Goal: Task Accomplishment & Management: Complete application form

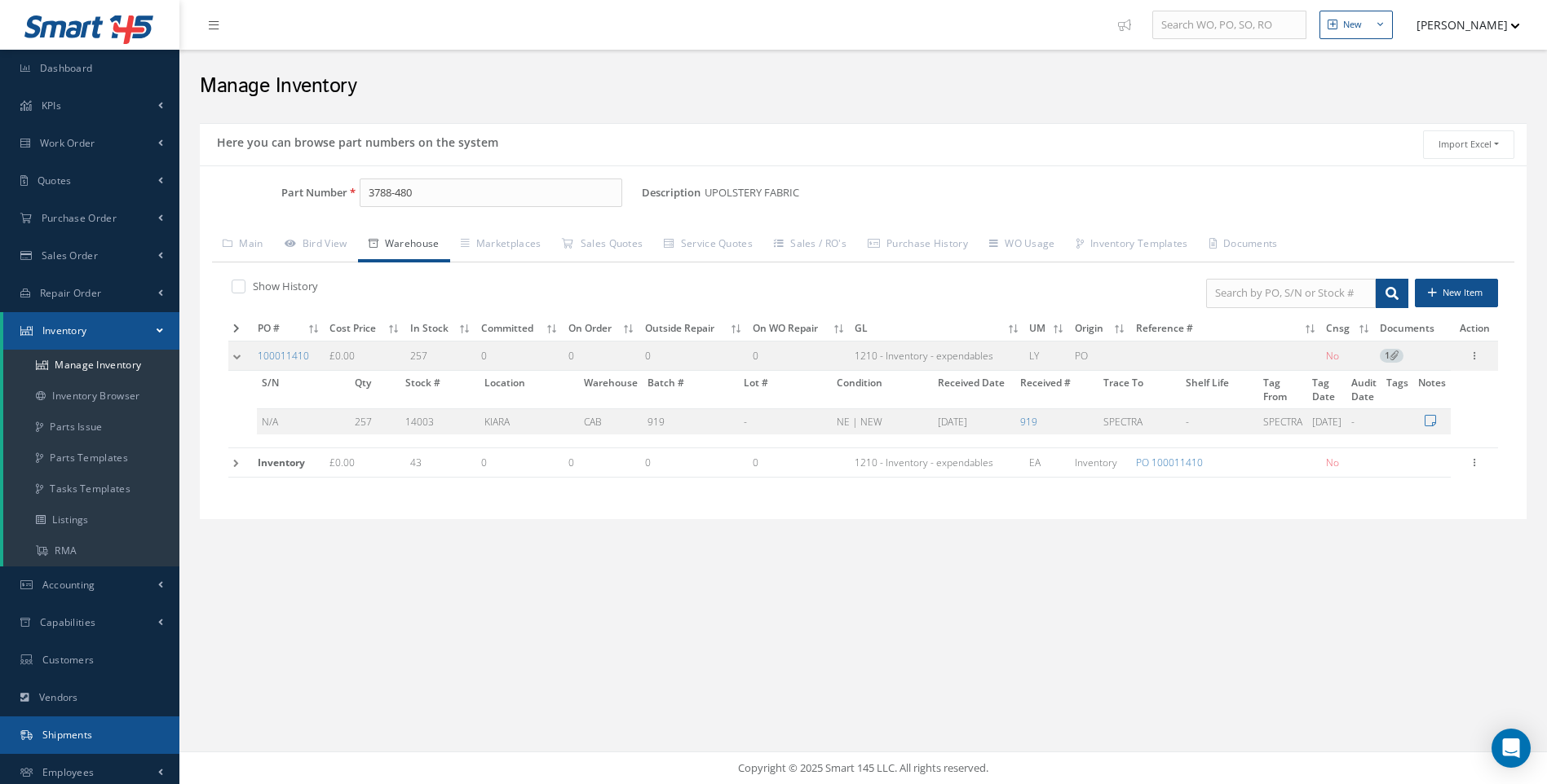
click at [73, 732] on span "Shipments" at bounding box center [67, 734] width 51 height 14
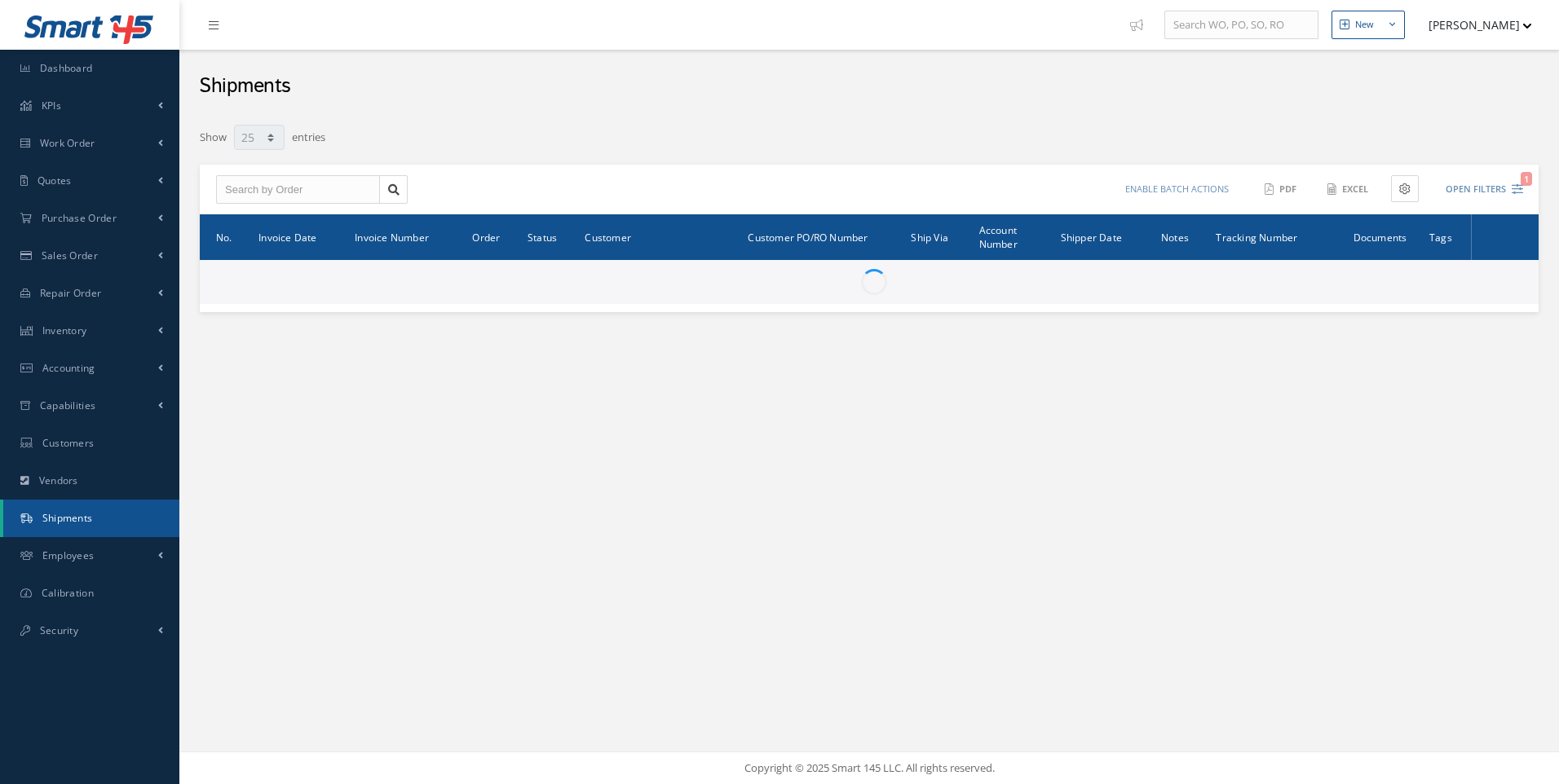
select select "25"
click at [261, 182] on input "text" at bounding box center [298, 190] width 164 height 29
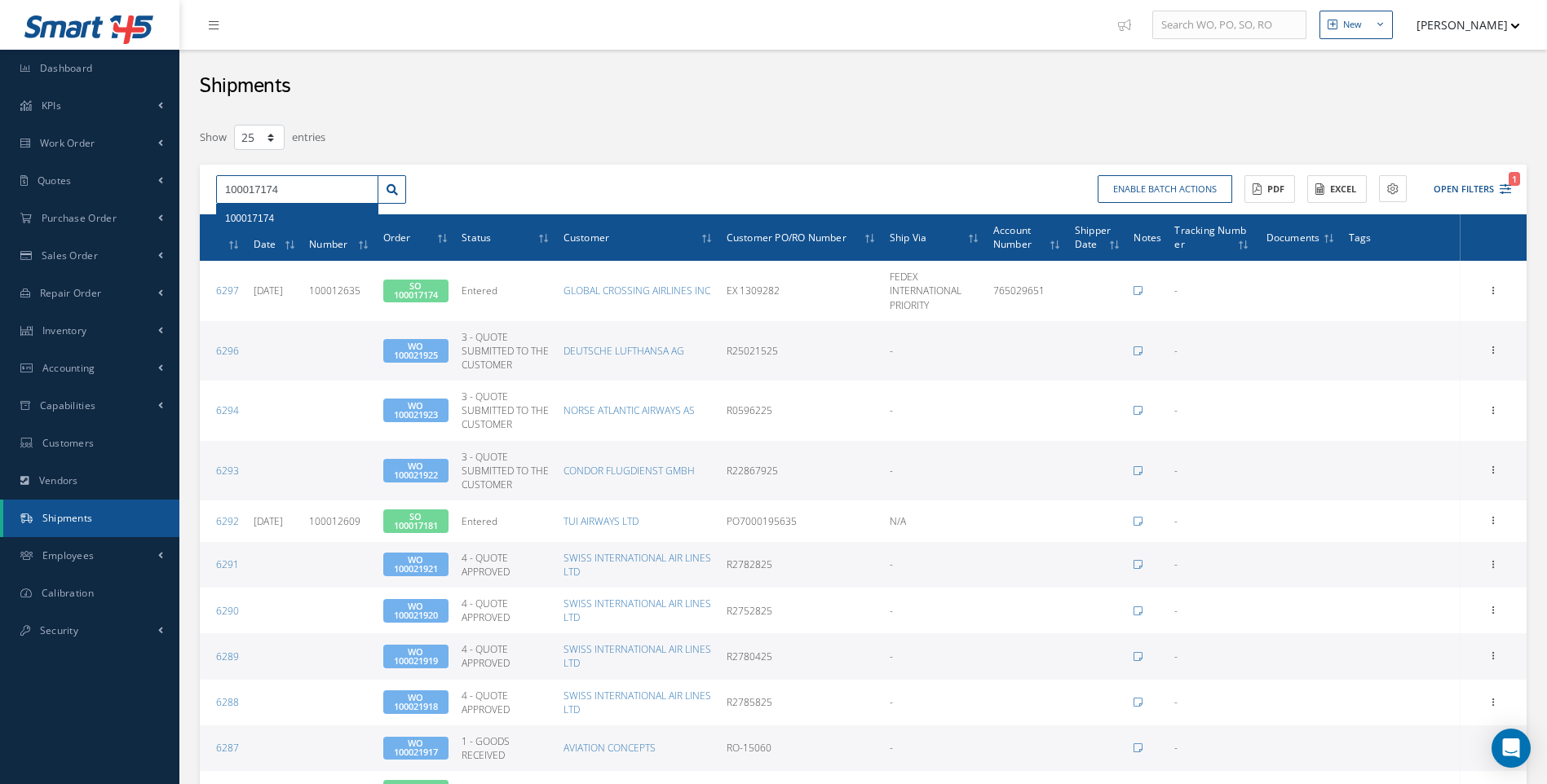
type input "100017174"
click at [257, 222] on span "100017174" at bounding box center [249, 218] width 49 height 11
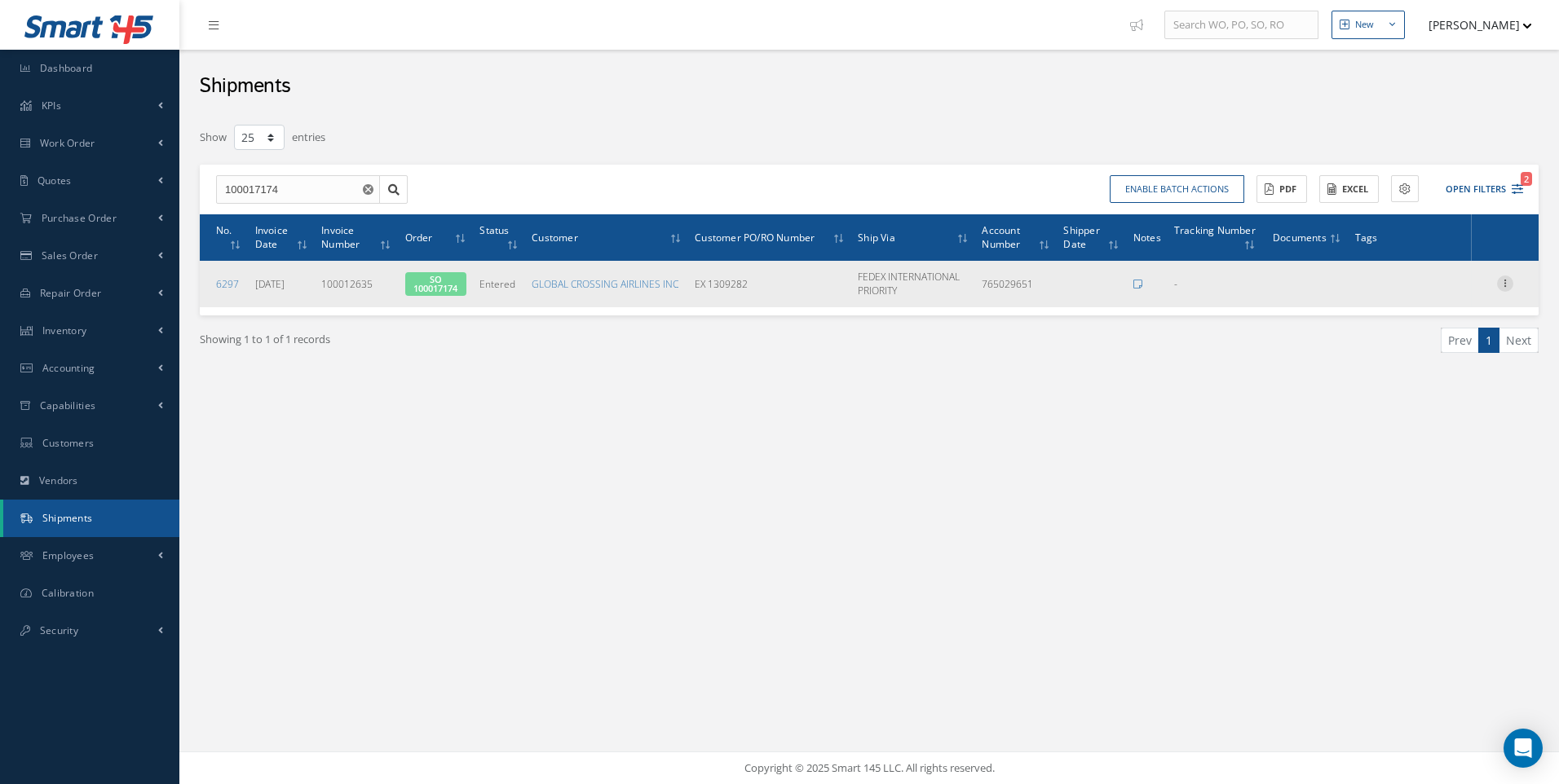
click at [1505, 282] on icon at bounding box center [1506, 282] width 17 height 13
click at [1403, 296] on link "Edit" at bounding box center [1430, 294] width 129 height 21
type input "765029651"
type input "100012635"
type input "[DATE]"
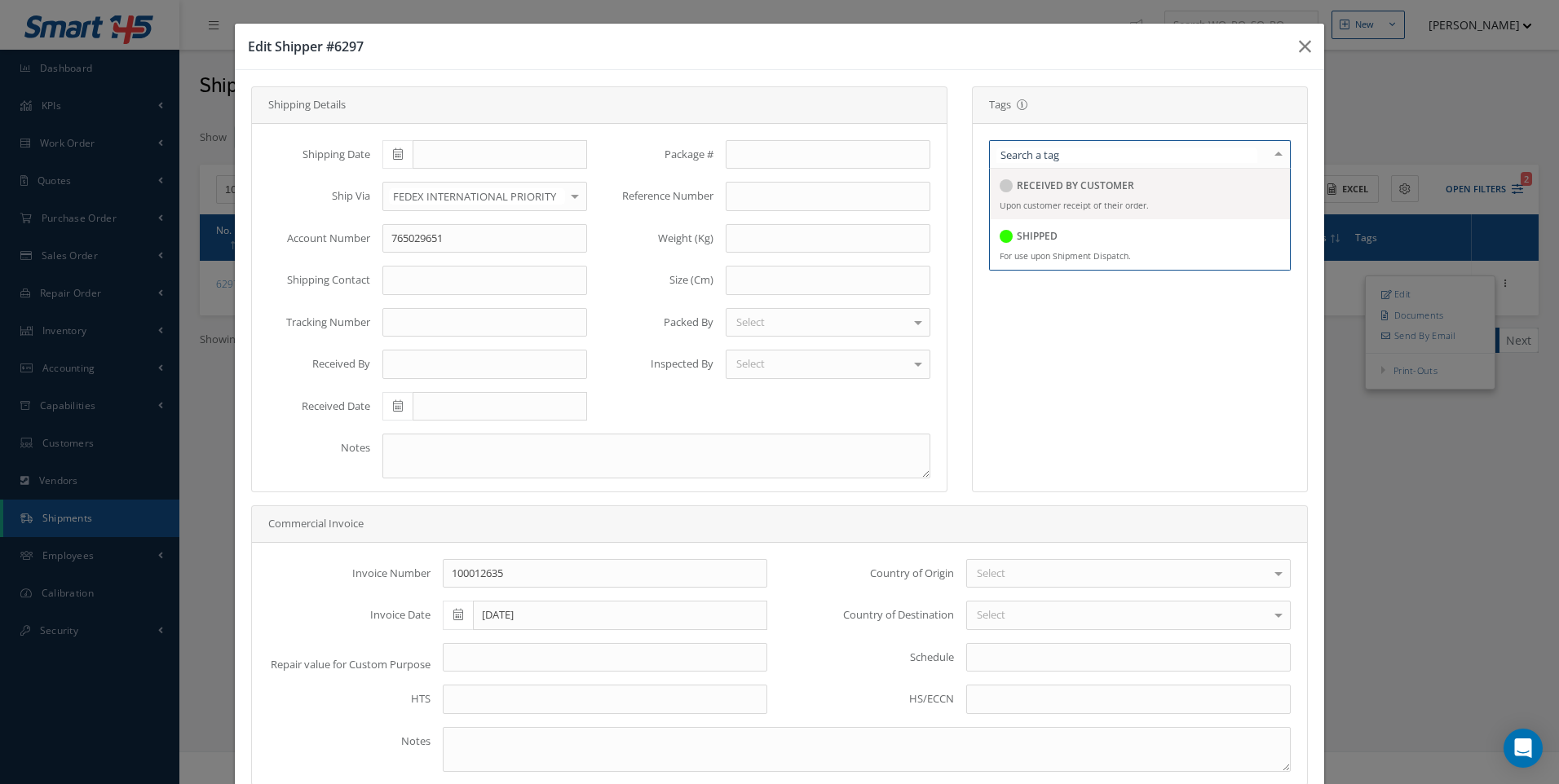
drag, startPoint x: 1019, startPoint y: 232, endPoint x: 930, endPoint y: 233, distance: 89.0
click at [1018, 233] on h5 "SHIPPED" at bounding box center [1037, 236] width 40 height 11
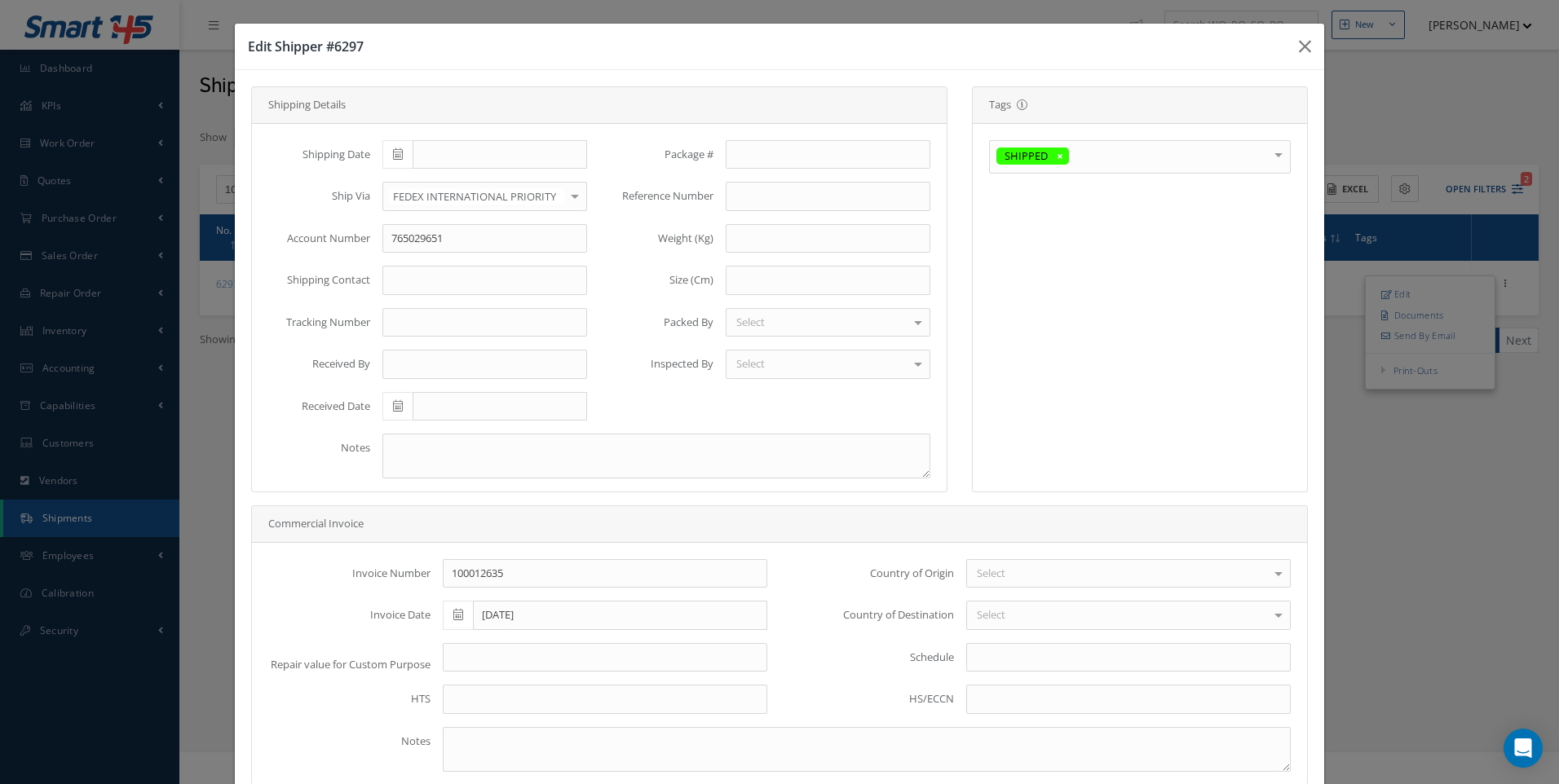
click at [398, 155] on icon at bounding box center [398, 154] width 10 height 11
click at [446, 274] on td "16" at bounding box center [441, 280] width 25 height 25
type input "[DATE]"
click at [409, 333] on input "text" at bounding box center [484, 323] width 204 height 29
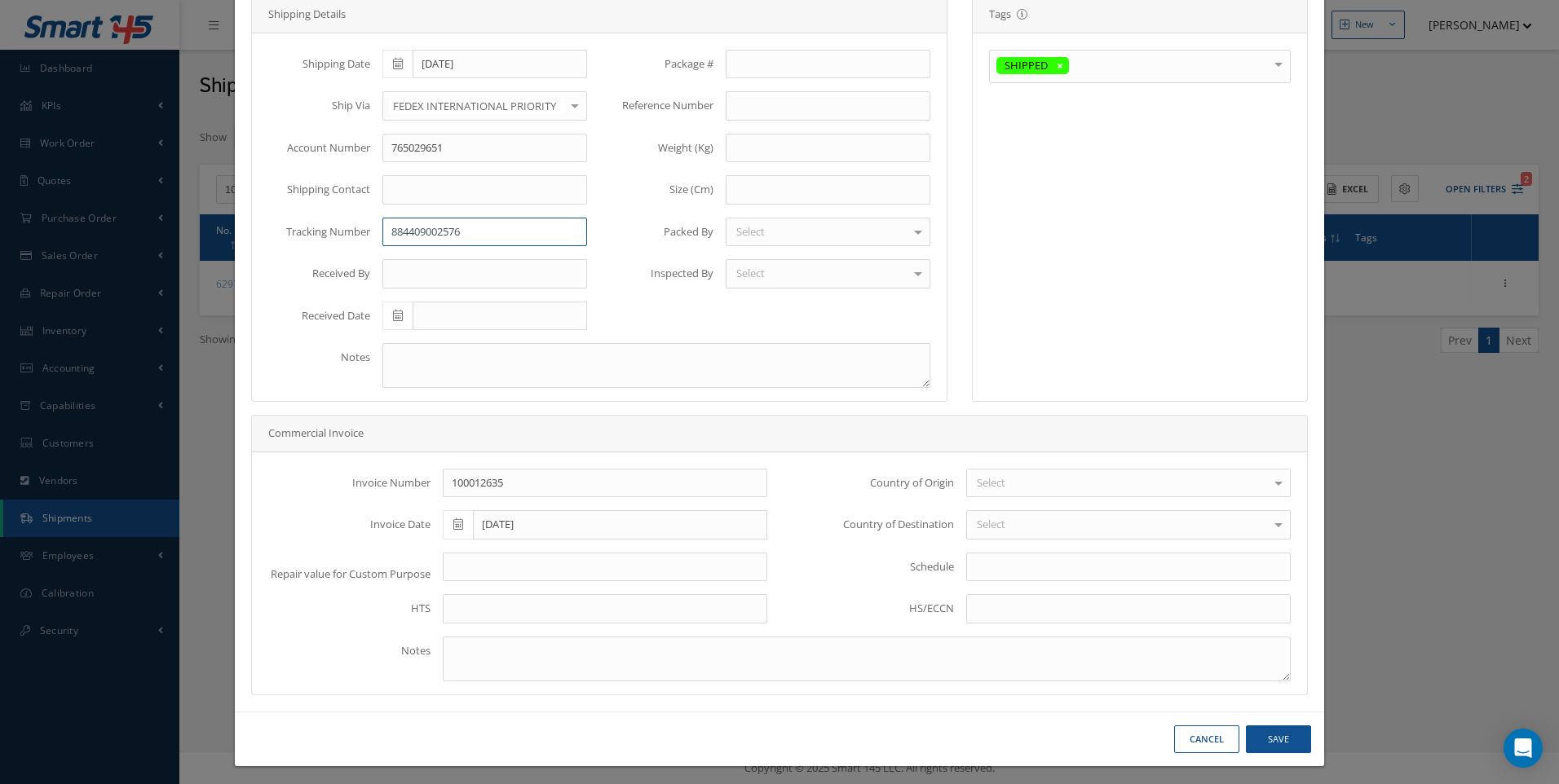
scroll to position [97, 0]
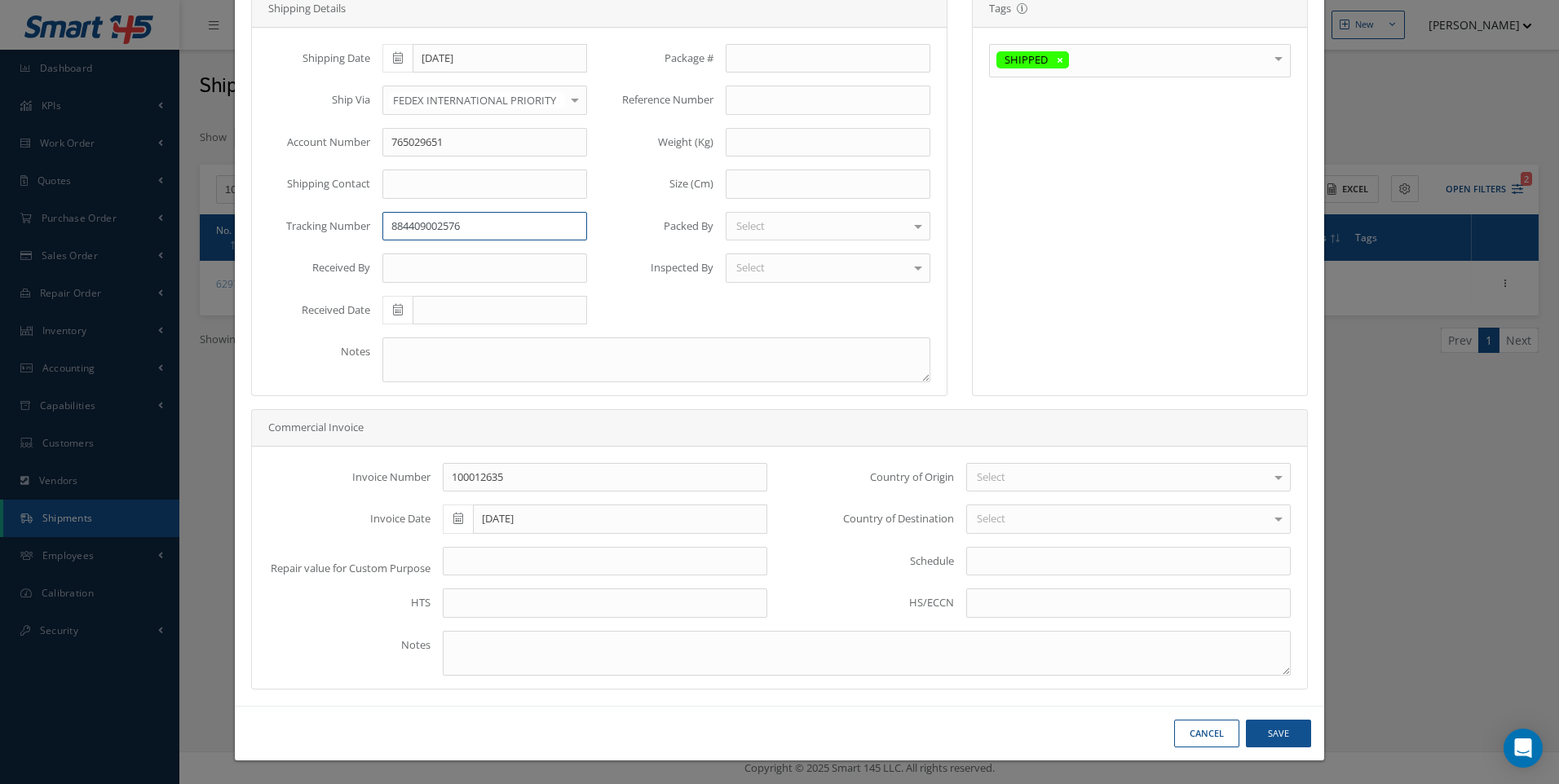
type input "884409002576"
click at [1262, 721] on button "Save" at bounding box center [1278, 733] width 65 height 29
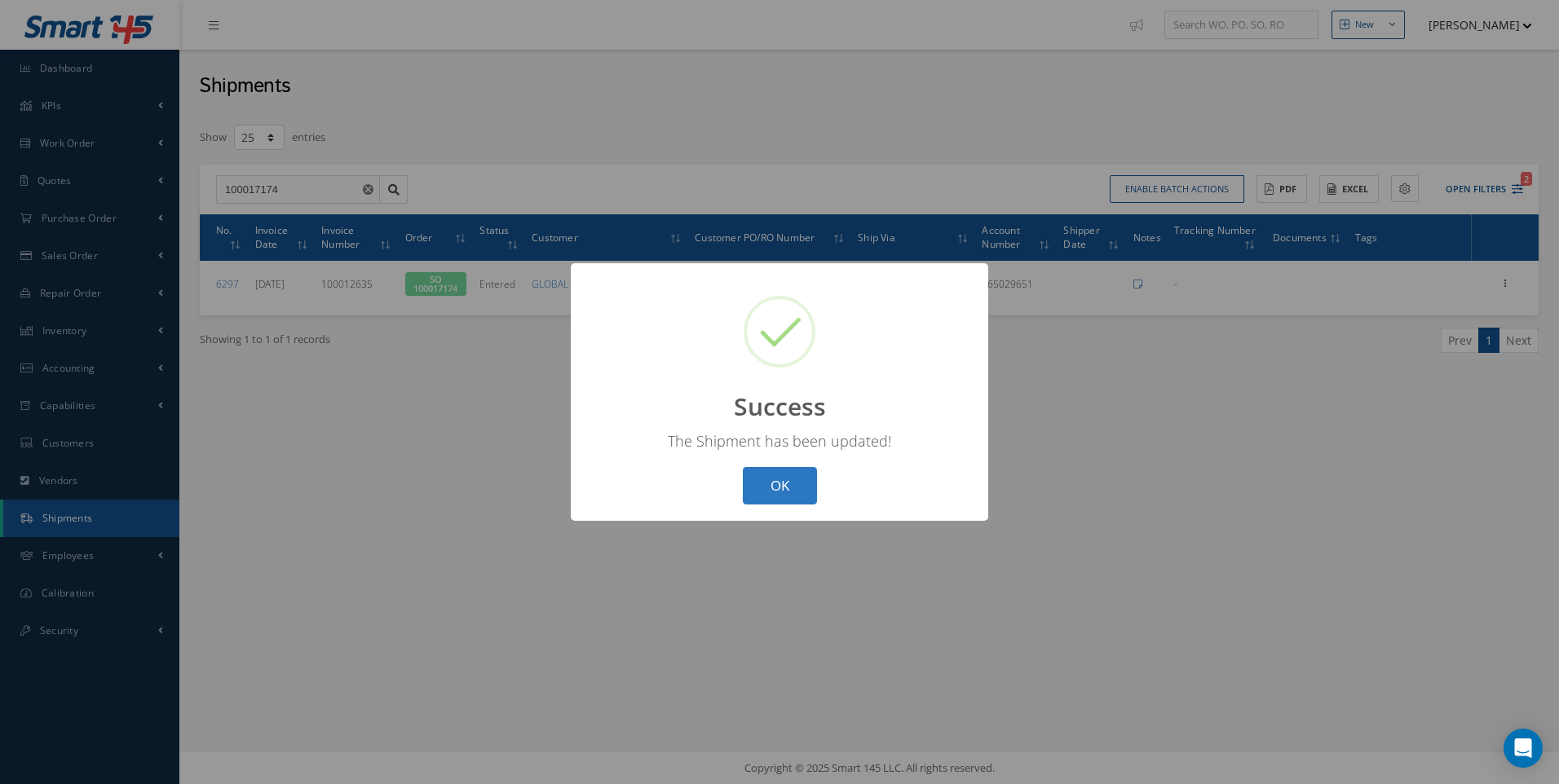
click at [782, 489] on button "OK" at bounding box center [780, 487] width 75 height 39
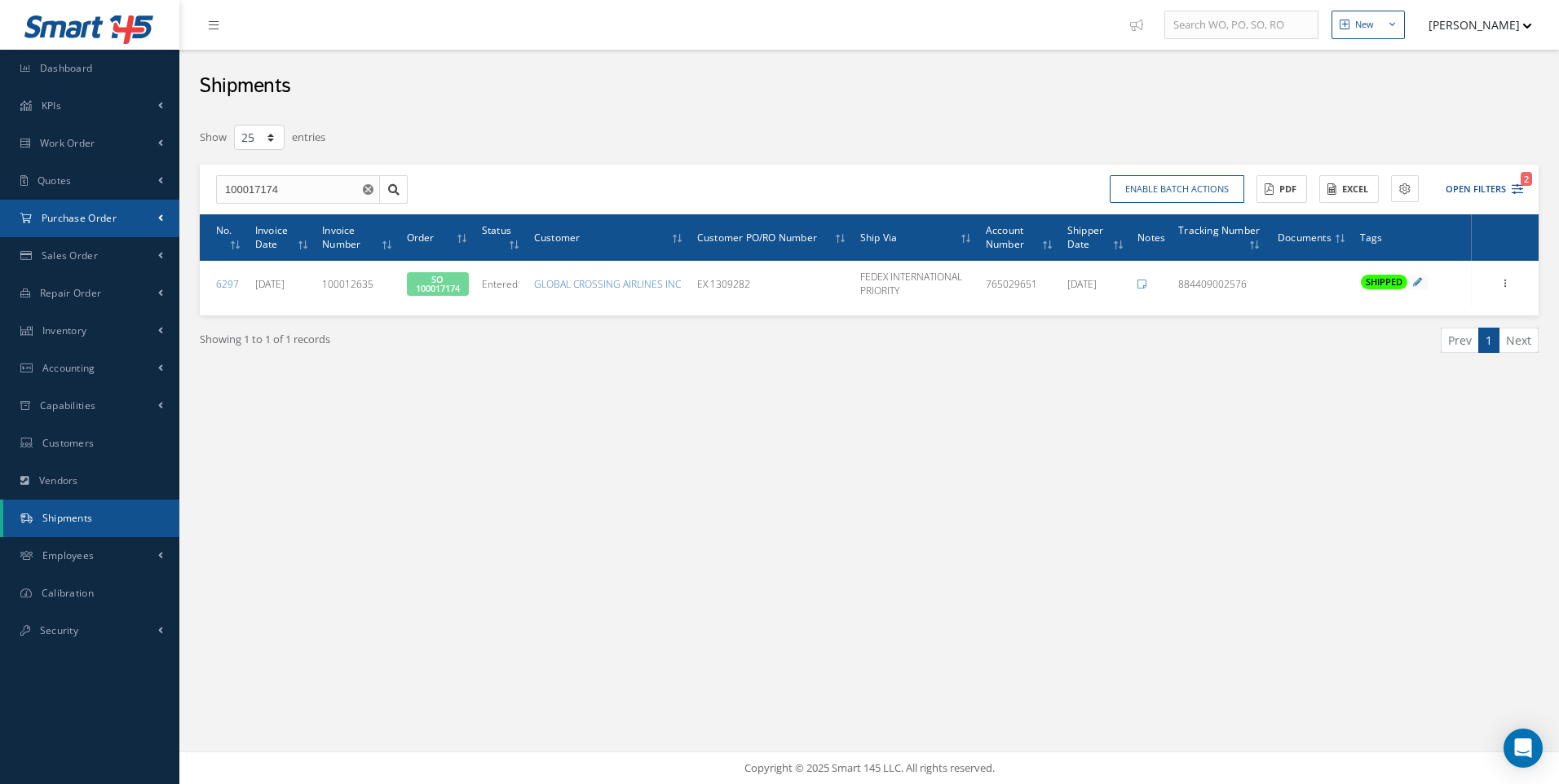
click at [70, 220] on span "Purchase Order" at bounding box center [79, 217] width 75 height 14
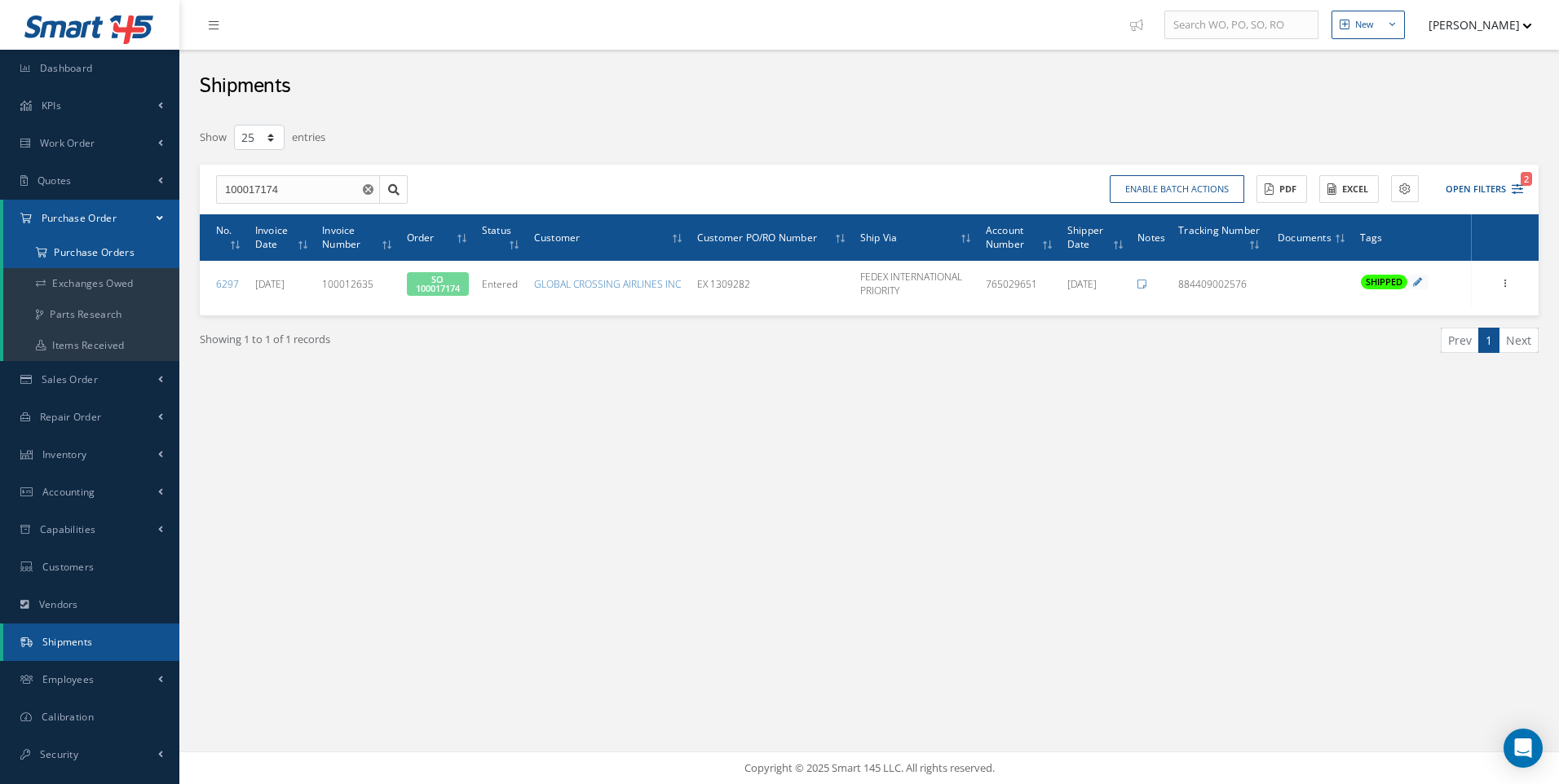
click at [74, 248] on a=1&status_id=2&status_id=3&status_id=5&collapsedFilters"] "Purchase Orders" at bounding box center [91, 253] width 176 height 31
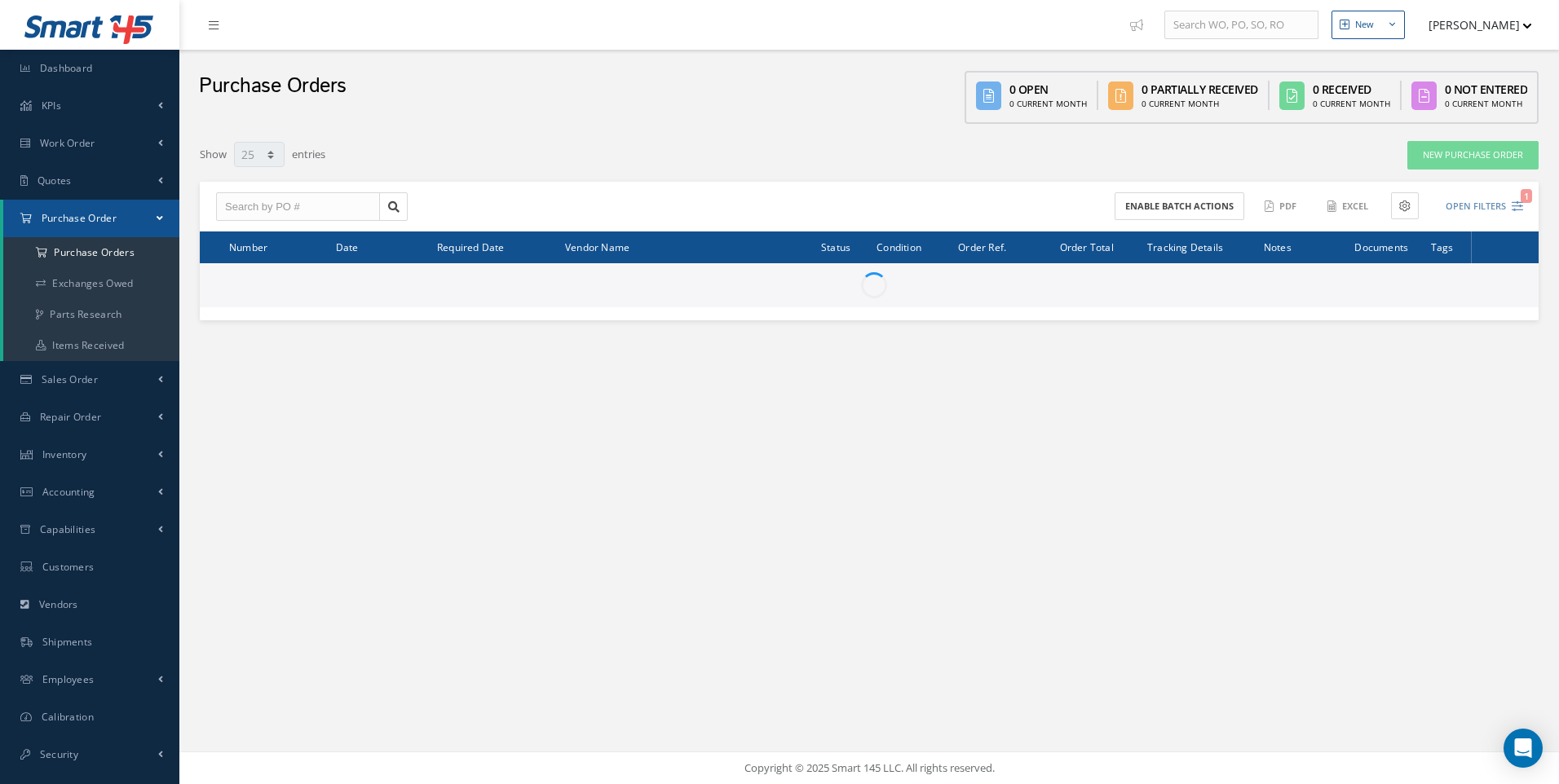
select select "25"
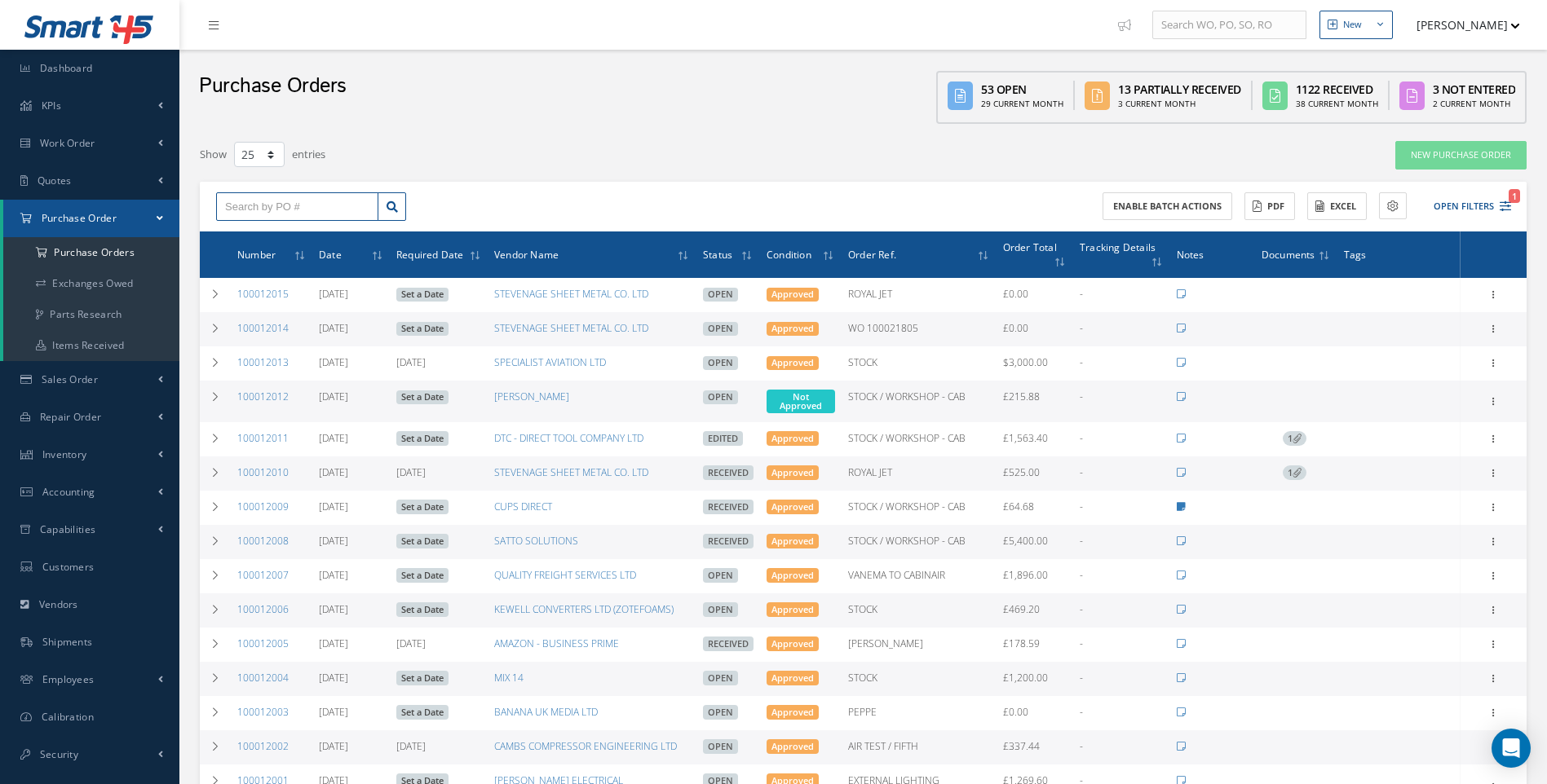
click at [254, 208] on input "text" at bounding box center [297, 207] width 162 height 29
type input "100011818"
click at [254, 247] on div "100011818" at bounding box center [297, 236] width 161 height 29
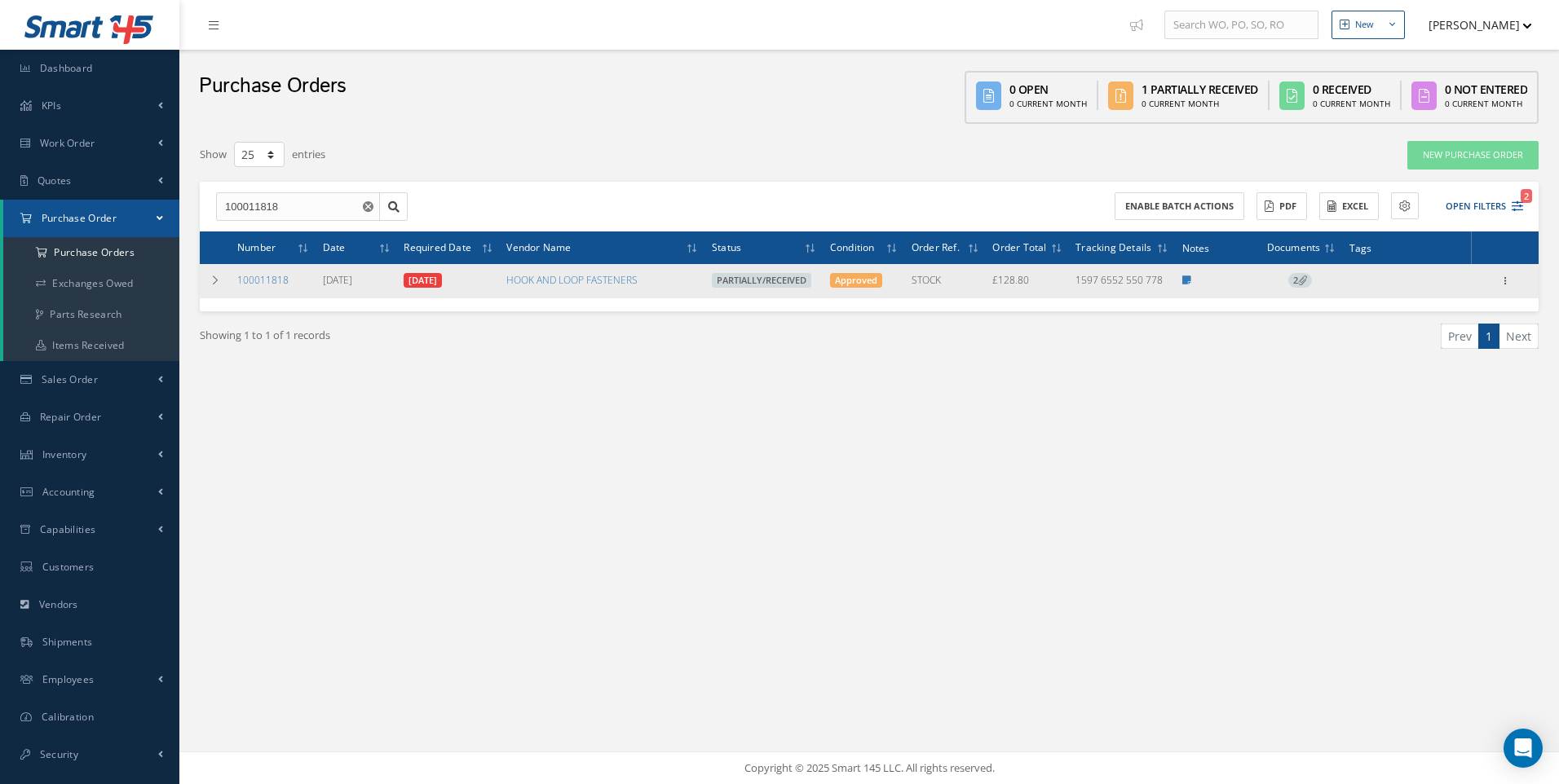
click at [255, 271] on td "100011818" at bounding box center [273, 281] width 86 height 34
click at [254, 279] on link "100011818" at bounding box center [263, 280] width 52 height 14
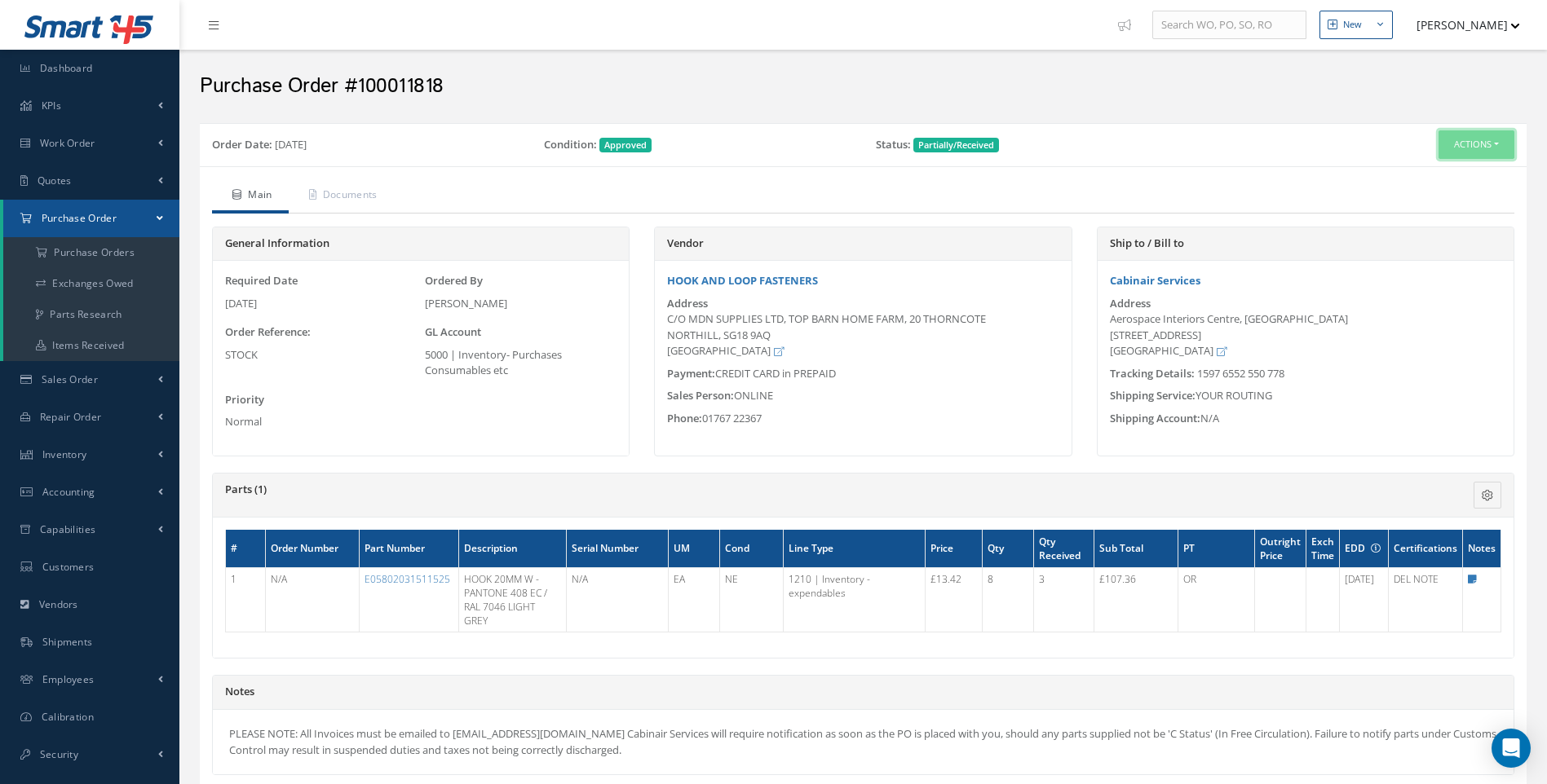
click at [1499, 141] on button "Actions" at bounding box center [1476, 144] width 75 height 29
click at [1432, 175] on link "Receive" at bounding box center [1449, 176] width 131 height 22
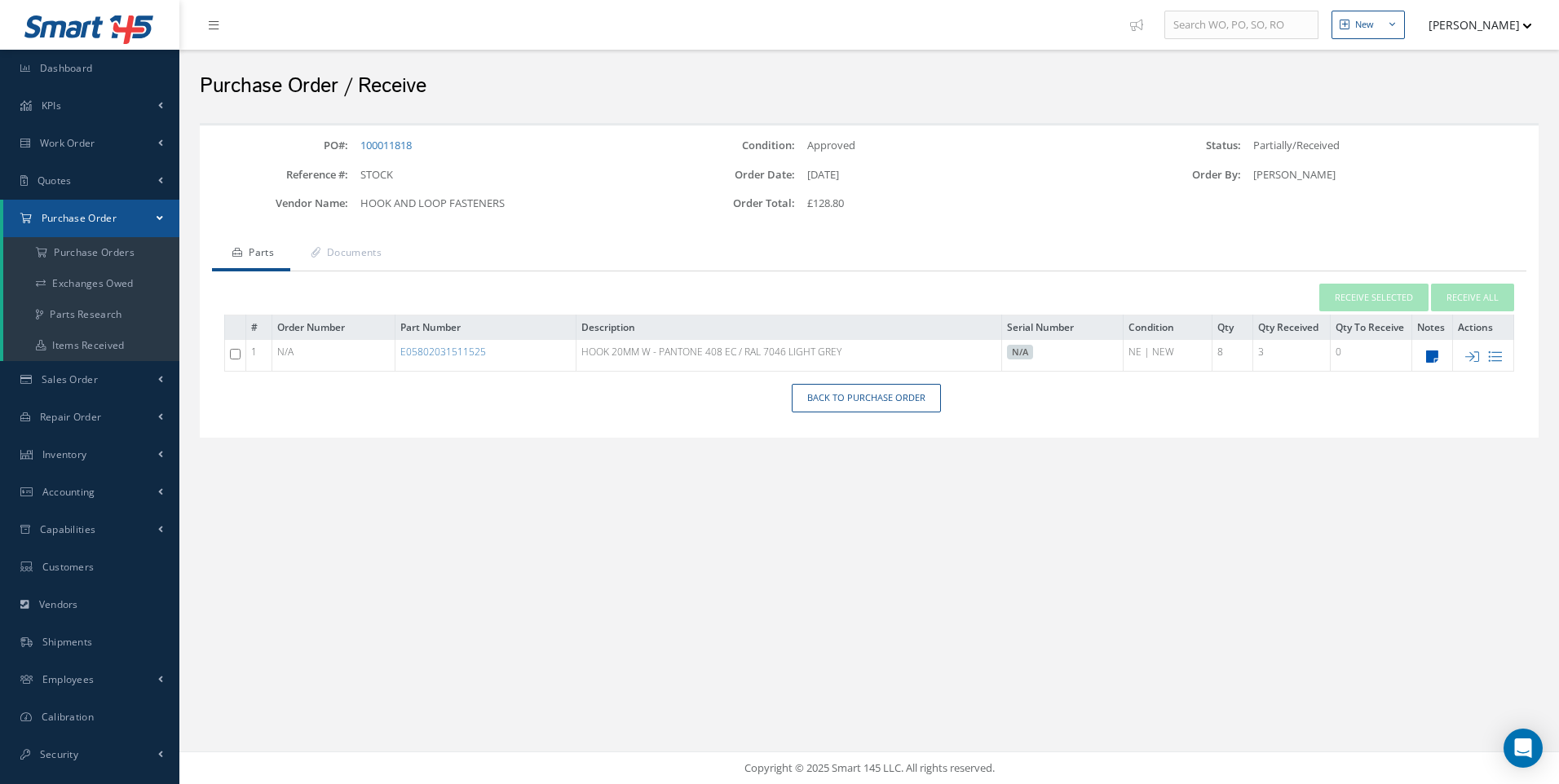
click at [1436, 352] on icon at bounding box center [1431, 356] width 12 height 14
type textarea "3 SHIPPED BALANCE DUE SEPTEMBER"
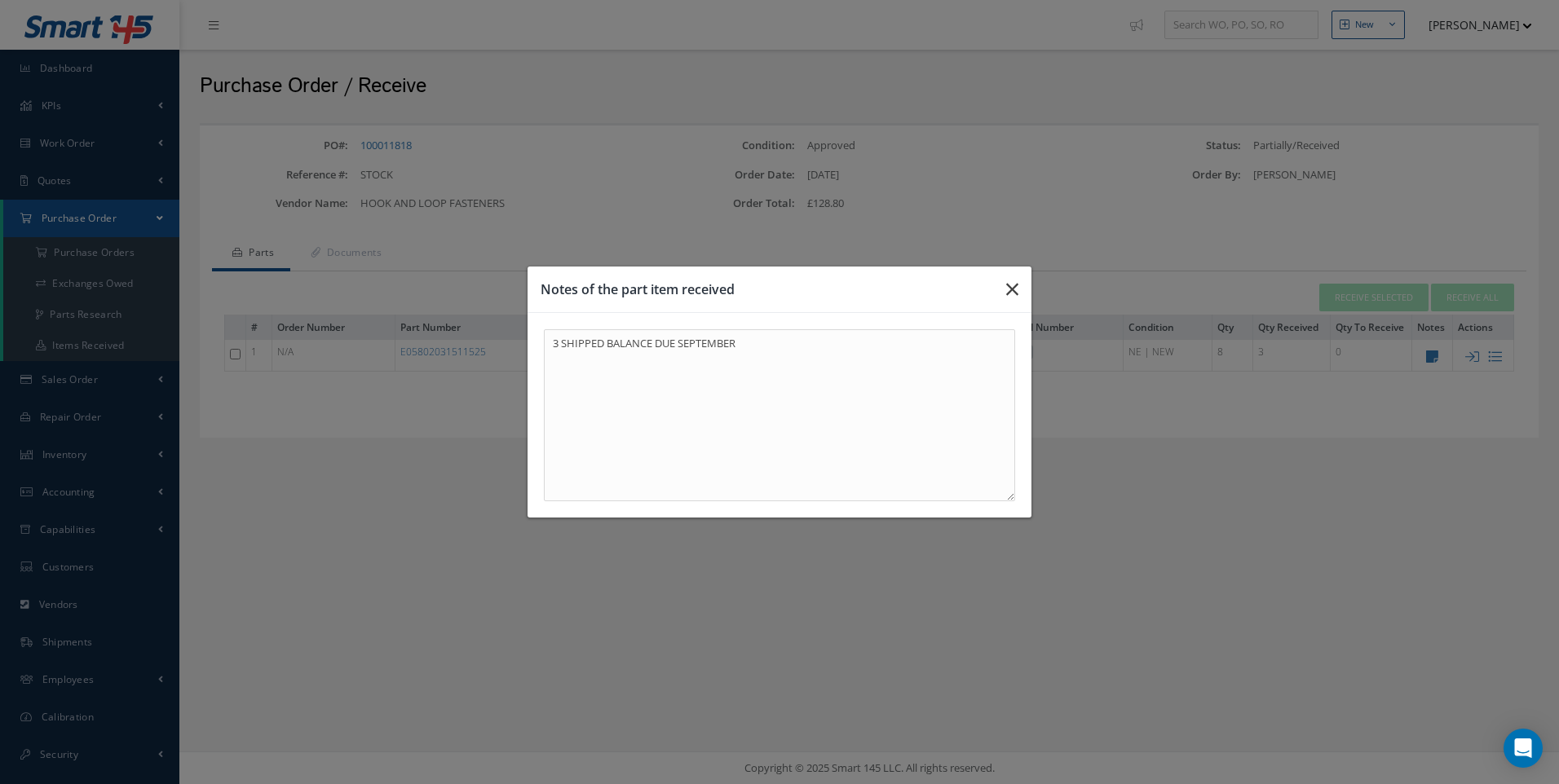
click at [1011, 289] on icon "button" at bounding box center [1011, 289] width 12 height 19
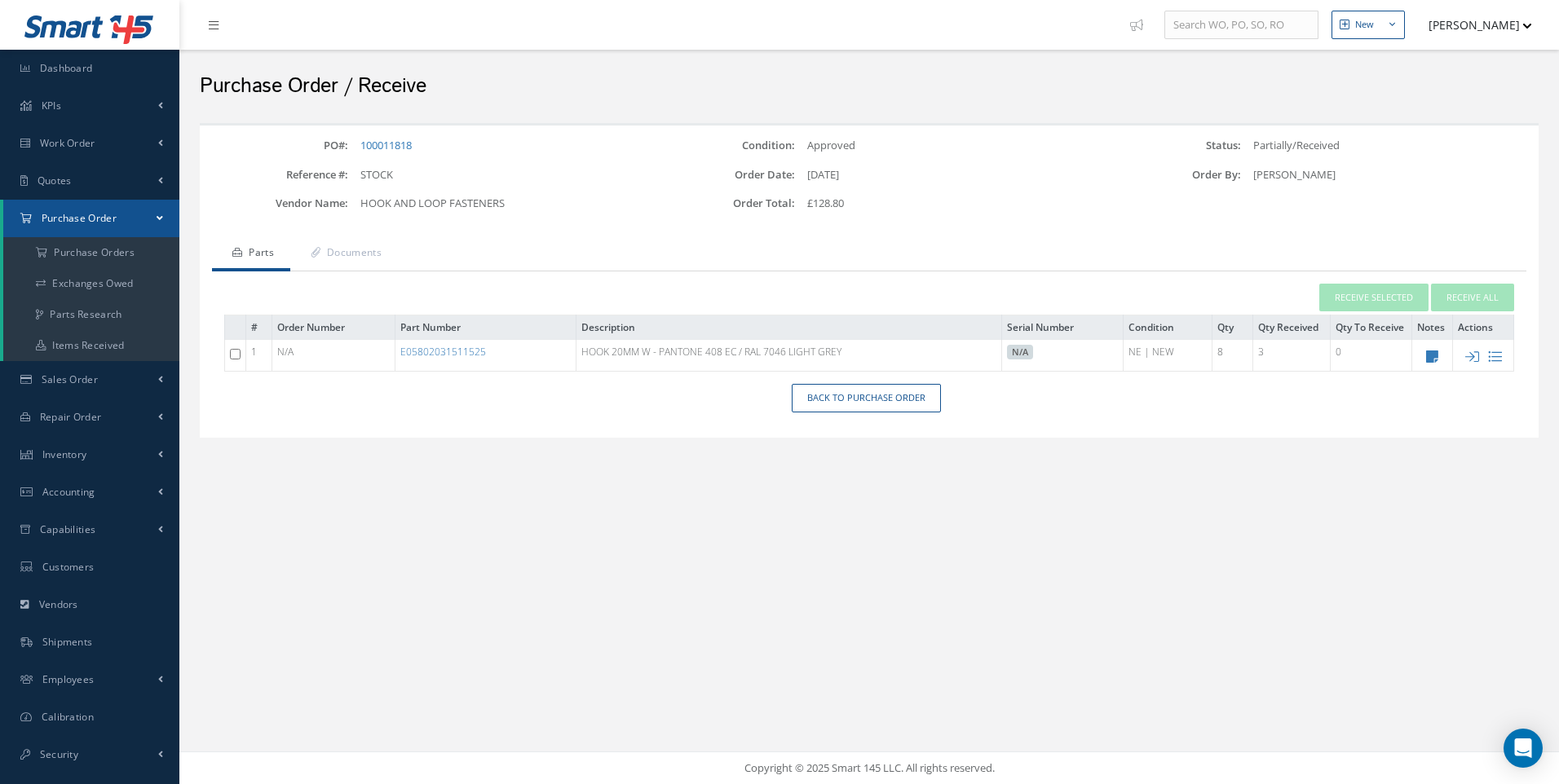
click at [235, 352] on input "checkbox" at bounding box center [236, 354] width 11 height 11
checkbox input "true"
click at [1387, 300] on button "Receive Selected" at bounding box center [1373, 297] width 110 height 29
type input "[DATE]"
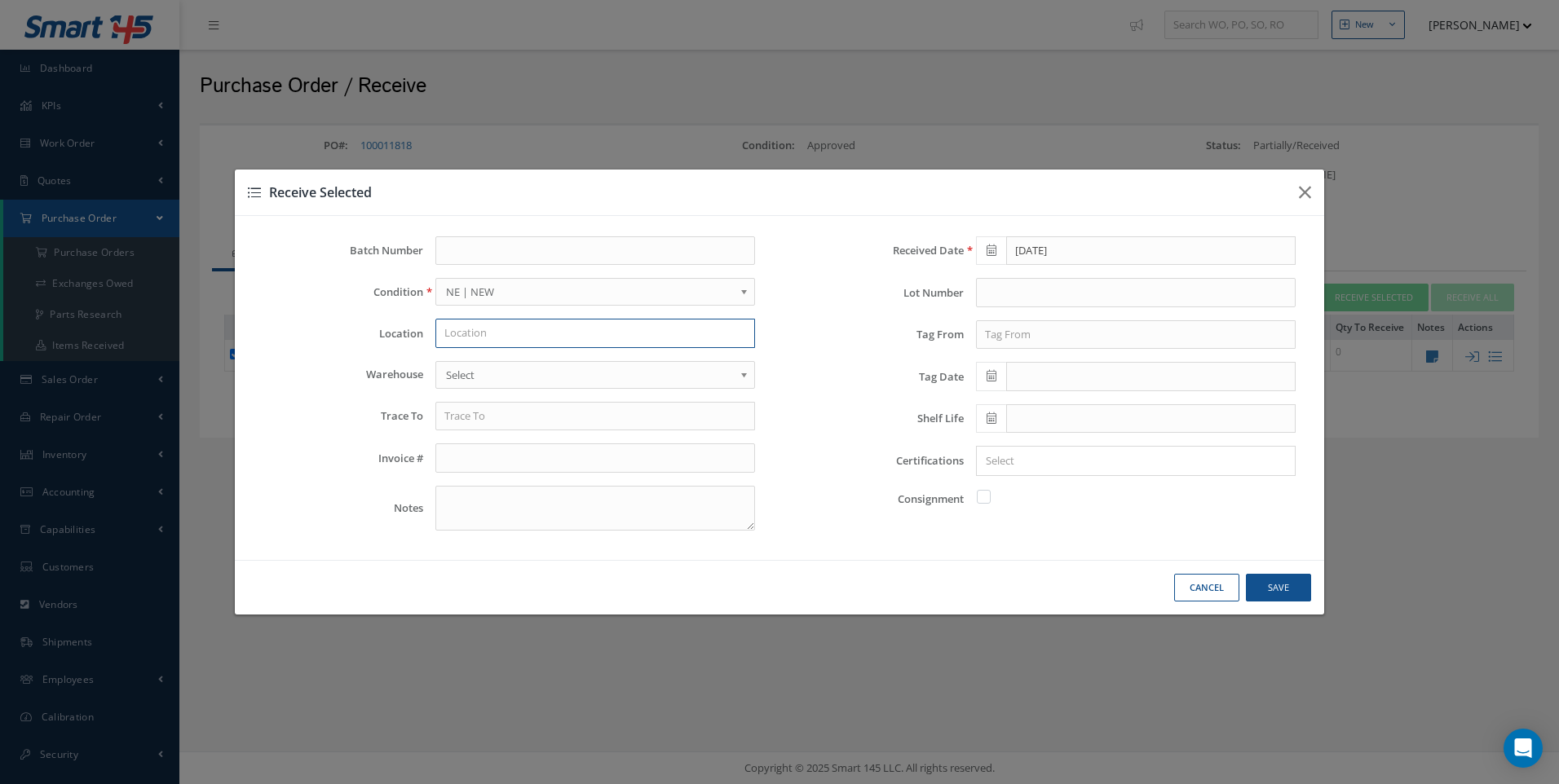
click at [478, 335] on input "text" at bounding box center [595, 333] width 319 height 29
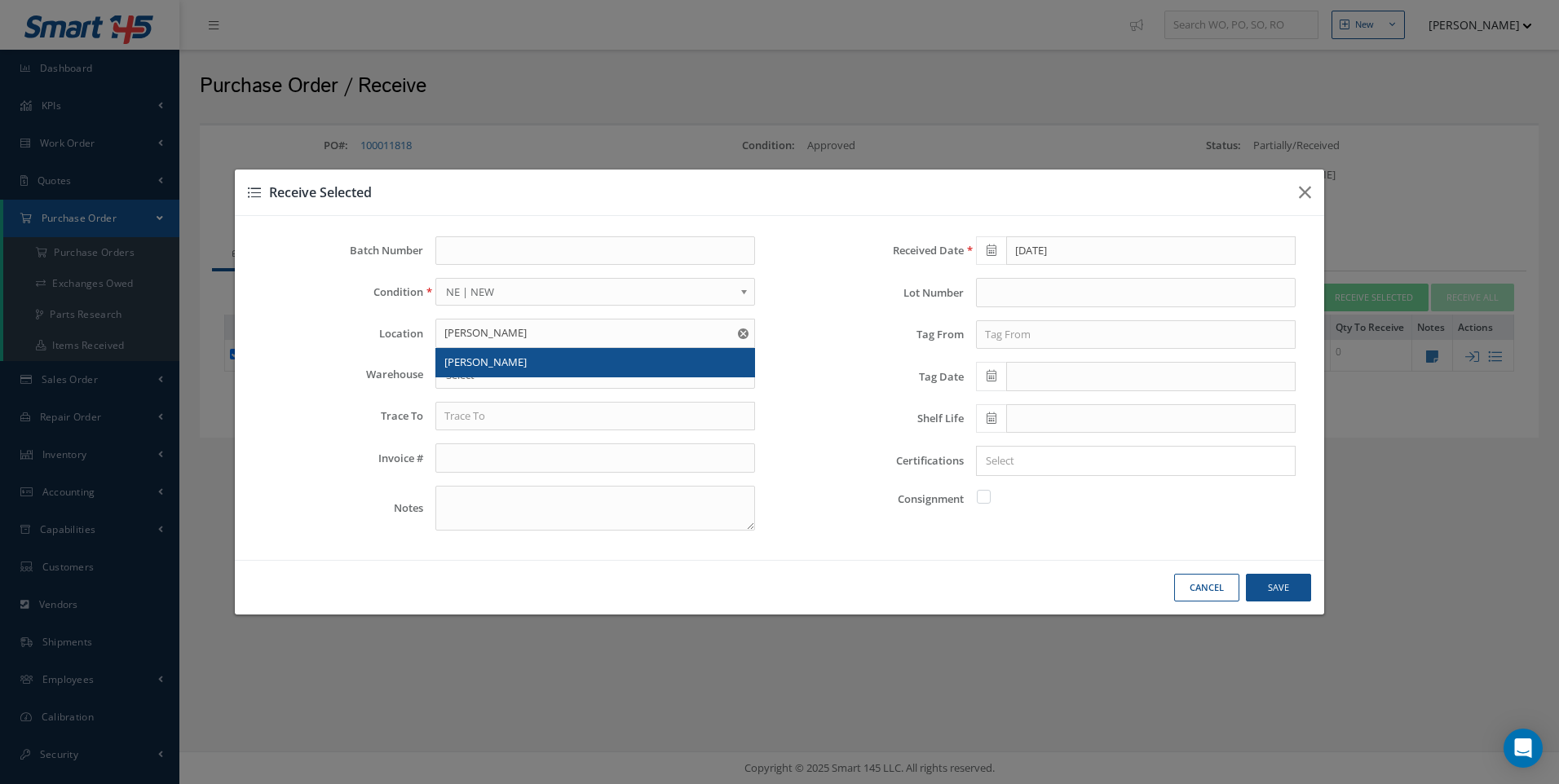
click at [466, 361] on span "WENDY" at bounding box center [485, 362] width 82 height 15
type input "WENDY"
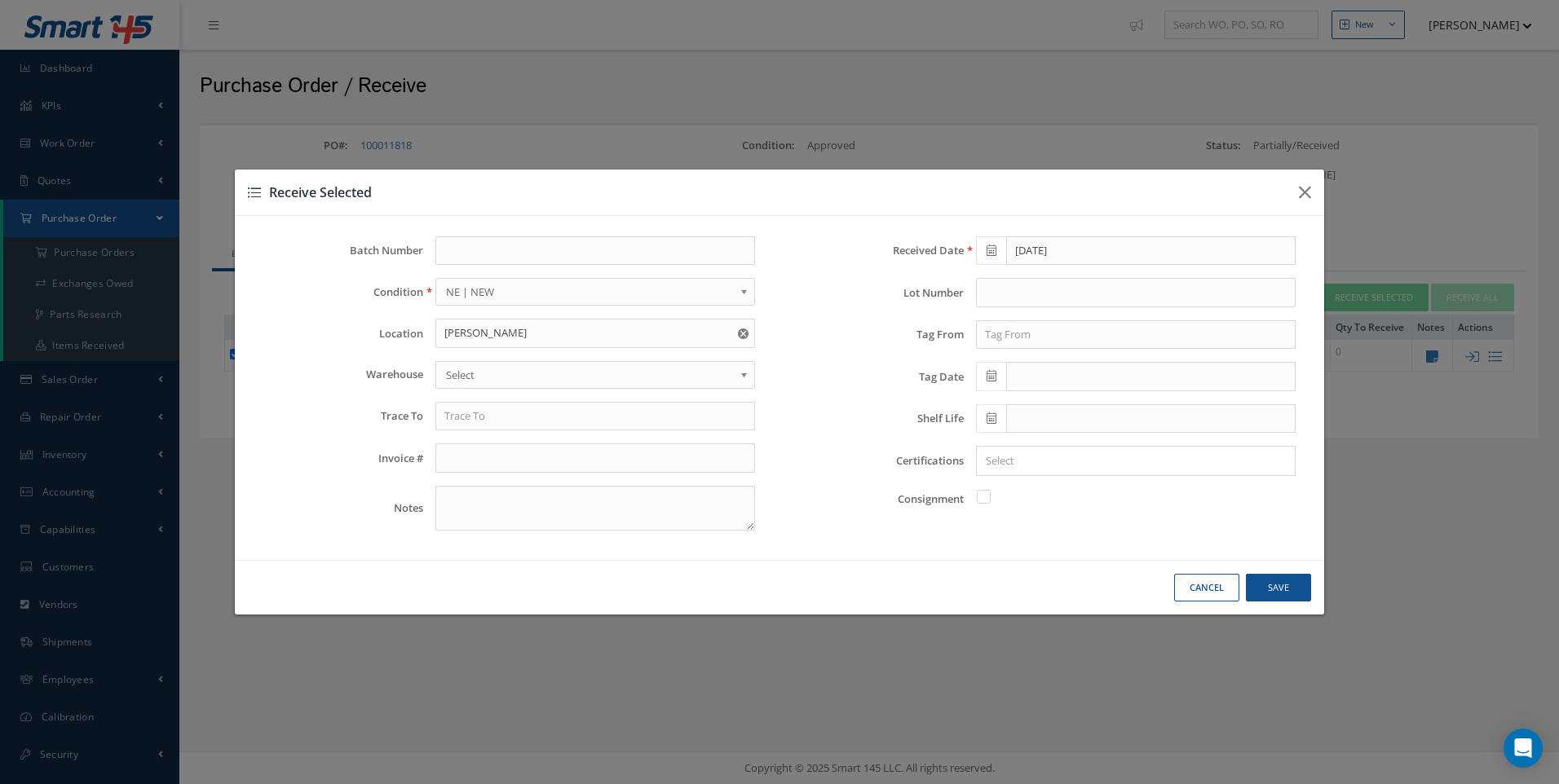
click at [457, 369] on span "Select" at bounding box center [590, 375] width 288 height 19
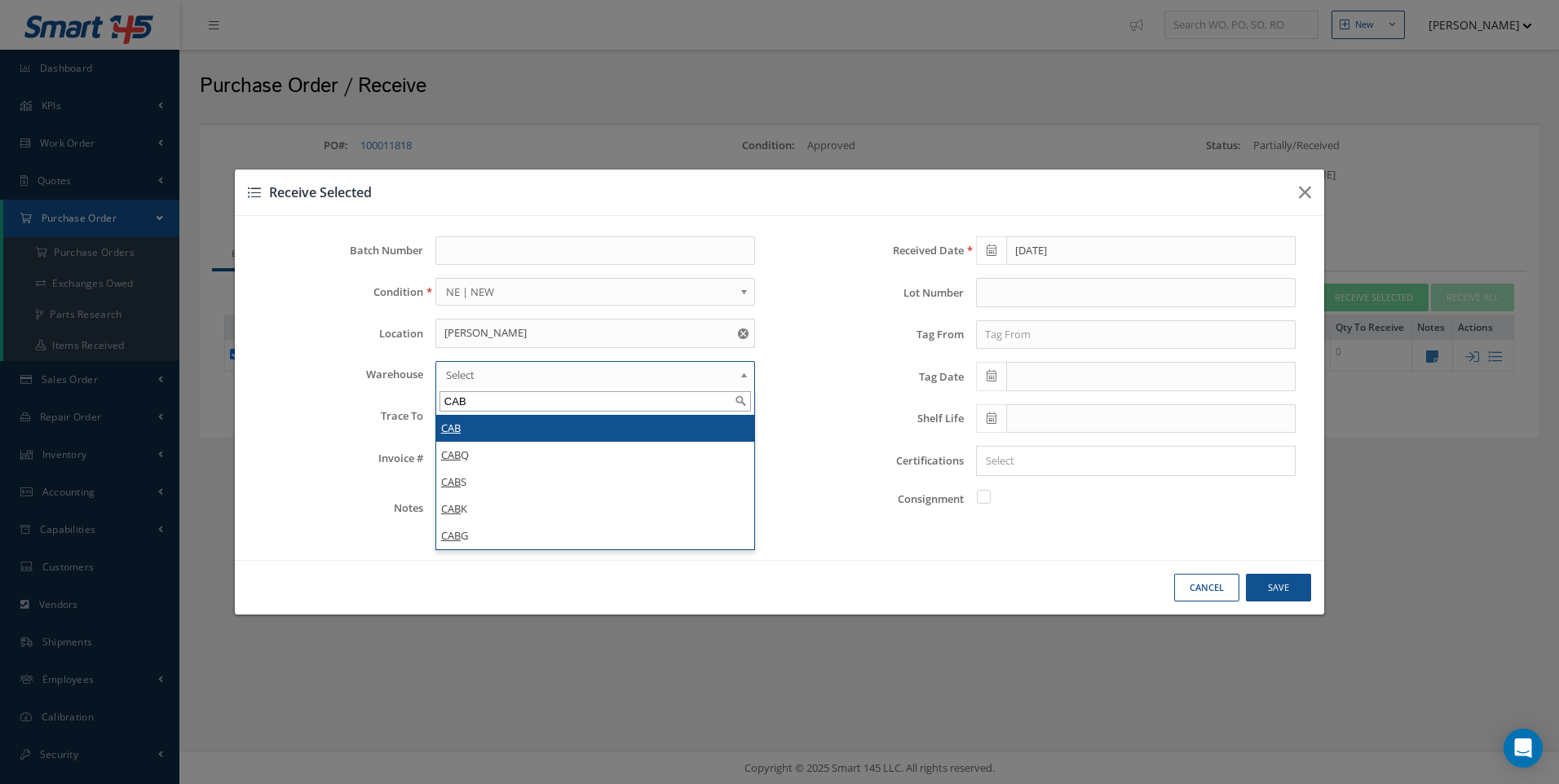
type input "CAB"
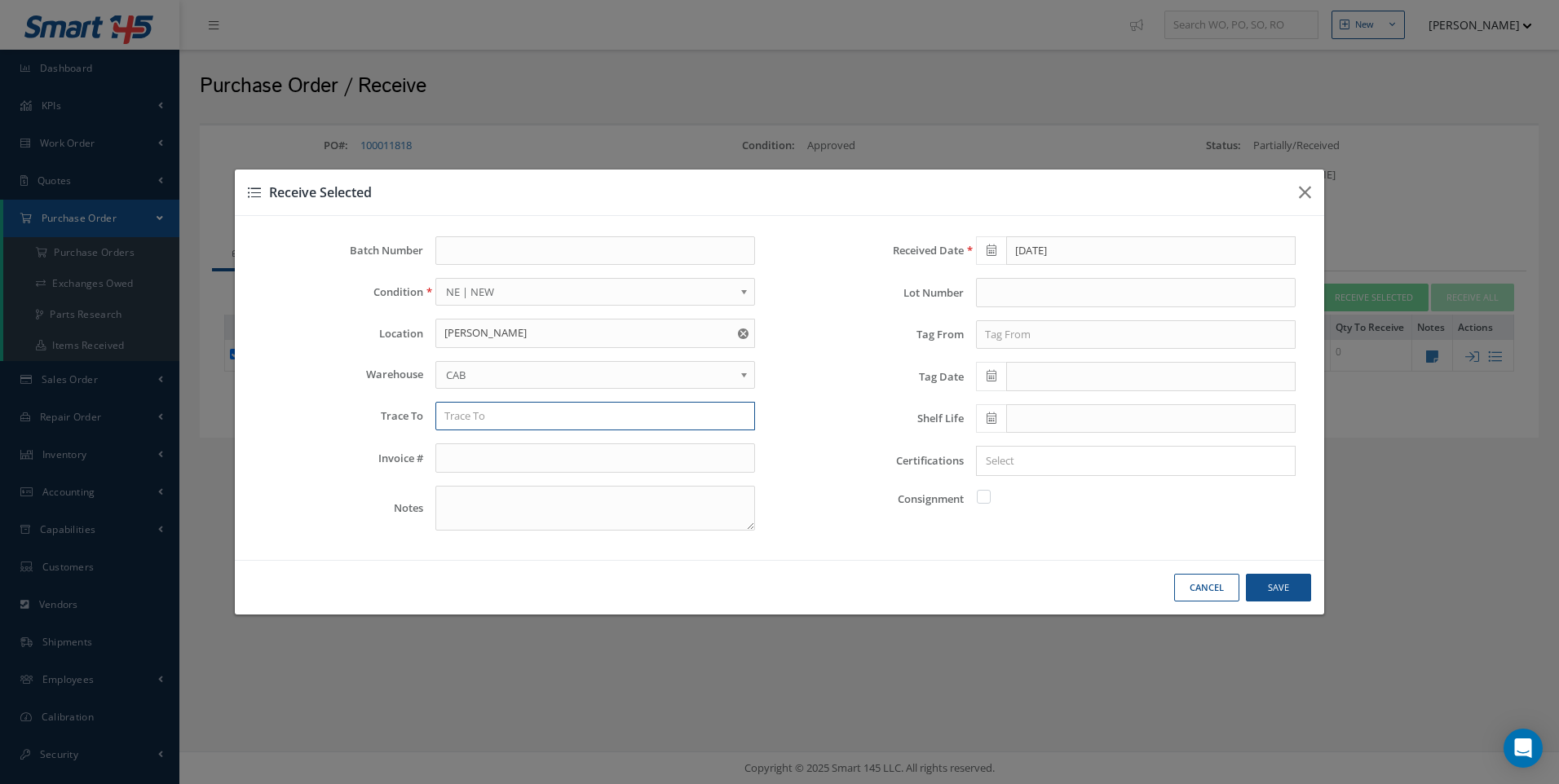
click at [460, 418] on input "text" at bounding box center [595, 417] width 319 height 29
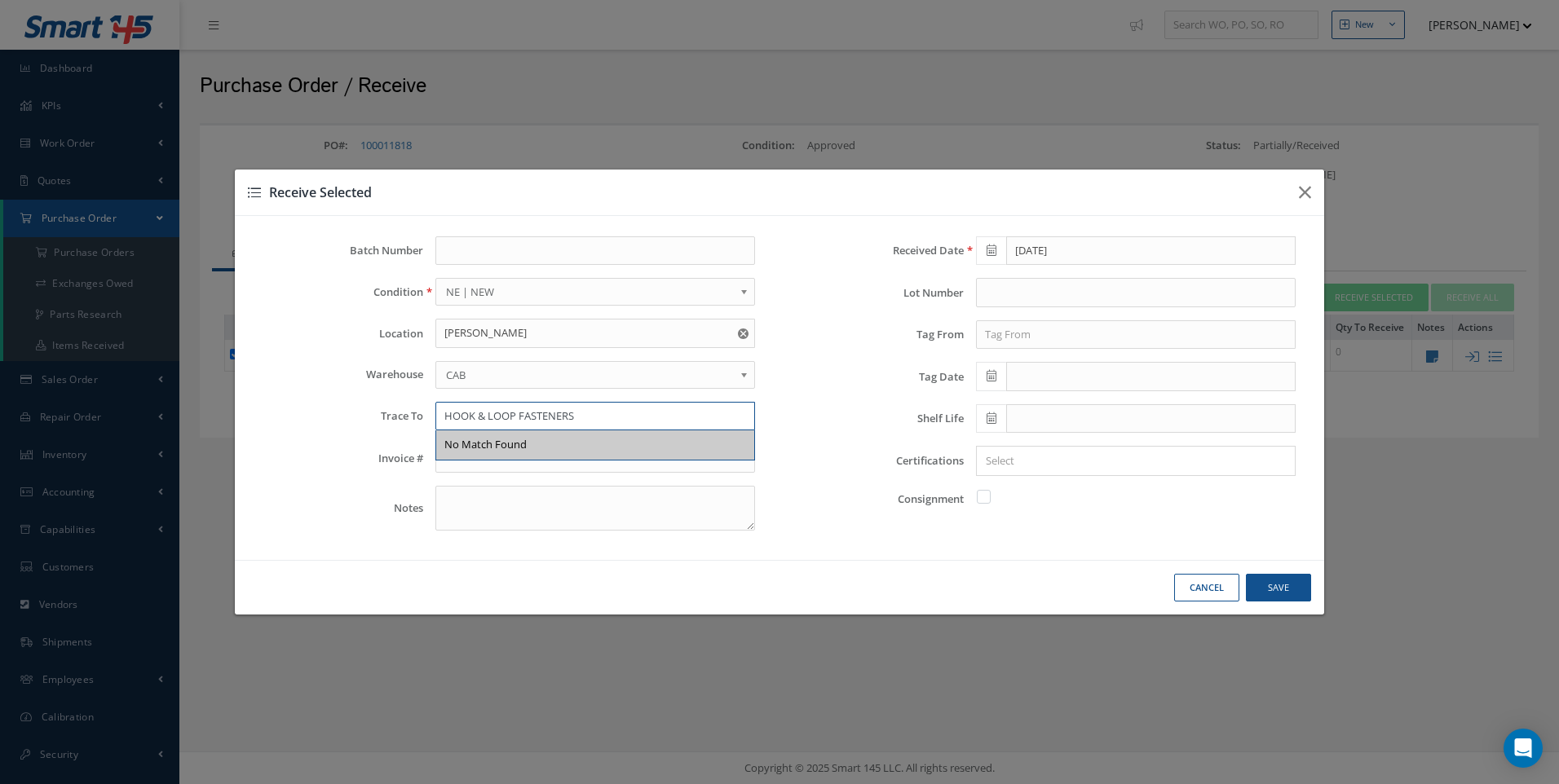
type input "HOOK & LOOP FASTENERS"
click at [498, 464] on input "text" at bounding box center [595, 458] width 319 height 29
click at [998, 336] on input "text" at bounding box center [1135, 335] width 319 height 29
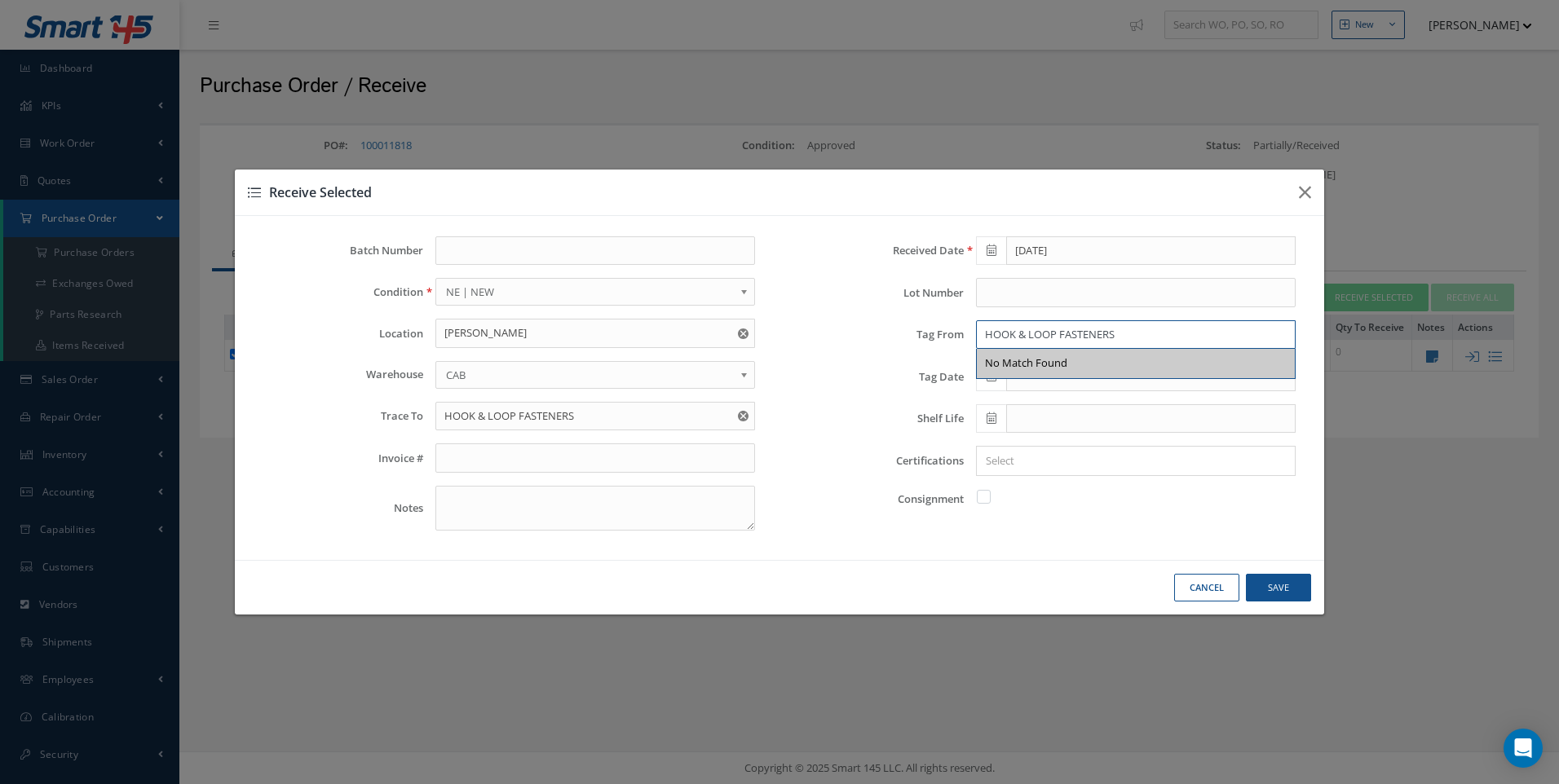
type input "HOOK & LOOP FASTENERS"
click at [990, 388] on span at bounding box center [990, 376] width 30 height 29
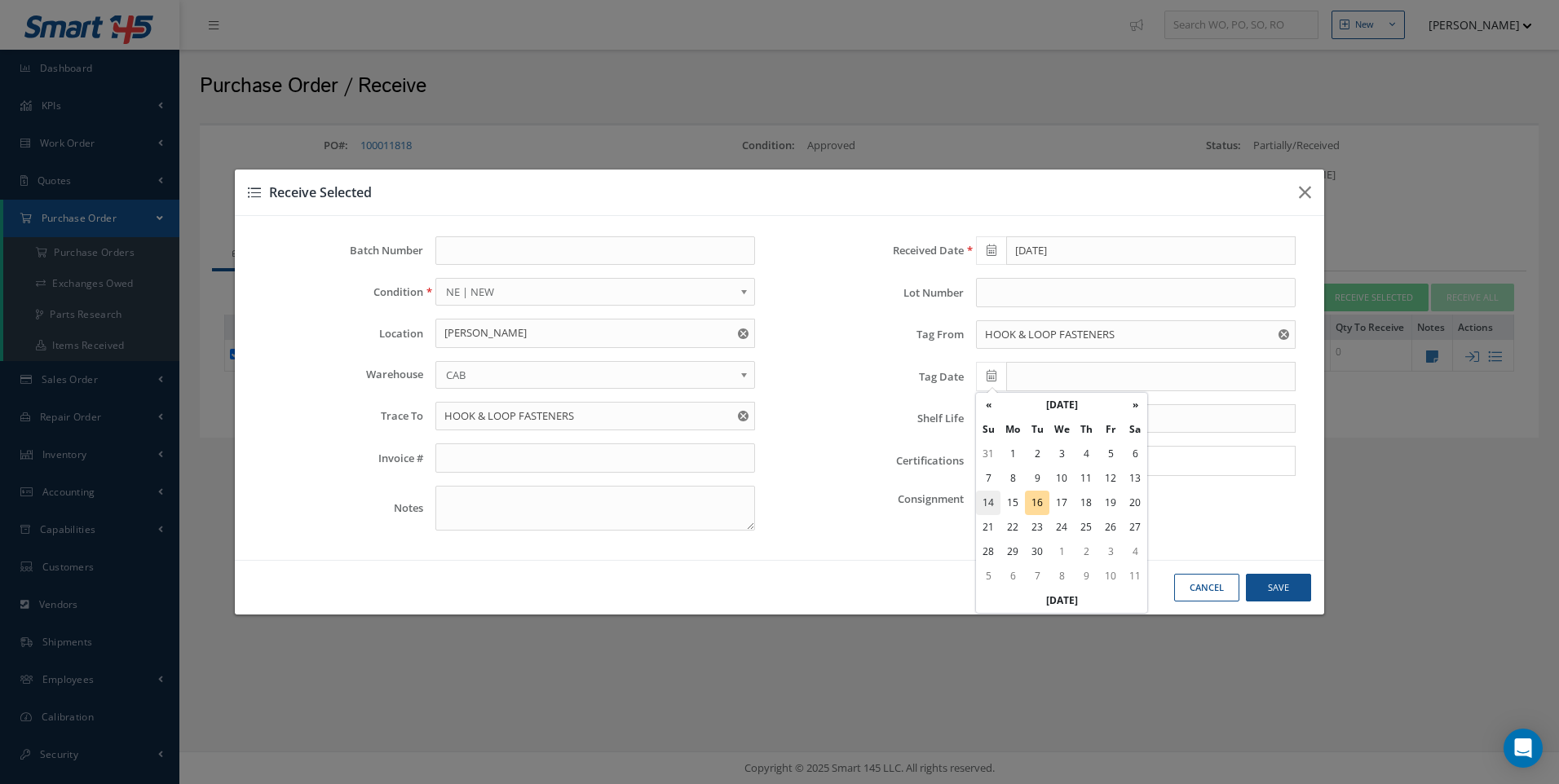
click at [987, 499] on td "14" at bounding box center [987, 502] width 25 height 25
type input "09/14/2025"
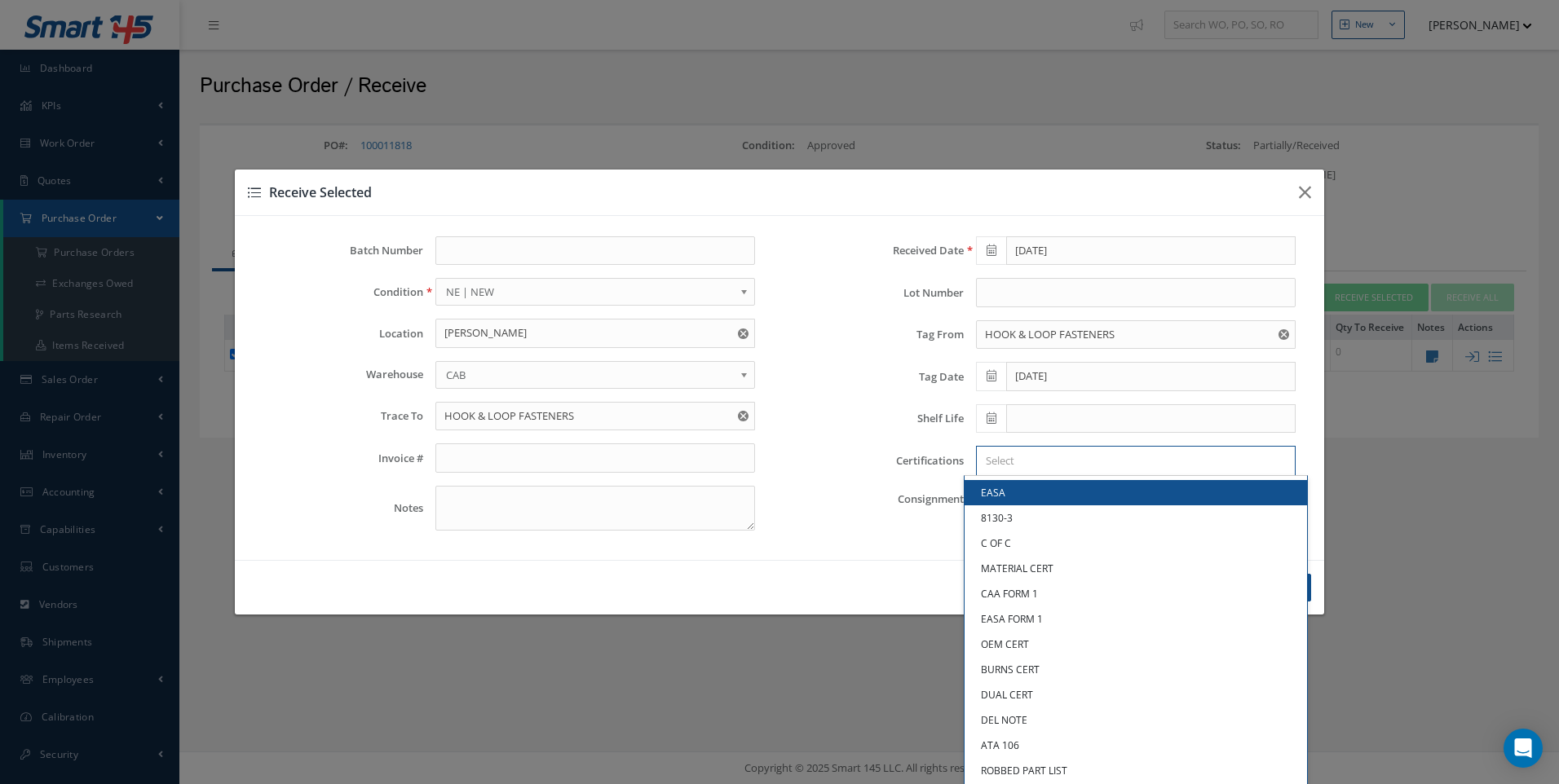
click at [1016, 455] on input "Search for option" at bounding box center [1132, 461] width 307 height 17
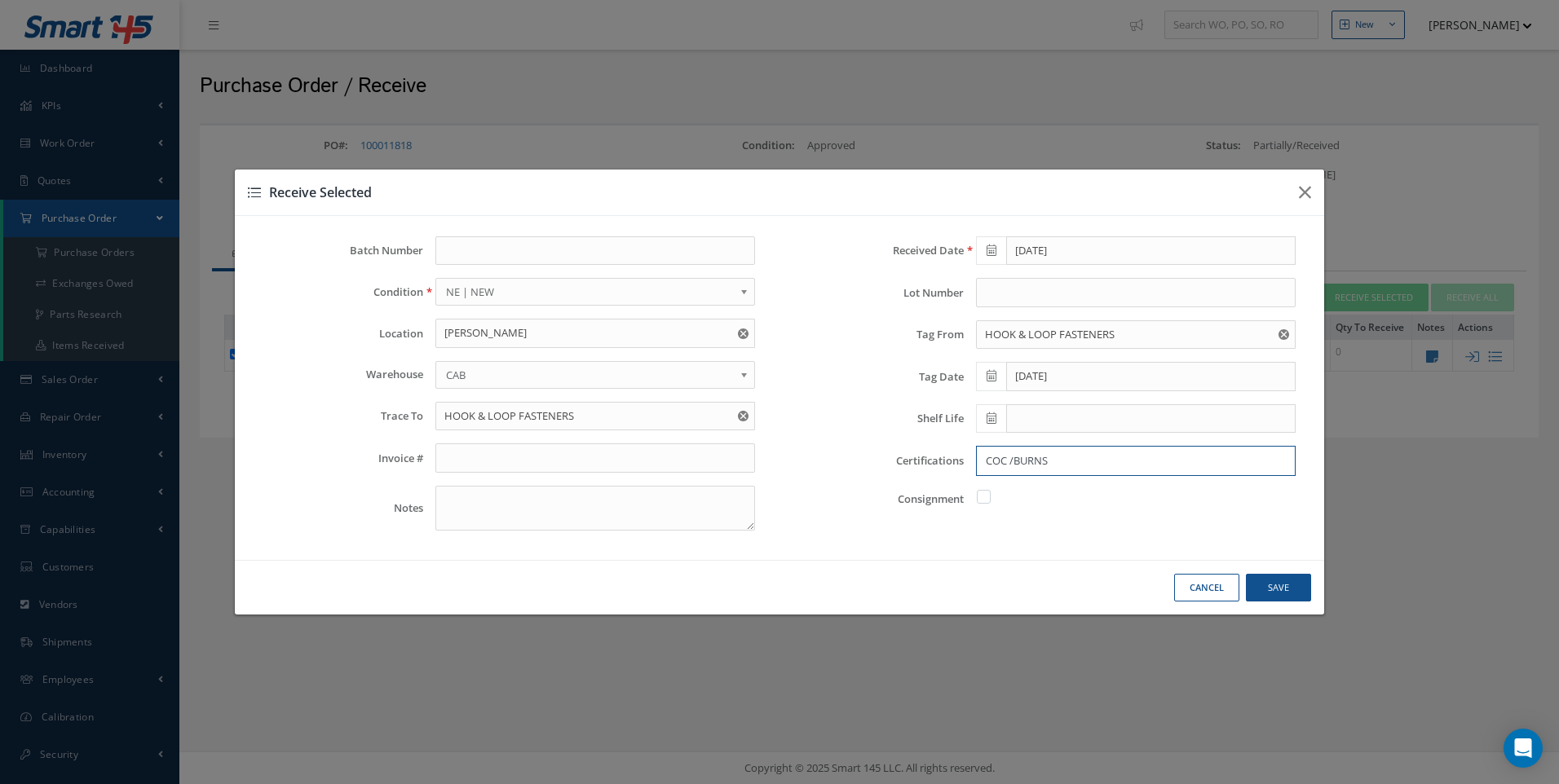
type input "COC /BURNS"
click at [1280, 584] on button "Save" at bounding box center [1278, 588] width 65 height 29
checkbox input "false"
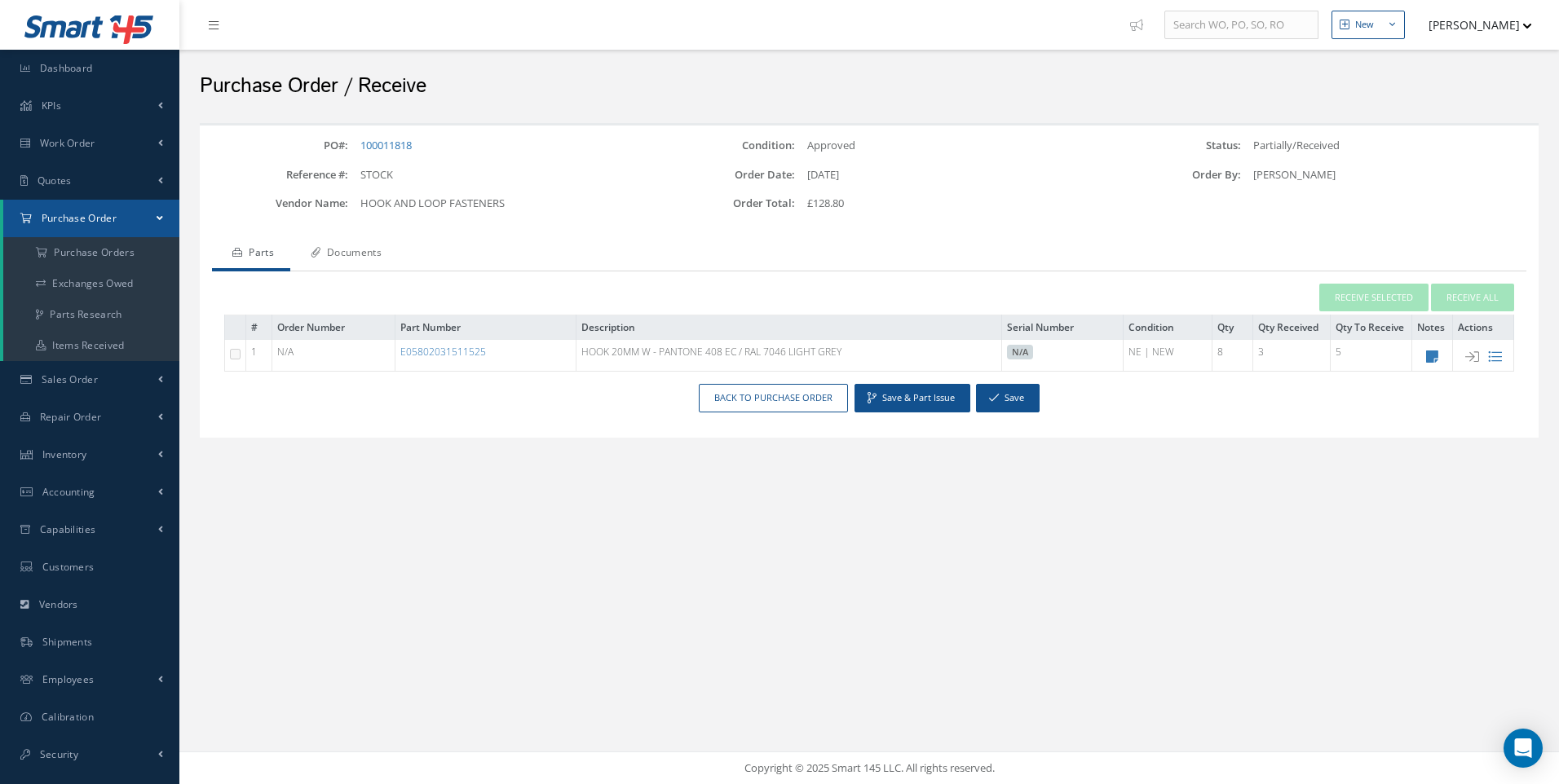
click at [373, 251] on link "Documents" at bounding box center [343, 254] width 108 height 34
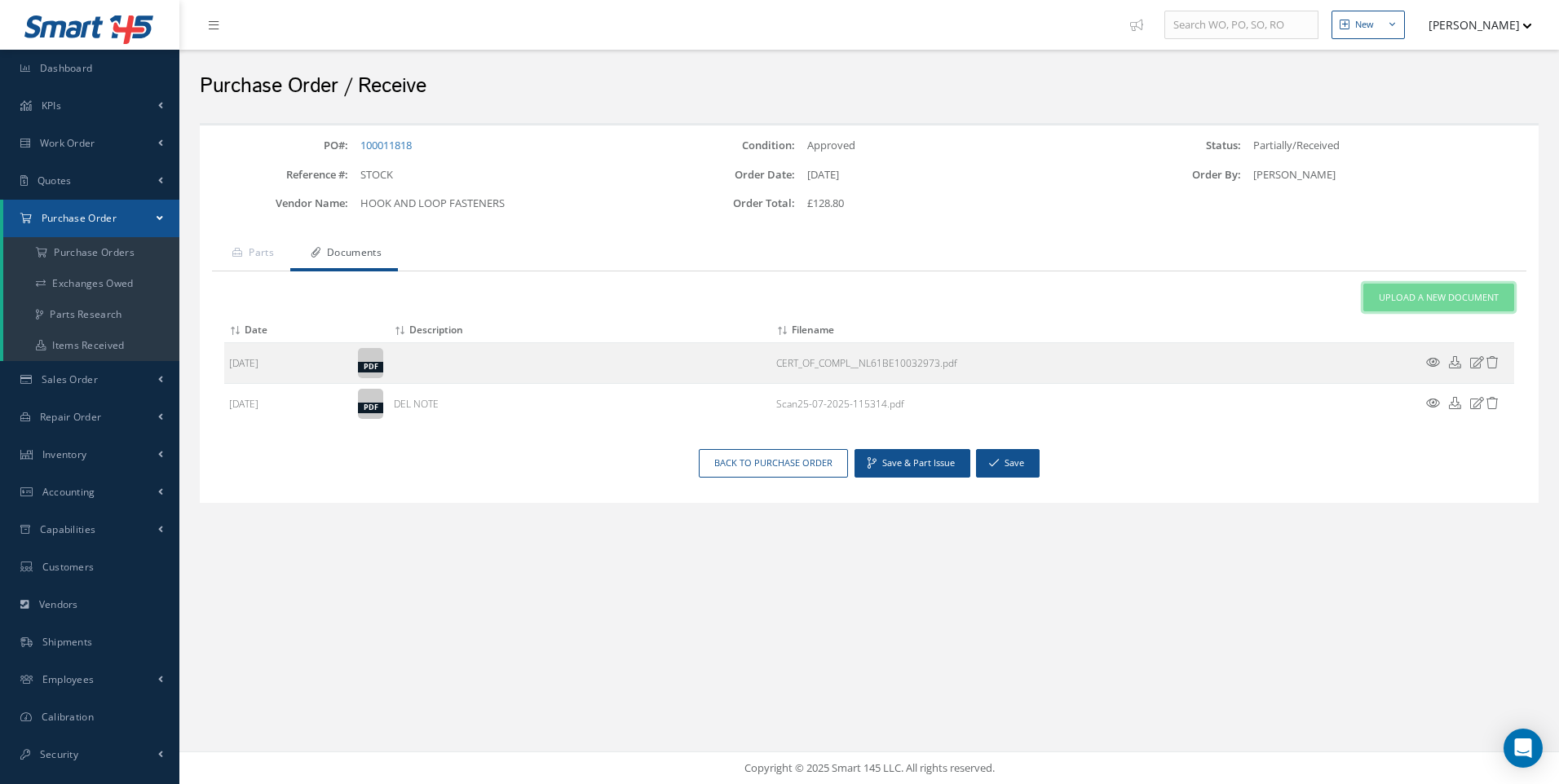
drag, startPoint x: 1422, startPoint y: 290, endPoint x: 1161, endPoint y: 412, distance: 288.1
click at [1420, 290] on link "Upload a New Document" at bounding box center [1438, 297] width 151 height 29
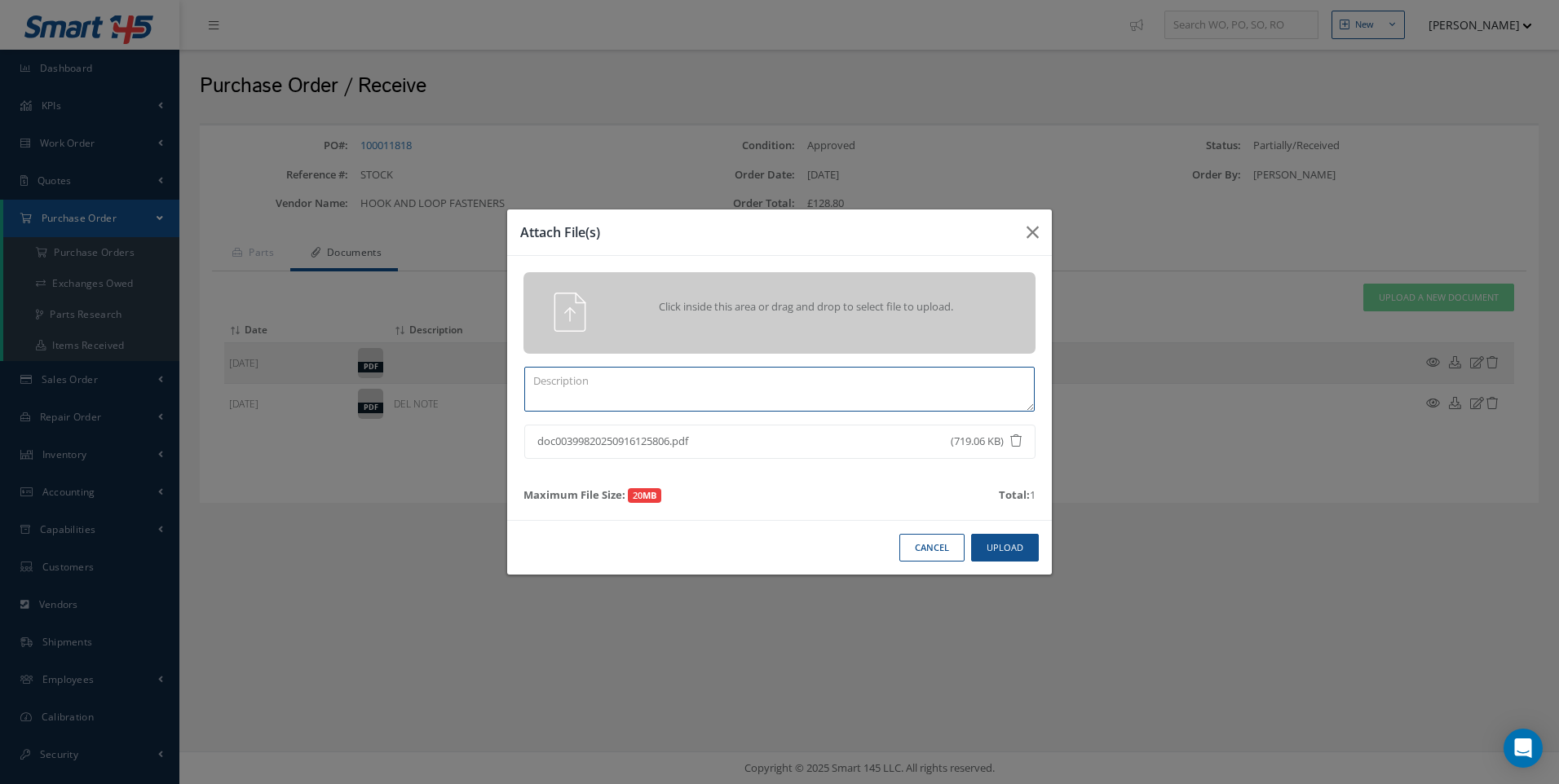
click at [631, 386] on textarea at bounding box center [780, 389] width 511 height 45
type textarea "COC DOCS"
click at [1011, 548] on button "Upload" at bounding box center [1005, 548] width 68 height 29
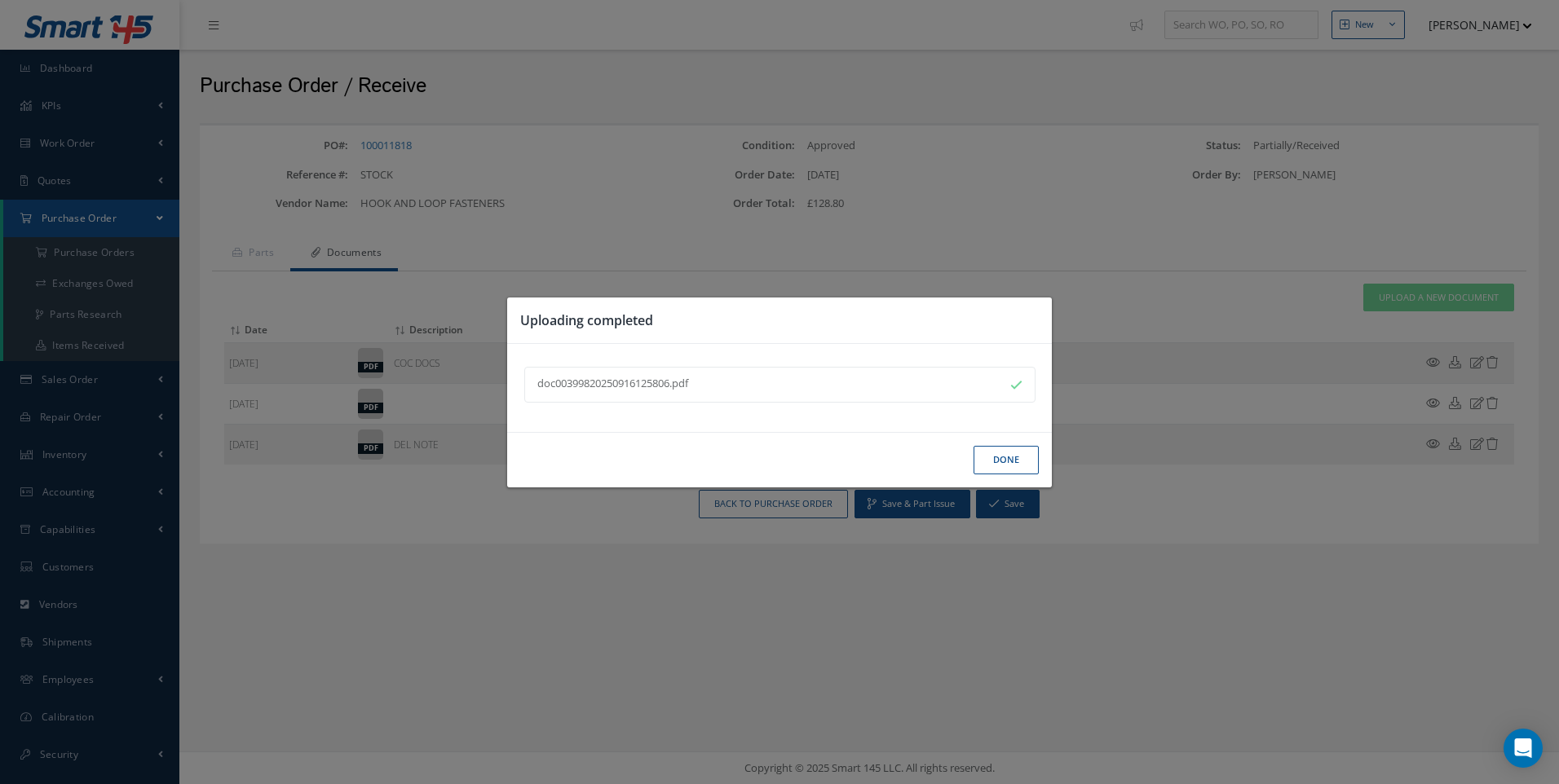
click at [1003, 467] on button "Done" at bounding box center [1006, 460] width 65 height 29
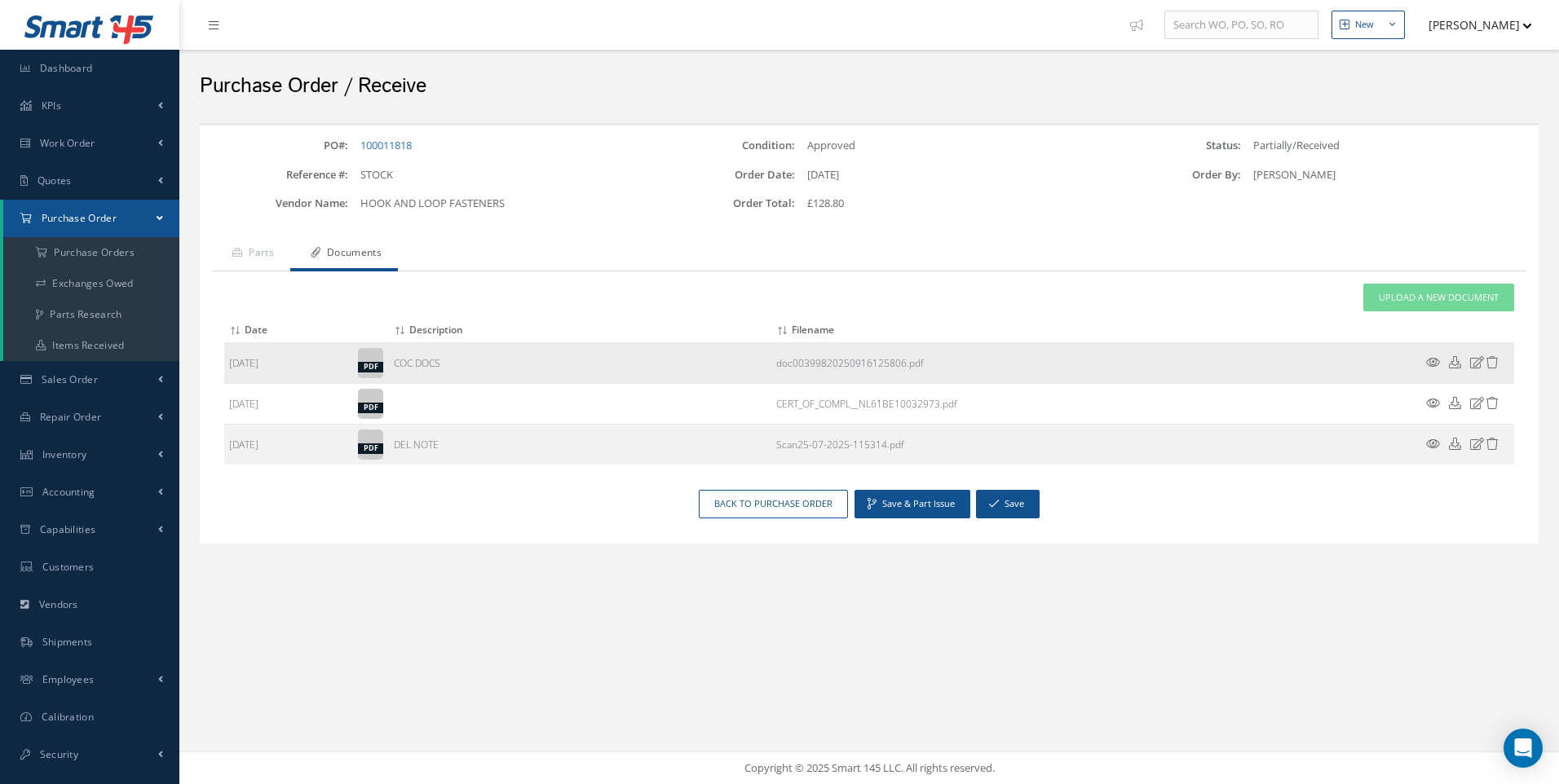
click at [1433, 362] on icon at bounding box center [1432, 362] width 14 height 12
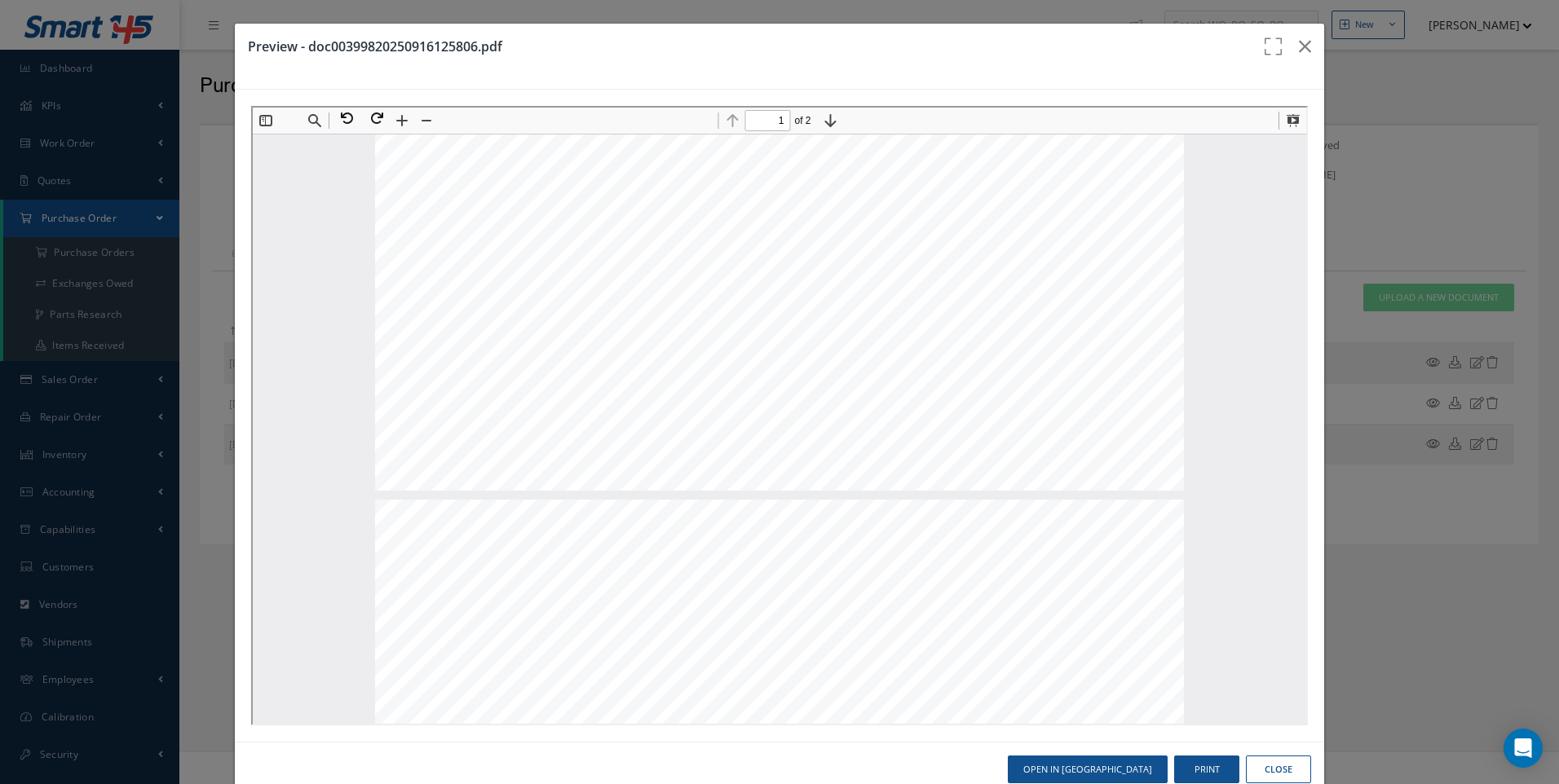
type input "2"
click at [1279, 765] on button "Close" at bounding box center [1278, 769] width 65 height 29
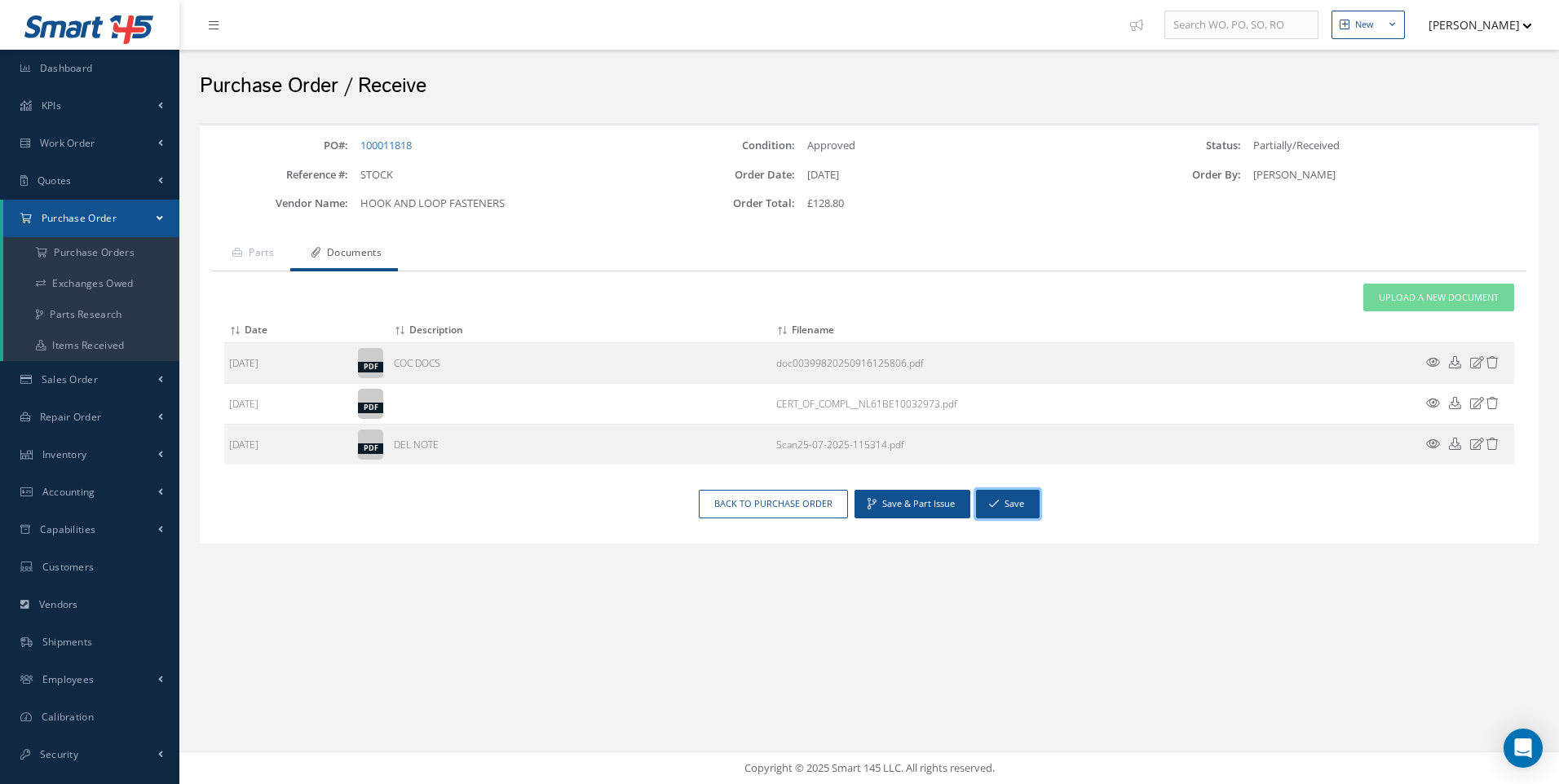
click at [1001, 501] on button "Save" at bounding box center [1007, 503] width 64 height 29
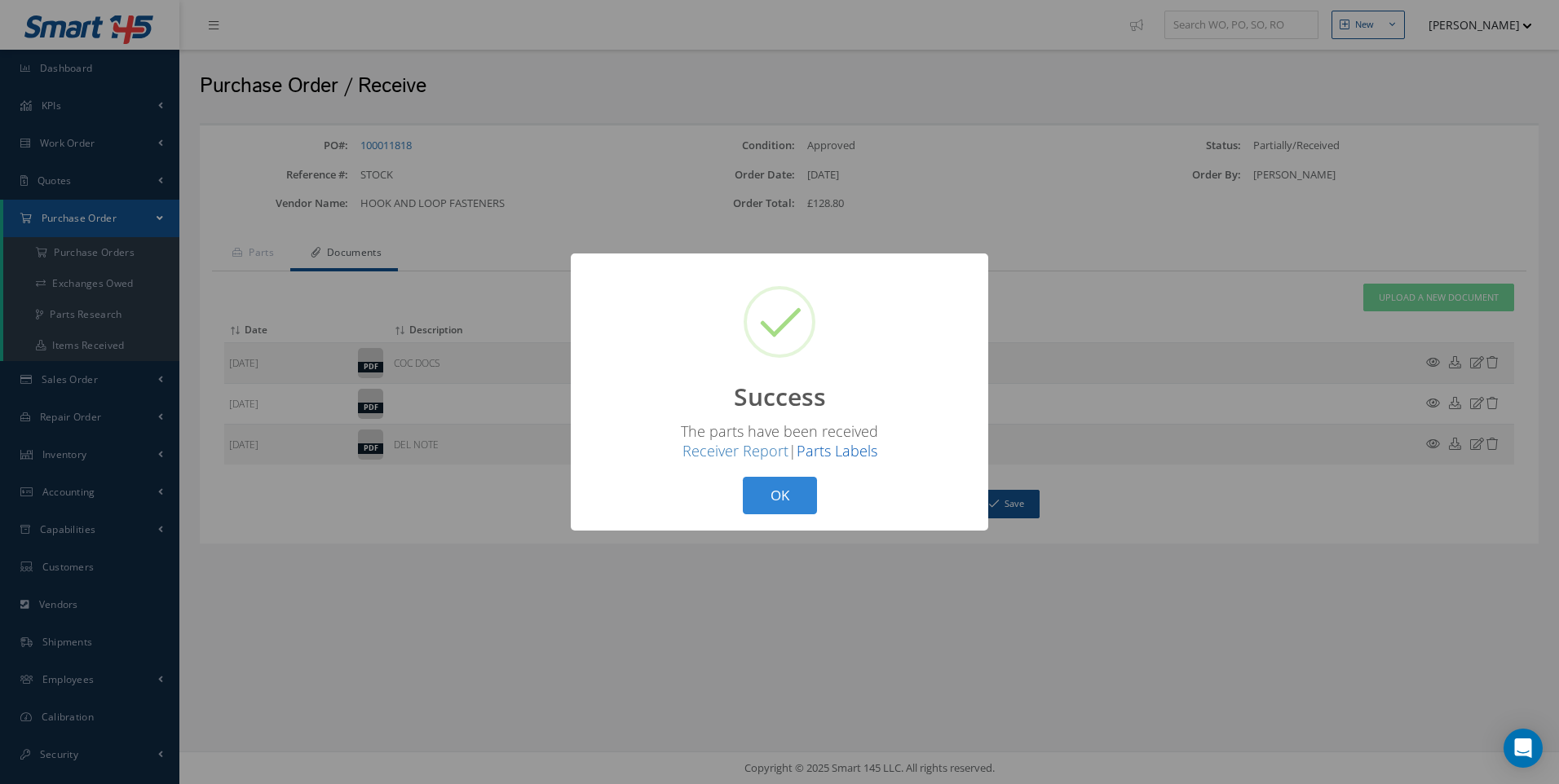
click at [853, 449] on link "Parts Labels" at bounding box center [837, 450] width 81 height 19
click at [841, 450] on link "Parts Labels" at bounding box center [837, 450] width 81 height 19
click at [776, 502] on button "OK" at bounding box center [780, 496] width 75 height 39
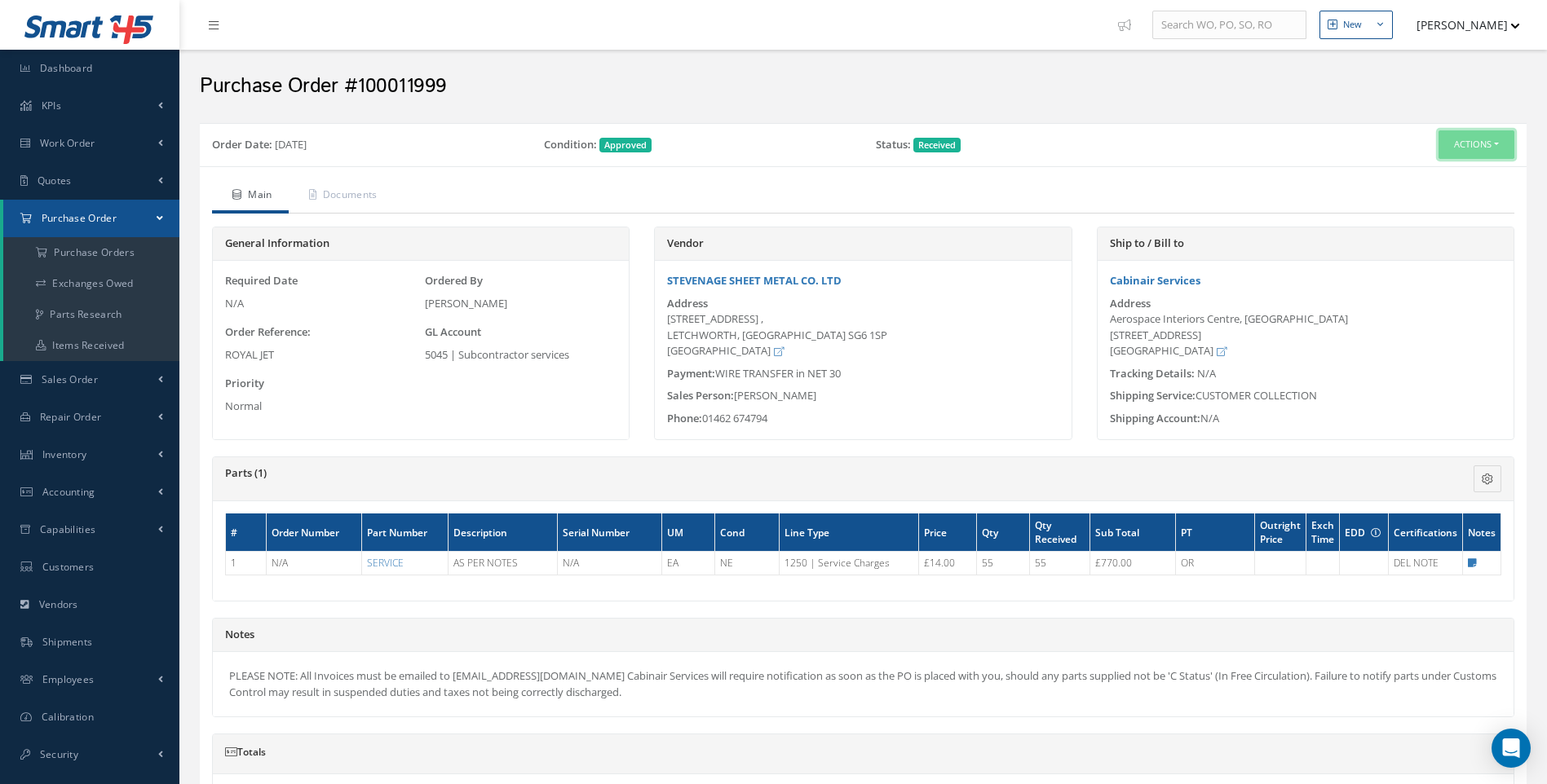
click at [1492, 142] on button "Actions" at bounding box center [1476, 144] width 75 height 29
click at [1443, 173] on link "Receiving Details" at bounding box center [1449, 176] width 131 height 22
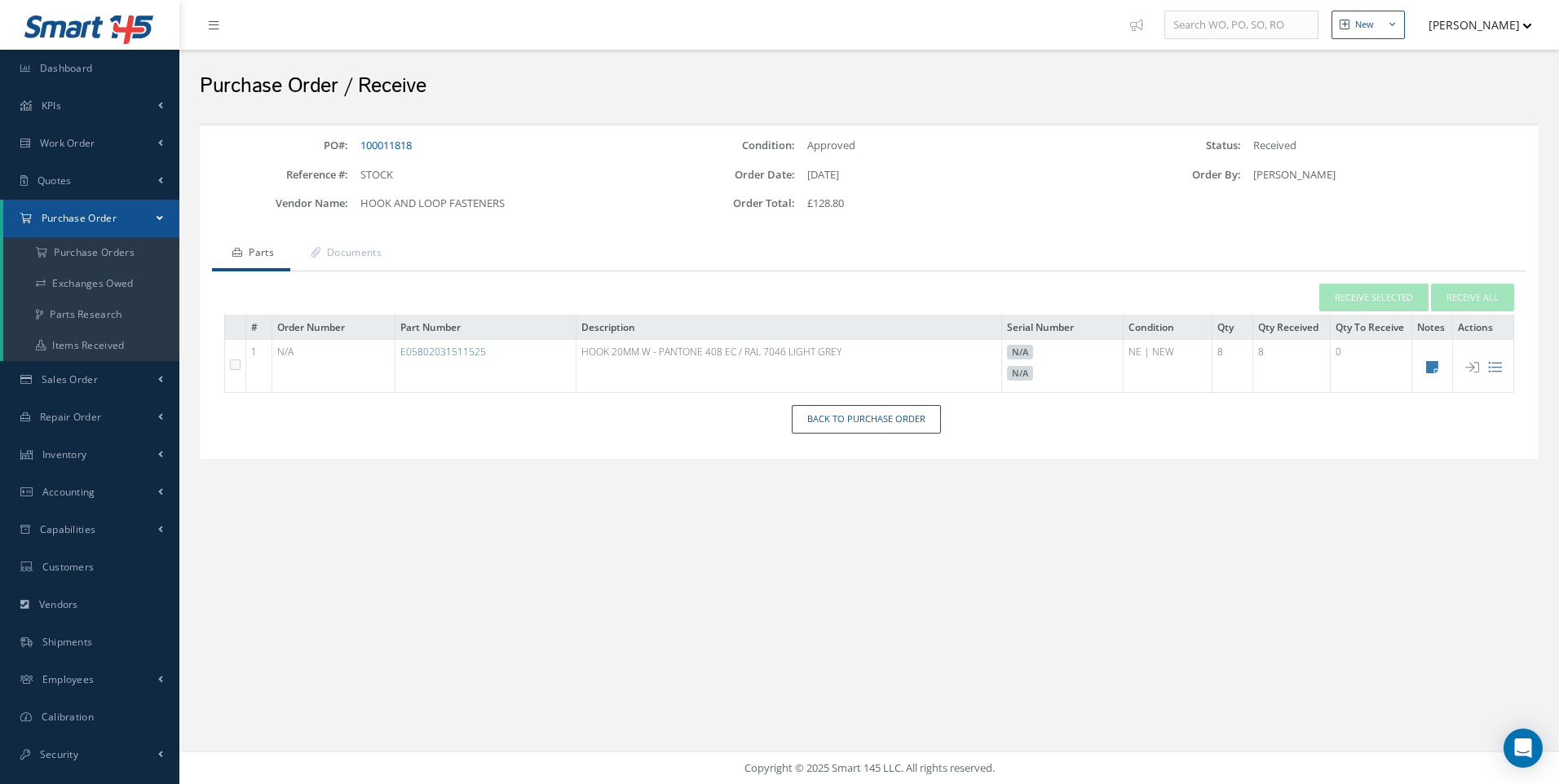
click at [404, 148] on link "100011818" at bounding box center [387, 145] width 52 height 15
click at [70, 136] on span "Work Order" at bounding box center [67, 143] width 55 height 14
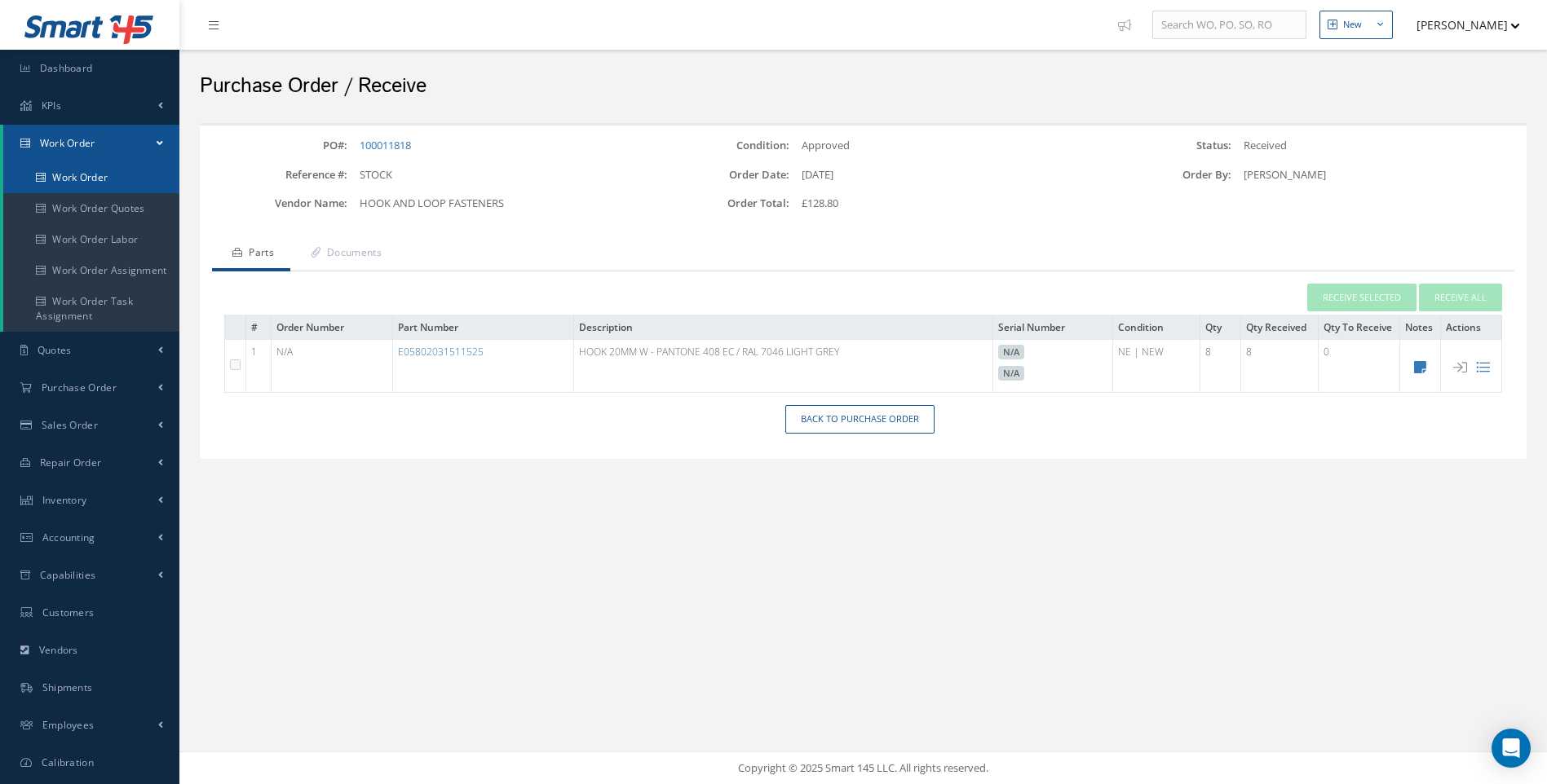
click at [82, 175] on link "Work Order" at bounding box center [91, 178] width 176 height 31
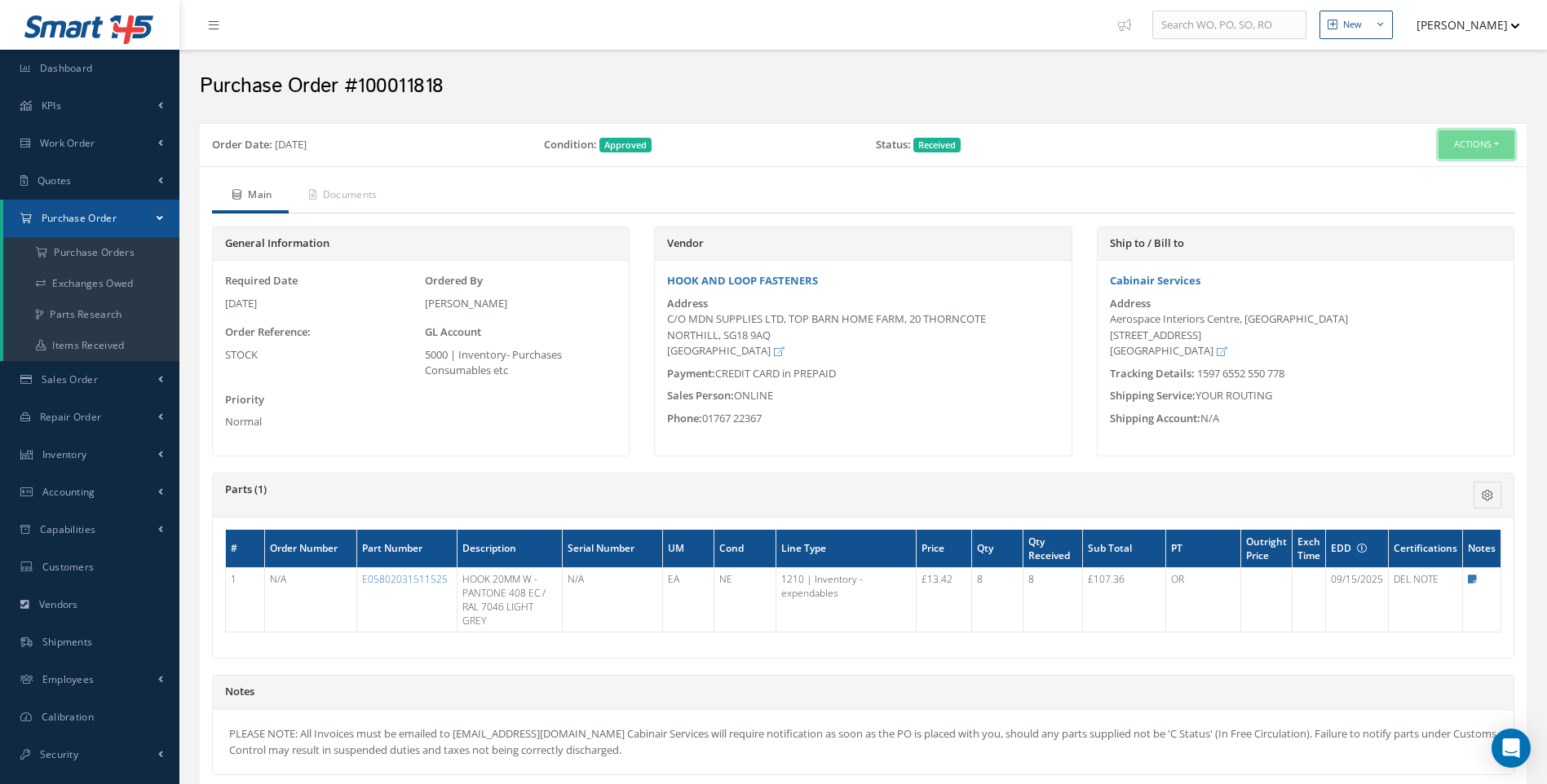
click at [1499, 143] on button "Actions" at bounding box center [1476, 144] width 75 height 29
click at [1443, 167] on link "Receiving Details" at bounding box center [1449, 176] width 131 height 22
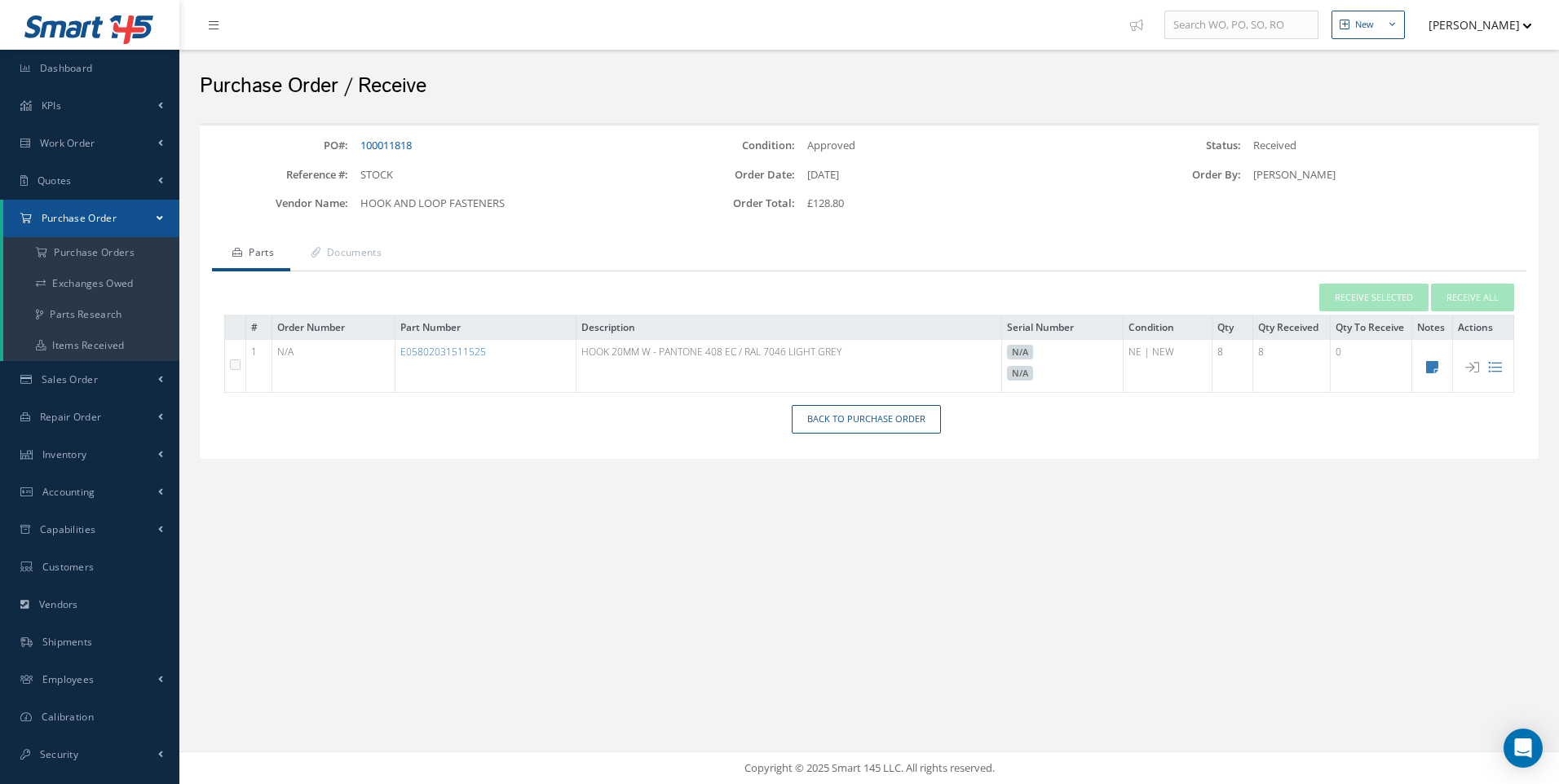
click at [405, 149] on link "100011818" at bounding box center [387, 145] width 52 height 15
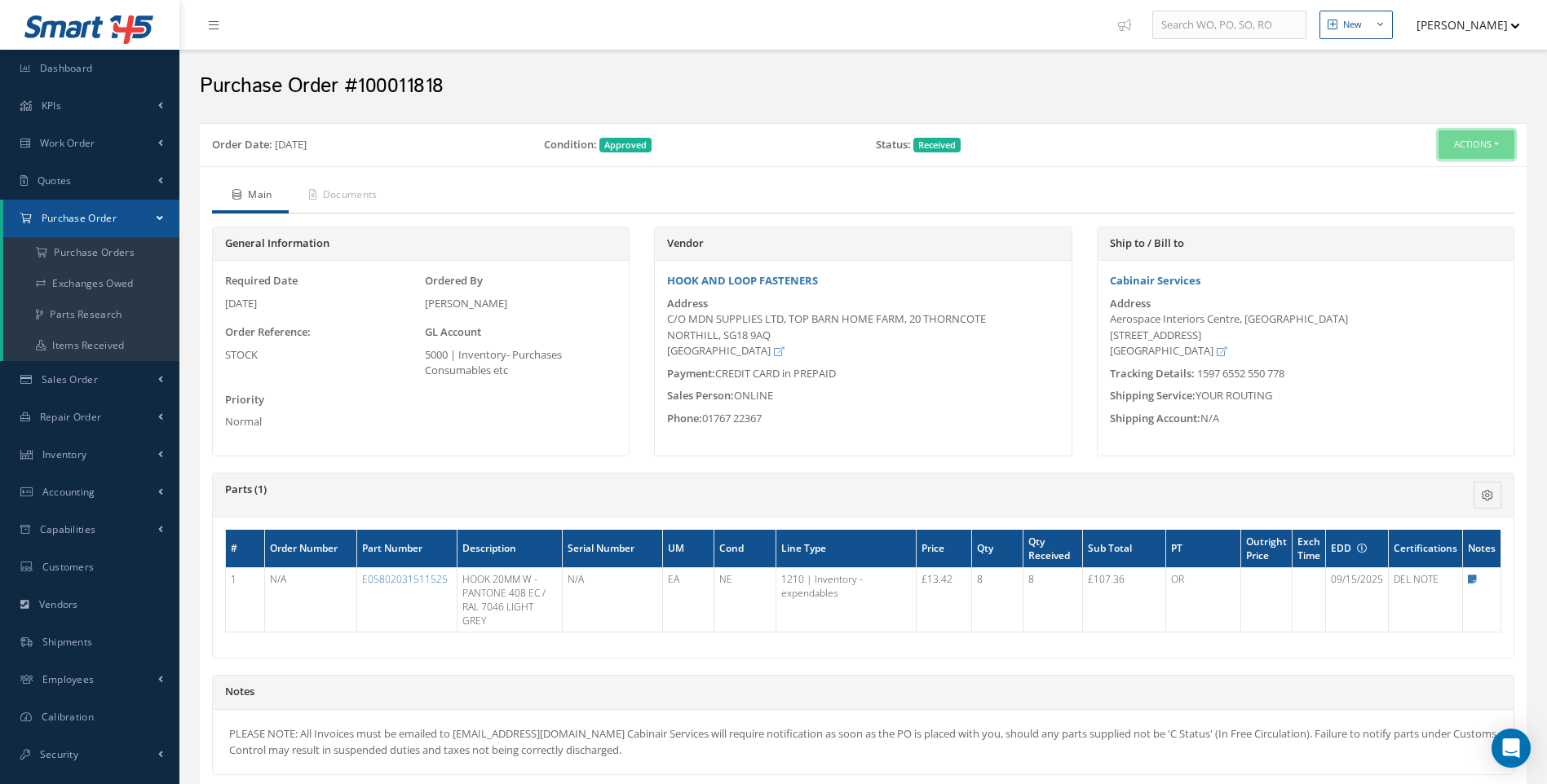
click at [1499, 144] on button "Actions" at bounding box center [1476, 144] width 75 height 29
click at [1312, 371] on link "Print Label" at bounding box center [1335, 374] width 142 height 25
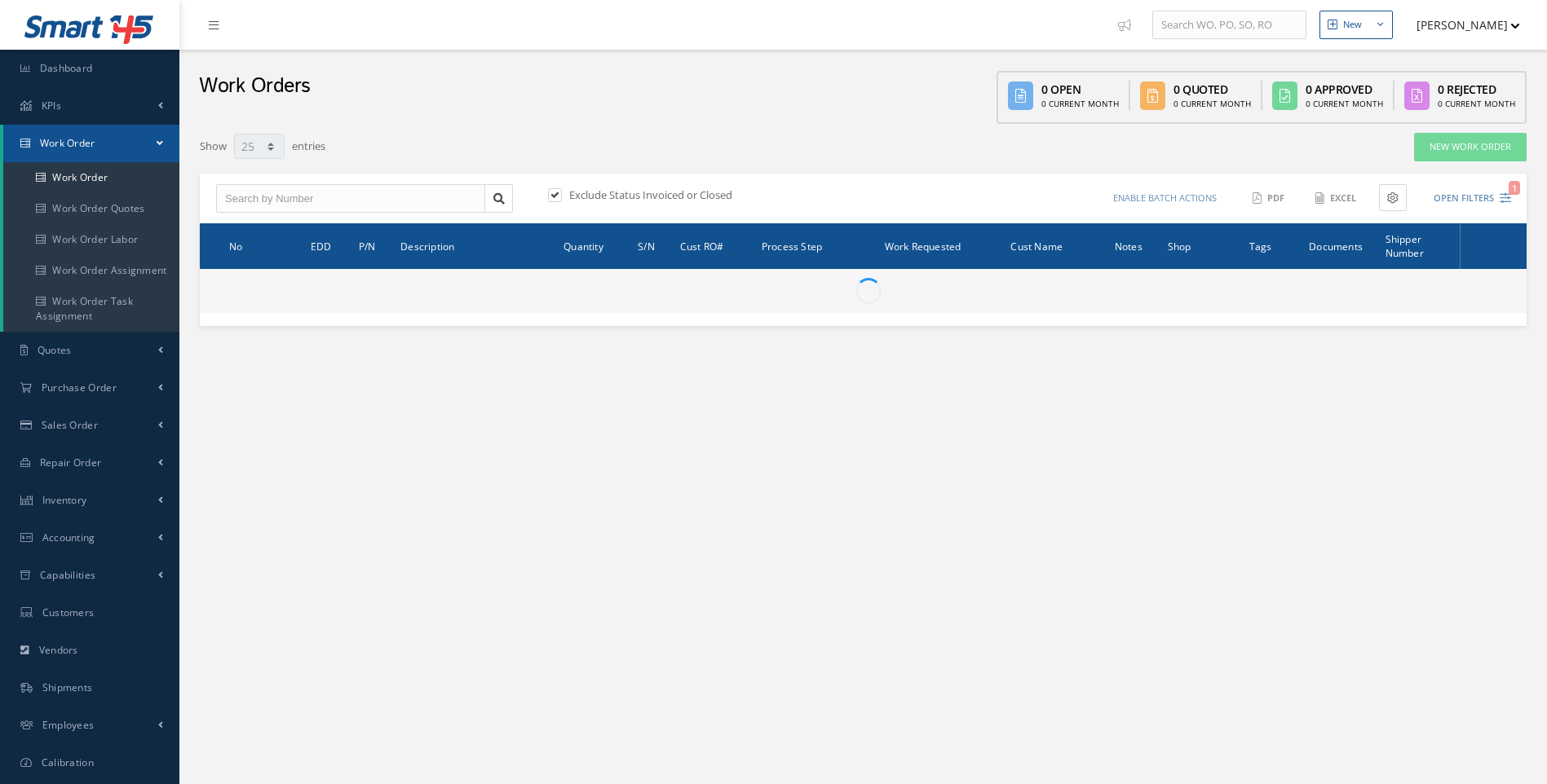
select select "25"
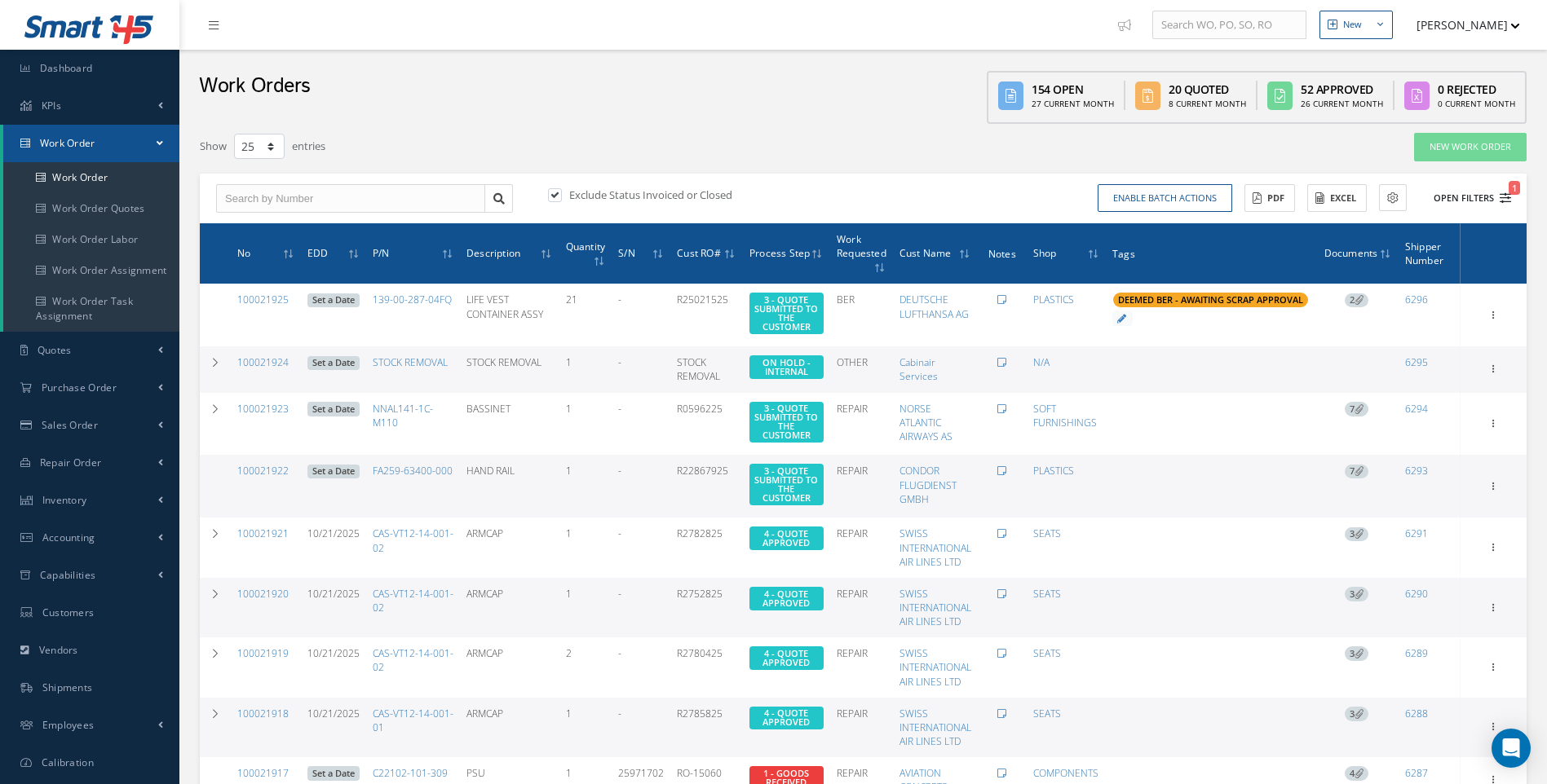
click at [1497, 200] on button "Open Filters 1" at bounding box center [1465, 198] width 92 height 27
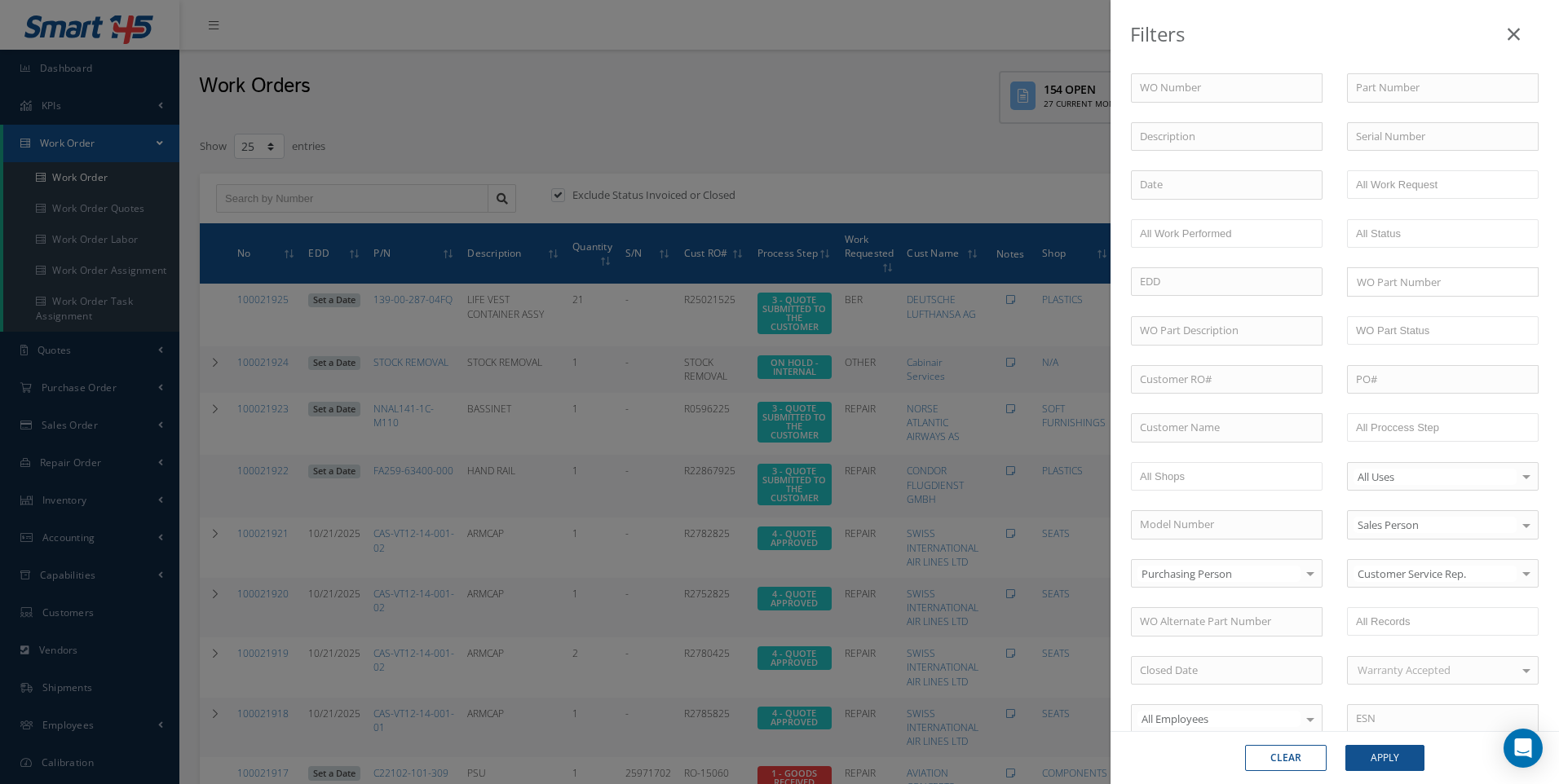
click at [1515, 40] on icon at bounding box center [1513, 34] width 12 height 19
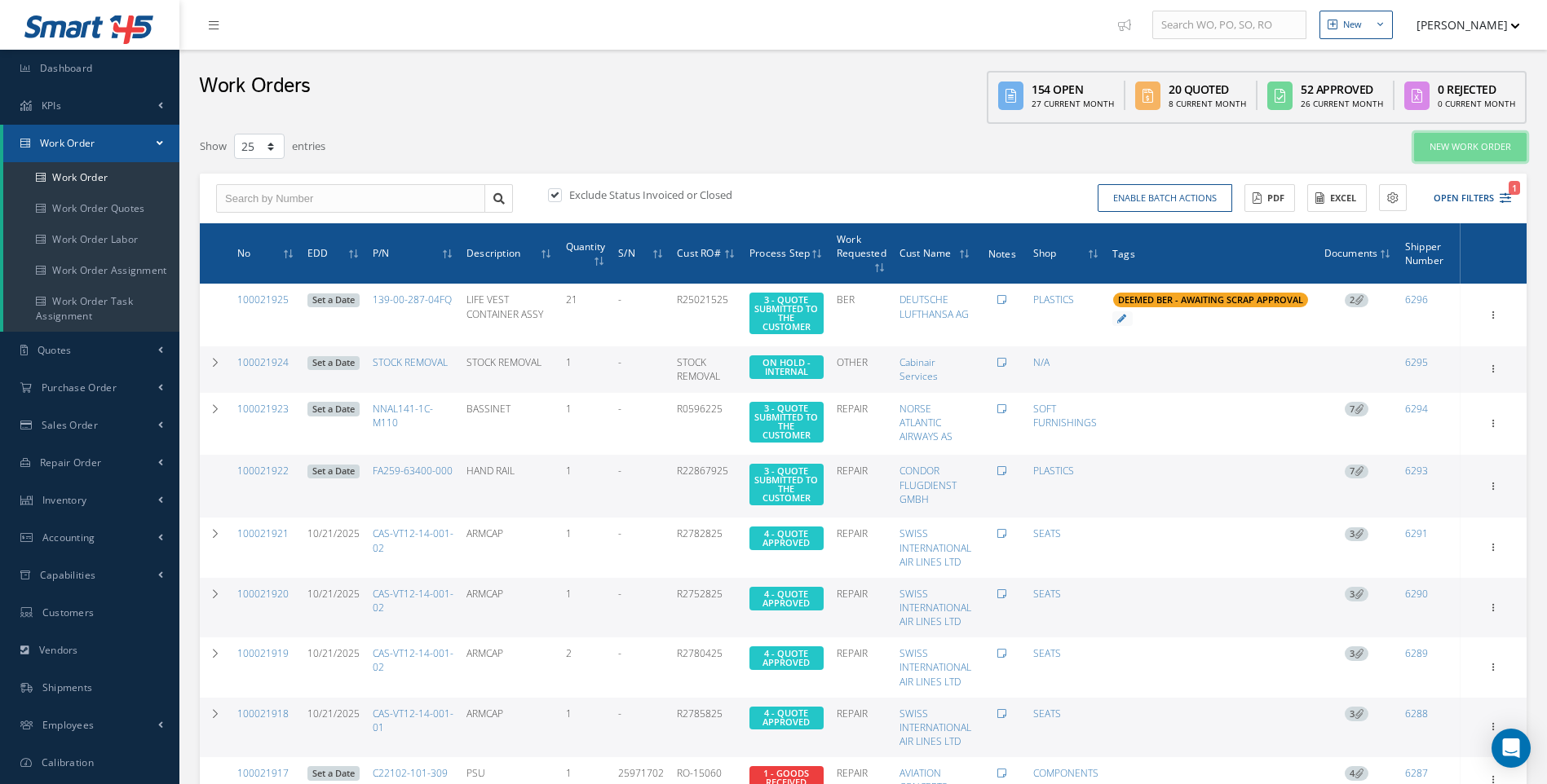
click at [1474, 141] on link "New Work Order" at bounding box center [1470, 146] width 112 height 29
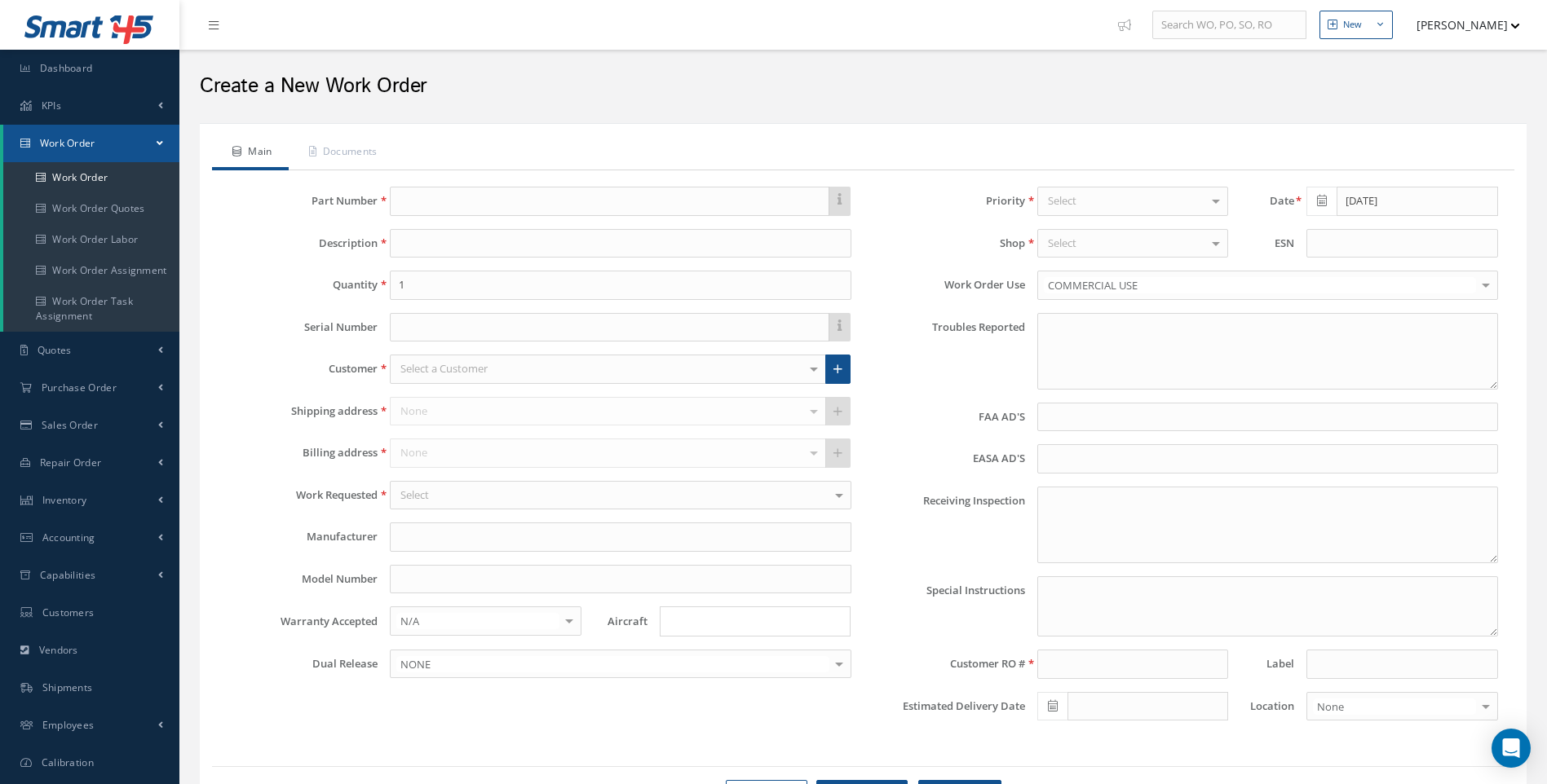
type textarea "NONE"
type input "NONE"
type textarea "NO VISUAL DAMAGE"
type textarea "PLEASE SEE R.O. FOR DETAILS"
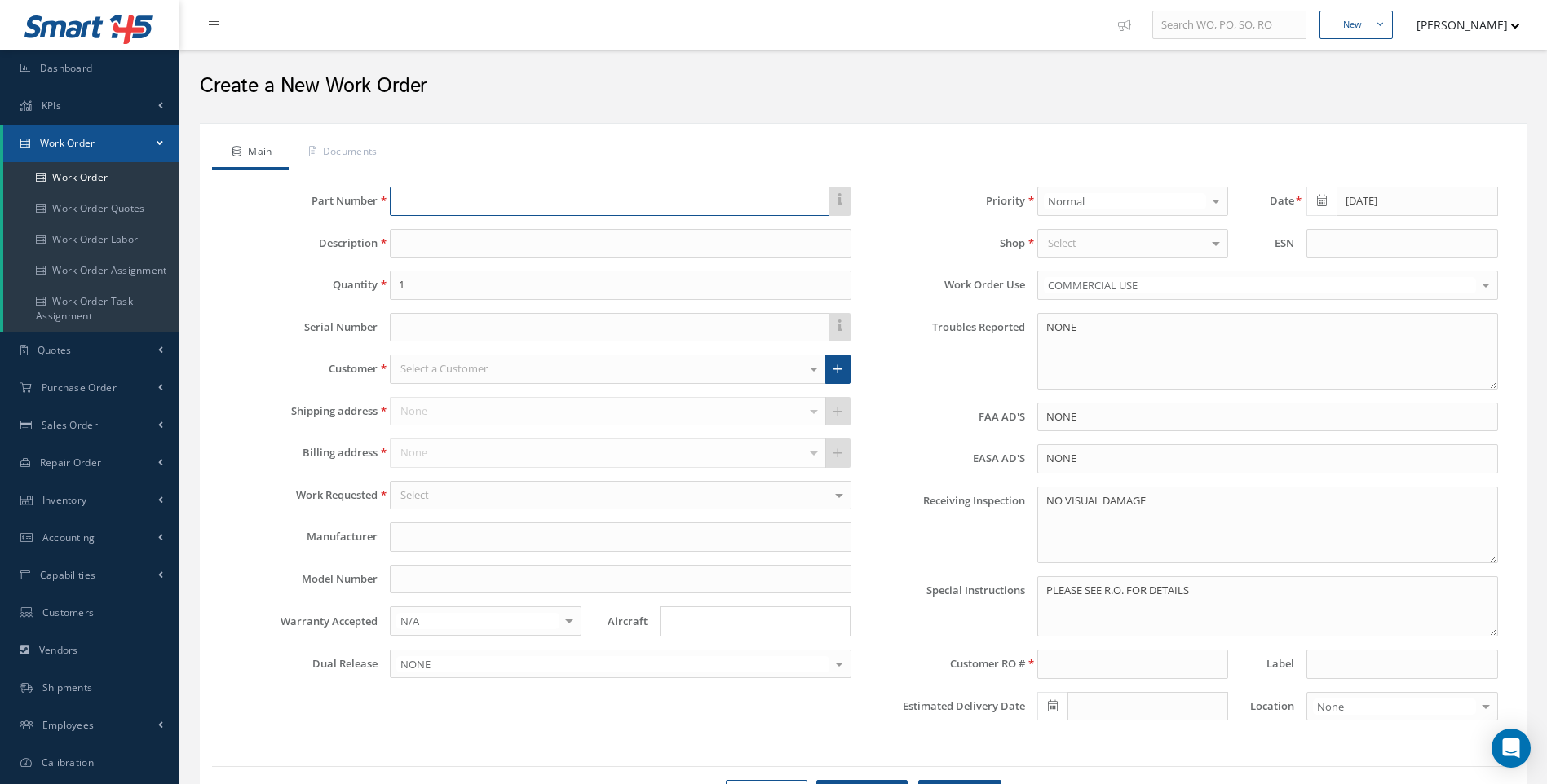
click at [444, 209] on input "text" at bounding box center [608, 202] width 439 height 29
type input "D2511148900000"
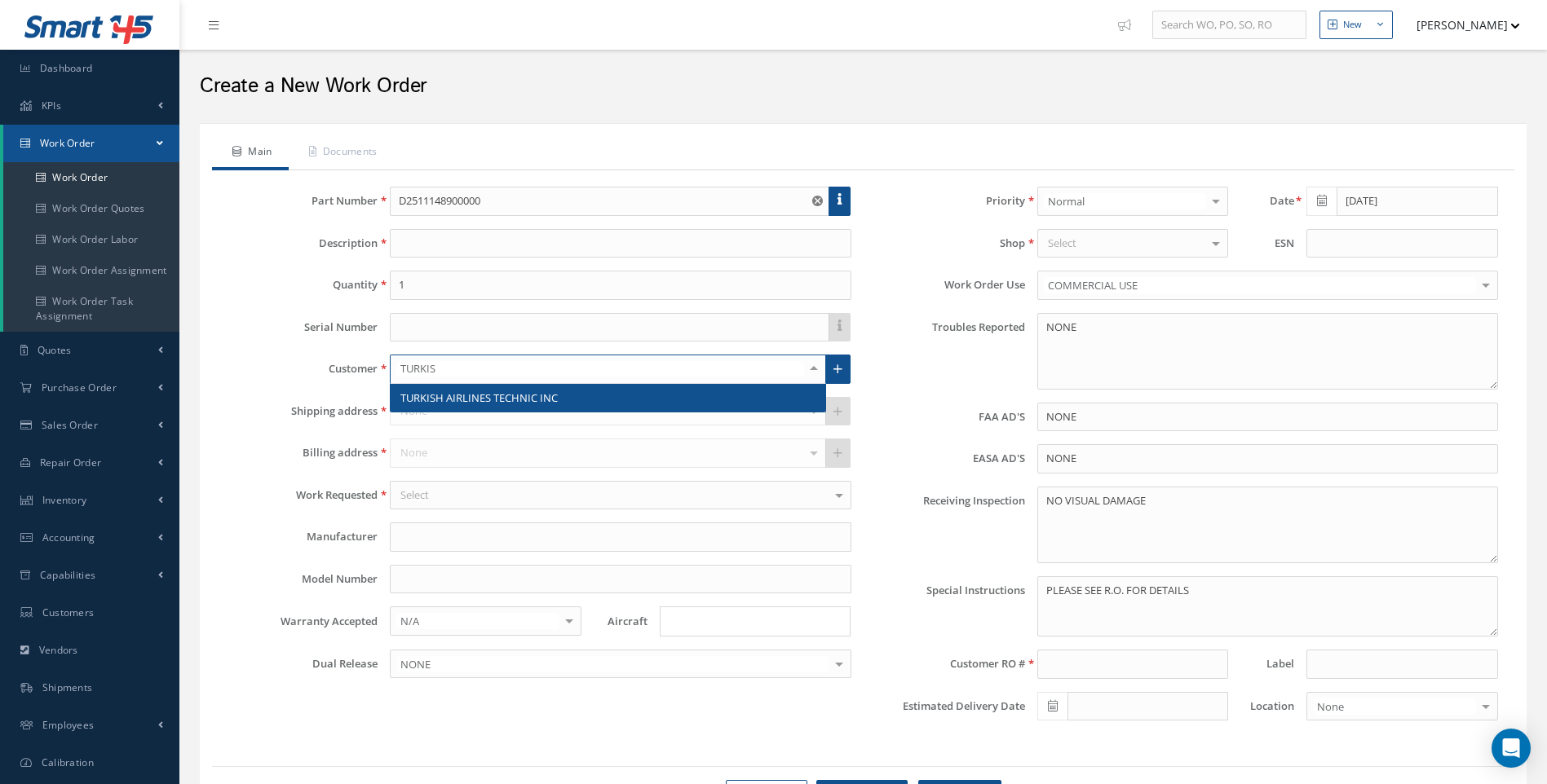
type input "TURKISH"
click at [418, 396] on span "TURKISH AIRLINES TECHNIC INC" at bounding box center [479, 398] width 157 height 15
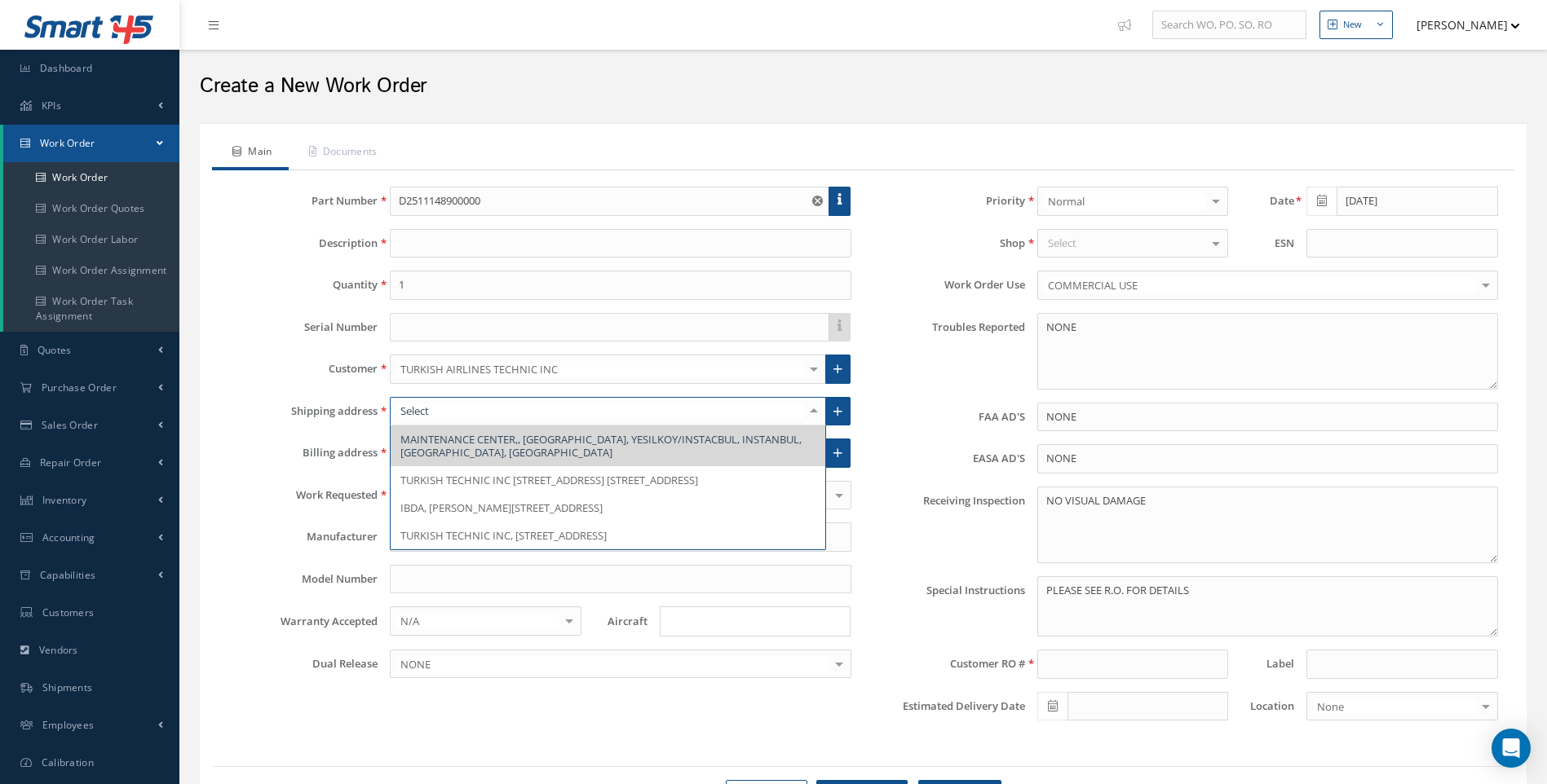
click at [815, 412] on div at bounding box center [814, 410] width 23 height 27
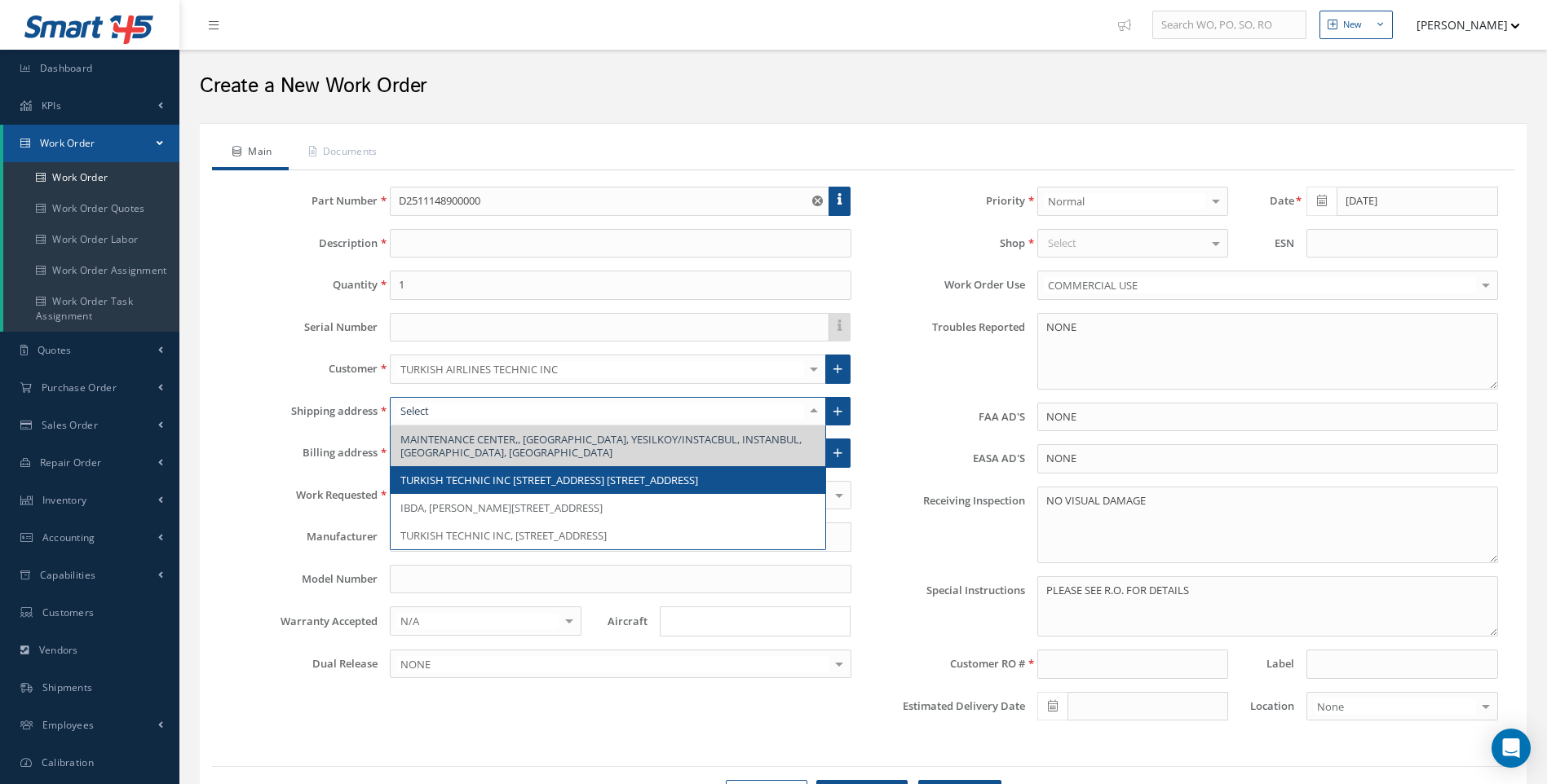
click at [695, 488] on span "TURKISH TECHNIC INC TAYAKADIN DISTRICT, TERMINAL STREET NO. 1 ISTANBUL AIRPORT,…" at bounding box center [548, 480] width 297 height 15
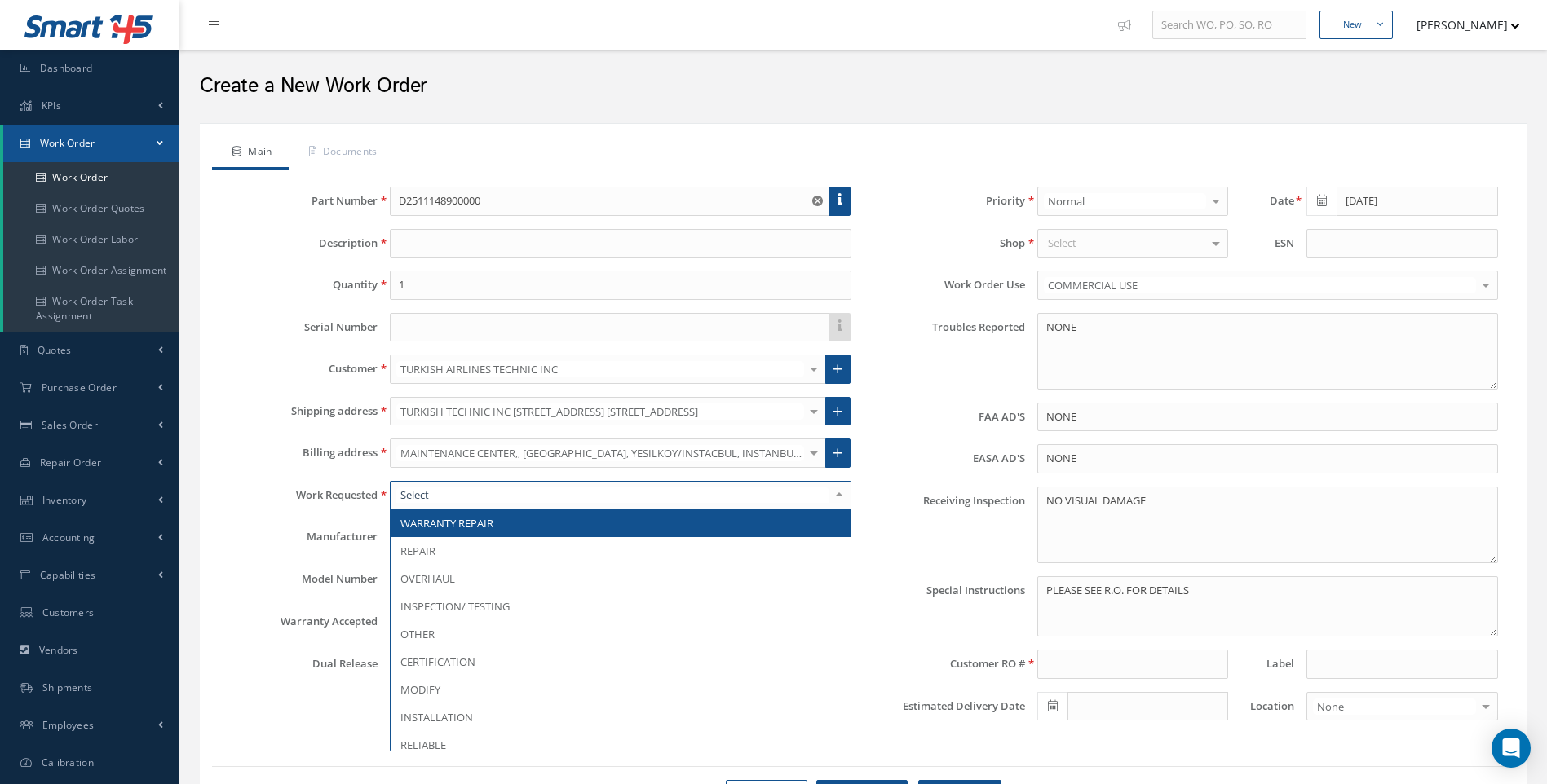
click at [465, 497] on div at bounding box center [619, 496] width 461 height 29
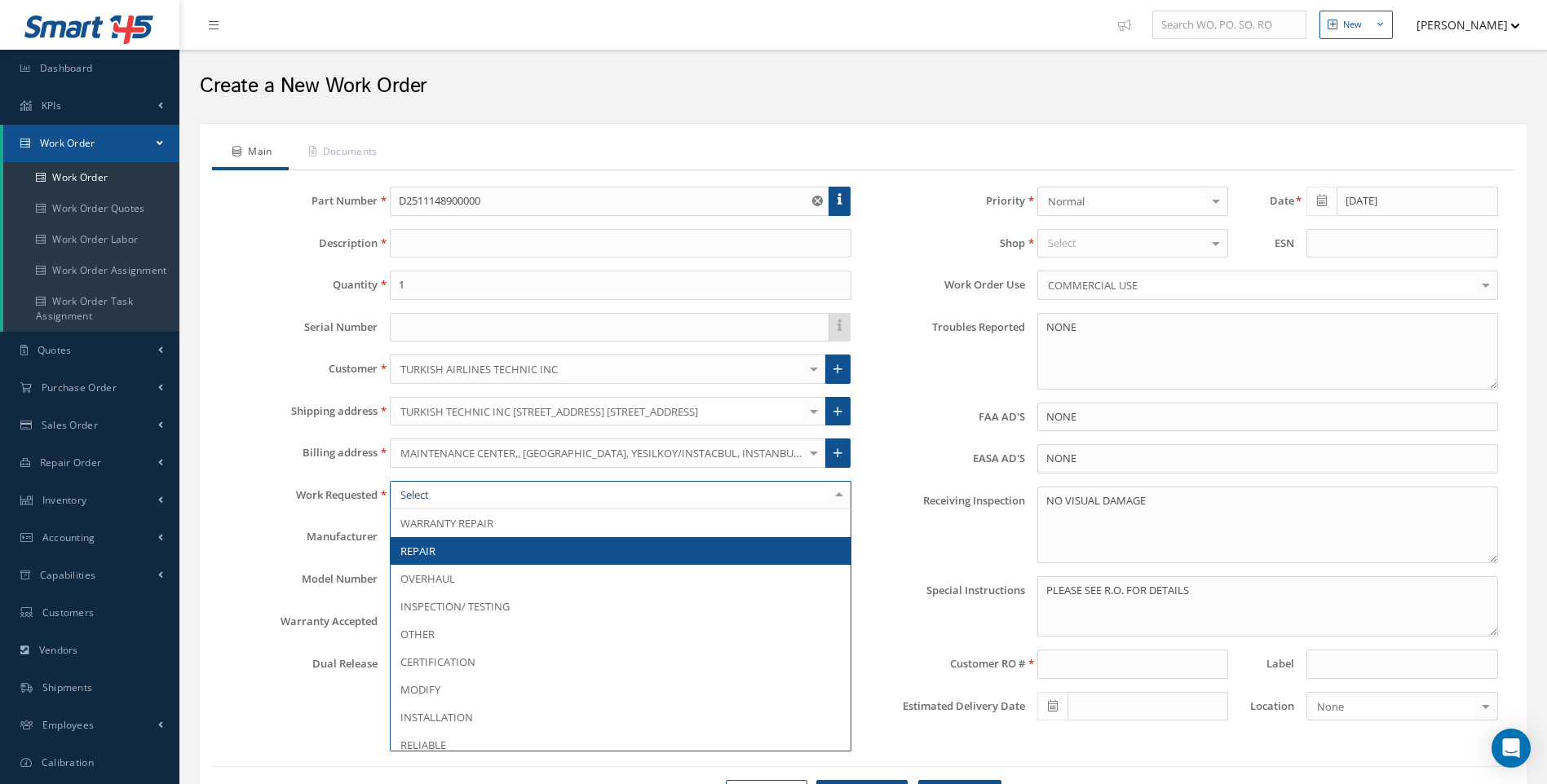
click at [442, 546] on span "REPAIR" at bounding box center [619, 551] width 459 height 28
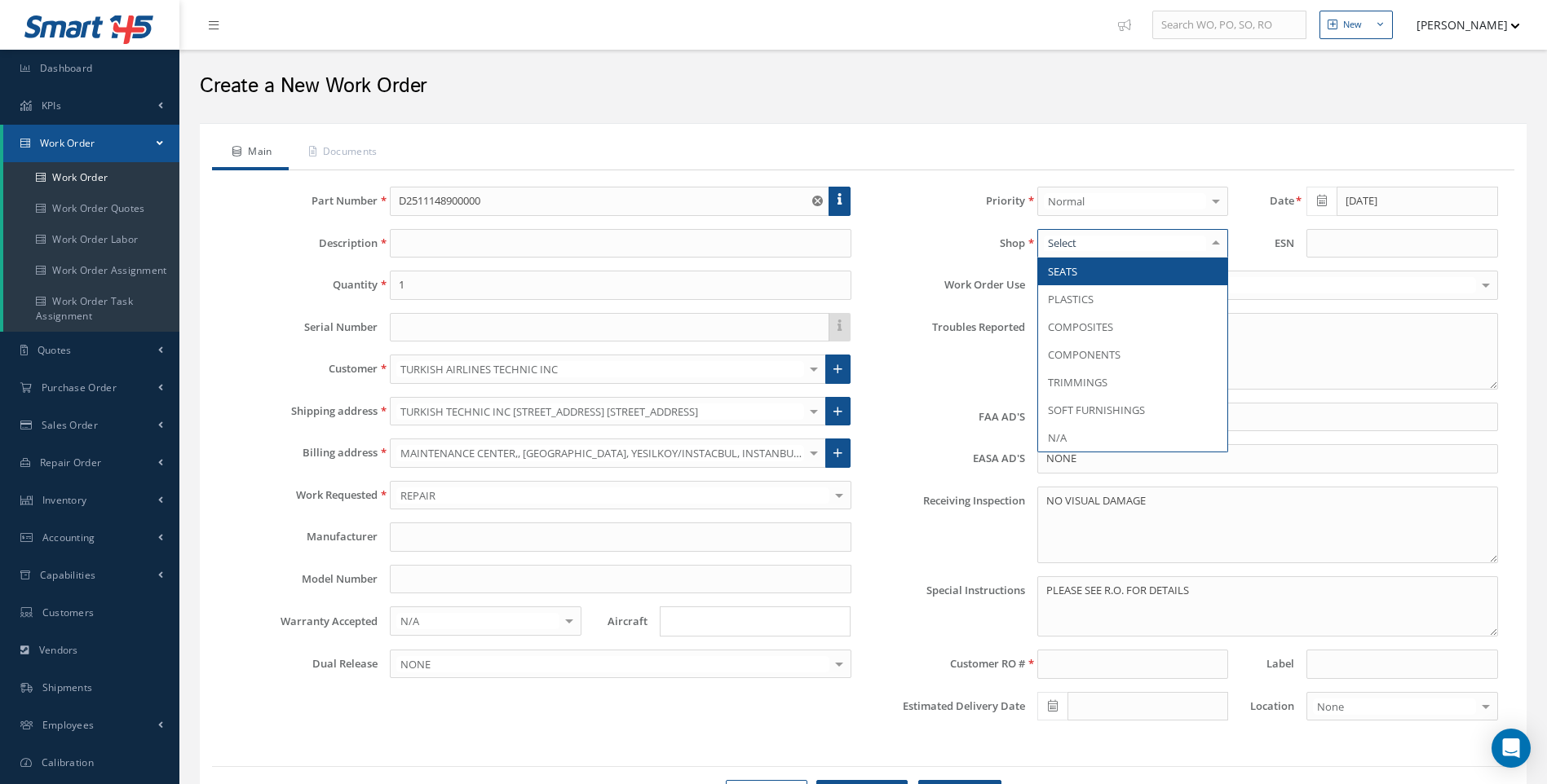
click at [1097, 248] on div at bounding box center [1132, 244] width 190 height 29
click at [1072, 298] on span "PLASTICS" at bounding box center [1070, 299] width 46 height 15
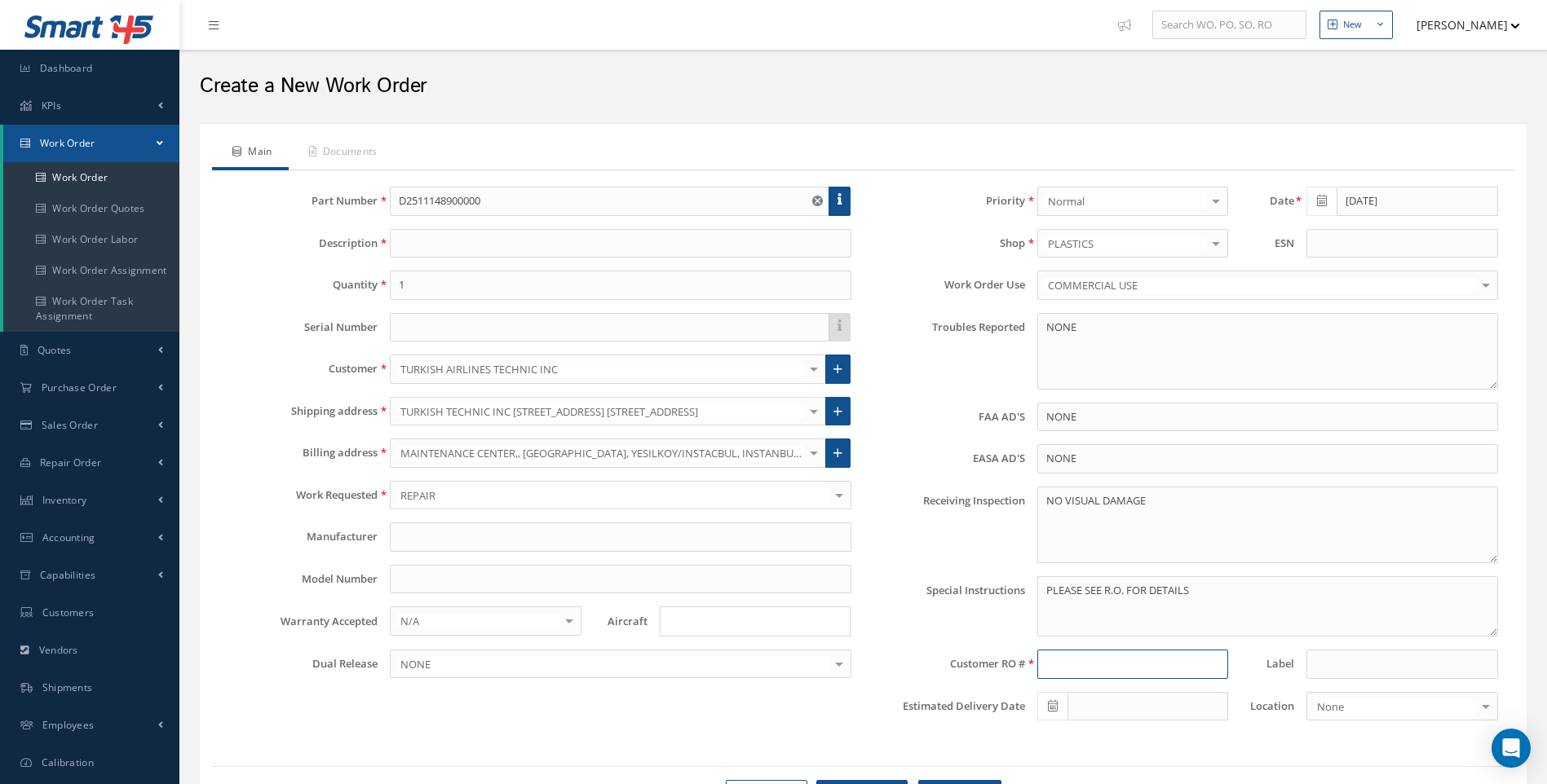
click at [1061, 660] on input at bounding box center [1132, 664] width 190 height 29
type input "24681773"
click at [463, 199] on input "D2511148900000" at bounding box center [608, 202] width 439 height 29
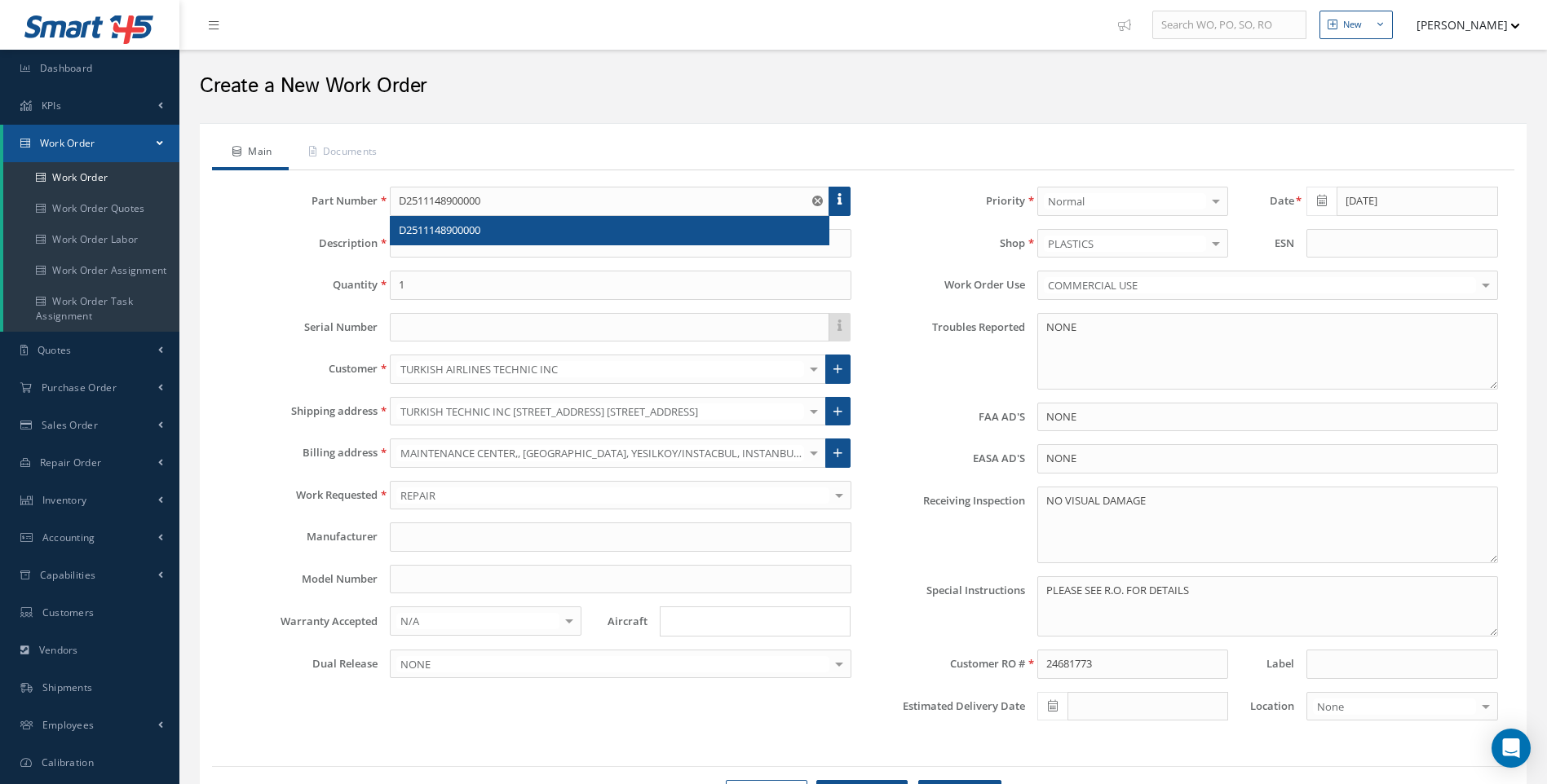
click at [450, 230] on span "D2511148900000" at bounding box center [439, 230] width 82 height 15
type input "TABLE"
type input "AEROKNOW"
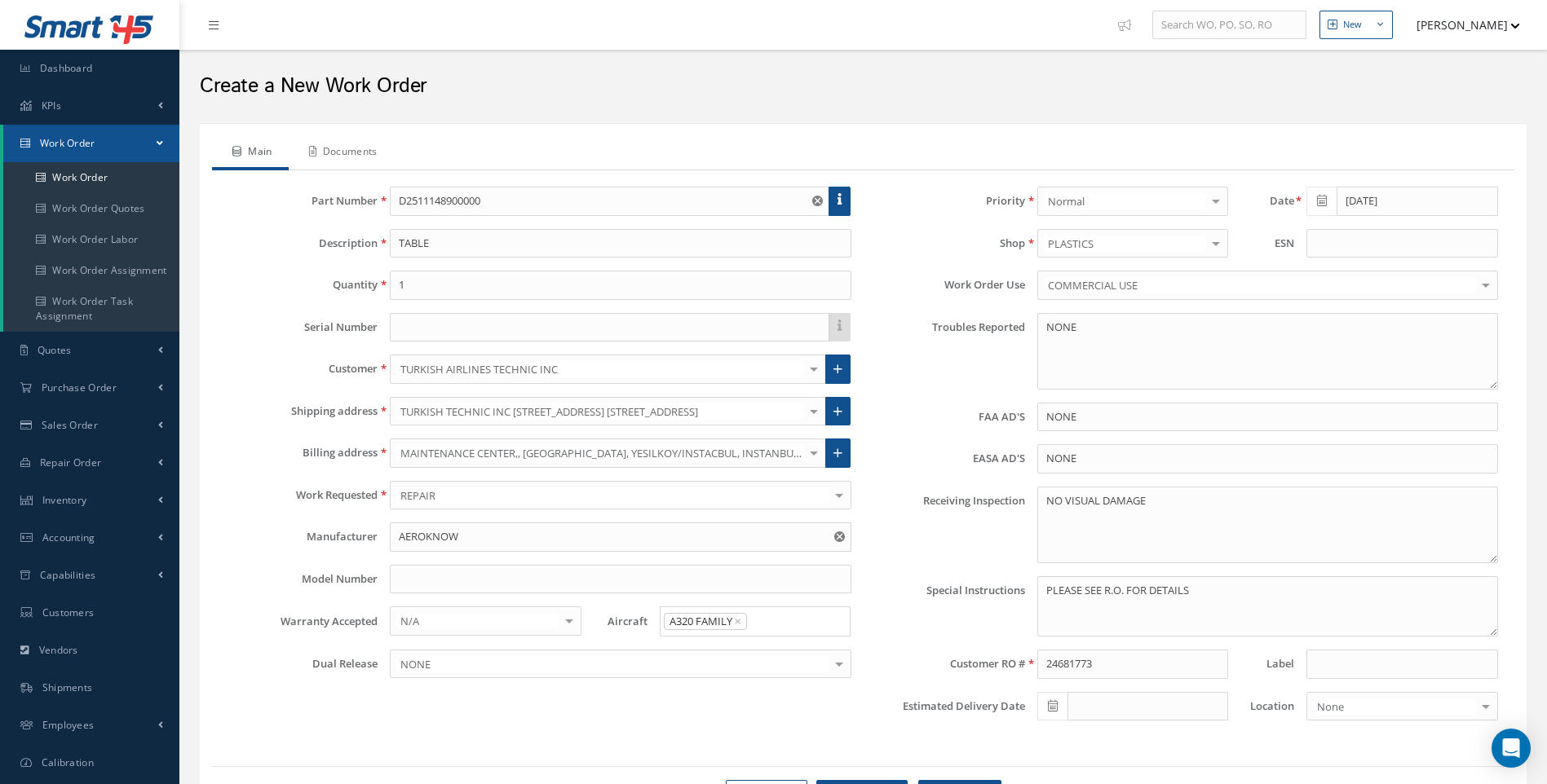
click at [371, 156] on link "Documents" at bounding box center [341, 153] width 105 height 34
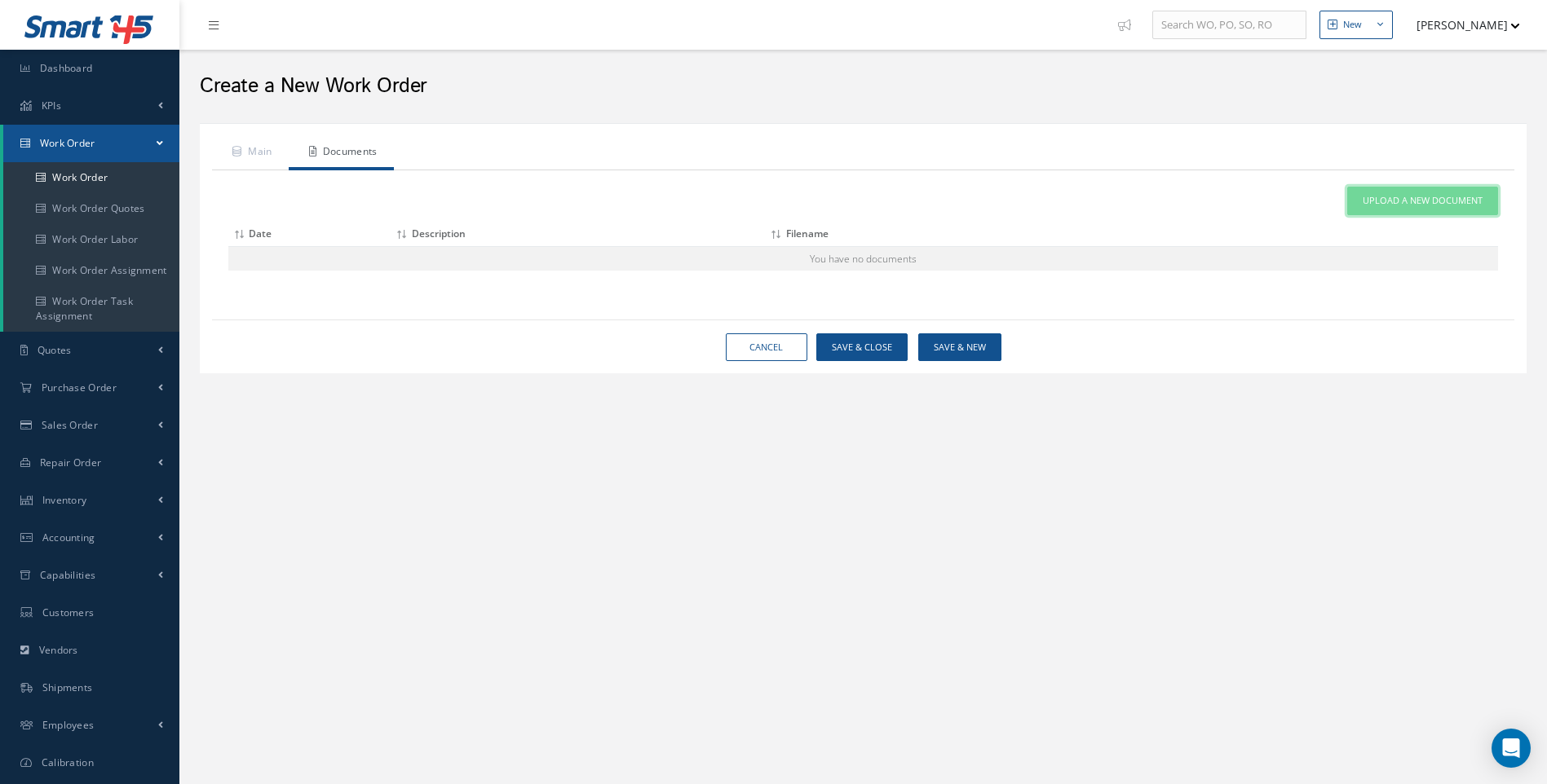
click at [1387, 196] on span "Upload a New Document" at bounding box center [1422, 201] width 120 height 14
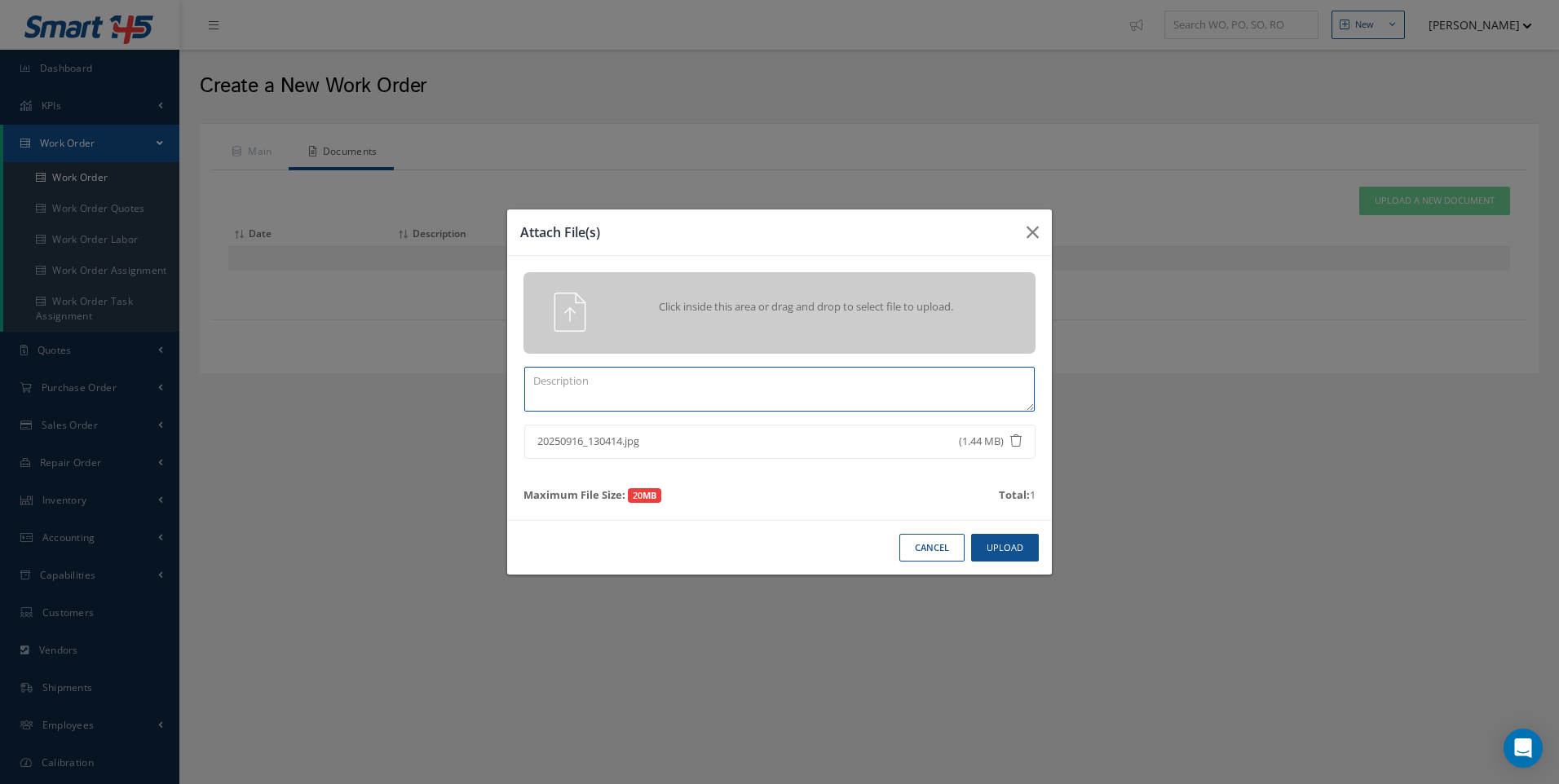
click at [663, 400] on textarea at bounding box center [780, 389] width 511 height 45
click at [1001, 552] on button "Upload" at bounding box center [1005, 548] width 68 height 29
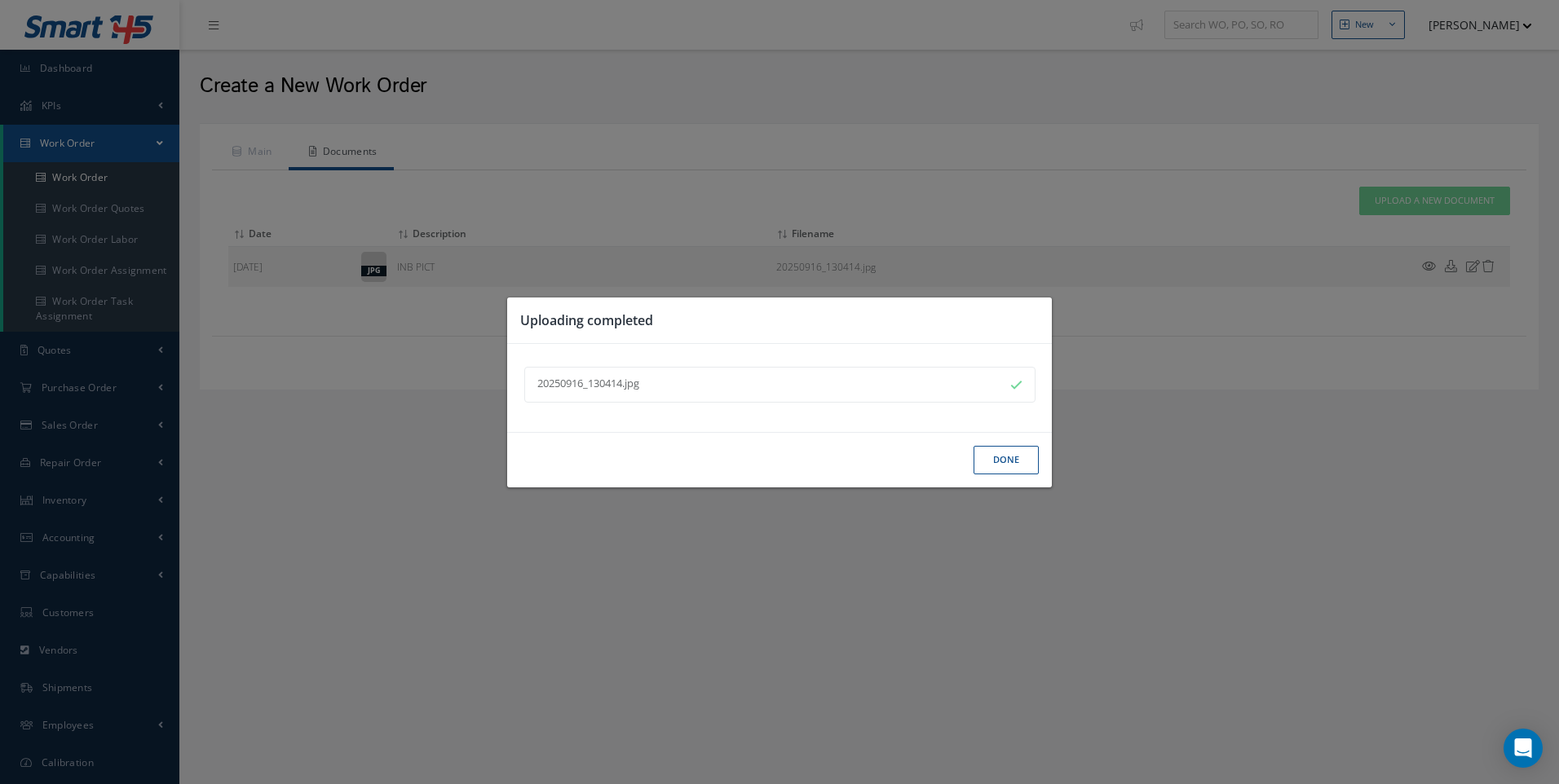
click at [1001, 460] on button "Done" at bounding box center [1006, 460] width 65 height 29
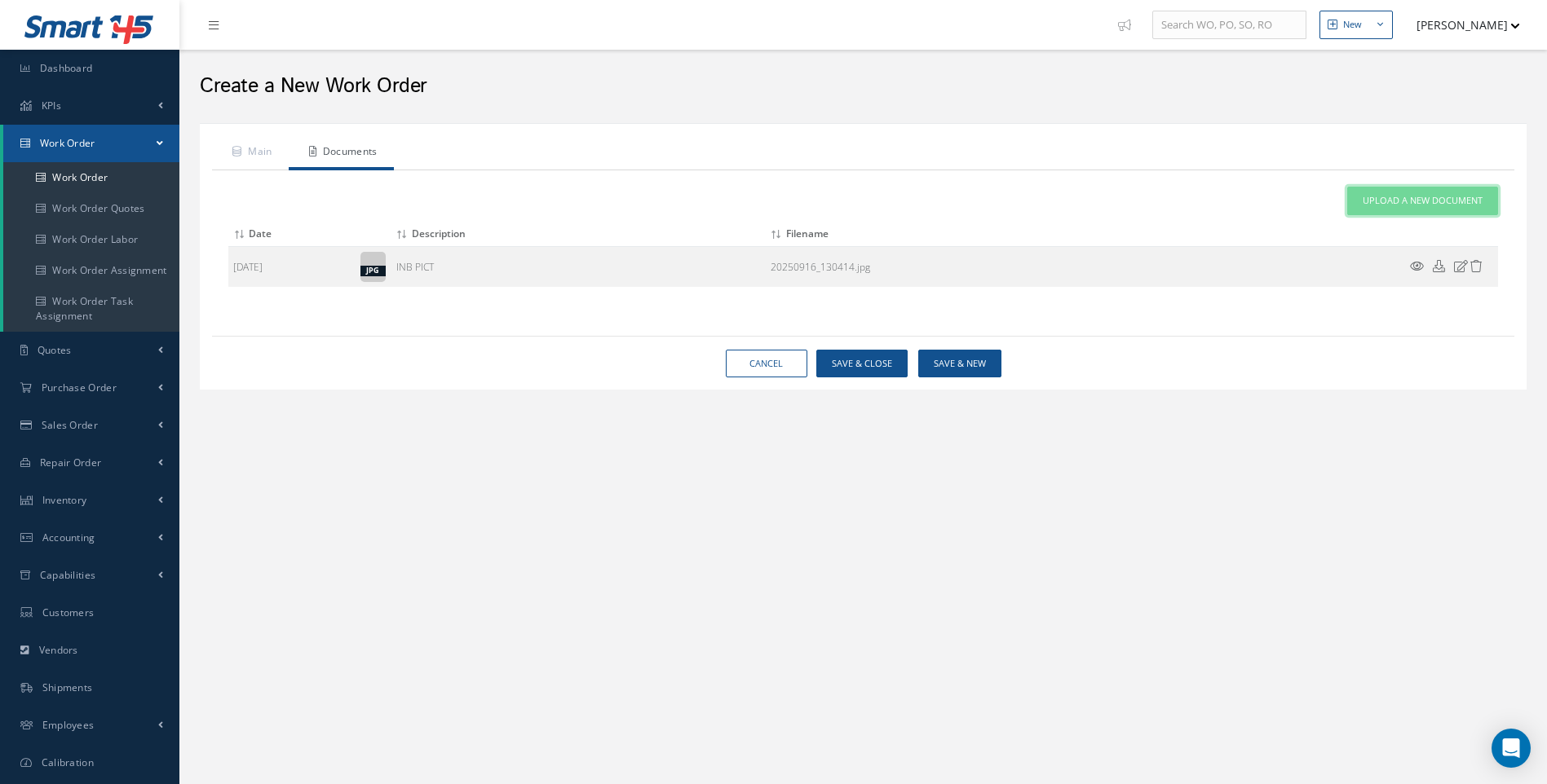
click at [1401, 199] on span "Upload a New Document" at bounding box center [1422, 201] width 120 height 14
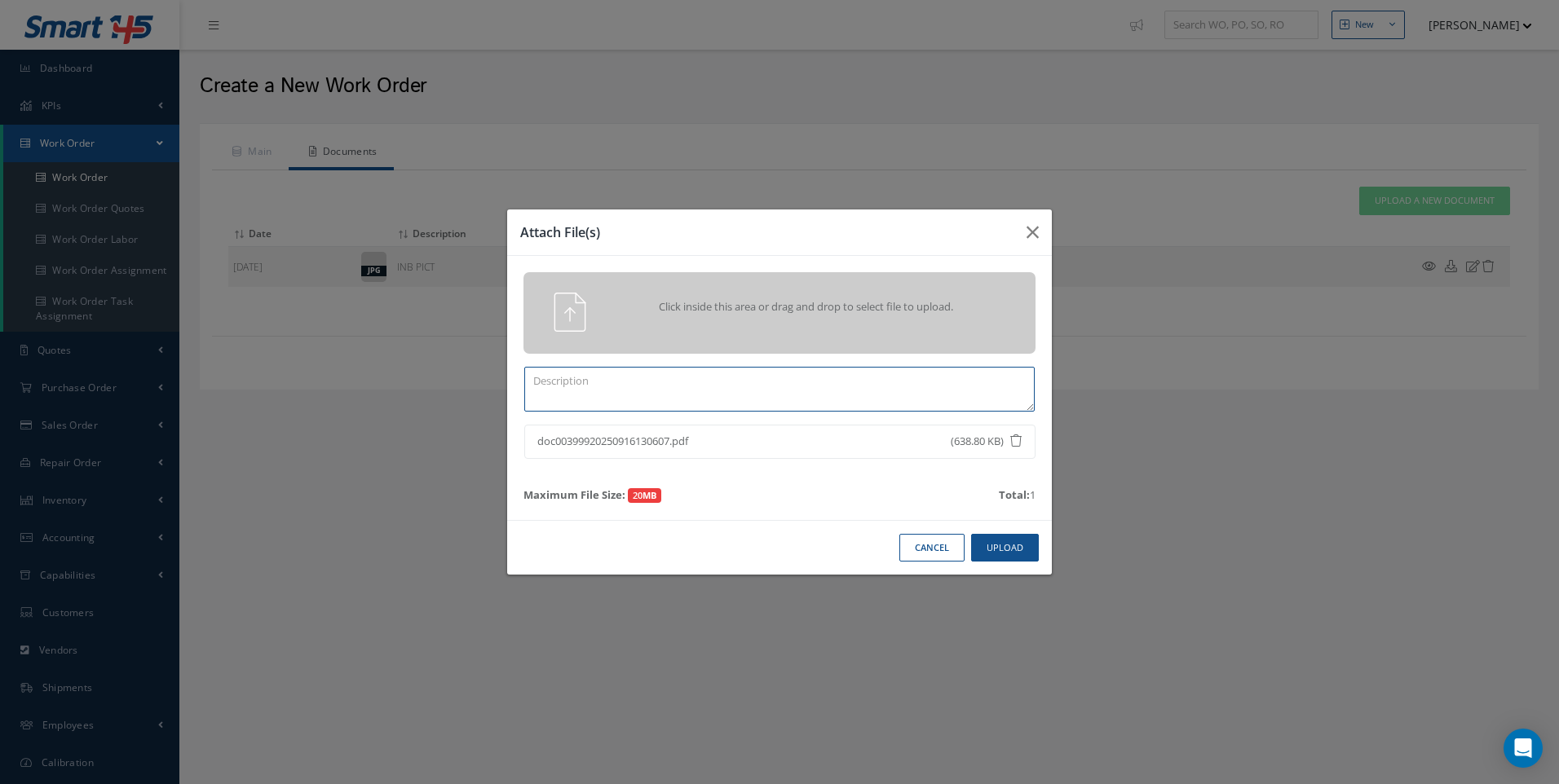
click at [636, 382] on textarea at bounding box center [780, 389] width 511 height 45
type textarea "RO 24681773"
drag, startPoint x: 999, startPoint y: 547, endPoint x: 950, endPoint y: 475, distance: 87.1
click at [1000, 547] on button "Upload" at bounding box center [1005, 548] width 68 height 29
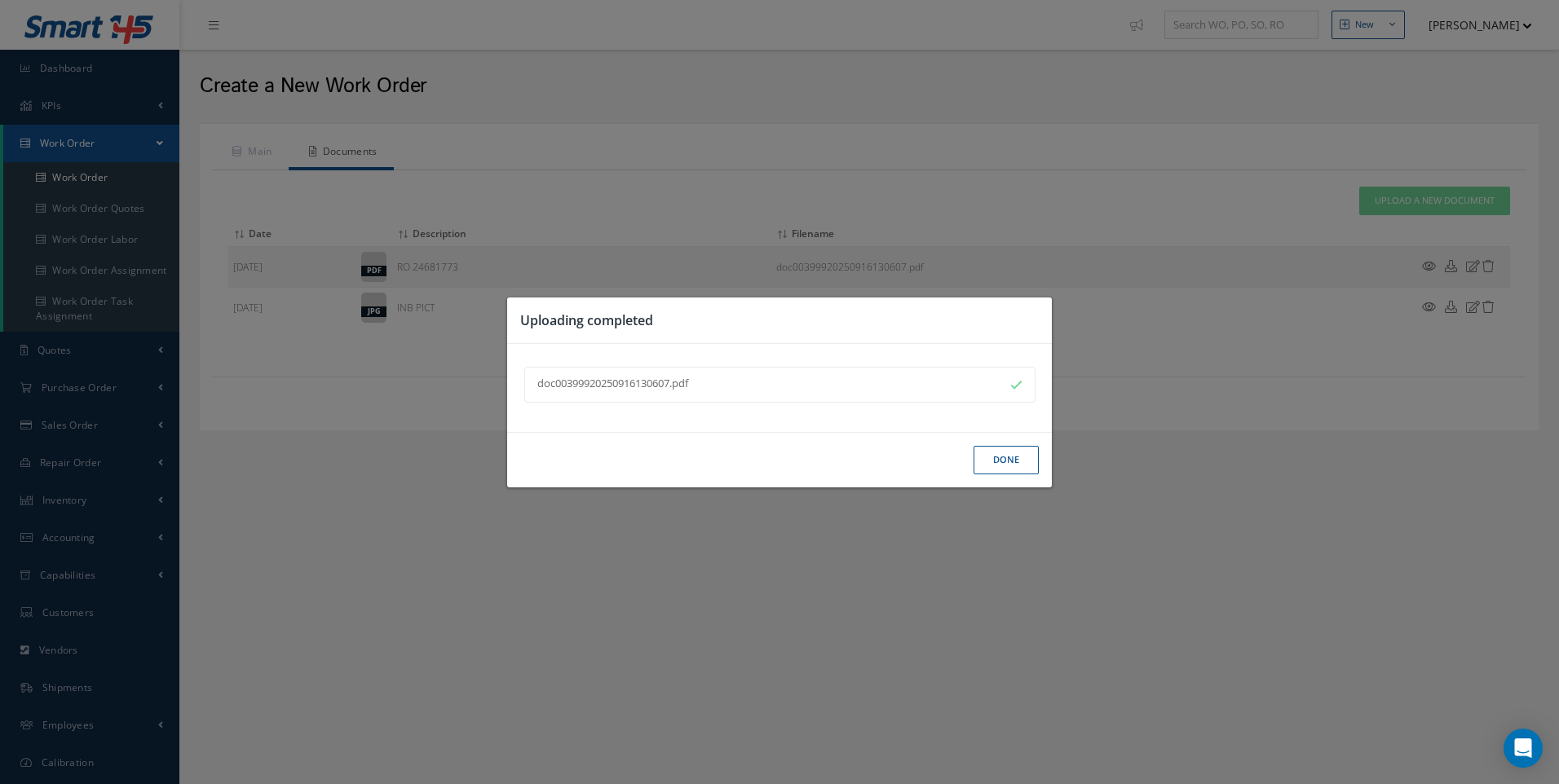
click at [993, 458] on button "Done" at bounding box center [1006, 460] width 65 height 29
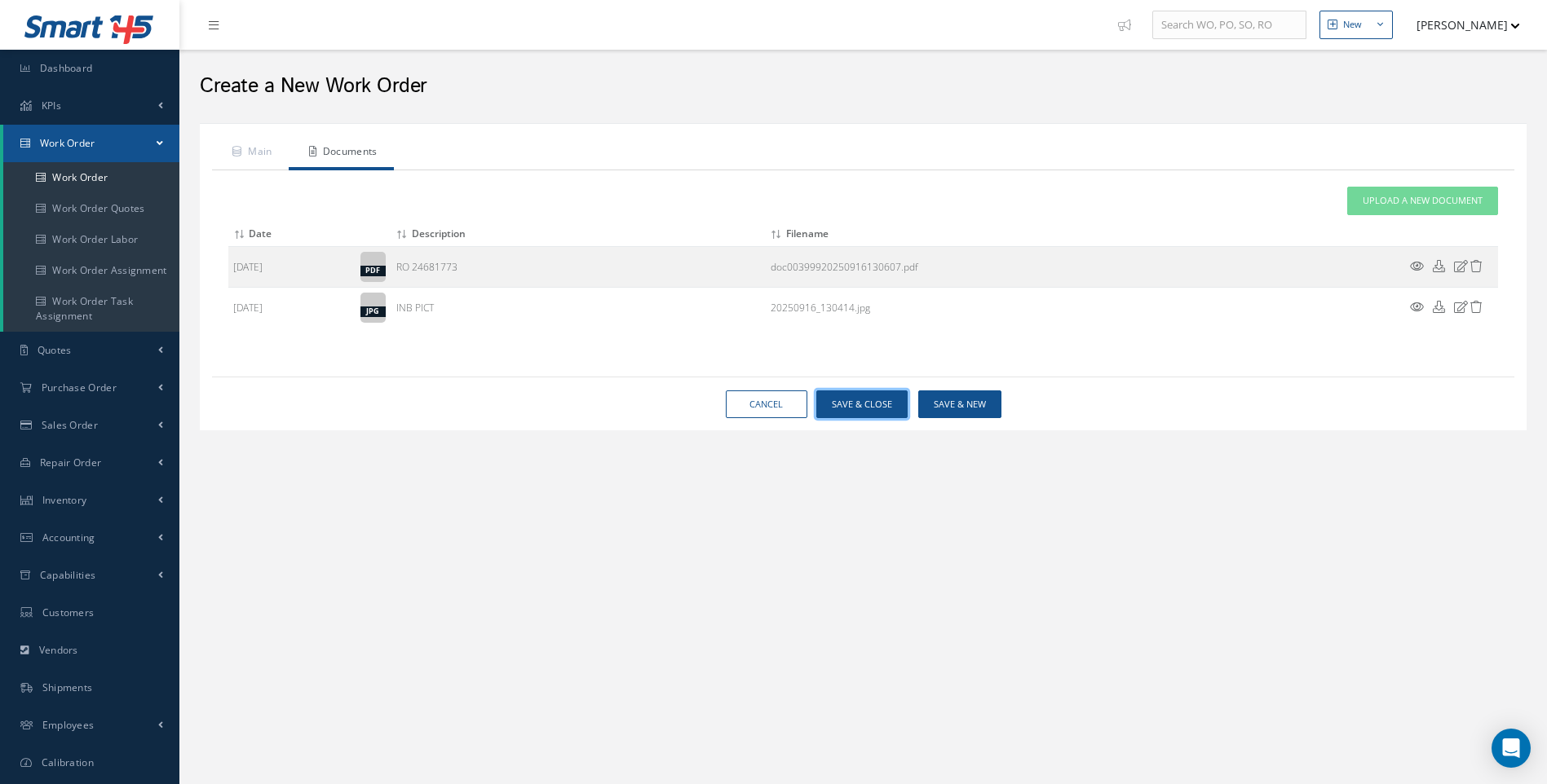
click at [875, 407] on button "Save & Close" at bounding box center [861, 404] width 91 height 29
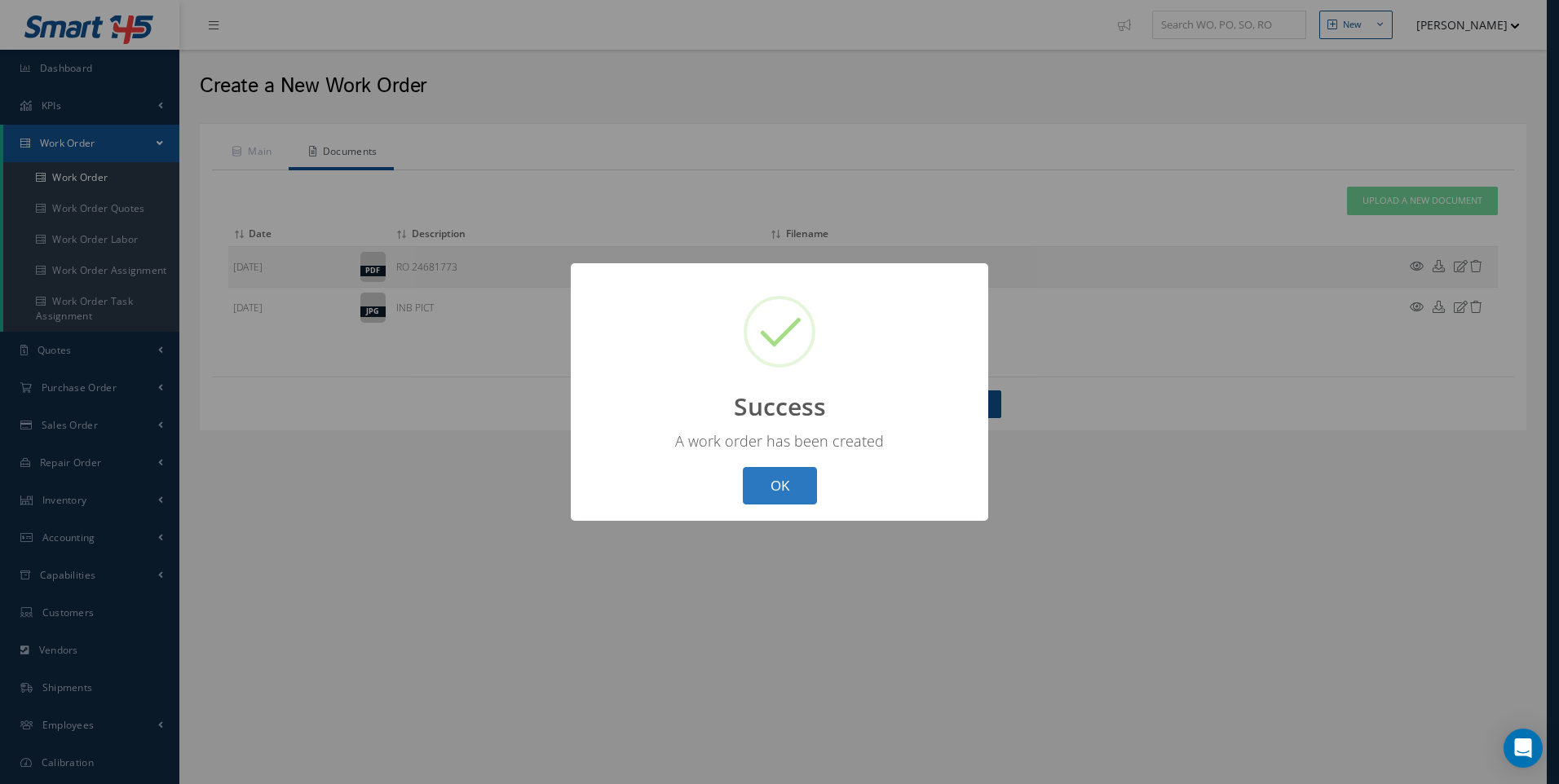
click at [793, 482] on button "OK" at bounding box center [780, 487] width 75 height 39
select select "25"
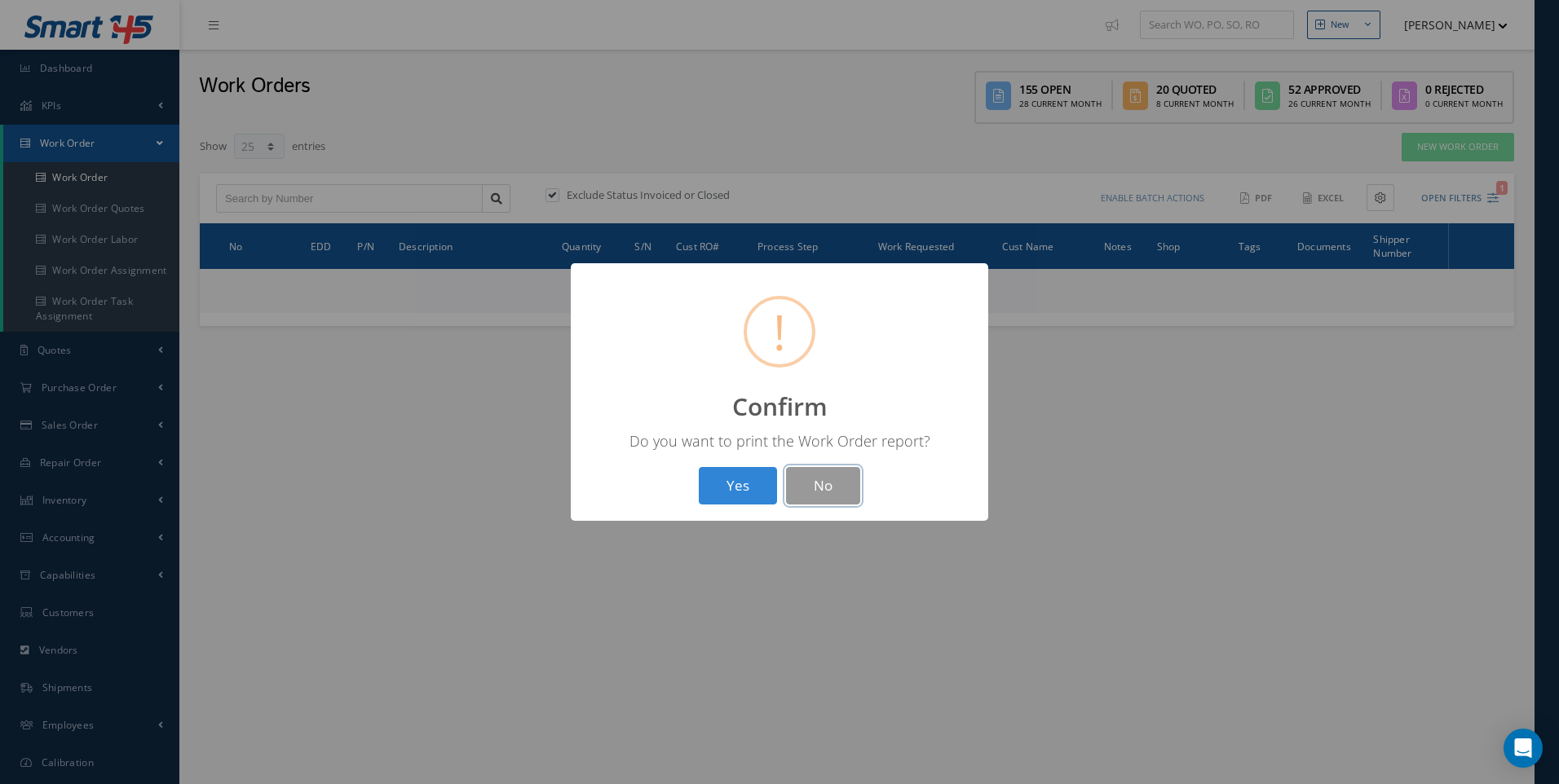
click at [827, 489] on button "No" at bounding box center [823, 487] width 75 height 39
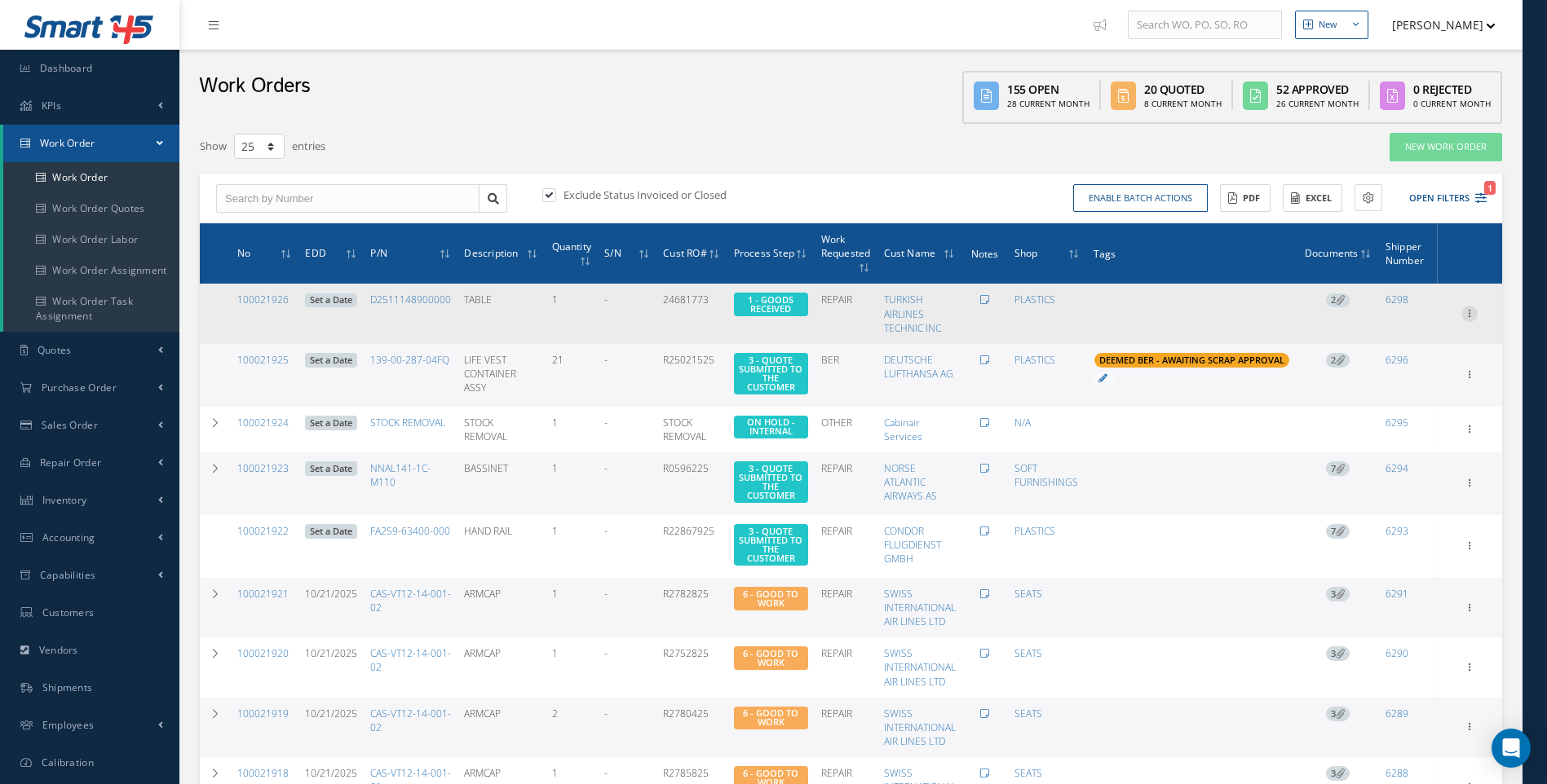
click at [1469, 316] on icon at bounding box center [1470, 312] width 17 height 13
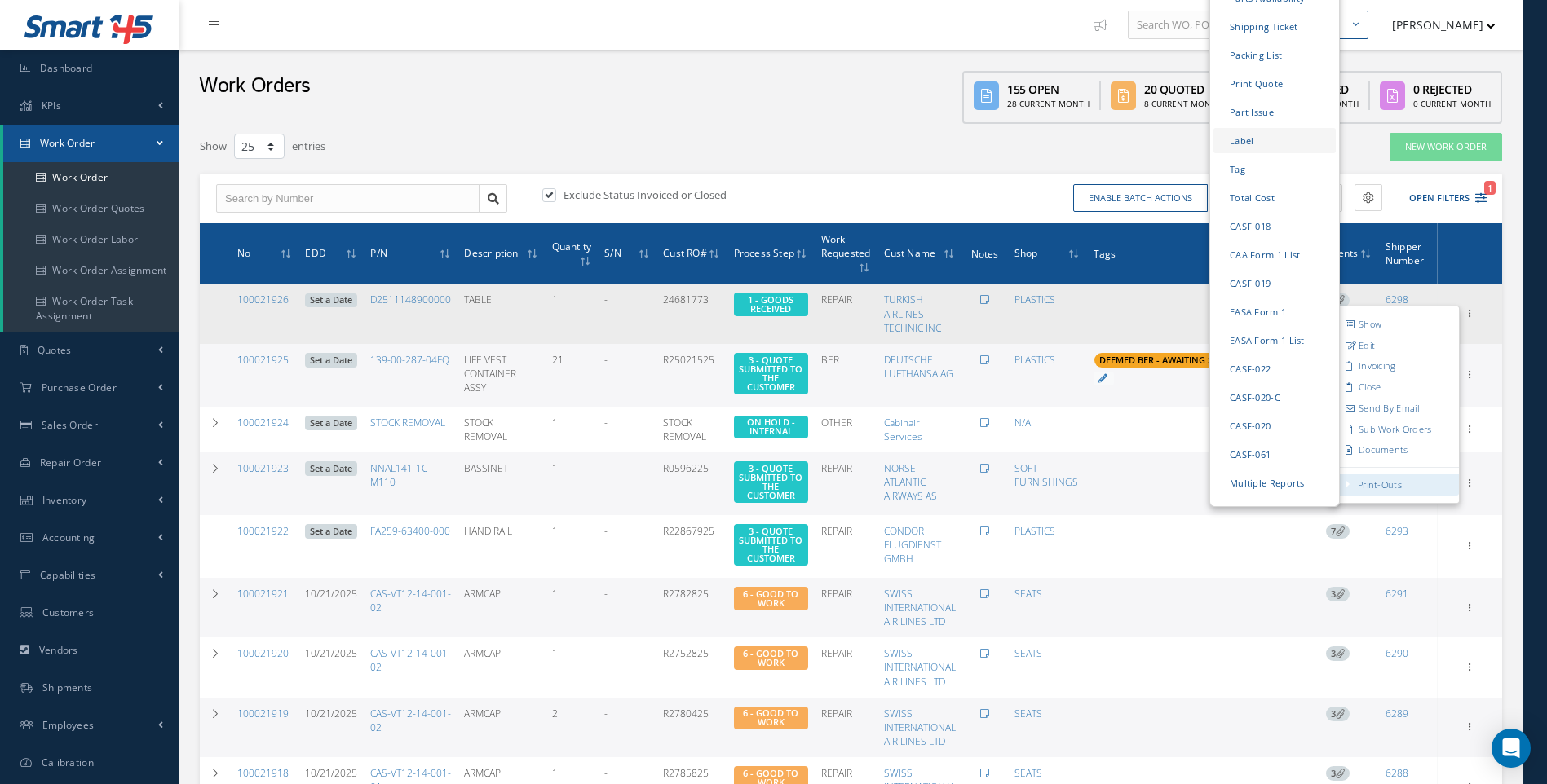
click at [1240, 128] on link "Label" at bounding box center [1274, 140] width 122 height 25
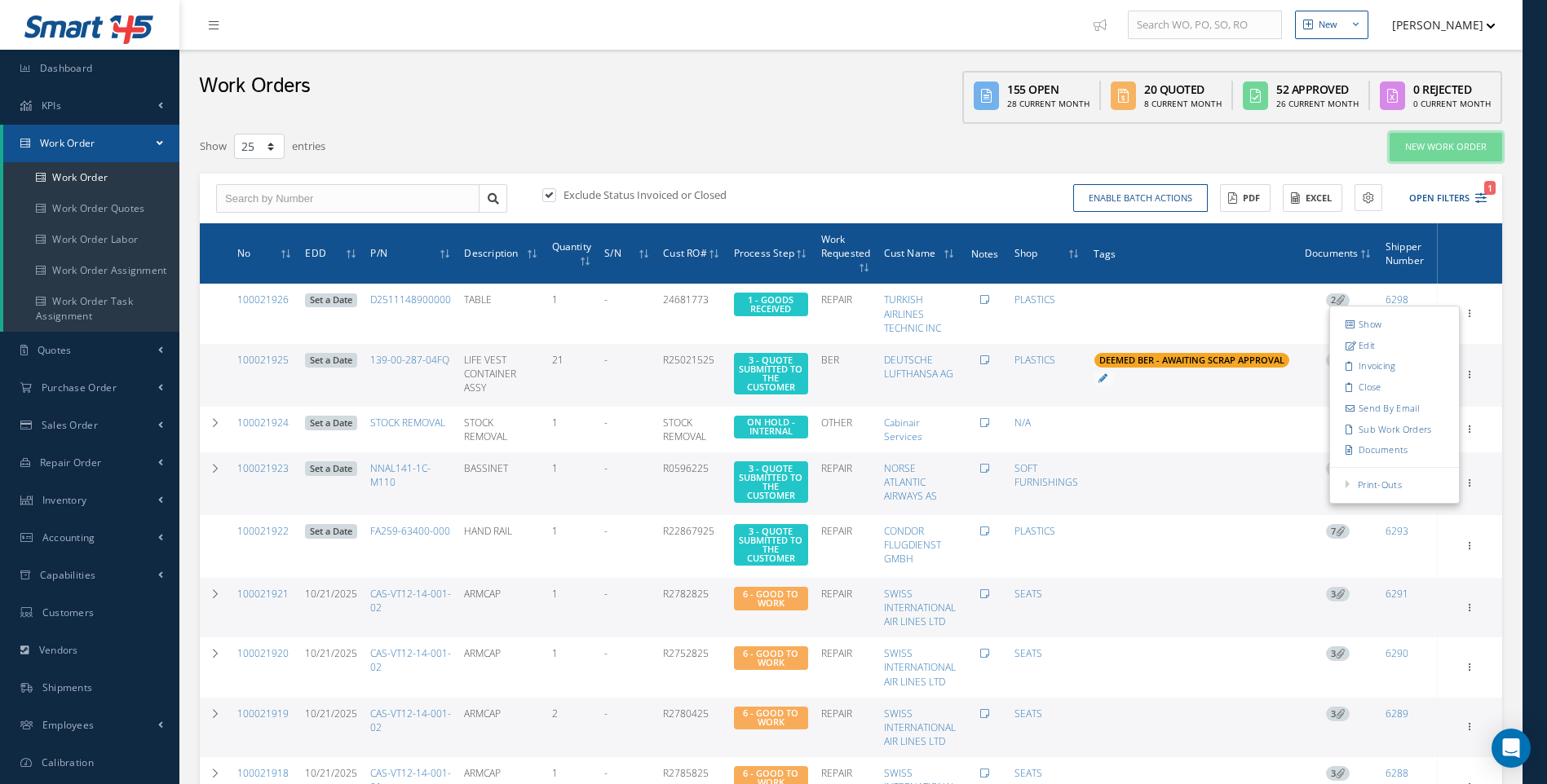
click at [1425, 144] on link "New Work Order" at bounding box center [1446, 146] width 112 height 29
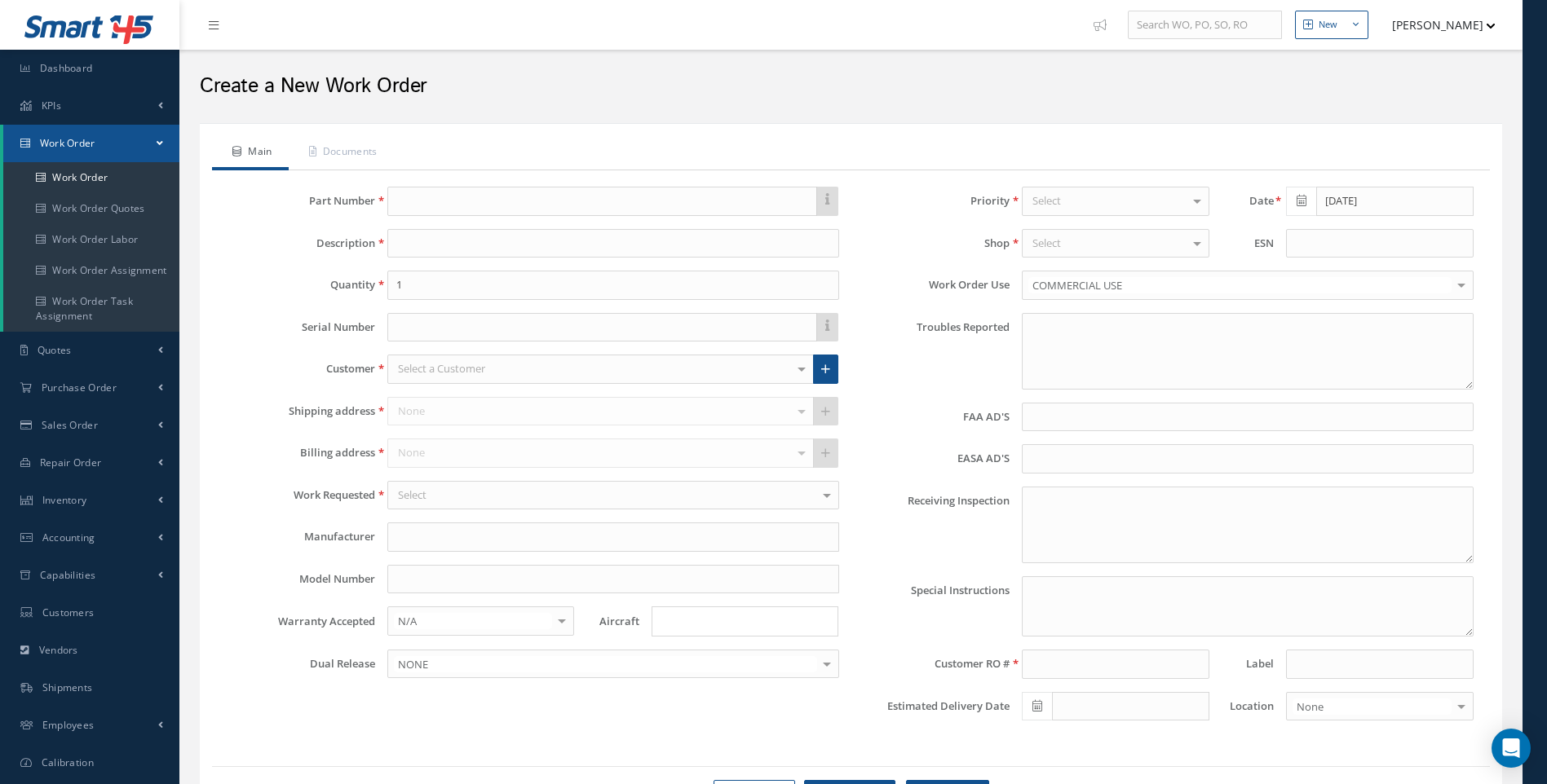
type textarea "NONE"
type input "NONE"
type textarea "NO VISUAL DAMAGE"
type textarea "PLEASE SEE R.O. FOR DETAILS"
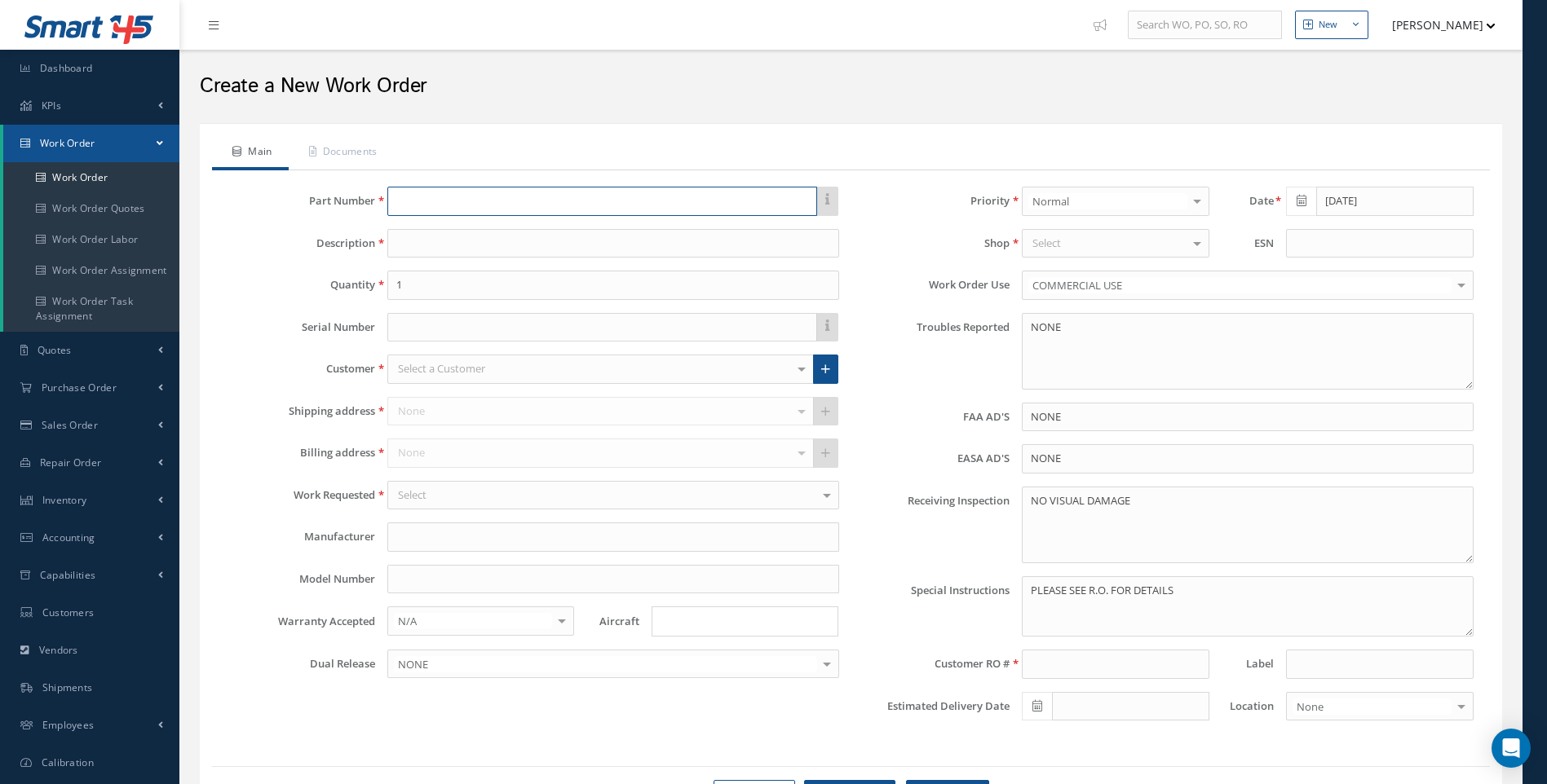
click at [421, 207] on input "text" at bounding box center [602, 202] width 430 height 29
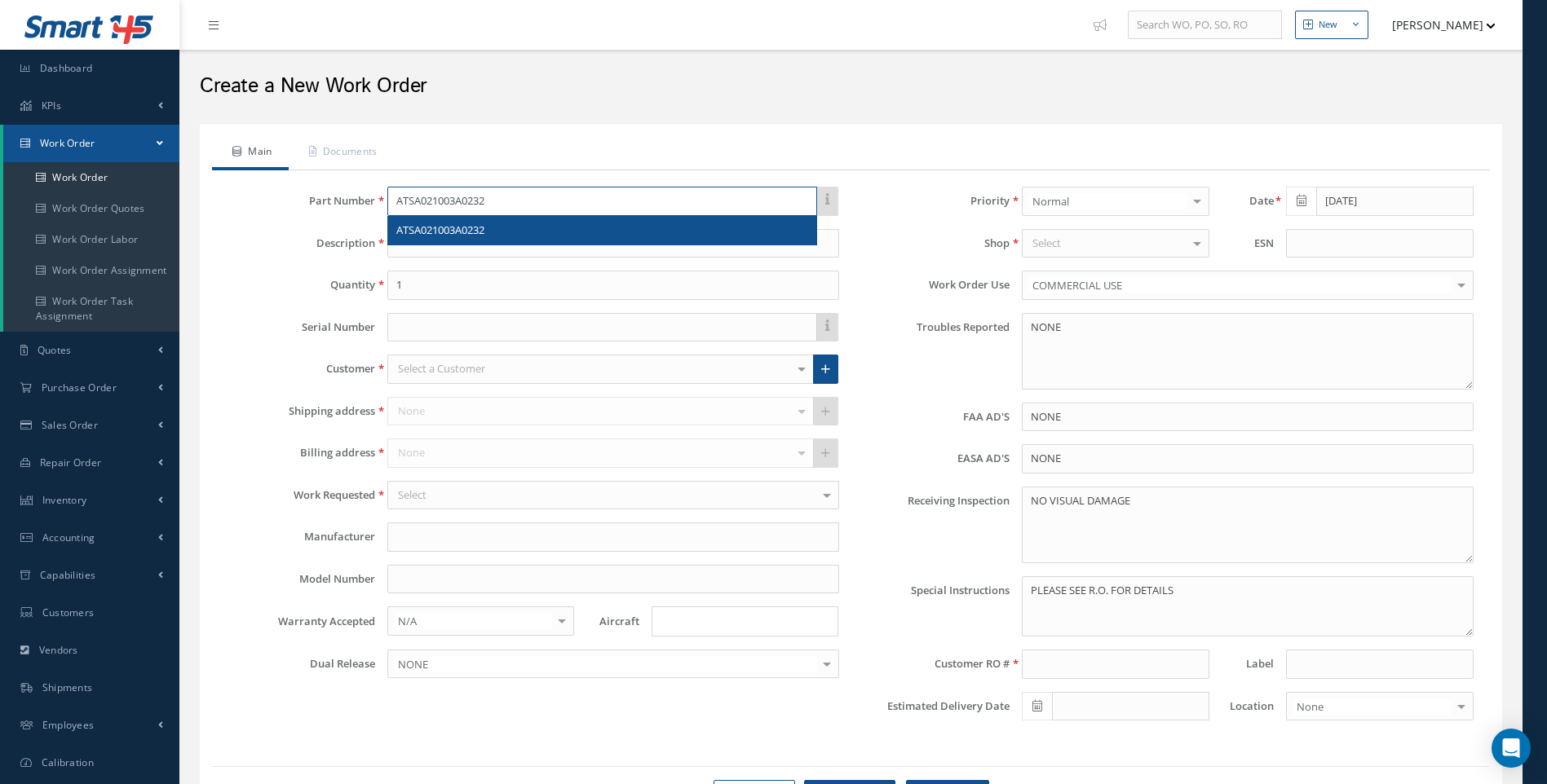
type input "ATSA021003A0232"
click at [444, 239] on div "ATSA021003A0232" at bounding box center [602, 231] width 428 height 29
type input "SHROUD-ASSY"
type input "365 AEROSPACE"
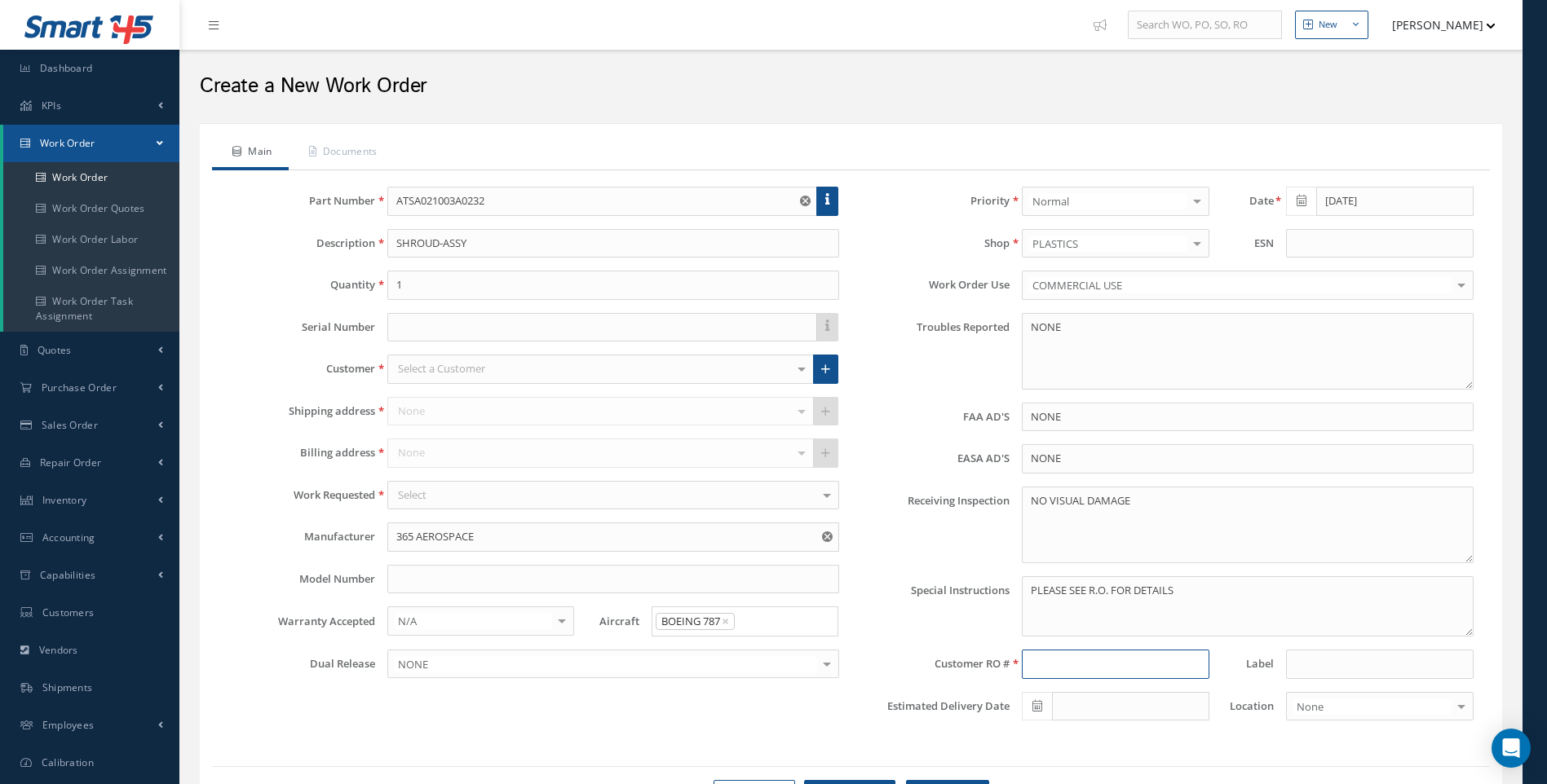
click at [1037, 660] on input at bounding box center [1114, 664] width 187 height 29
type input "R42195125"
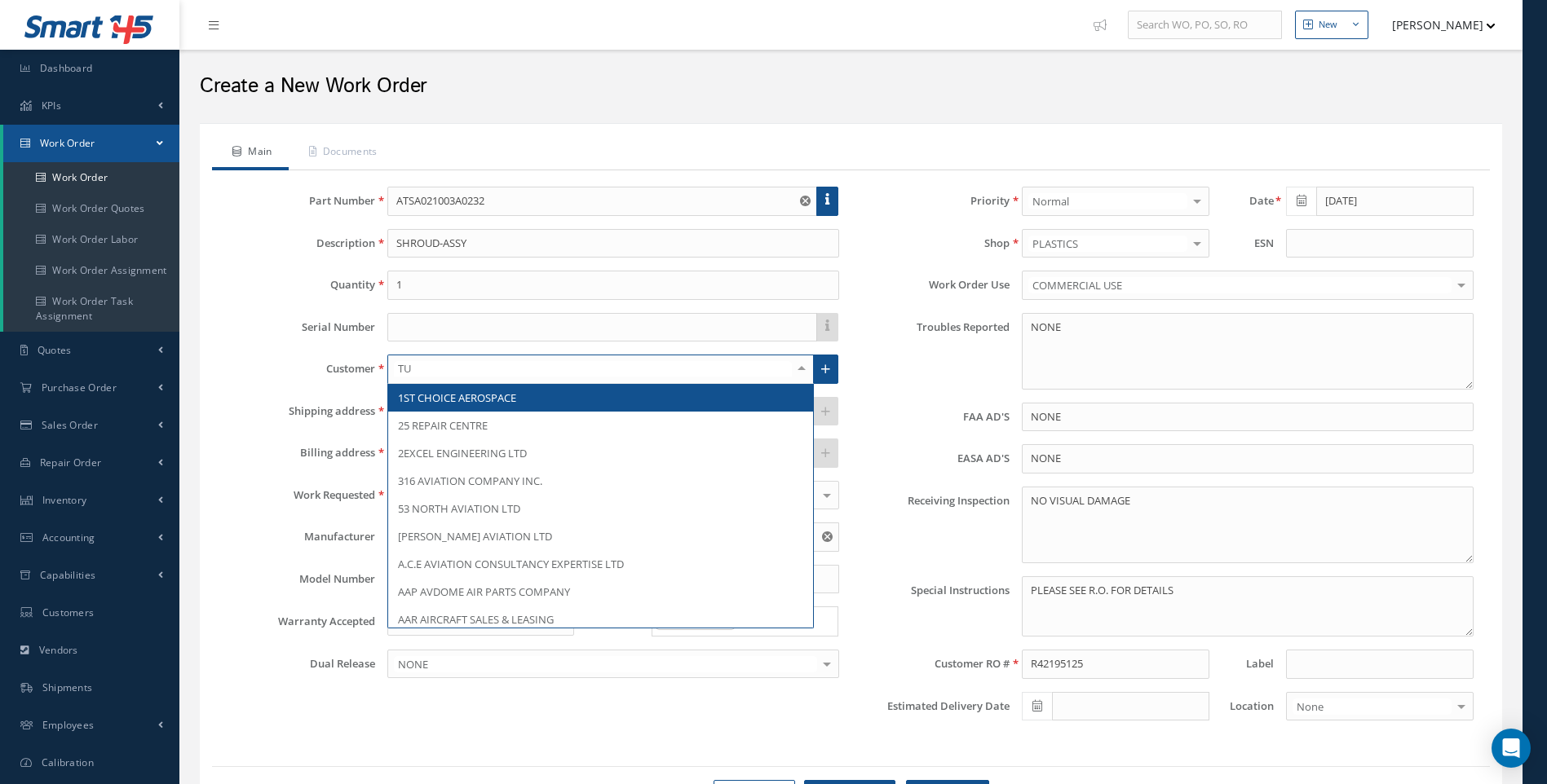
type input "TUI"
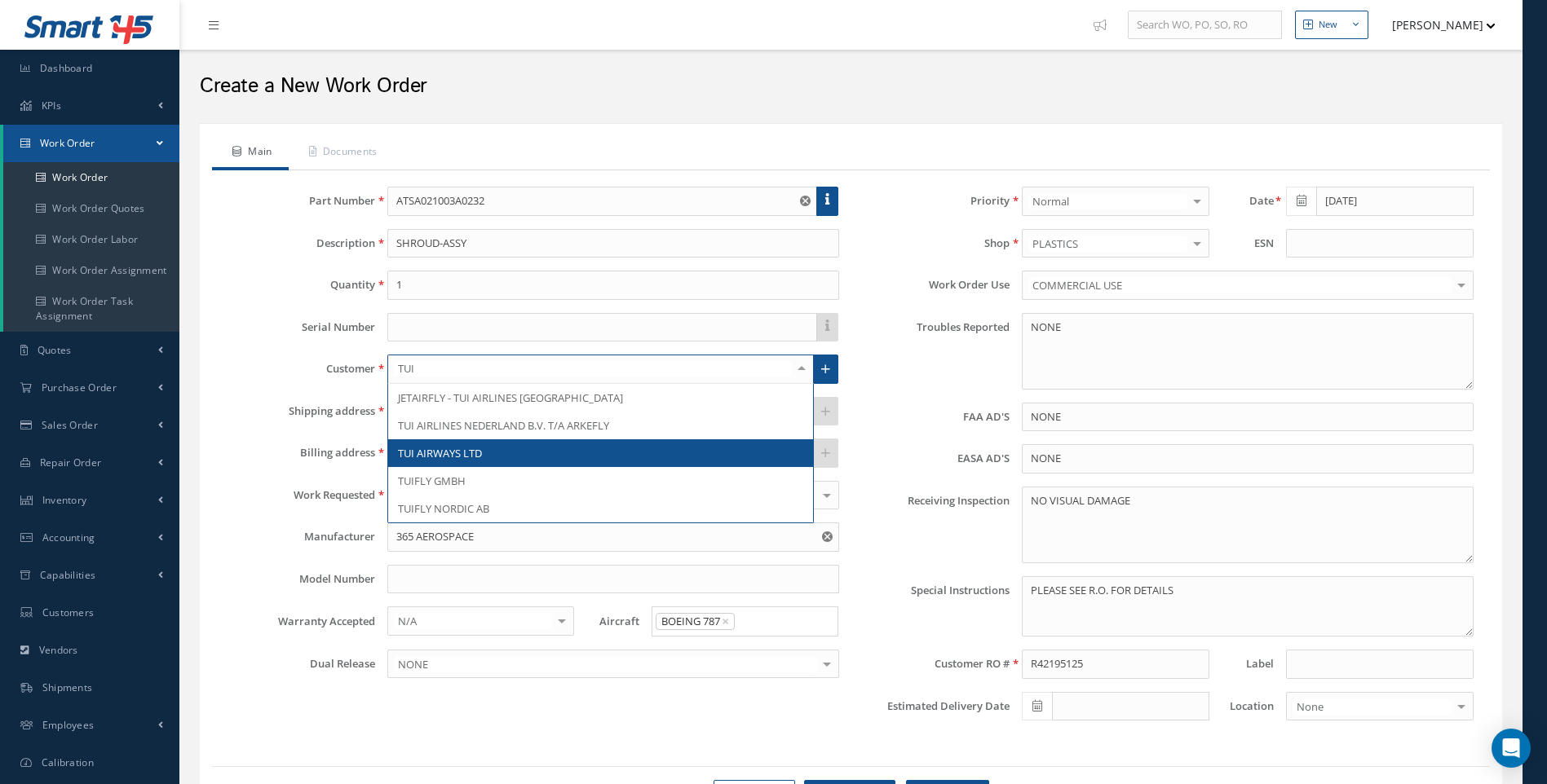
click at [468, 456] on span "TUI AIRWAYS LTD" at bounding box center [439, 454] width 84 height 15
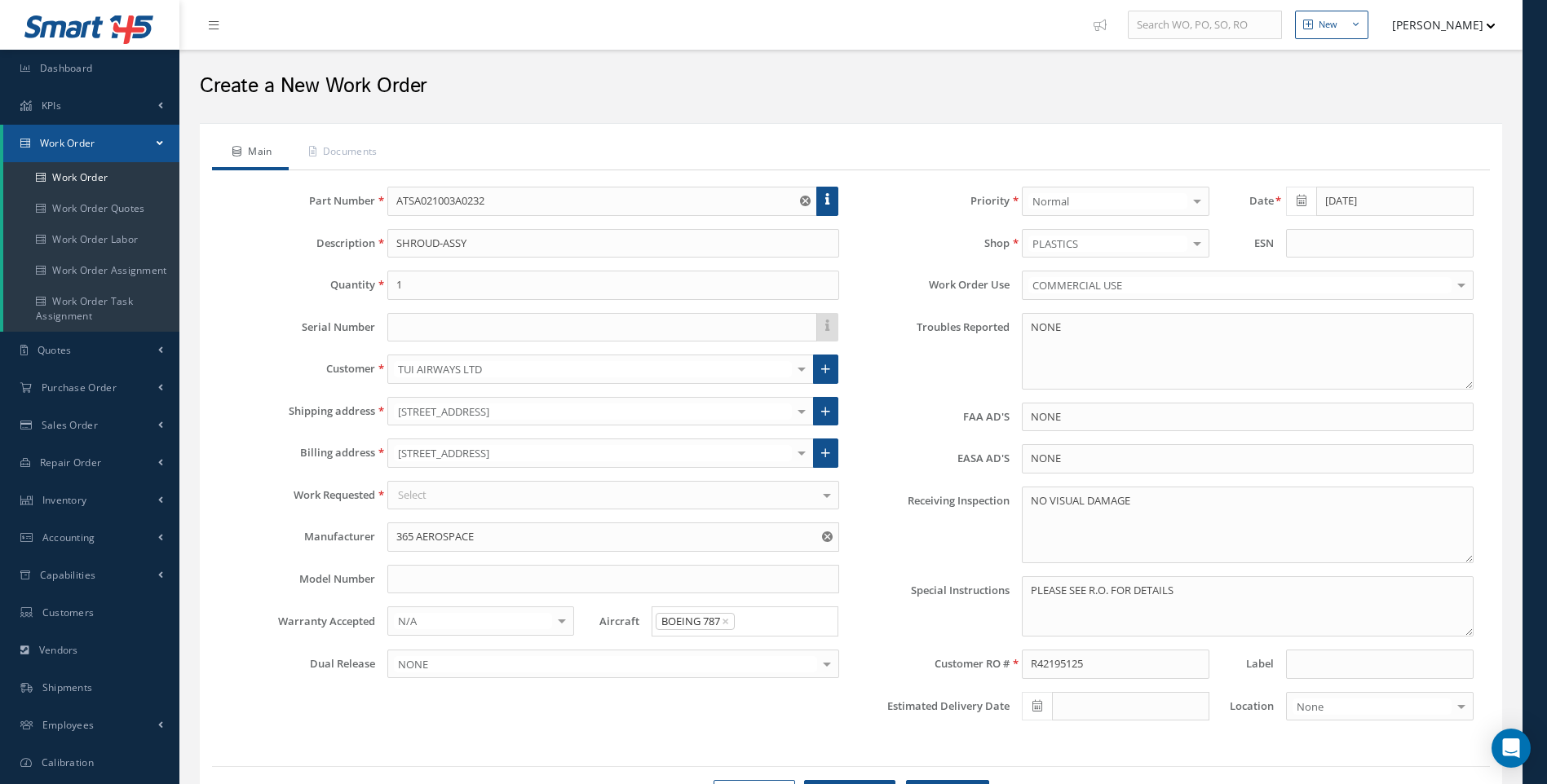
click at [428, 497] on div "Select" at bounding box center [613, 496] width 452 height 29
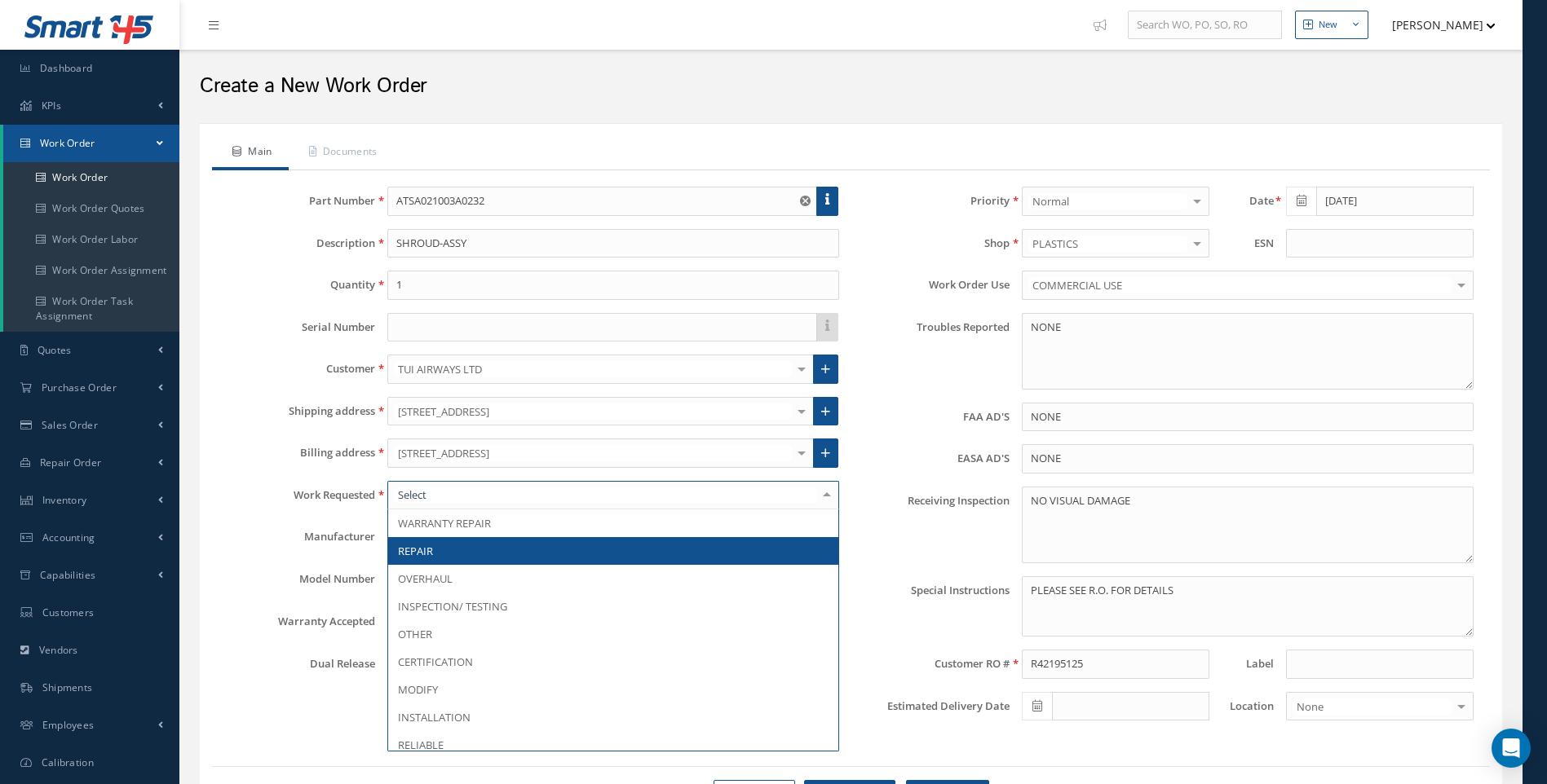
click at [416, 548] on span "REPAIR" at bounding box center [415, 551] width 35 height 15
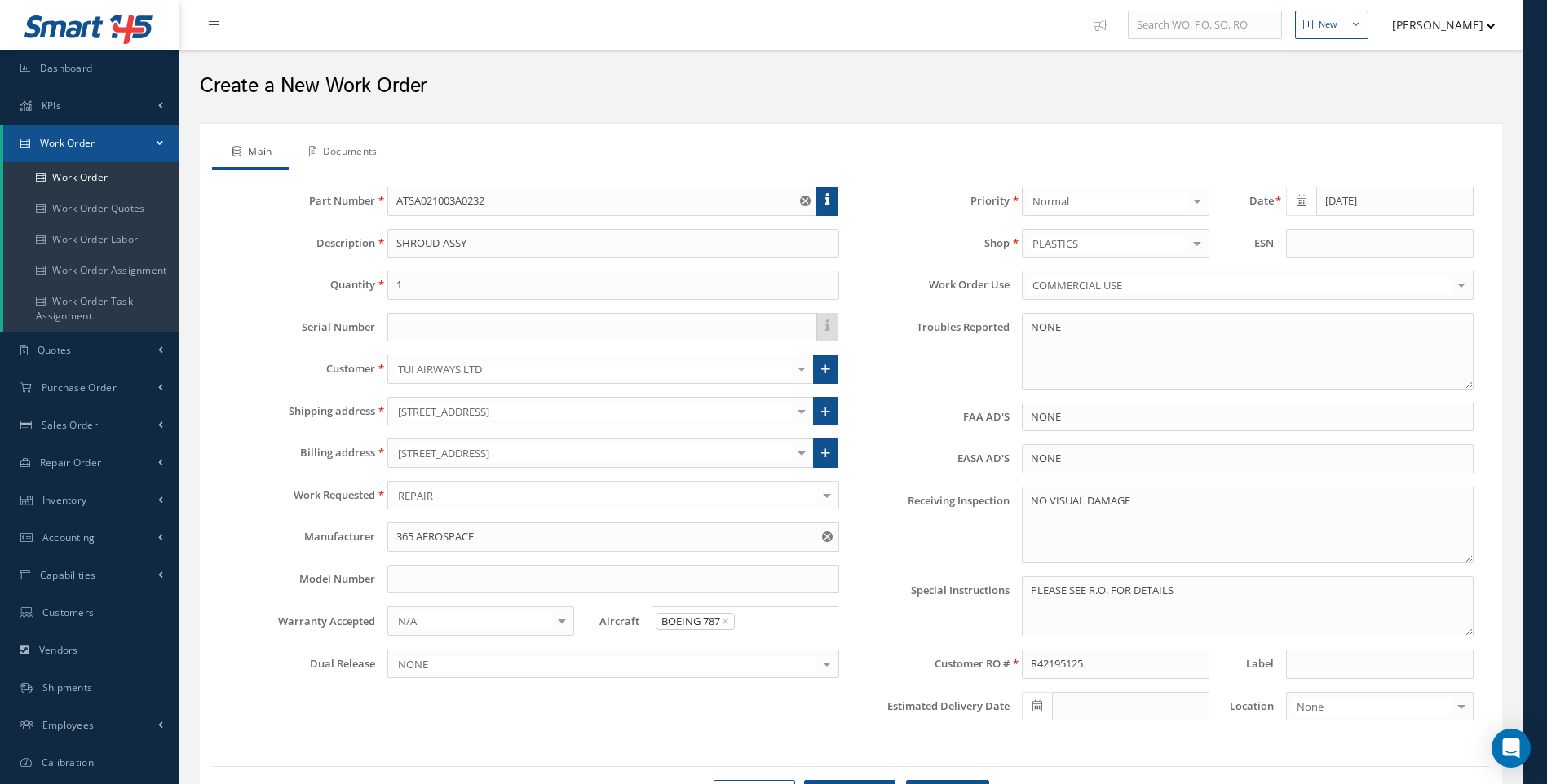
click at [350, 157] on link "Documents" at bounding box center [341, 153] width 105 height 34
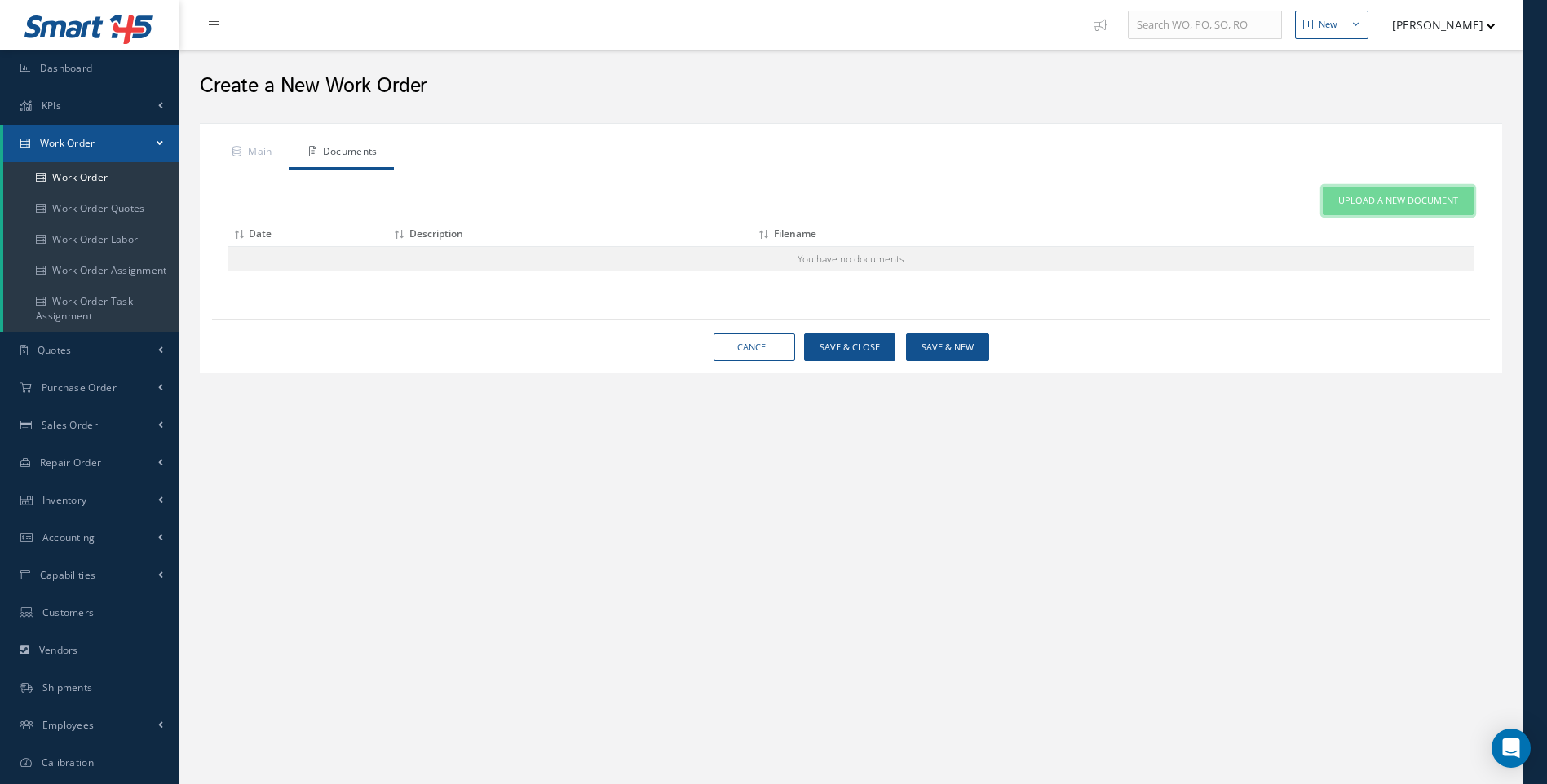
click at [1385, 201] on span "Upload a New Document" at bounding box center [1398, 201] width 120 height 14
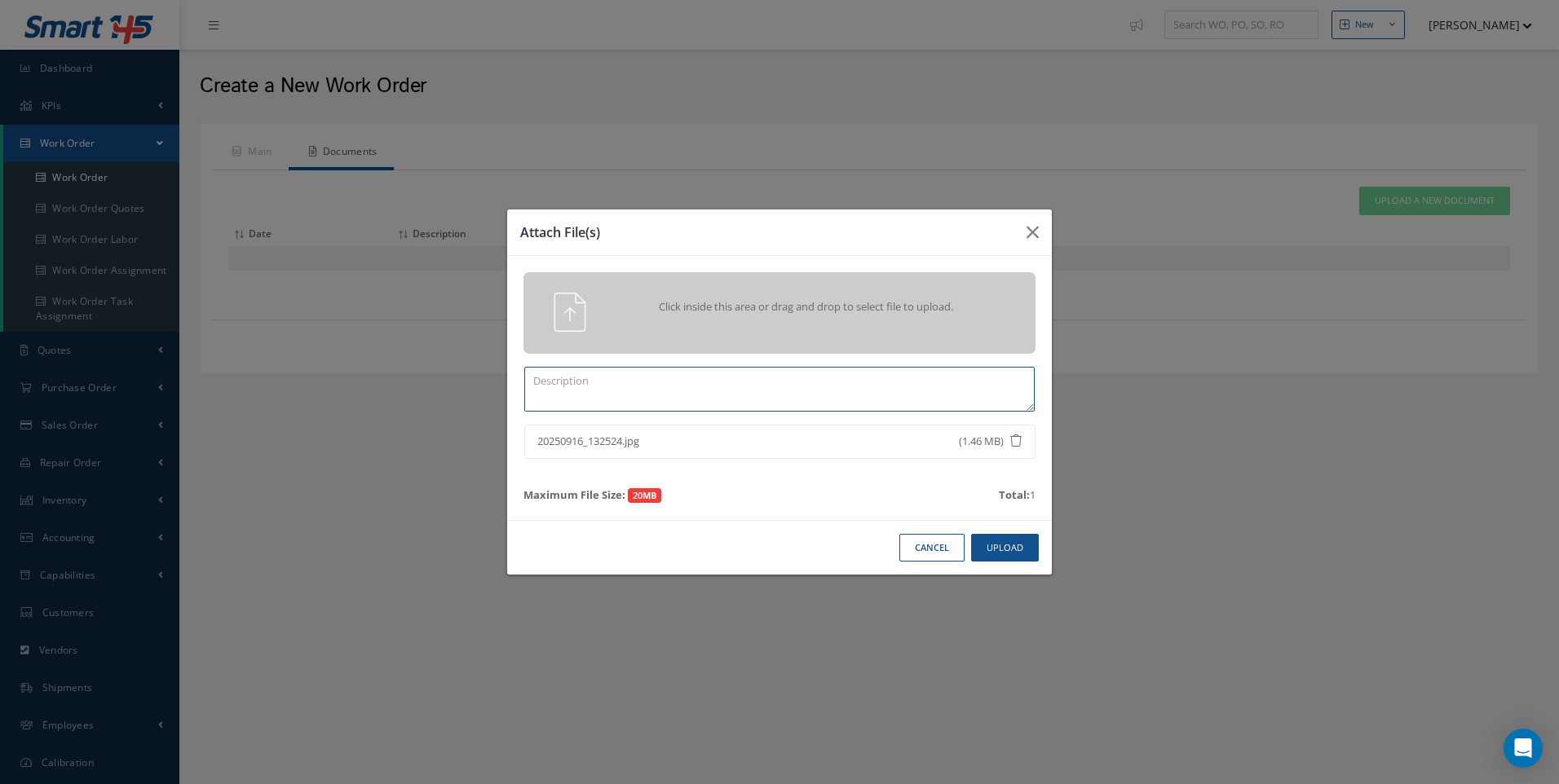
click at [625, 389] on textarea at bounding box center [780, 389] width 511 height 45
type textarea "INB PICT"
click at [1015, 543] on button "Upload" at bounding box center [1005, 548] width 68 height 29
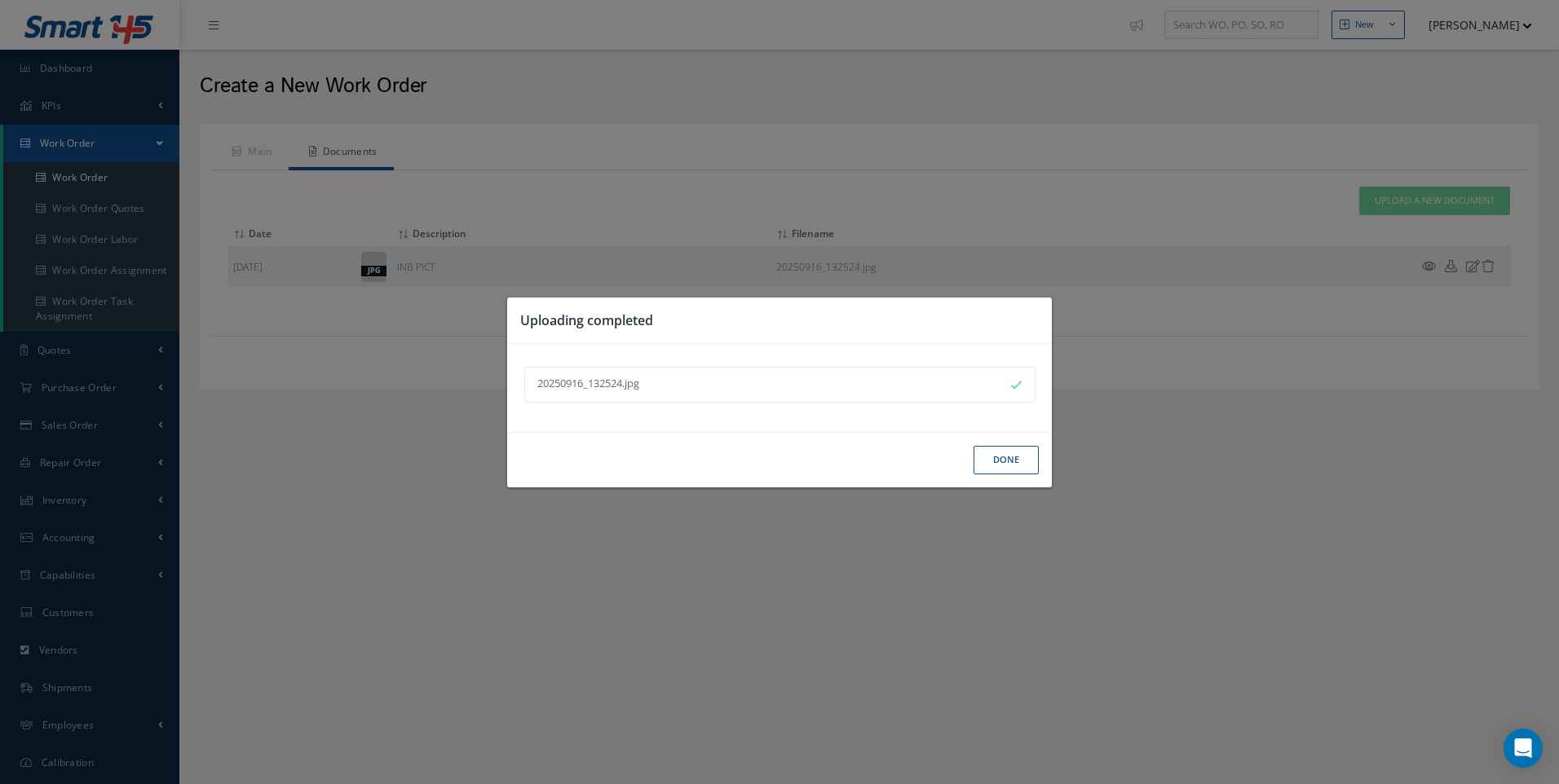
click at [993, 454] on button "Done" at bounding box center [1006, 460] width 65 height 29
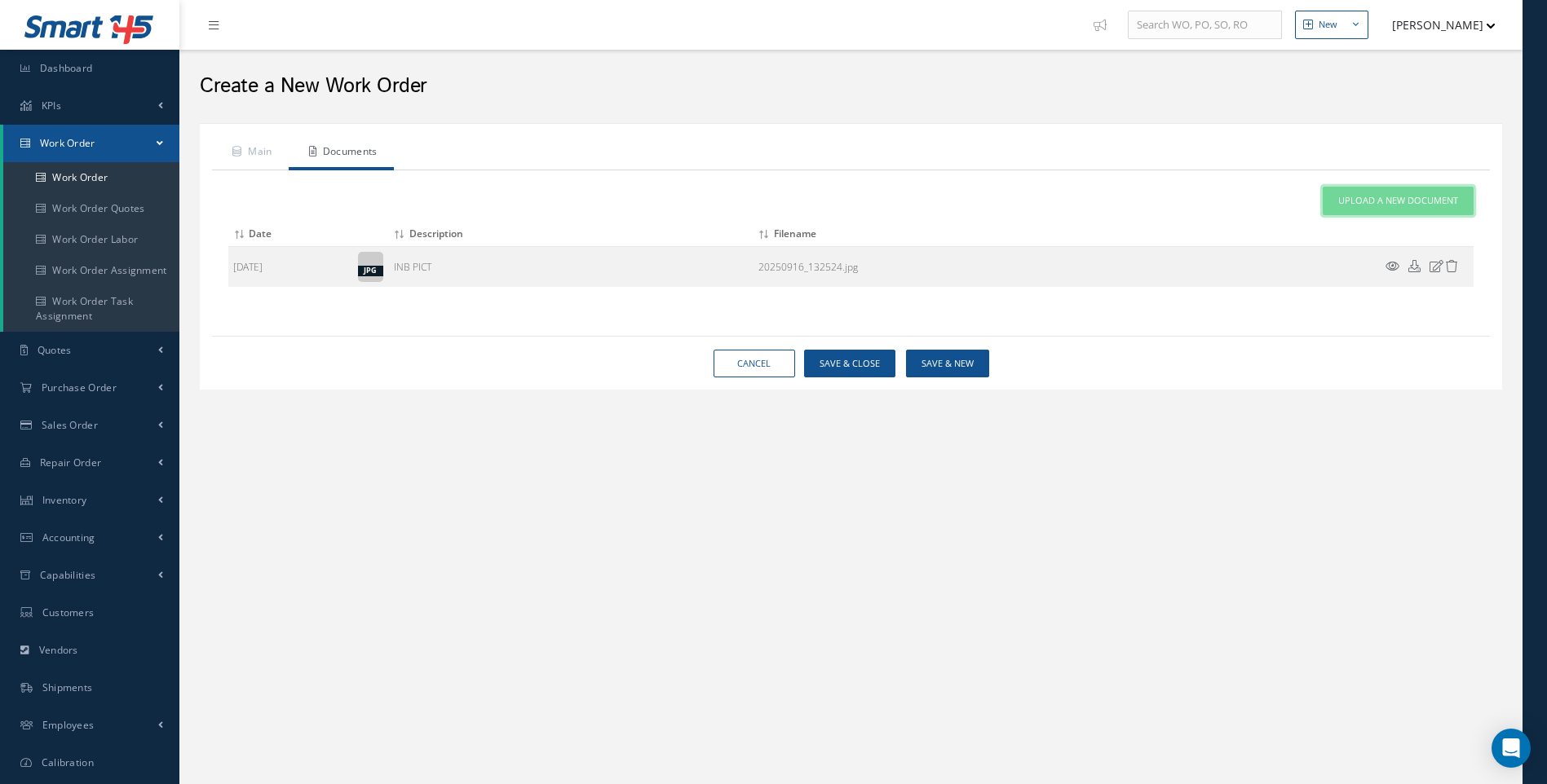
drag, startPoint x: 1405, startPoint y: 197, endPoint x: 1448, endPoint y: 133, distance: 77.1
click at [1405, 197] on span "Upload a New Document" at bounding box center [1398, 201] width 120 height 14
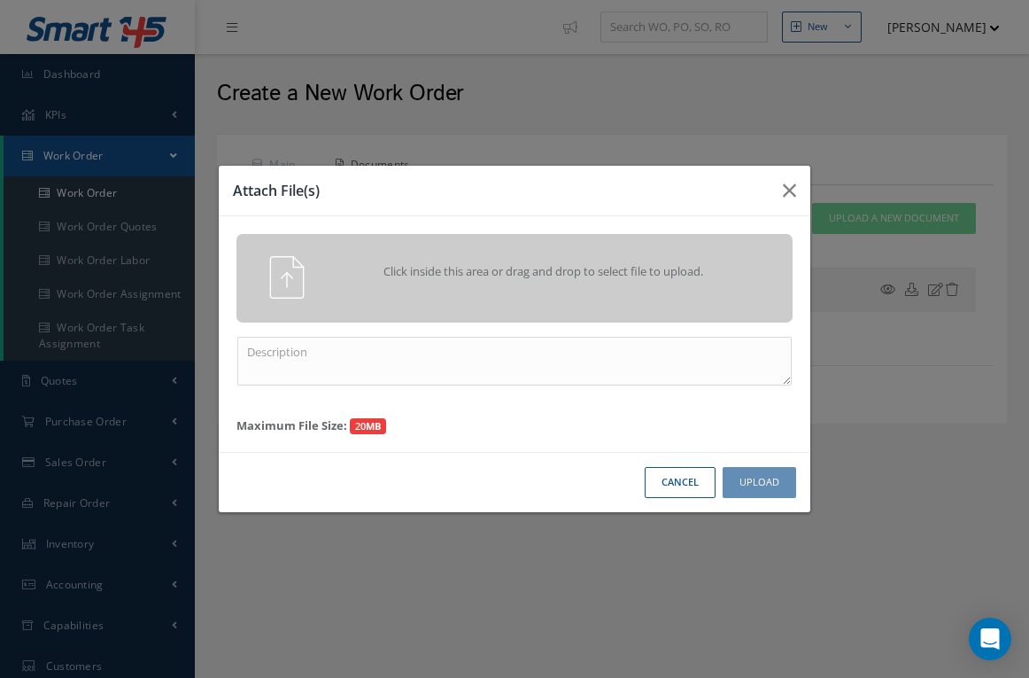
drag, startPoint x: 492, startPoint y: 49, endPoint x: 394, endPoint y: 49, distance: 97.5
click at [394, 49] on div "Attach File(s) Click inside this area or drag and drop to select file to upload…" at bounding box center [514, 339] width 1029 height 678
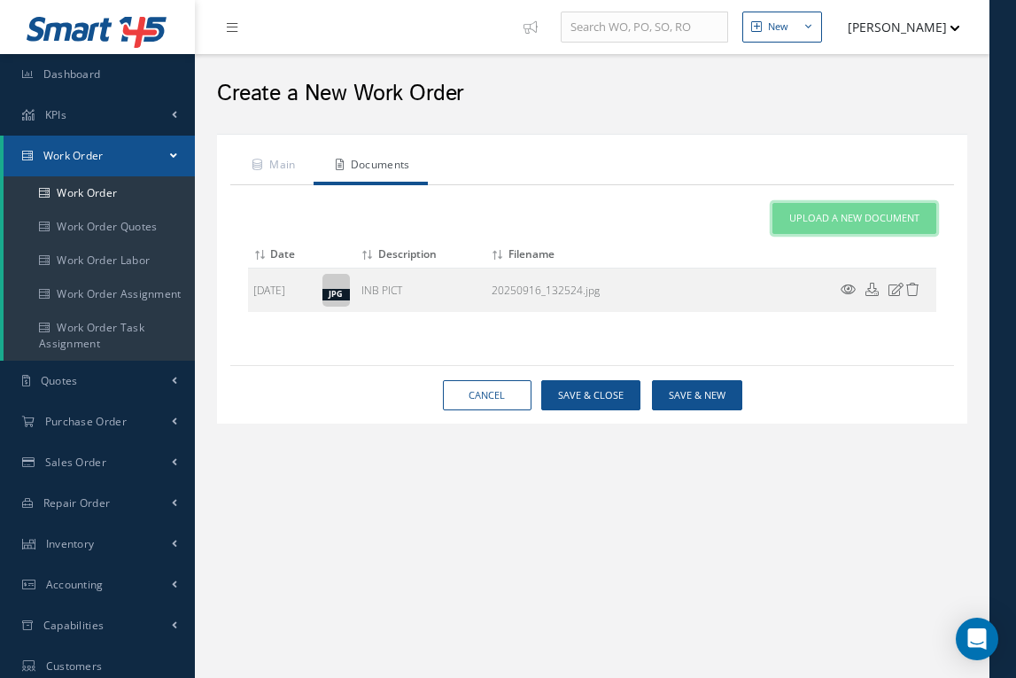
click at [847, 209] on link "Upload a New Document" at bounding box center [855, 218] width 164 height 31
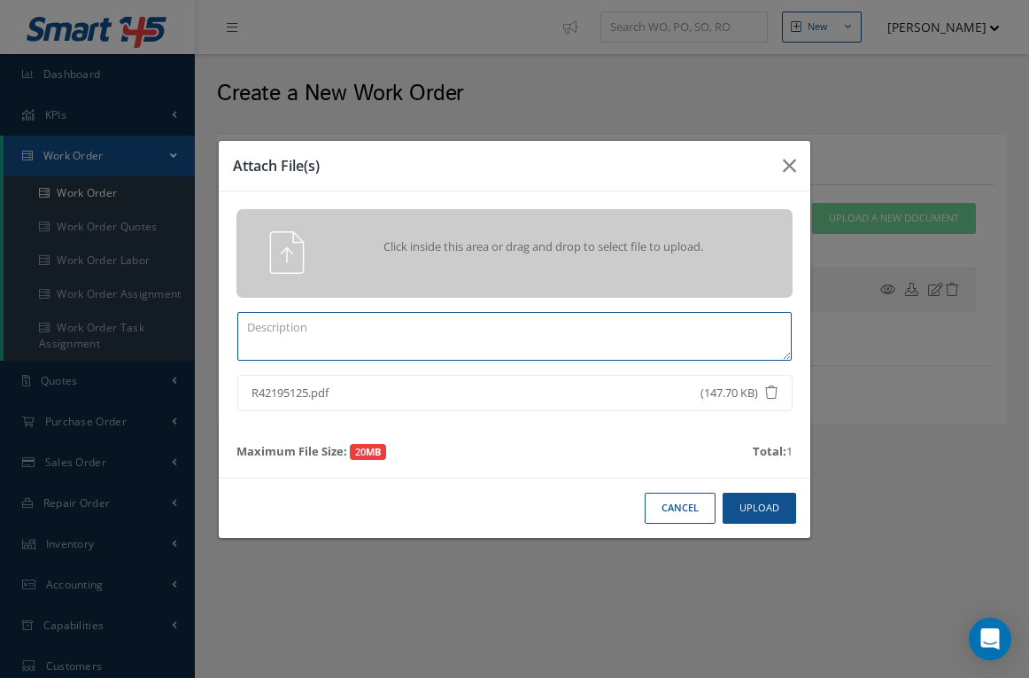
click at [432, 335] on textarea at bounding box center [514, 336] width 555 height 49
type textarea "R42195125"
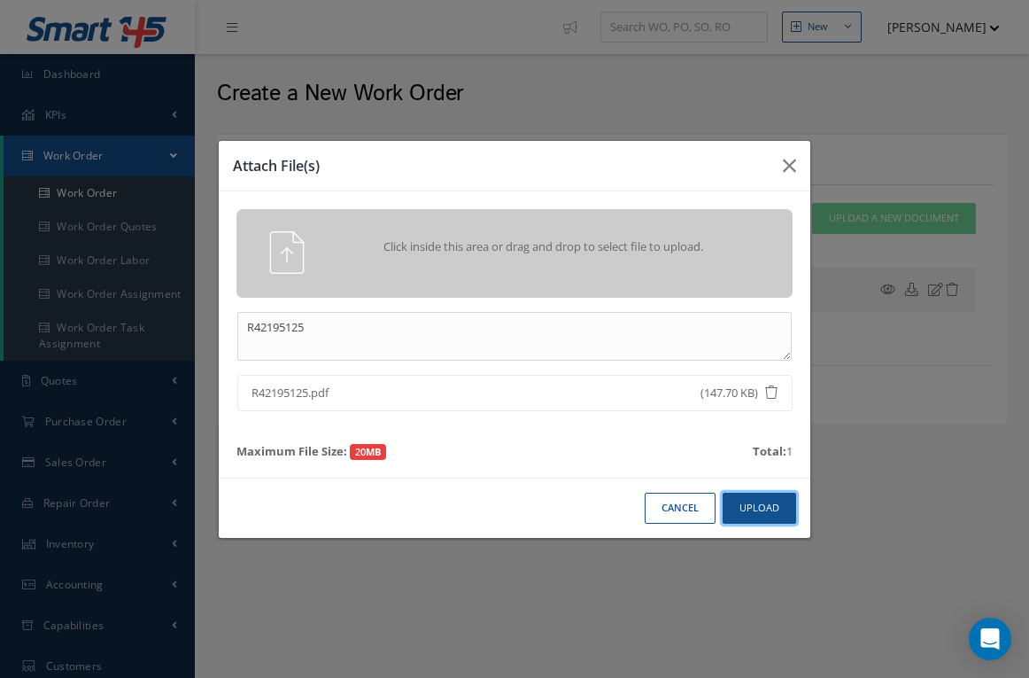
click at [748, 502] on button "Upload" at bounding box center [760, 508] width 74 height 31
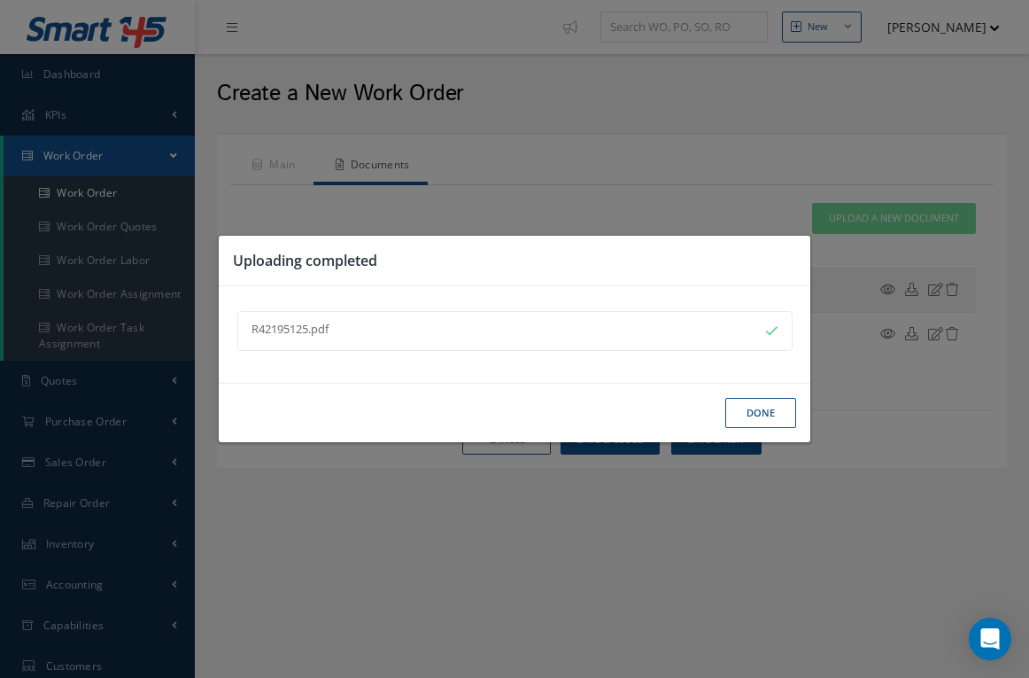
click at [765, 420] on button "Done" at bounding box center [761, 413] width 71 height 31
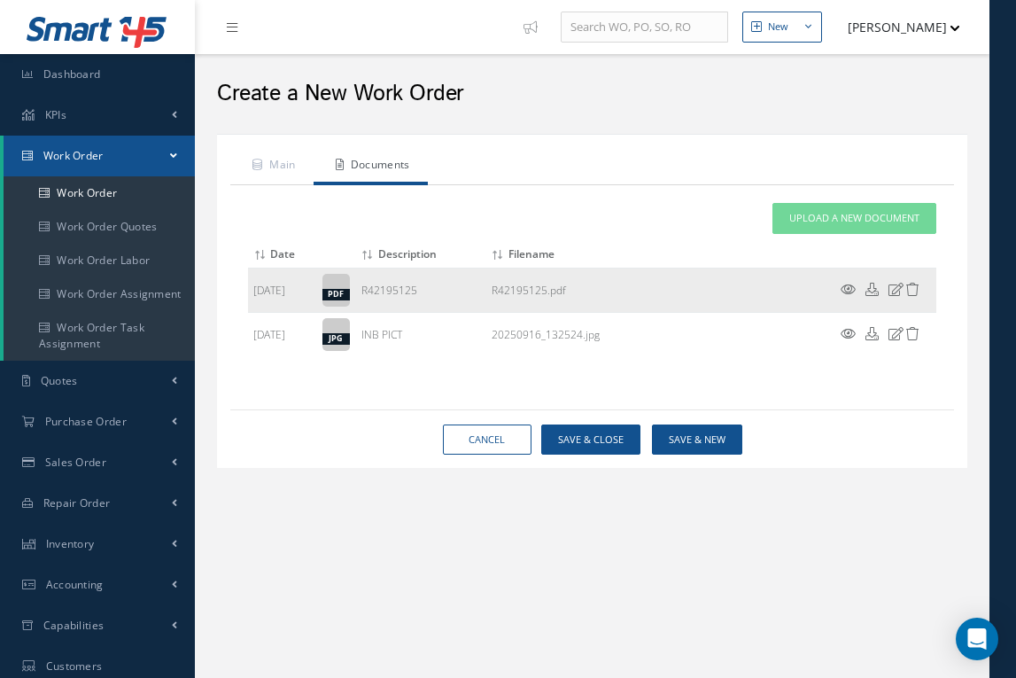
click at [849, 287] on icon at bounding box center [848, 289] width 15 height 13
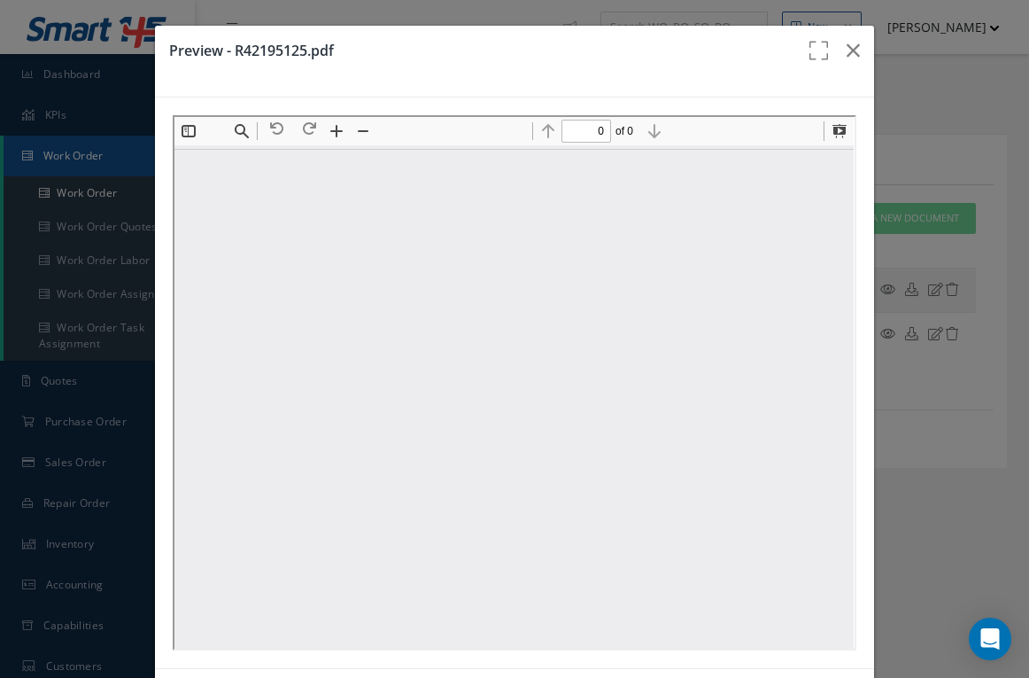
type input "1"
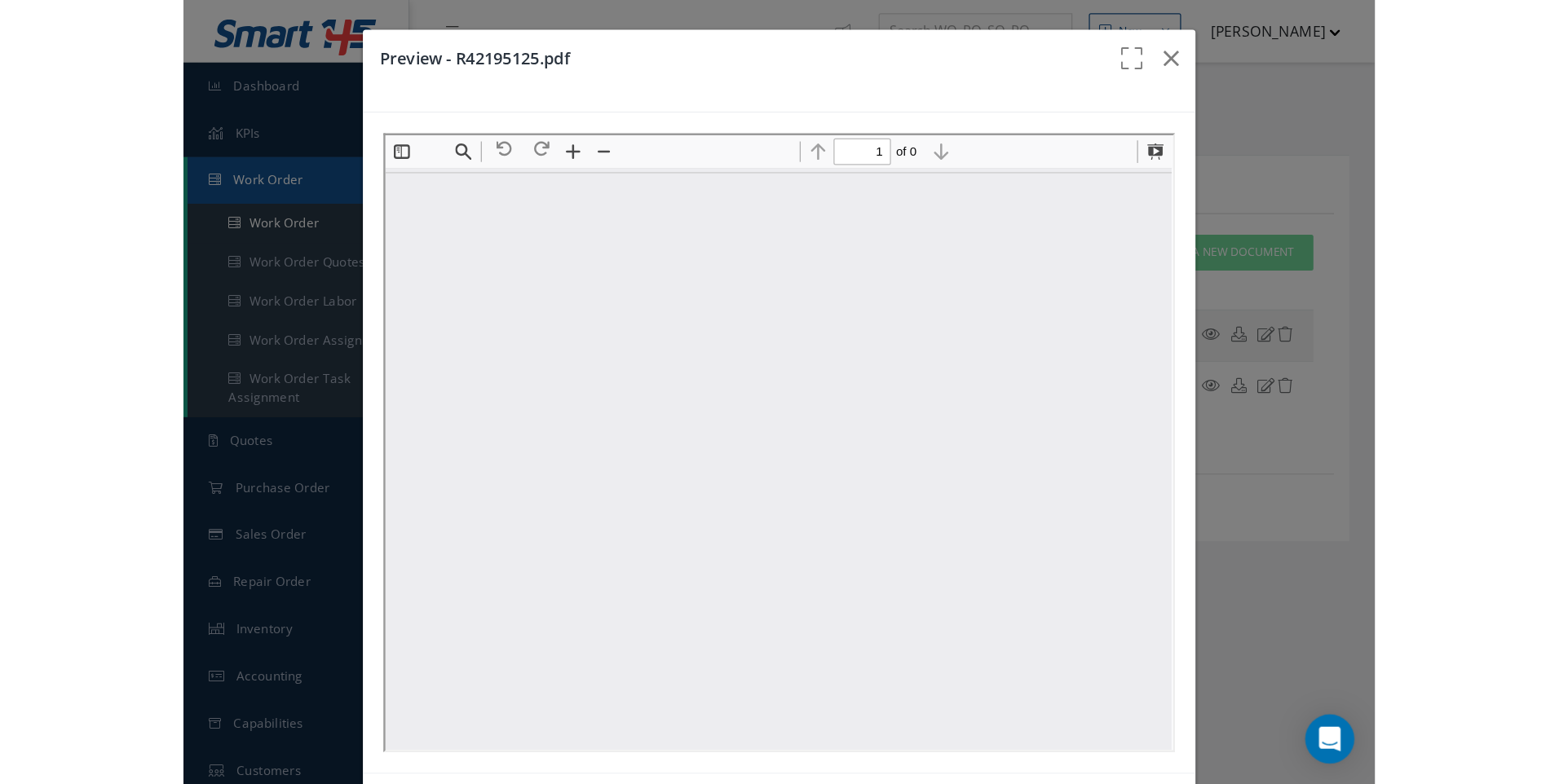
scroll to position [8, 0]
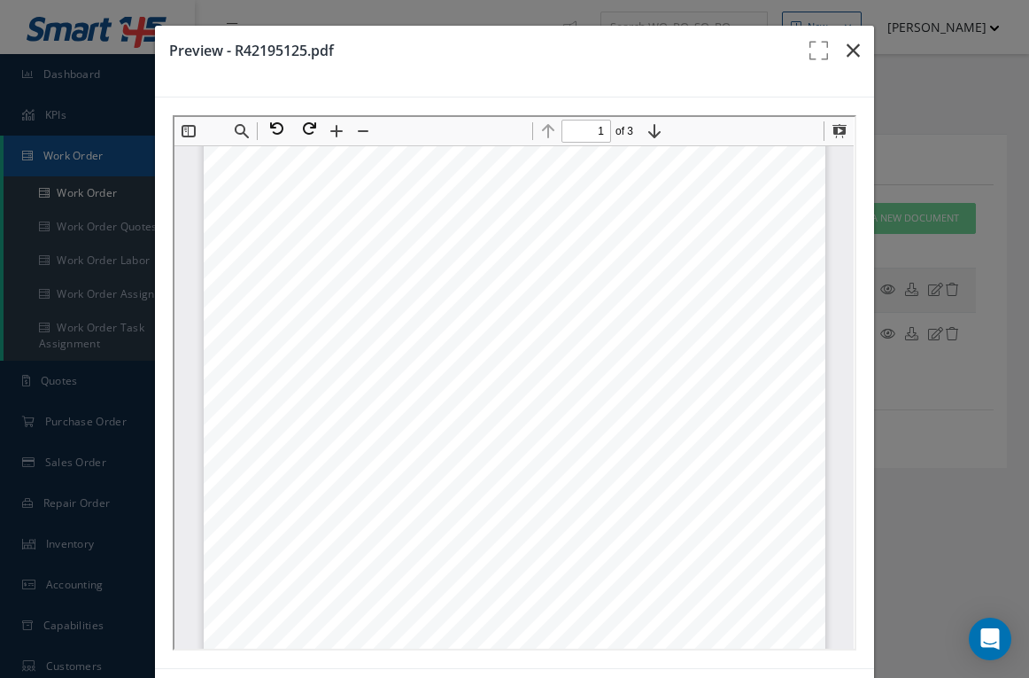
click at [847, 49] on icon "button" at bounding box center [853, 50] width 13 height 21
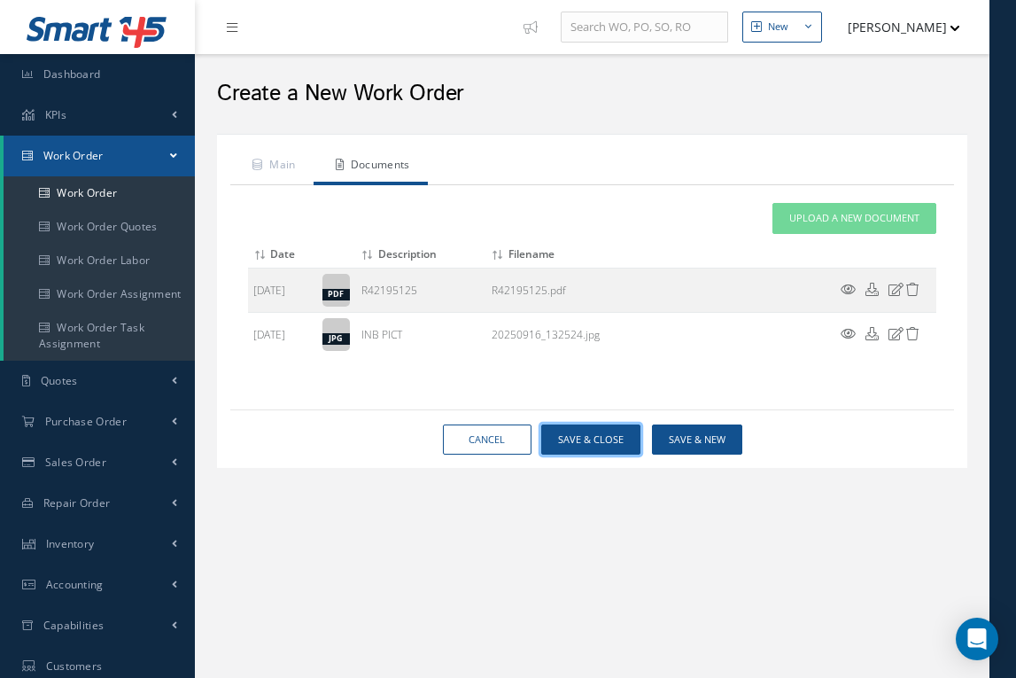
click at [608, 439] on button "Save & Close" at bounding box center [590, 439] width 99 height 31
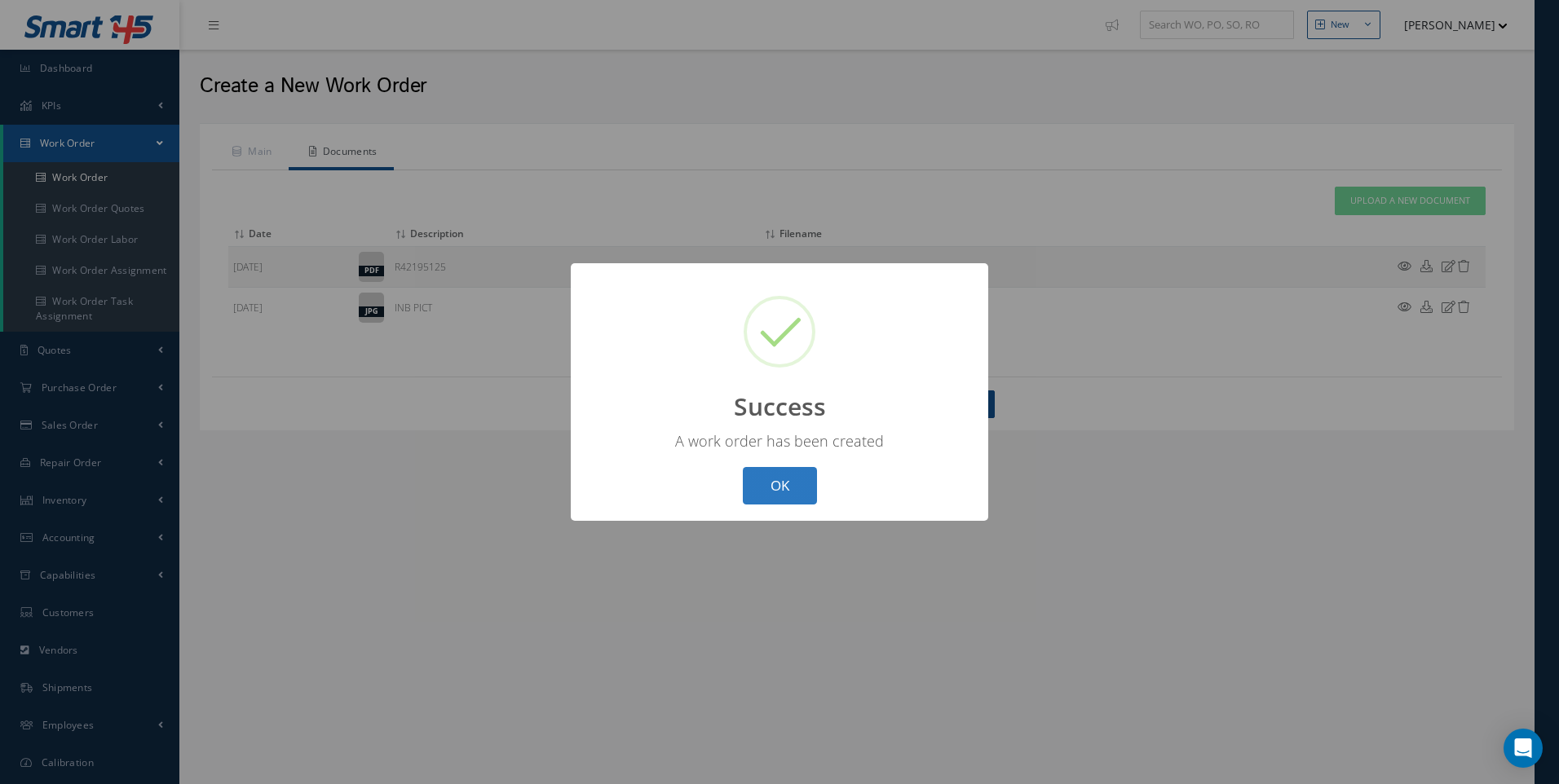
click at [774, 483] on button "OK" at bounding box center [780, 487] width 75 height 39
select select "25"
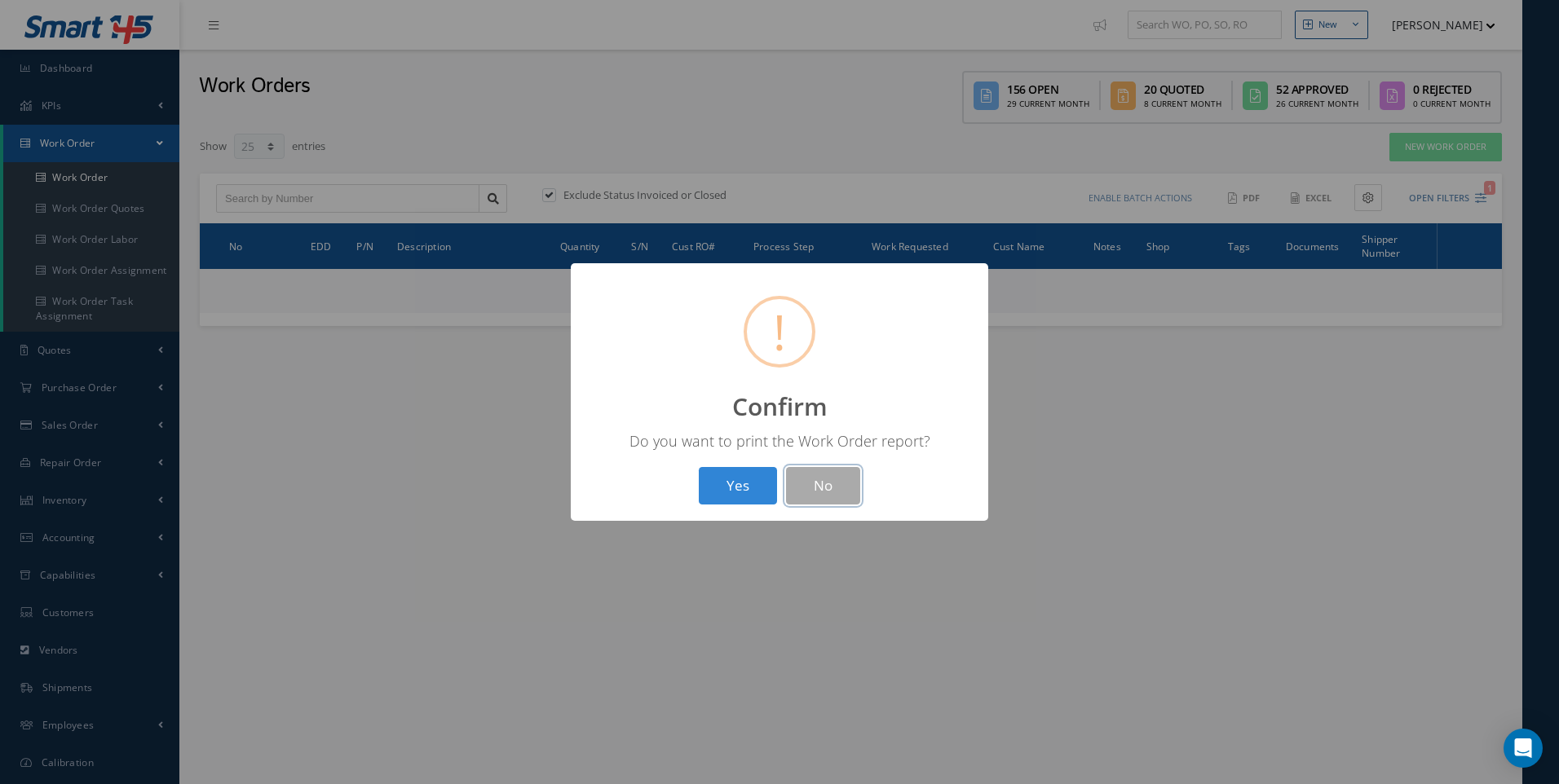
drag, startPoint x: 826, startPoint y: 483, endPoint x: 883, endPoint y: 456, distance: 63.1
click at [827, 483] on button "No" at bounding box center [823, 487] width 75 height 39
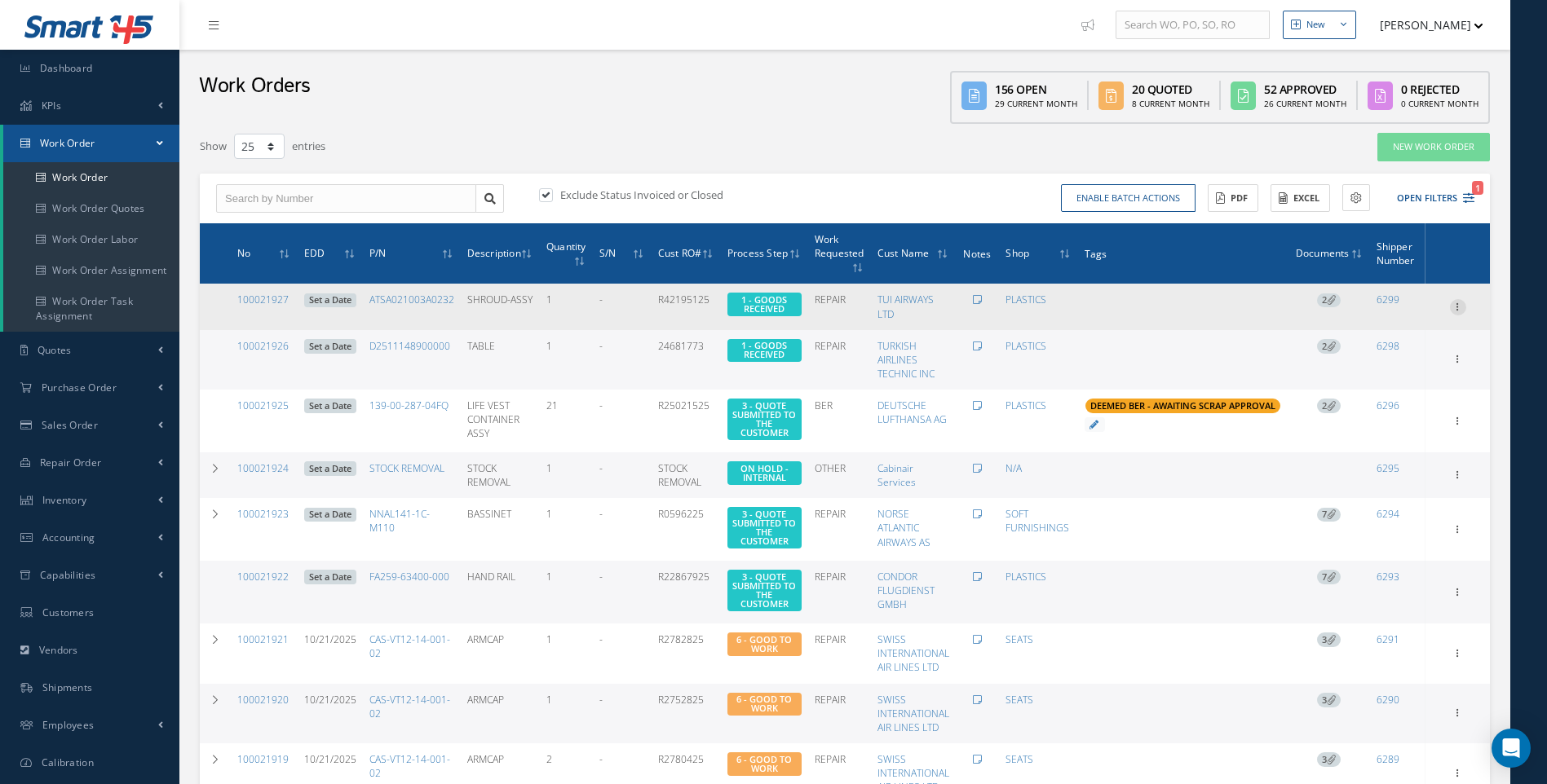
click at [1457, 307] on icon at bounding box center [1458, 306] width 17 height 13
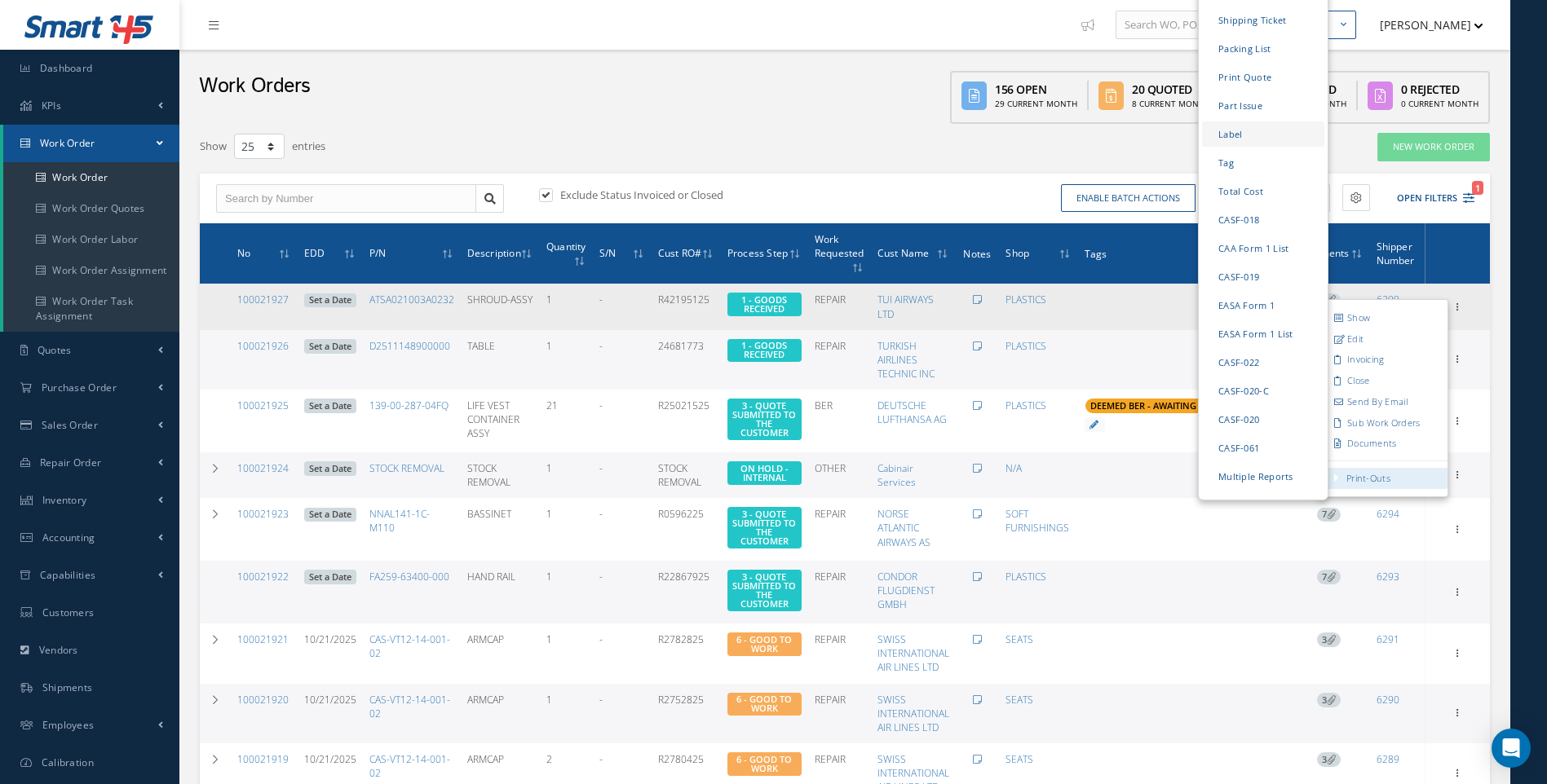
click at [1231, 121] on link "Label" at bounding box center [1263, 133] width 122 height 25
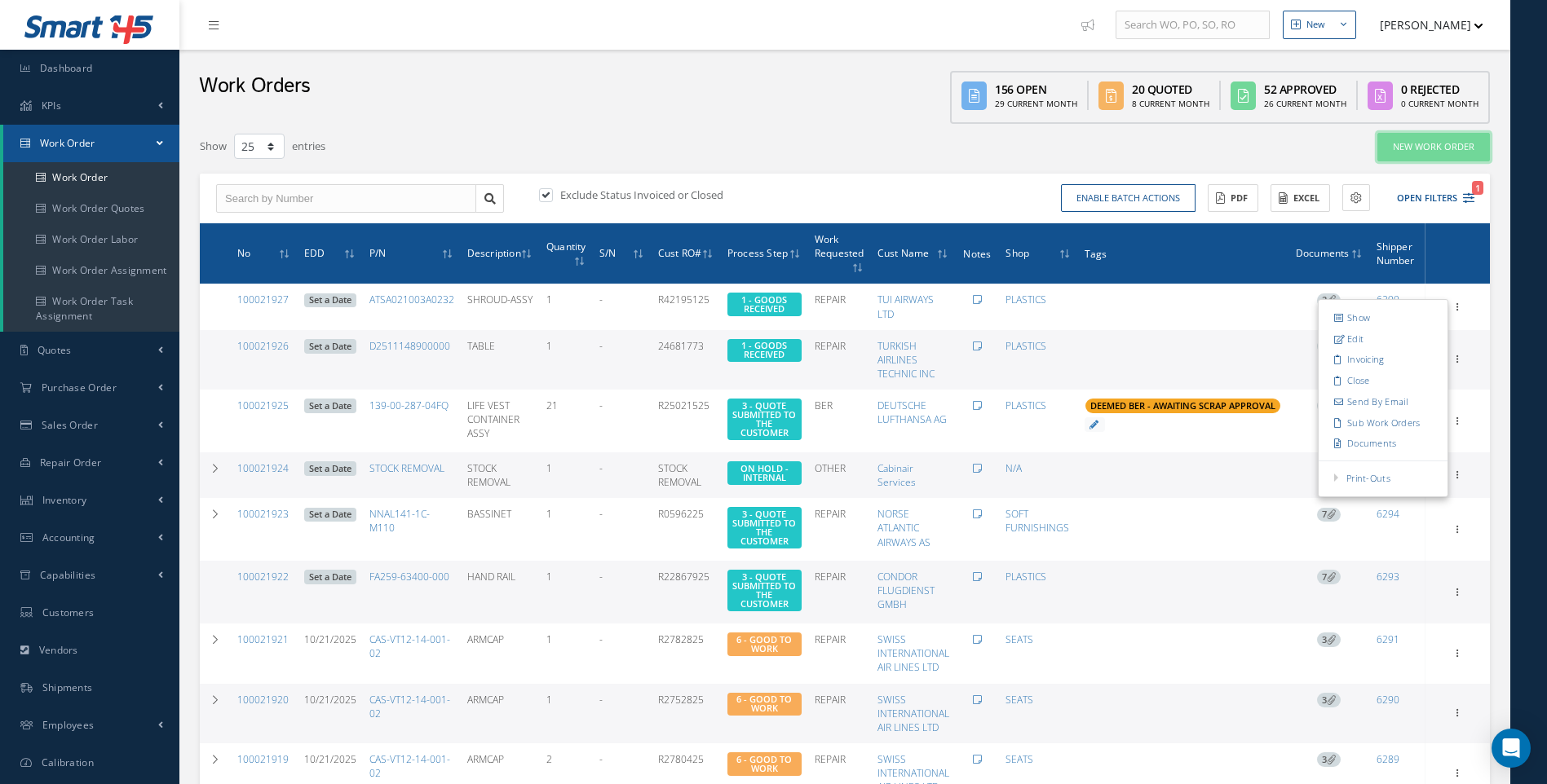
click at [1454, 145] on link "New Work Order" at bounding box center [1433, 146] width 112 height 29
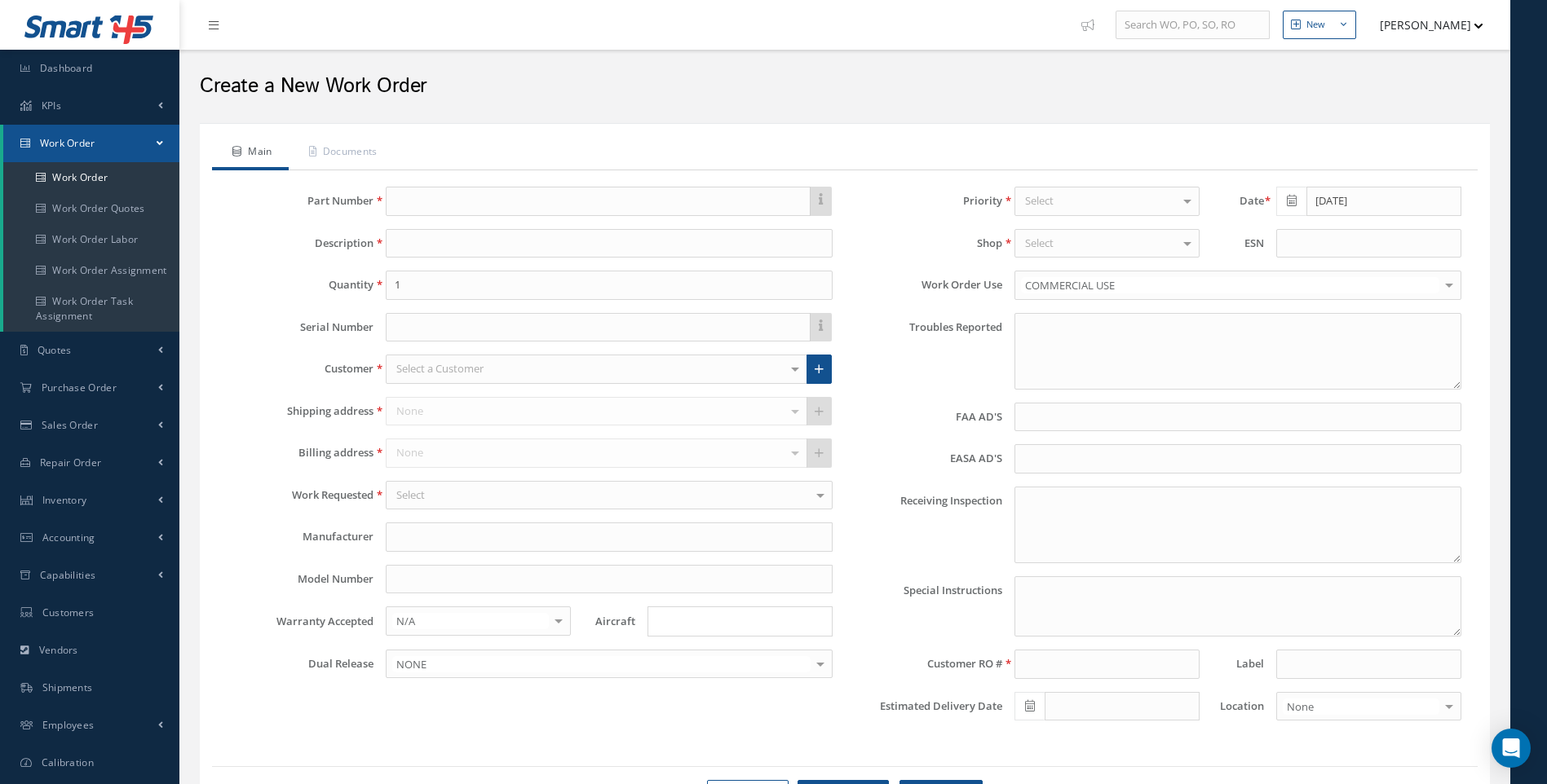
type textarea "NONE"
type input "NONE"
type textarea "NO VISUAL DAMAGE"
type textarea "PLEASE SEE R.O. FOR DETAILS"
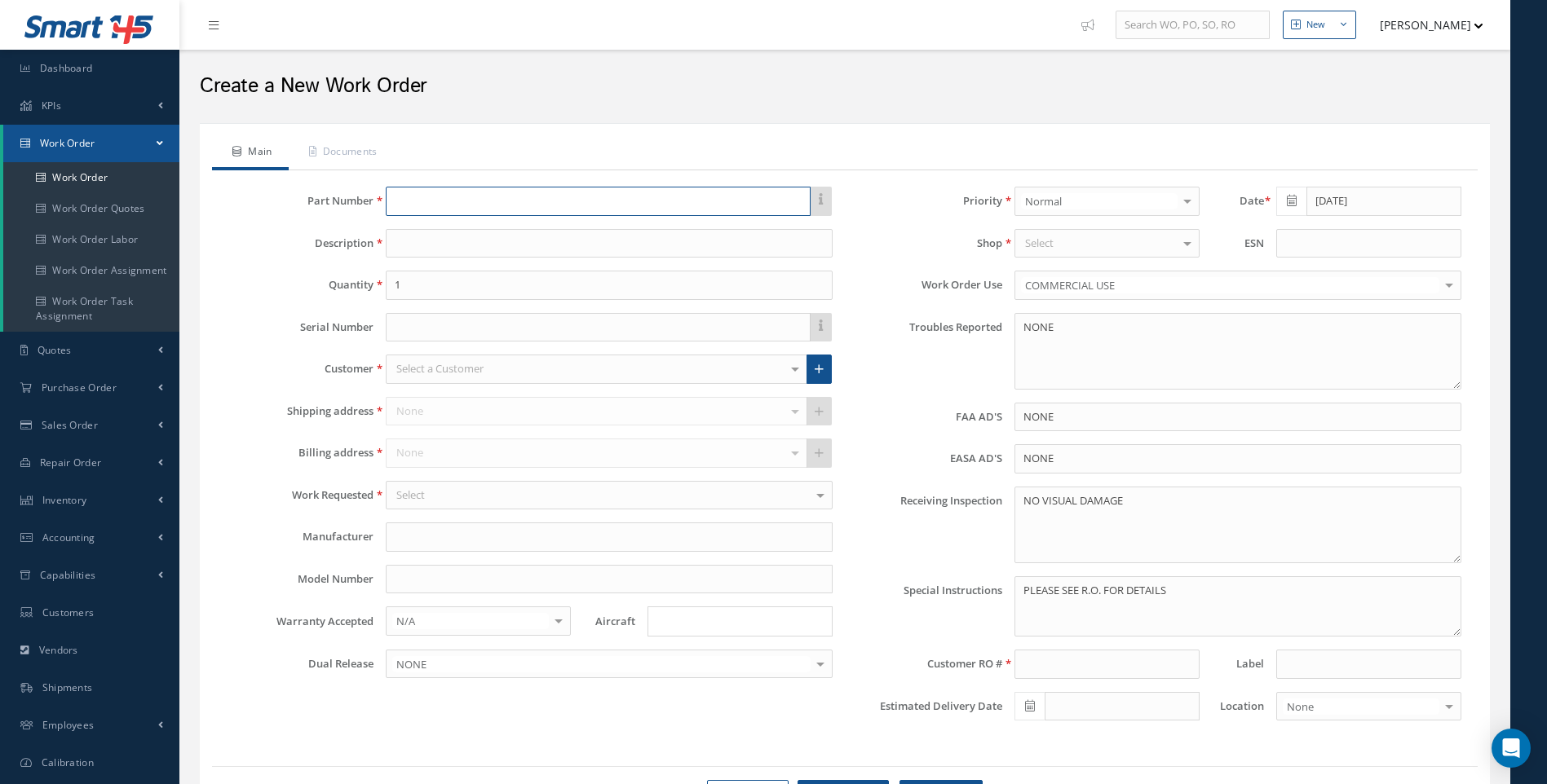
click at [386, 195] on input "text" at bounding box center [598, 202] width 425 height 29
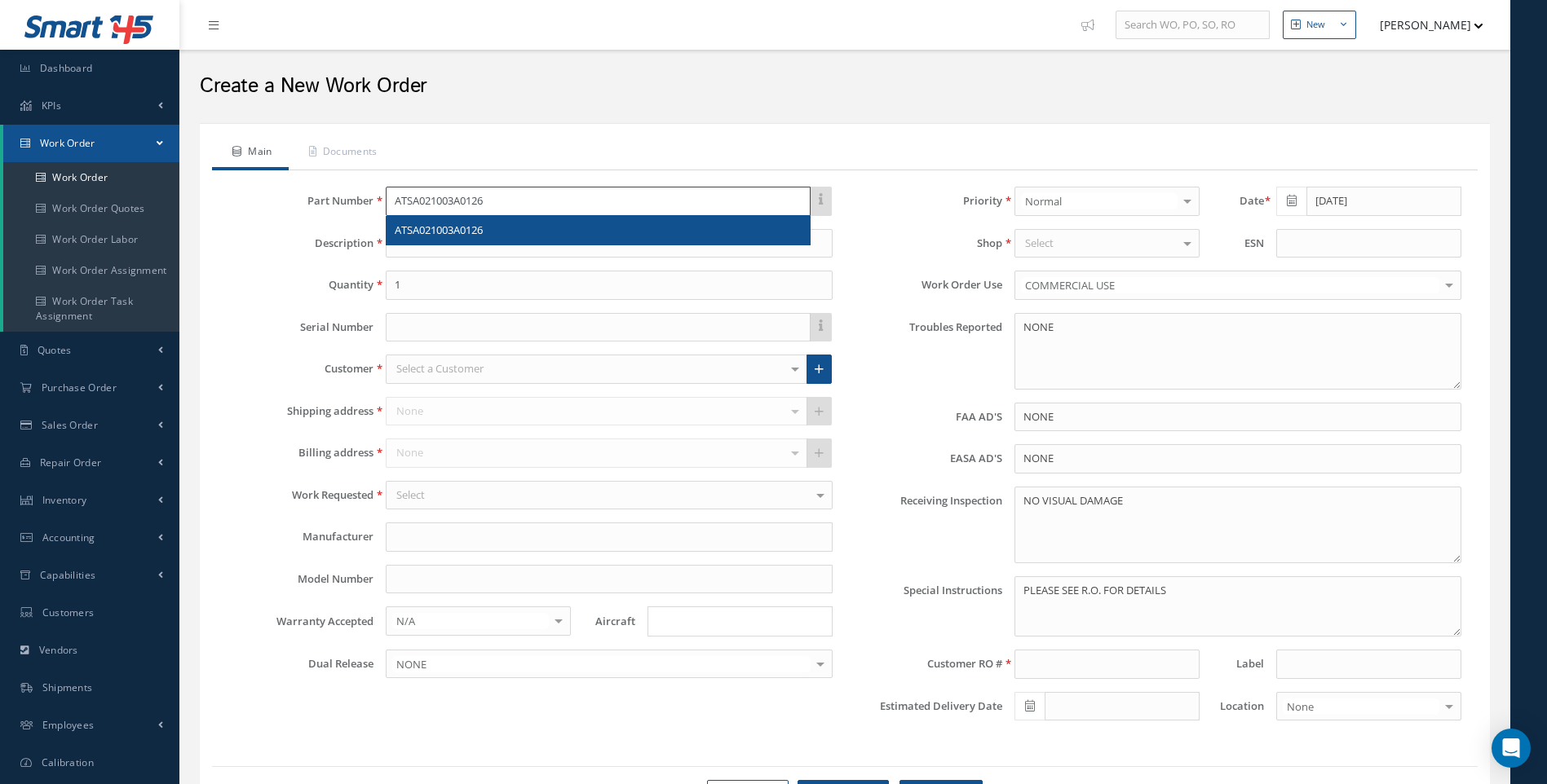
type input "ATSA021003A0126"
click at [439, 223] on span "ATSA021003A0126" at bounding box center [439, 230] width 88 height 15
type input "LAV SHROUD"
type input "365 AEROSPACE"
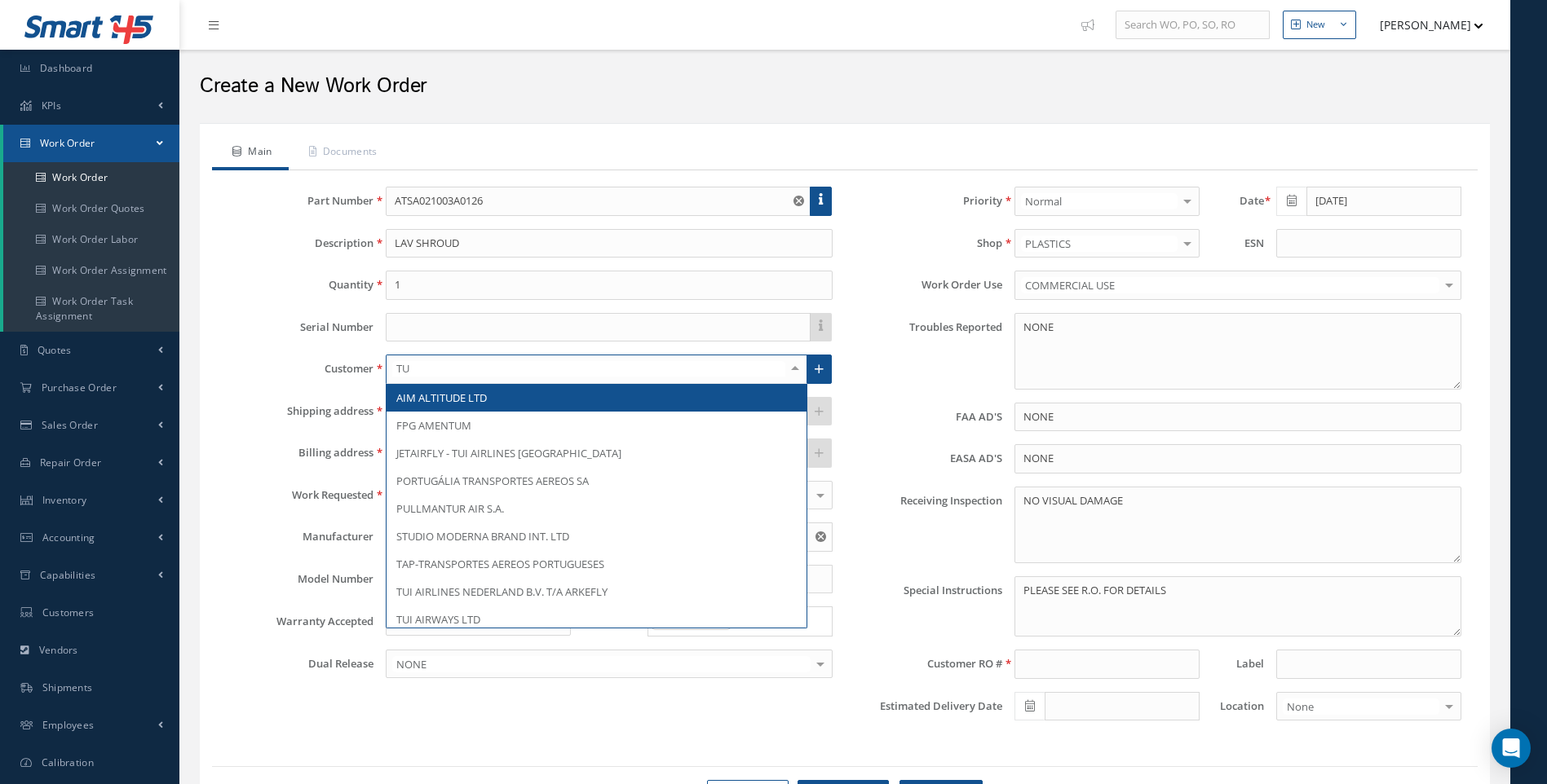
type input "TUI"
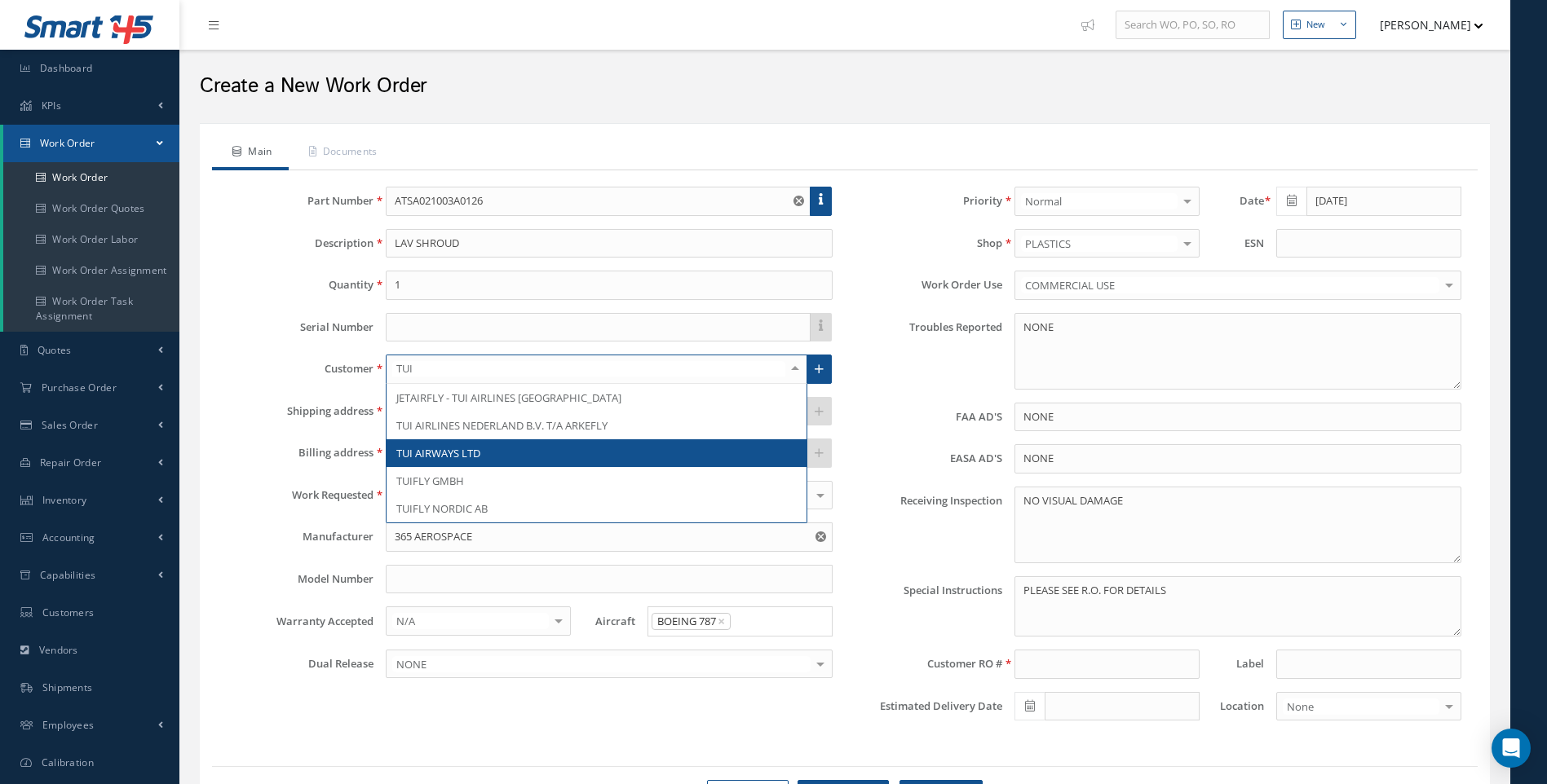
click at [444, 455] on span "TUI AIRWAYS LTD" at bounding box center [438, 454] width 84 height 15
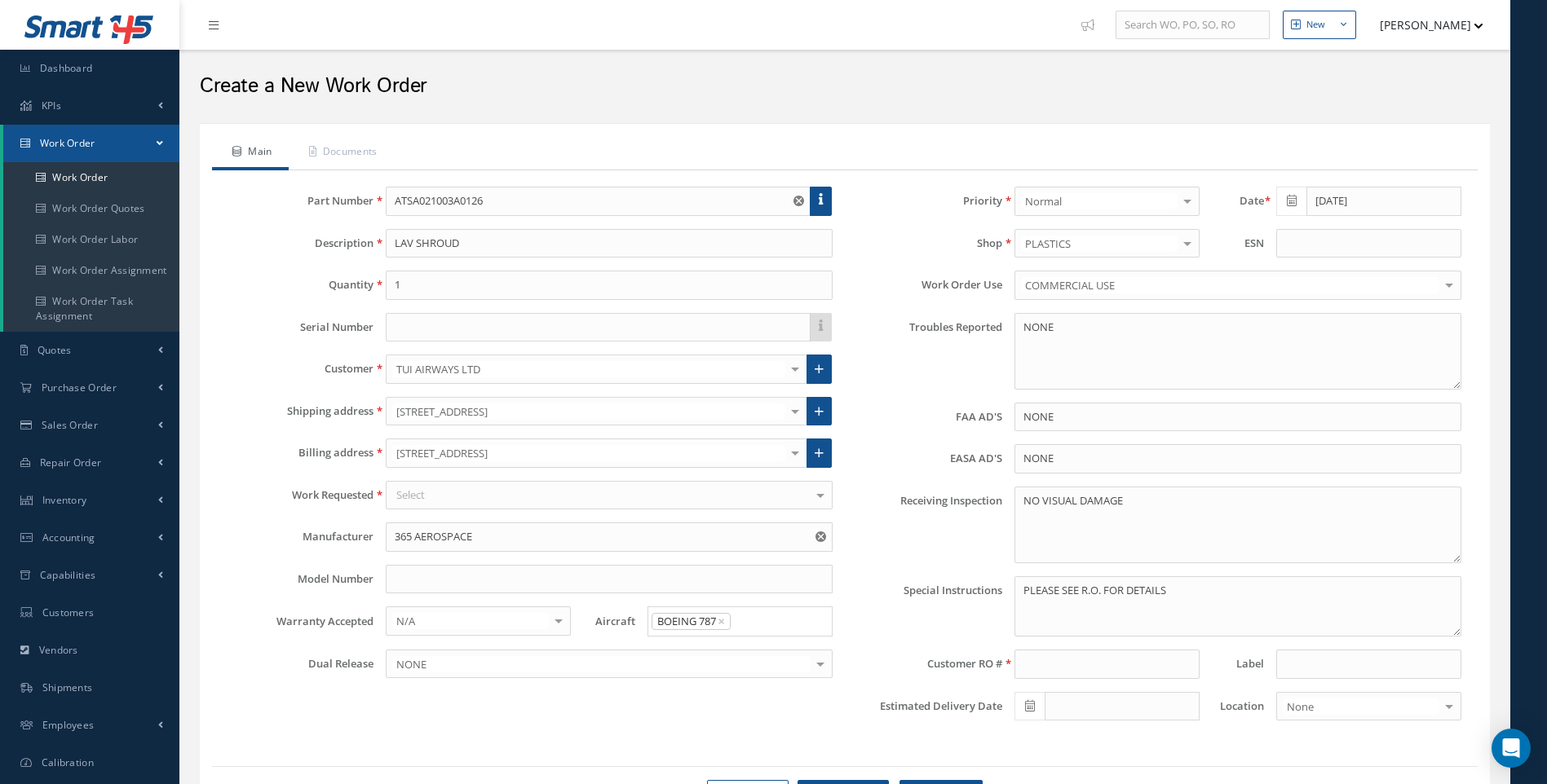
click at [447, 504] on div "Select" at bounding box center [608, 496] width 446 height 29
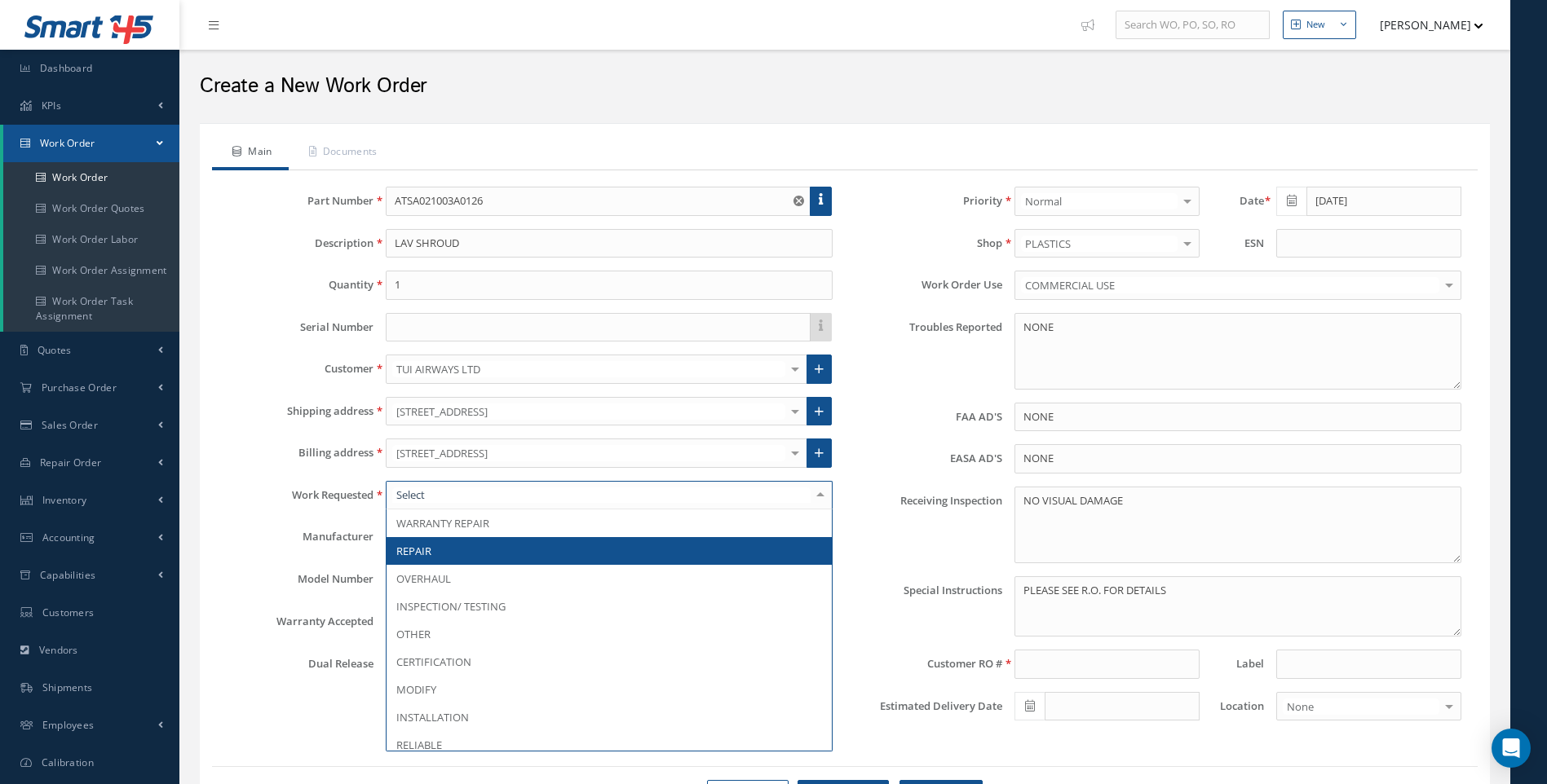
click at [434, 558] on span "REPAIR" at bounding box center [609, 551] width 445 height 28
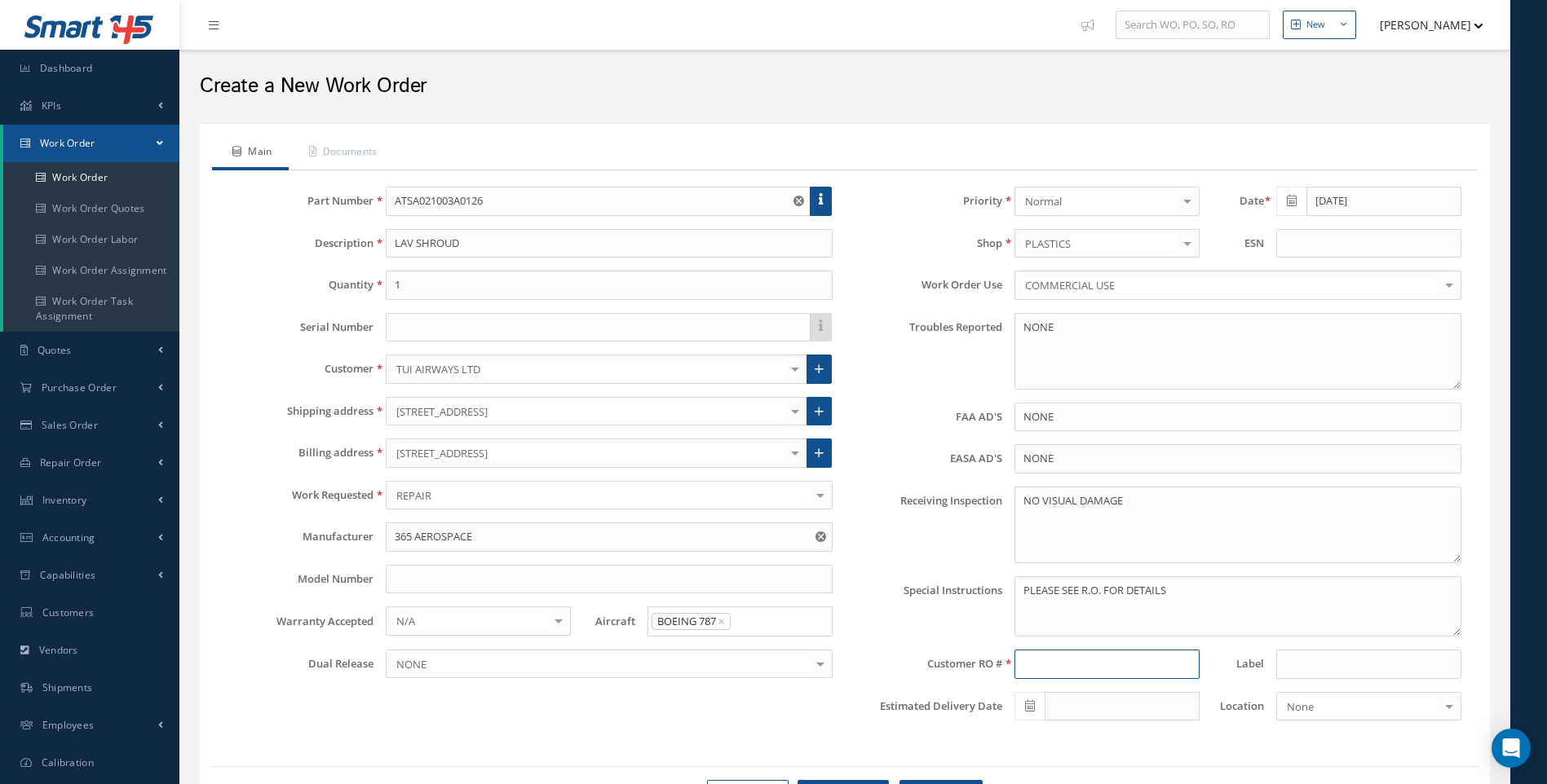
click at [1040, 666] on input at bounding box center [1106, 664] width 185 height 29
type input "R42195225"
click at [378, 151] on link "Documents" at bounding box center [341, 153] width 105 height 34
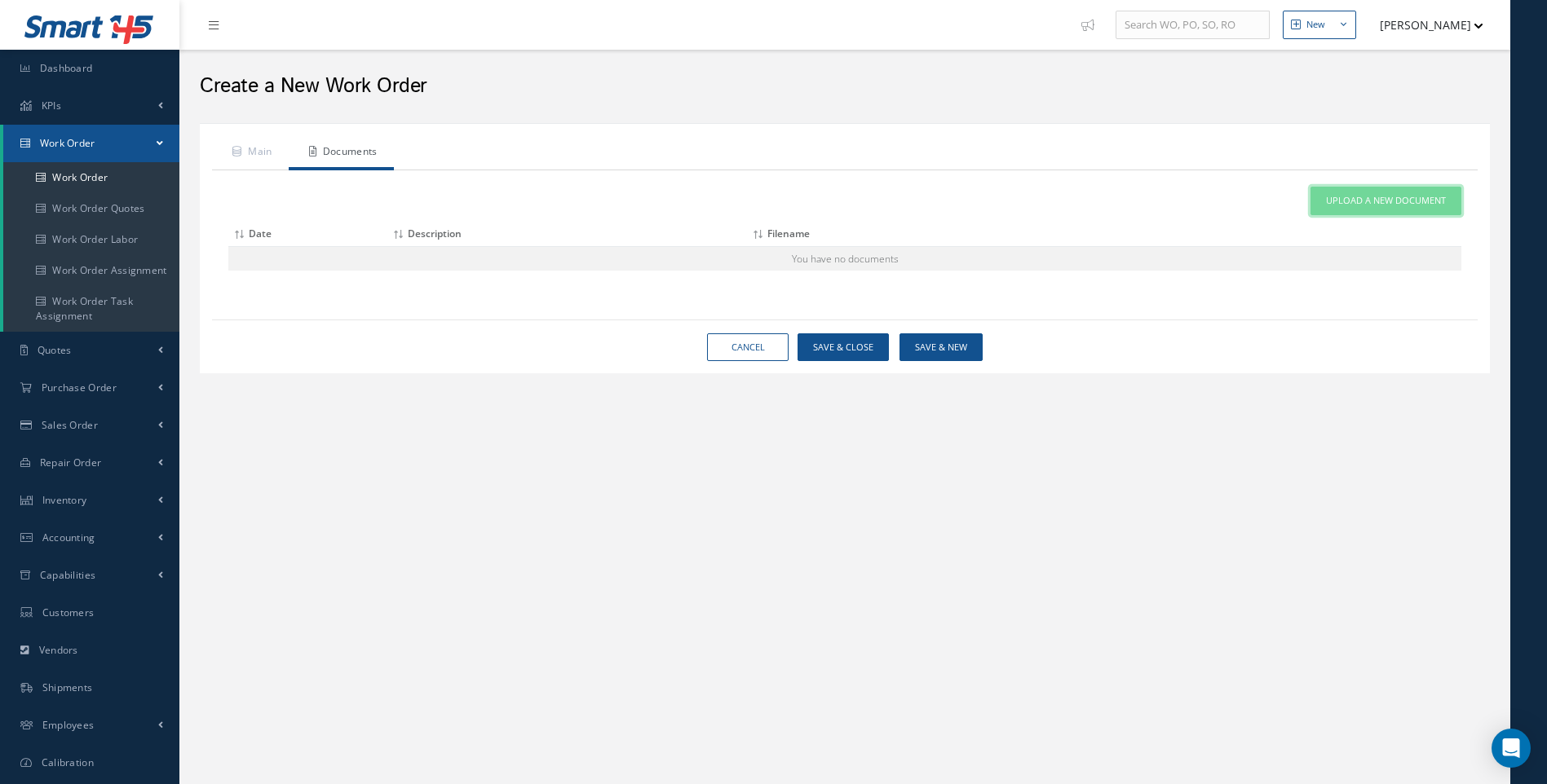
click at [1380, 197] on span "Upload a New Document" at bounding box center [1386, 201] width 120 height 14
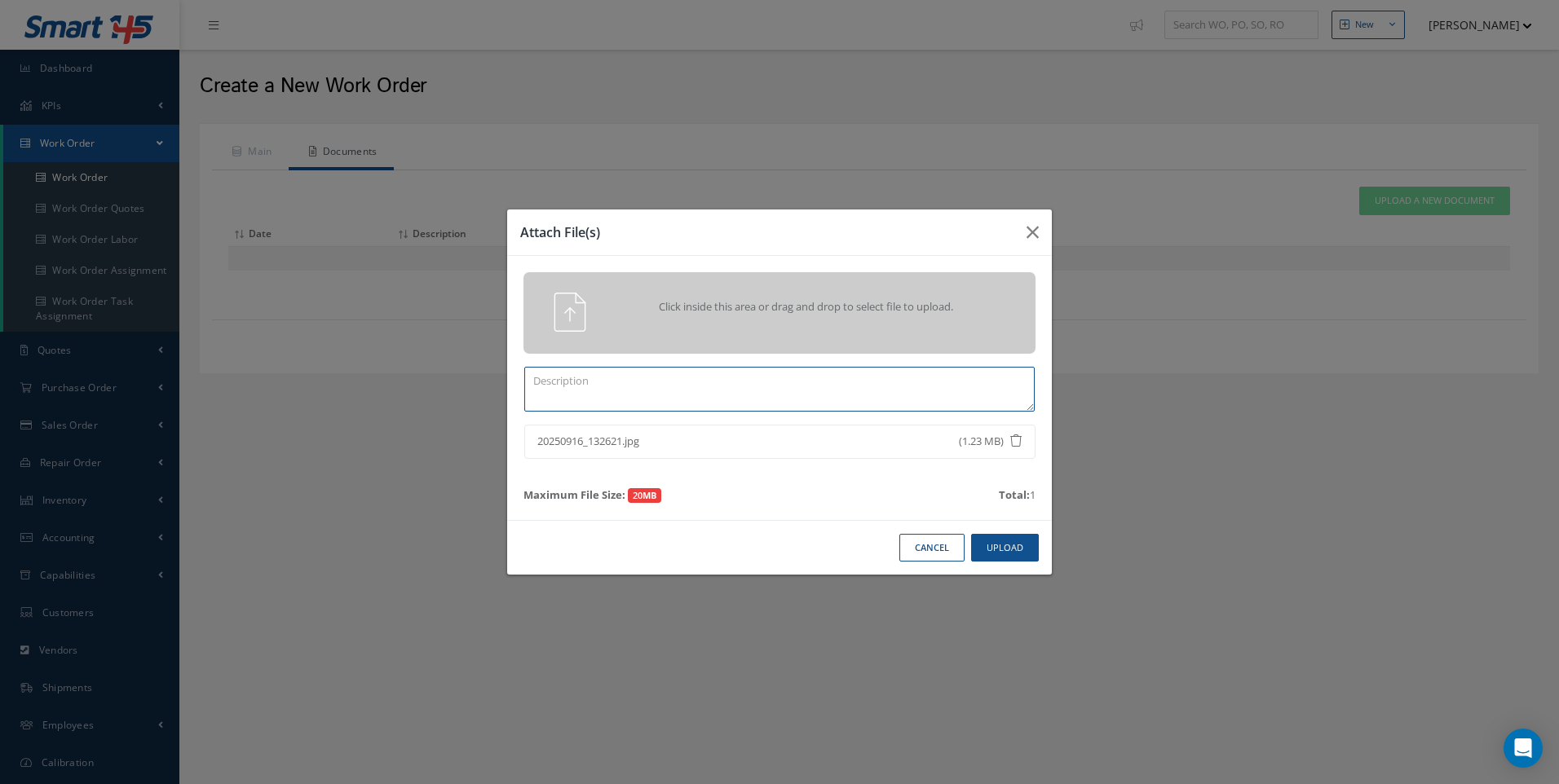
click at [609, 389] on textarea at bounding box center [780, 389] width 511 height 45
type textarea "R42195225"
click at [1011, 548] on button "Upload" at bounding box center [1005, 548] width 68 height 29
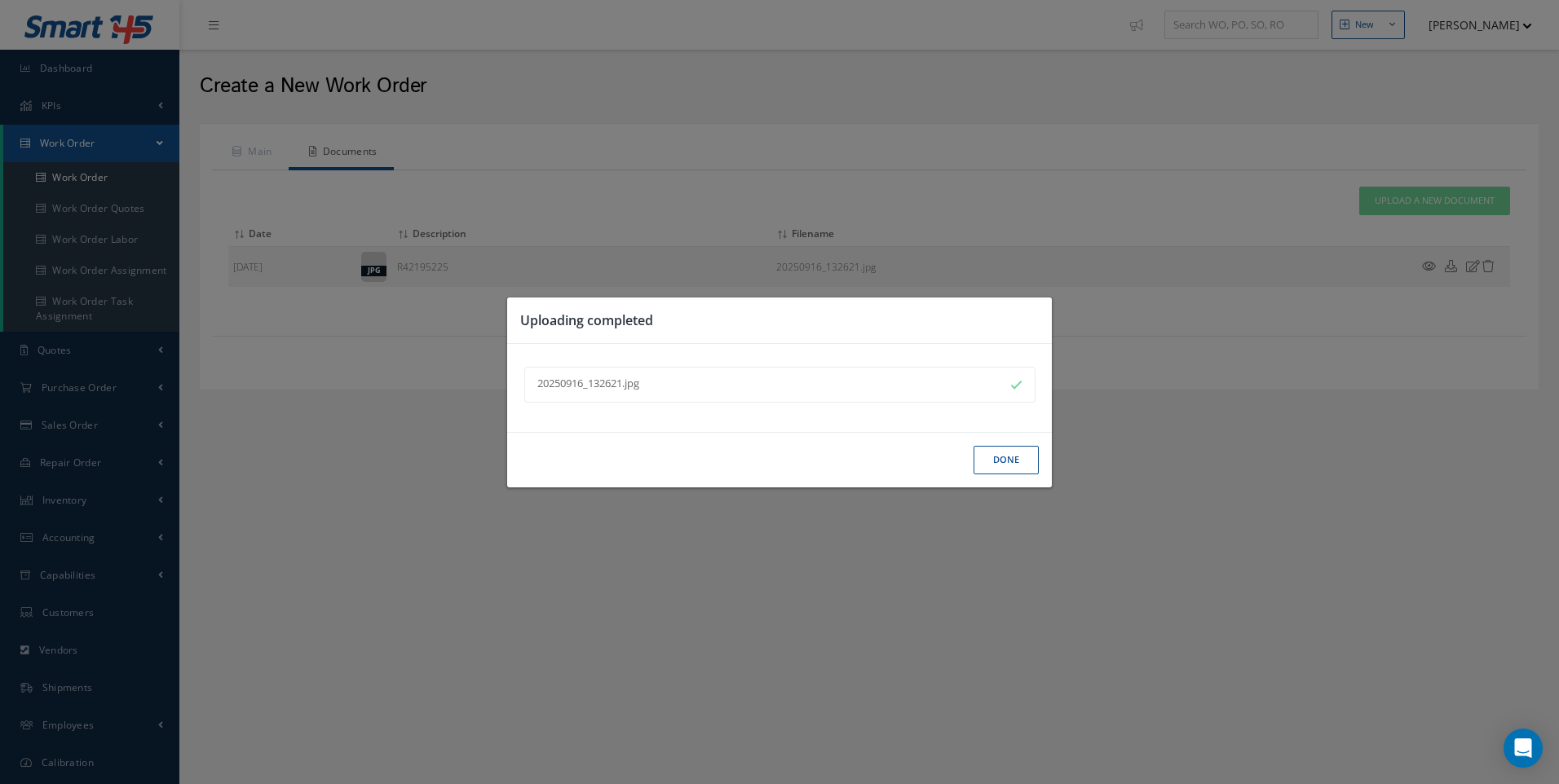
click at [988, 457] on button "Done" at bounding box center [1006, 460] width 65 height 29
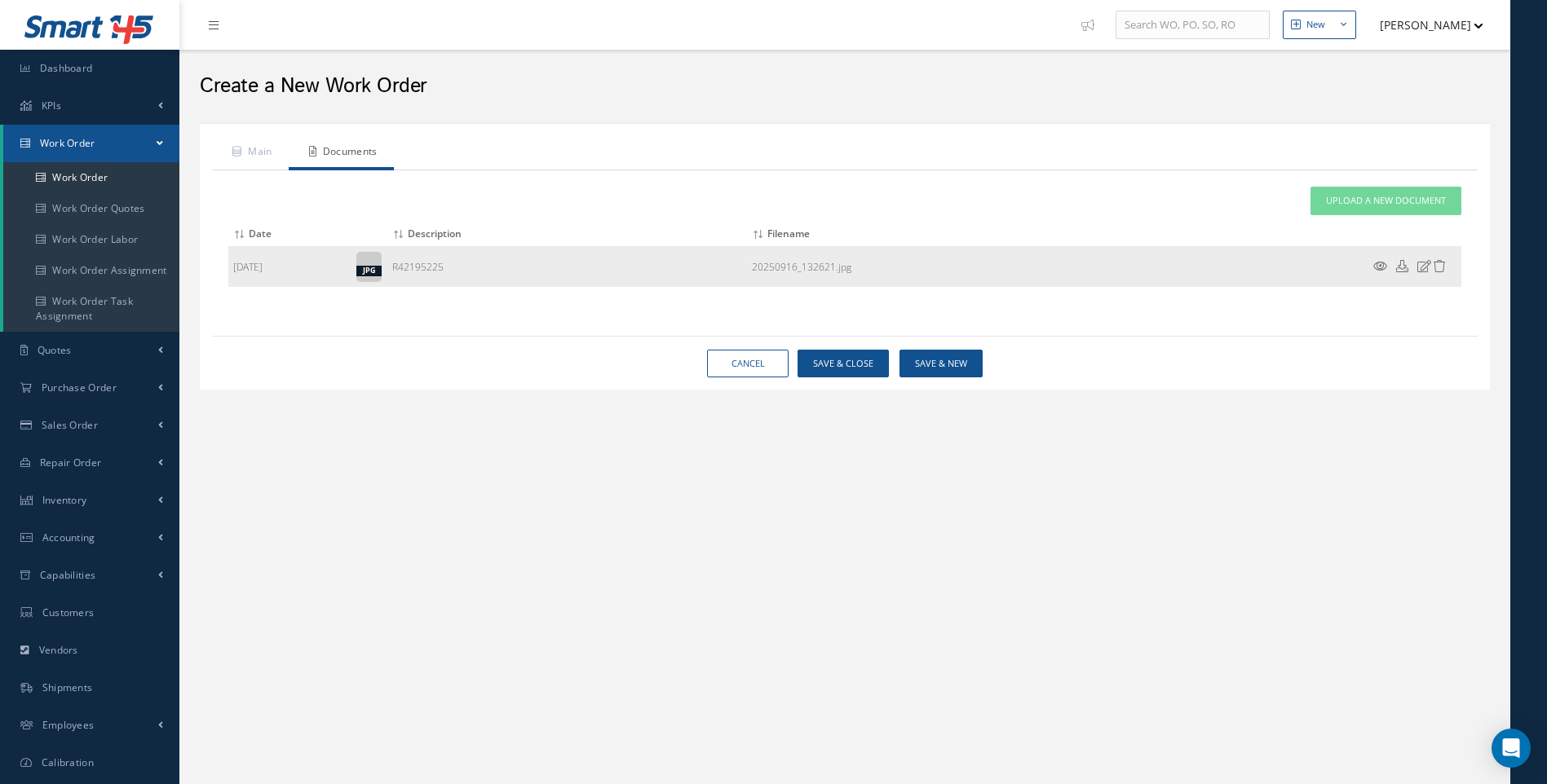
click at [1426, 265] on icon at bounding box center [1424, 266] width 14 height 12
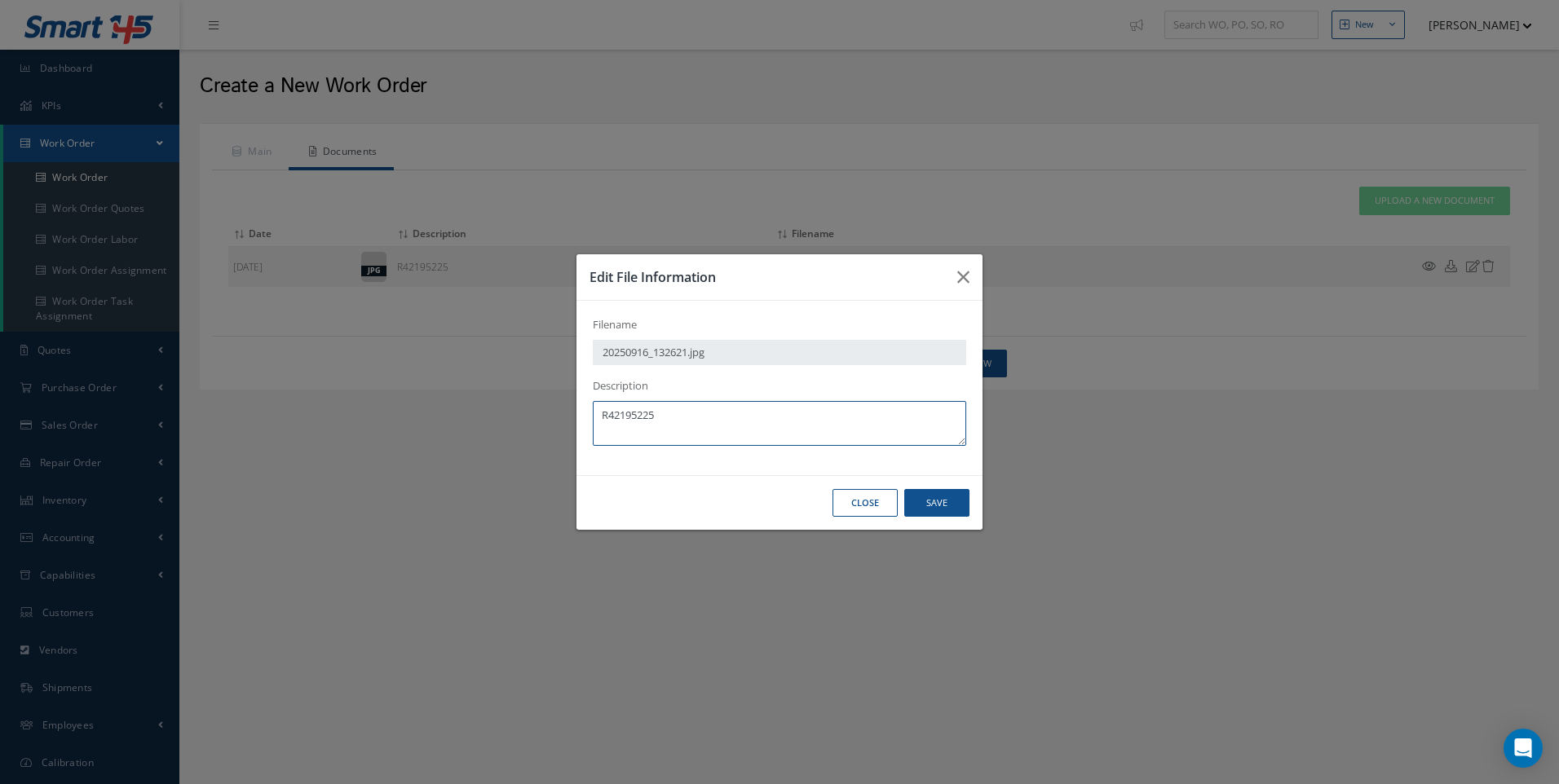
drag, startPoint x: 676, startPoint y: 411, endPoint x: 581, endPoint y: 421, distance: 95.5
click at [581, 421] on div "Filename 20250916_132621.jpg Description R42195225" at bounding box center [779, 388] width 406 height 175
type textarea "INB PICT"
click at [937, 502] on button "Save" at bounding box center [936, 503] width 65 height 29
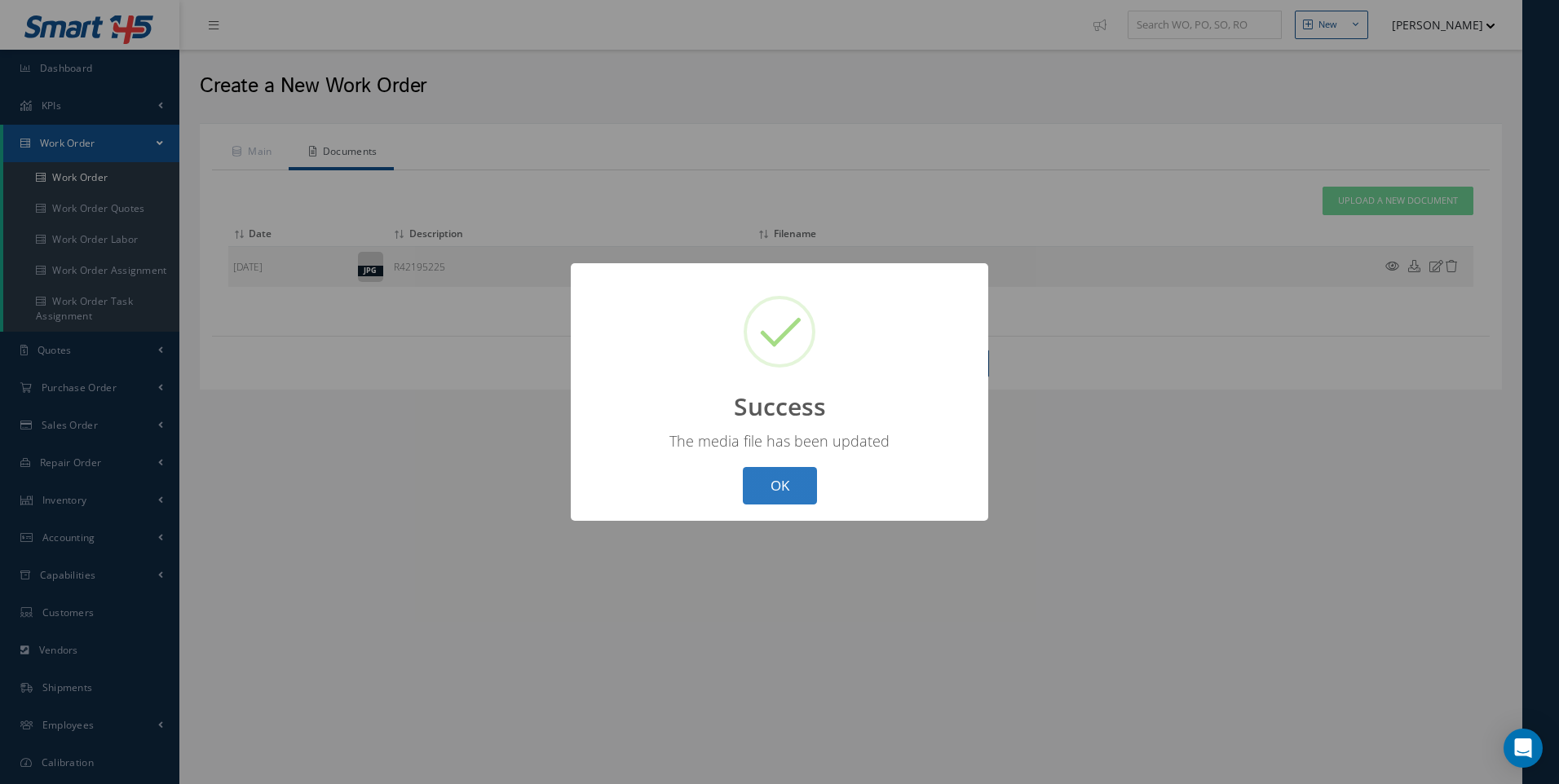
click at [790, 485] on button "OK" at bounding box center [780, 487] width 75 height 39
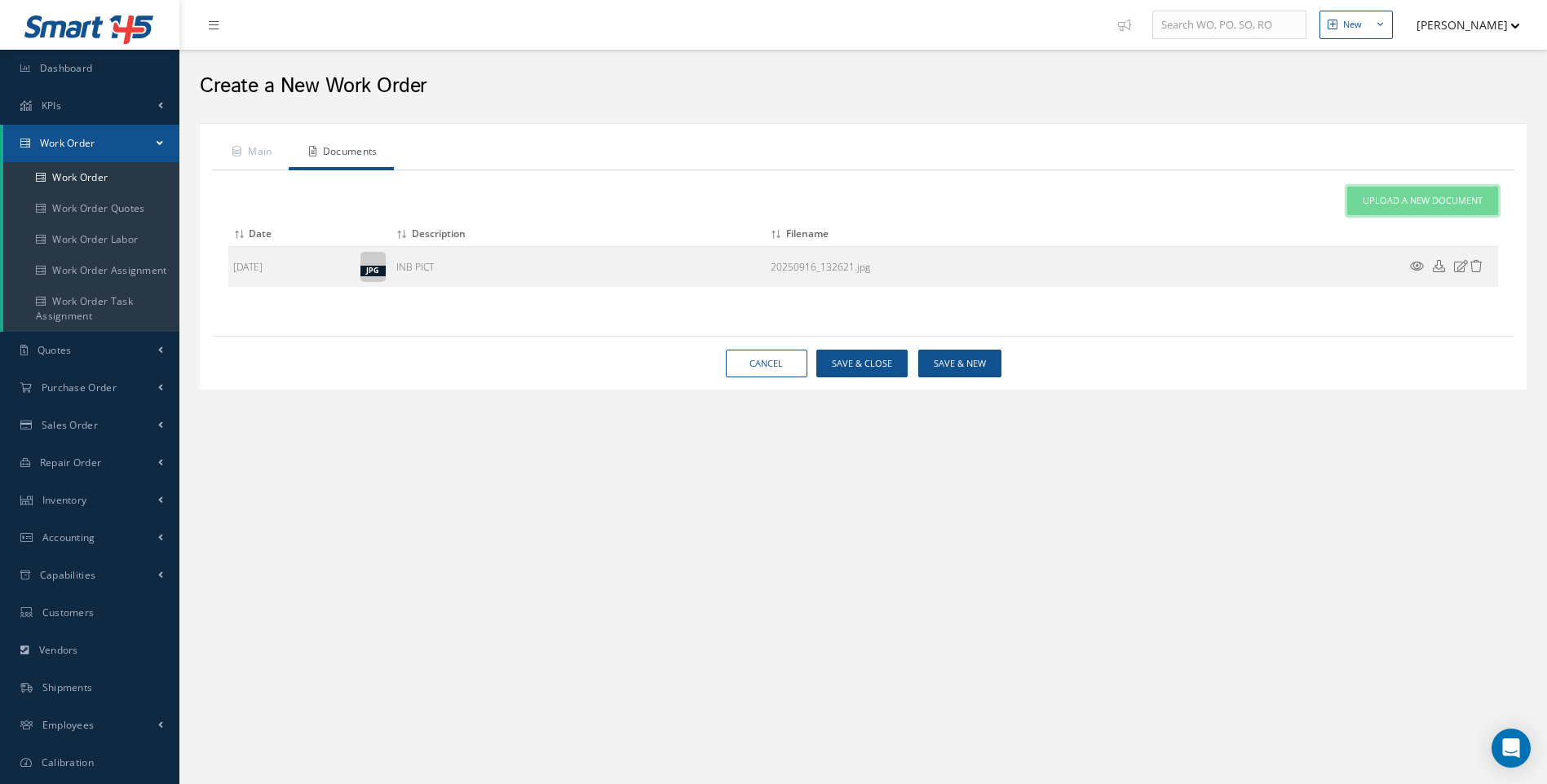
click at [1406, 200] on span "Upload a New Document" at bounding box center [1422, 201] width 120 height 14
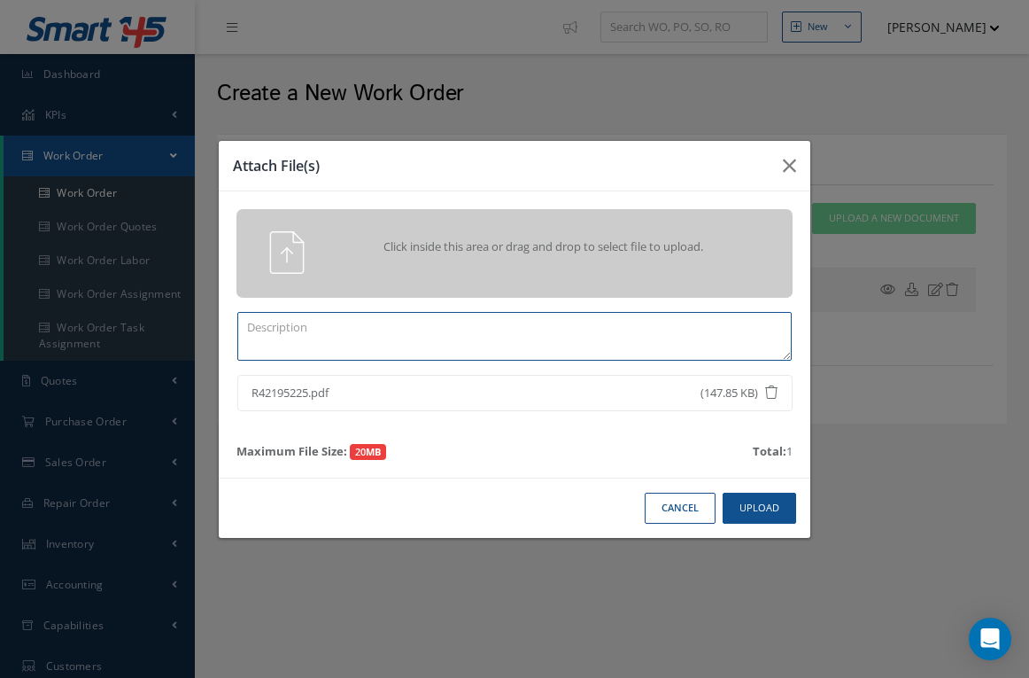
click at [335, 333] on textarea at bounding box center [514, 336] width 555 height 49
type textarea "R42195225"
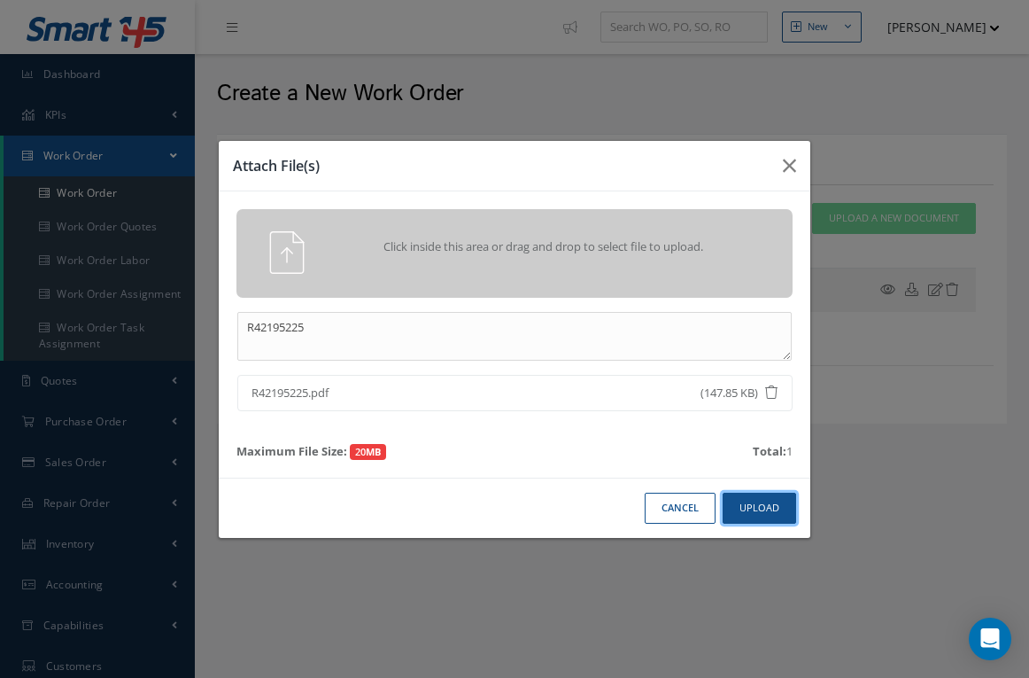
click at [749, 509] on button "Upload" at bounding box center [760, 508] width 74 height 31
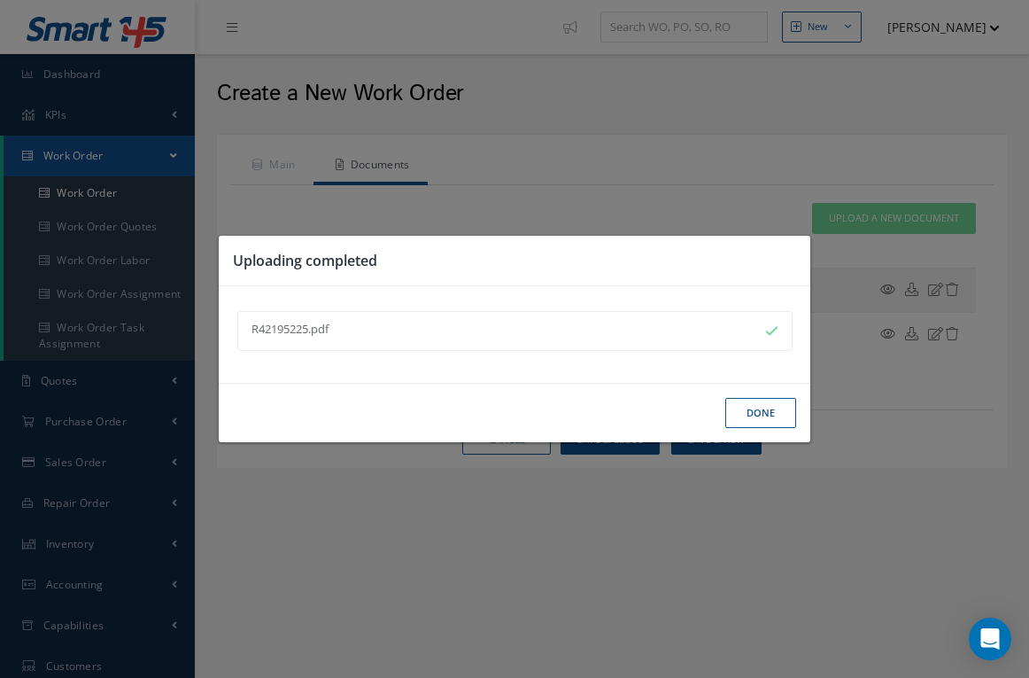
click at [751, 409] on button "Done" at bounding box center [761, 413] width 71 height 31
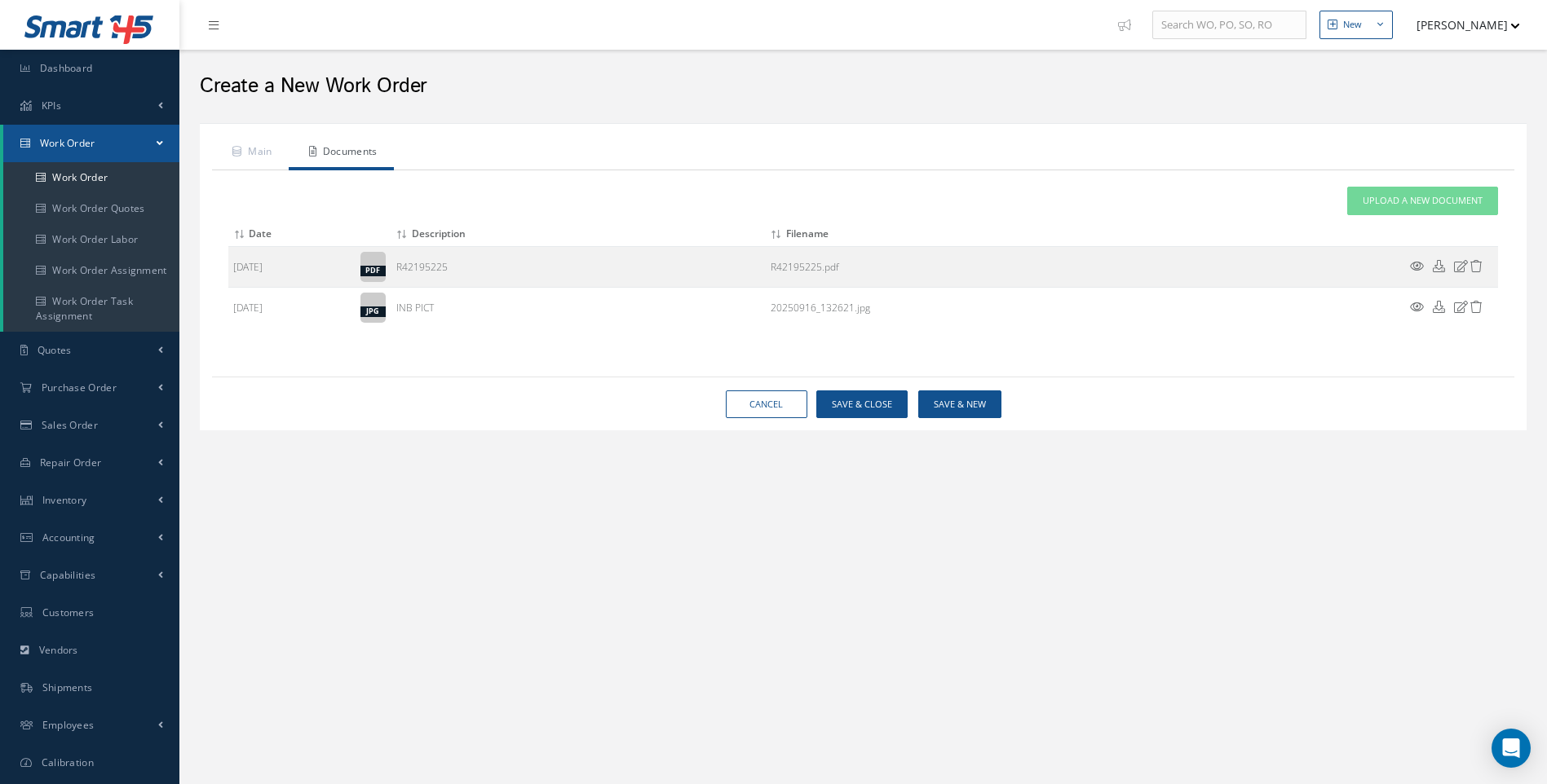
click at [1413, 265] on icon at bounding box center [1416, 266] width 14 height 12
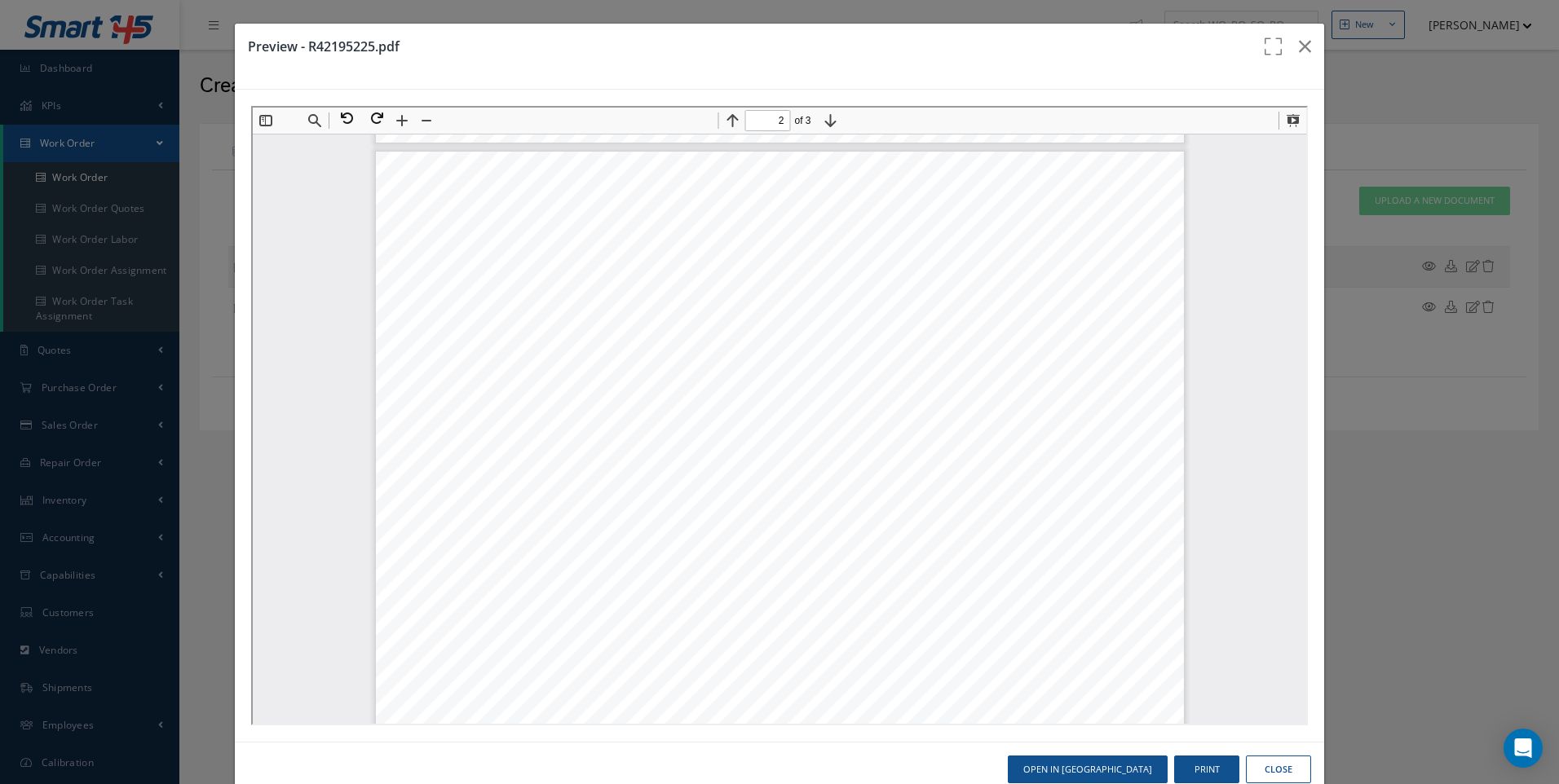
scroll to position [1386, 0]
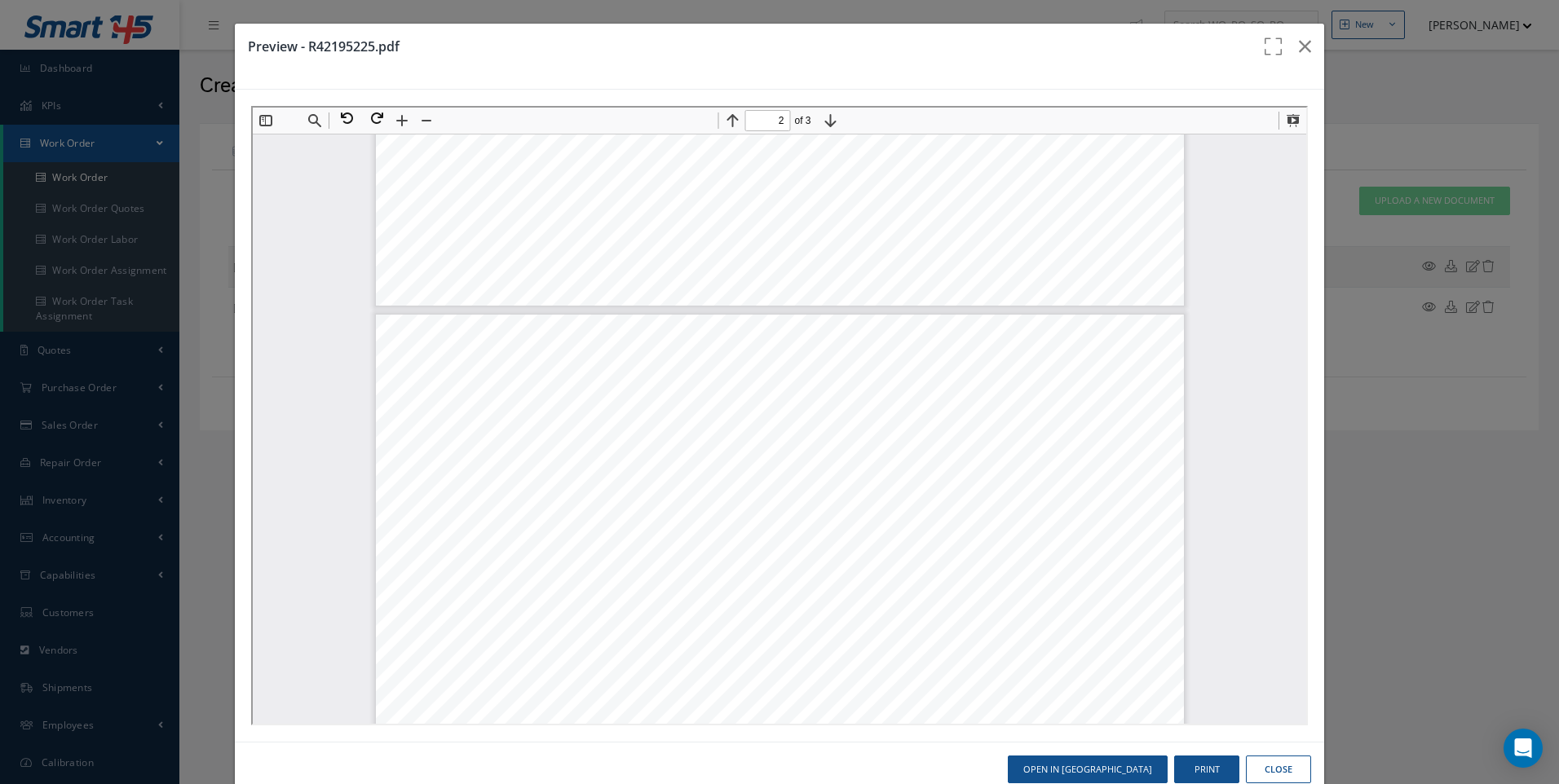
type input "1"
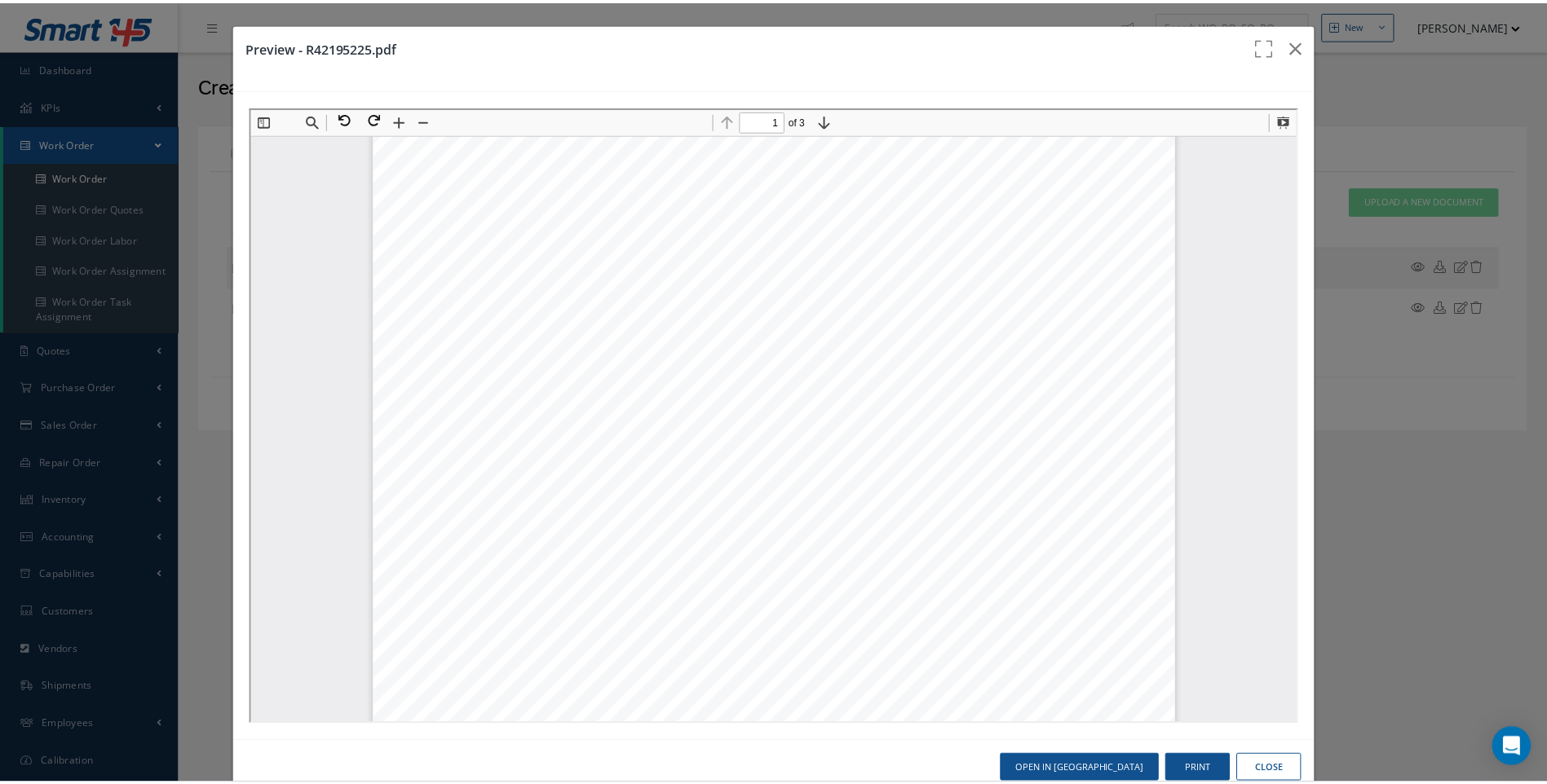
scroll to position [0, 0]
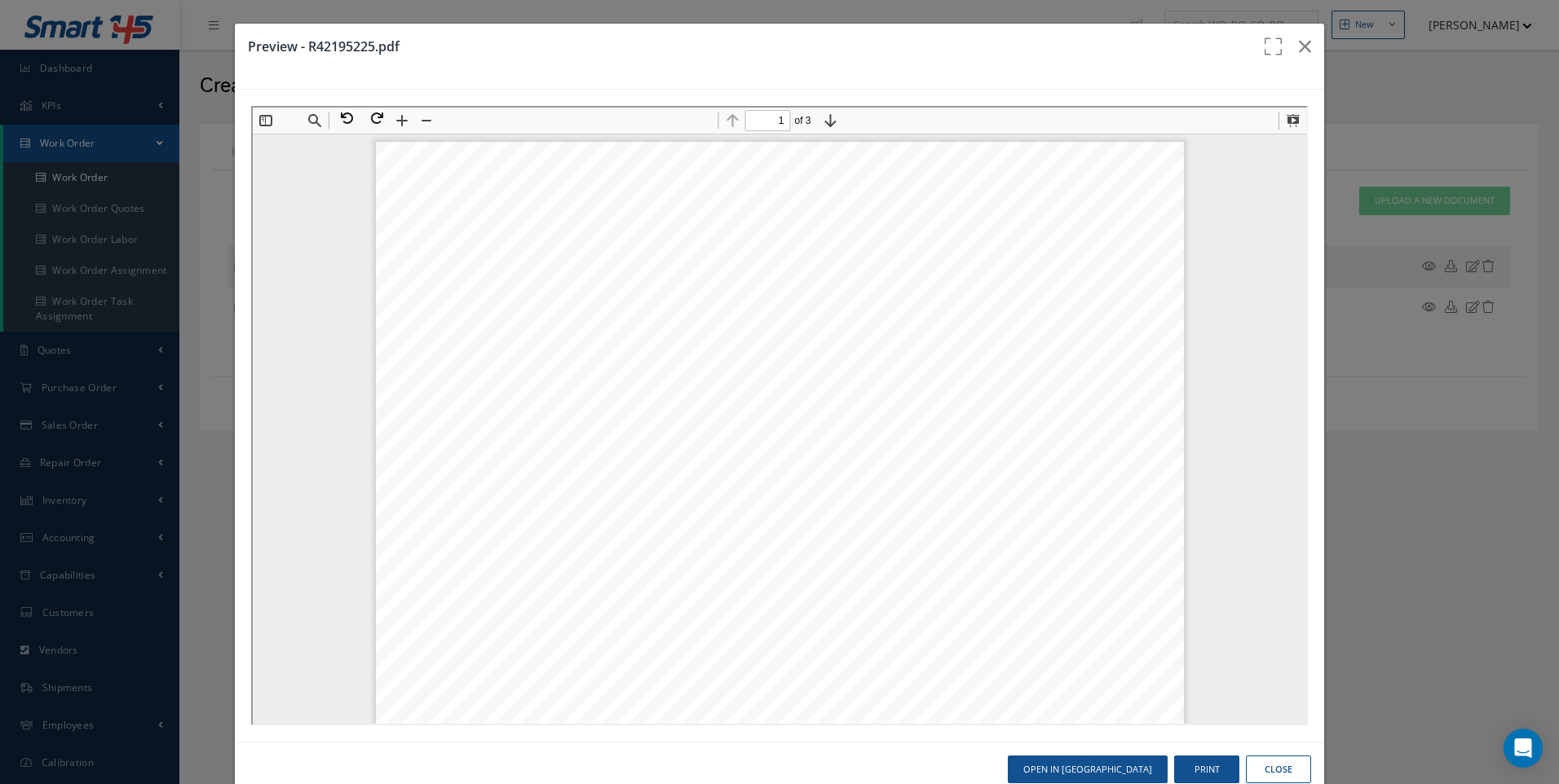
click at [1270, 781] on button "Close" at bounding box center [1278, 769] width 65 height 29
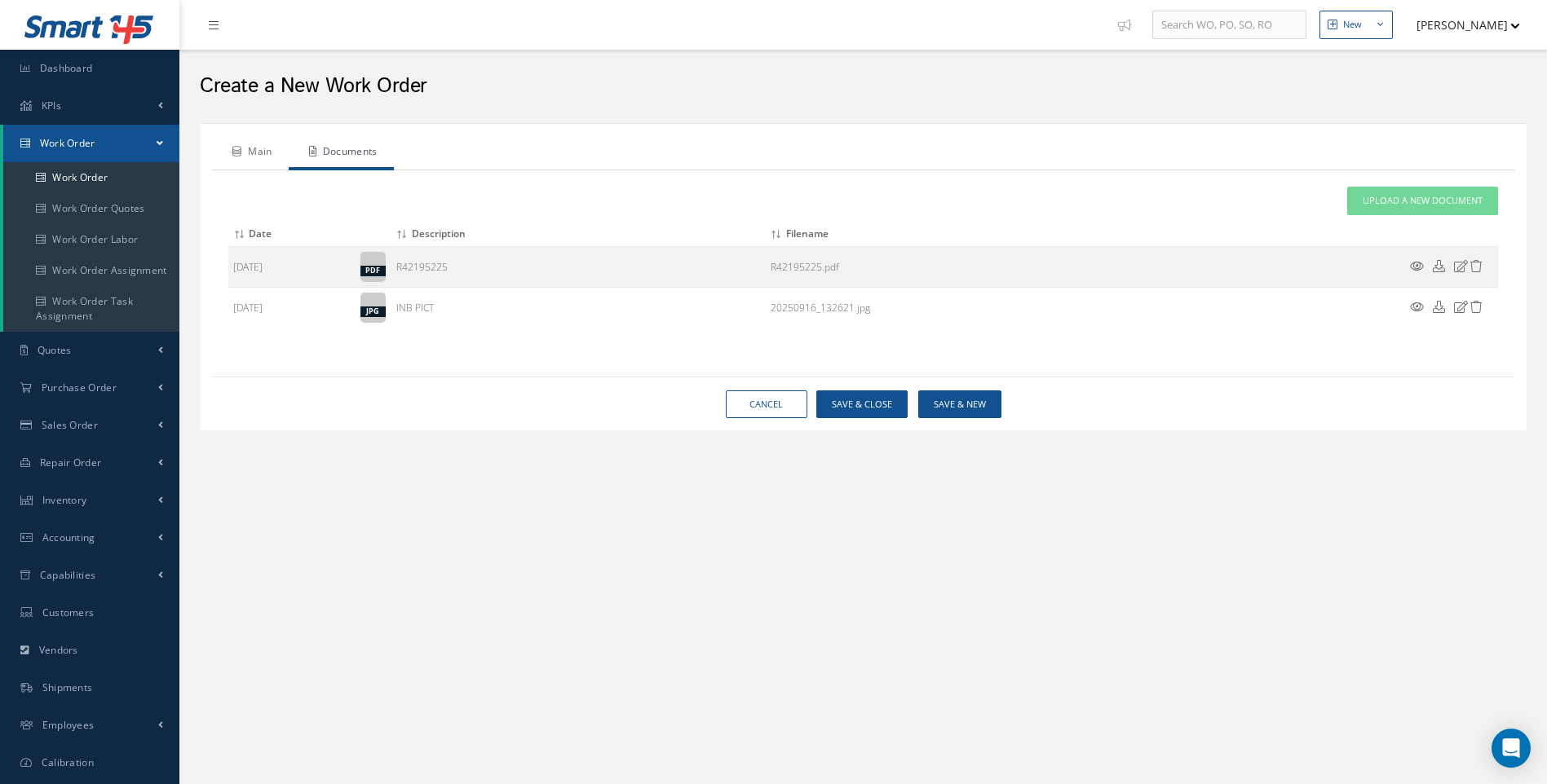
click at [270, 155] on link "Main" at bounding box center [249, 153] width 76 height 34
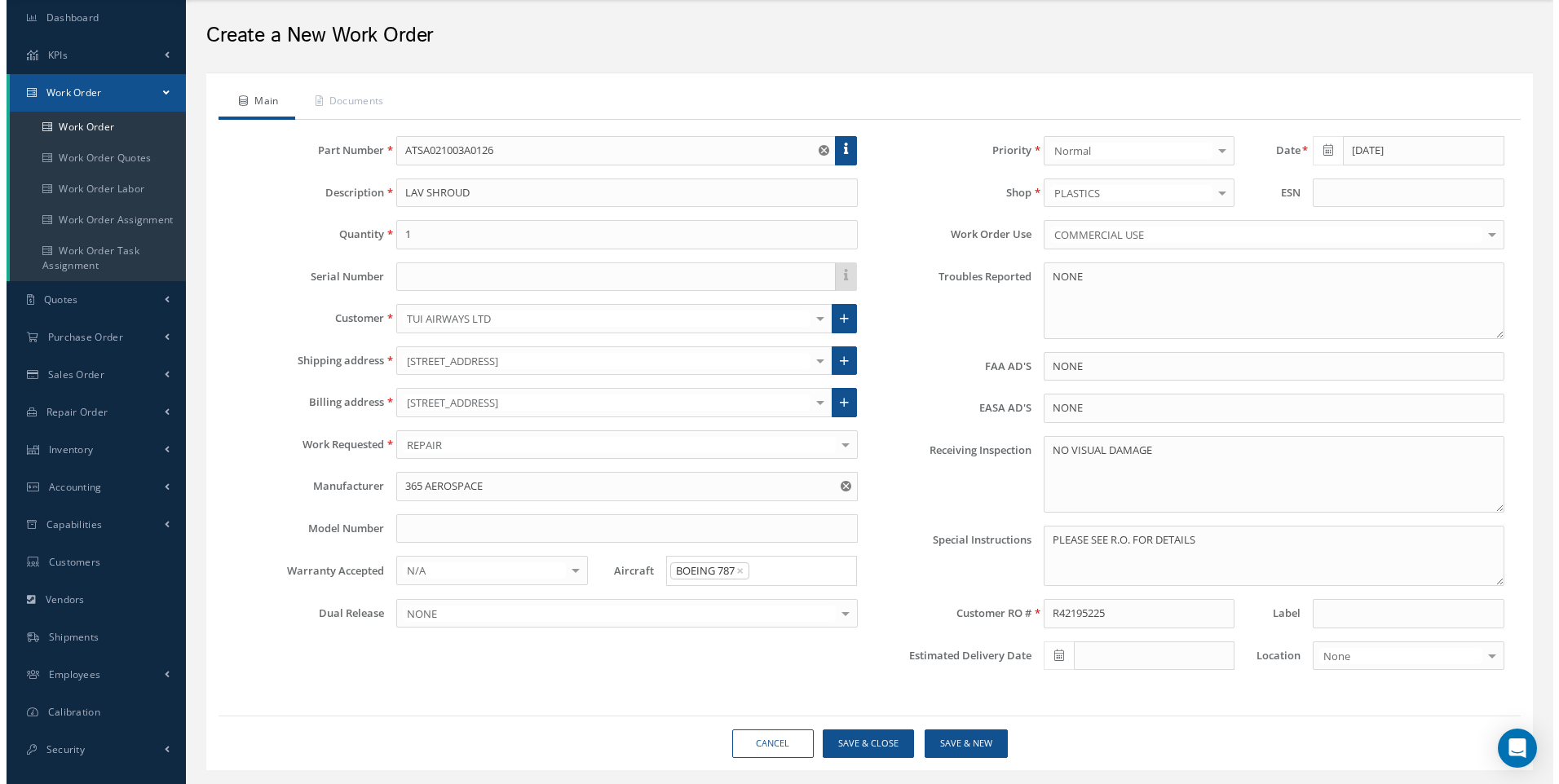
scroll to position [89, 0]
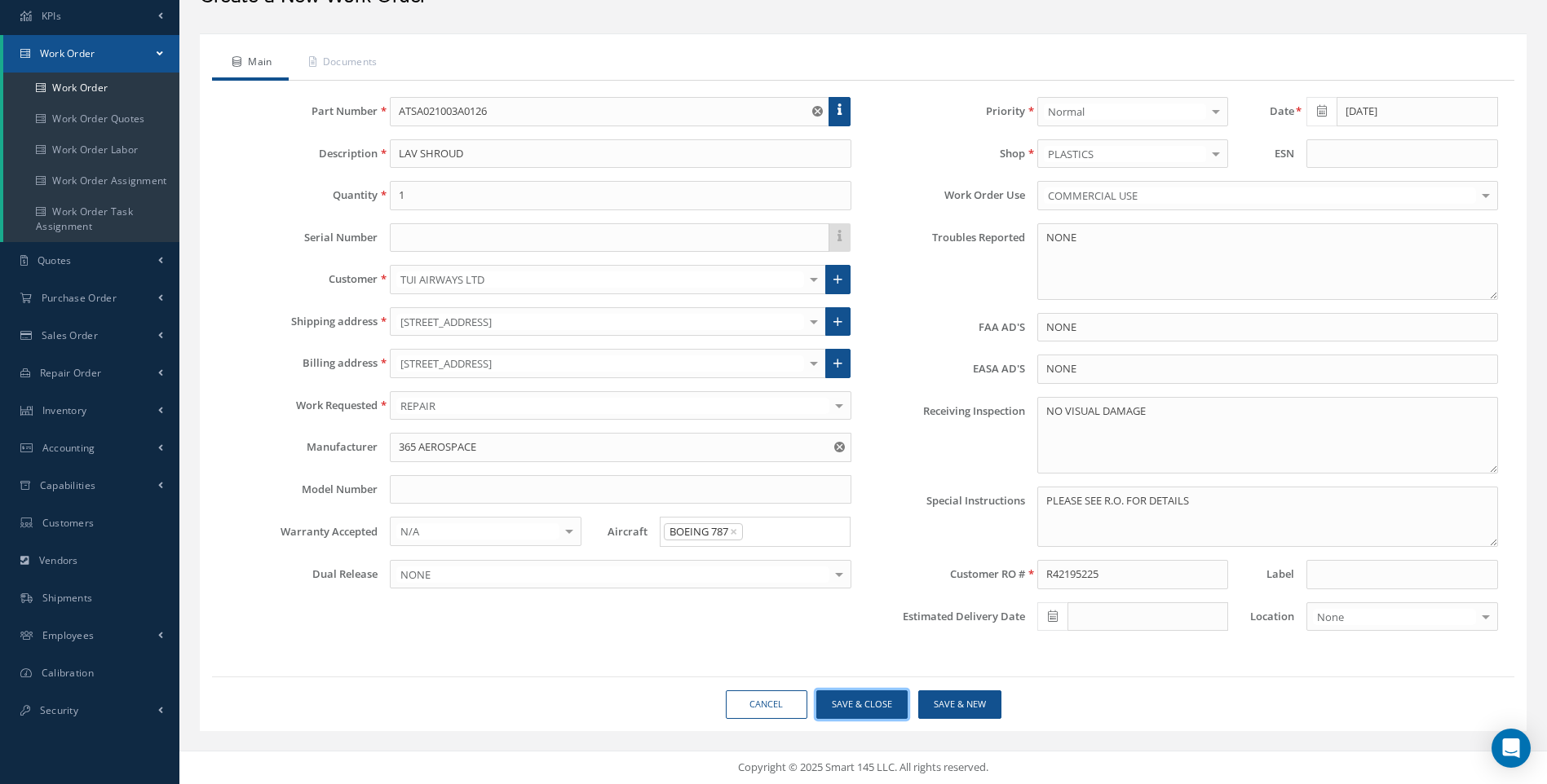
click at [874, 700] on button "Save & Close" at bounding box center [861, 704] width 91 height 29
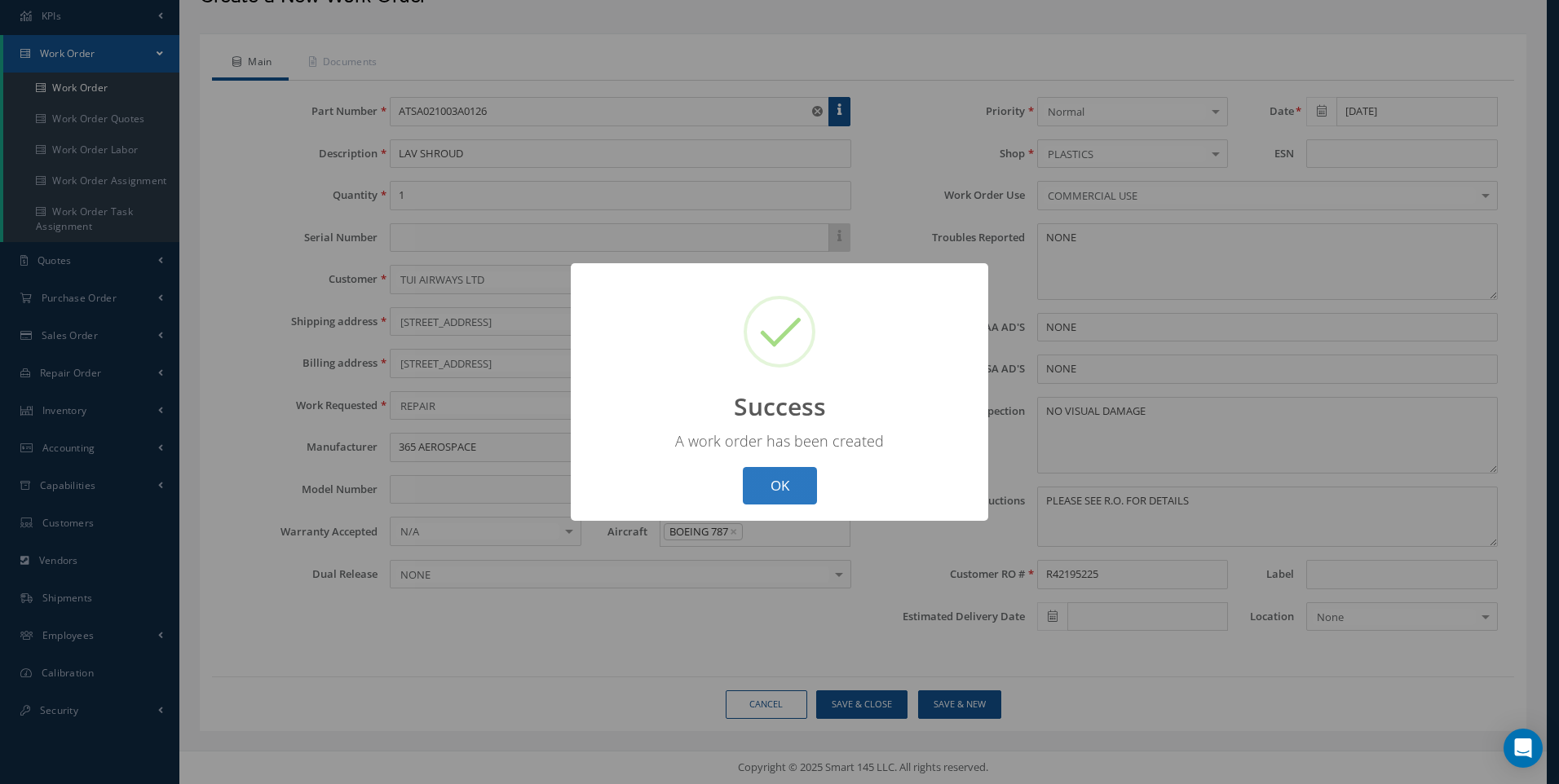
click at [792, 484] on button "OK" at bounding box center [780, 487] width 75 height 39
select select "25"
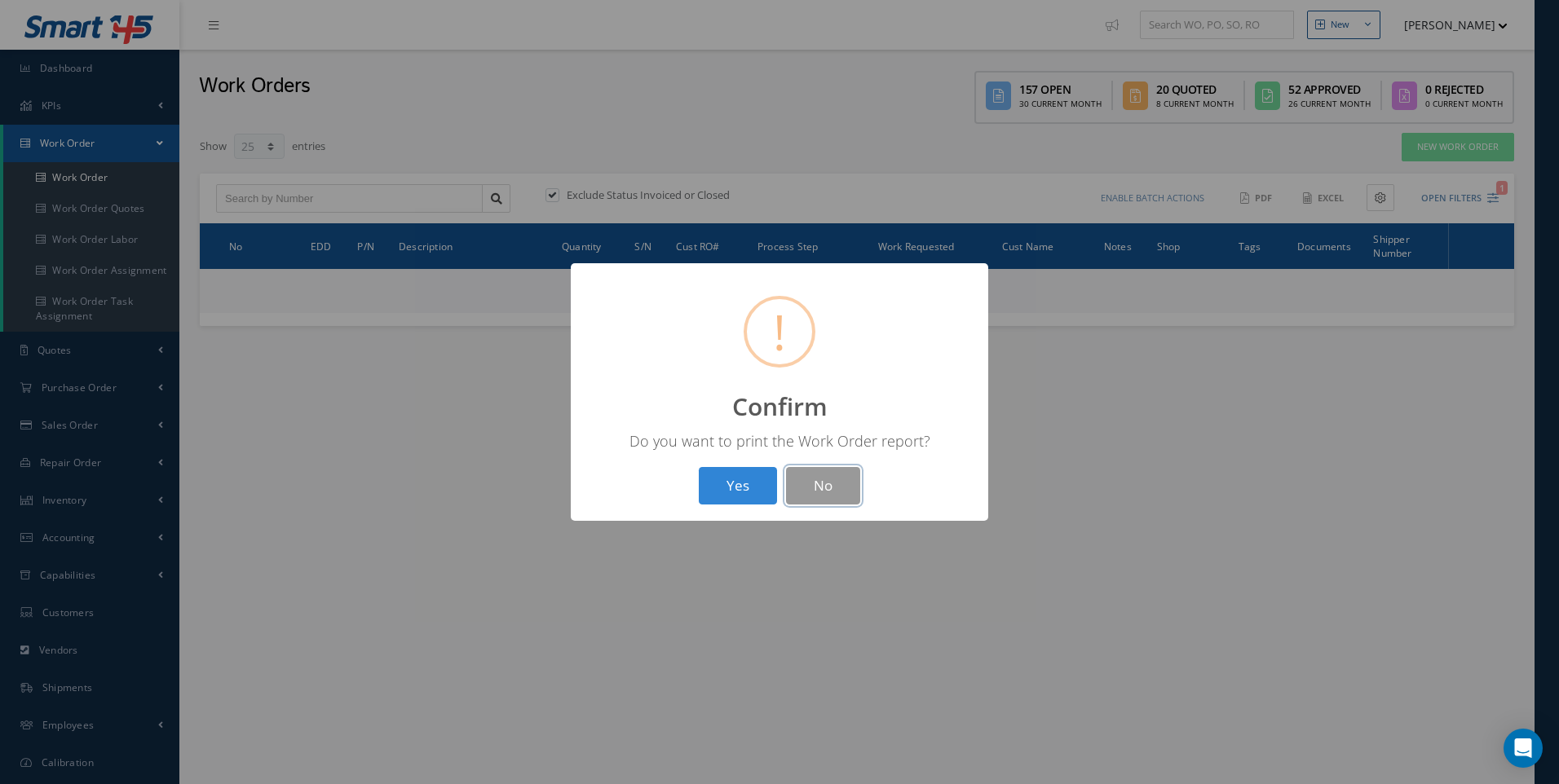
click at [831, 475] on button "No" at bounding box center [823, 487] width 75 height 39
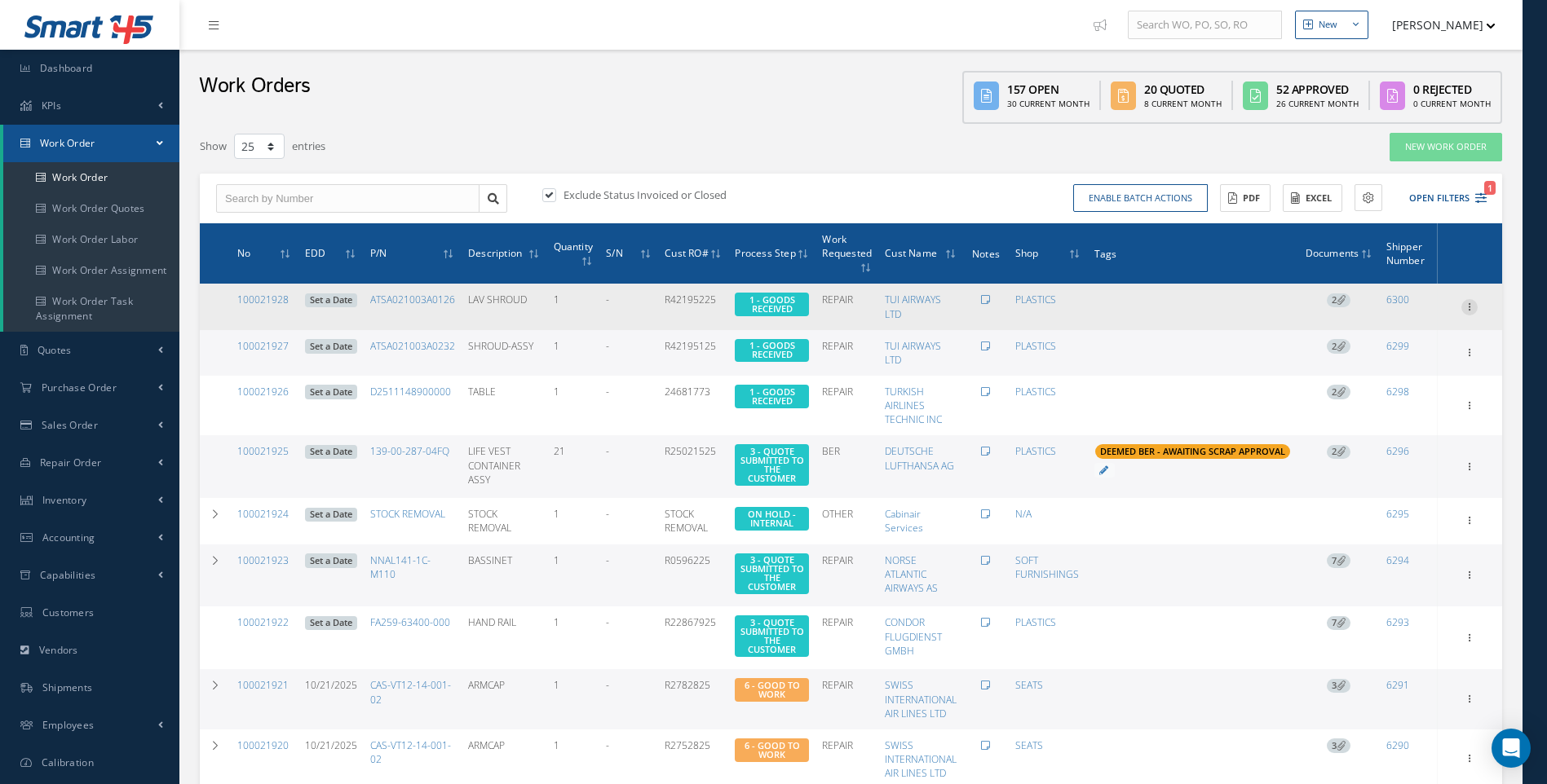
click at [1461, 304] on icon at bounding box center [1470, 306] width 17 height 13
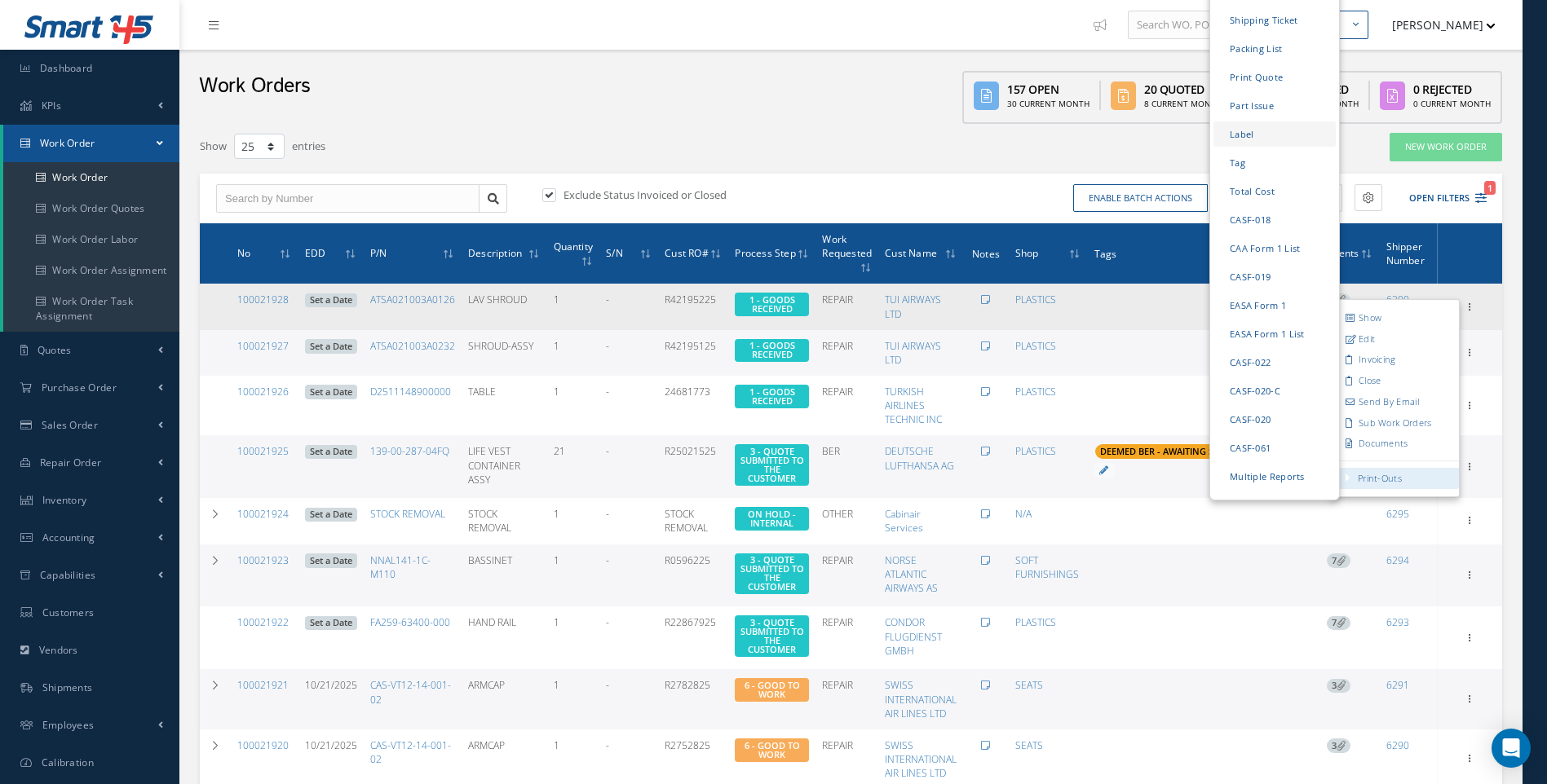
click at [1250, 121] on link "Label" at bounding box center [1274, 133] width 122 height 25
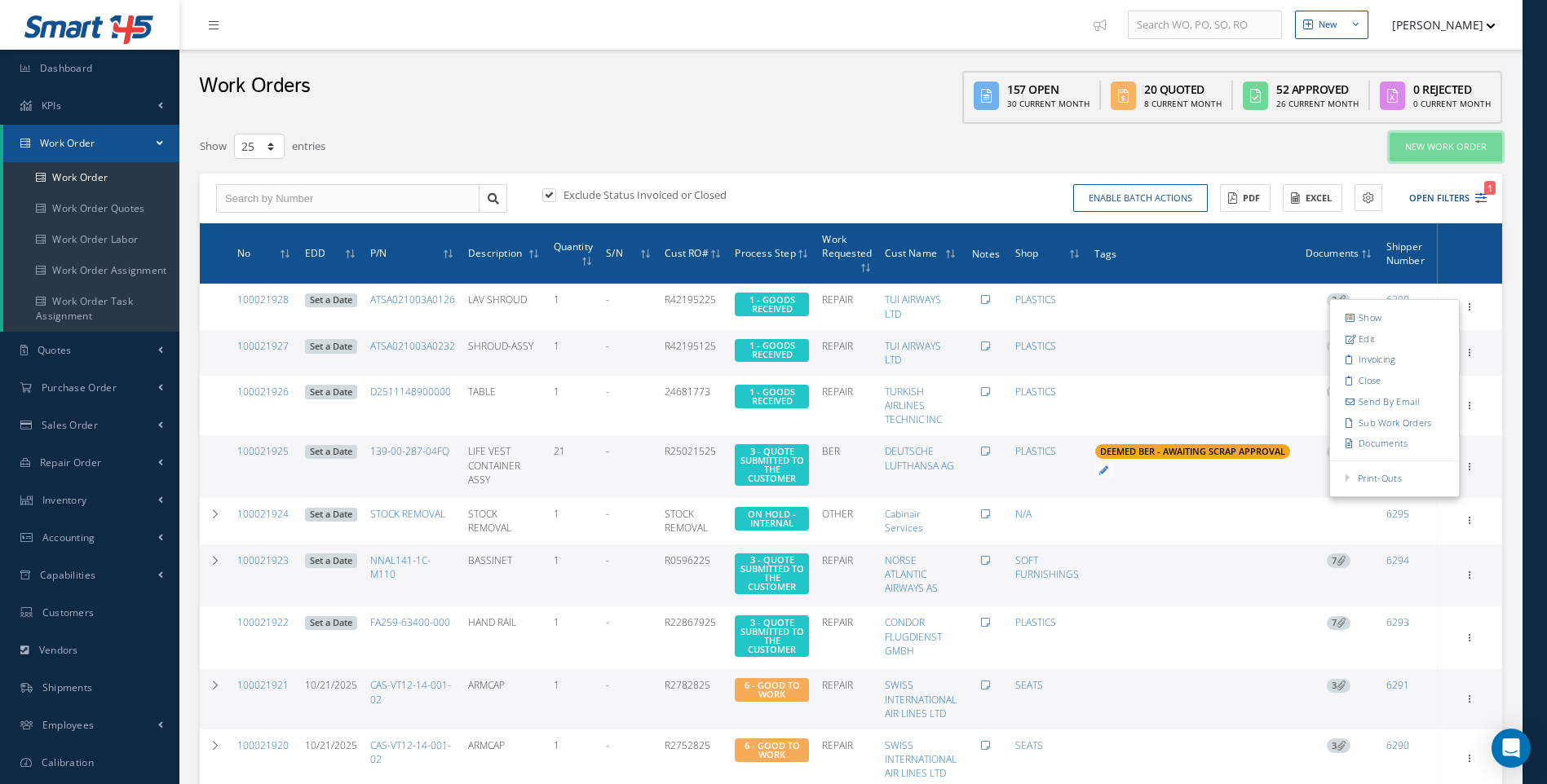
click at [1457, 152] on link "New Work Order" at bounding box center [1446, 146] width 112 height 29
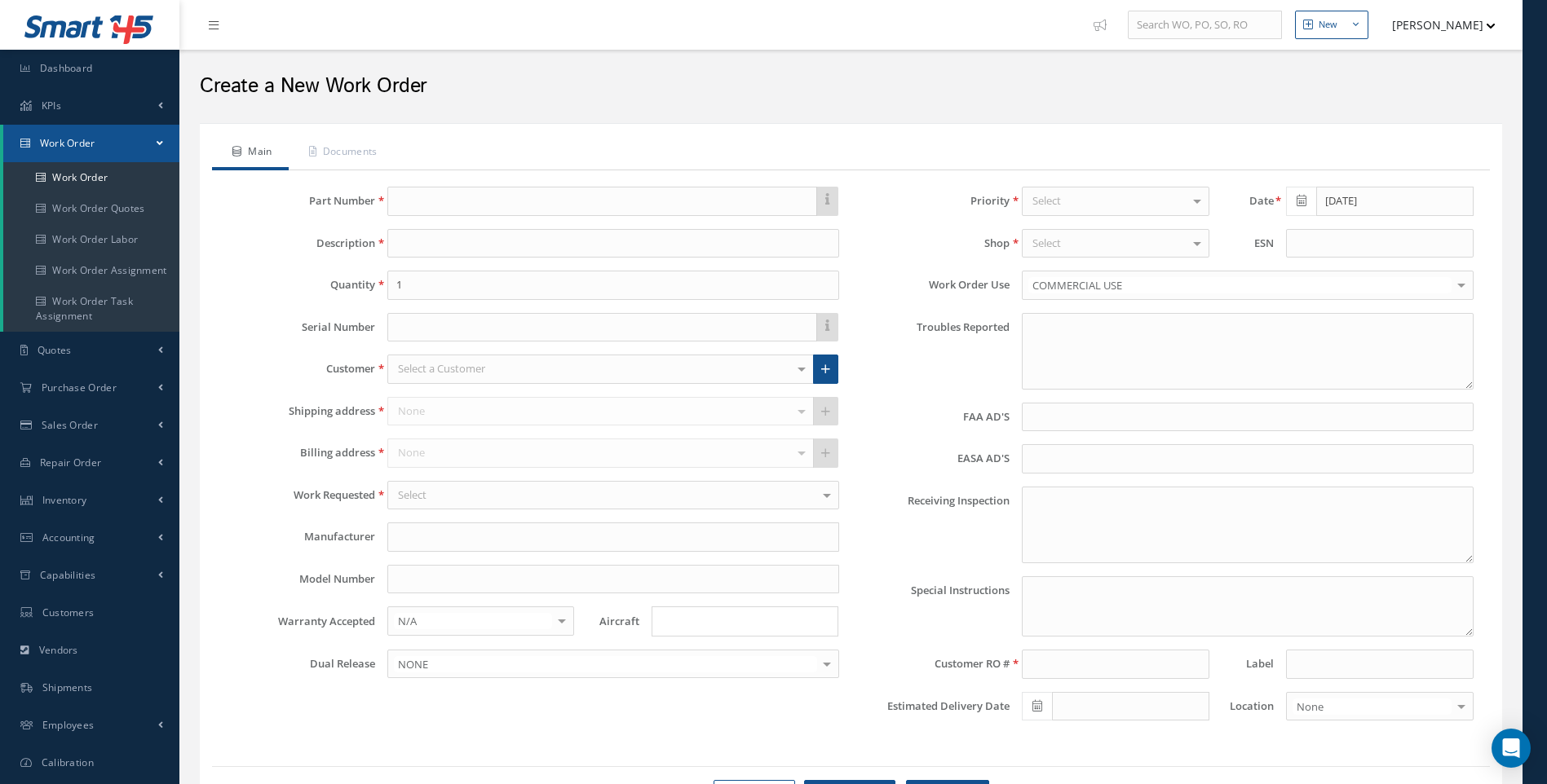
type textarea "NONE"
type input "NONE"
type textarea "NO VISUAL DAMAGE"
type textarea "PLEASE SEE R.O. FOR DETAILS"
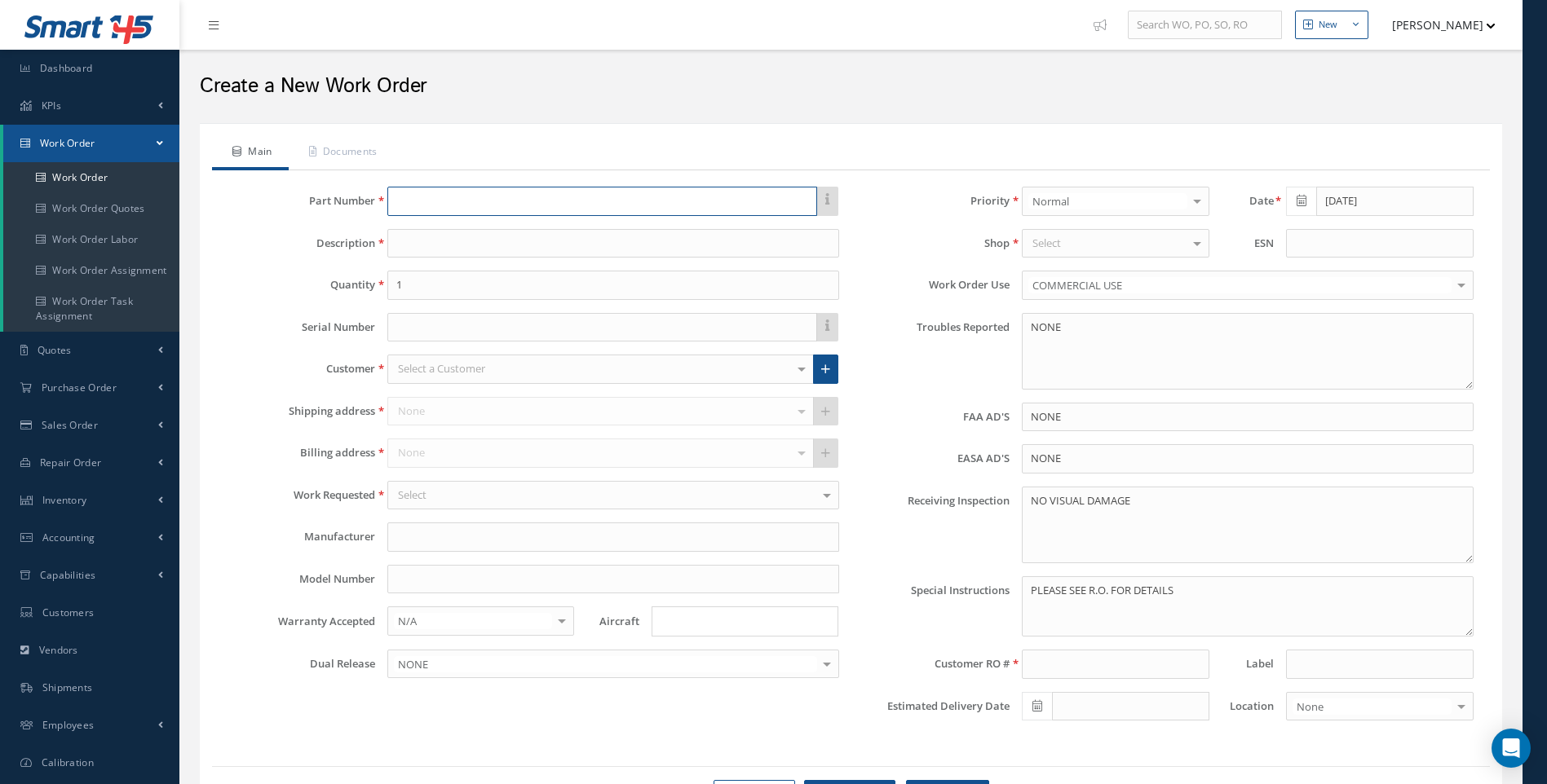
click at [425, 204] on input "text" at bounding box center [602, 202] width 430 height 29
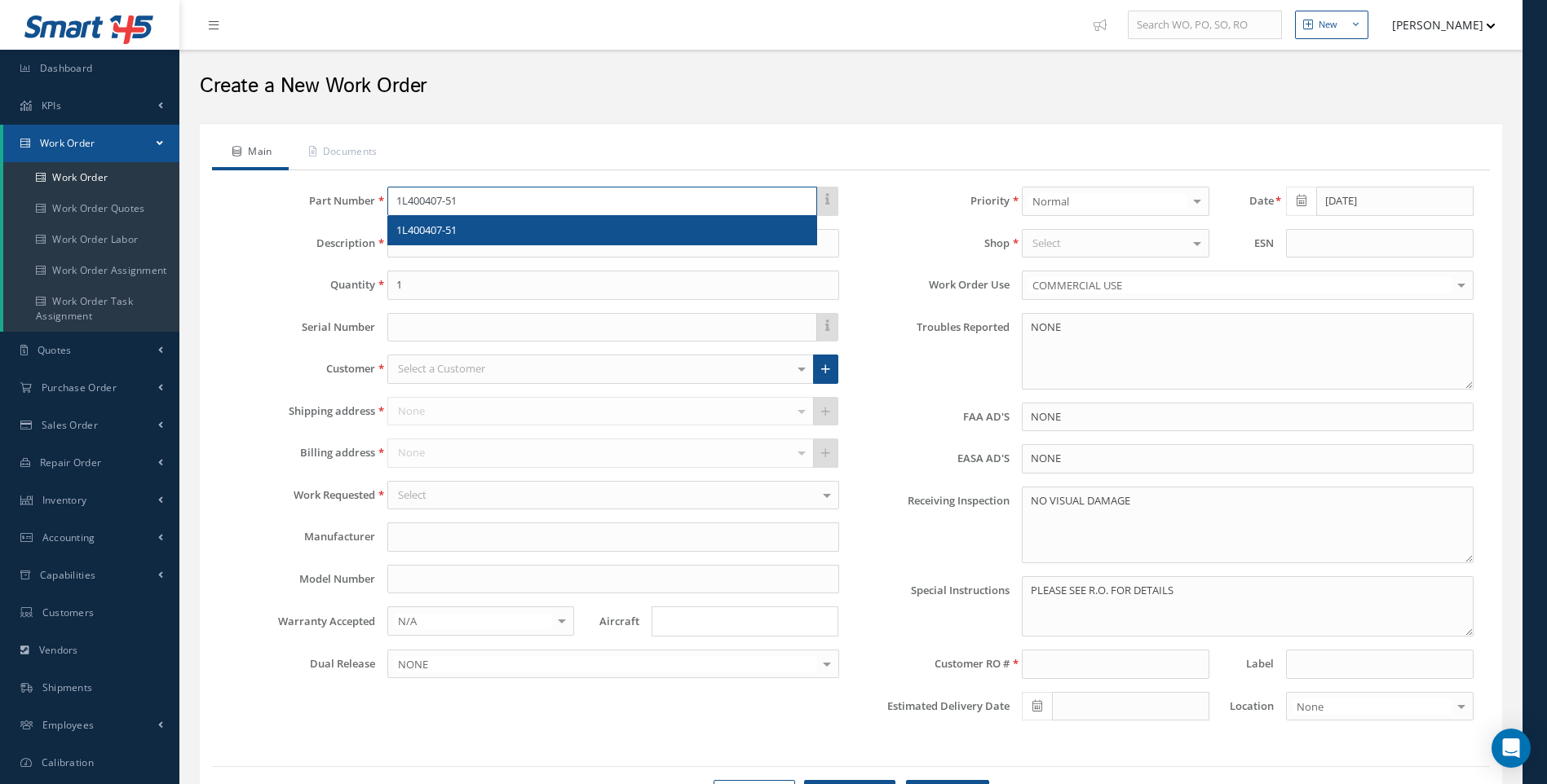
type input "1L400407-51"
click at [438, 230] on span "1L400407-51" at bounding box center [427, 230] width 61 height 15
type input "TOILET SHROUD ASSY WITH LID AND SEAT"
type input "365 AEROSPACE"
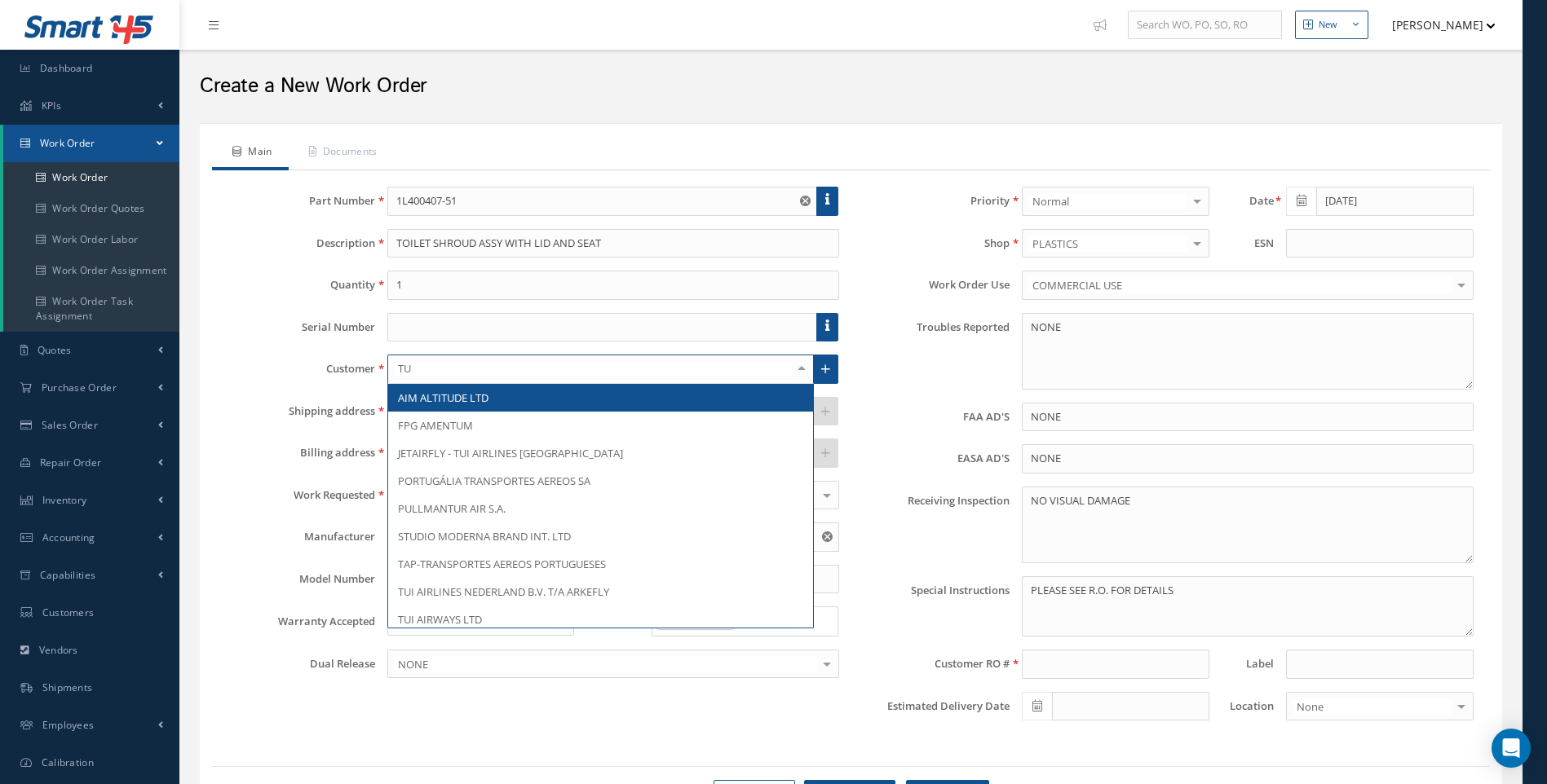
type input "TUI"
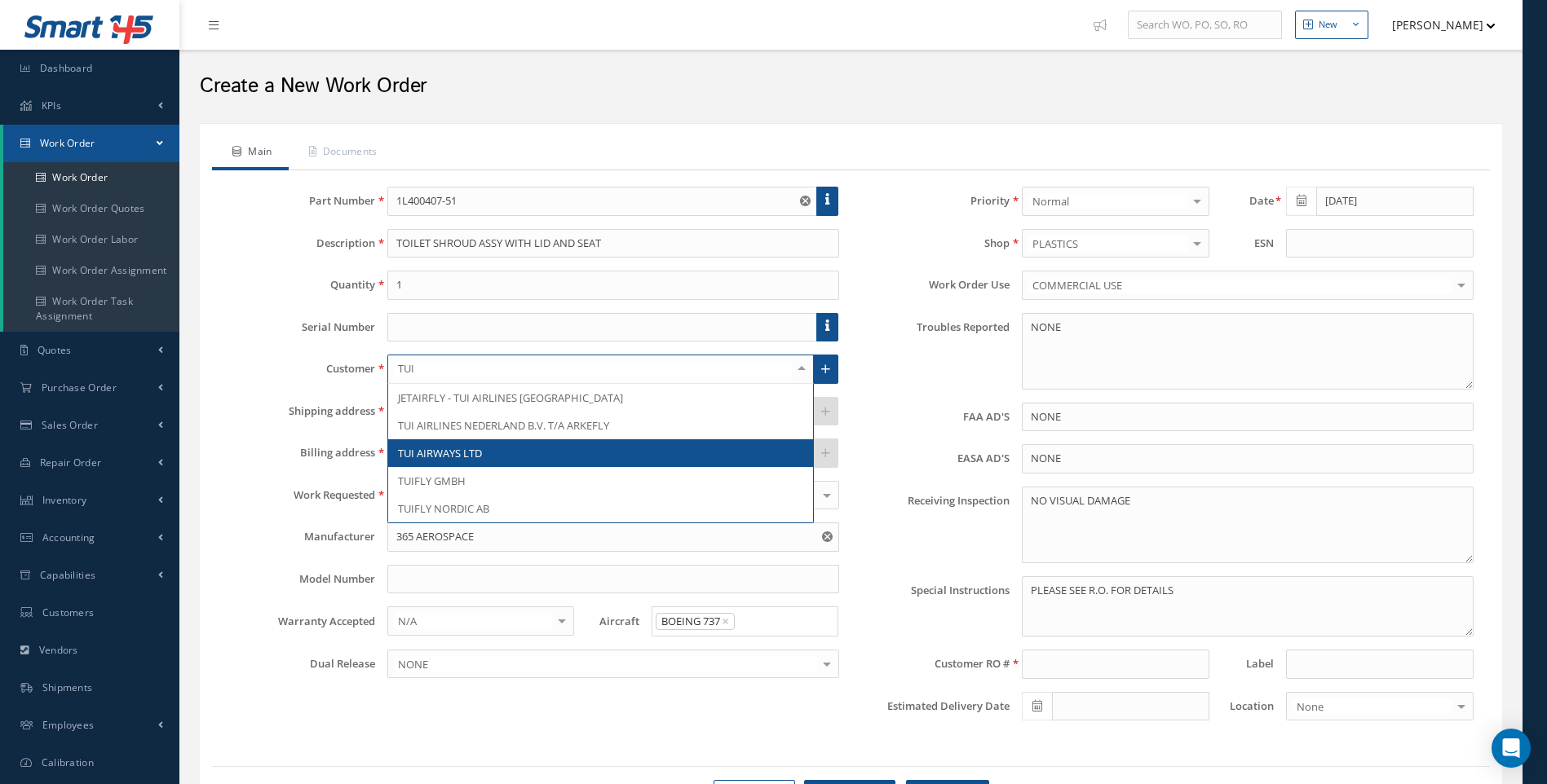
click at [464, 457] on span "TUI AIRWAYS LTD" at bounding box center [439, 454] width 84 height 15
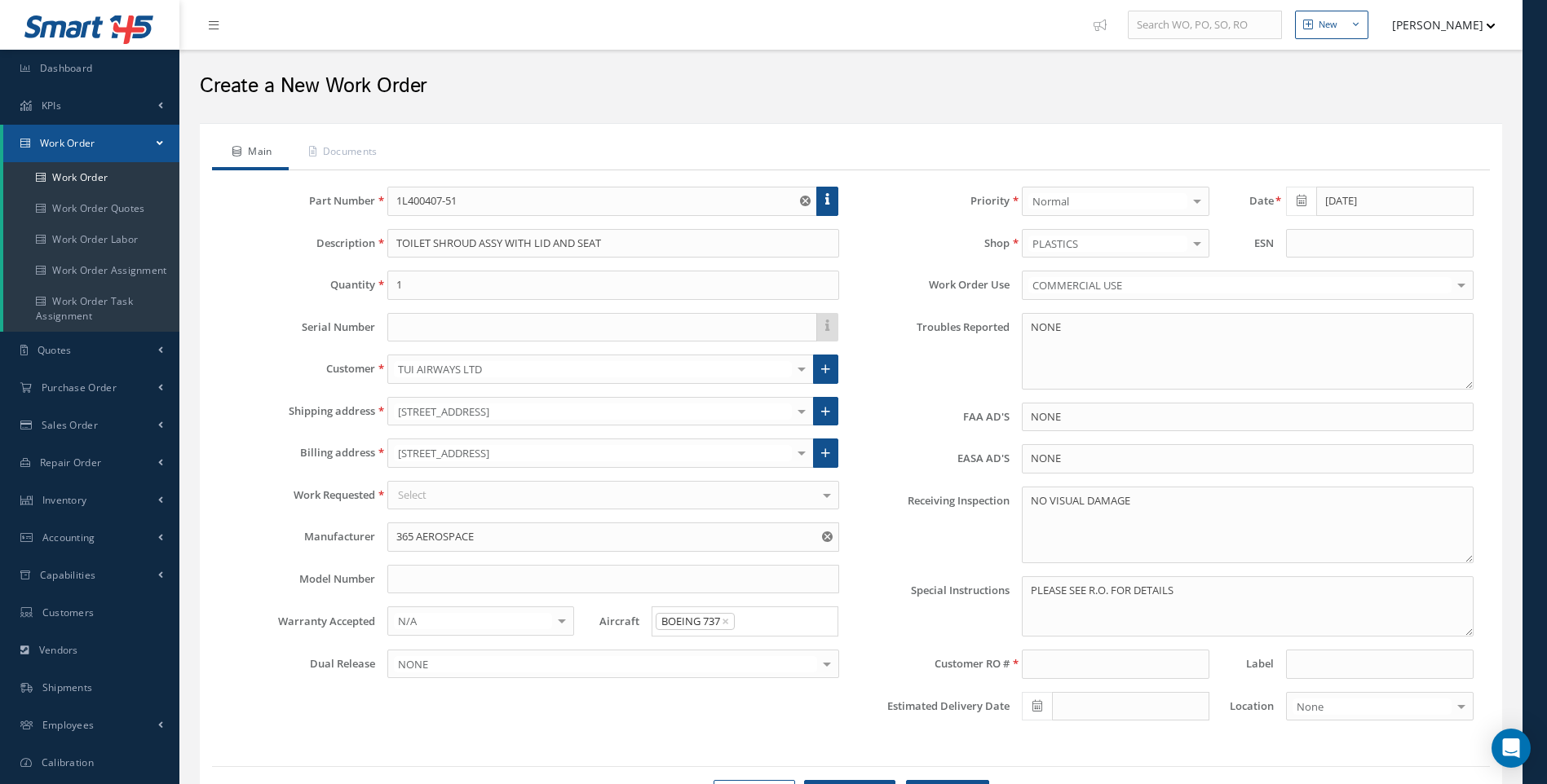
click at [433, 502] on div "Select" at bounding box center [613, 496] width 452 height 29
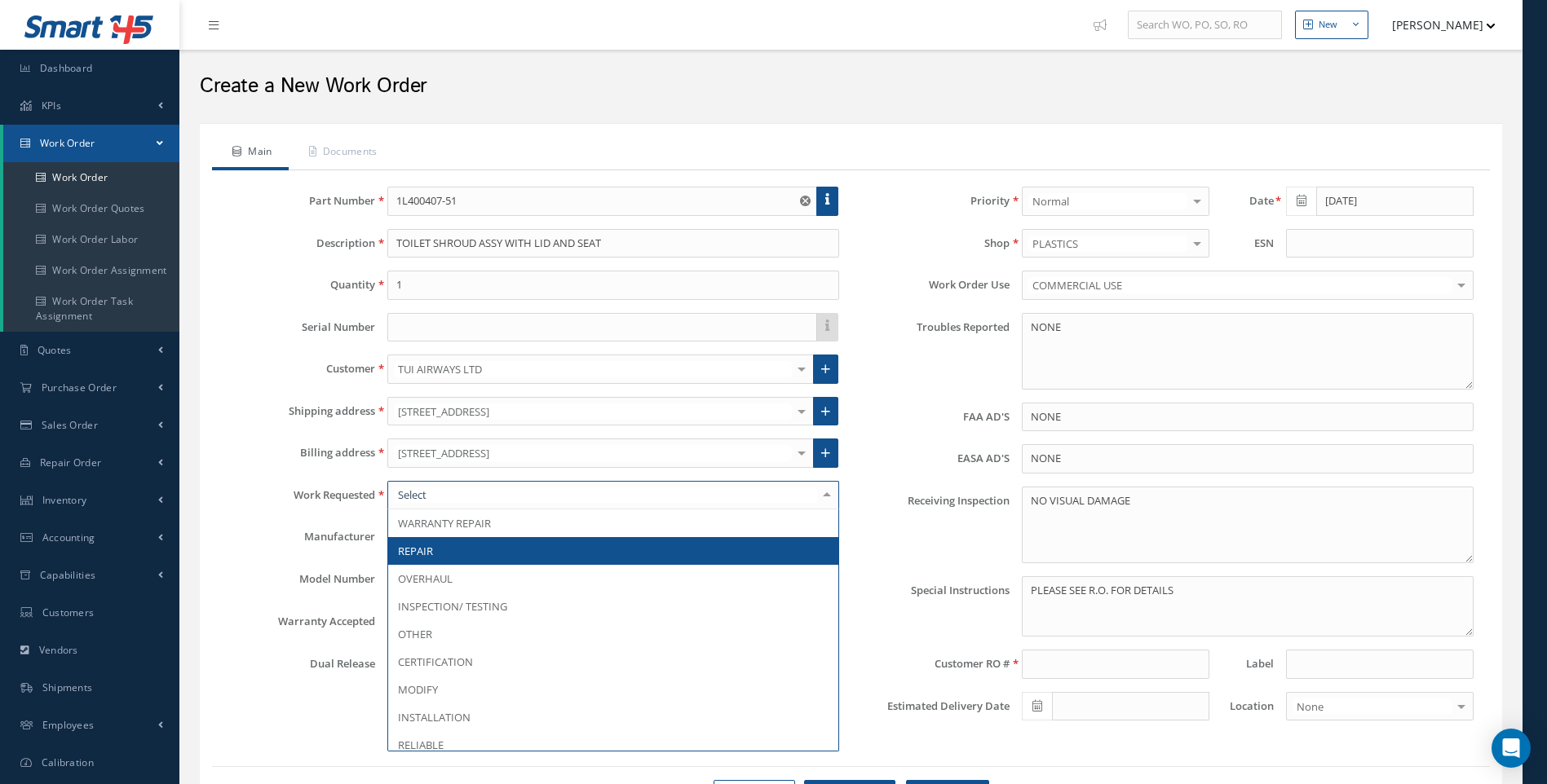
click at [429, 552] on span "REPAIR" at bounding box center [415, 551] width 35 height 15
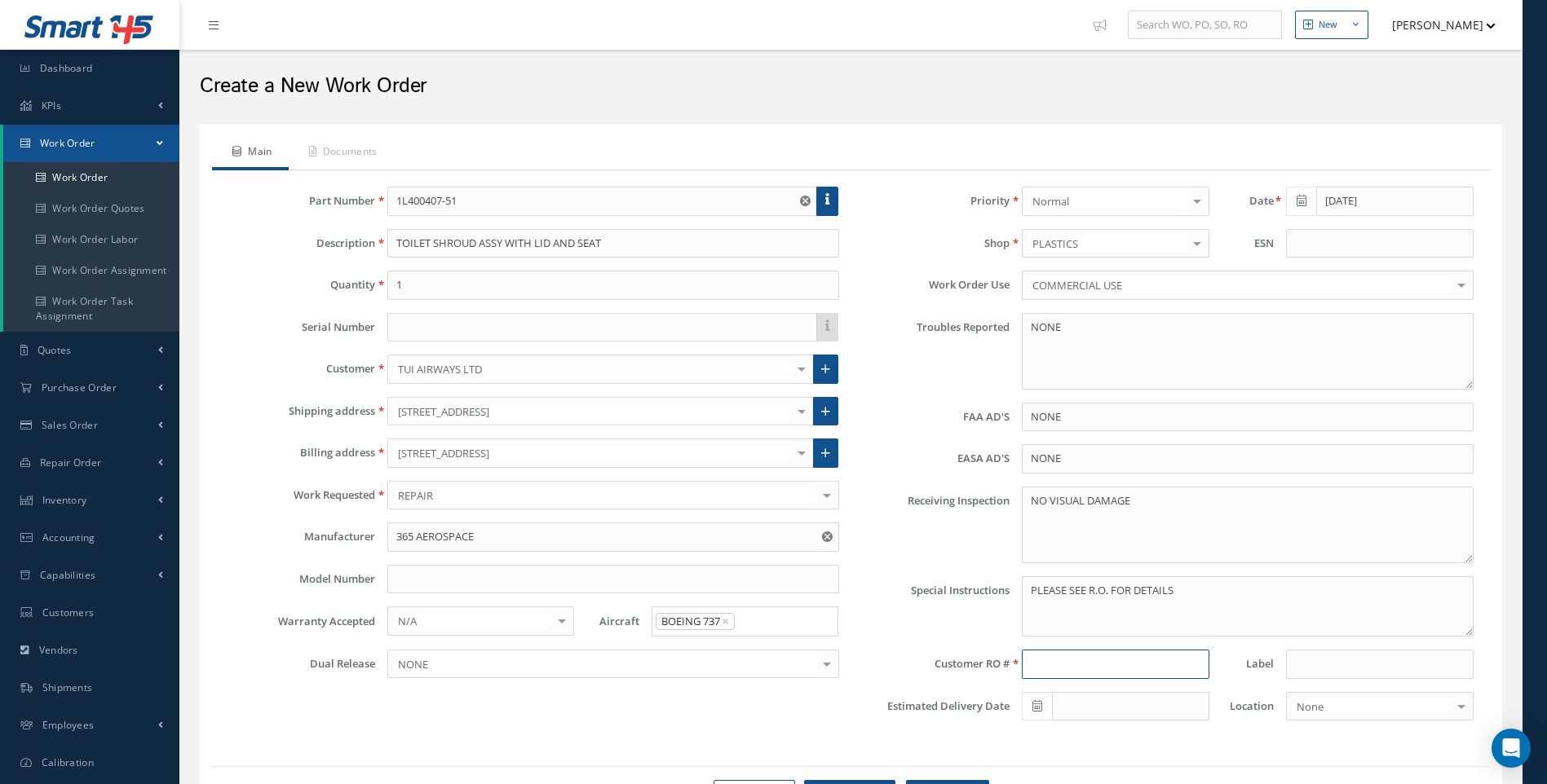
click at [1044, 662] on input at bounding box center [1114, 664] width 187 height 29
type input "R42184025"
click at [360, 153] on link "Documents" at bounding box center [341, 153] width 105 height 34
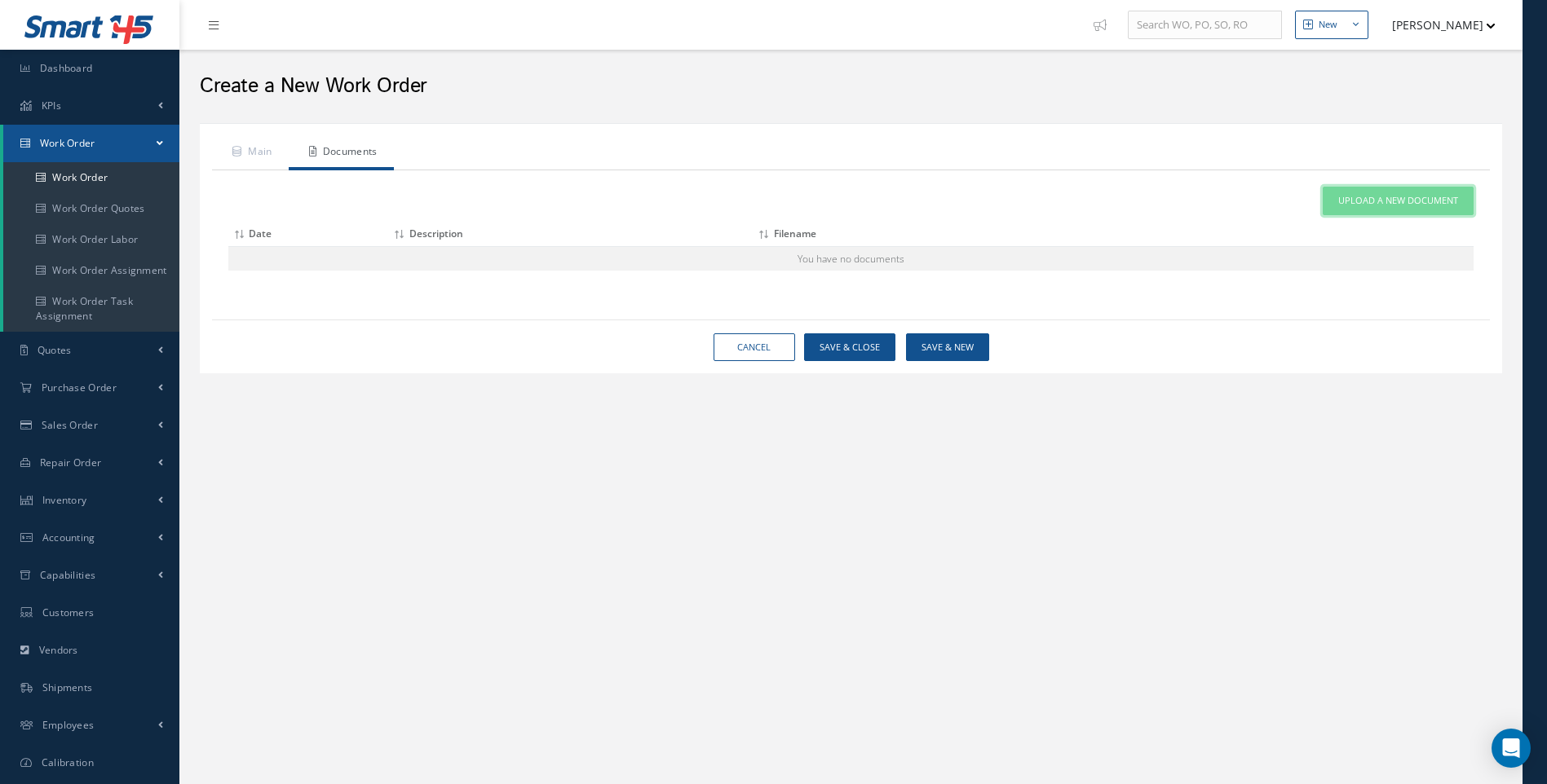
click at [1364, 206] on span "Upload a New Document" at bounding box center [1398, 201] width 120 height 14
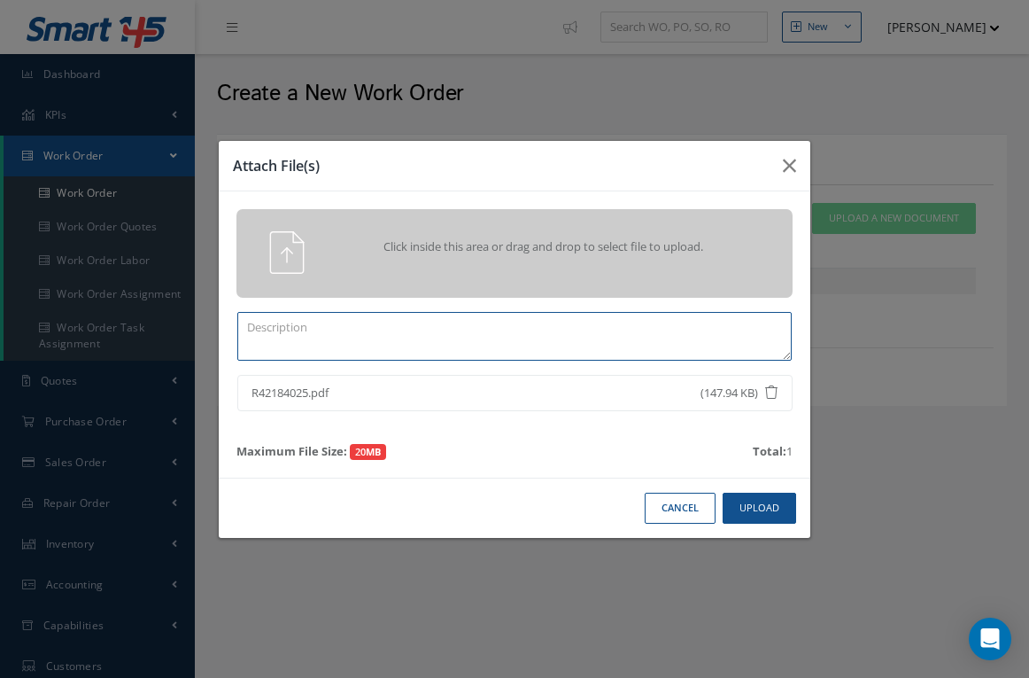
click at [301, 319] on textarea at bounding box center [514, 336] width 555 height 49
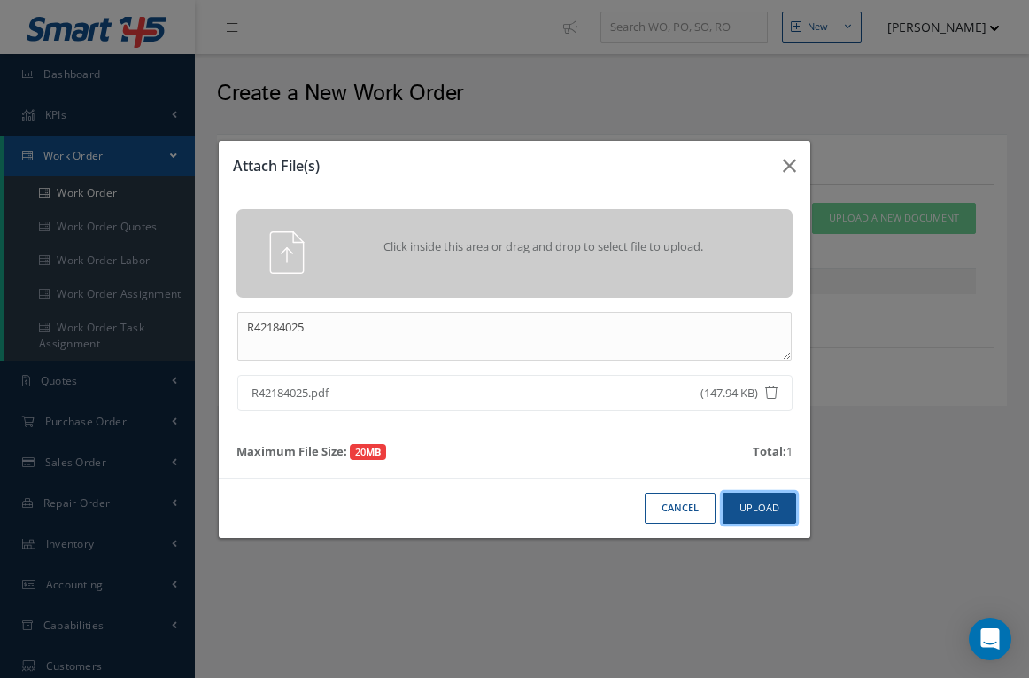
click at [757, 514] on button "Upload" at bounding box center [760, 508] width 74 height 31
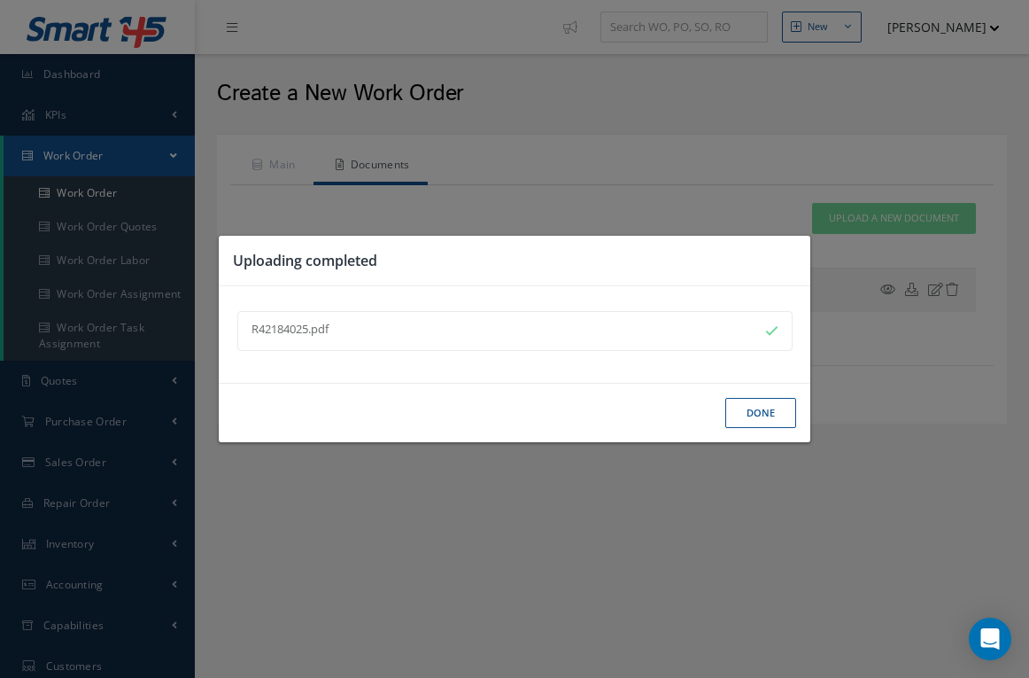
click at [760, 427] on button "Done" at bounding box center [761, 413] width 71 height 31
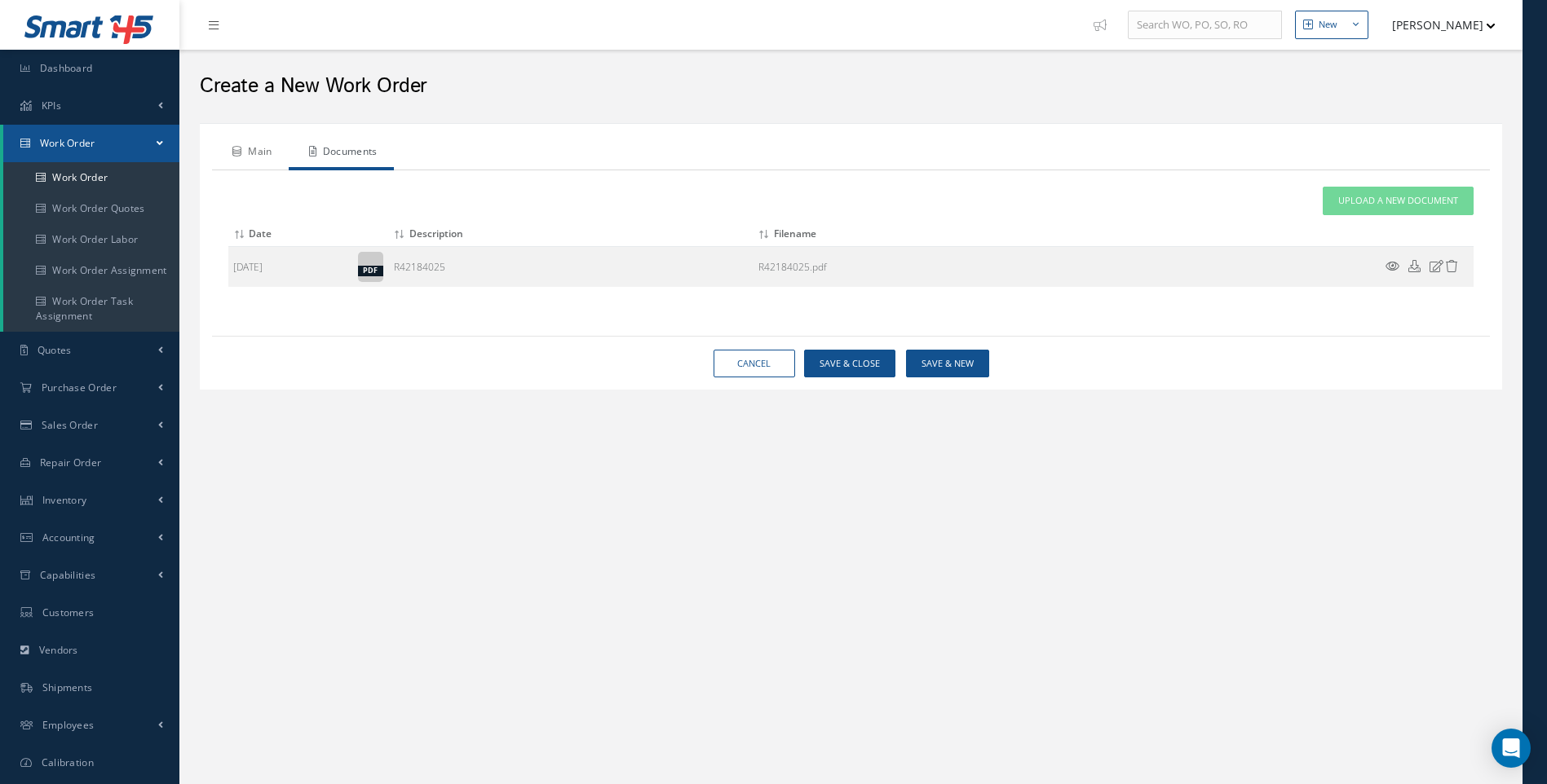
click at [263, 154] on link "Main" at bounding box center [249, 153] width 76 height 34
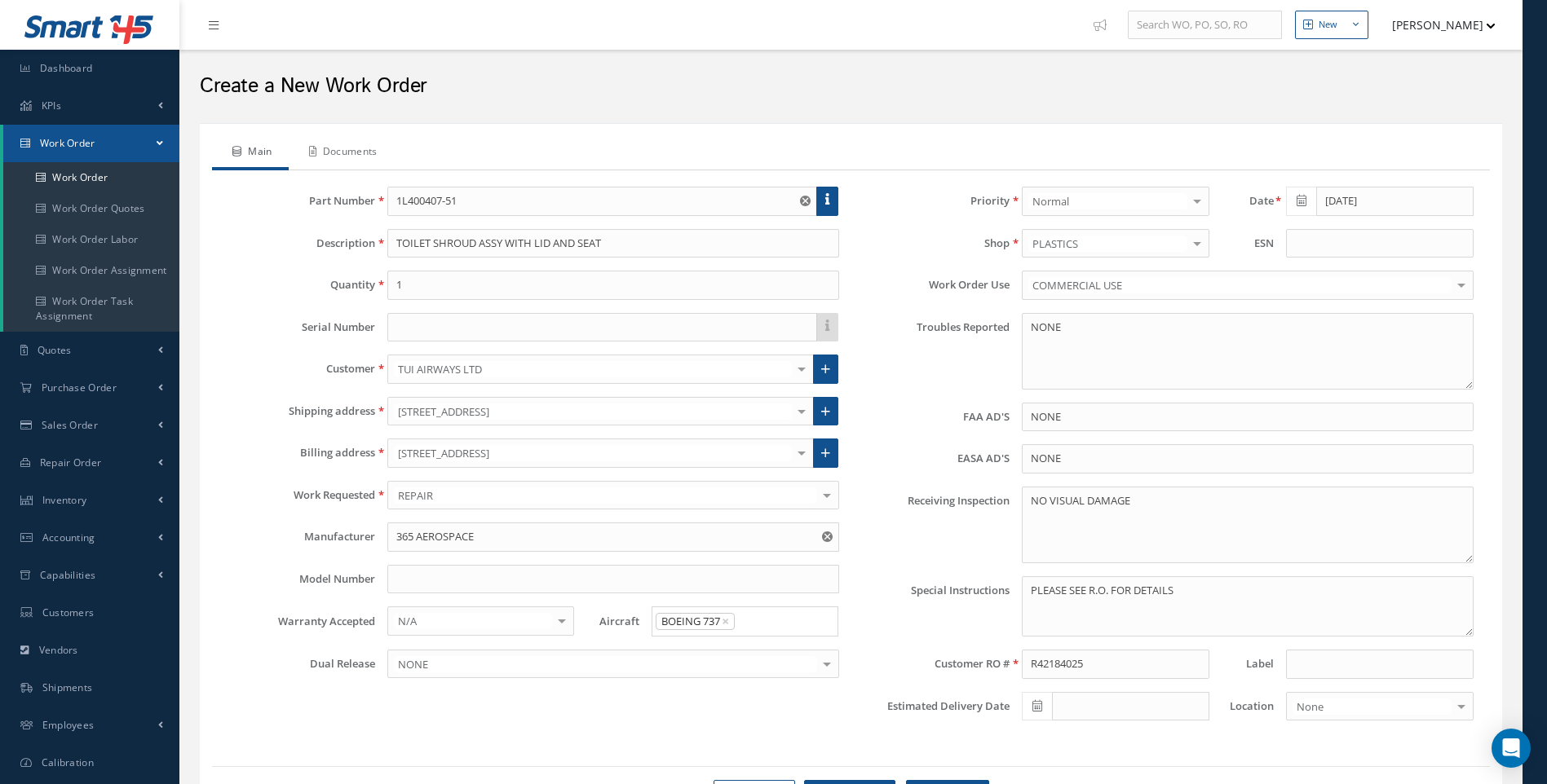
click at [339, 154] on link "Documents" at bounding box center [341, 153] width 105 height 34
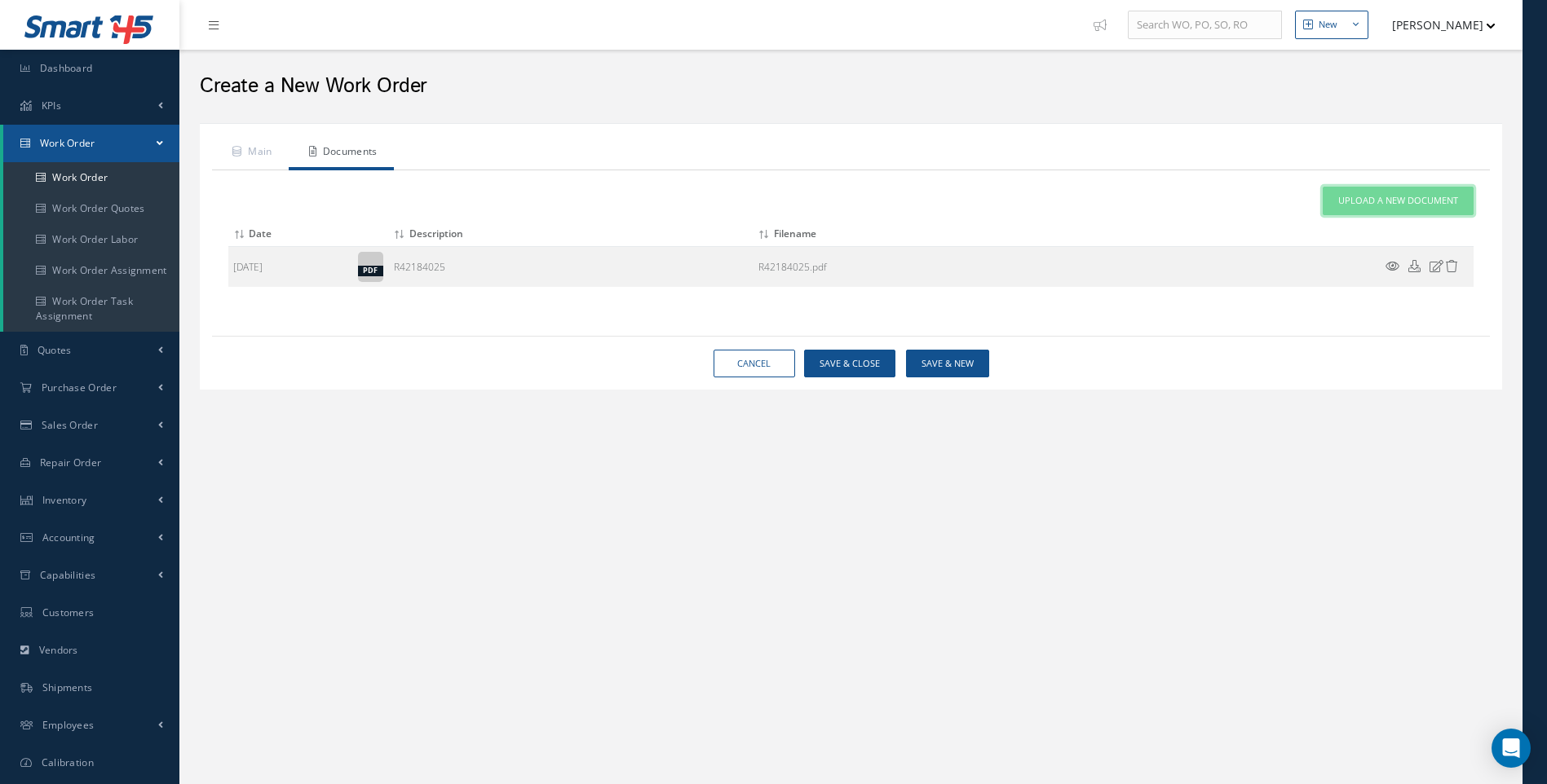
click at [1394, 189] on link "Upload a New Document" at bounding box center [1398, 201] width 151 height 29
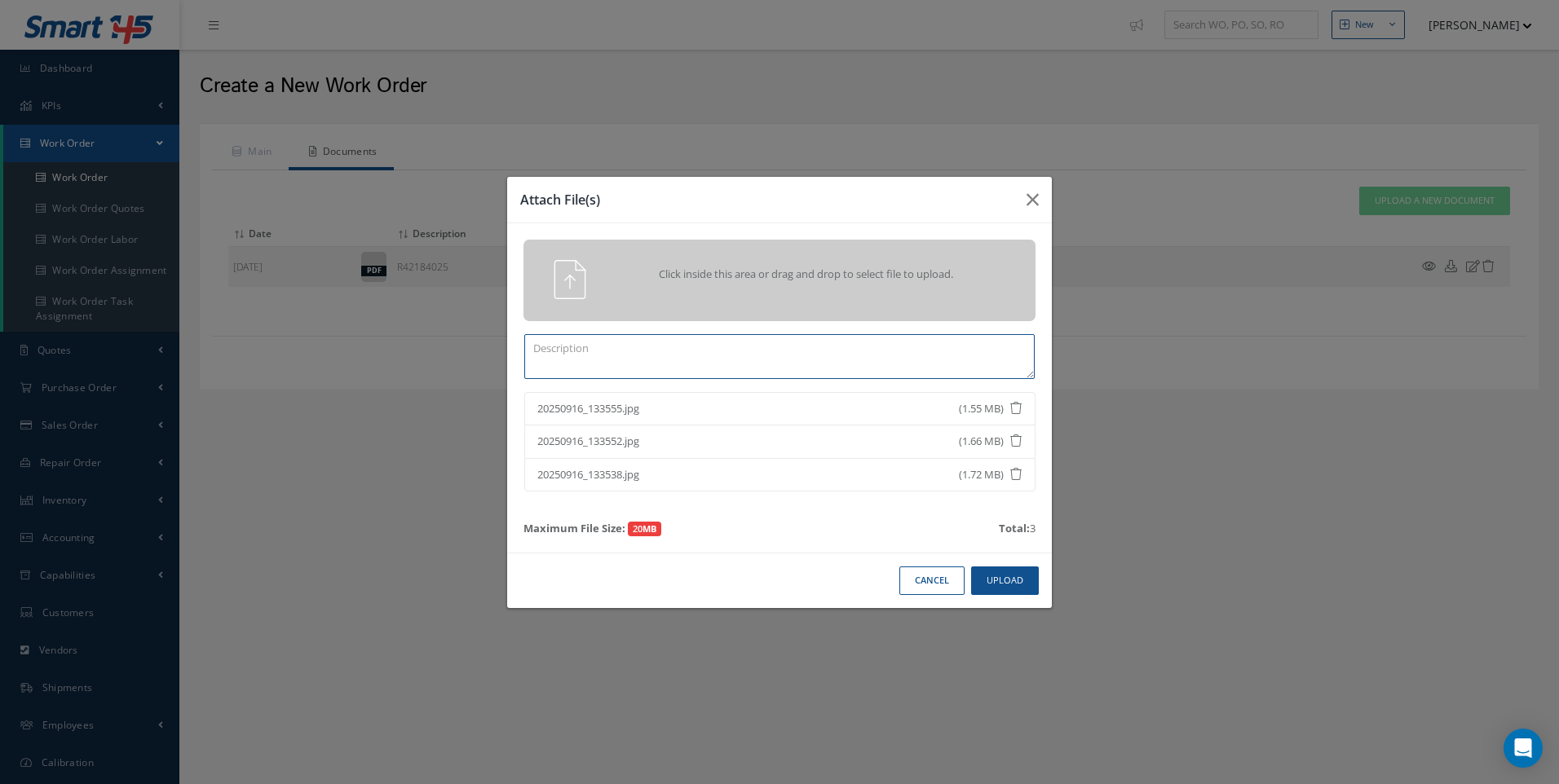
click at [632, 350] on textarea at bounding box center [780, 356] width 511 height 45
type textarea "INB PICTS"
click at [999, 578] on button "Upload" at bounding box center [1005, 581] width 68 height 29
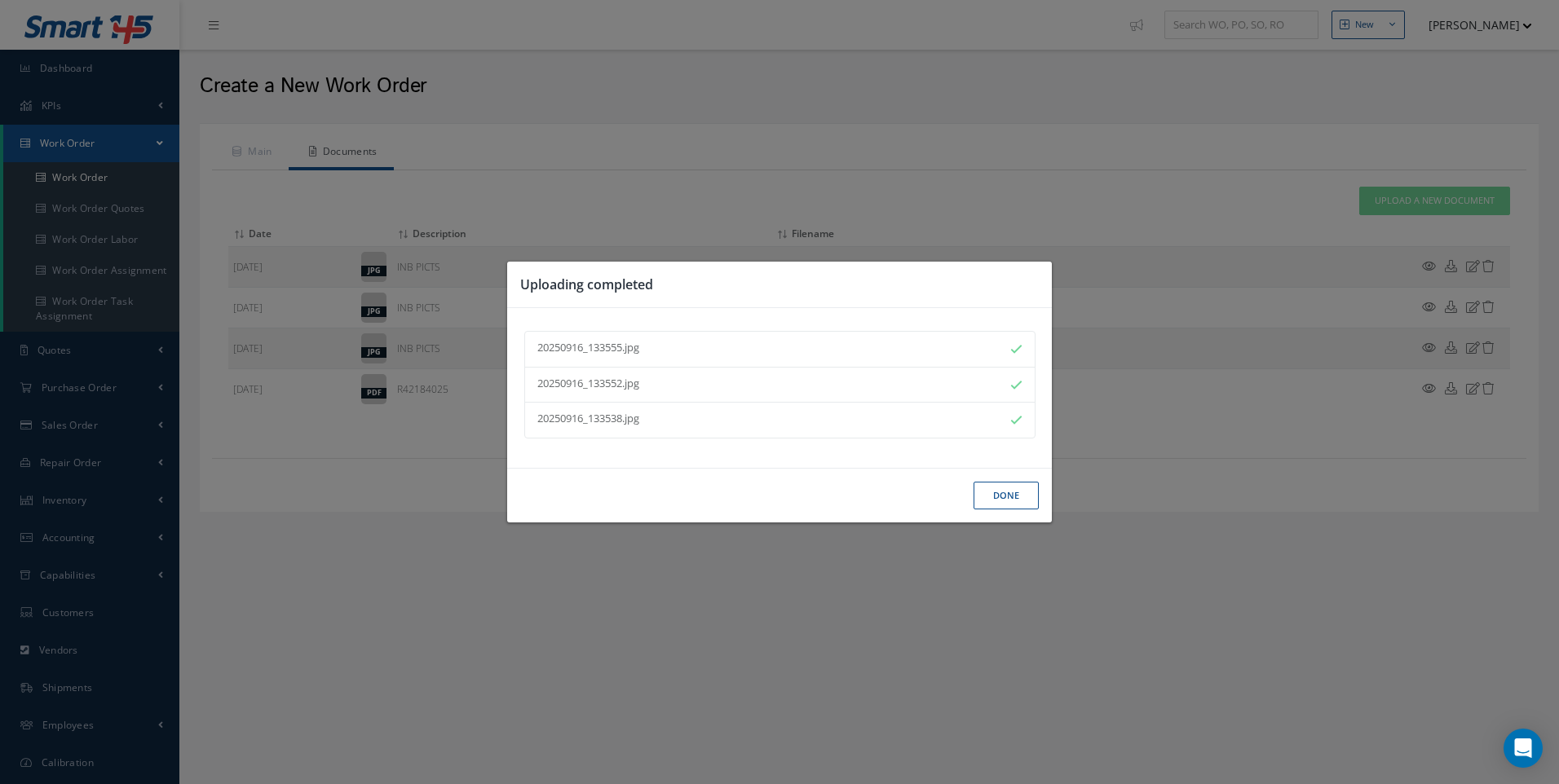
click at [998, 497] on button "Done" at bounding box center [1006, 496] width 65 height 29
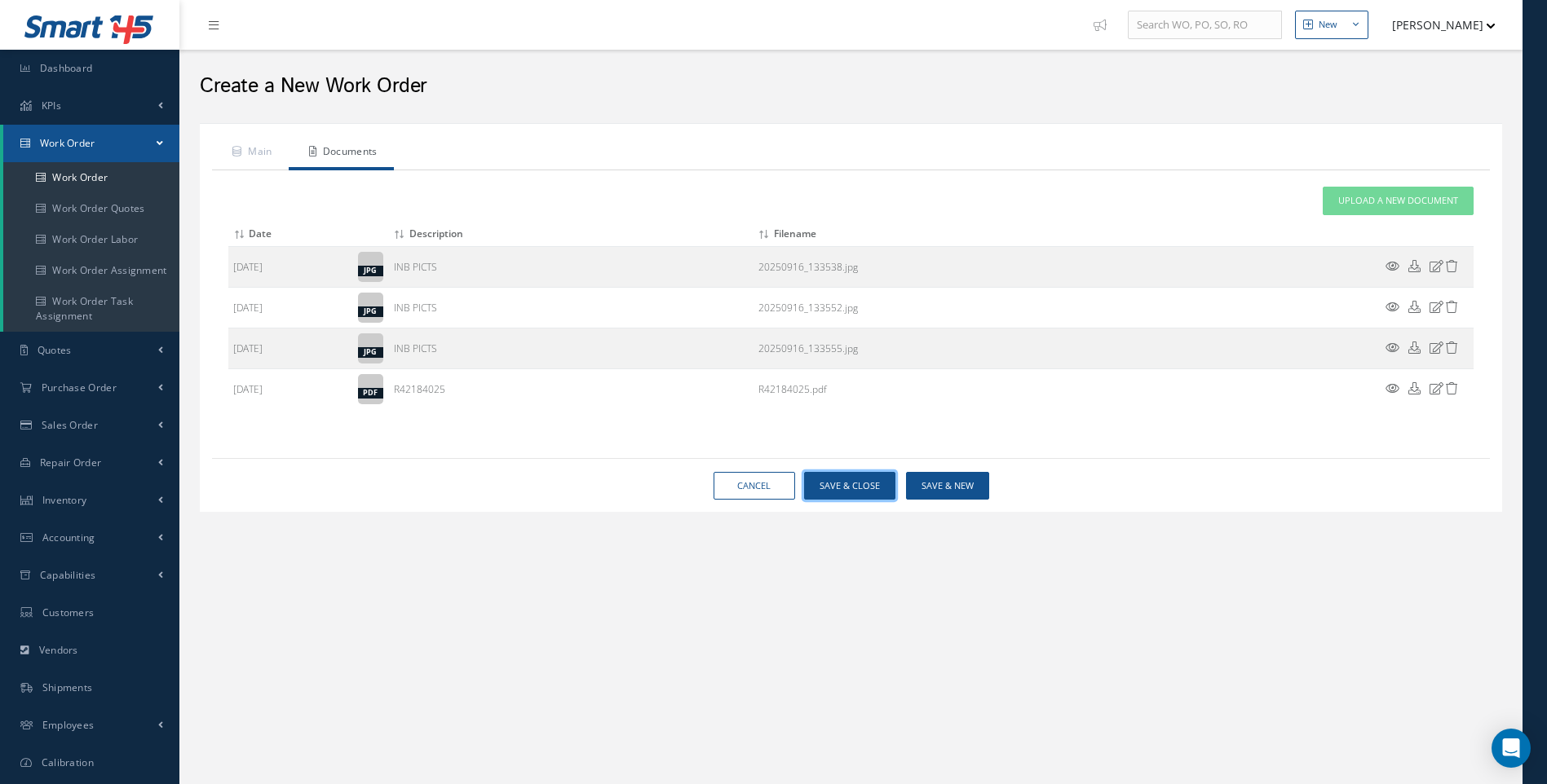
click at [872, 485] on button "Save & Close" at bounding box center [849, 486] width 91 height 29
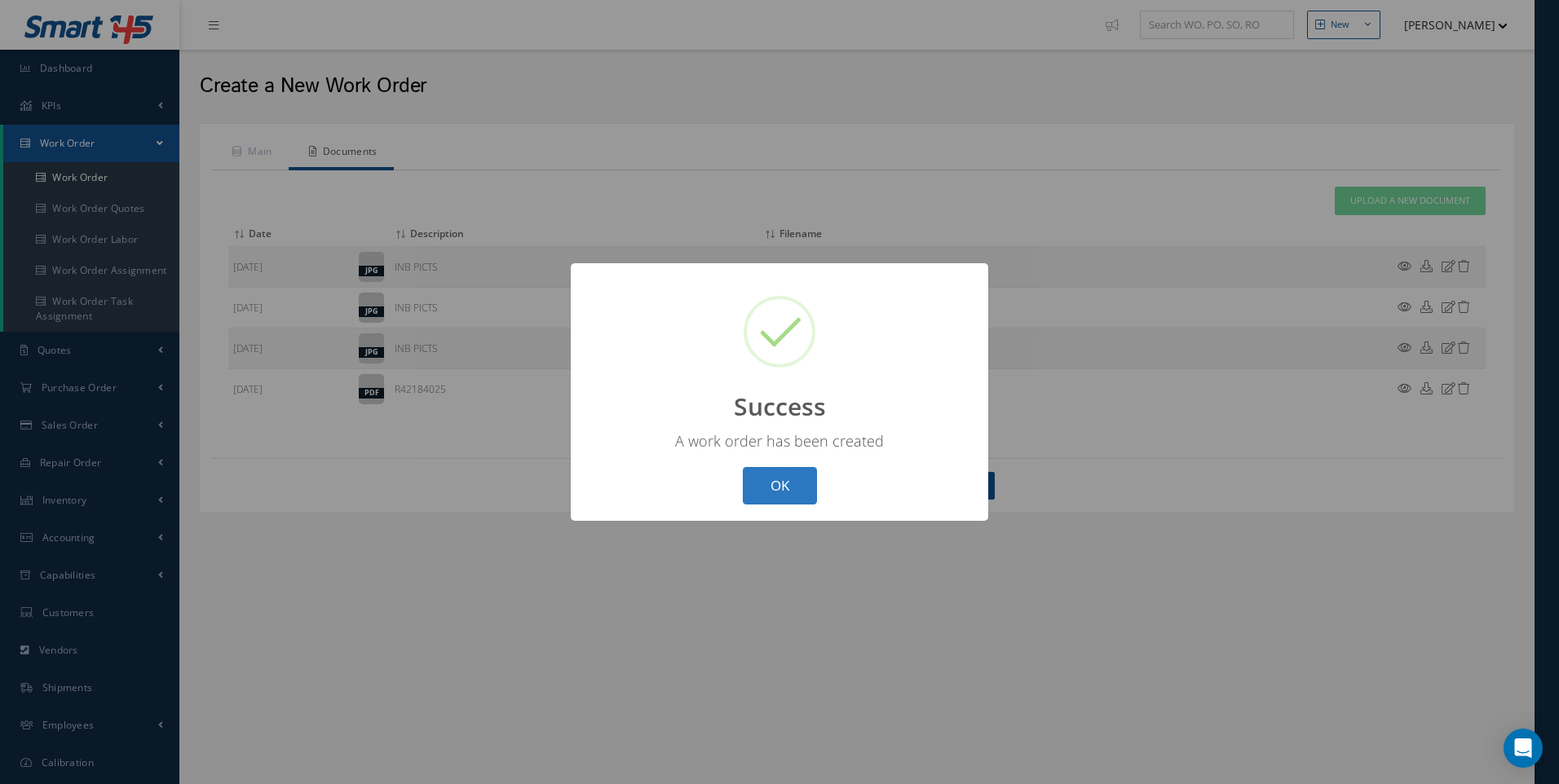
click at [772, 476] on button "OK" at bounding box center [780, 487] width 75 height 39
select select "25"
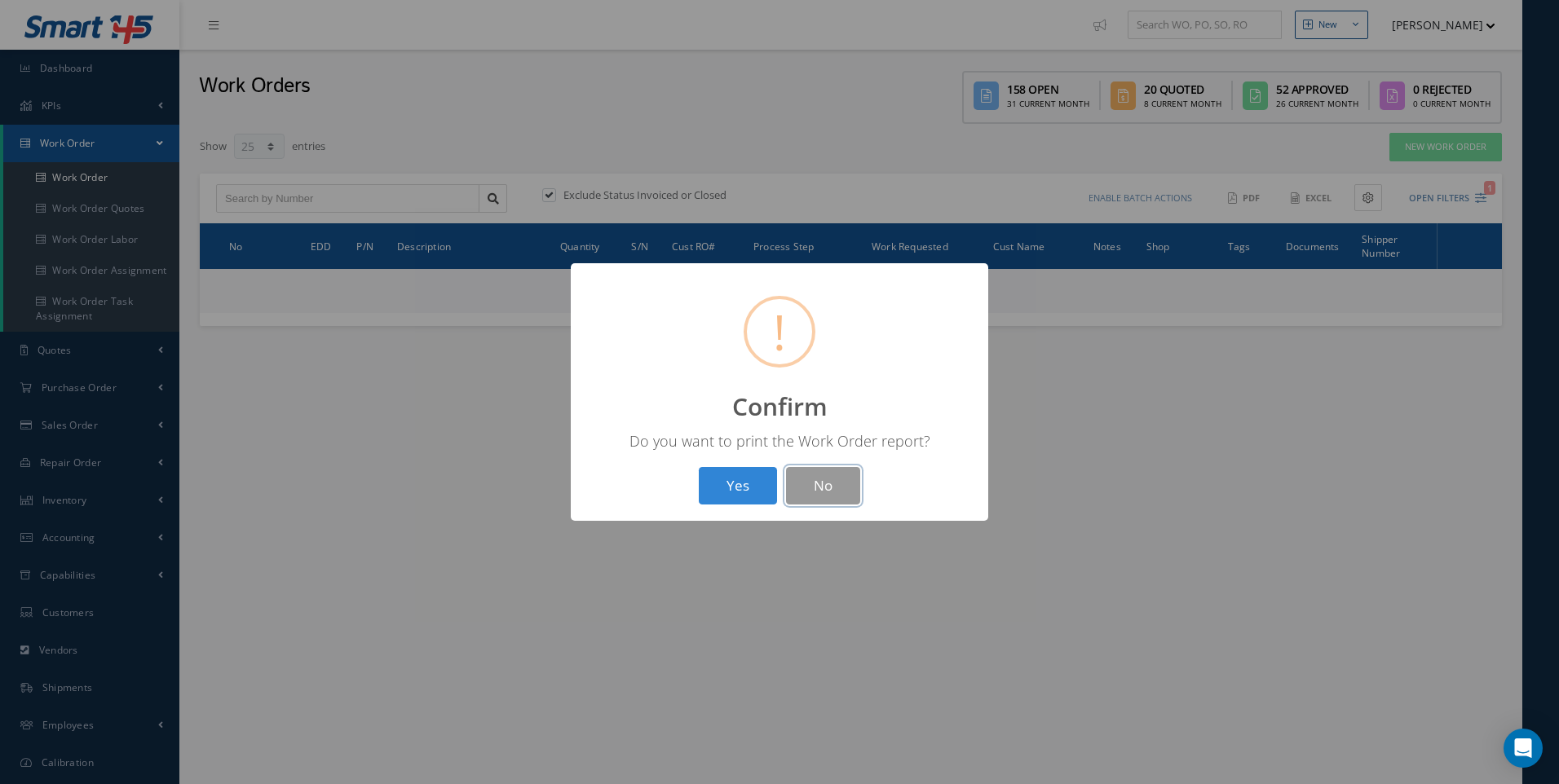
click at [821, 486] on button "No" at bounding box center [823, 487] width 75 height 39
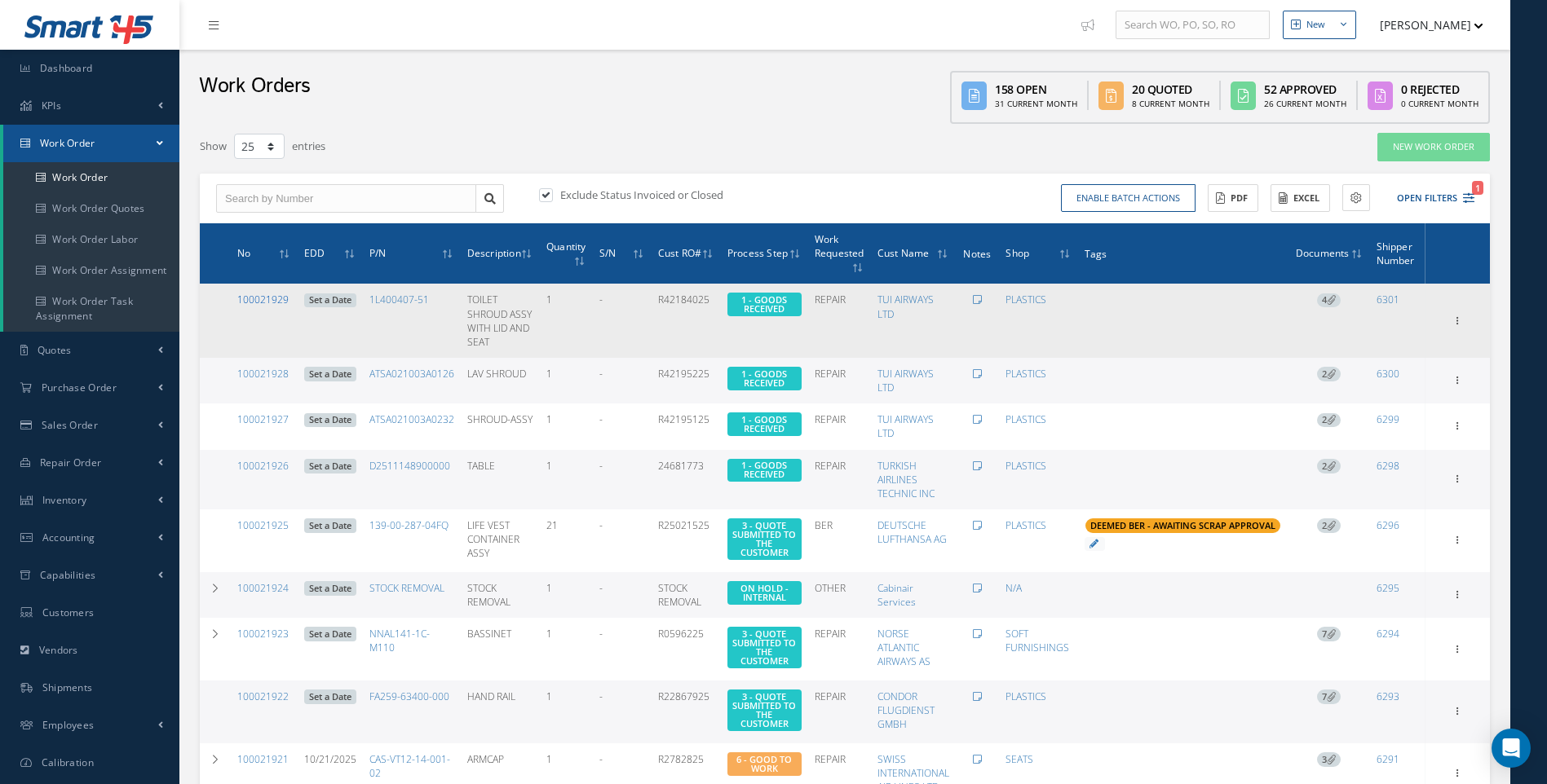
click at [262, 299] on link "100021929" at bounding box center [263, 299] width 52 height 14
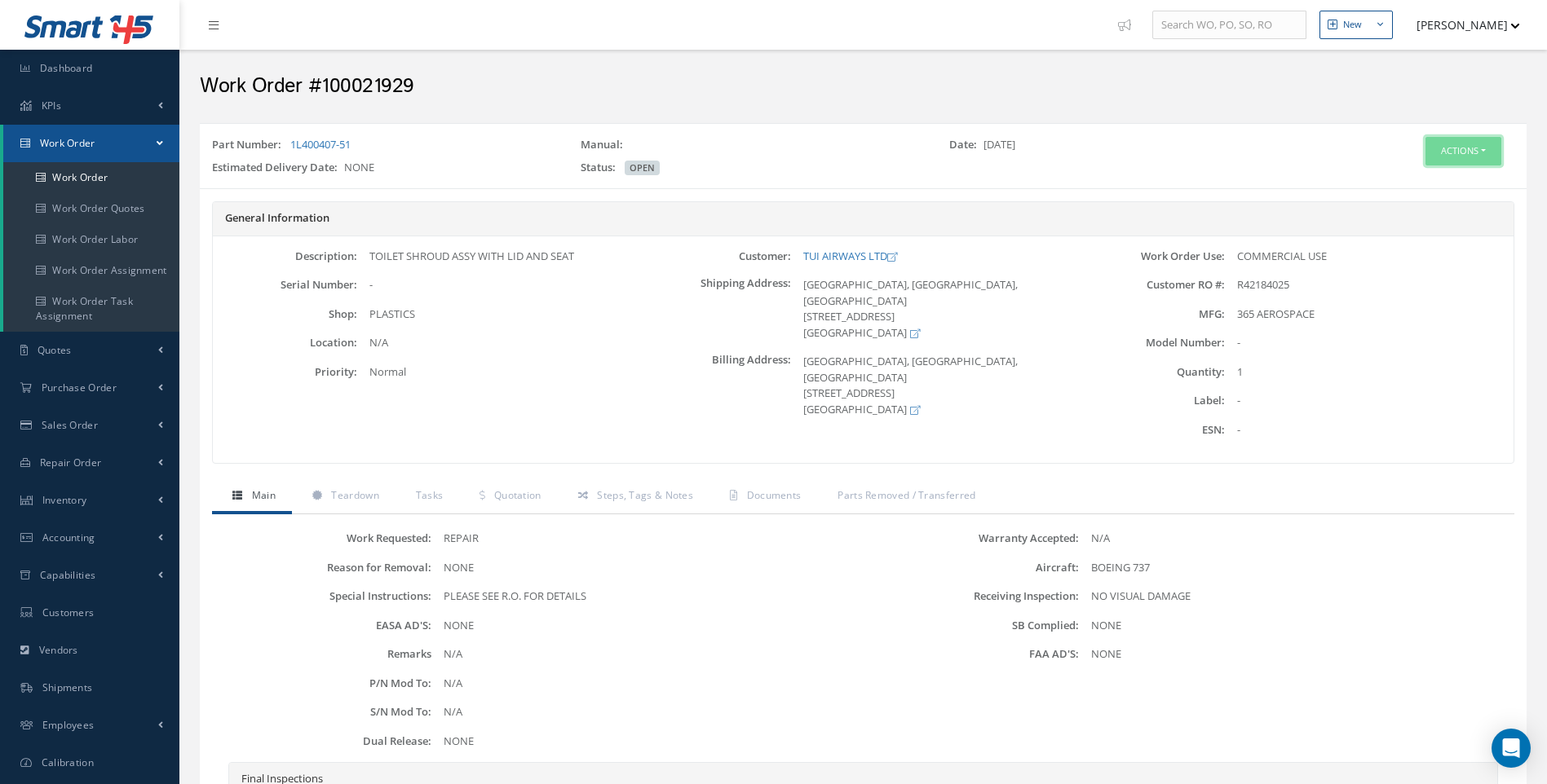
click at [1486, 149] on button "Actions" at bounding box center [1463, 151] width 75 height 29
click at [1416, 182] on link "Edit" at bounding box center [1438, 182] width 131 height 22
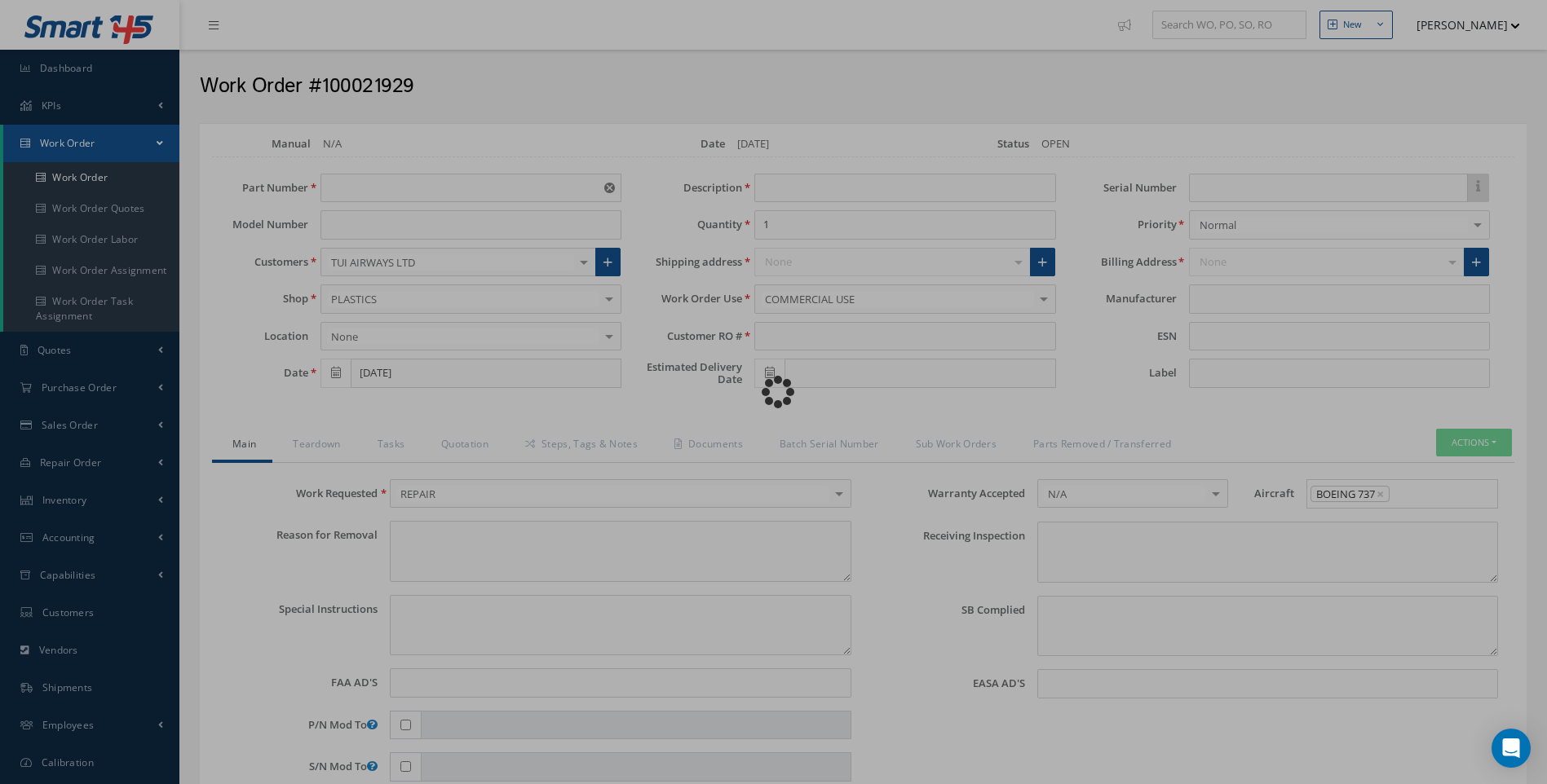
type input "1L400407-51"
type input "TOILET SHROUD ASSY WITH LID AND SEAT"
type input "R42184025"
type textarea "NONE"
type textarea "PLEASE SEE R.O. FOR DETAILS"
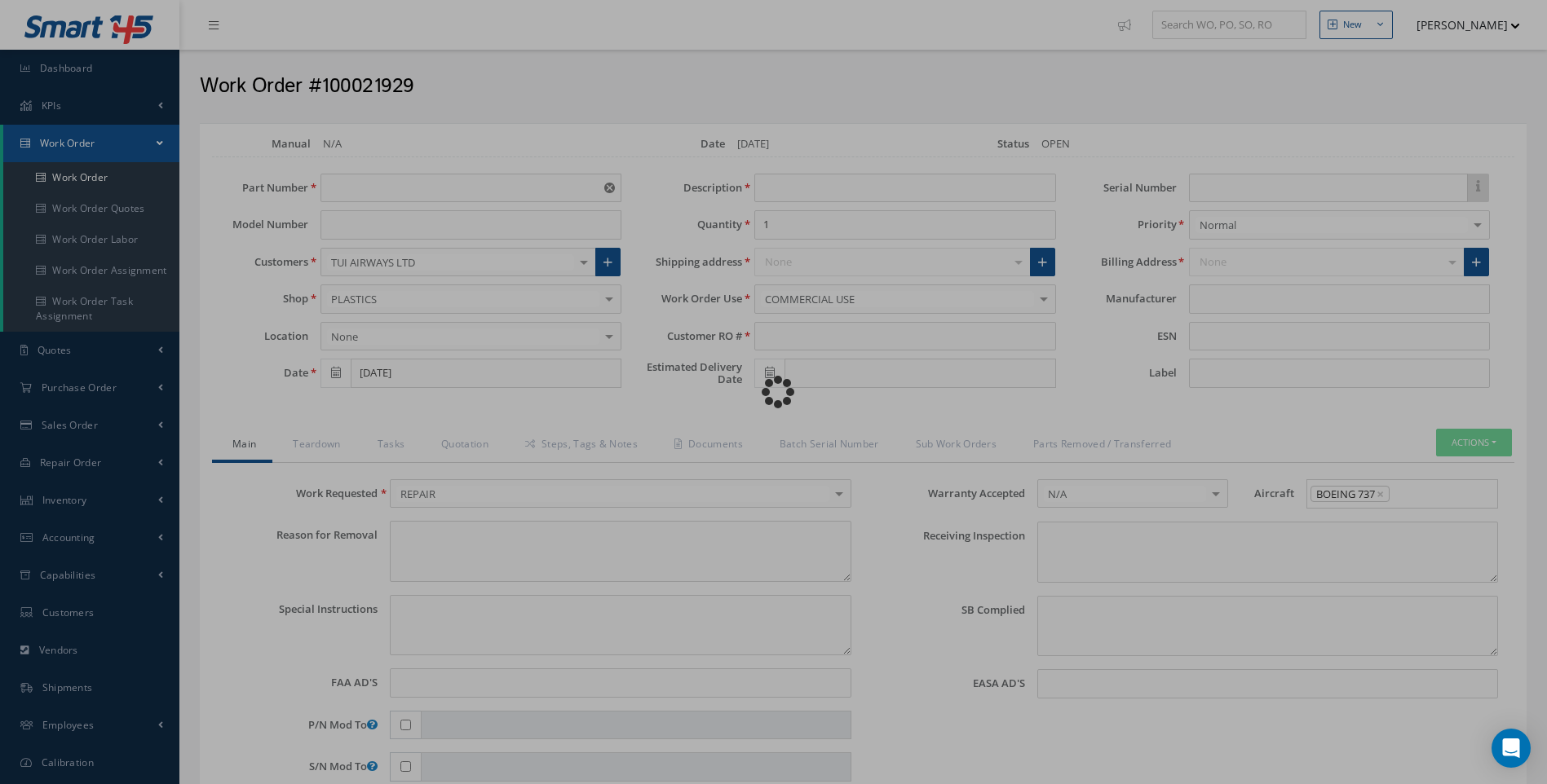
type input "NONE"
type textarea "NO VISUAL DAMAGE"
type textarea "NONE"
type input "NONE"
type input "365 AEROSPACE"
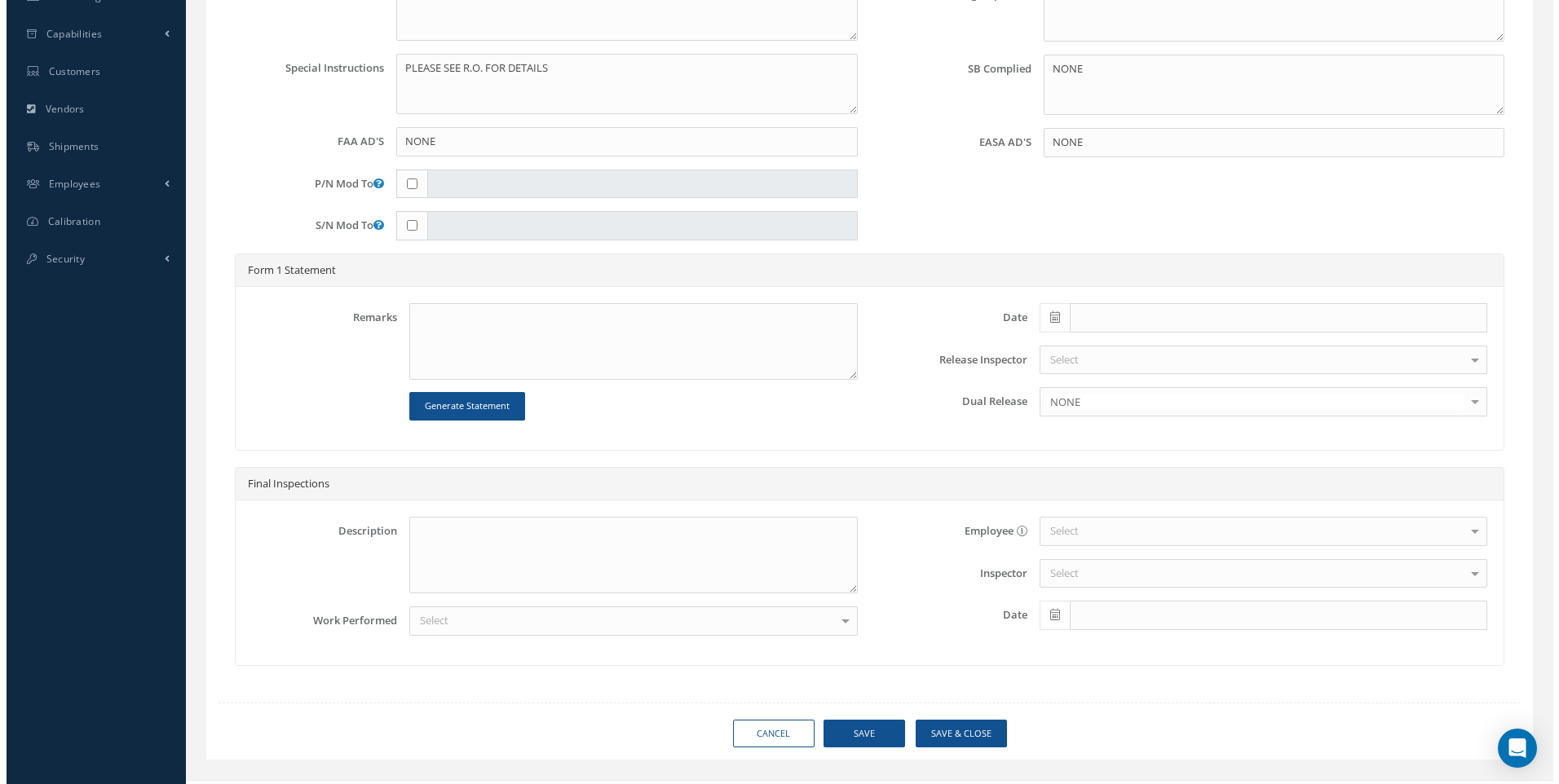
scroll to position [570, 0]
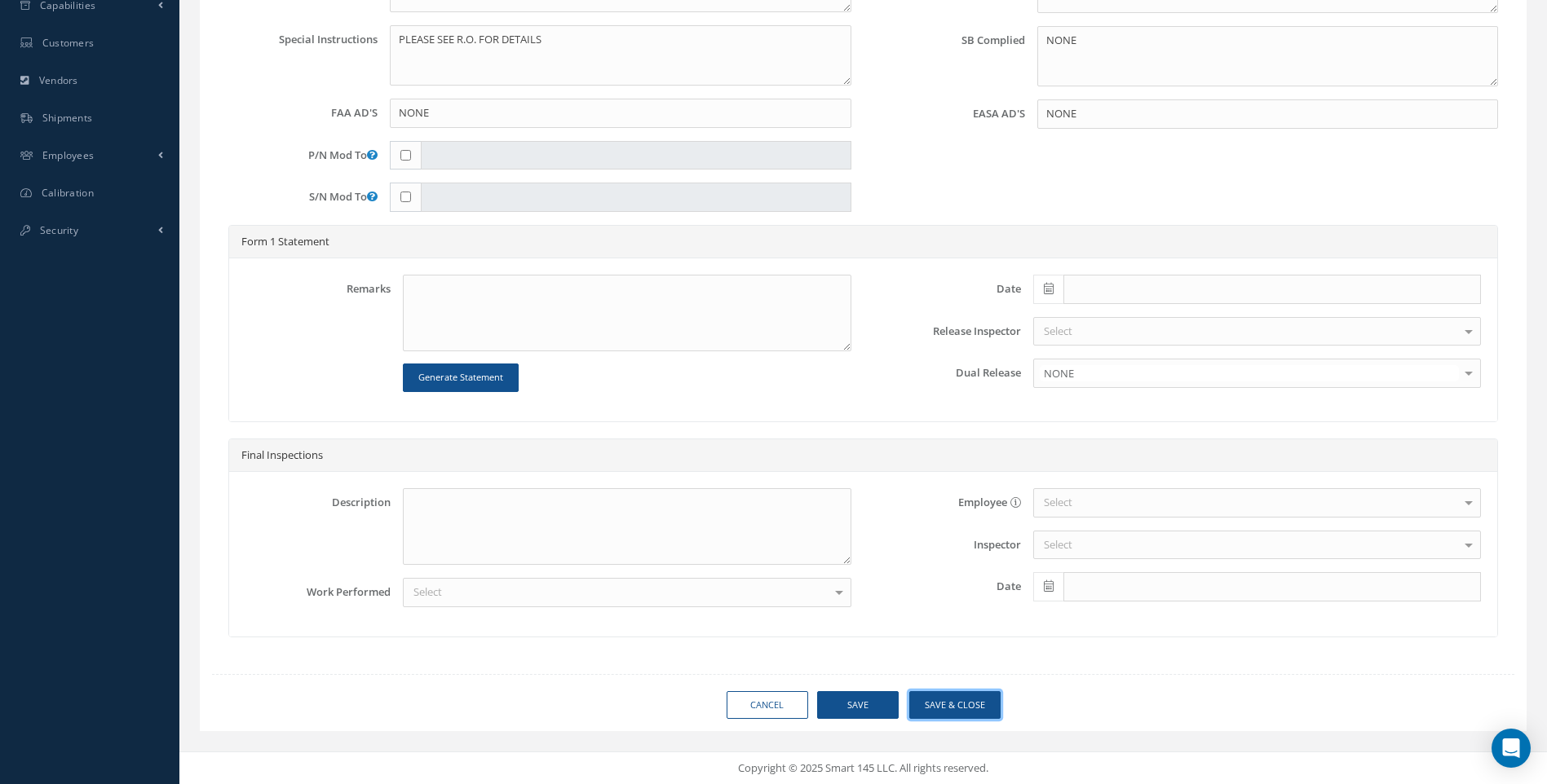
click at [941, 706] on button "Save & Close" at bounding box center [954, 705] width 91 height 29
type input "365 AEROSPACE"
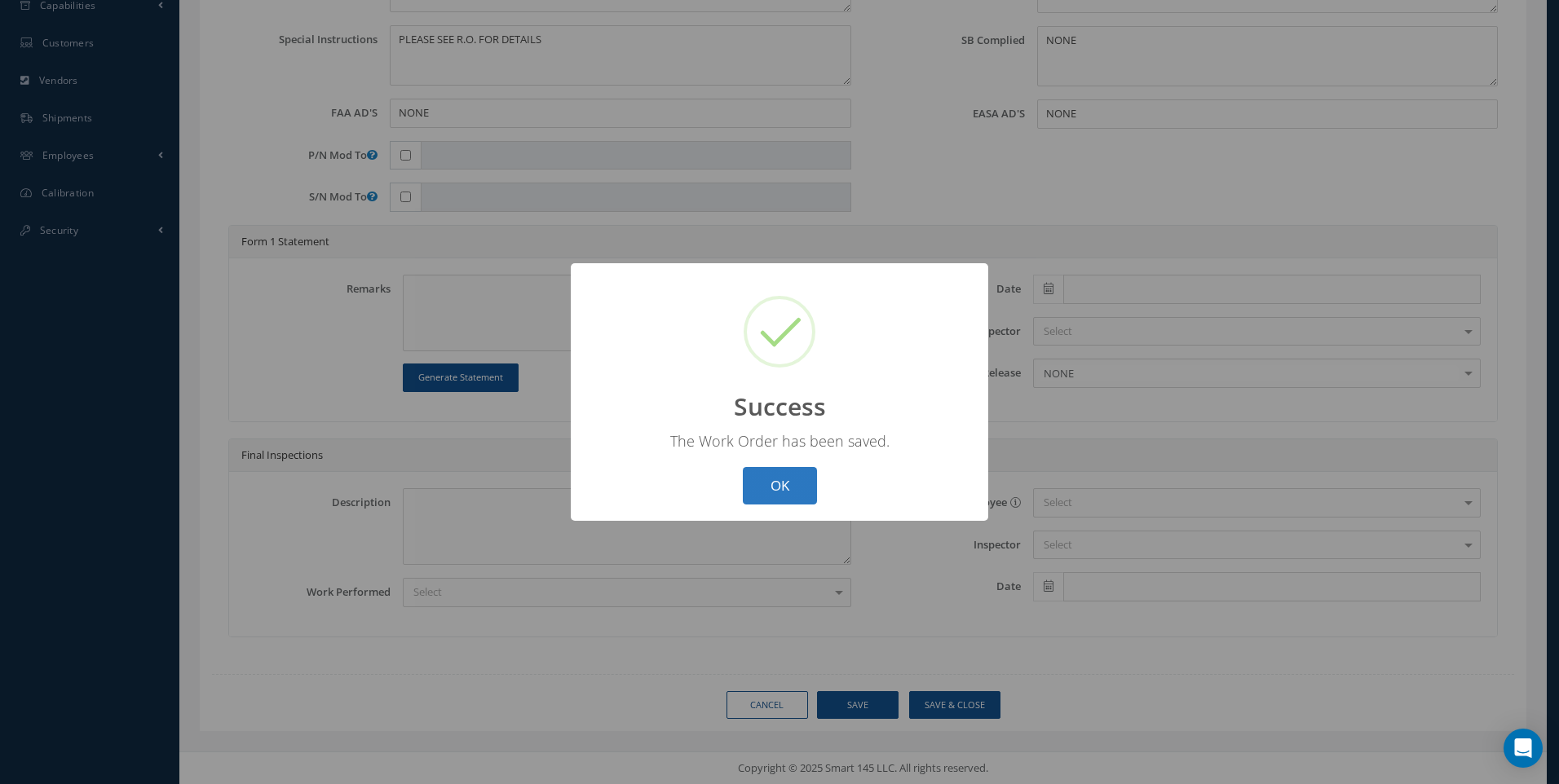
click at [784, 482] on button "OK" at bounding box center [780, 487] width 75 height 39
select select "25"
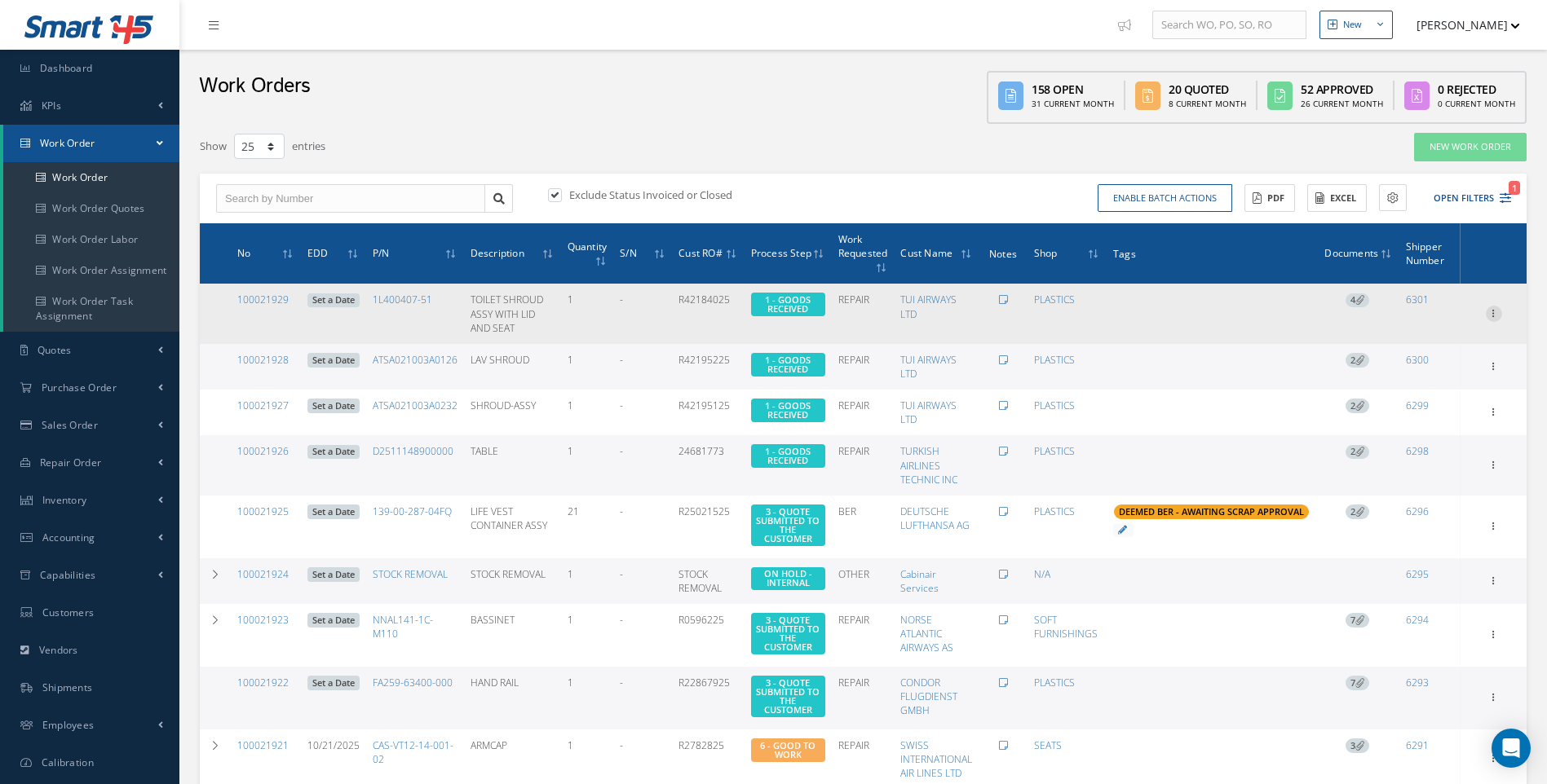
click at [1495, 312] on icon at bounding box center [1494, 312] width 17 height 13
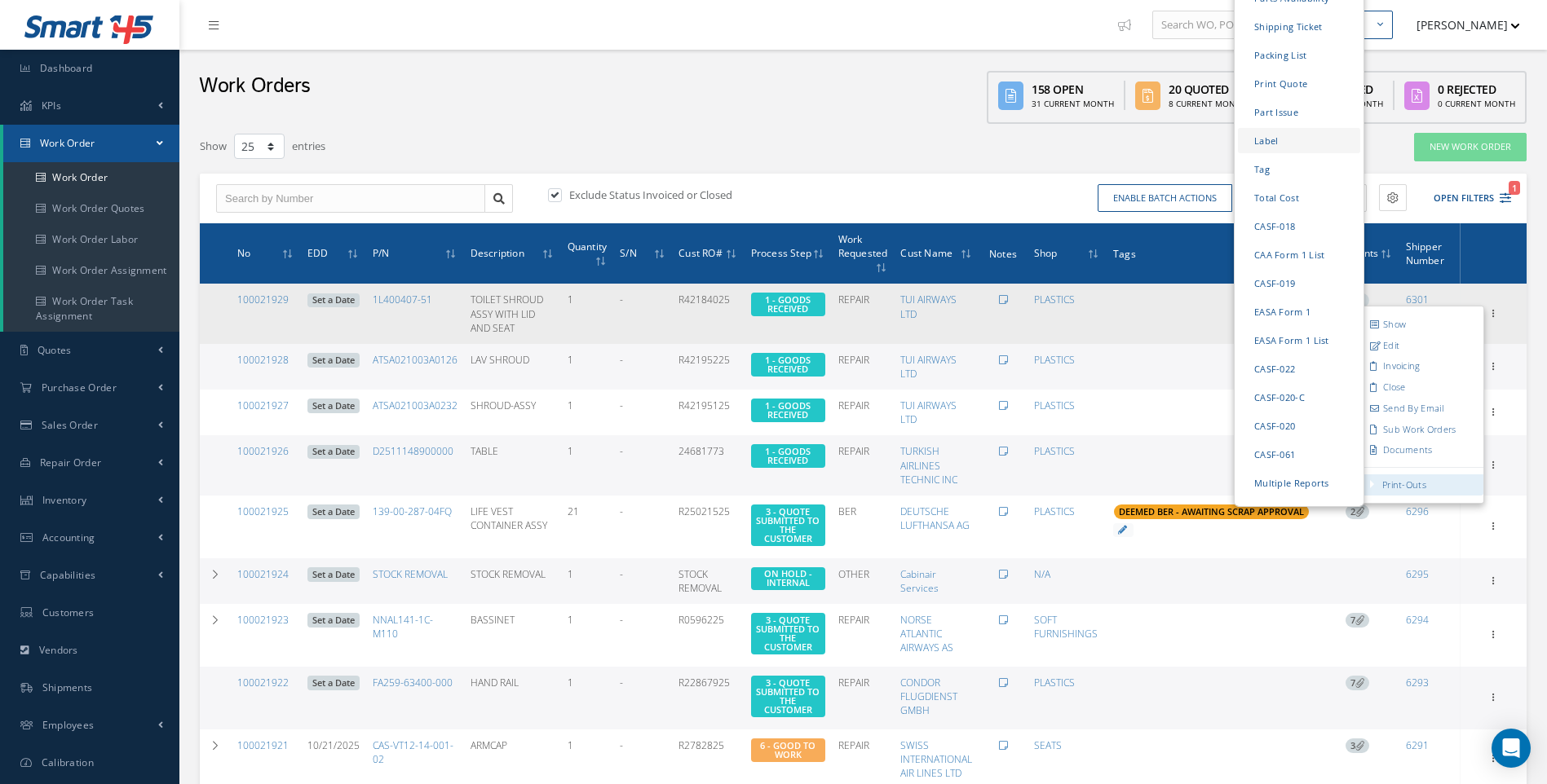
click at [1269, 128] on link "Label" at bounding box center [1299, 140] width 122 height 25
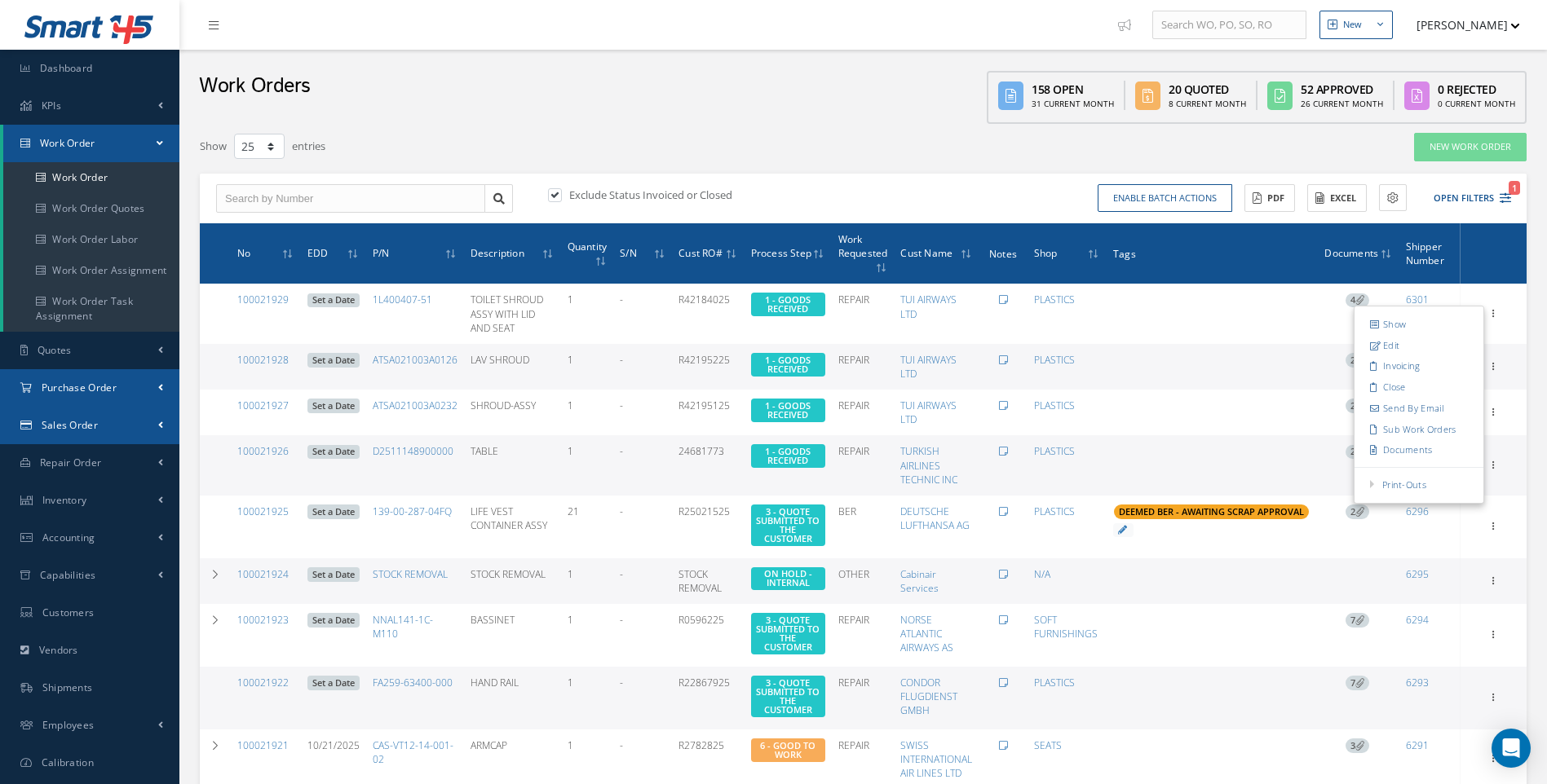
click at [86, 389] on span "Purchase Order" at bounding box center [79, 387] width 75 height 14
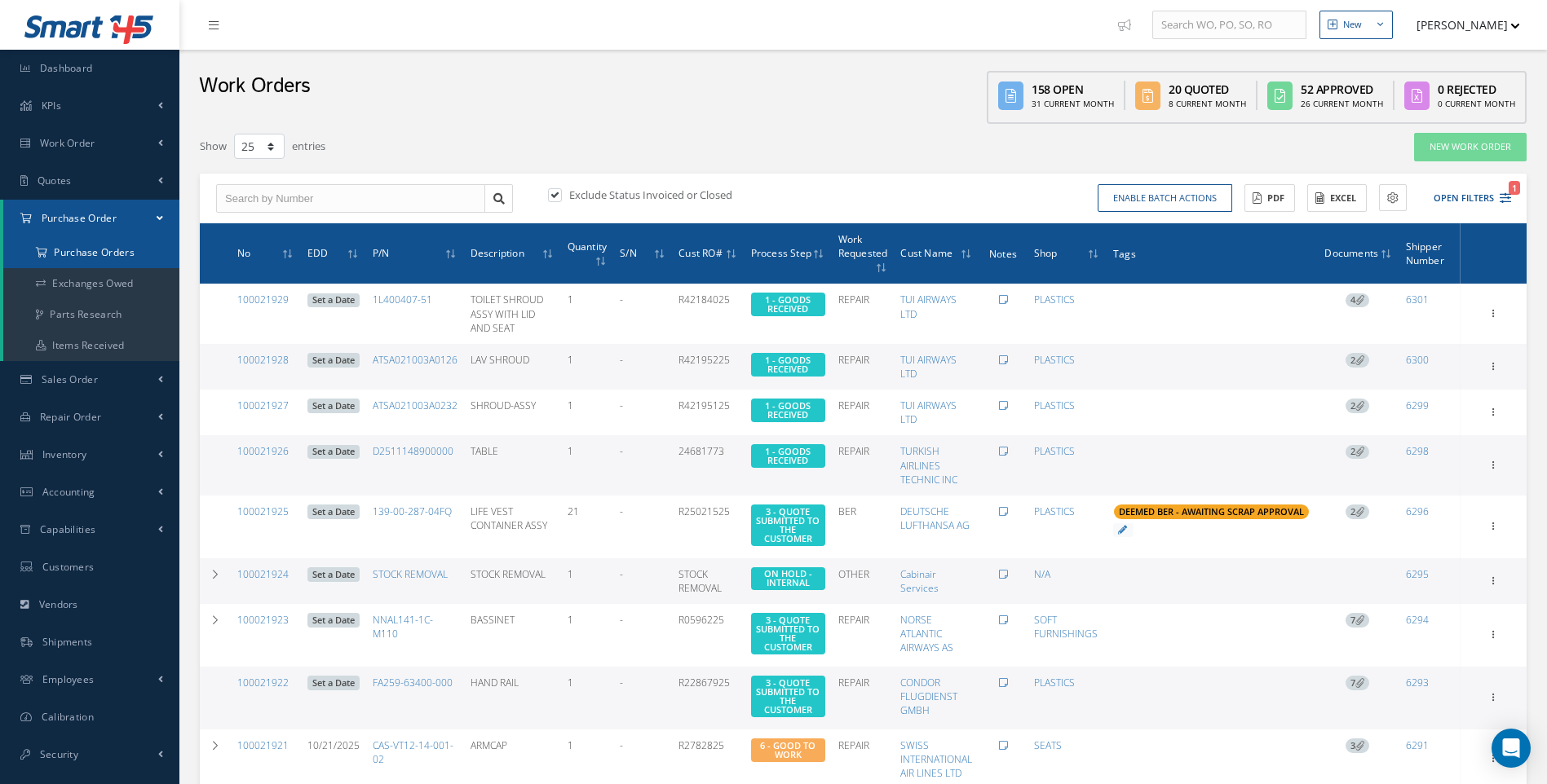
click at [91, 263] on a=1&status_id=2&status_id=3&status_id=5&collapsedFilters"] "Purchase Orders" at bounding box center [91, 253] width 176 height 31
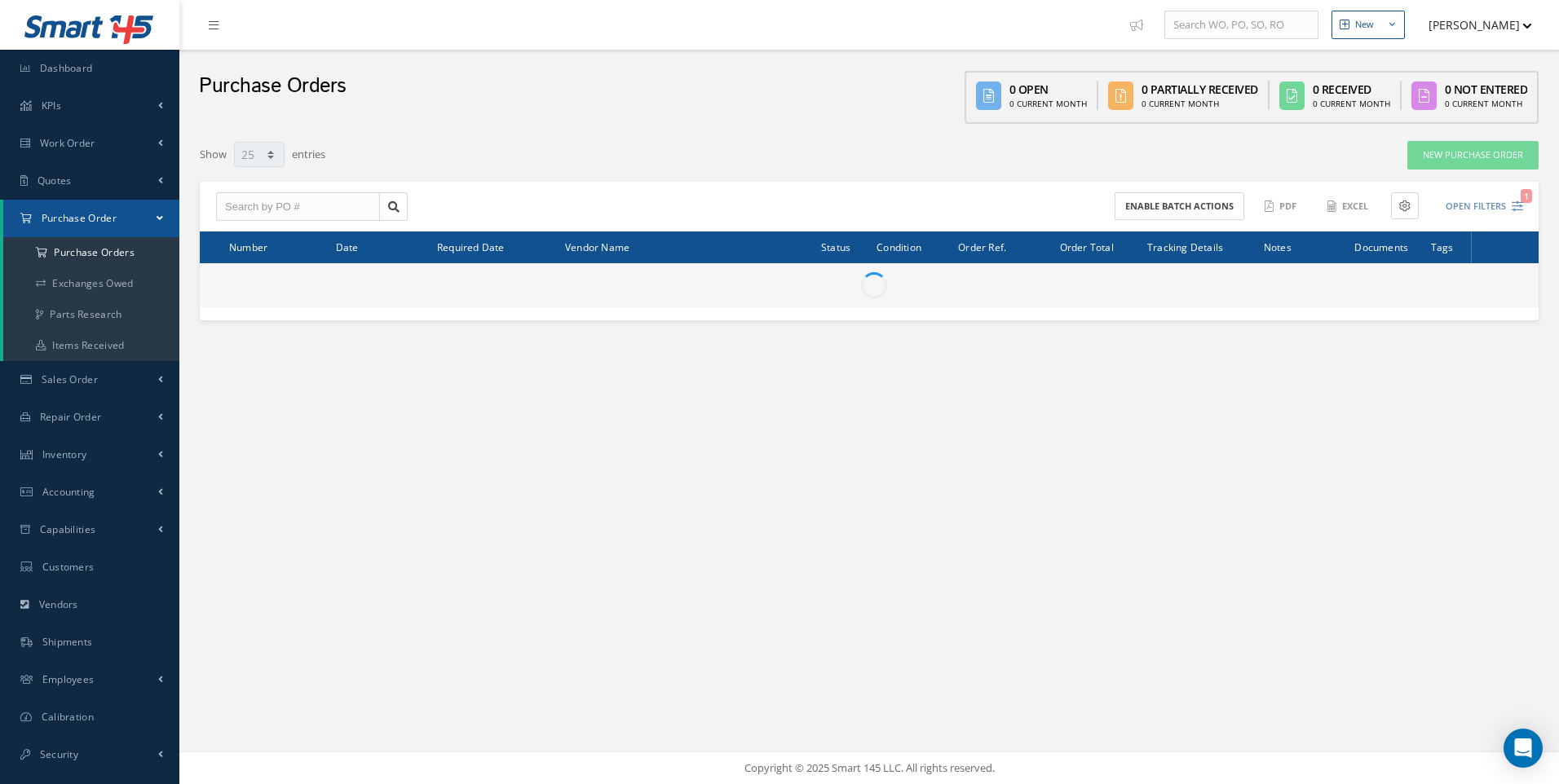
select select "25"
click at [229, 208] on input "text" at bounding box center [298, 207] width 164 height 29
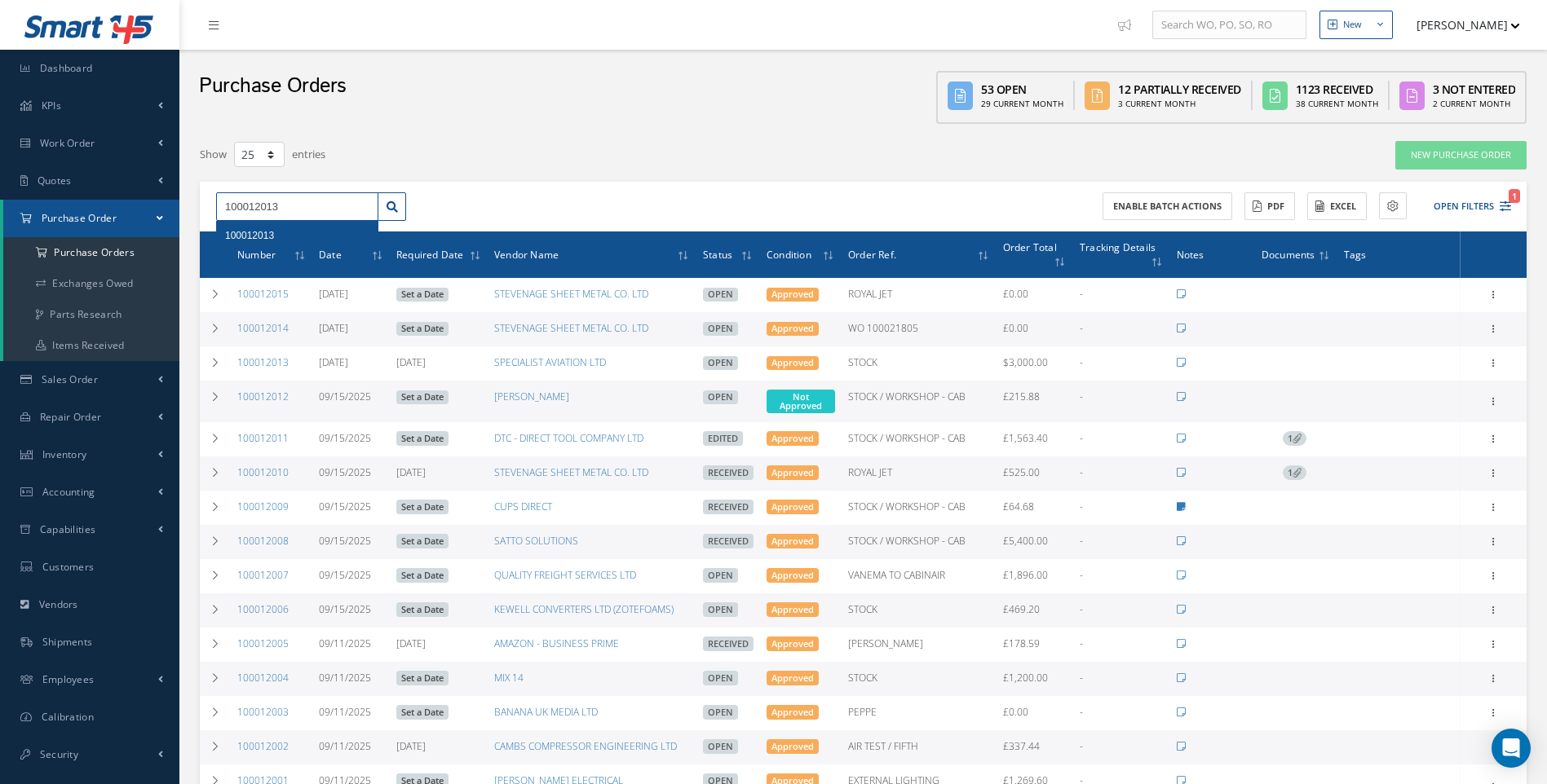
type input "100012013"
click at [278, 232] on div "100012013" at bounding box center [297, 236] width 144 height 17
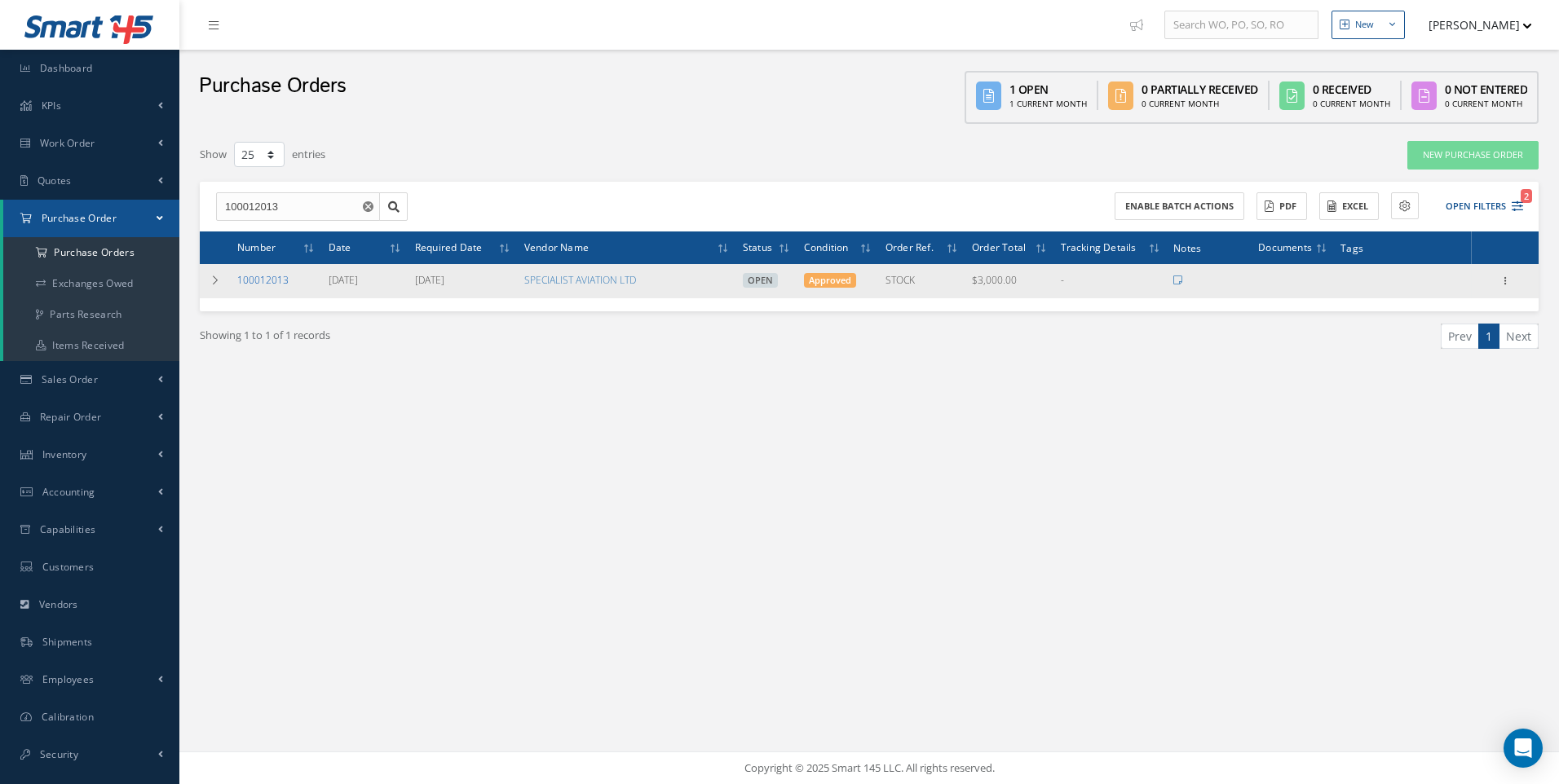
click at [275, 277] on link "100012013" at bounding box center [263, 280] width 52 height 14
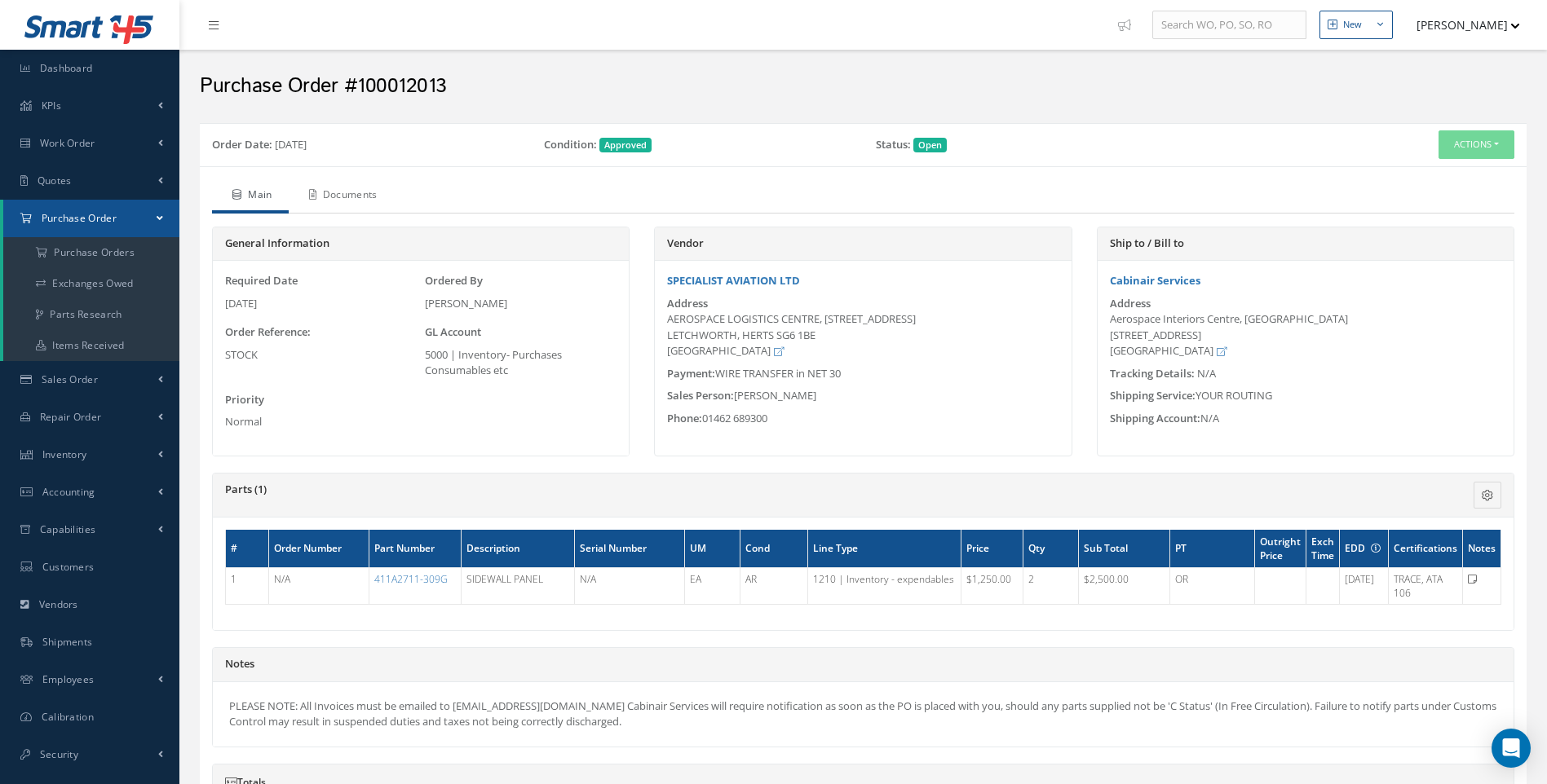
click at [337, 188] on link "Documents" at bounding box center [341, 196] width 105 height 34
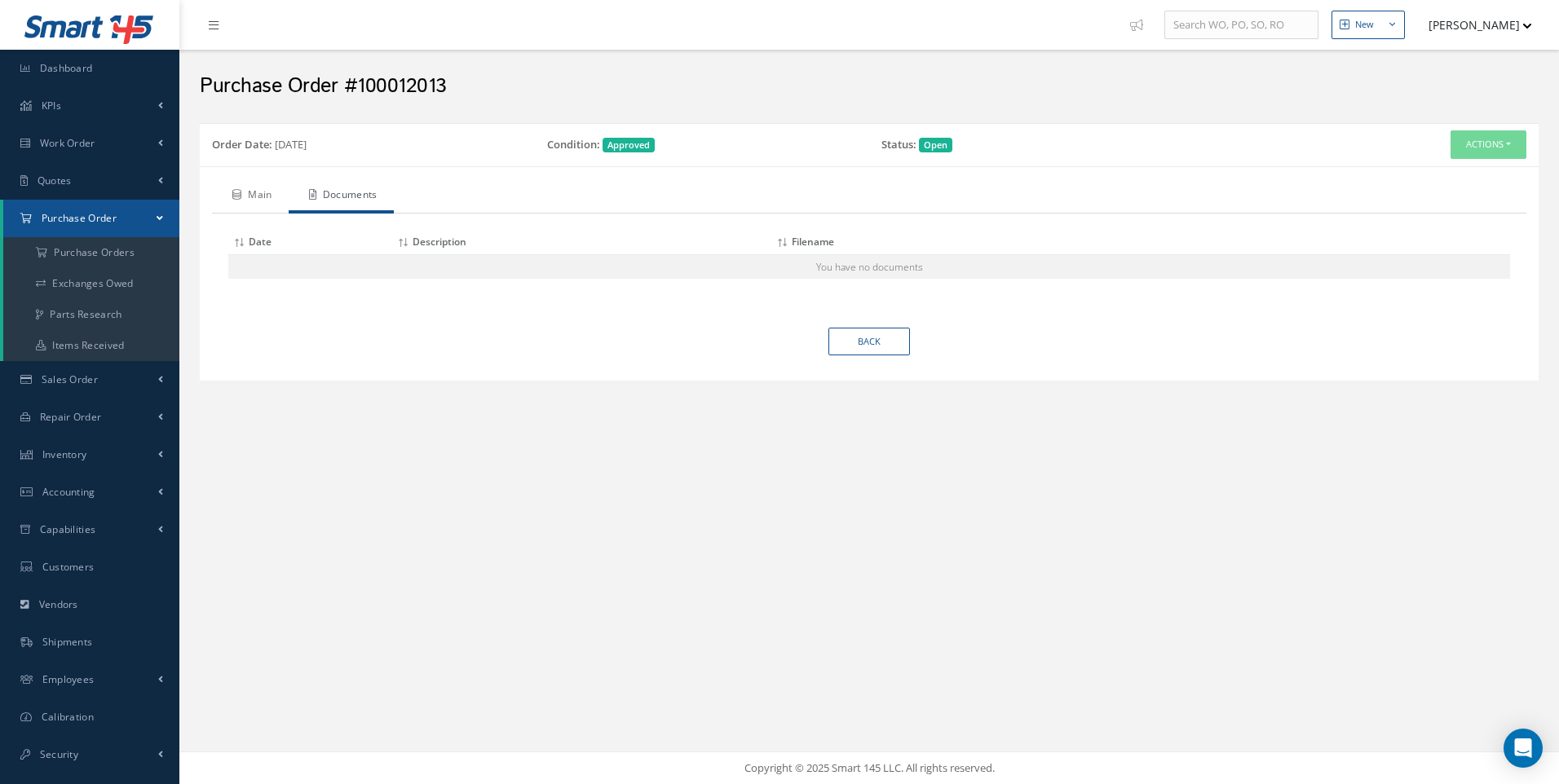
click at [260, 198] on link "Main" at bounding box center [249, 196] width 76 height 34
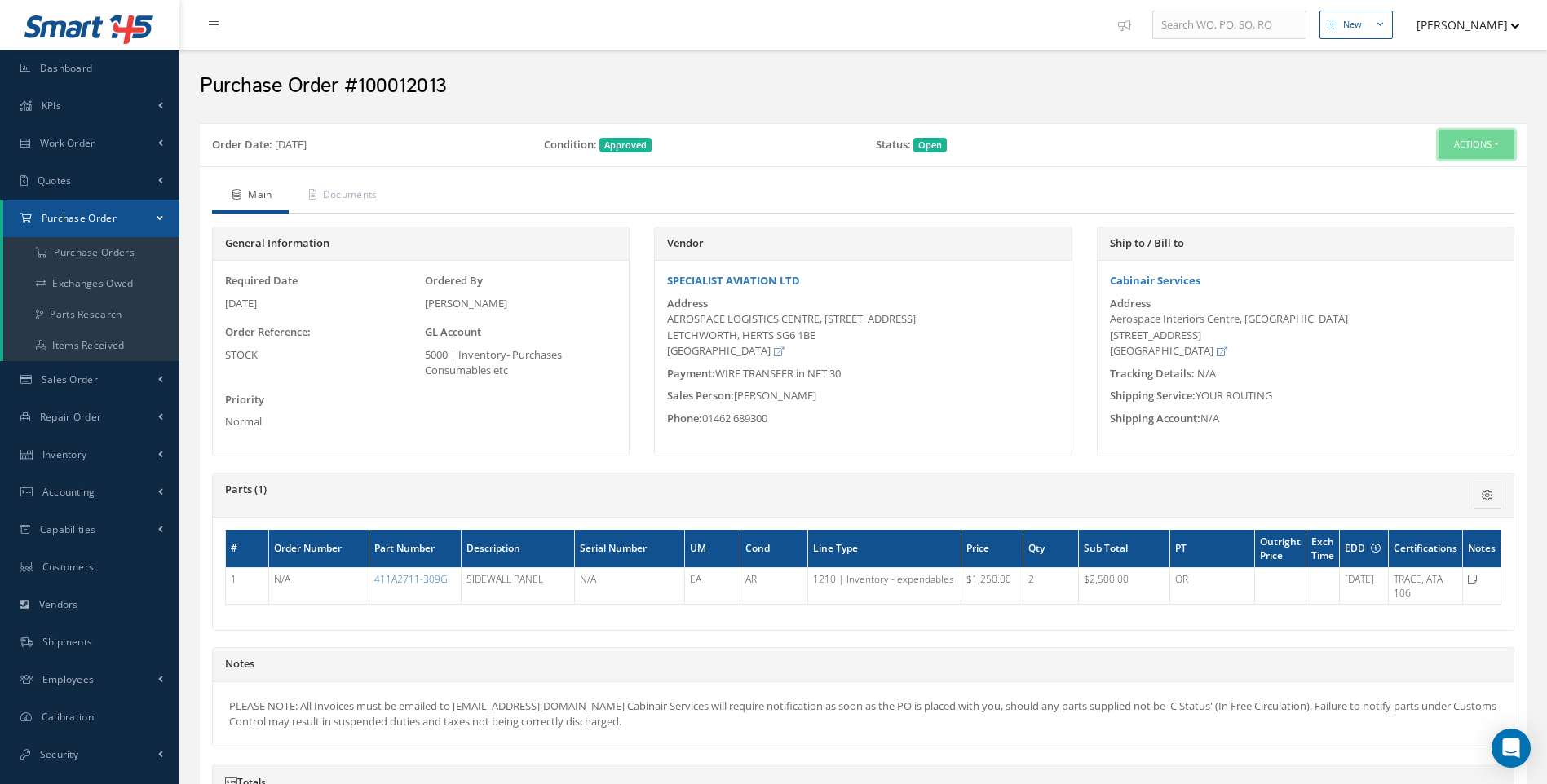
click at [1499, 144] on button "Actions" at bounding box center [1476, 144] width 75 height 29
click at [1434, 172] on link "Receive" at bounding box center [1449, 176] width 131 height 22
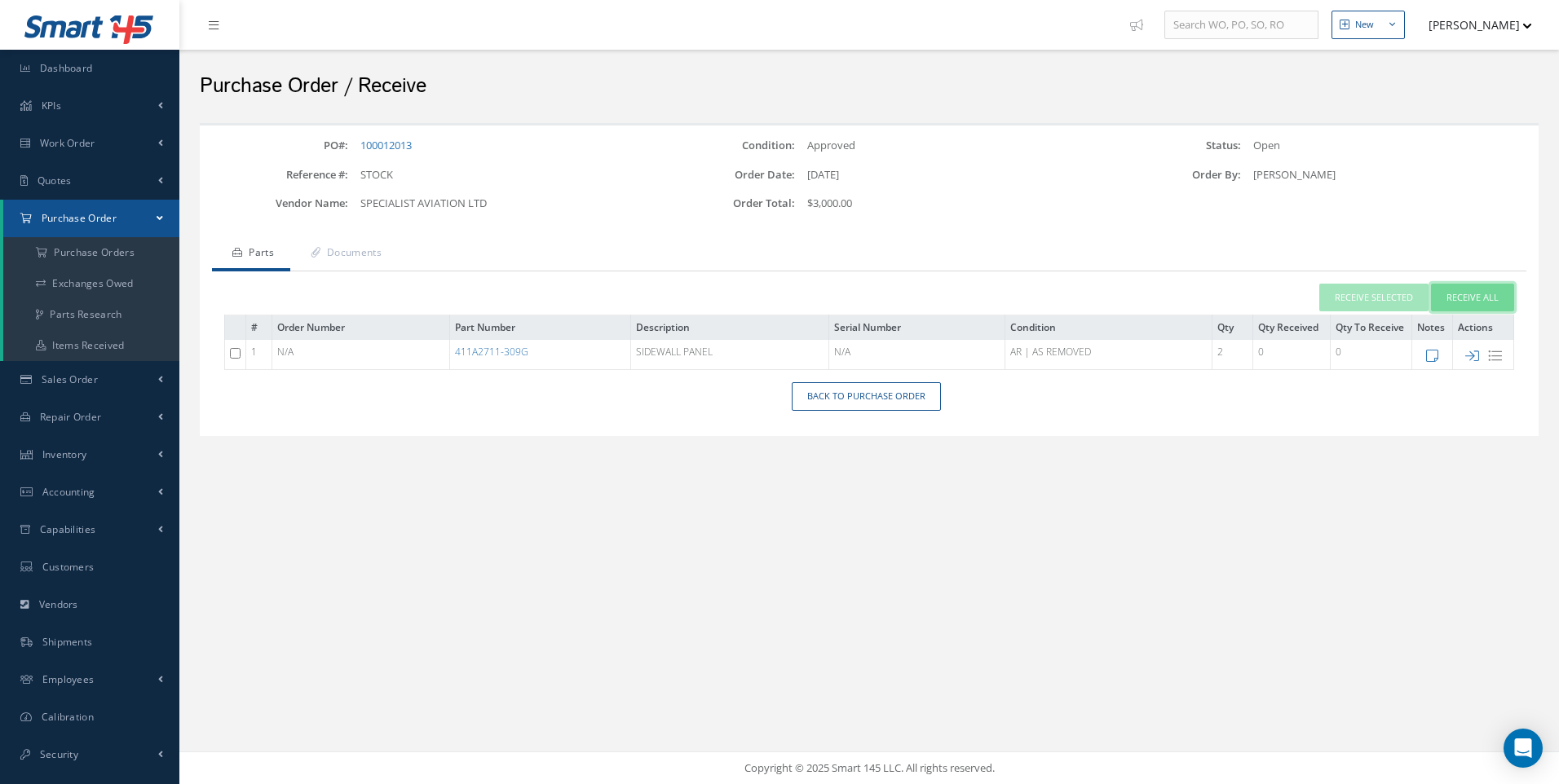
click at [1469, 299] on button "Receive All" at bounding box center [1472, 297] width 83 height 29
type input "[DATE]"
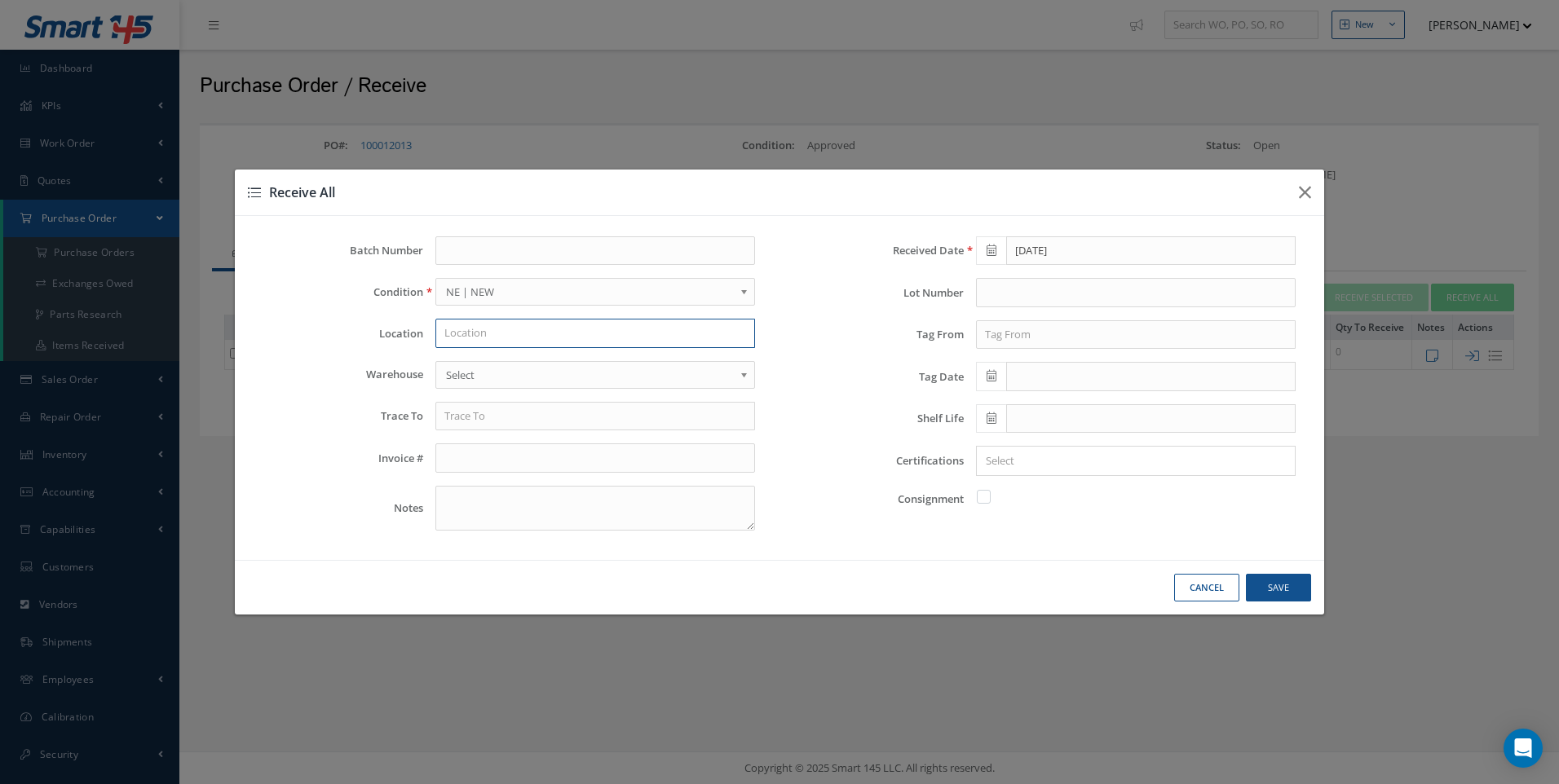
click at [482, 334] on input "text" at bounding box center [595, 333] width 319 height 29
click at [468, 362] on span "DISPATCH" at bounding box center [469, 362] width 50 height 15
type input "DISPATCH"
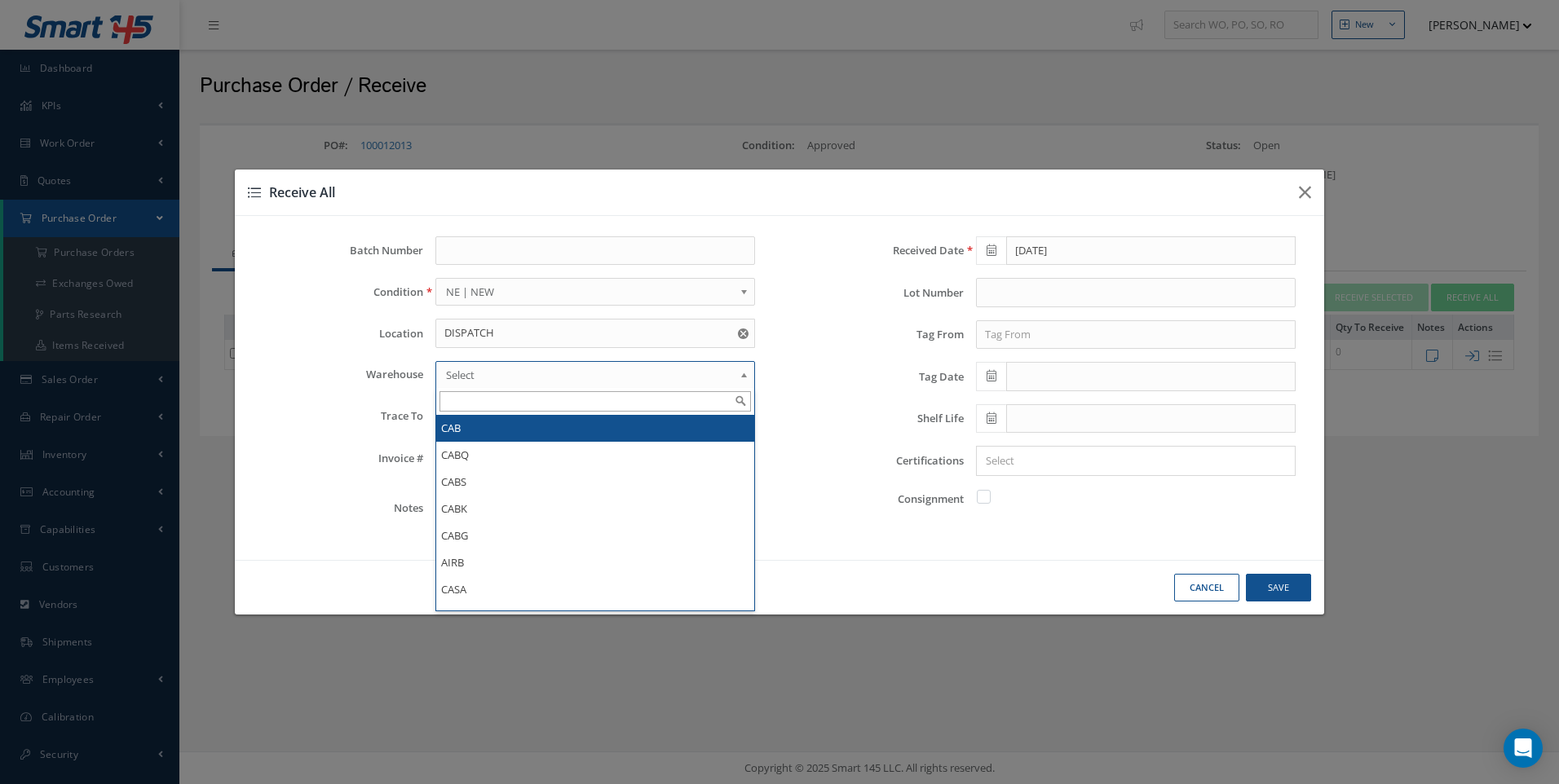
click at [457, 373] on span "Select" at bounding box center [590, 375] width 288 height 19
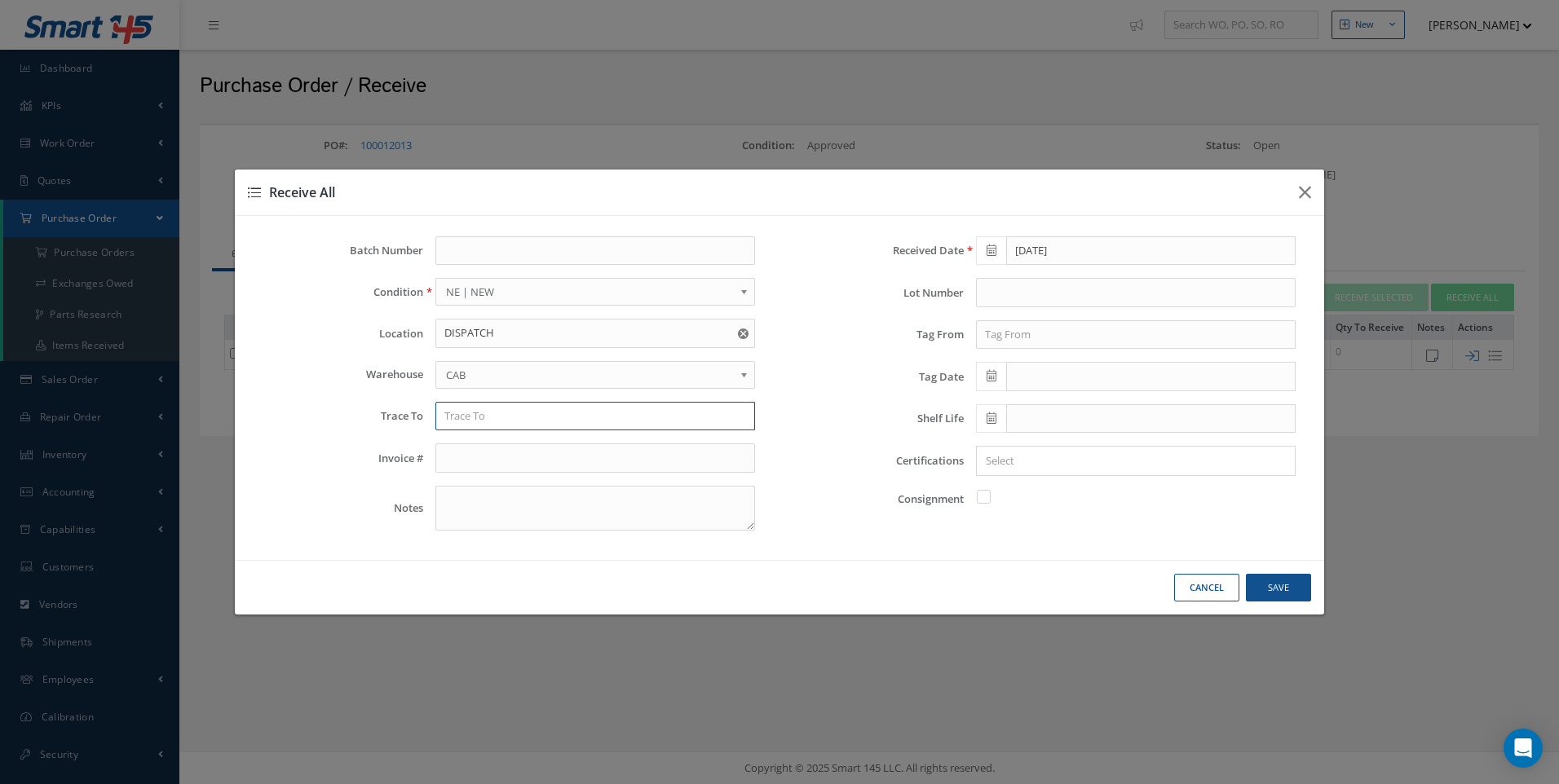
click at [464, 425] on input "text" at bounding box center [595, 417] width 319 height 29
type input "SPECIALIST AVIATION"
click at [1001, 337] on input "text" at bounding box center [1135, 335] width 319 height 29
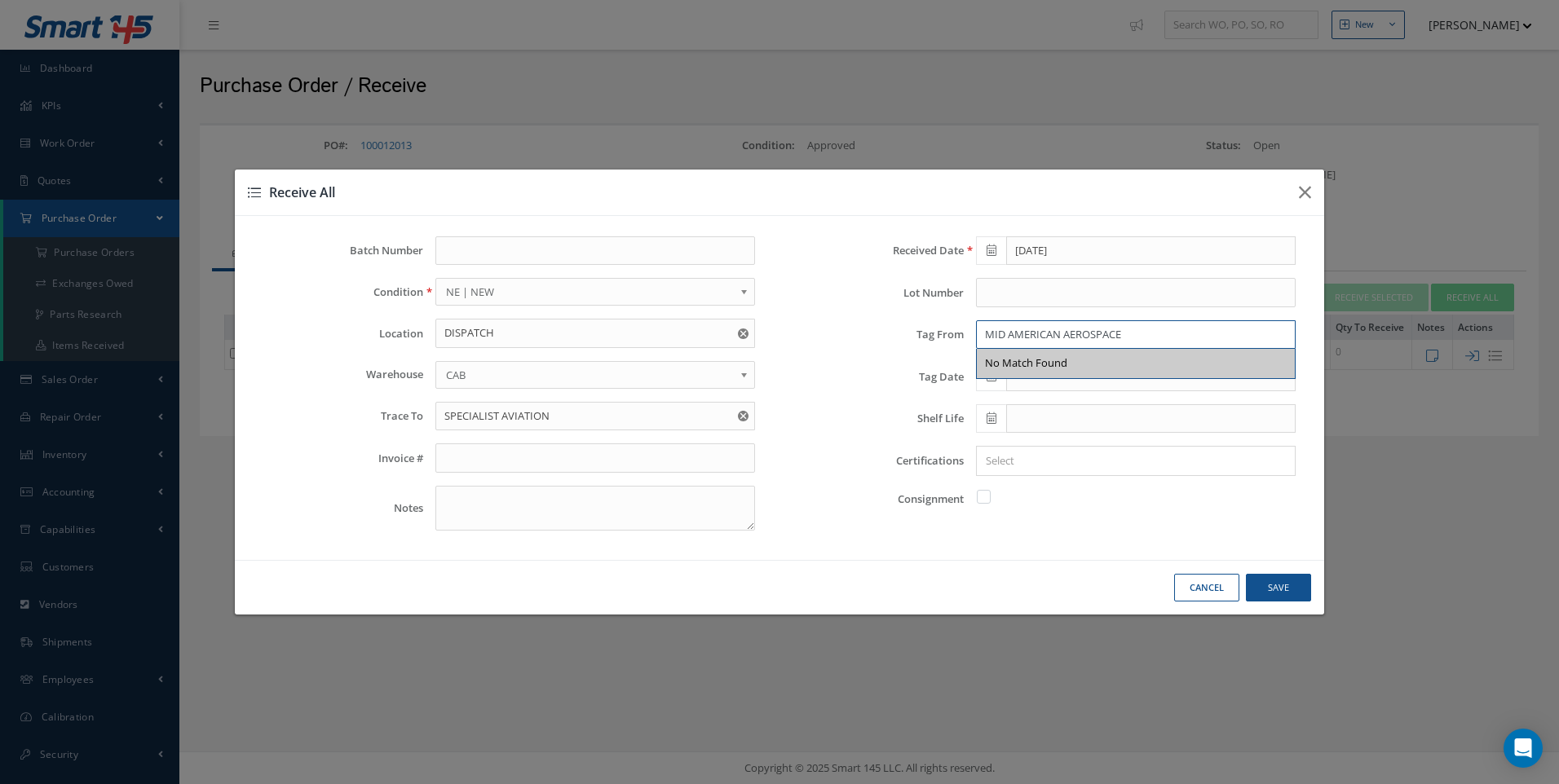
type input "MID AMERICAN AEROSPACE"
click at [991, 379] on icon at bounding box center [991, 375] width 10 height 11
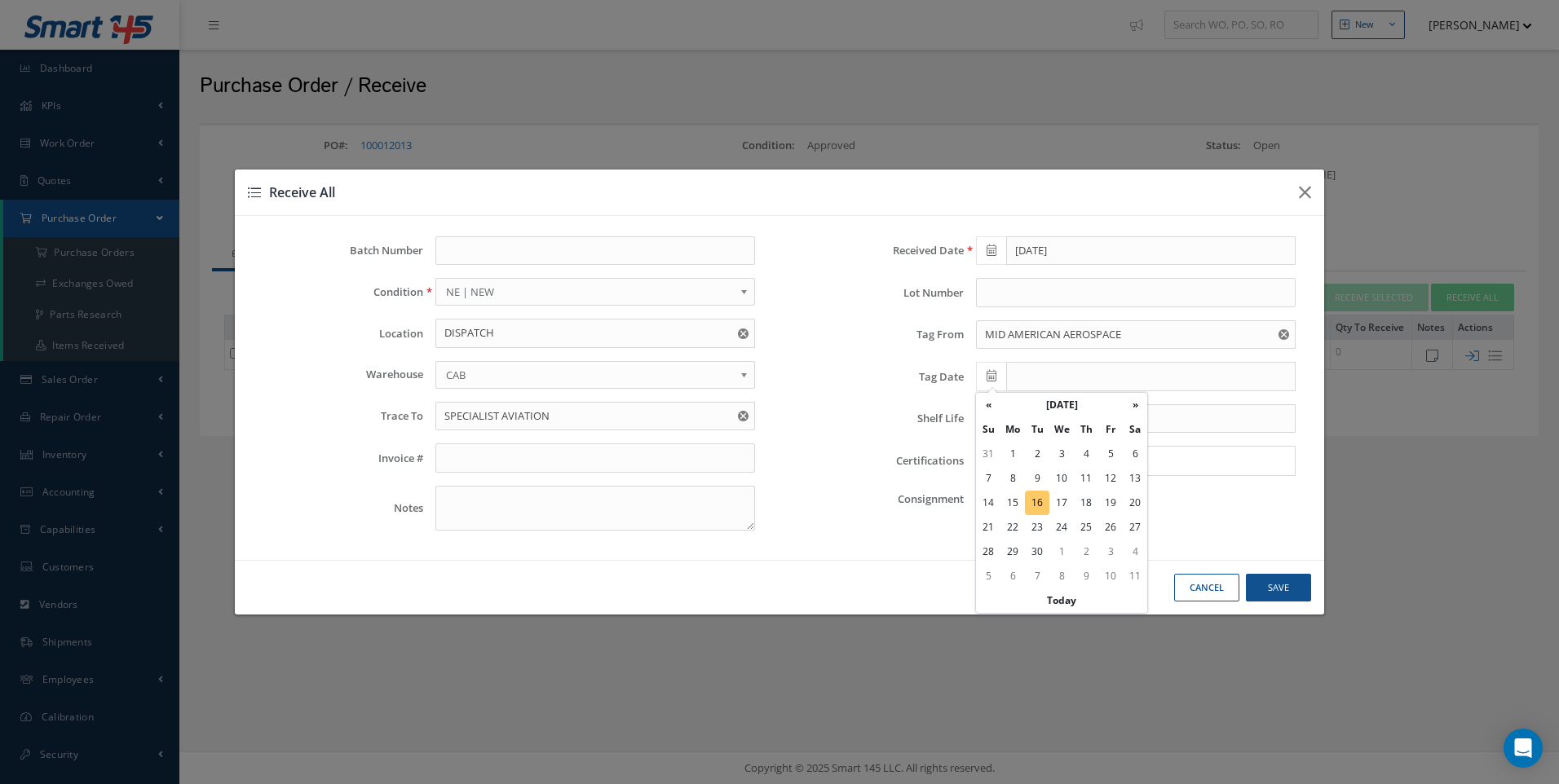
click at [1033, 503] on td "16" at bounding box center [1037, 502] width 25 height 25
drag, startPoint x: 1078, startPoint y: 374, endPoint x: 1041, endPoint y: 374, distance: 37.0
click at [1041, 374] on input "[DATE]" at bounding box center [1150, 376] width 290 height 29
drag, startPoint x: 1041, startPoint y: 374, endPoint x: 987, endPoint y: 405, distance: 62.3
click at [987, 405] on th "«" at bounding box center [987, 405] width 25 height 25
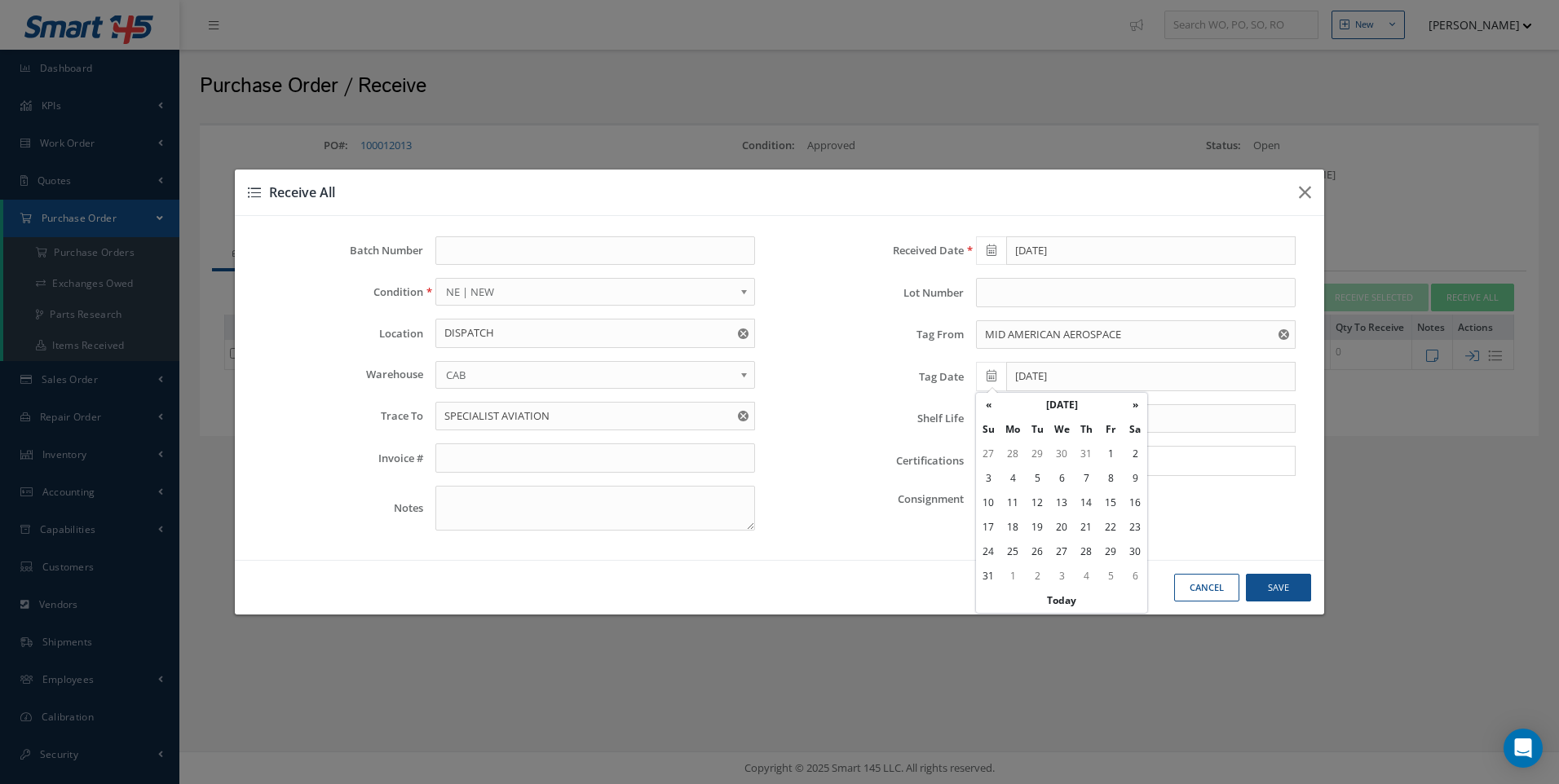
click at [987, 405] on th "«" at bounding box center [987, 405] width 25 height 25
click at [987, 405] on th "«" at bounding box center [987, 405] width 25 height 25
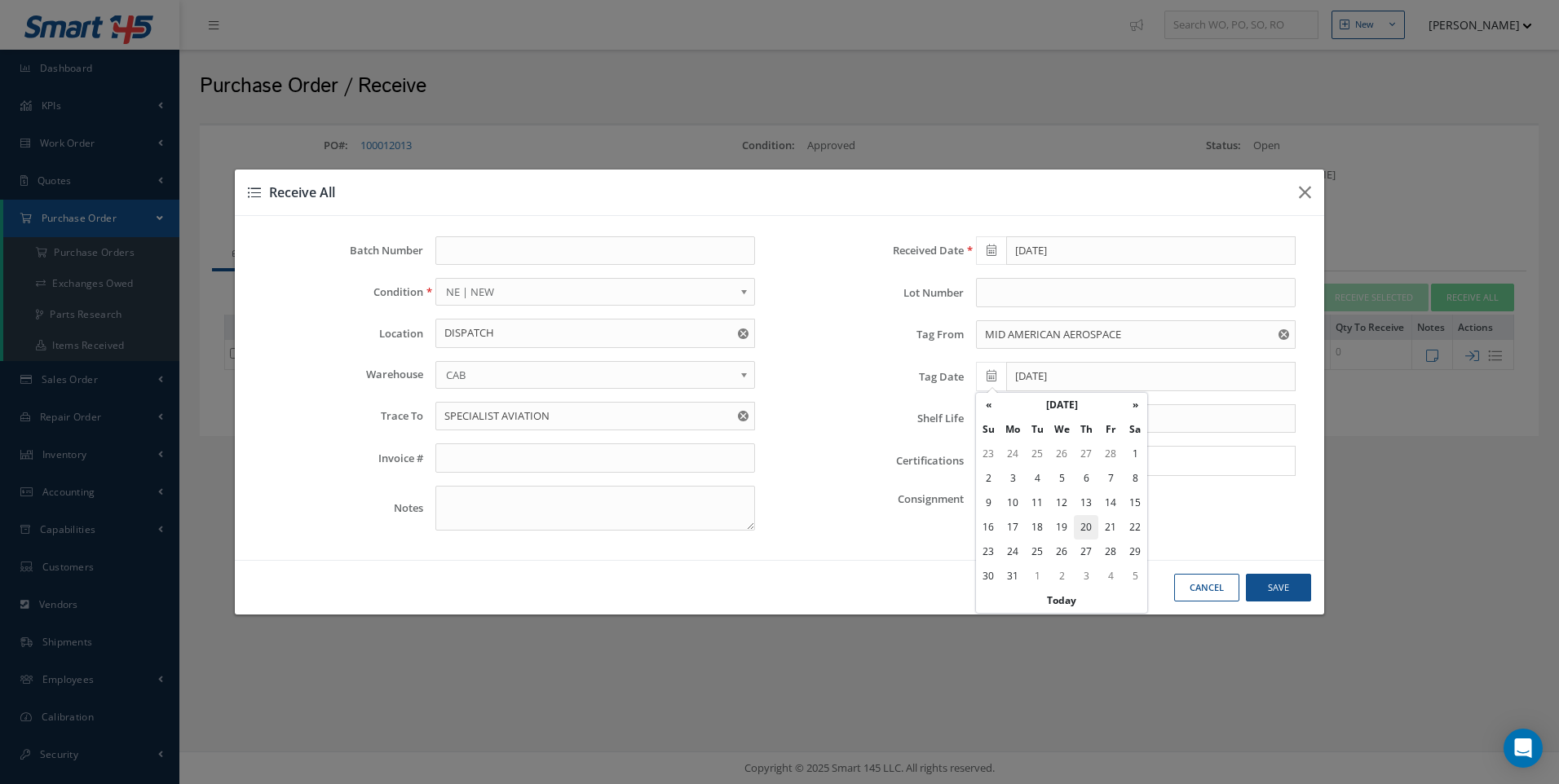
drag, startPoint x: 1088, startPoint y: 526, endPoint x: 1083, endPoint y: 469, distance: 57.2
click at [1087, 526] on td "20" at bounding box center [1086, 527] width 25 height 25
type input "03/20/2025"
click at [1015, 462] on input "Search for option" at bounding box center [1132, 461] width 307 height 17
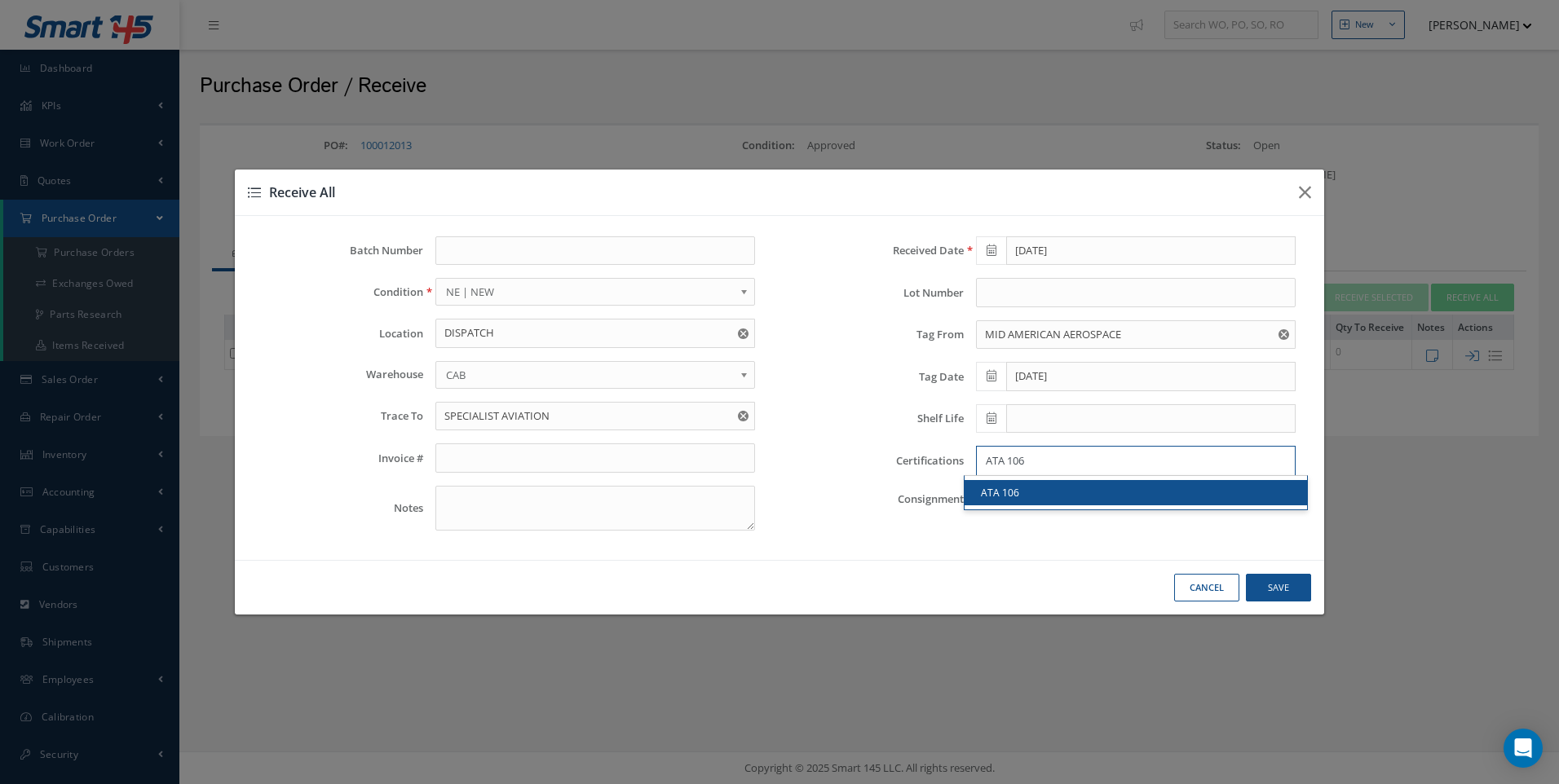
type input "ATA 106"
click at [1125, 397] on div "Received Date 09/16/2025 Lot Number Tag From MID AMERICAN AEROSPACE No Match Fo…" at bounding box center [1049, 390] width 540 height 307
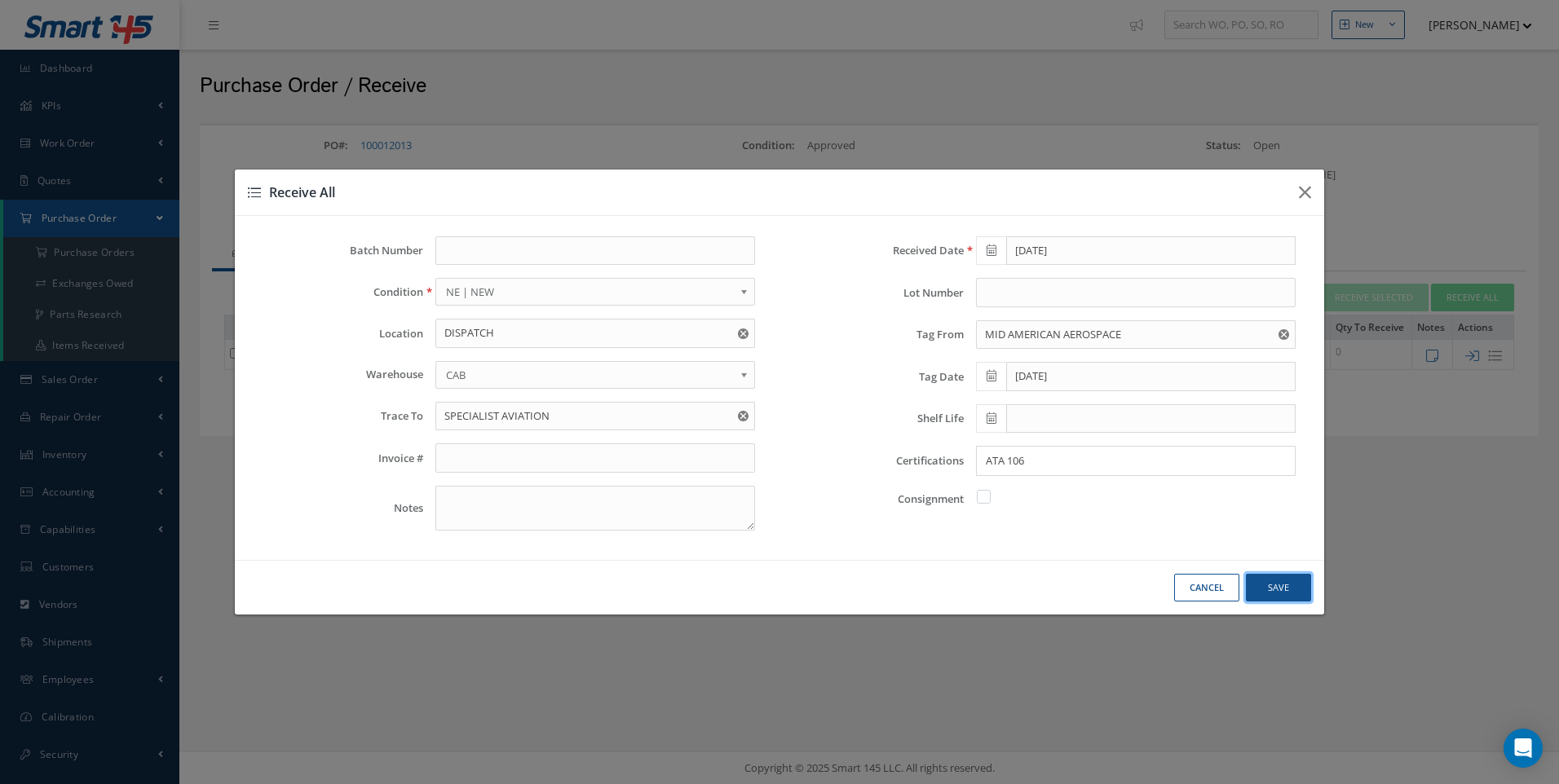
click at [1271, 588] on button "Save" at bounding box center [1278, 588] width 65 height 29
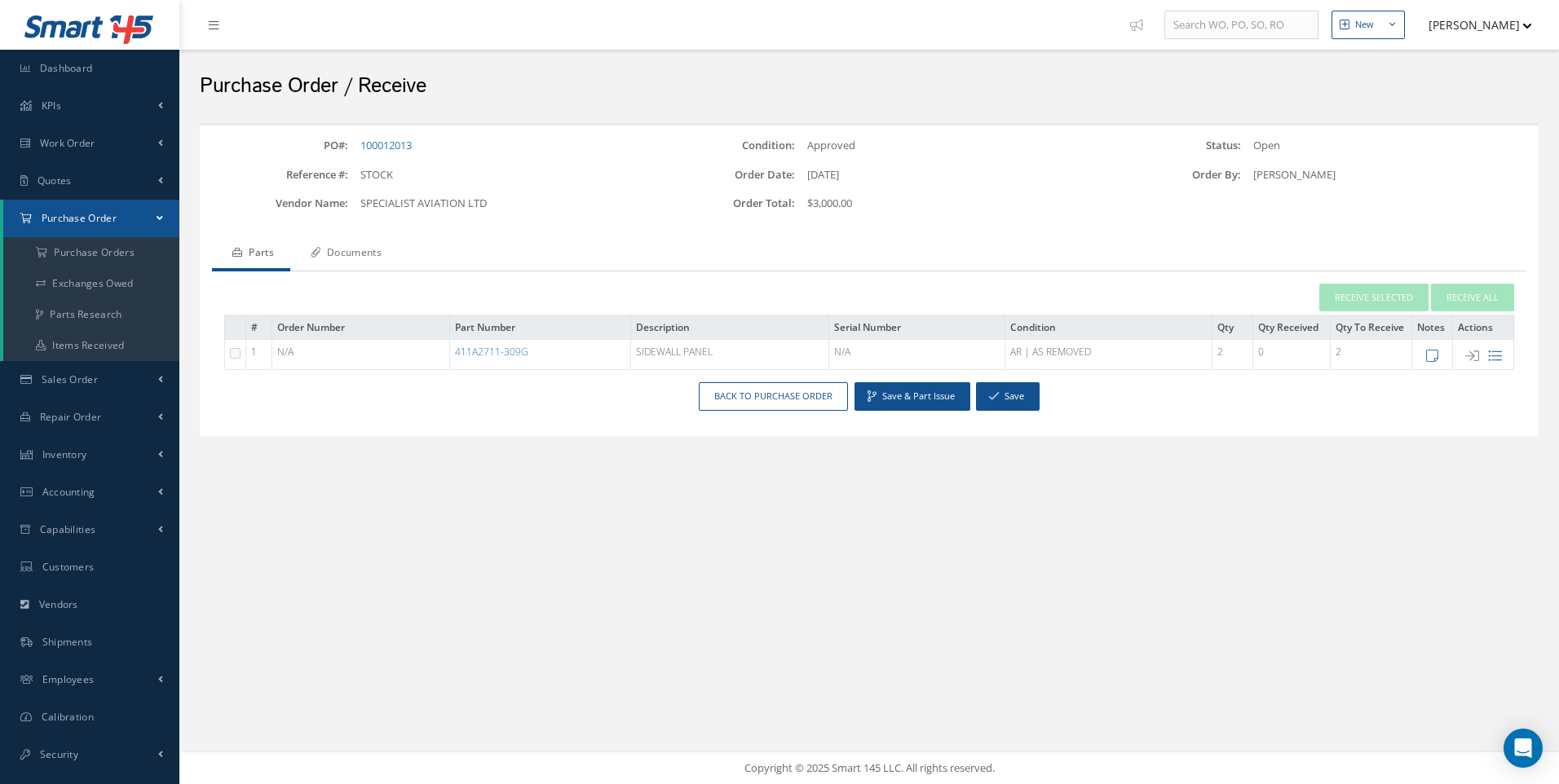
click at [363, 254] on link "Documents" at bounding box center [343, 254] width 108 height 34
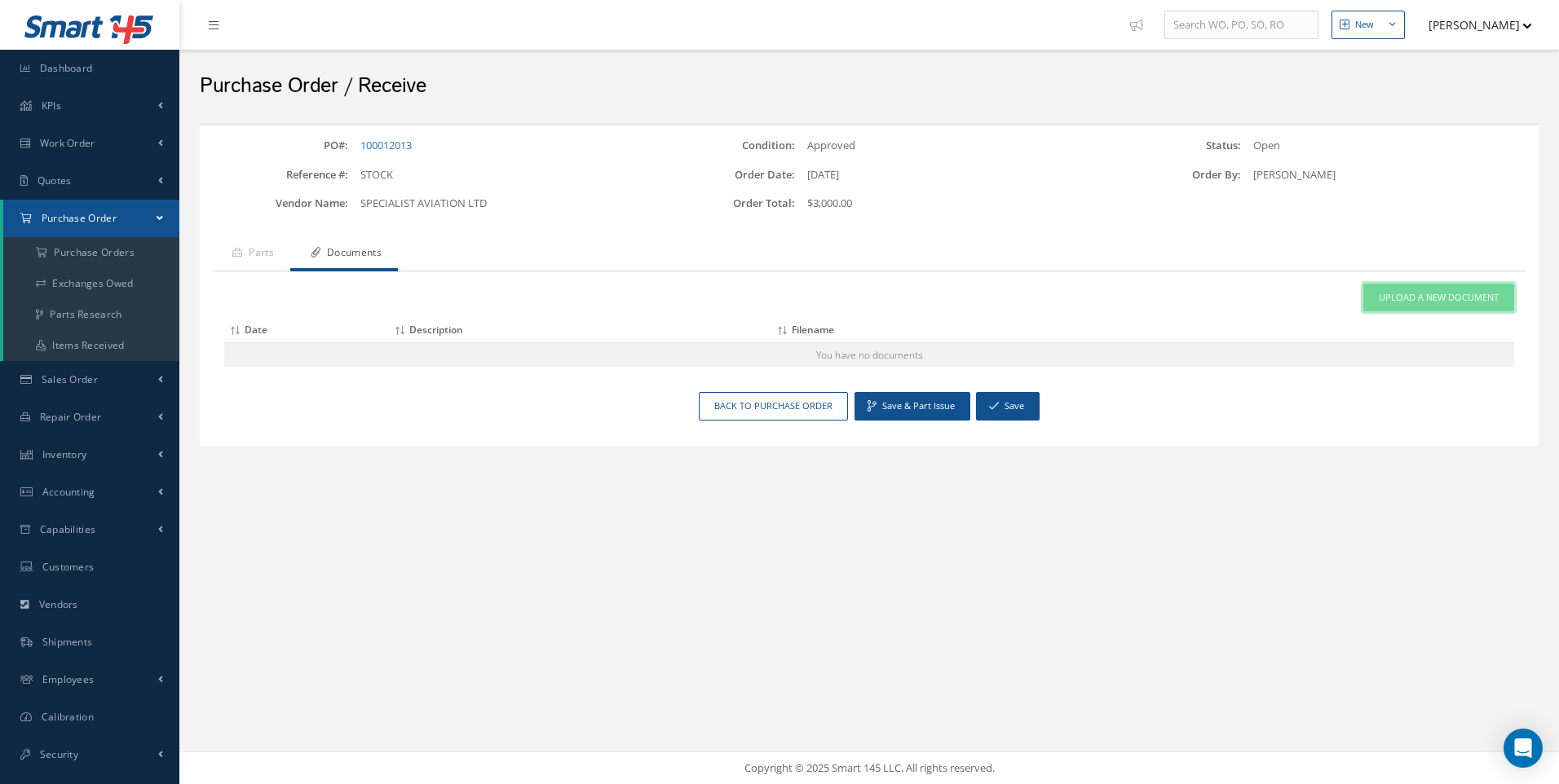
click at [1390, 293] on span "Upload a New Document" at bounding box center [1438, 297] width 120 height 14
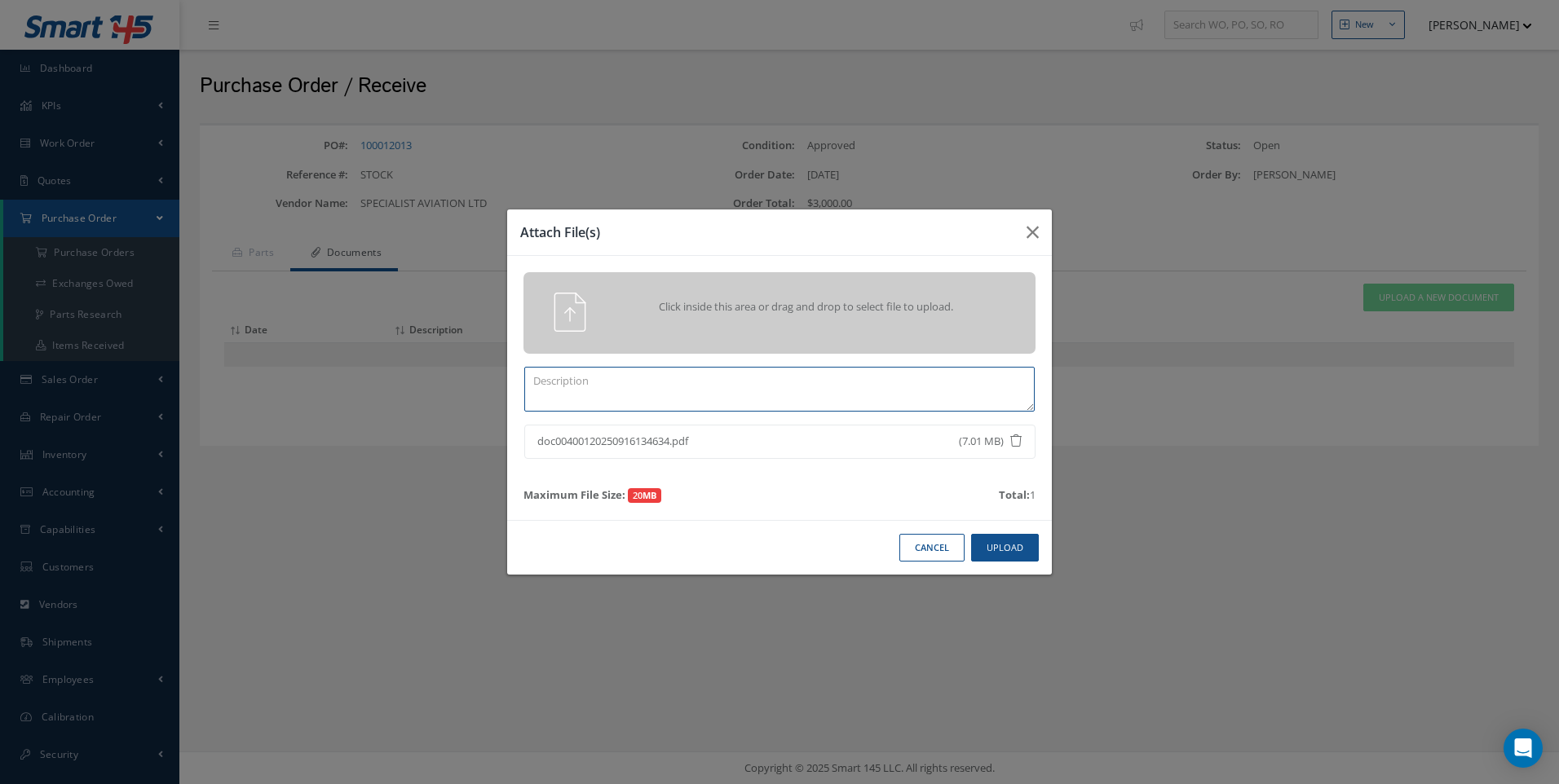
click at [561, 378] on textarea at bounding box center [780, 389] width 511 height 45
type textarea "DEL NOTES/ATA 106 TRACE"
click at [1010, 541] on button "Upload" at bounding box center [1005, 548] width 68 height 29
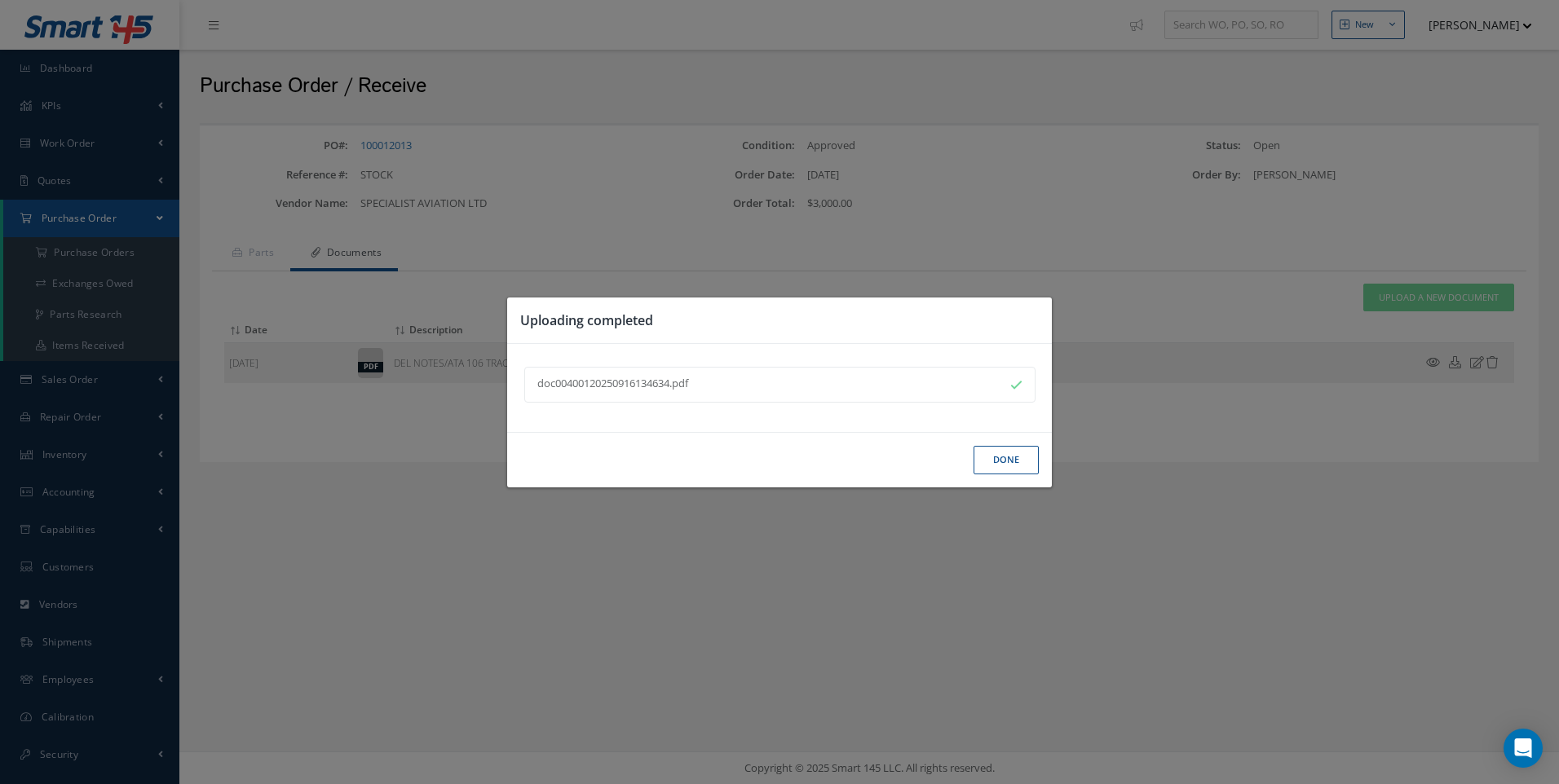
click at [1004, 462] on button "Done" at bounding box center [1006, 460] width 65 height 29
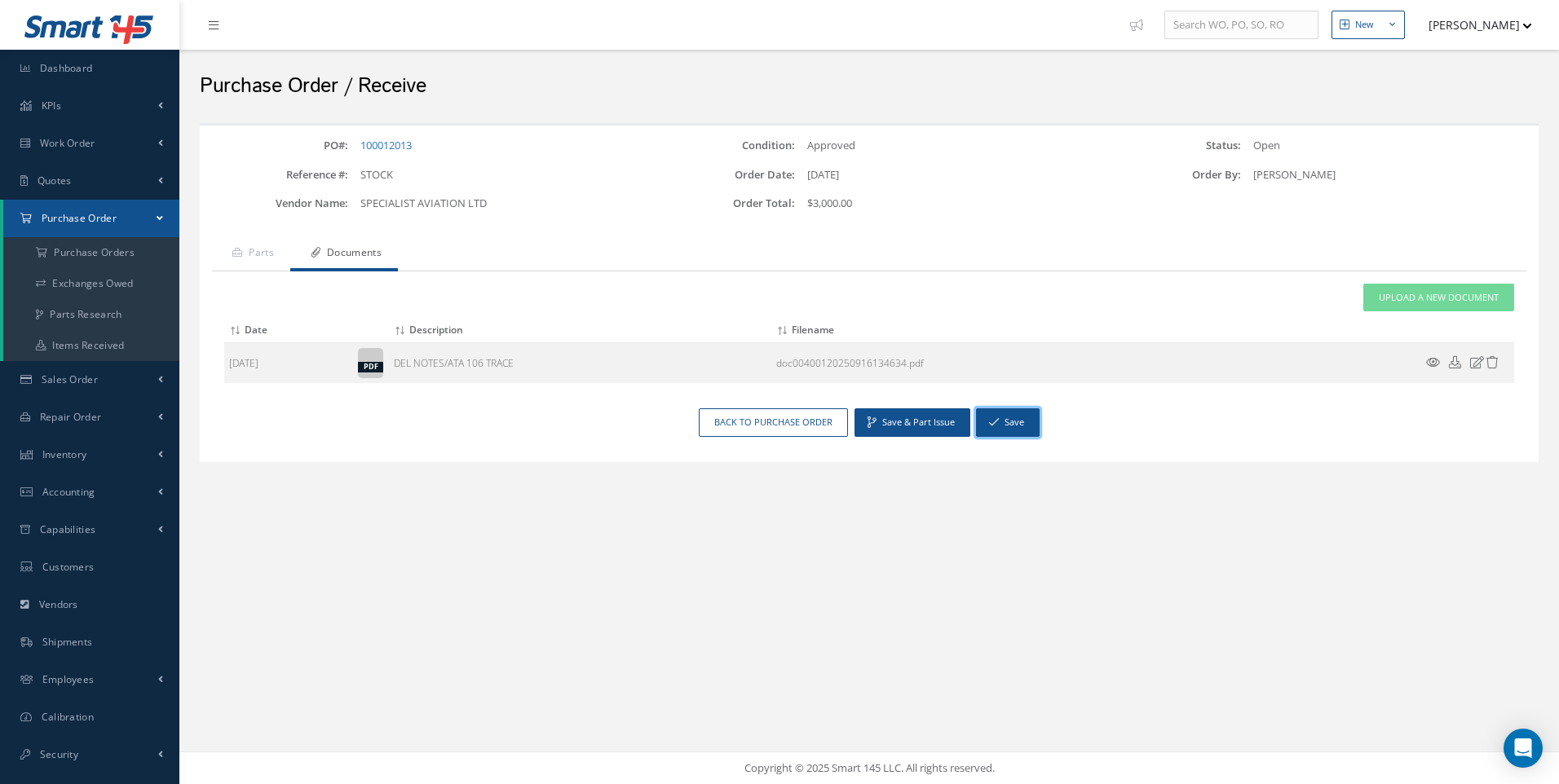
click at [1001, 422] on button "Save" at bounding box center [1007, 422] width 64 height 29
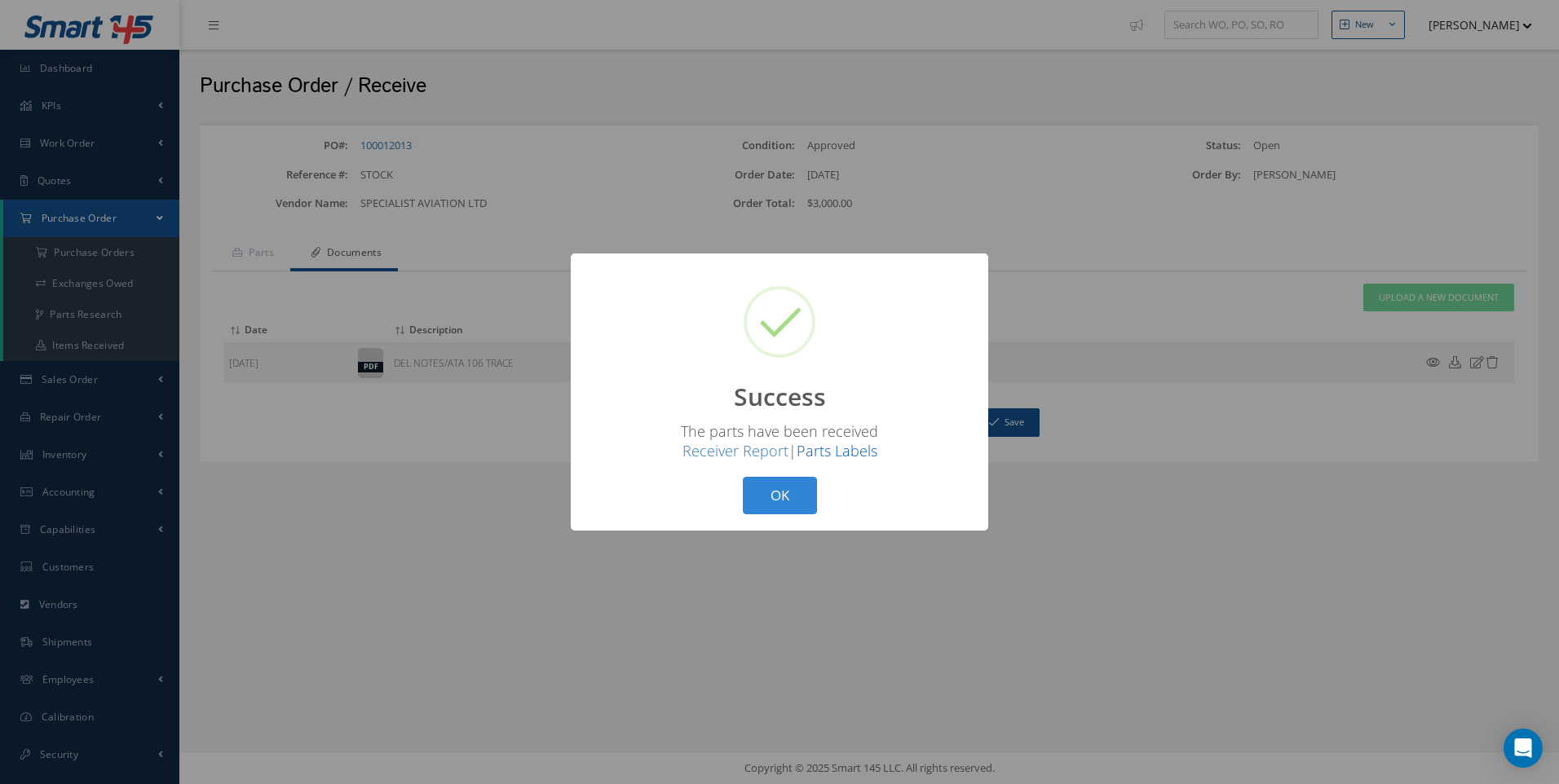
click at [836, 457] on link "Parts Labels" at bounding box center [837, 450] width 81 height 19
click at [779, 495] on button "OK" at bounding box center [780, 496] width 75 height 39
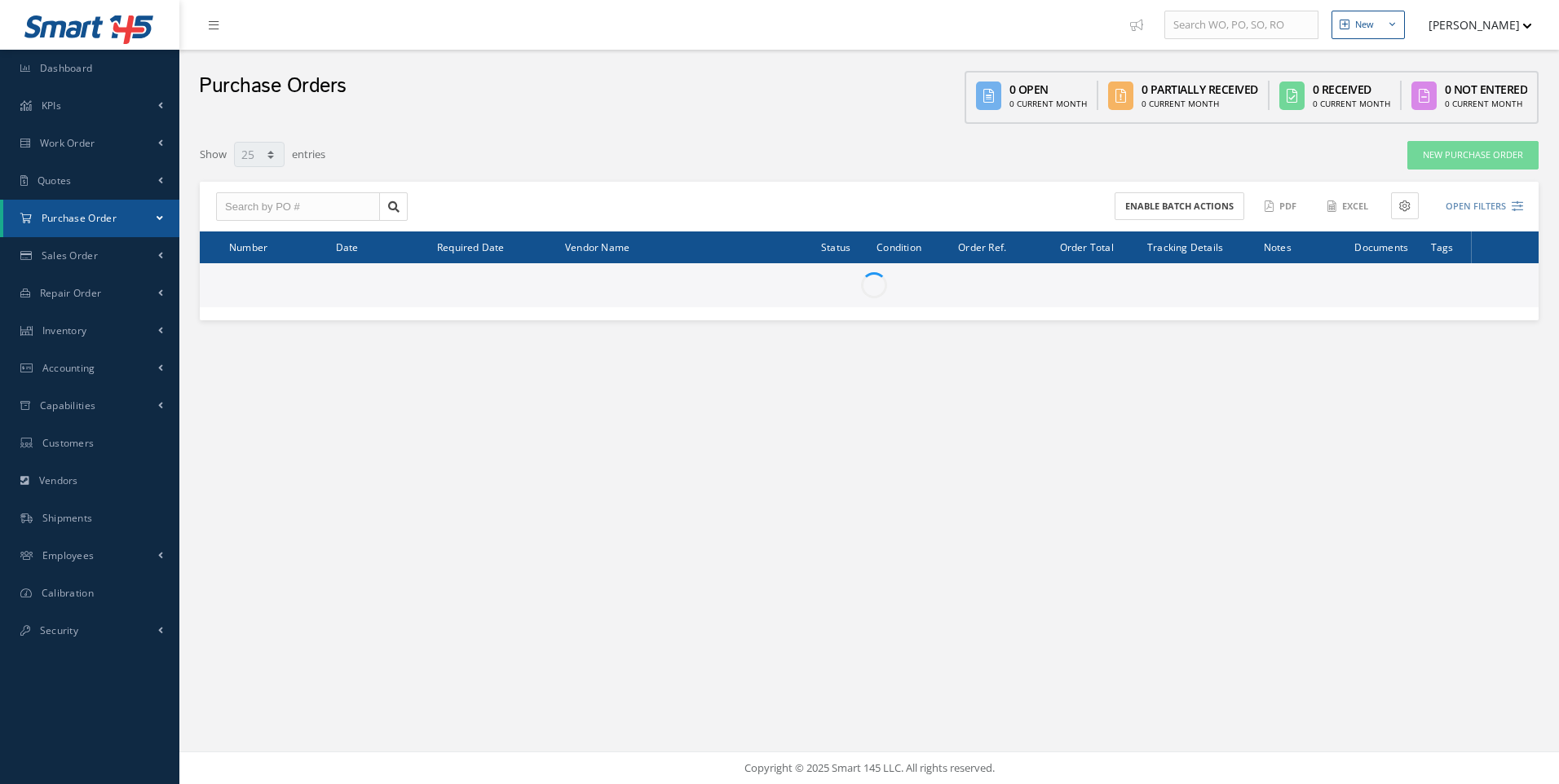
select select "25"
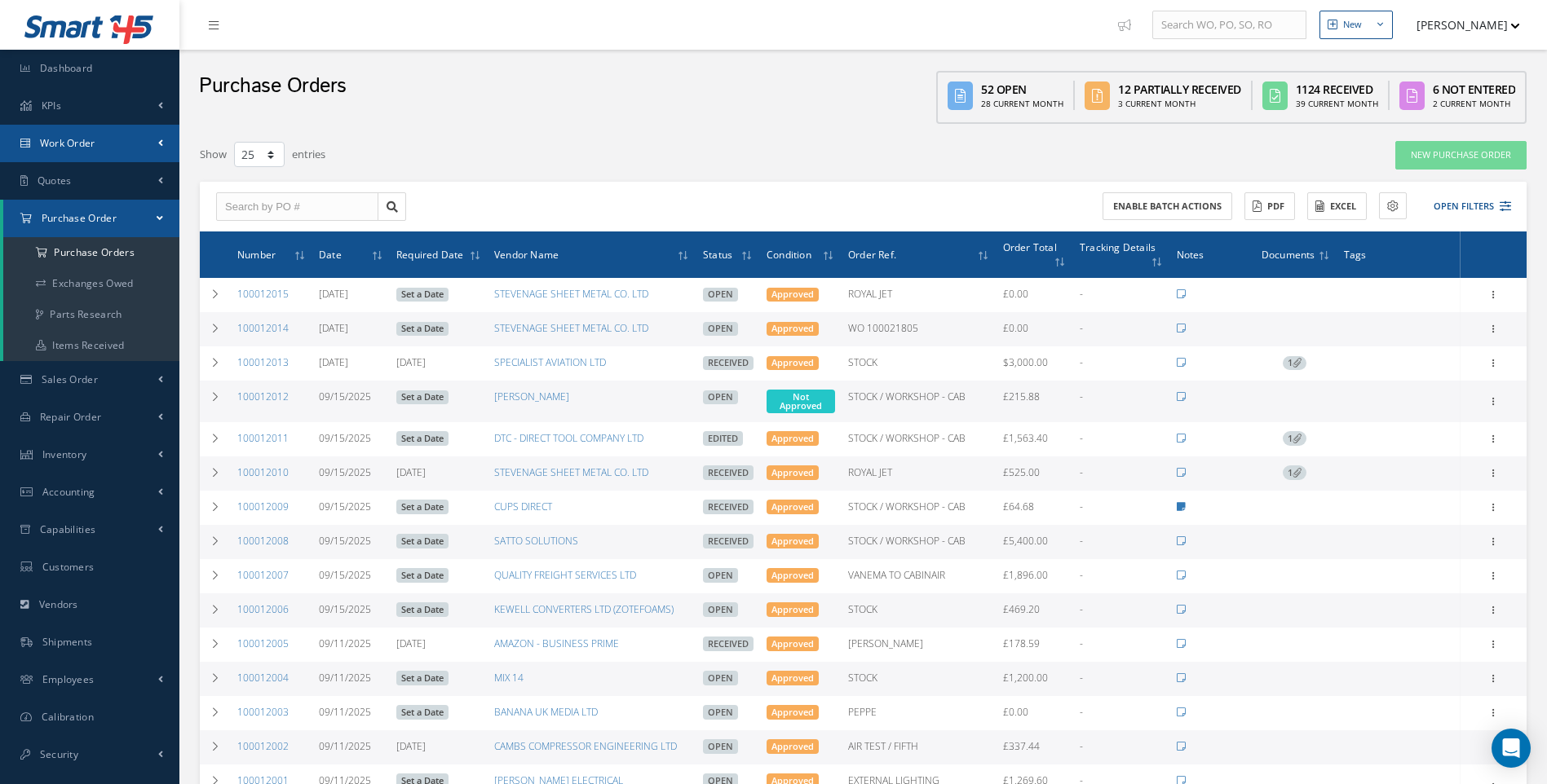
click at [93, 144] on span "Work Order" at bounding box center [67, 143] width 55 height 14
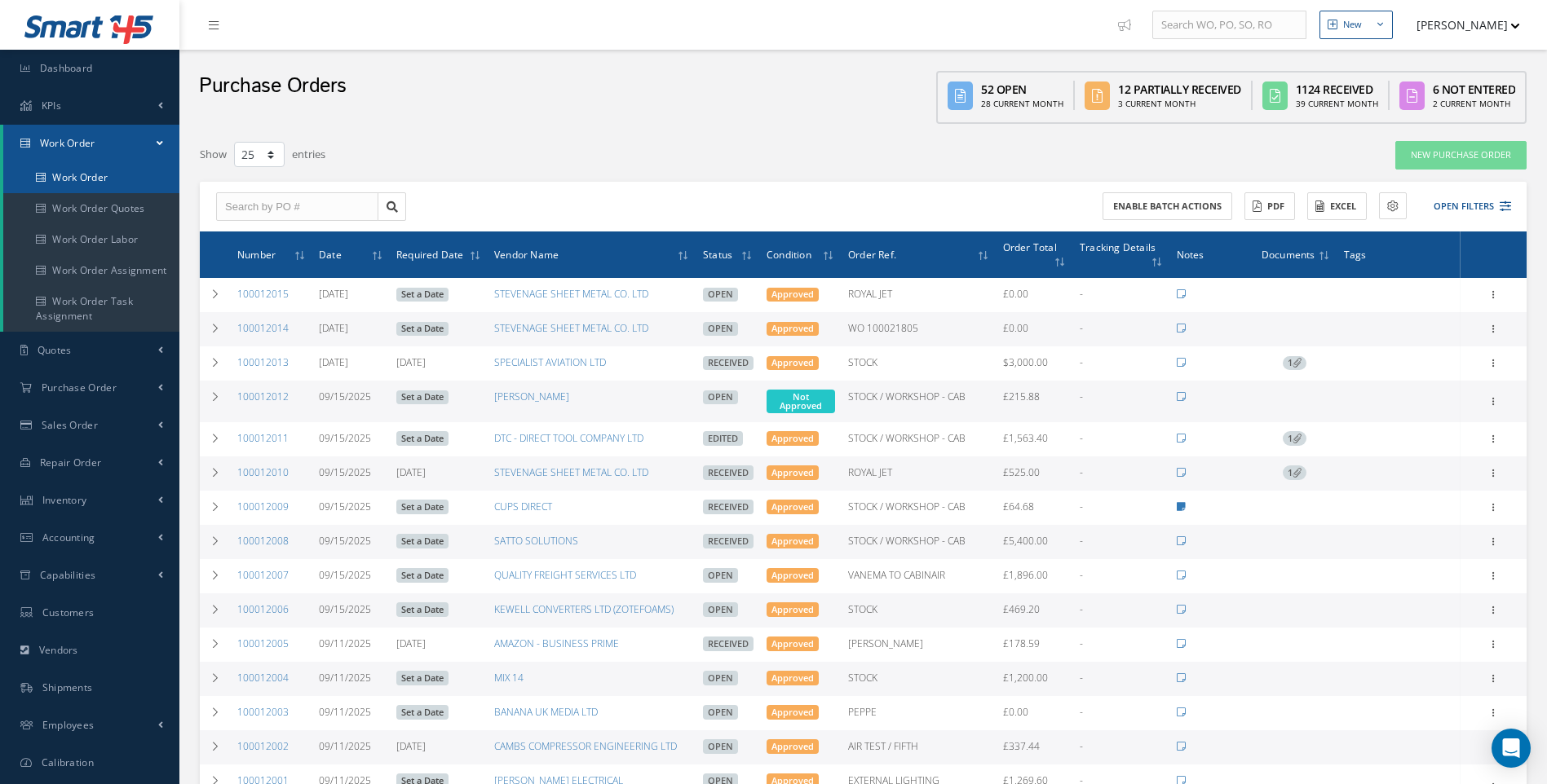
click at [97, 171] on link "Work Order" at bounding box center [91, 178] width 176 height 31
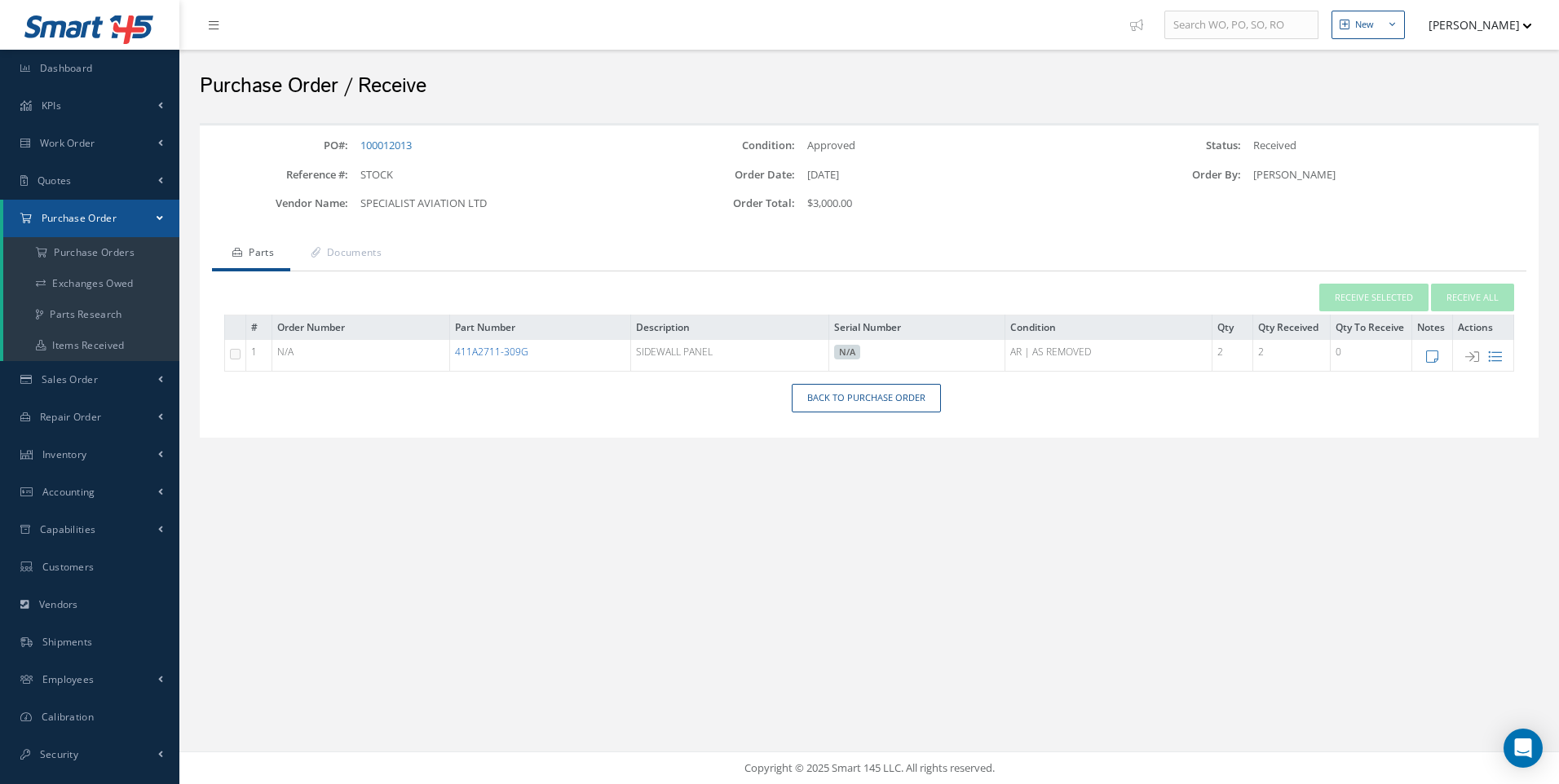
click at [519, 351] on link "411A2711-309G" at bounding box center [491, 352] width 74 height 14
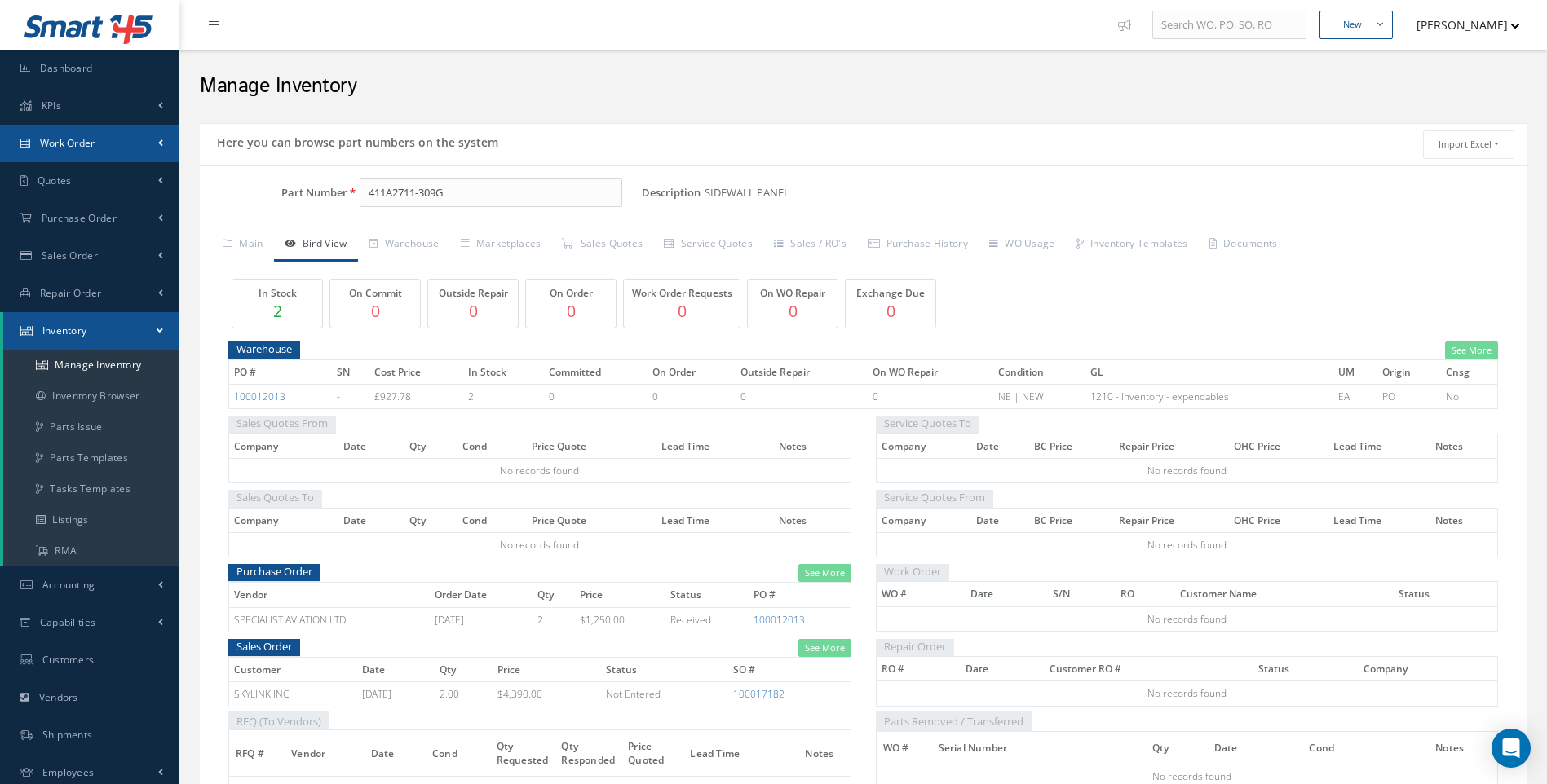
click at [82, 149] on span "Work Order" at bounding box center [67, 143] width 55 height 14
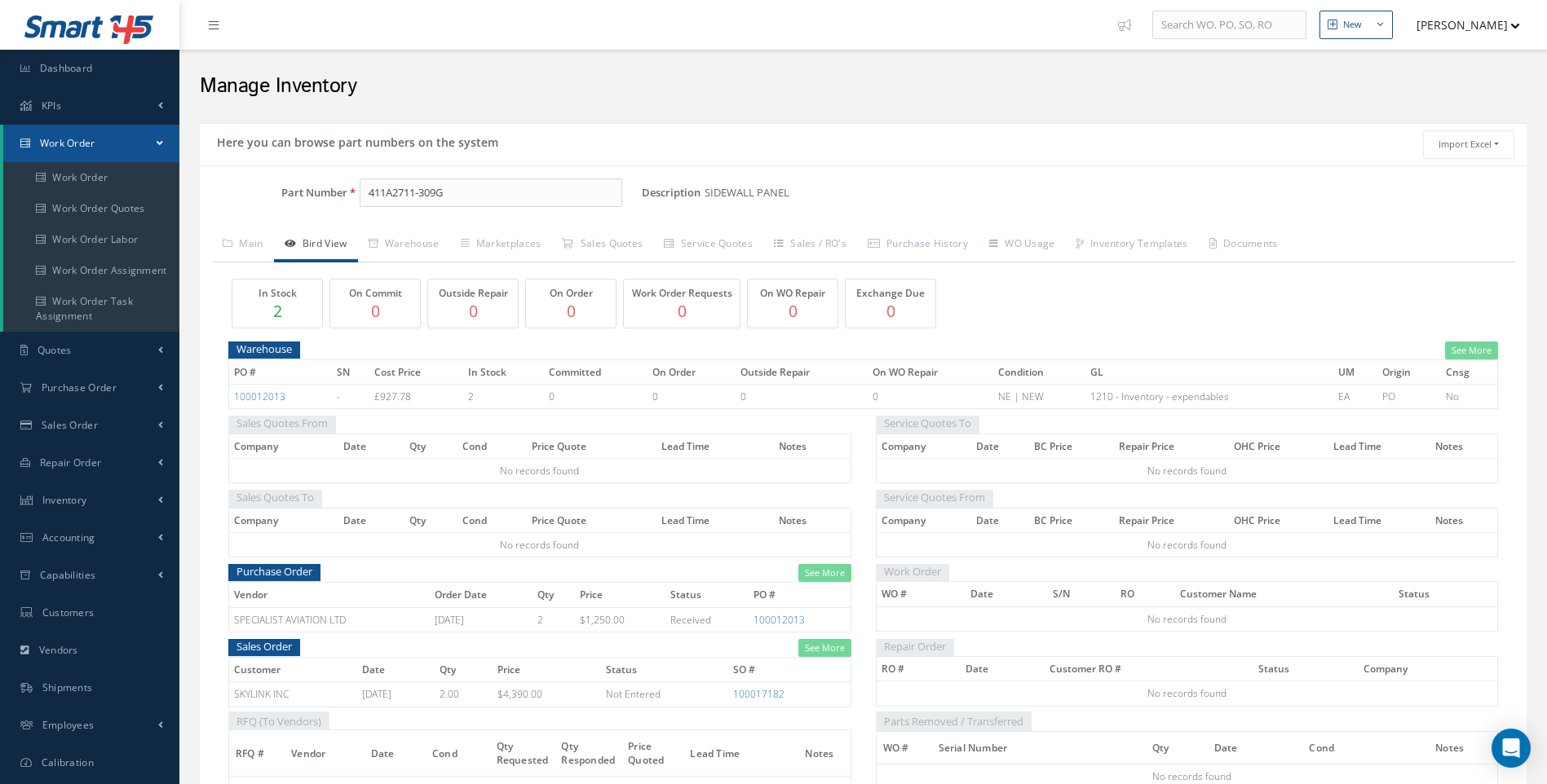
click at [305, 381] on th "PO #" at bounding box center [281, 373] width 103 height 25
click at [88, 182] on link "Work Order" at bounding box center [91, 178] width 176 height 31
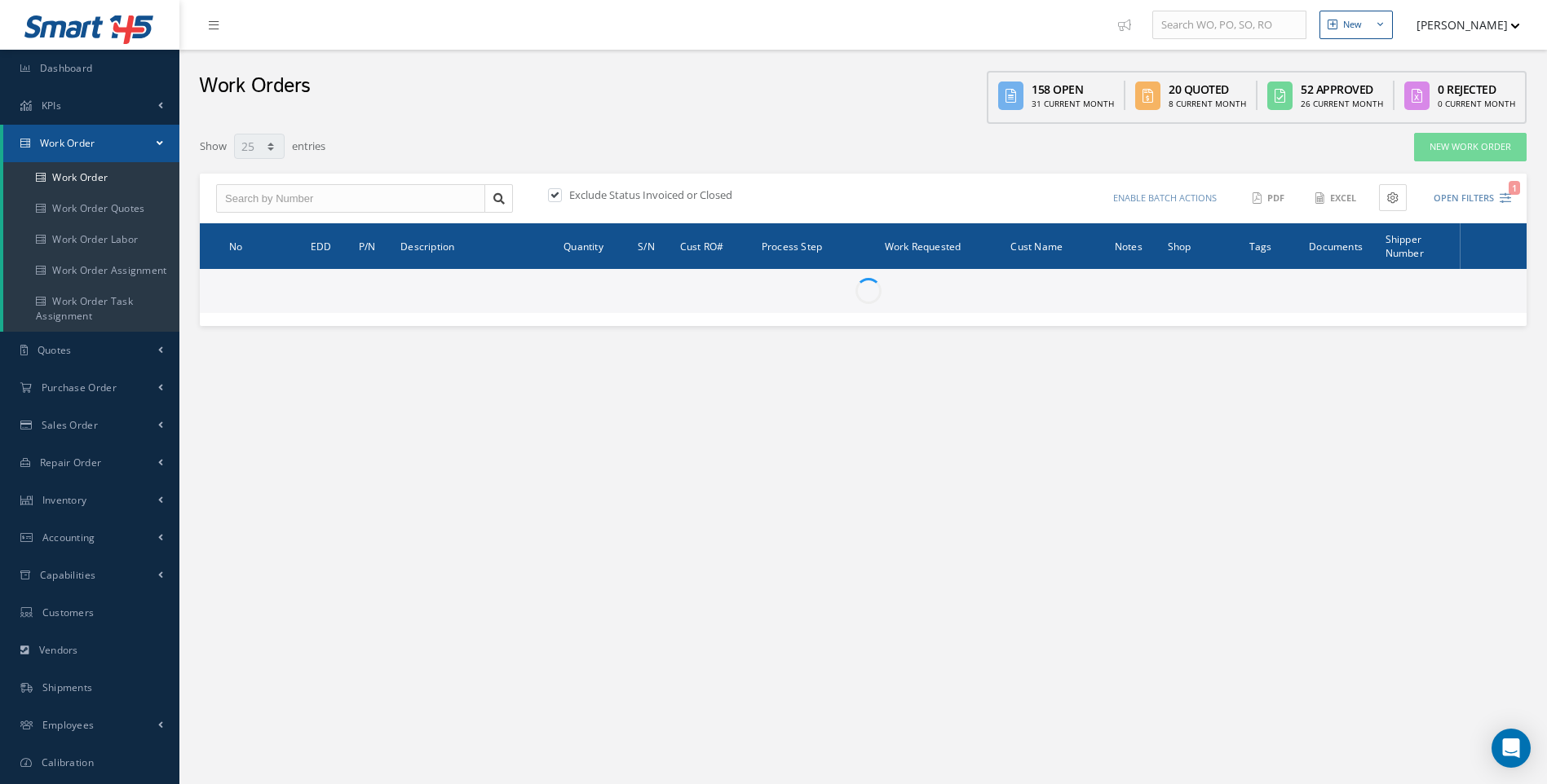
select select "25"
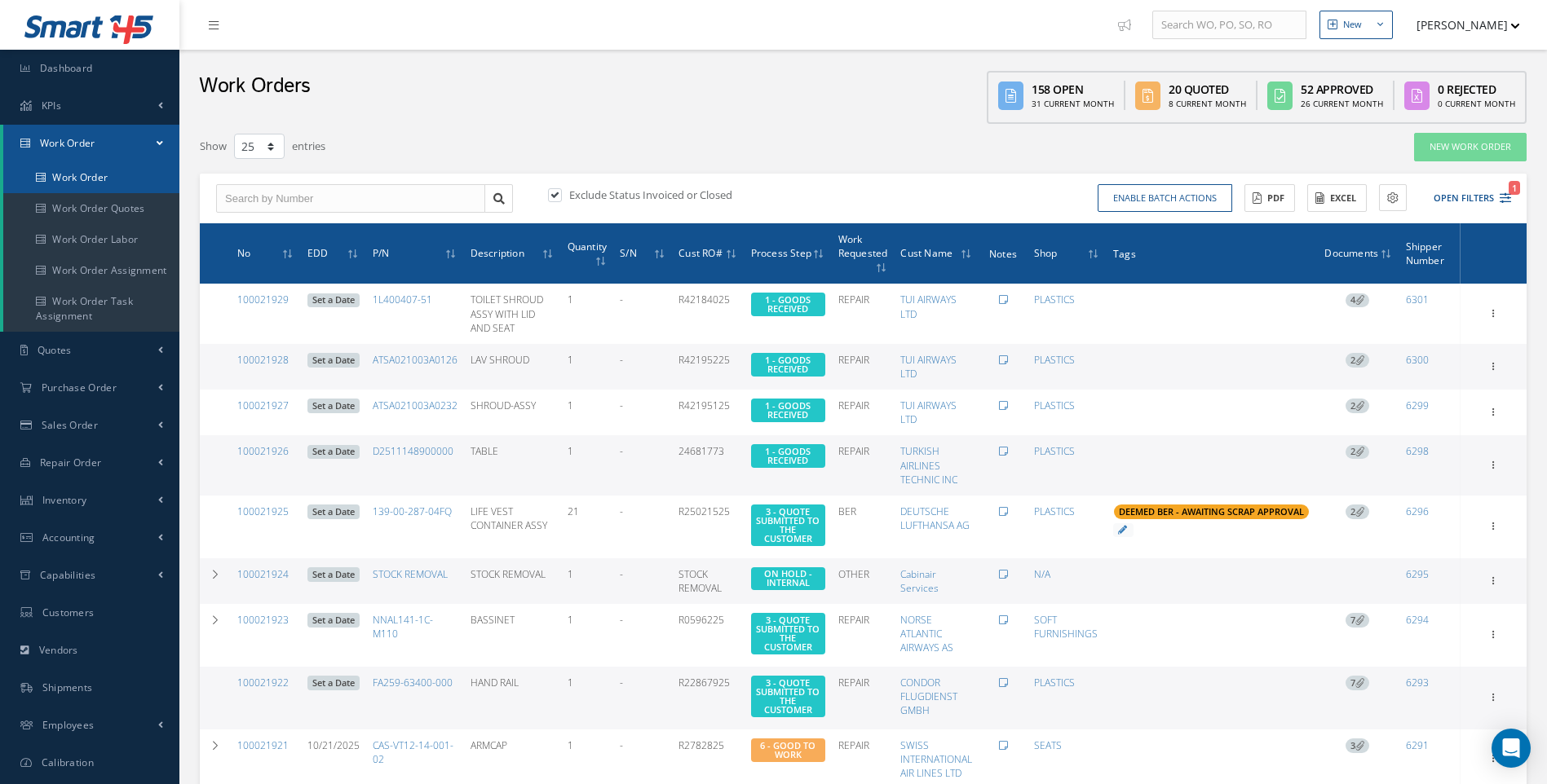
click at [82, 172] on link "Work Order" at bounding box center [91, 178] width 176 height 31
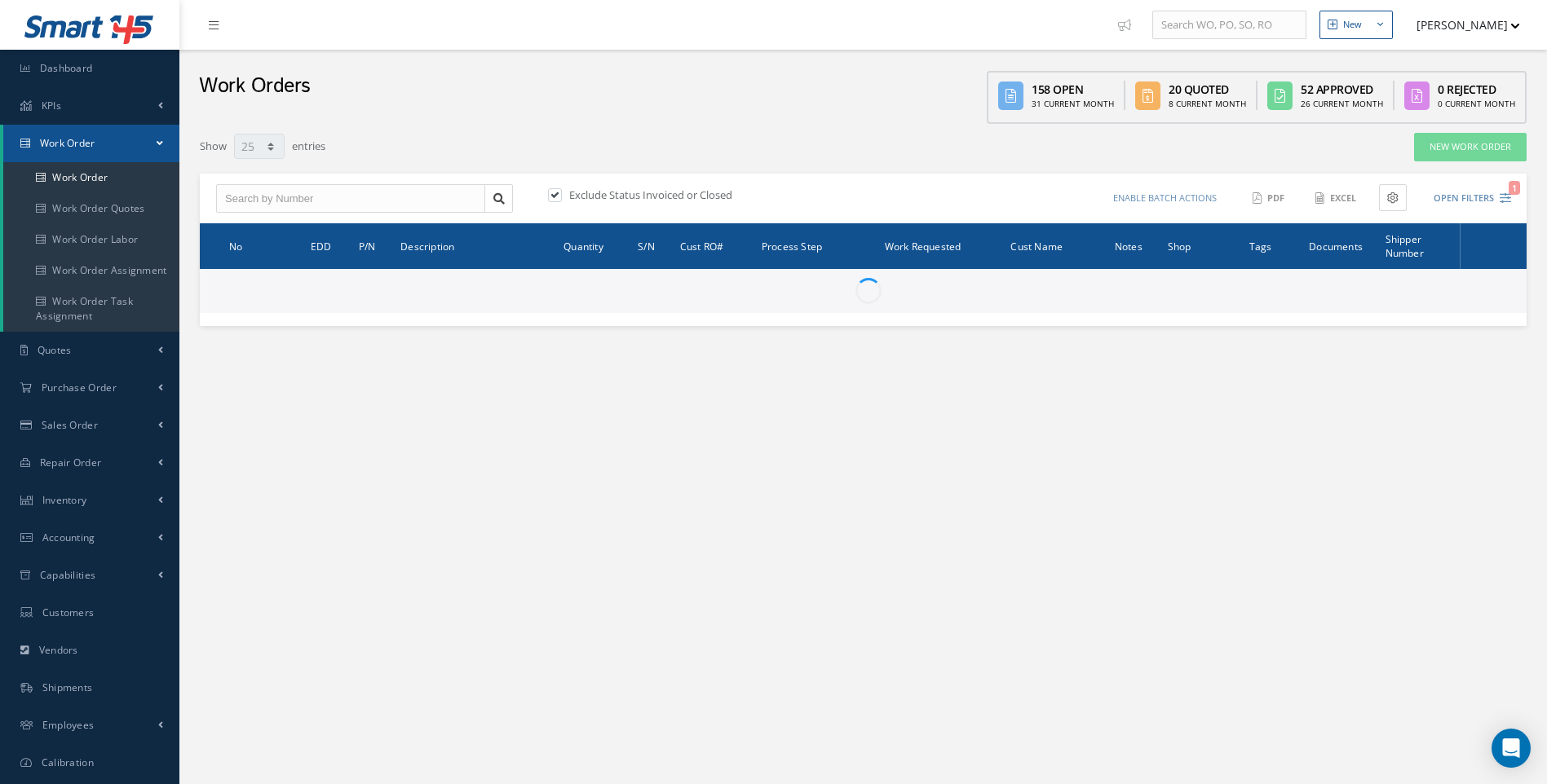
select select "25"
click at [1454, 153] on link "New Work Order" at bounding box center [1470, 146] width 112 height 29
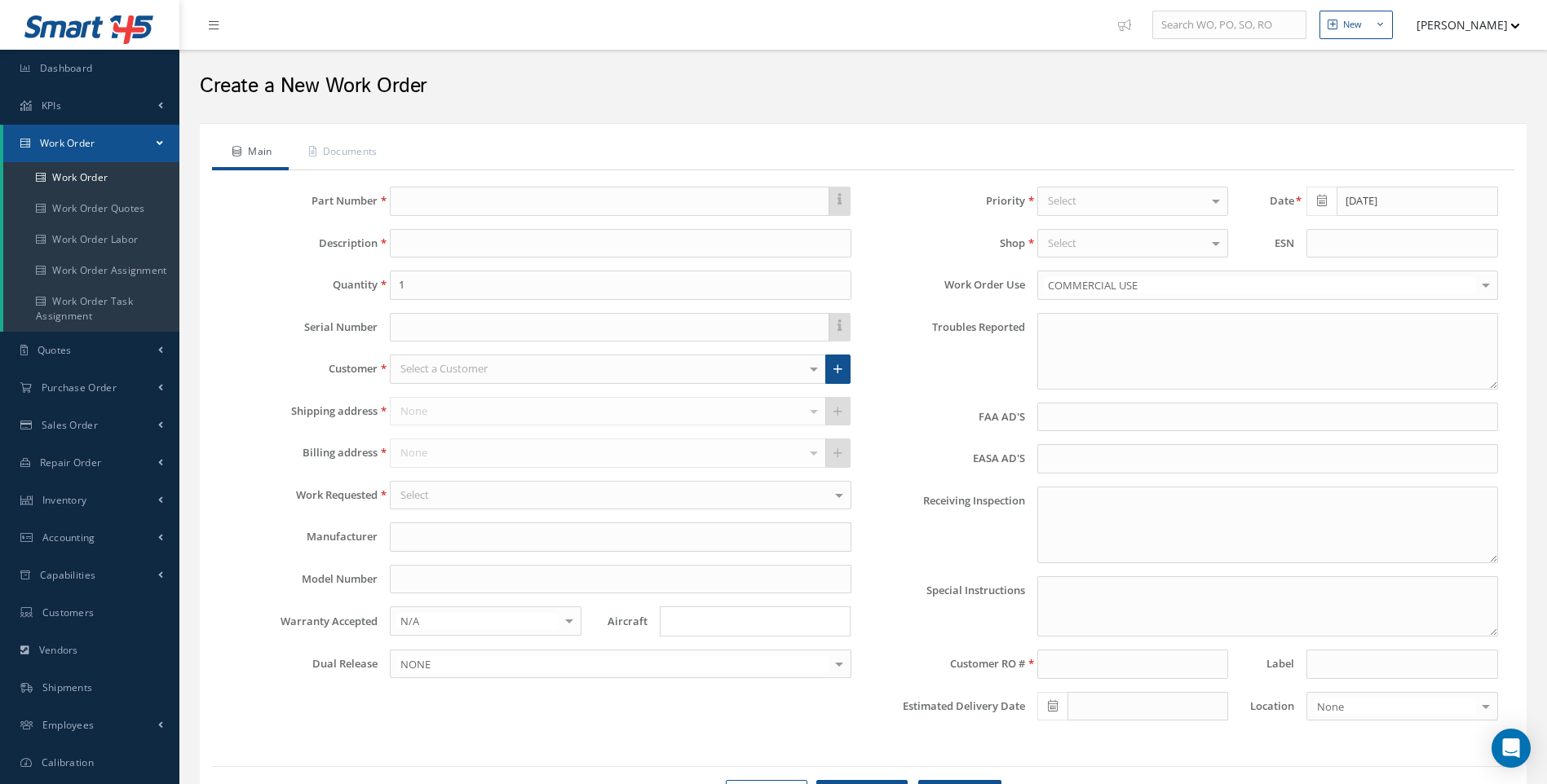
type textarea "NONE"
type input "NONE"
type textarea "NO VISUAL DAMAGE"
type textarea "PLEASE SEE R.O. FOR DETAILS"
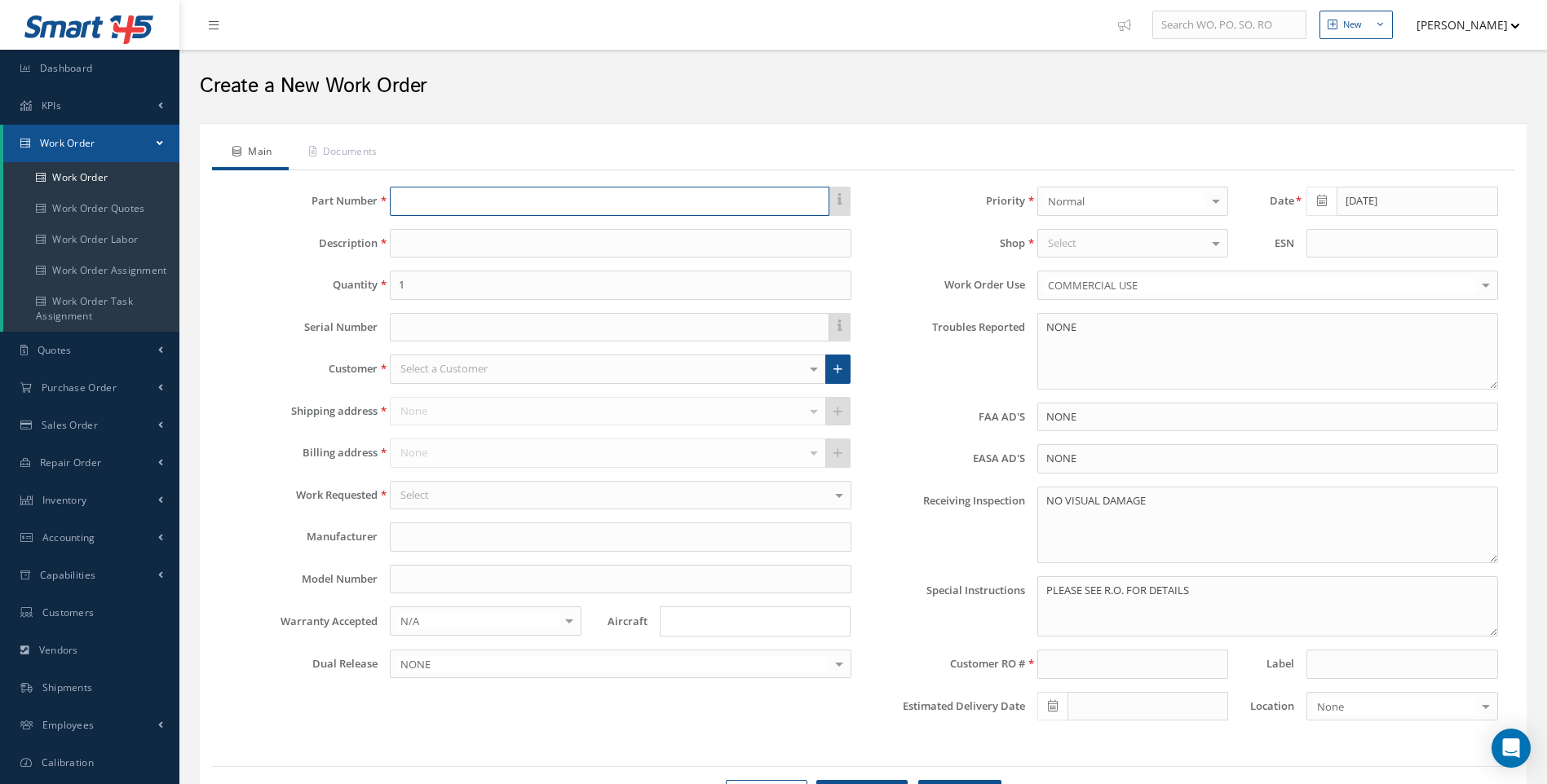
click at [444, 202] on input "text" at bounding box center [608, 202] width 439 height 29
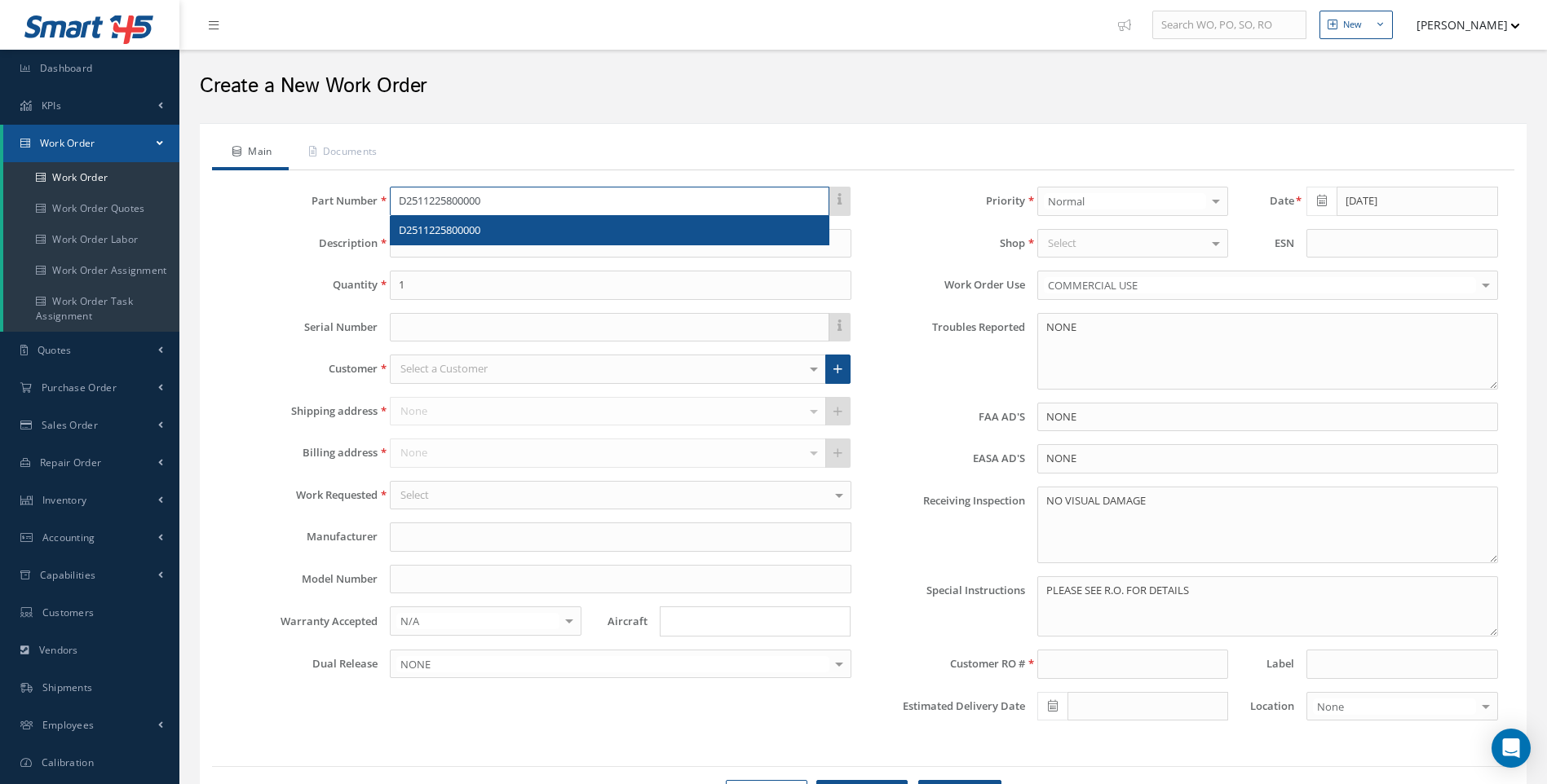
type input "D2511225800000"
click at [465, 232] on span "D2511225800000" at bounding box center [439, 230] width 82 height 15
type input "FOOT REST AND SLIDING TABLE - PILOT"
type input "AEROKNOW"
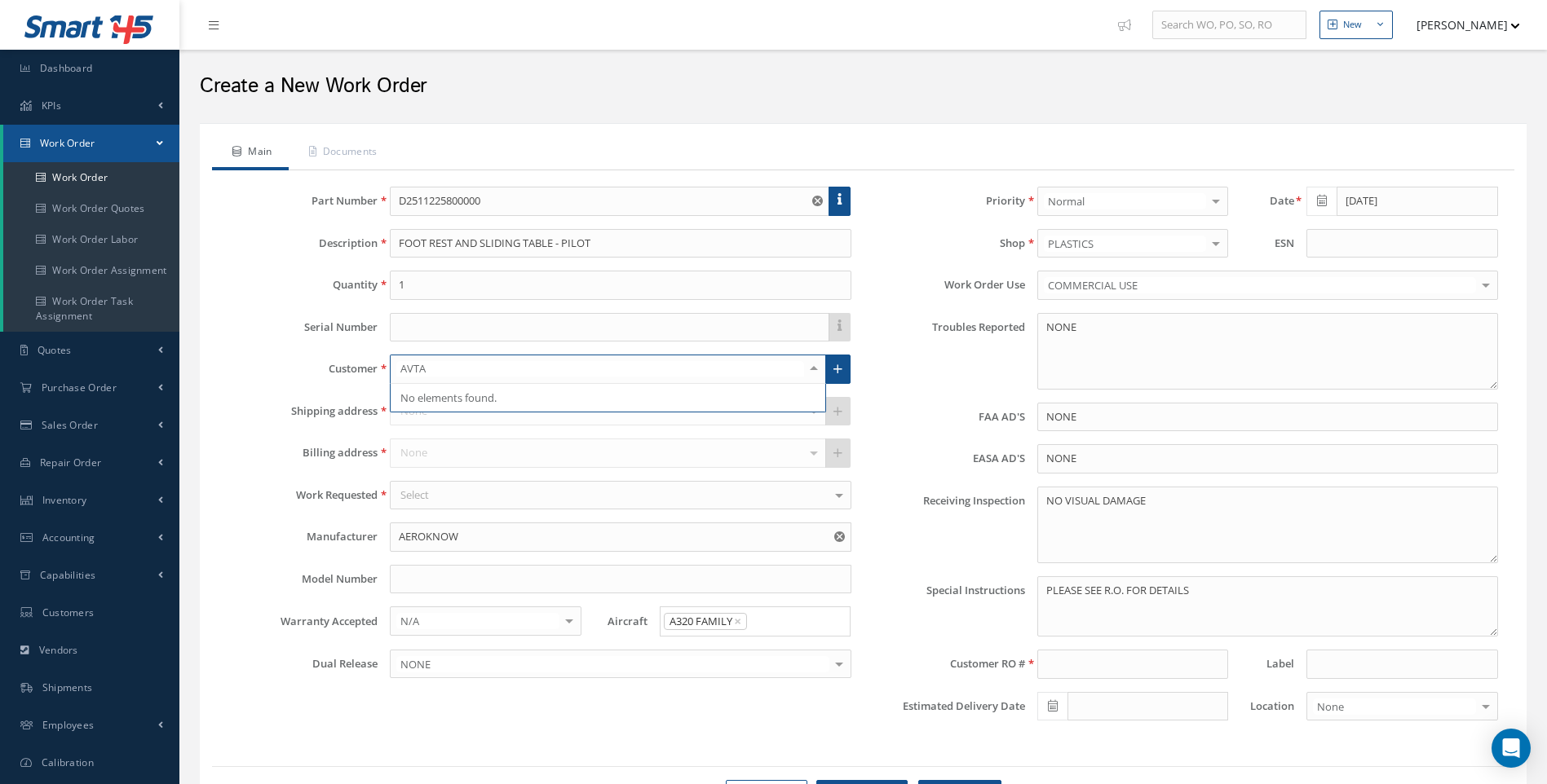
type input "AVT"
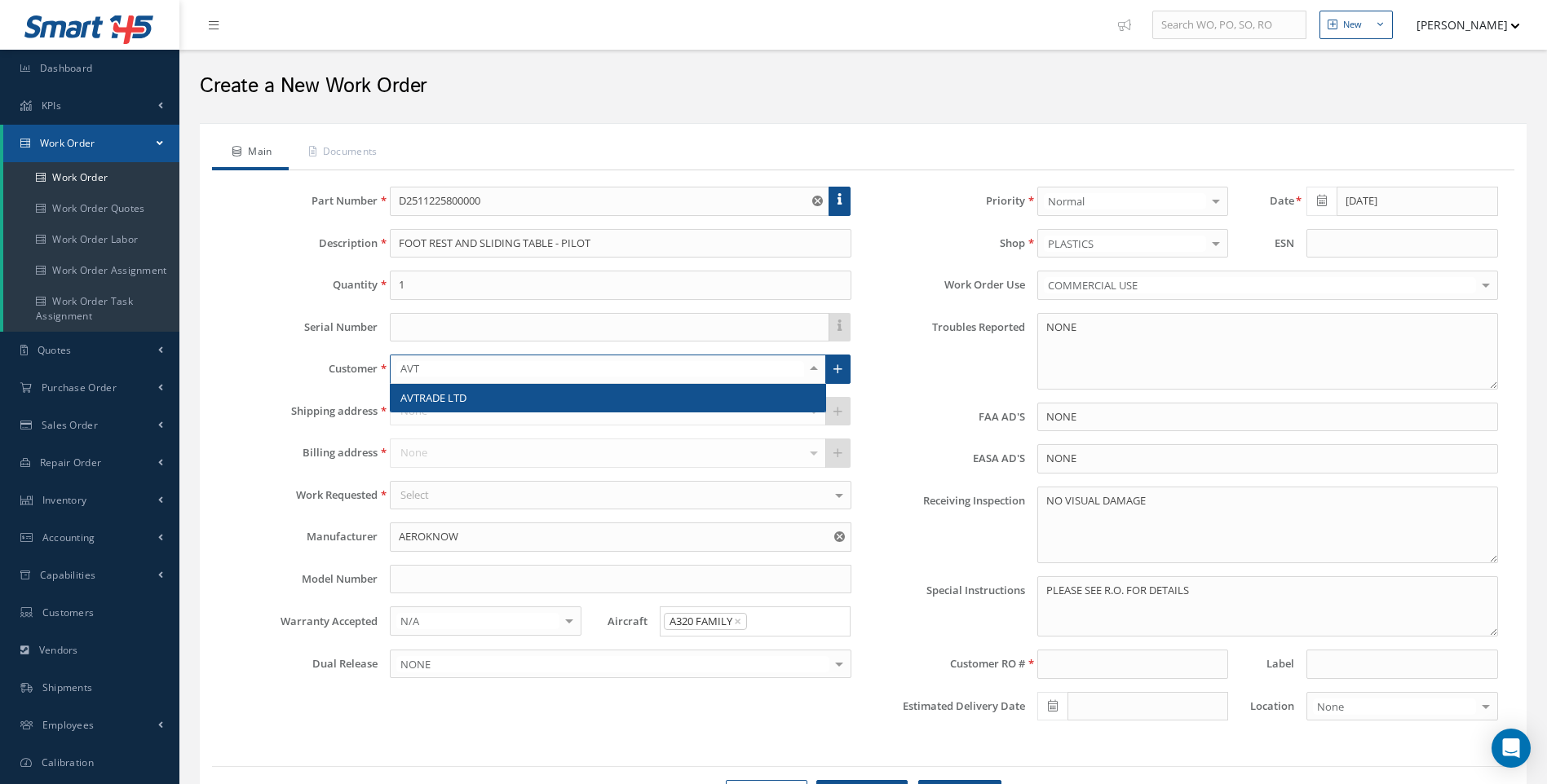
click at [450, 396] on span "AVTRADE LTD" at bounding box center [433, 398] width 66 height 15
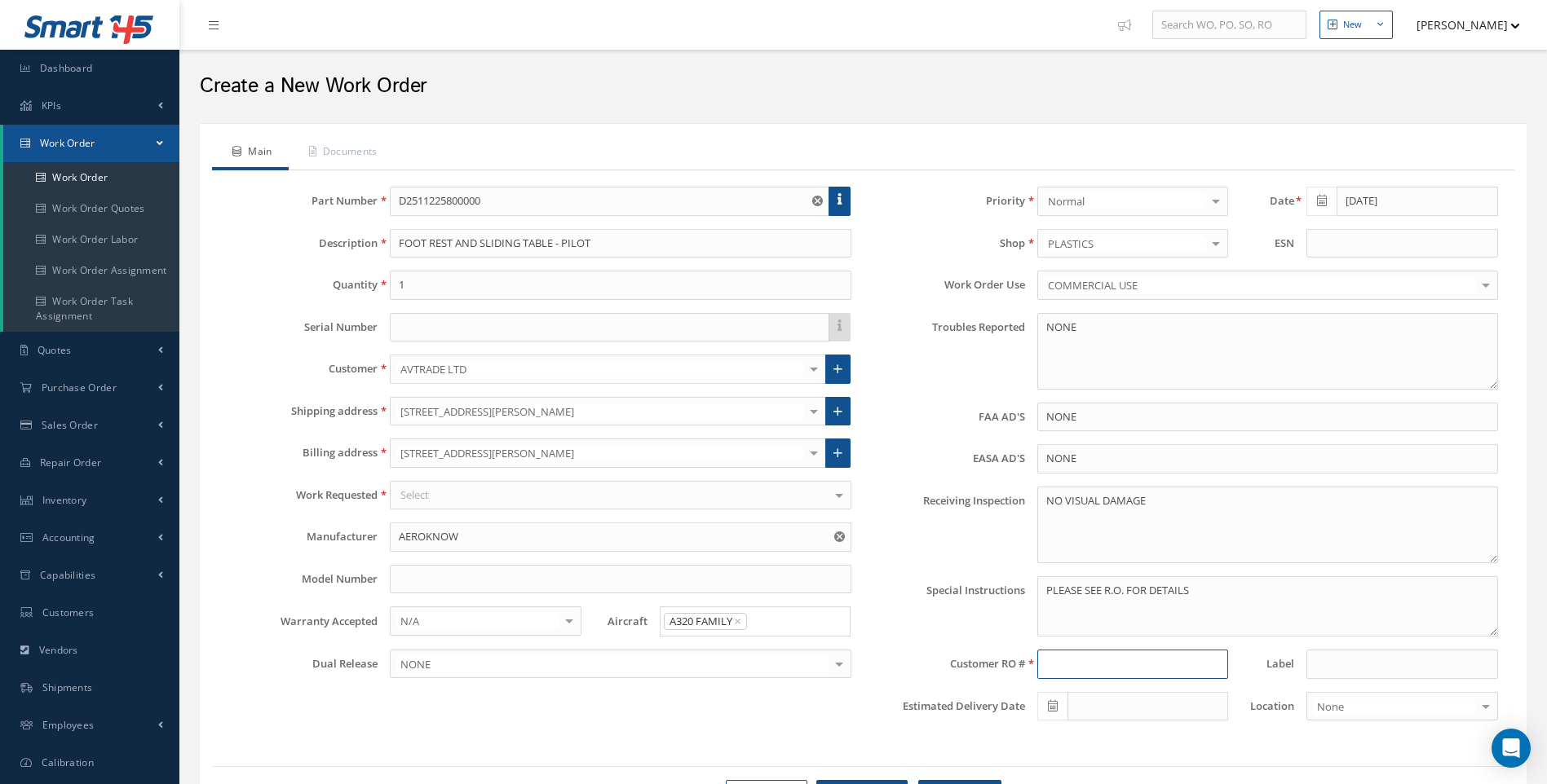
click at [1067, 661] on input at bounding box center [1132, 664] width 190 height 29
type input "R481096"
click at [424, 329] on input "text" at bounding box center [608, 328] width 439 height 29
click at [347, 144] on link "Documents" at bounding box center [341, 153] width 105 height 34
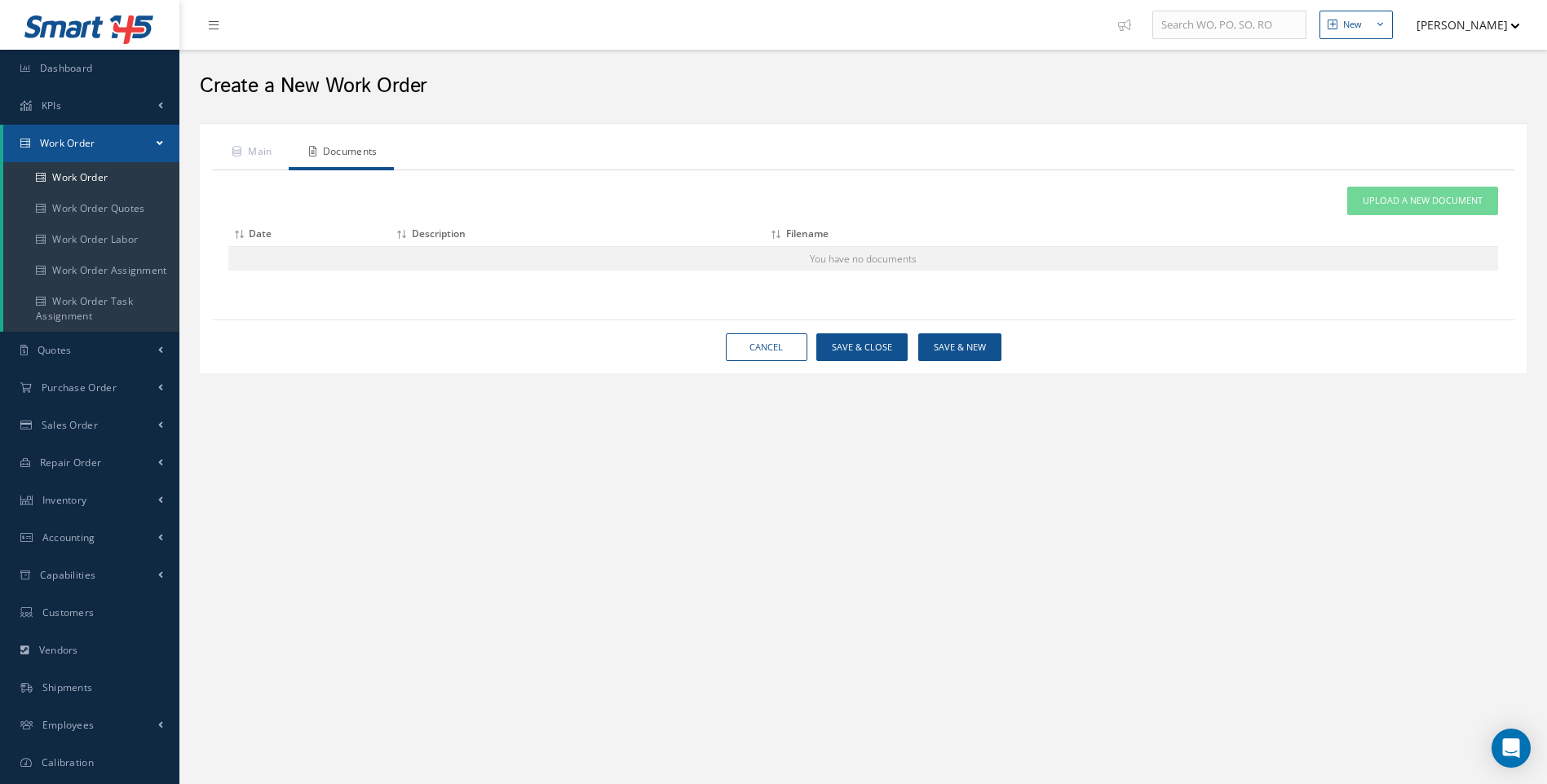
click at [1400, 216] on div "Attach File(s) Click inside this area or drag and drop to select file to upload…" at bounding box center [862, 228] width 1269 height 84
click at [1397, 203] on span "Upload a New Document" at bounding box center [1422, 201] width 120 height 14
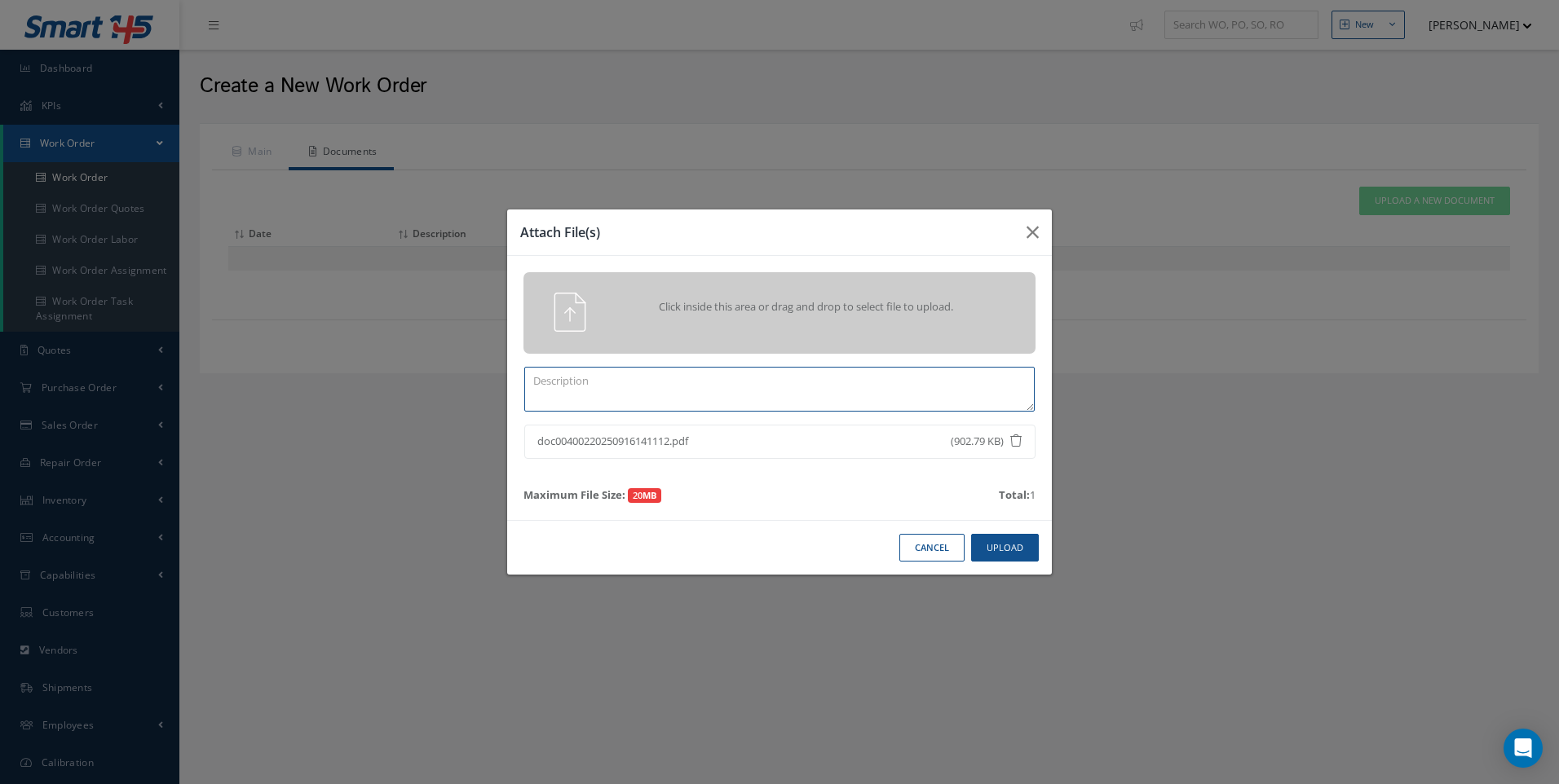
click at [651, 380] on textarea at bounding box center [780, 389] width 511 height 45
type textarea "R481096"
click at [1004, 545] on button "Upload" at bounding box center [1005, 548] width 68 height 29
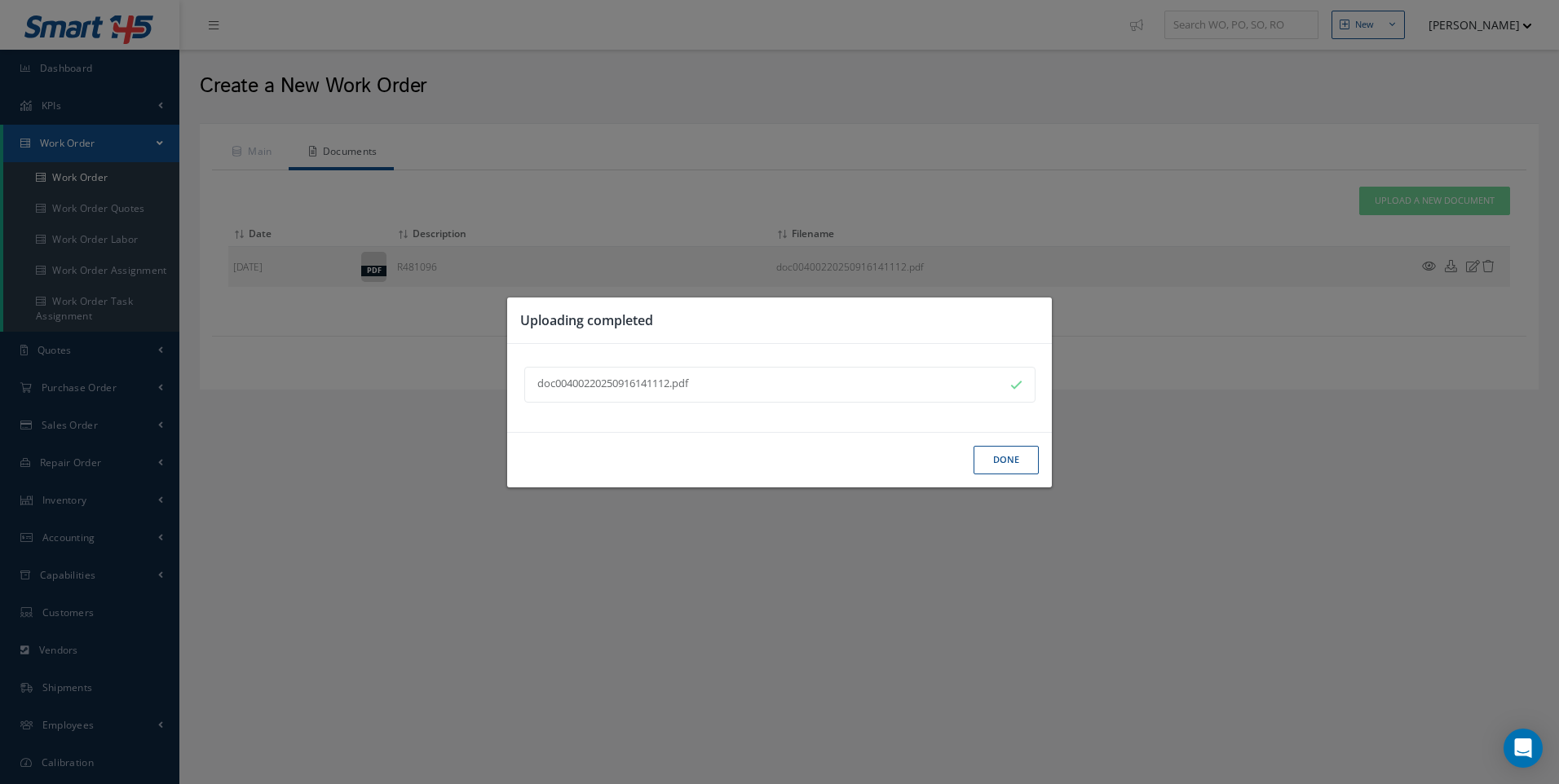
click at [1014, 450] on button "Done" at bounding box center [1006, 460] width 65 height 29
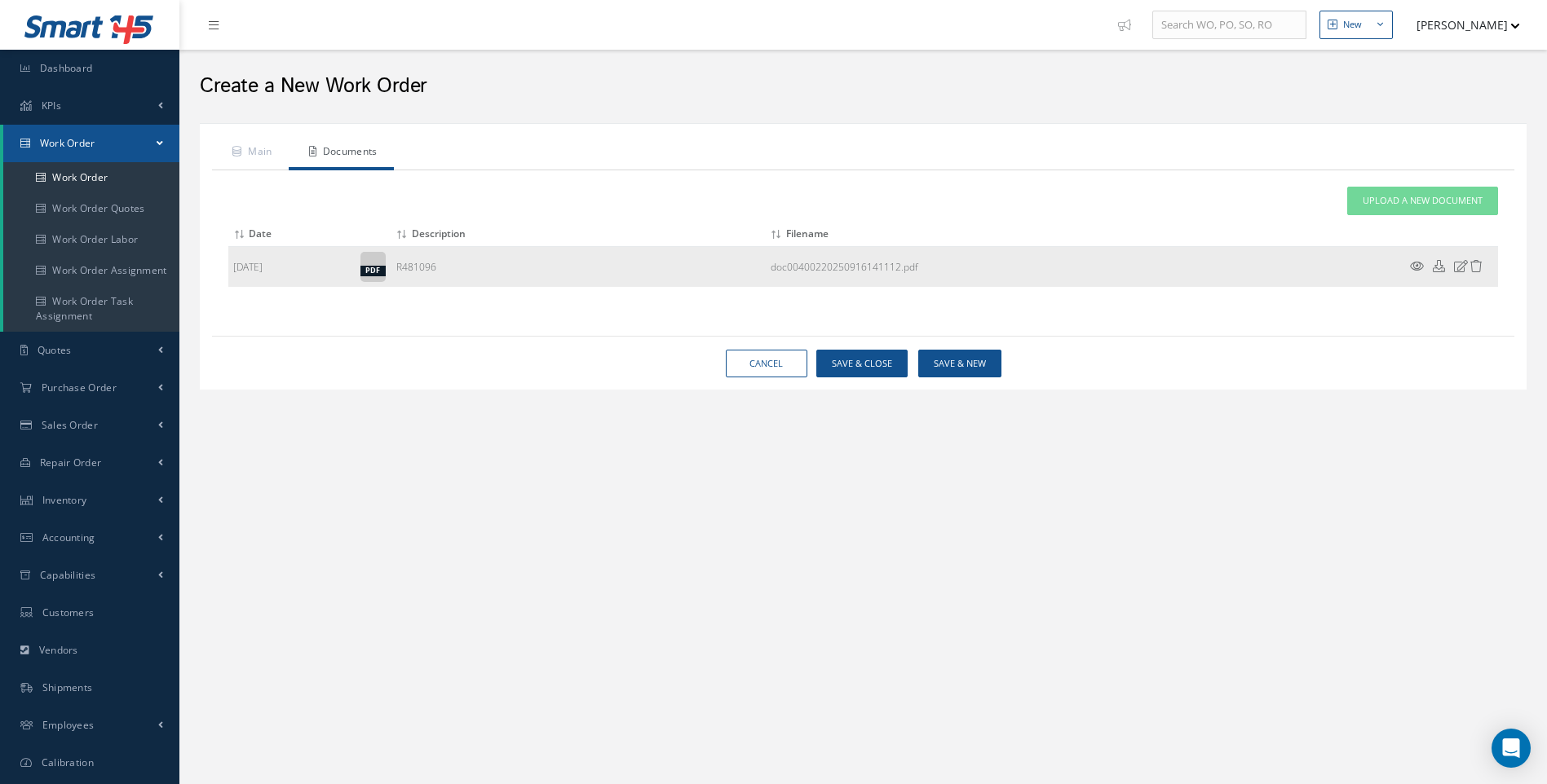
click at [1417, 268] on icon at bounding box center [1416, 266] width 14 height 12
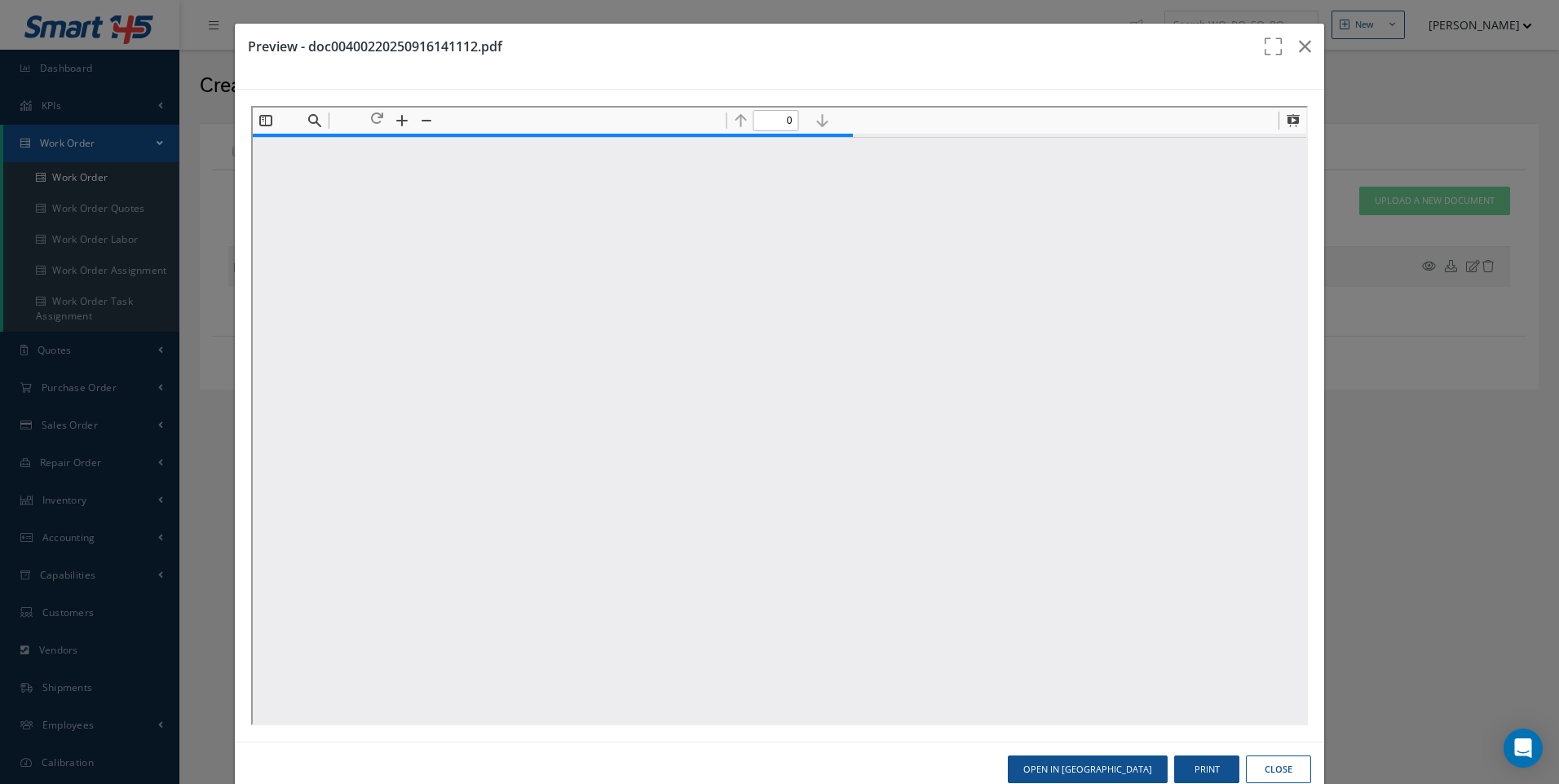
type input "1"
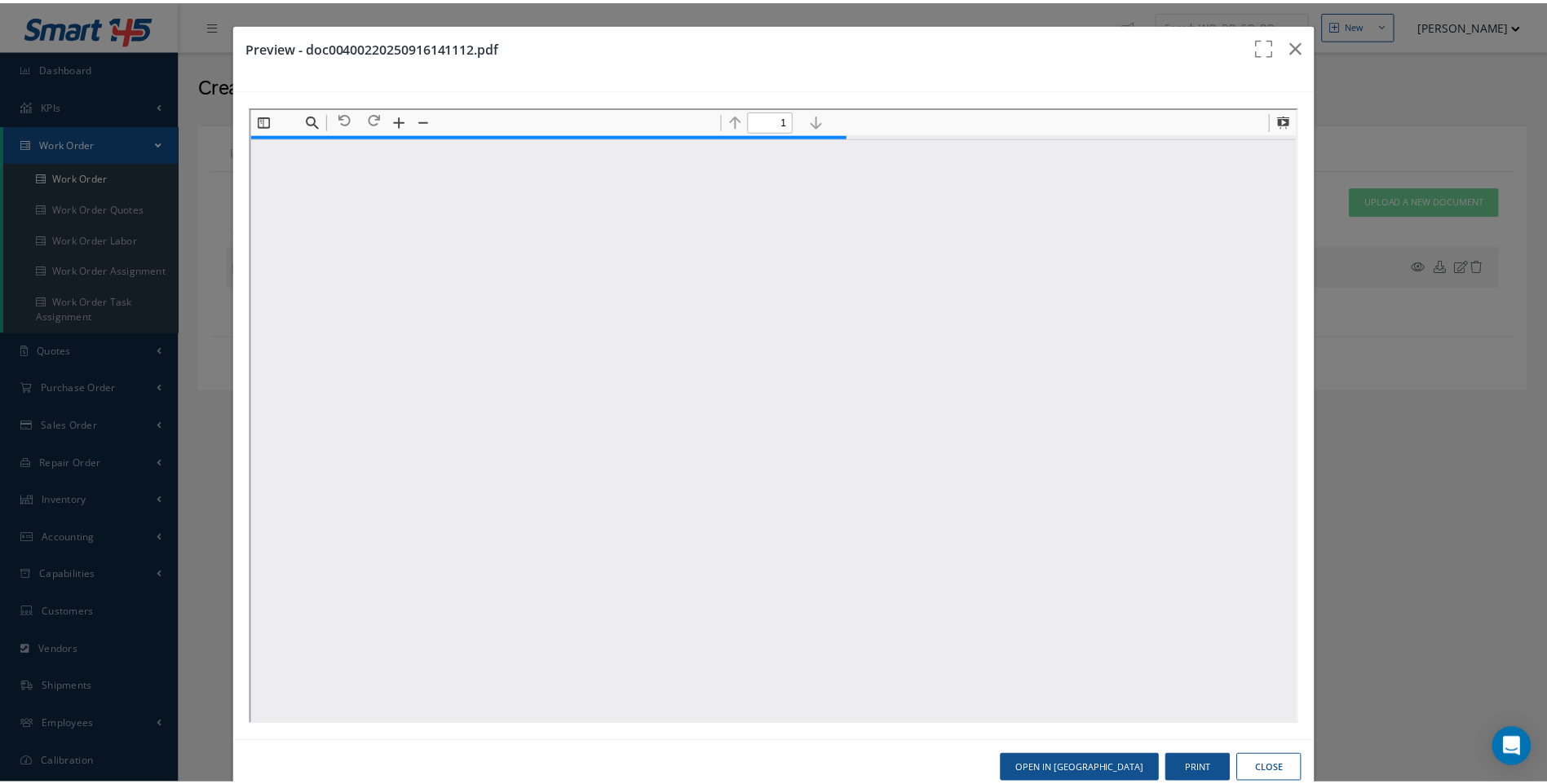
scroll to position [8, 0]
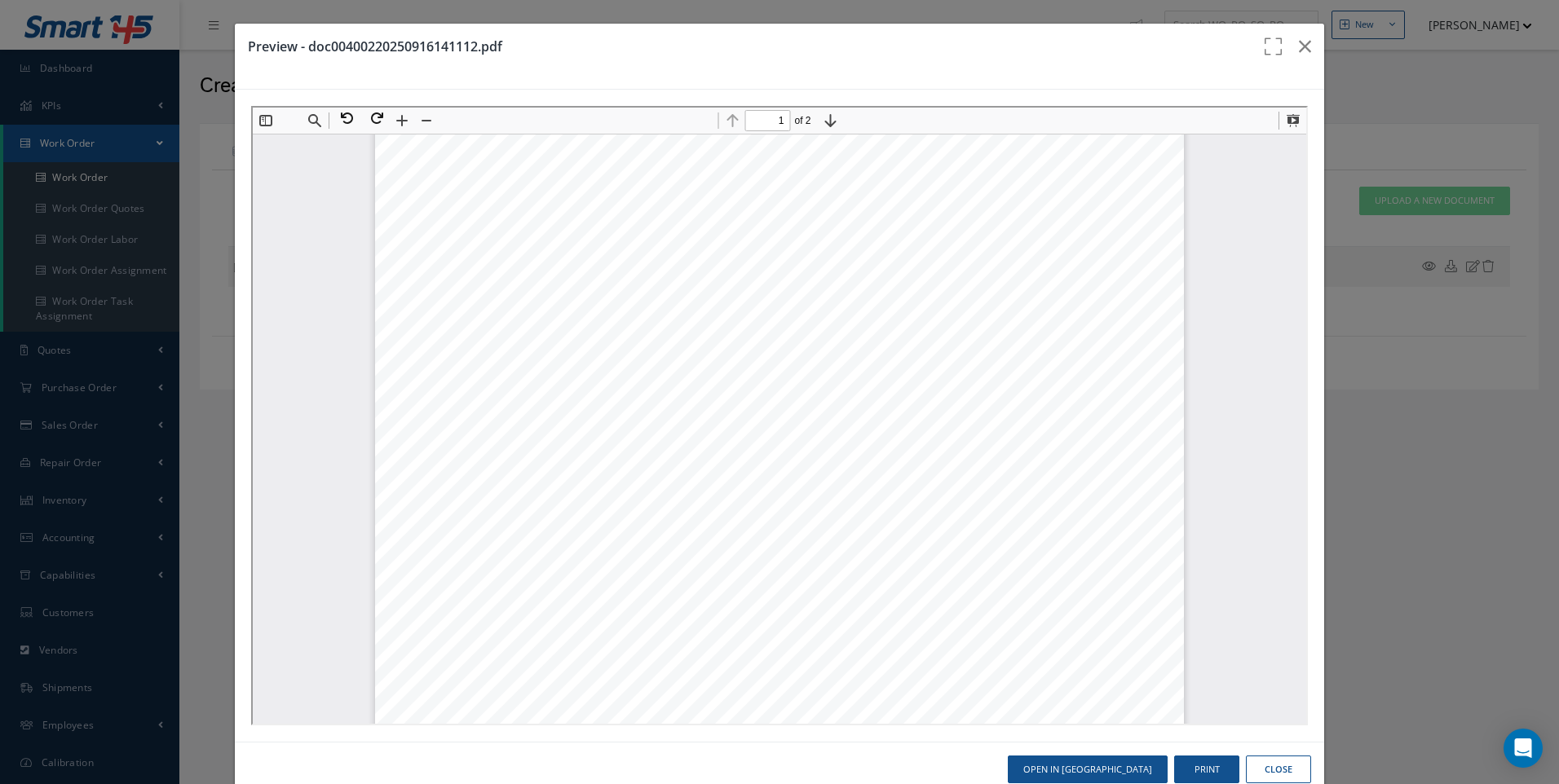
click at [1270, 771] on button "Close" at bounding box center [1278, 769] width 65 height 29
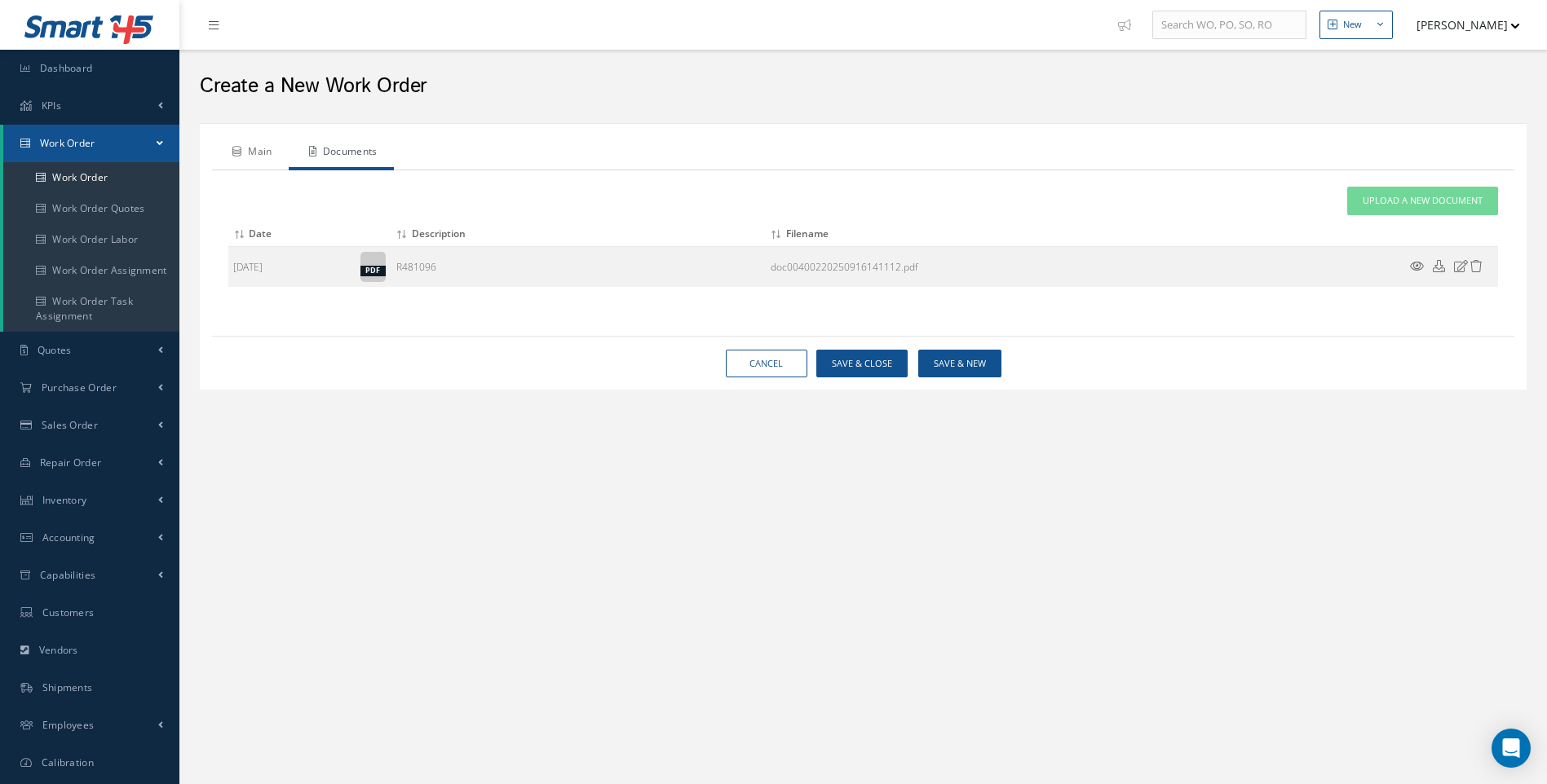
click at [248, 154] on link "Main" at bounding box center [249, 153] width 76 height 34
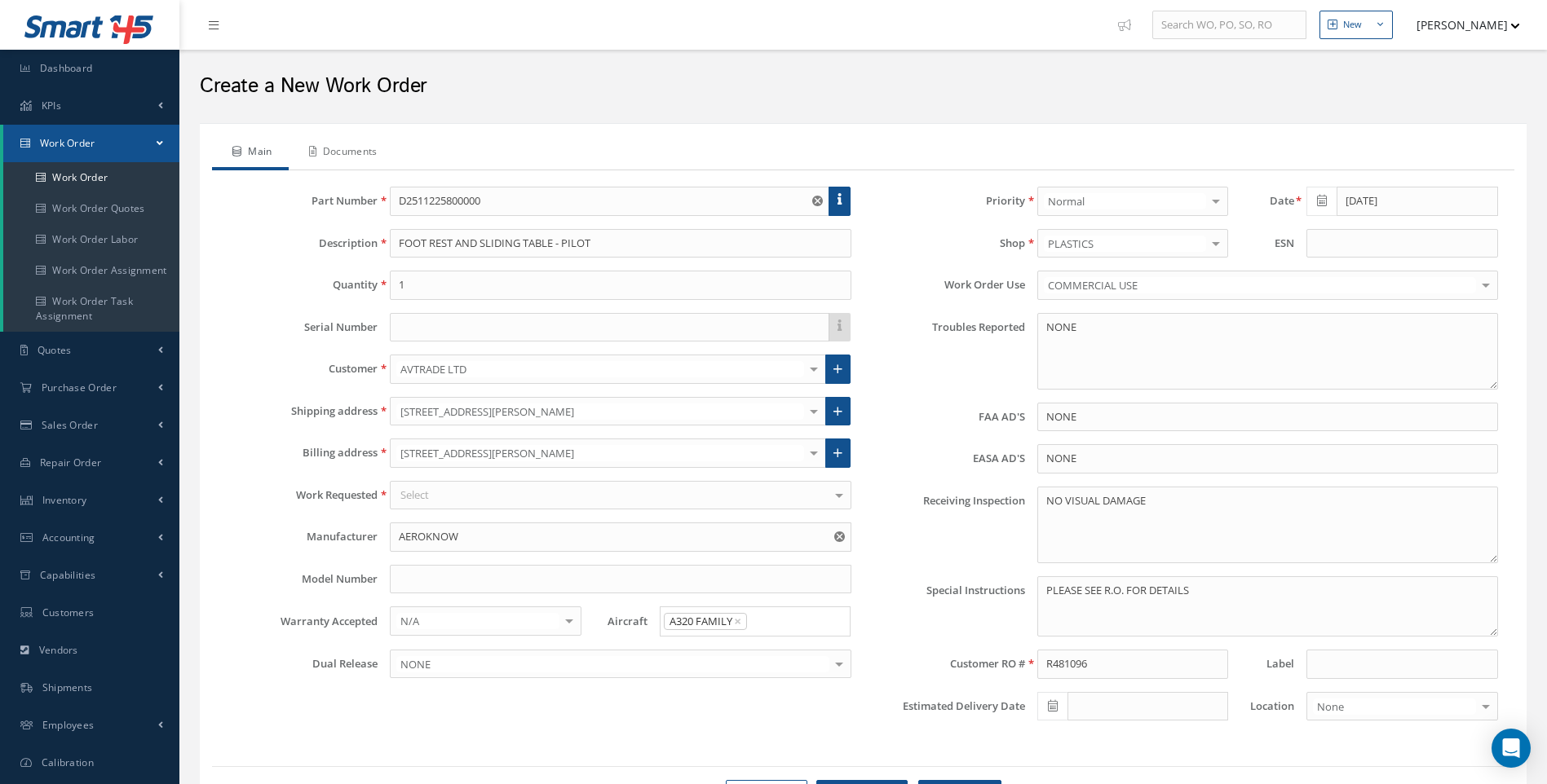
click at [379, 154] on link "Documents" at bounding box center [341, 153] width 105 height 34
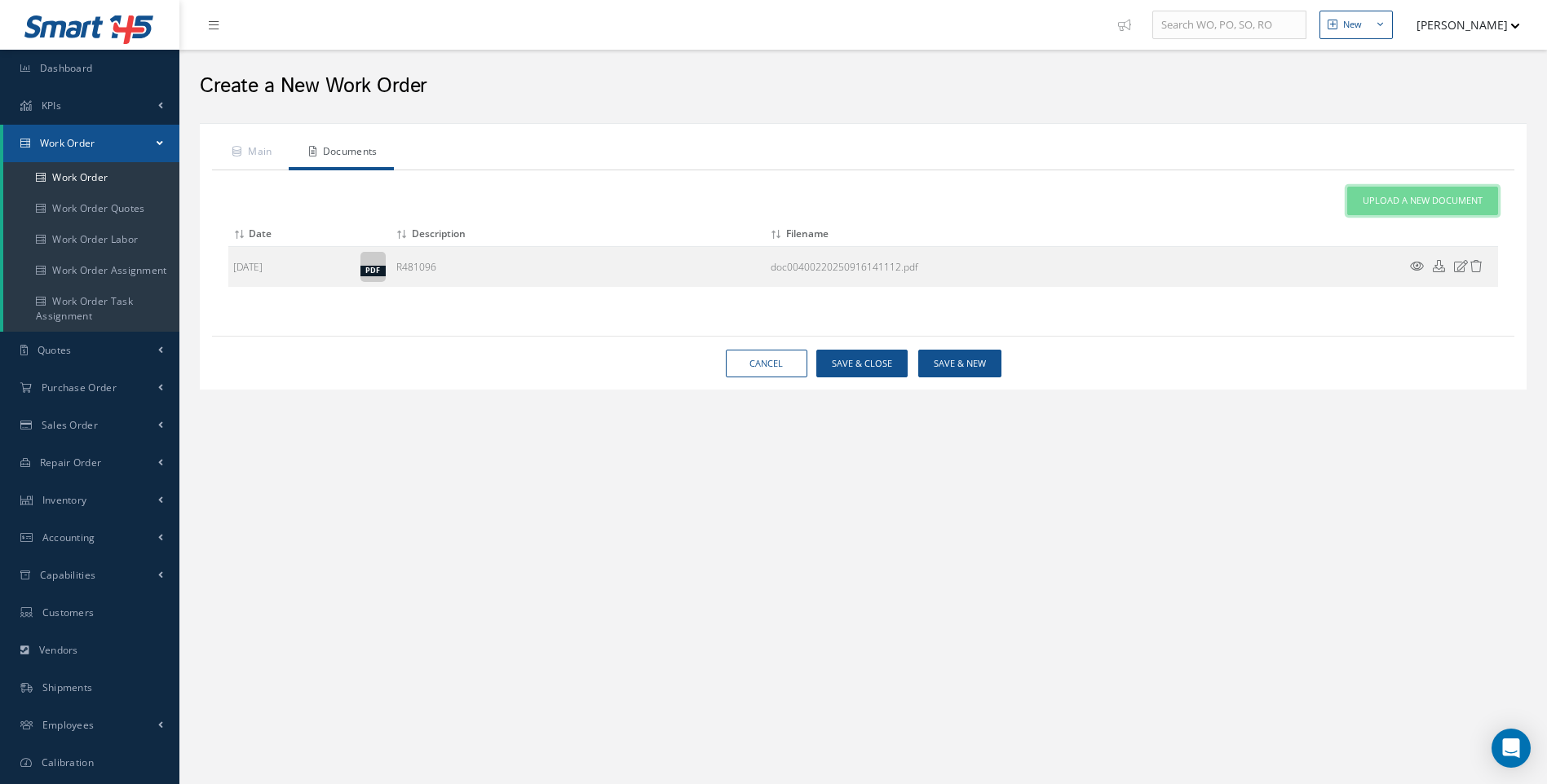
click at [1425, 197] on span "Upload a New Document" at bounding box center [1422, 201] width 120 height 14
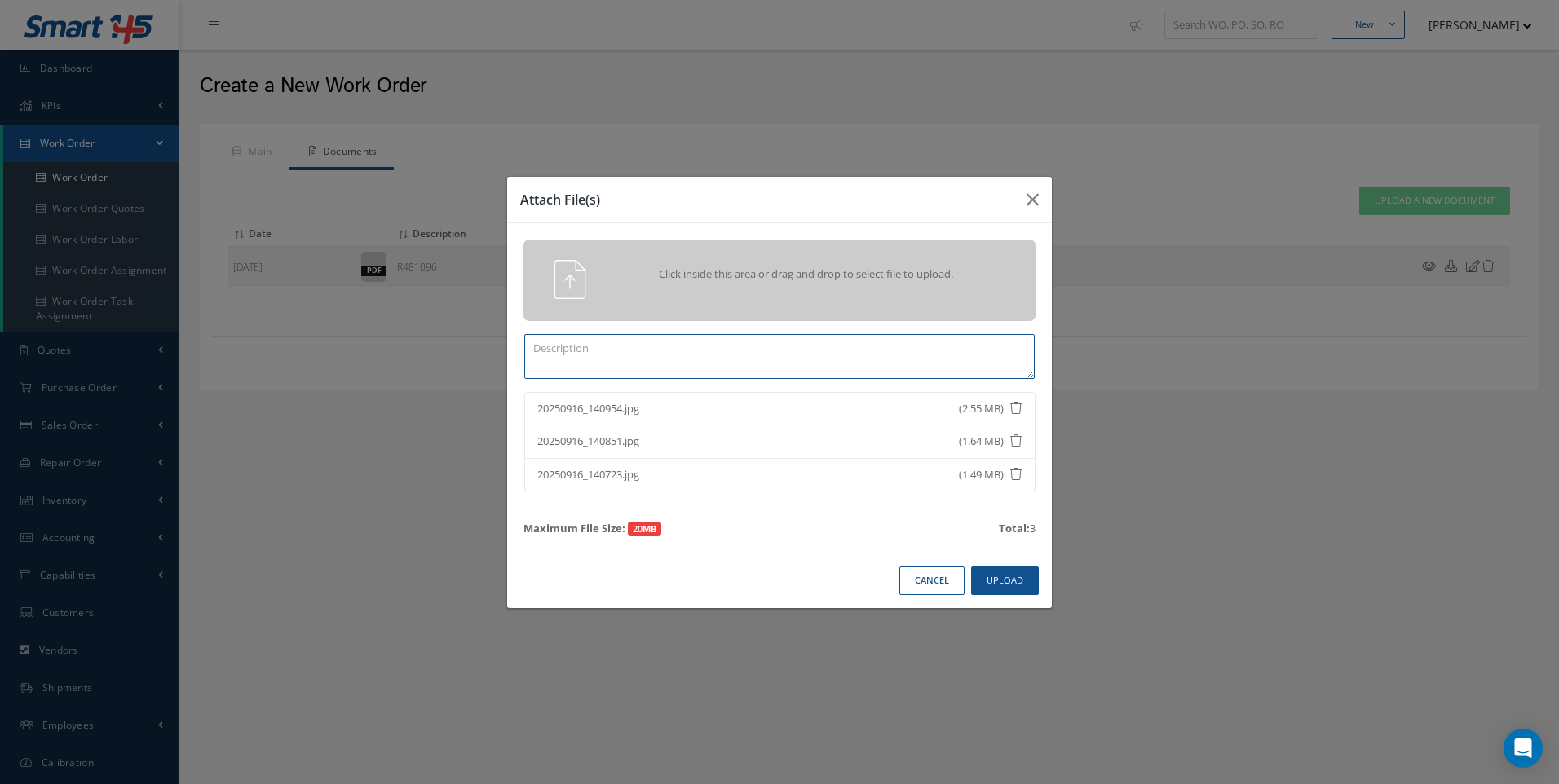
click at [628, 353] on textarea at bounding box center [780, 356] width 511 height 45
type textarea "INB PICTS"
click at [1004, 574] on button "Upload" at bounding box center [1005, 581] width 68 height 29
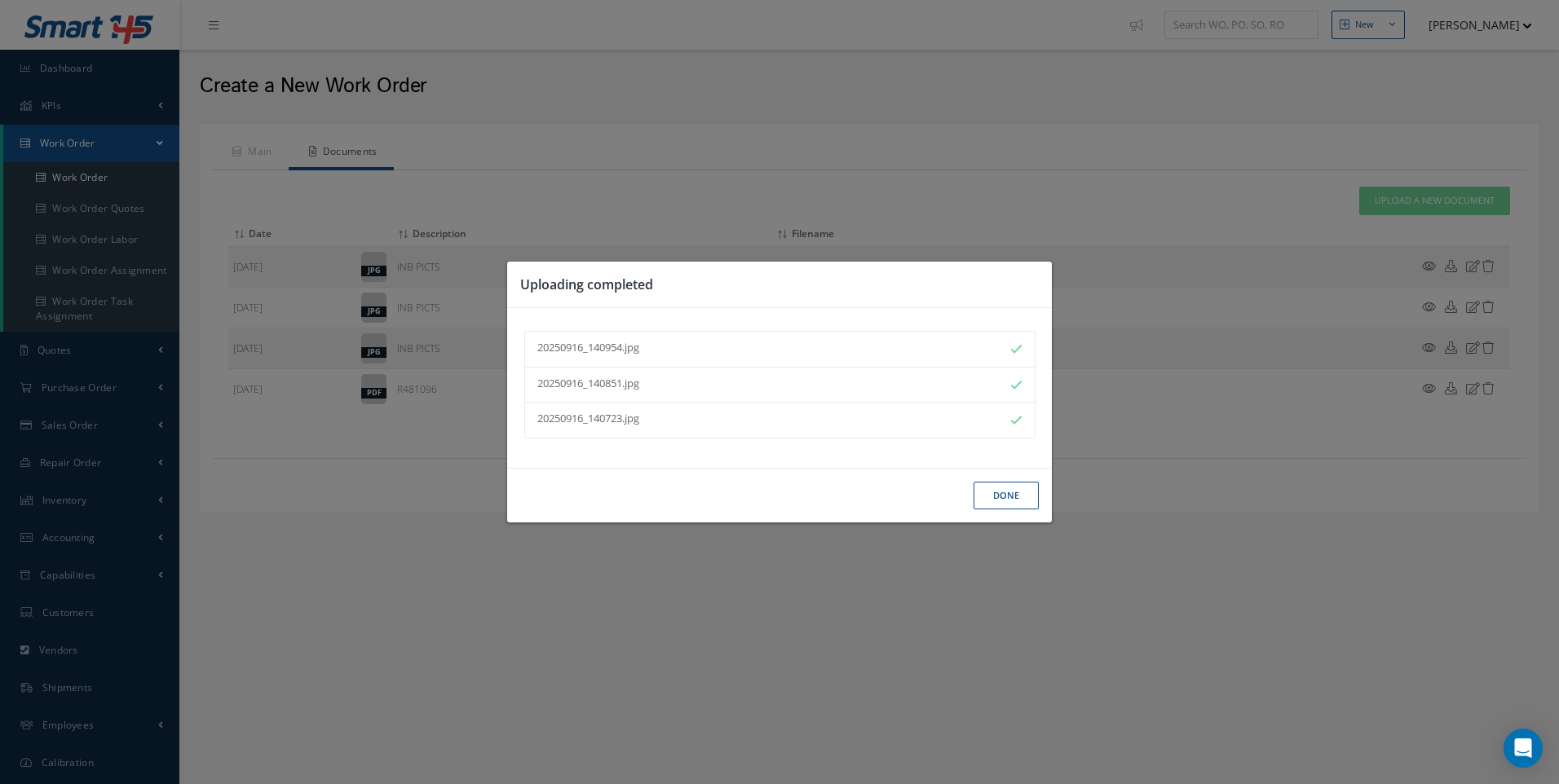
click at [1010, 502] on button "Done" at bounding box center [1006, 496] width 65 height 29
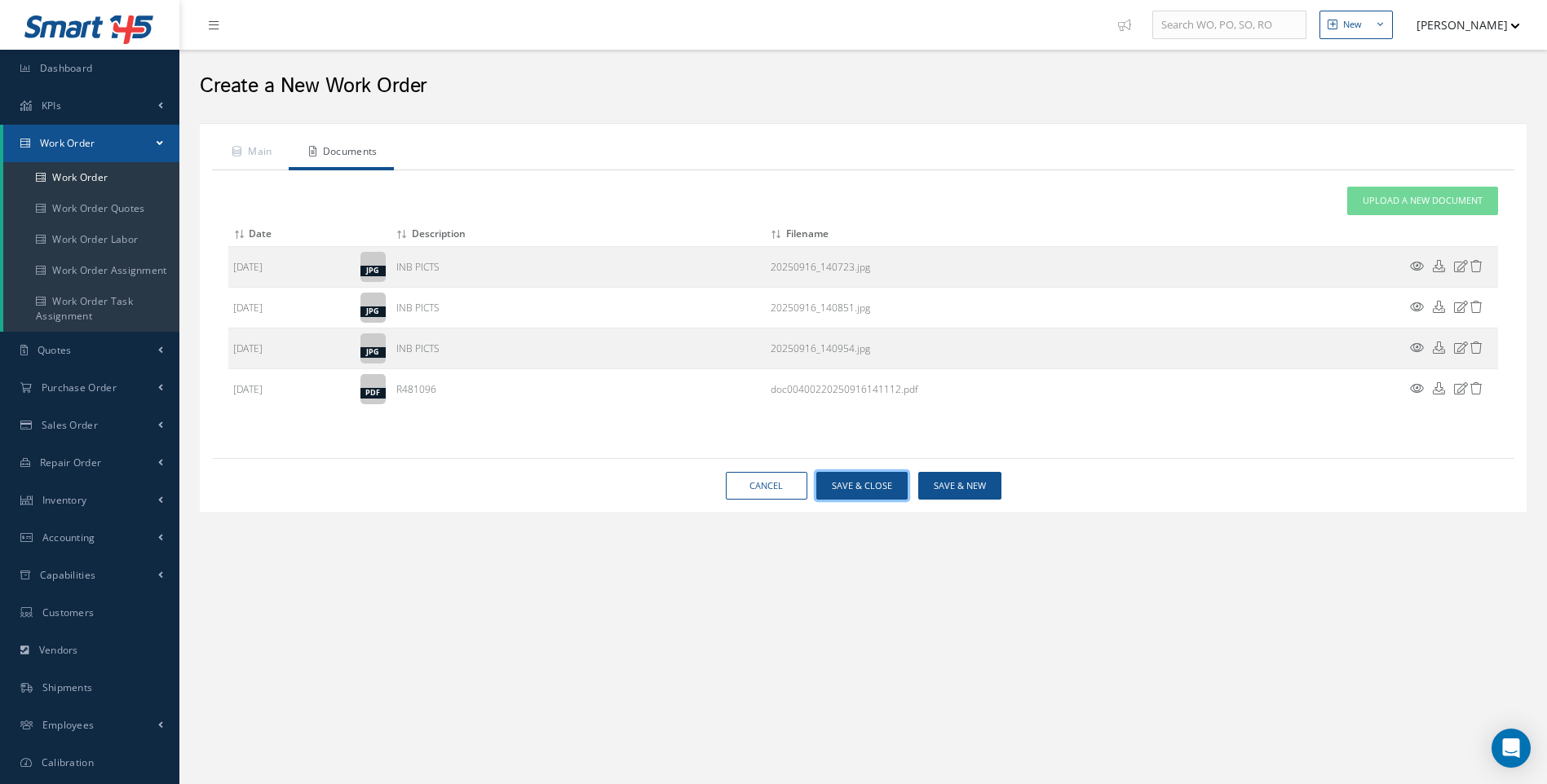
click at [875, 487] on button "Save & Close" at bounding box center [861, 486] width 91 height 29
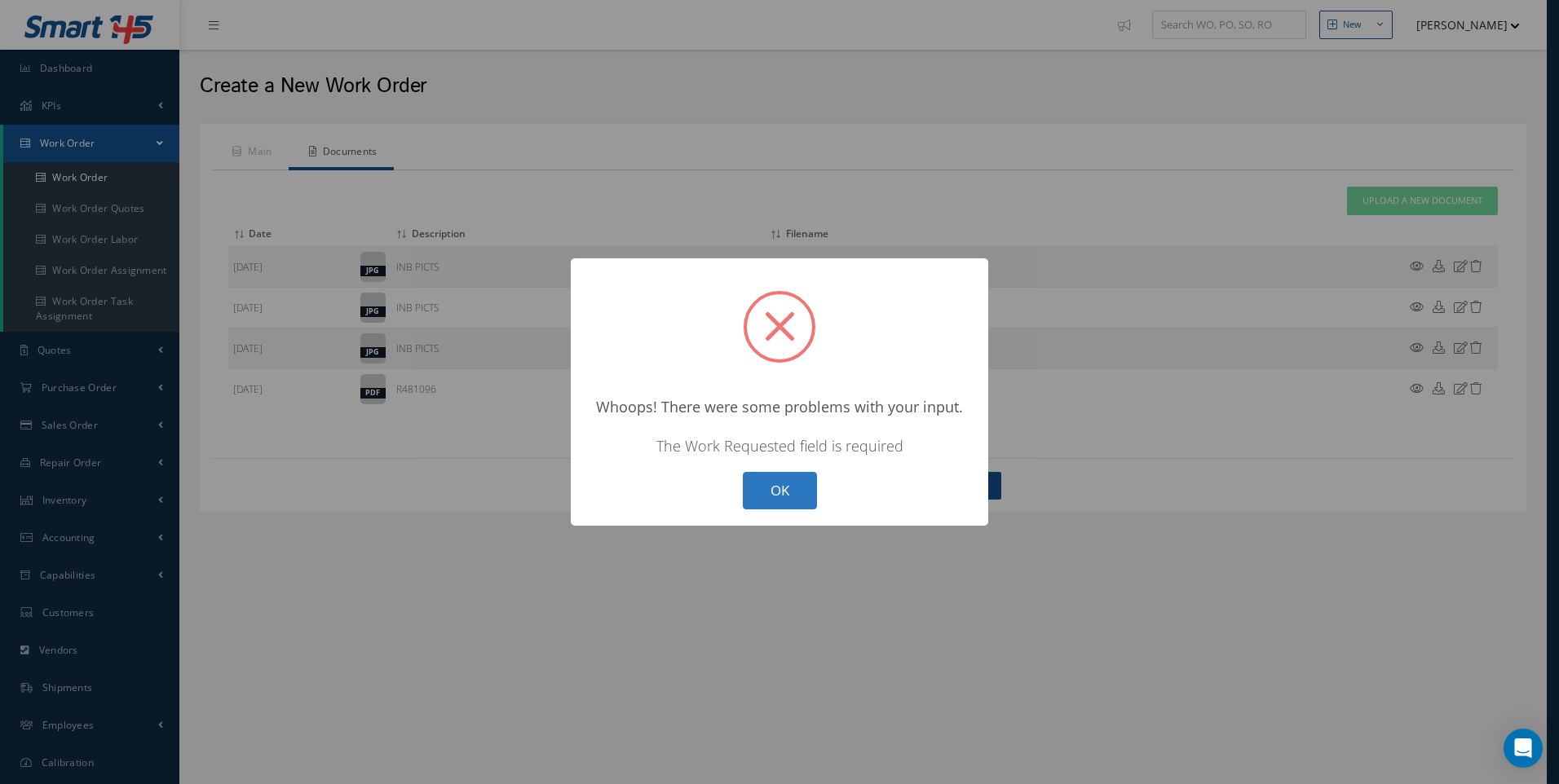
drag, startPoint x: 793, startPoint y: 490, endPoint x: 490, endPoint y: 213, distance: 410.5
click at [792, 490] on button "OK" at bounding box center [780, 491] width 75 height 39
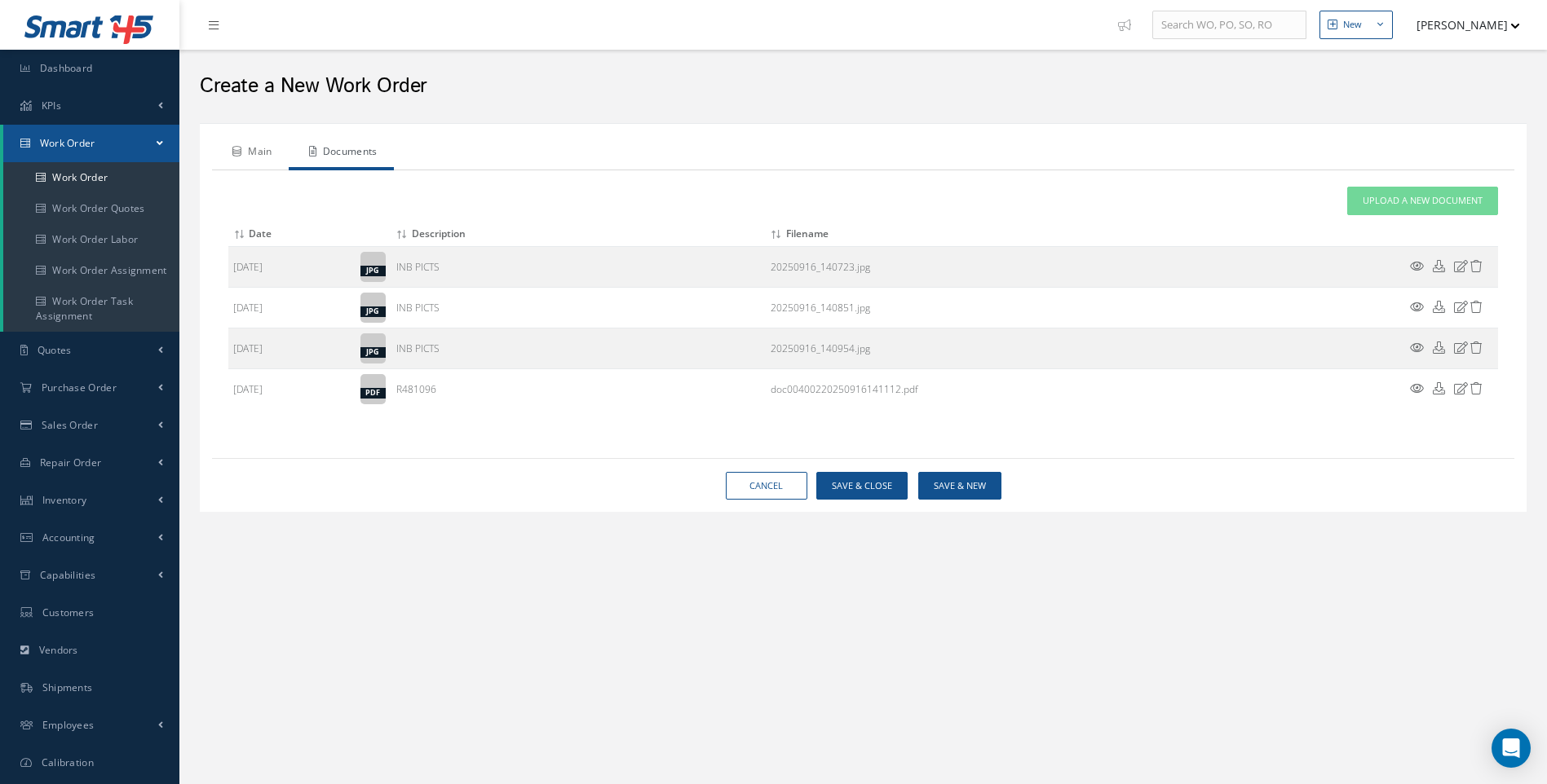
click at [260, 145] on link "Main" at bounding box center [249, 153] width 76 height 34
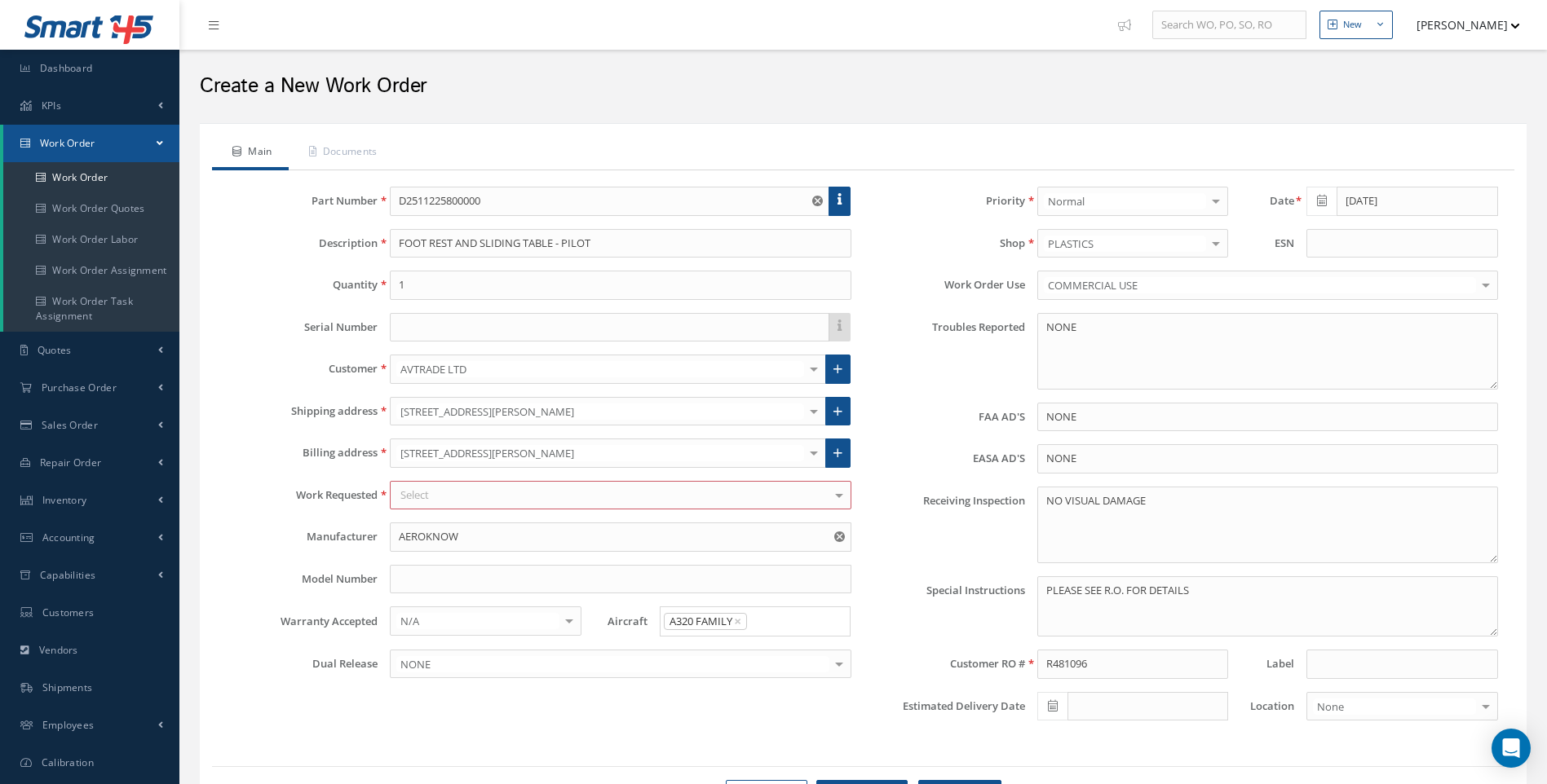
click at [460, 493] on div "Select" at bounding box center [619, 496] width 461 height 29
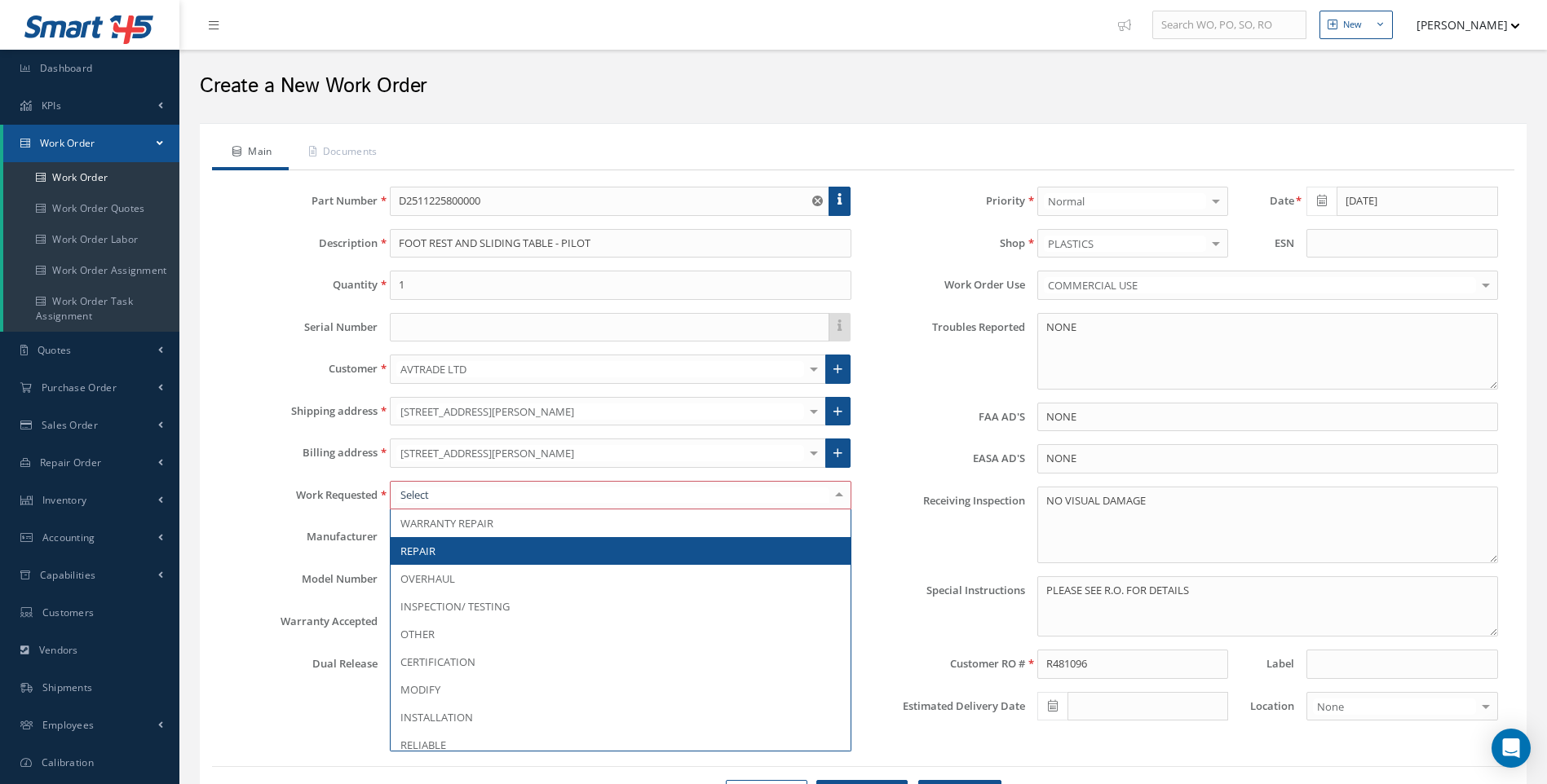
click at [427, 544] on span "REPAIR" at bounding box center [418, 551] width 35 height 15
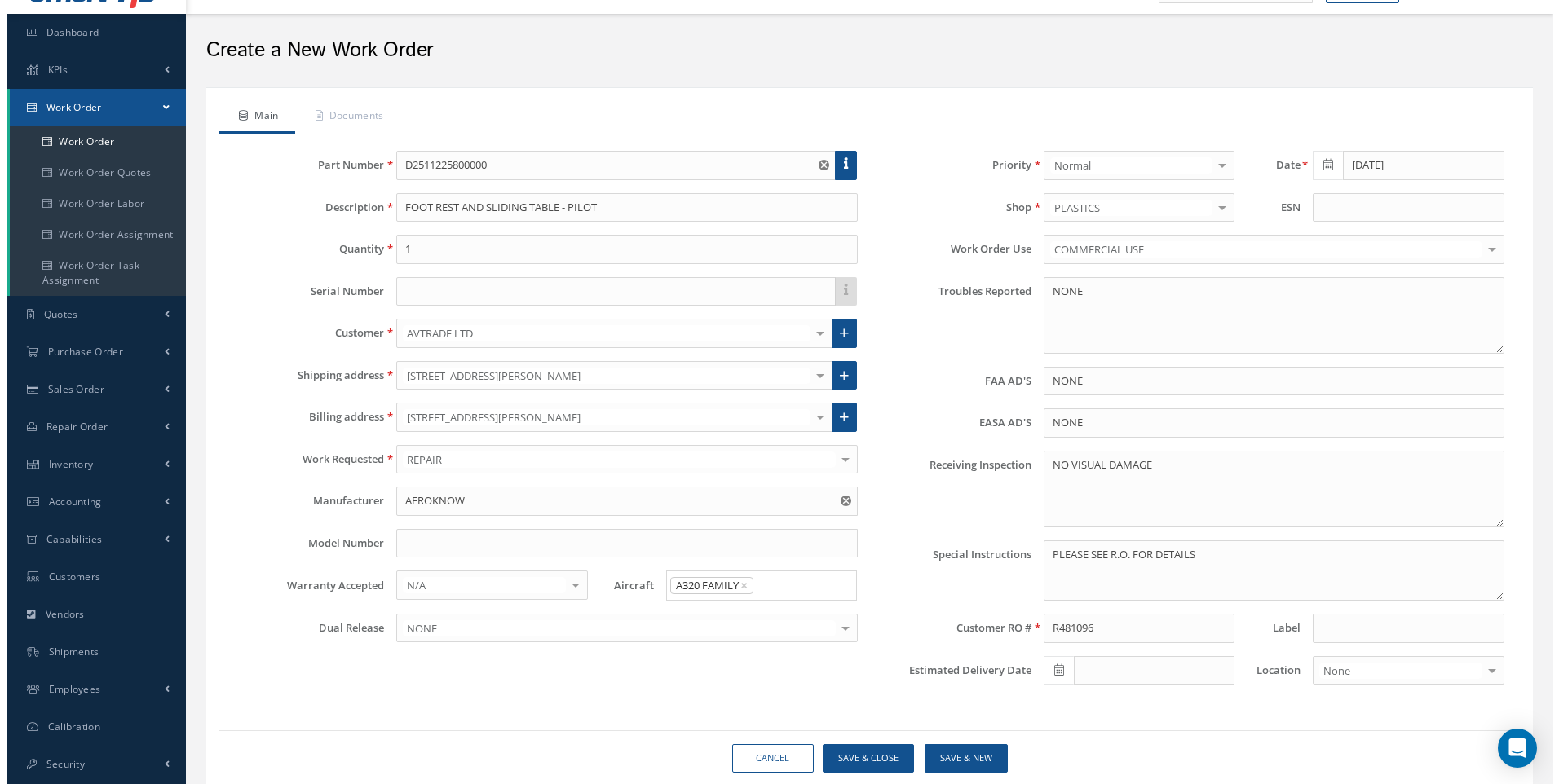
scroll to position [89, 0]
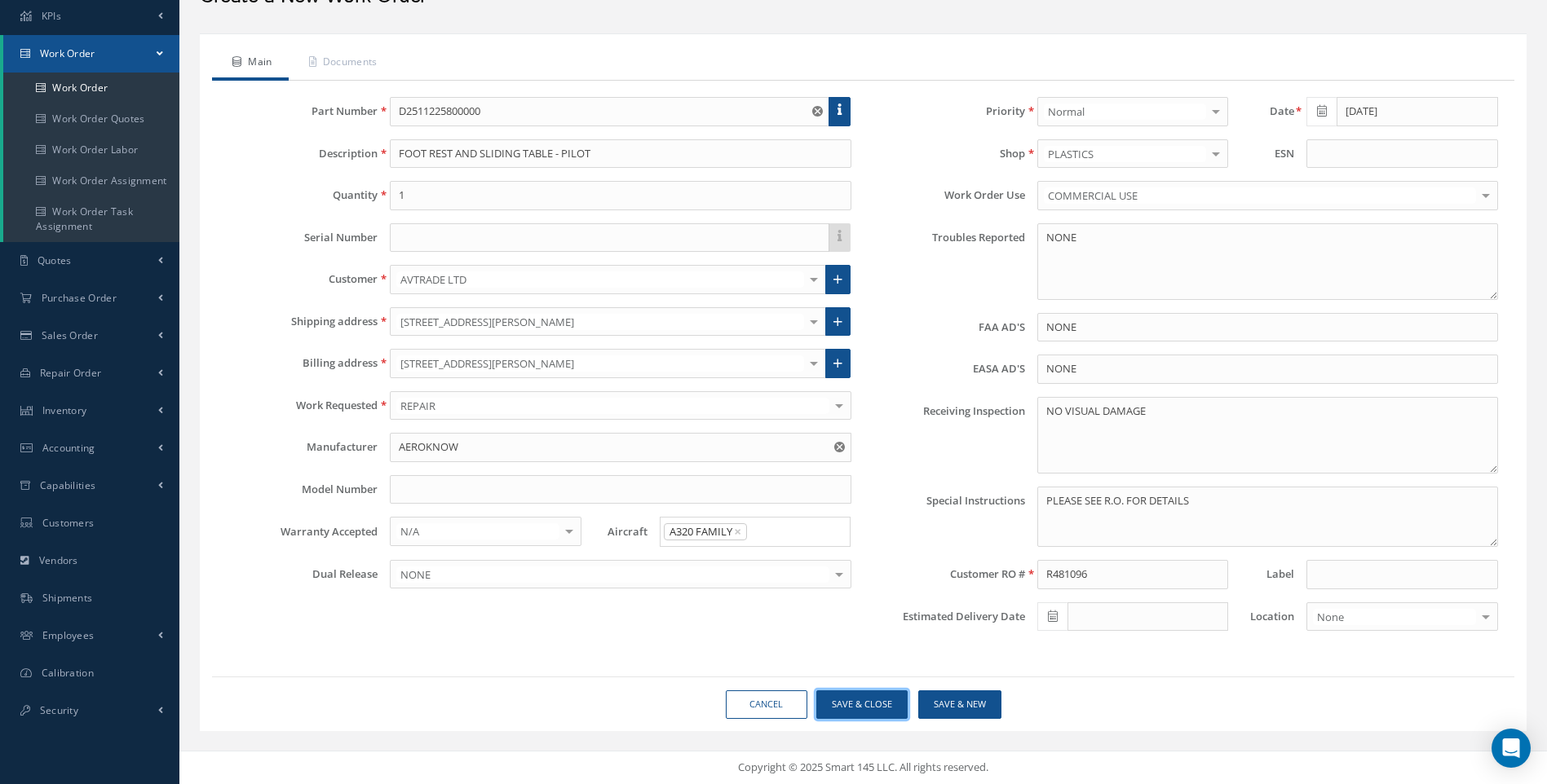
click at [882, 702] on button "Save & Close" at bounding box center [861, 704] width 91 height 29
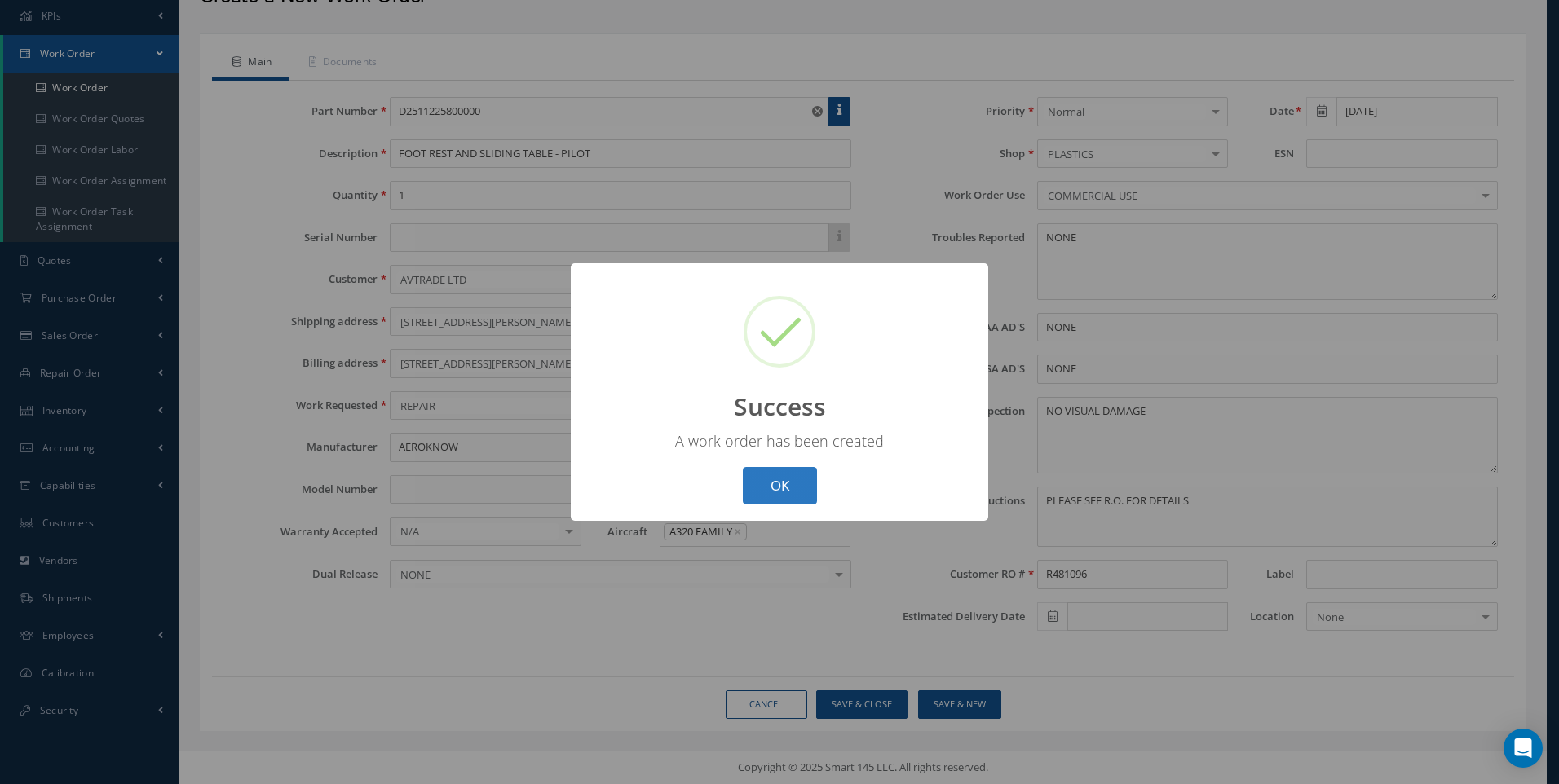
click at [768, 477] on button "OK" at bounding box center [780, 487] width 75 height 39
select select "25"
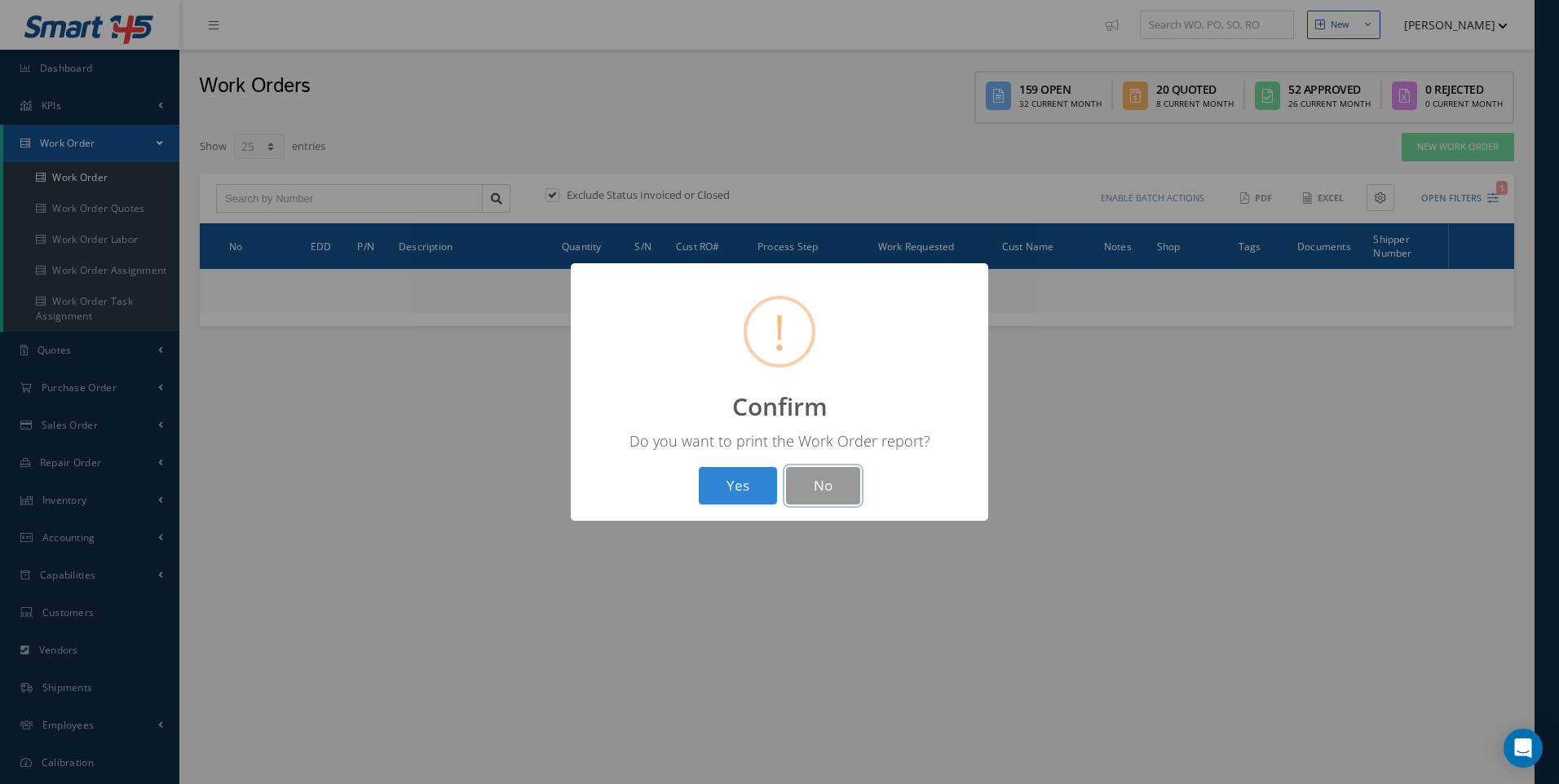
click at [814, 484] on button "No" at bounding box center [823, 487] width 75 height 39
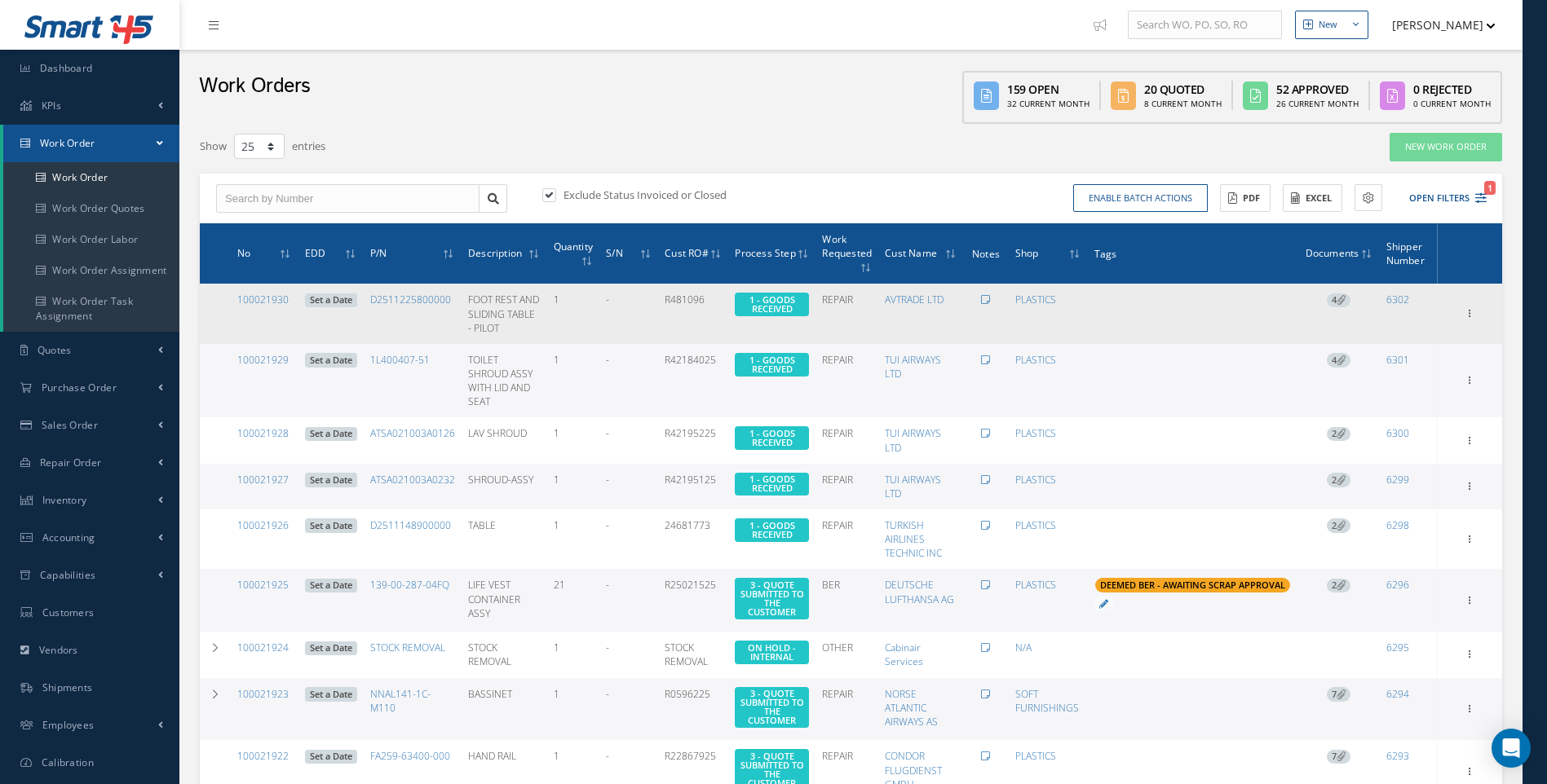
click at [1327, 296] on span "4" at bounding box center [1338, 301] width 24 height 15
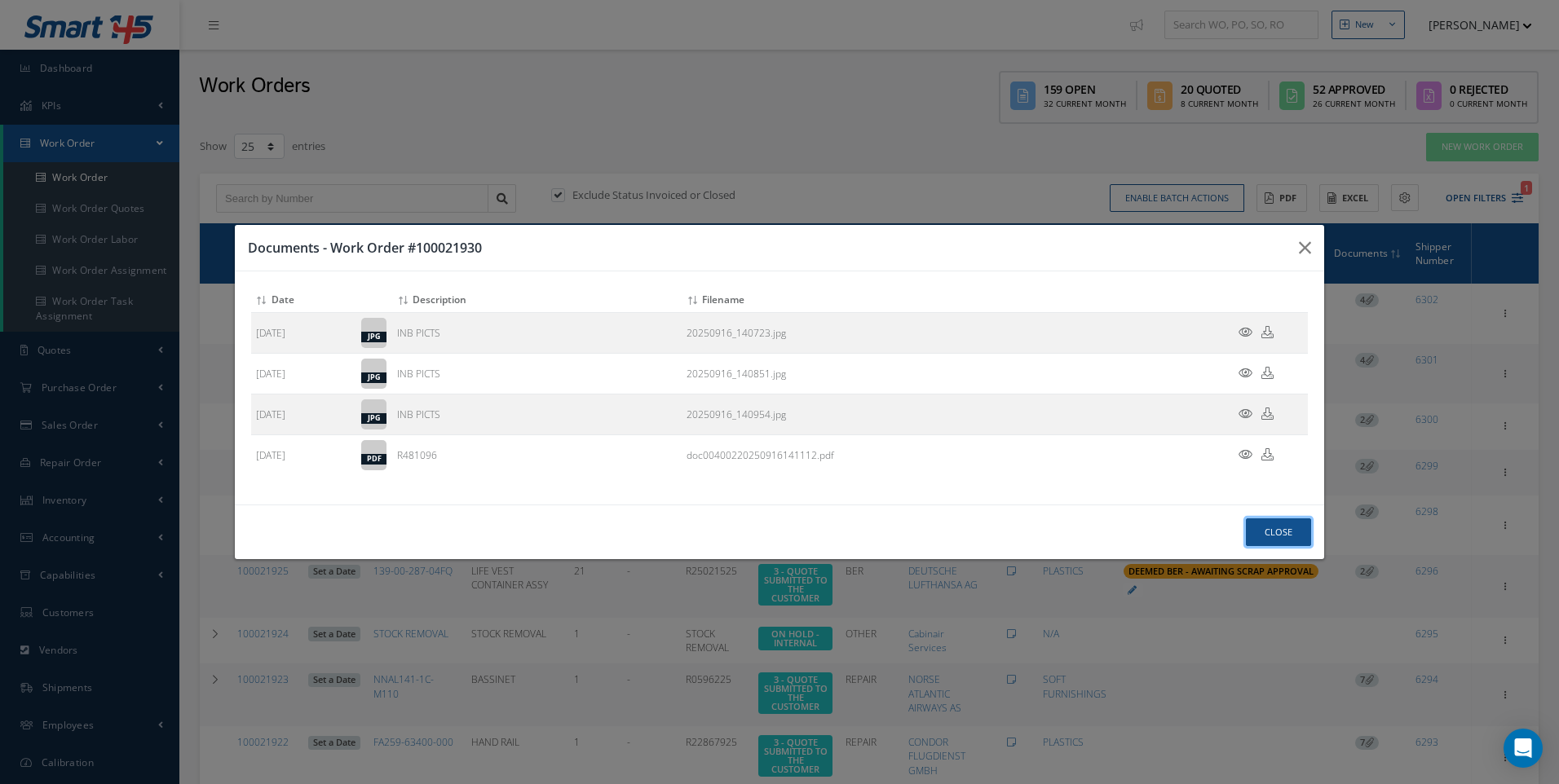
click at [1266, 525] on button "Close" at bounding box center [1278, 532] width 65 height 29
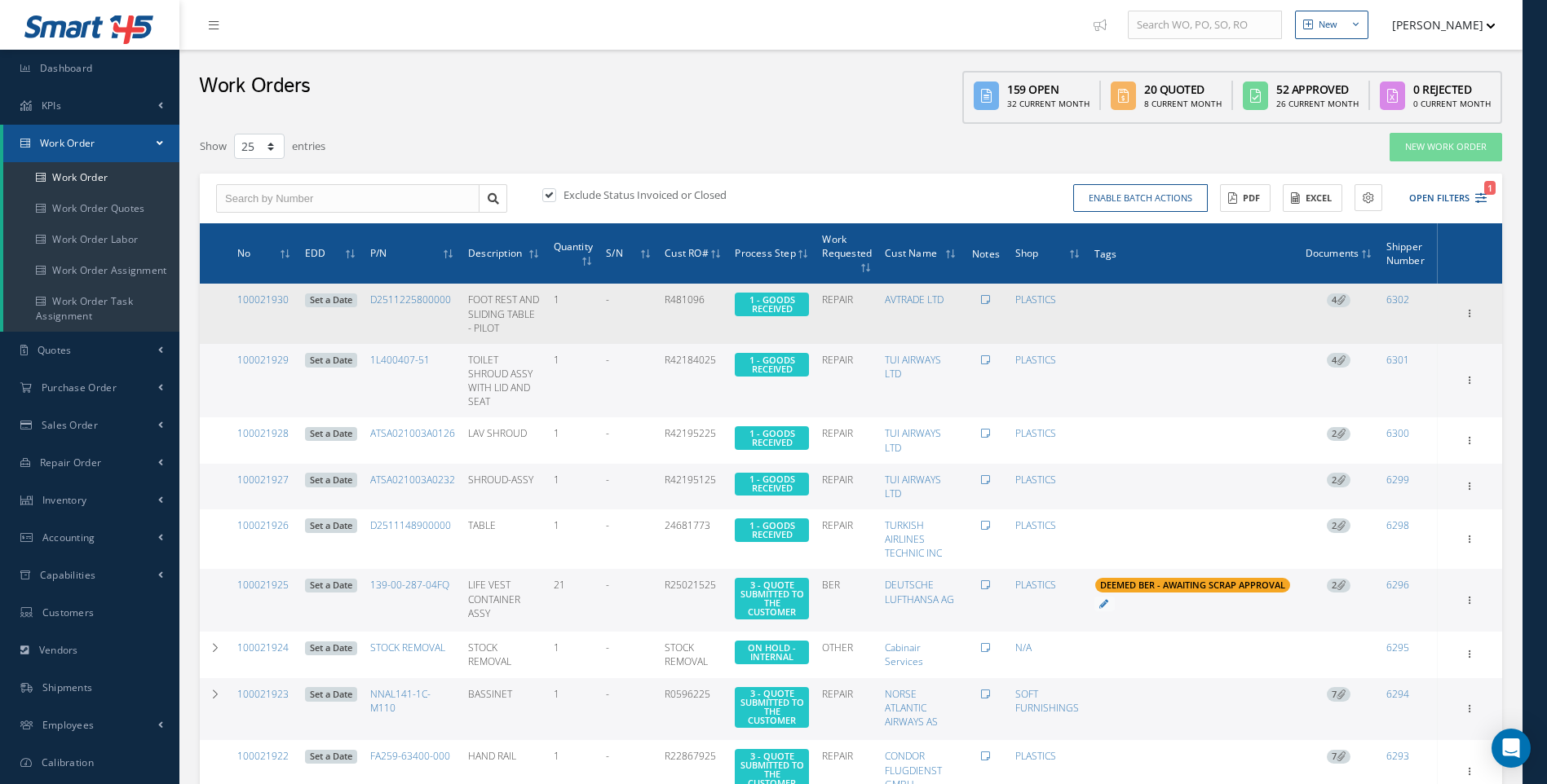
click at [1340, 303] on icon at bounding box center [1341, 300] width 9 height 9
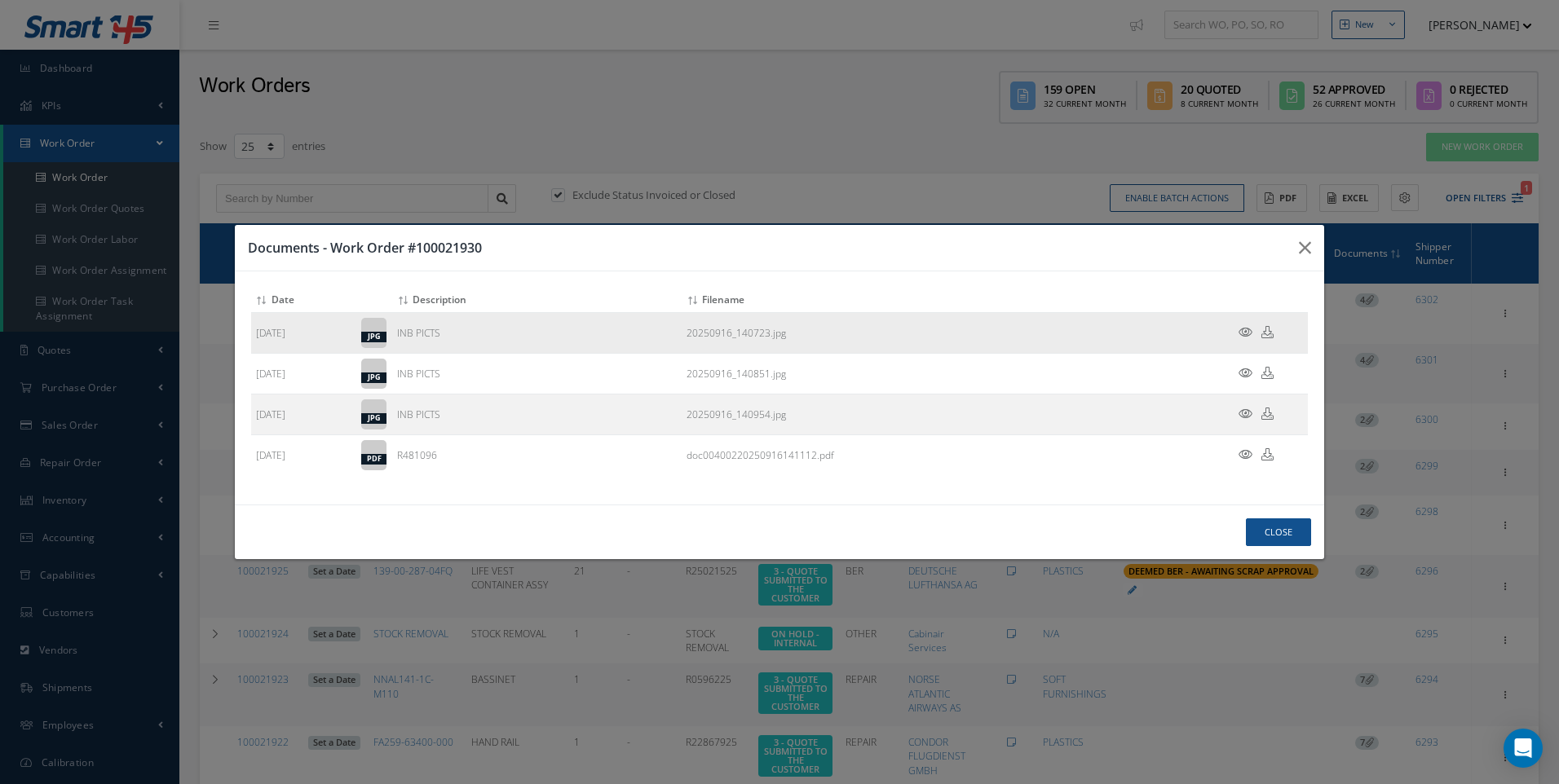
click at [1249, 331] on icon at bounding box center [1245, 331] width 14 height 12
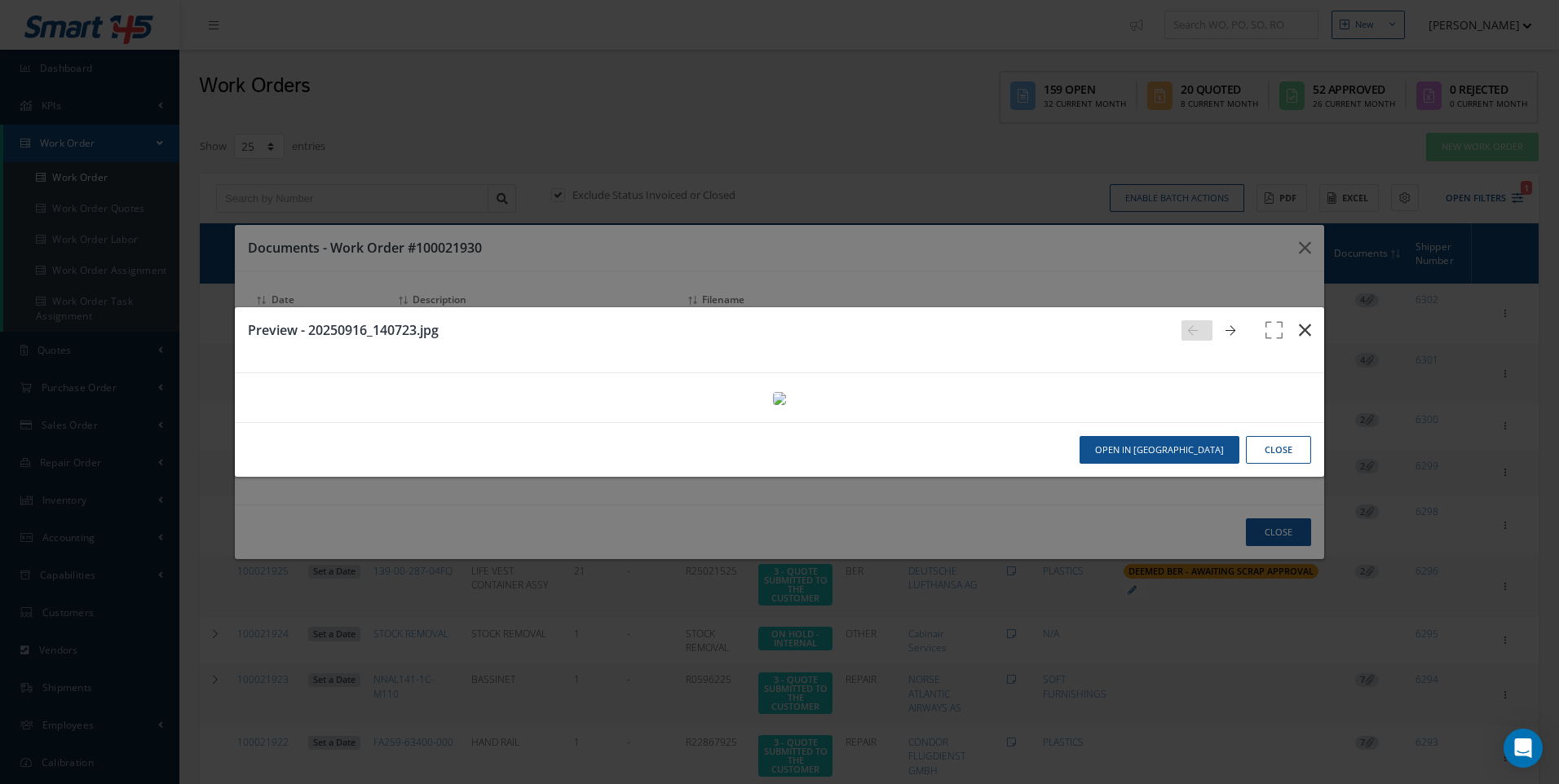
click at [1286, 307] on button "button" at bounding box center [1305, 330] width 39 height 46
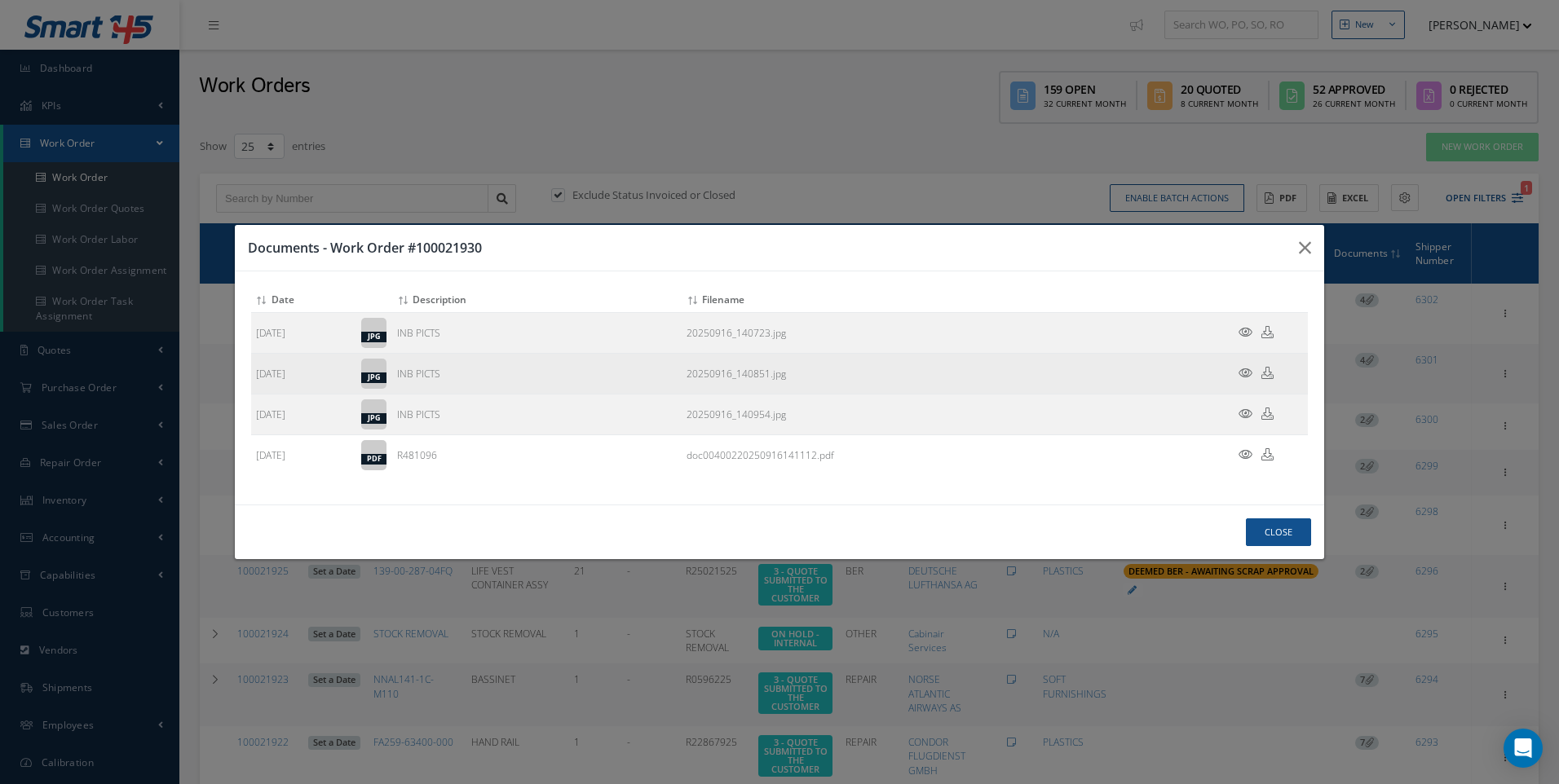
click at [1242, 375] on icon at bounding box center [1245, 373] width 14 height 12
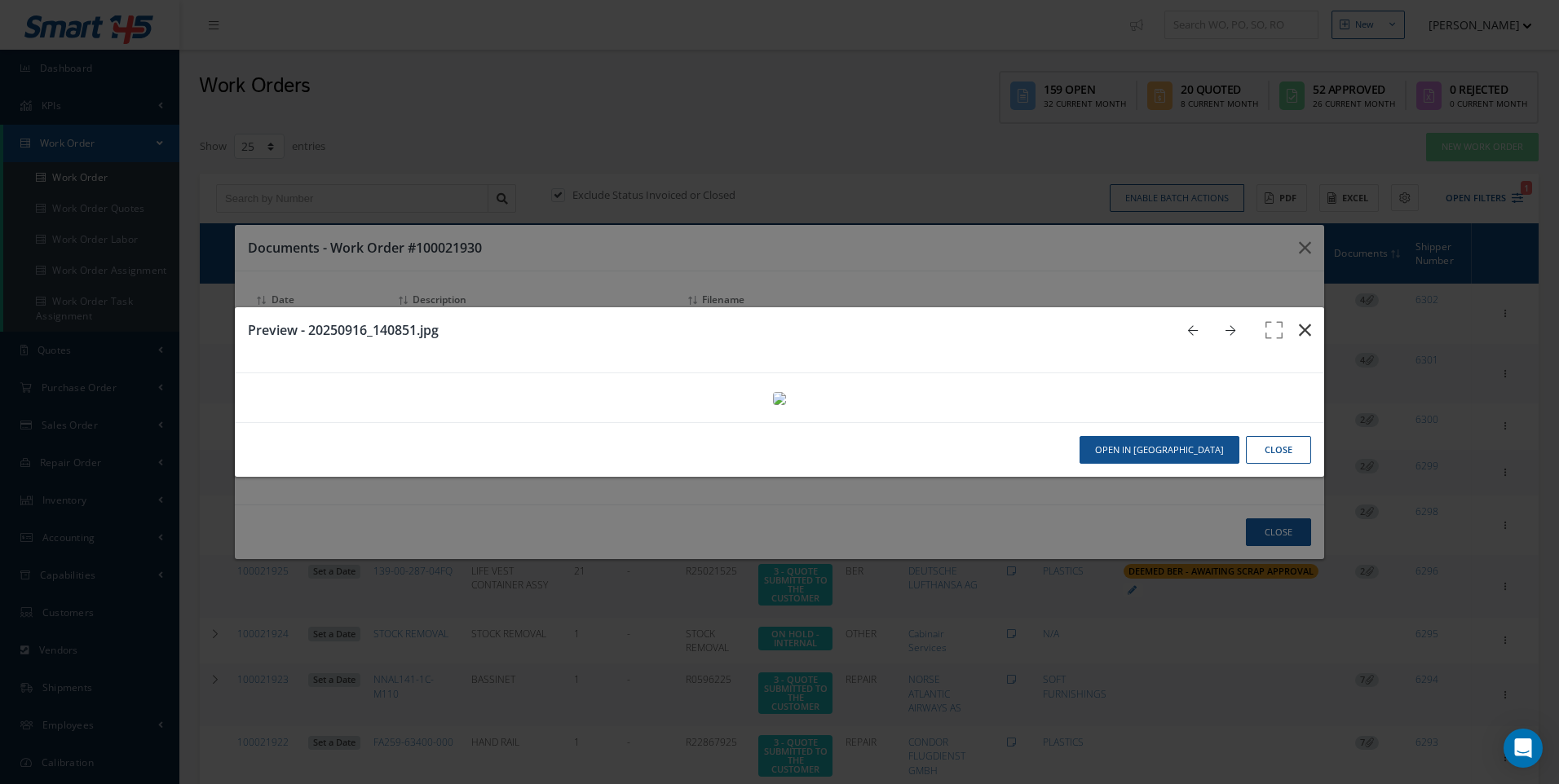
click at [1299, 320] on icon "button" at bounding box center [1304, 329] width 12 height 19
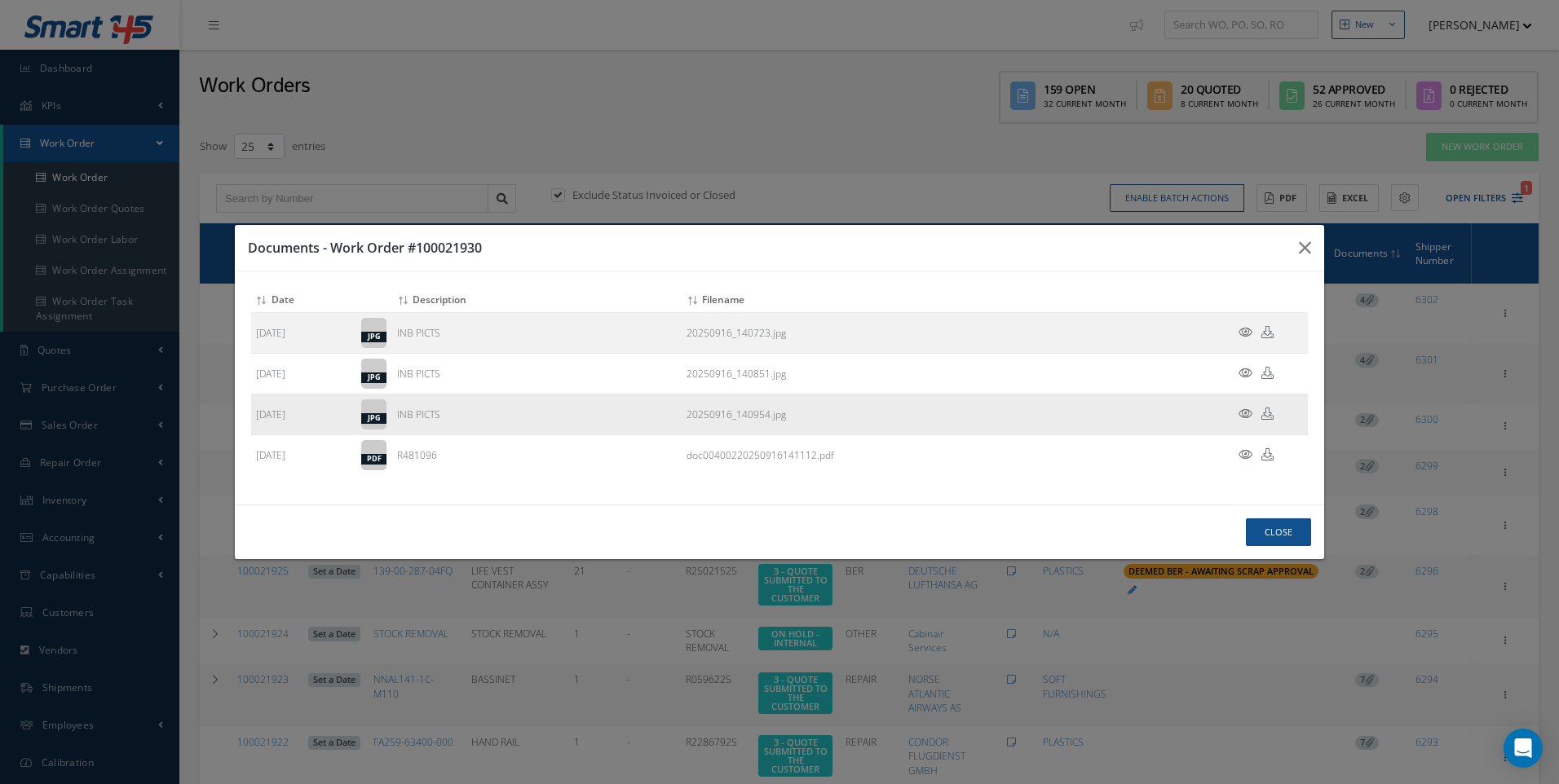
click at [1236, 411] on td at bounding box center [1259, 414] width 98 height 40
click at [1251, 412] on icon at bounding box center [1245, 413] width 14 height 12
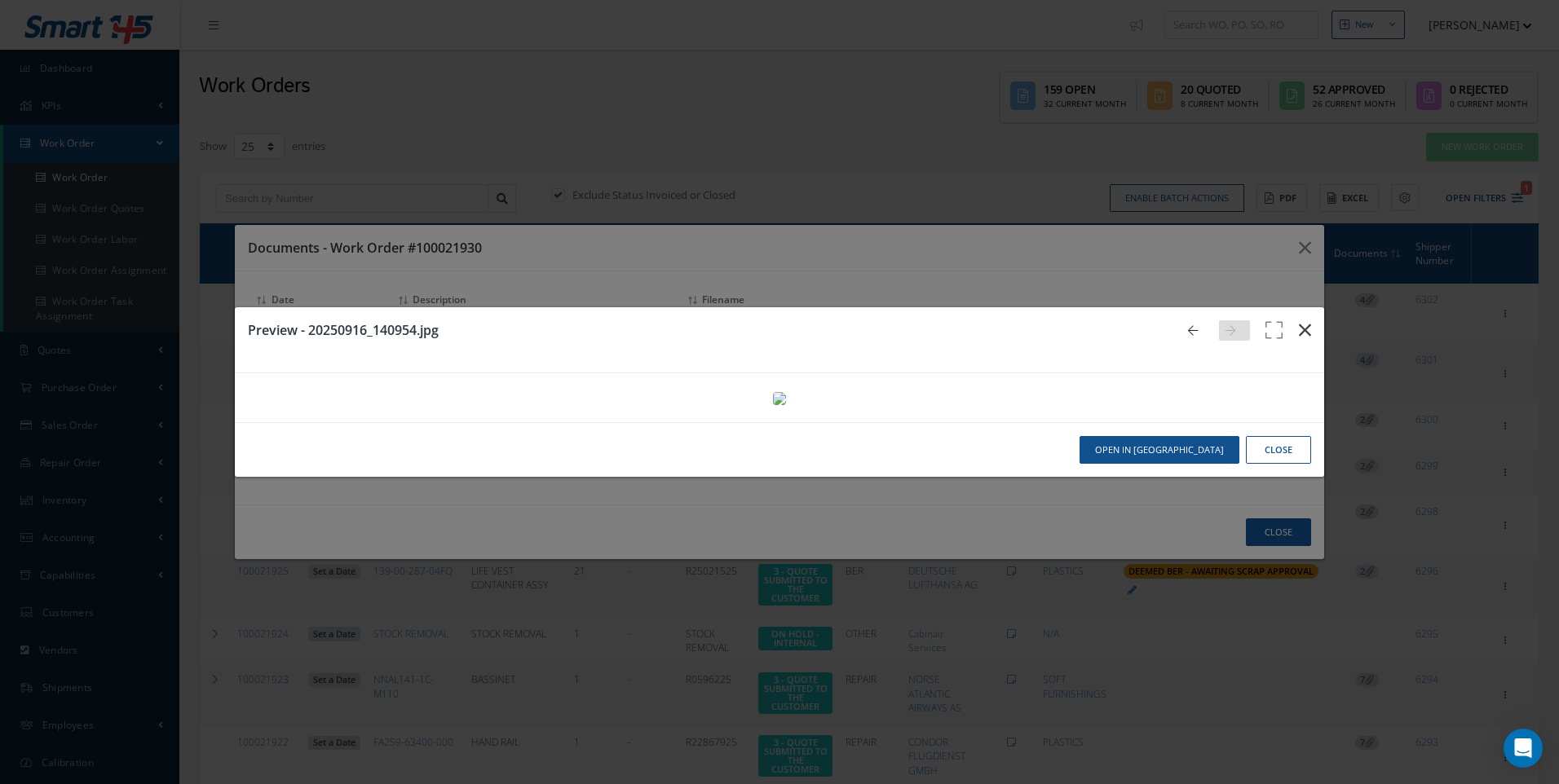
click at [1299, 320] on icon "button" at bounding box center [1304, 329] width 12 height 19
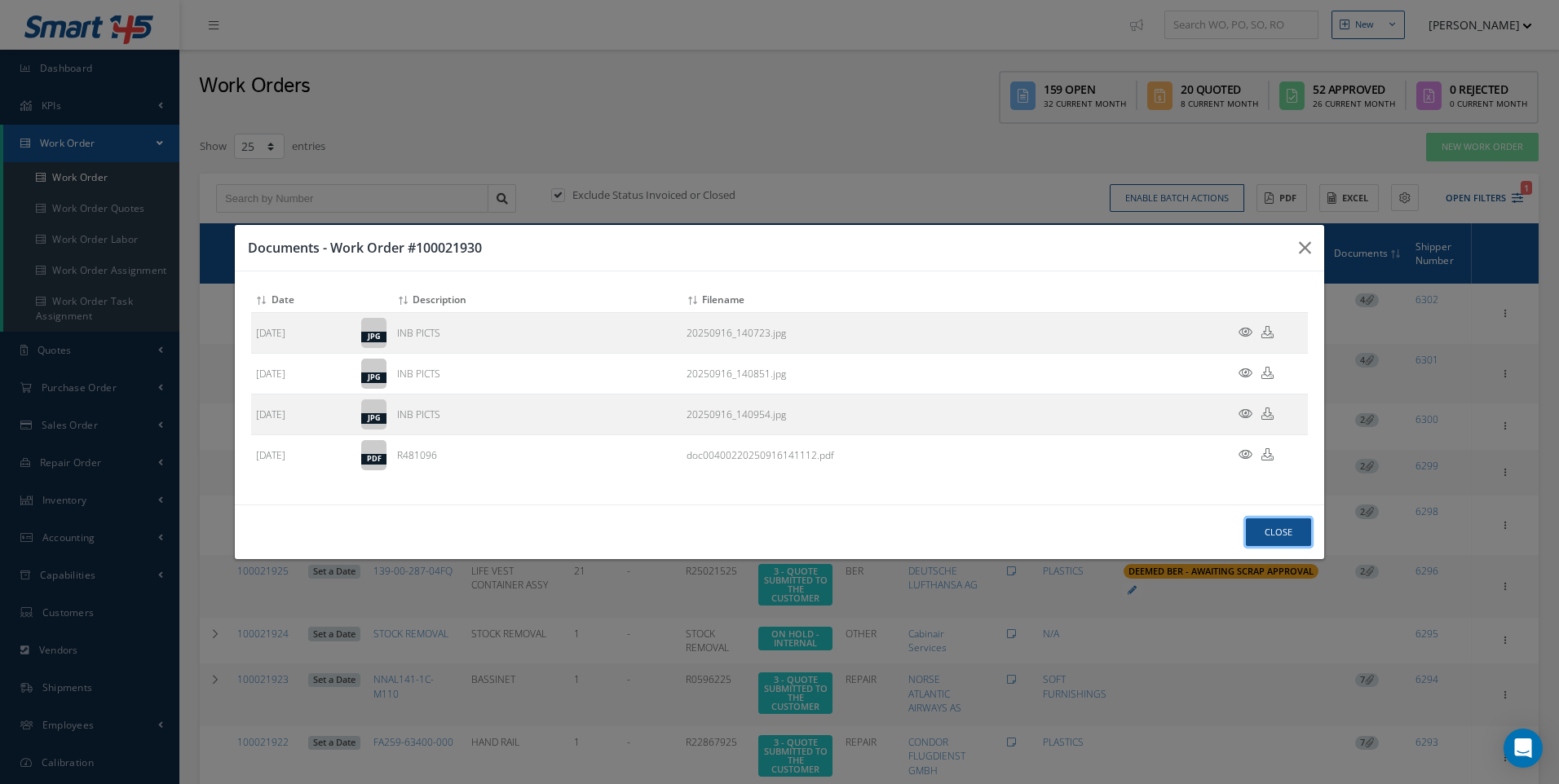
click at [1280, 533] on button "Close" at bounding box center [1278, 532] width 65 height 29
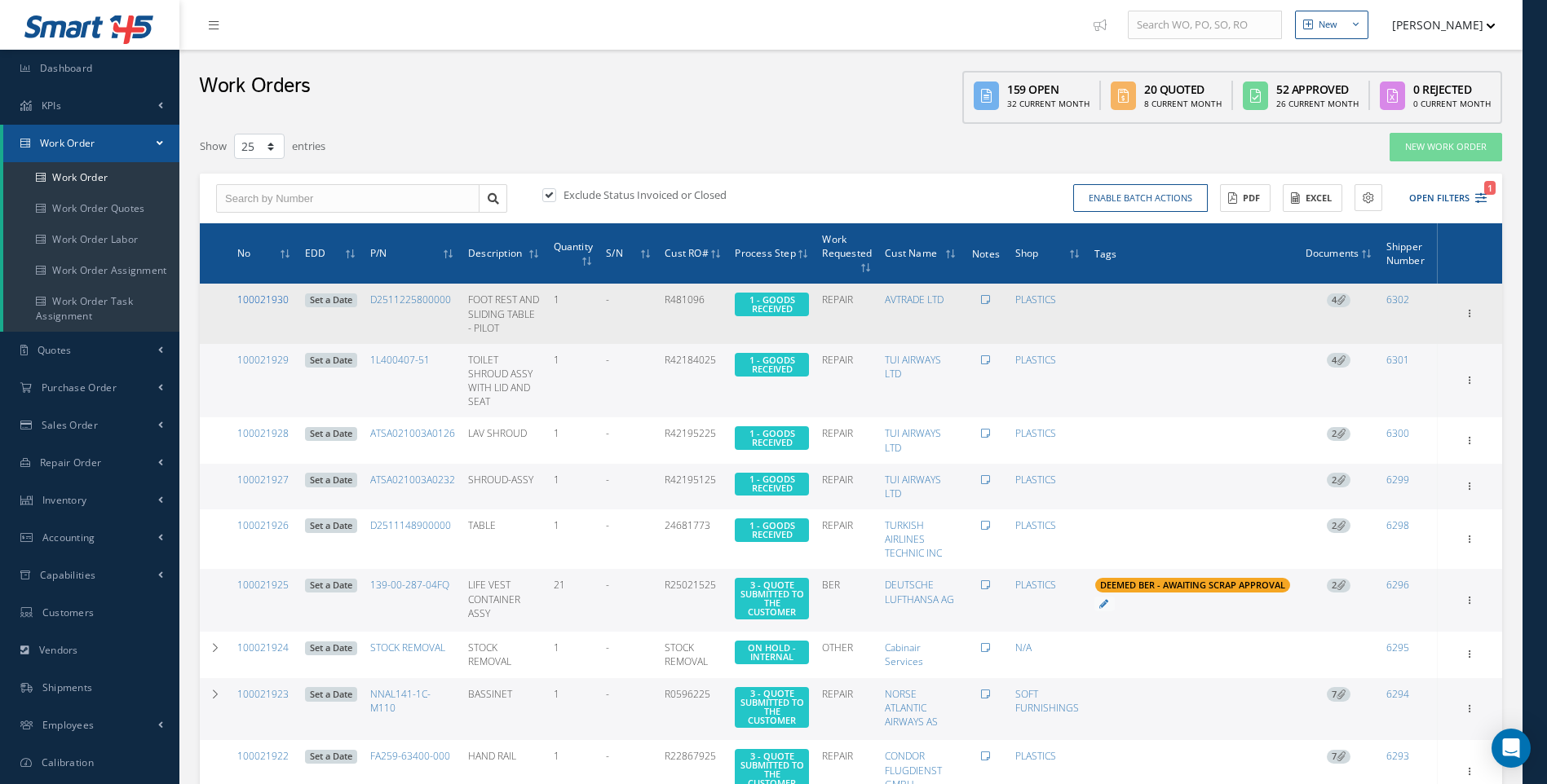
click at [275, 302] on link "100021930" at bounding box center [263, 299] width 52 height 14
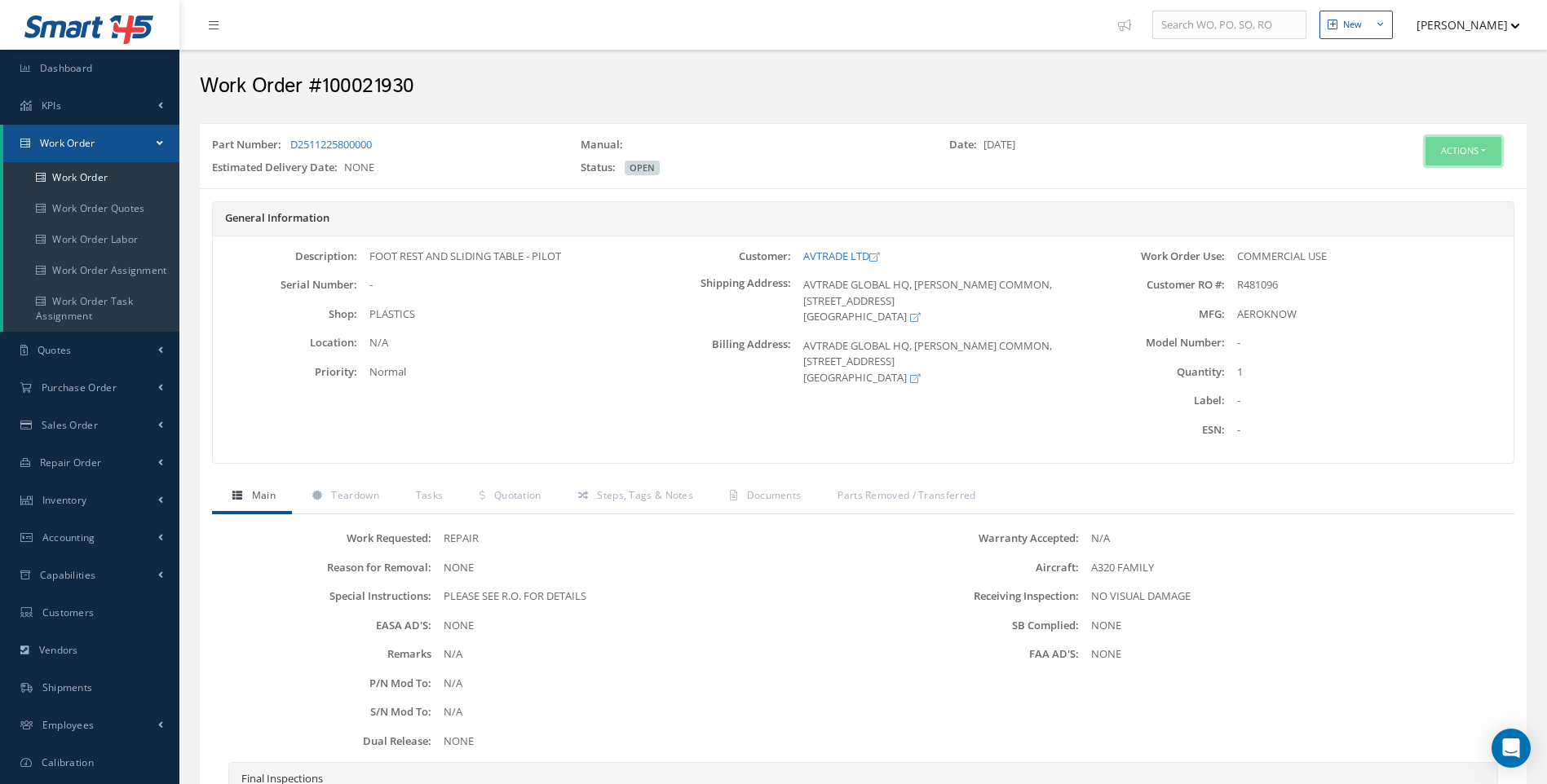
click at [1495, 151] on button "Actions" at bounding box center [1463, 151] width 75 height 29
click at [1410, 181] on link "Edit" at bounding box center [1438, 182] width 131 height 22
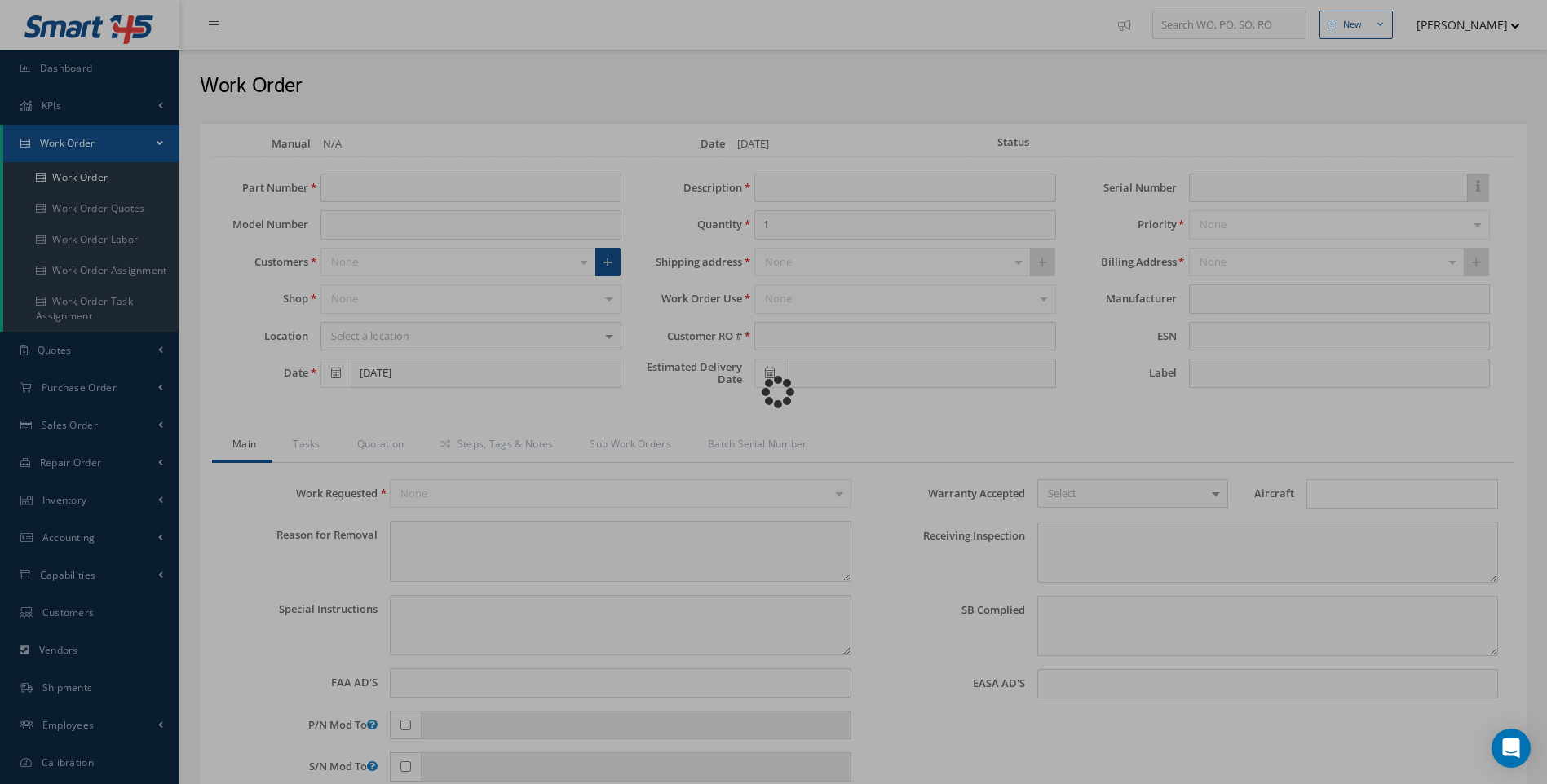
type input "D2511225800000"
type input "FOOT REST AND SLIDING TABLE - PILOT"
type input "R481096"
type textarea "NONE"
type textarea "PLEASE SEE R.O. FOR DETAILS"
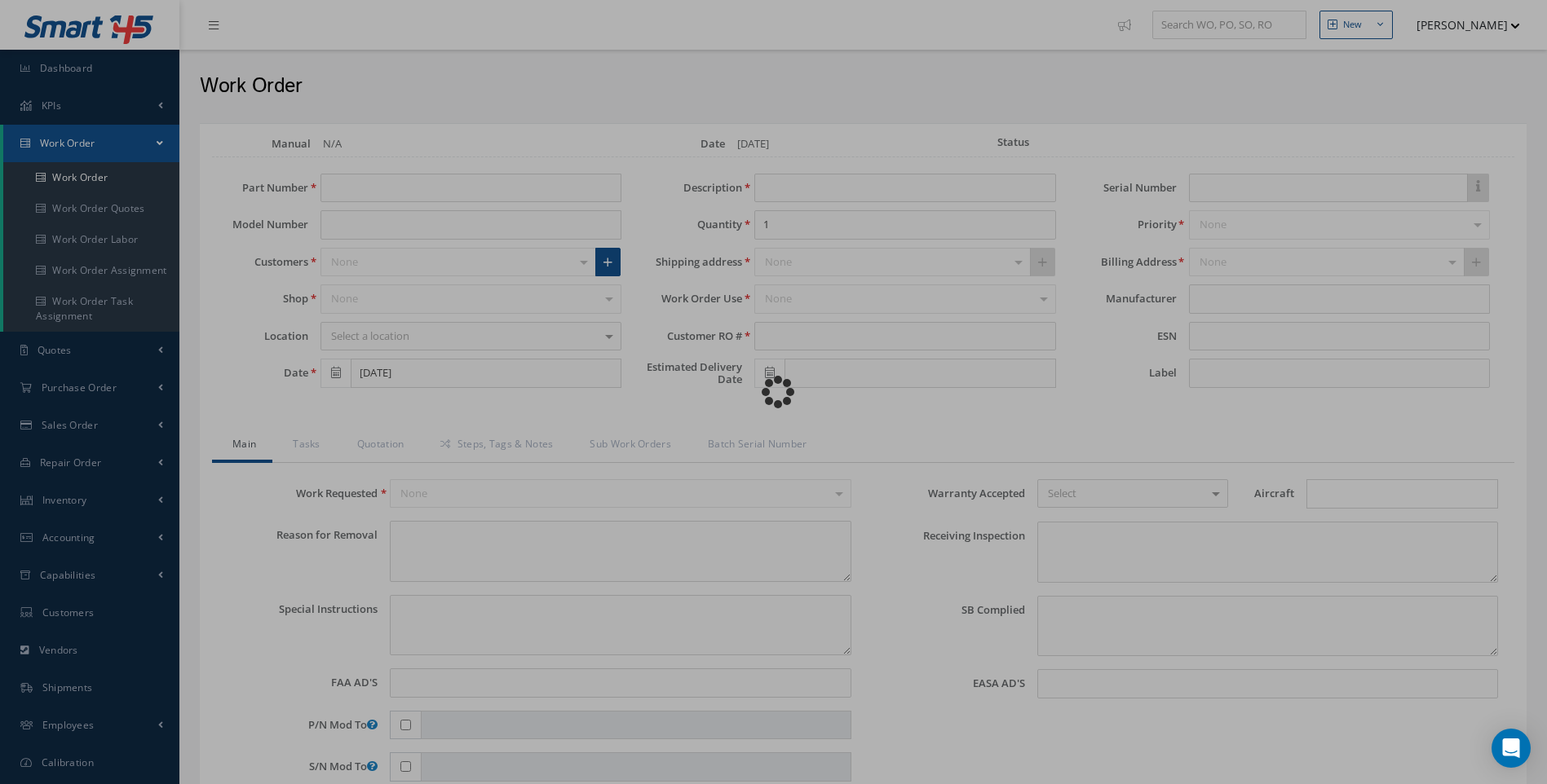
type input "NONE"
type textarea "NO VISUAL DAMAGE"
type textarea "NONE"
type input "NONE"
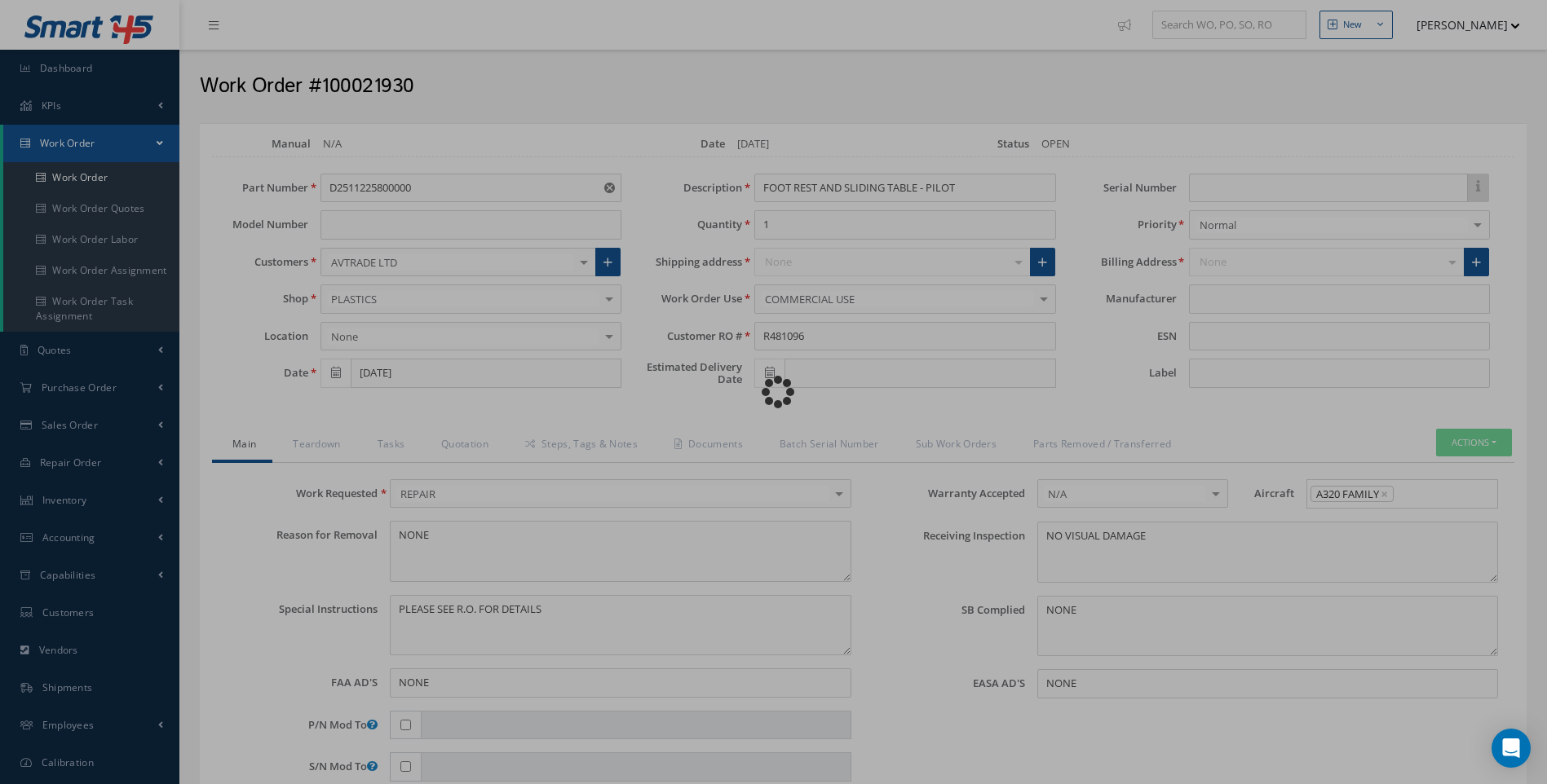
type input "AEROKNOW"
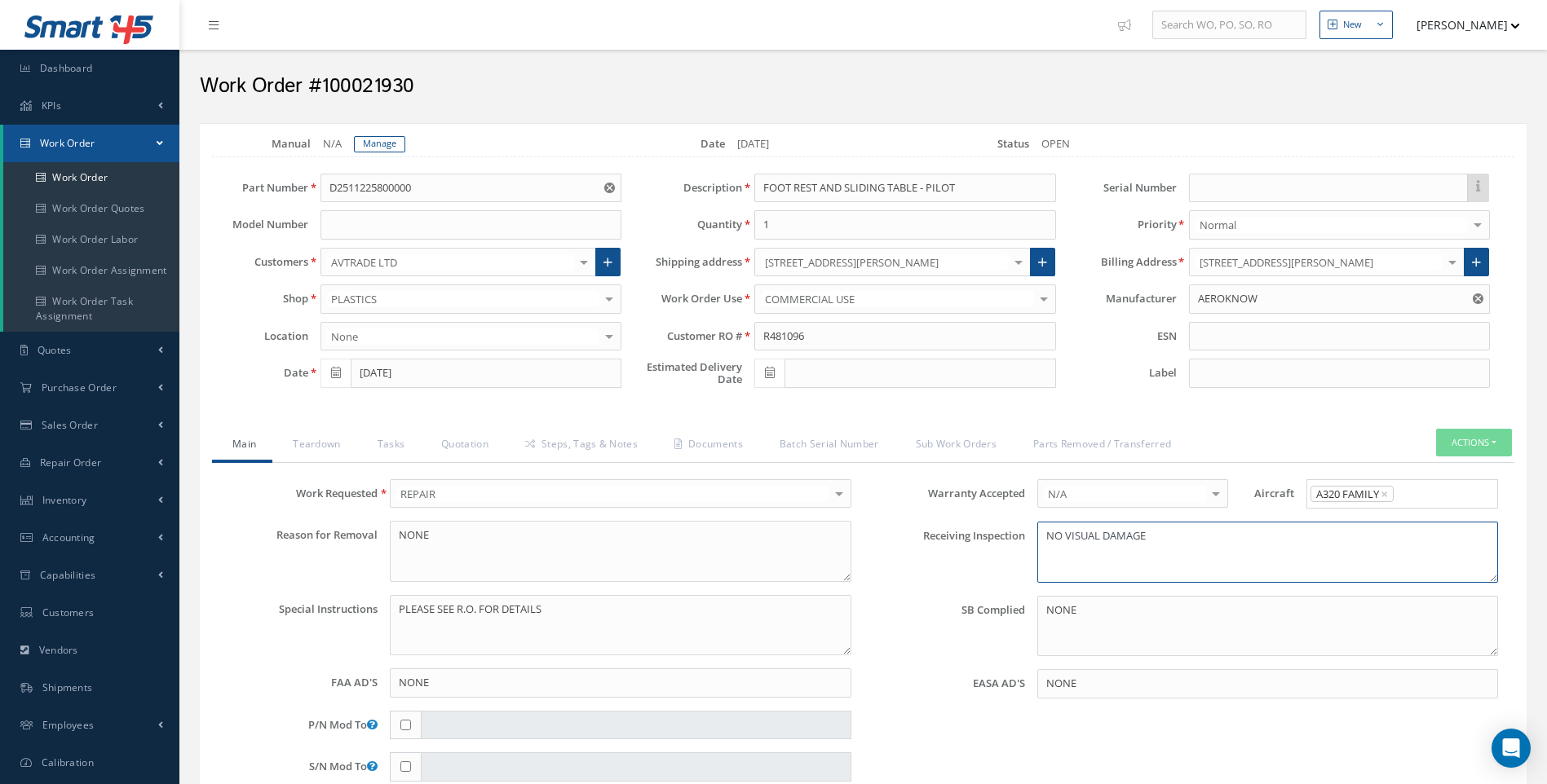
drag, startPoint x: 1156, startPoint y: 533, endPoint x: 1247, endPoint y: 538, distance: 91.1
click at [1157, 533] on textarea "NO VISUAL DAMAGE" at bounding box center [1267, 552] width 461 height 61
click at [1333, 553] on textarea "NO VISUAL DAMAGE BOX NOT SUITABLE FOR TRANSPORT AND DAMAGED (ups DELIVERY)" at bounding box center [1267, 552] width 461 height 61
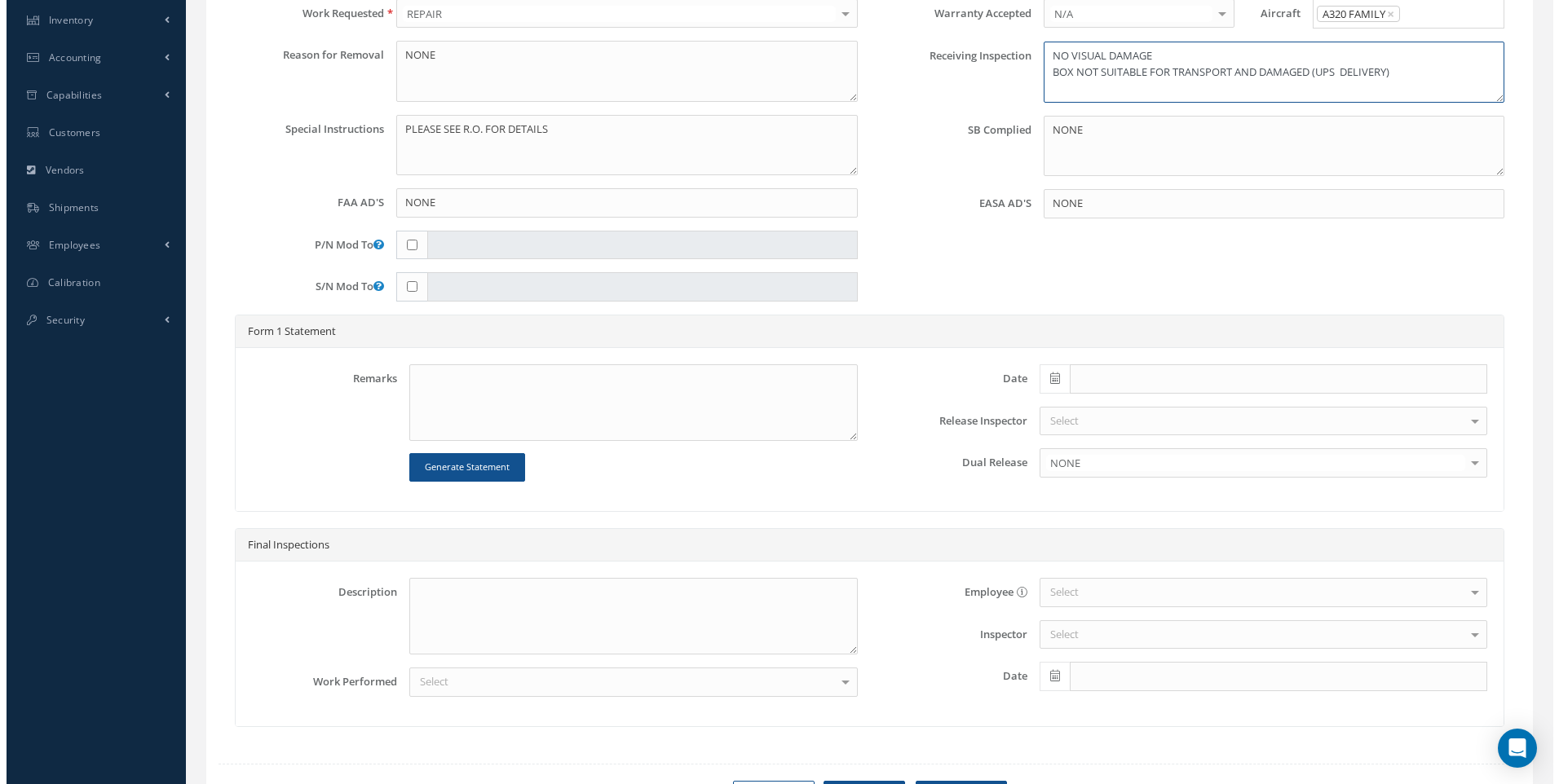
scroll to position [570, 0]
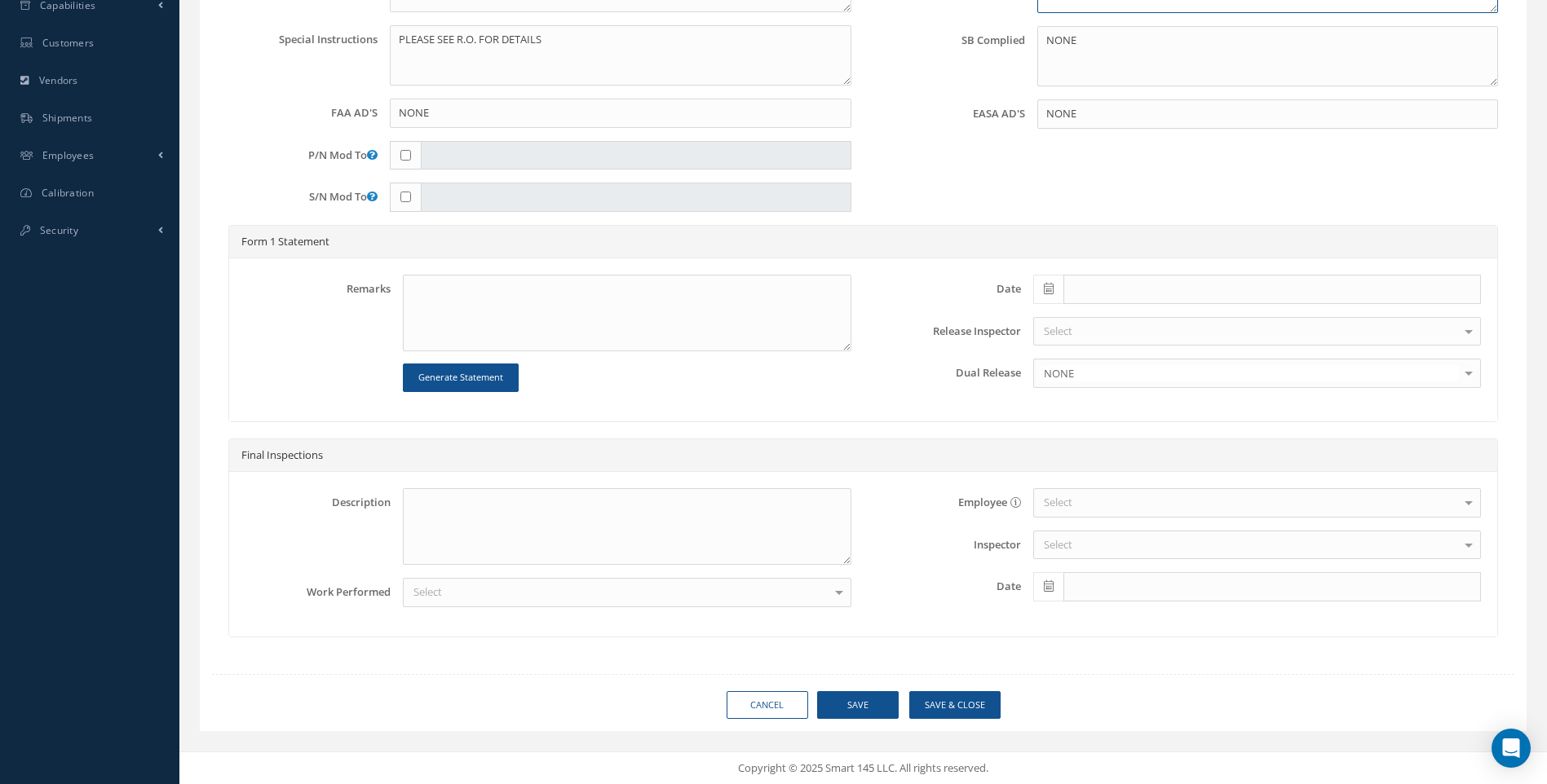
type textarea "NO VISUAL DAMAGE BOX NOT SUITABLE FOR TRANSPORT AND DAMAGED (UPS DELIVERY)"
click at [961, 698] on button "Save & Close" at bounding box center [954, 705] width 91 height 29
type input "AEROKNOW"
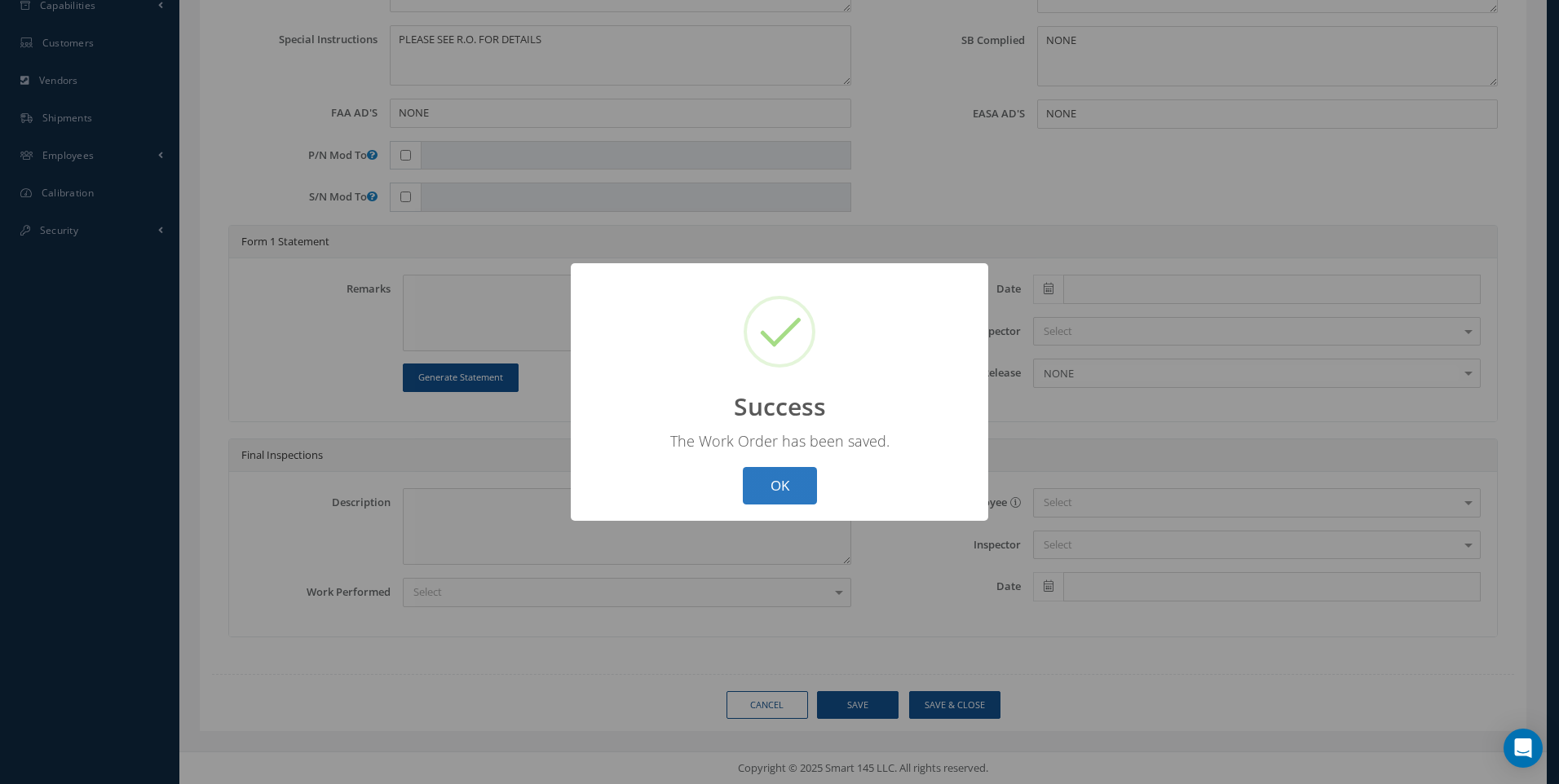
click at [771, 502] on button "OK" at bounding box center [780, 487] width 75 height 39
select select "25"
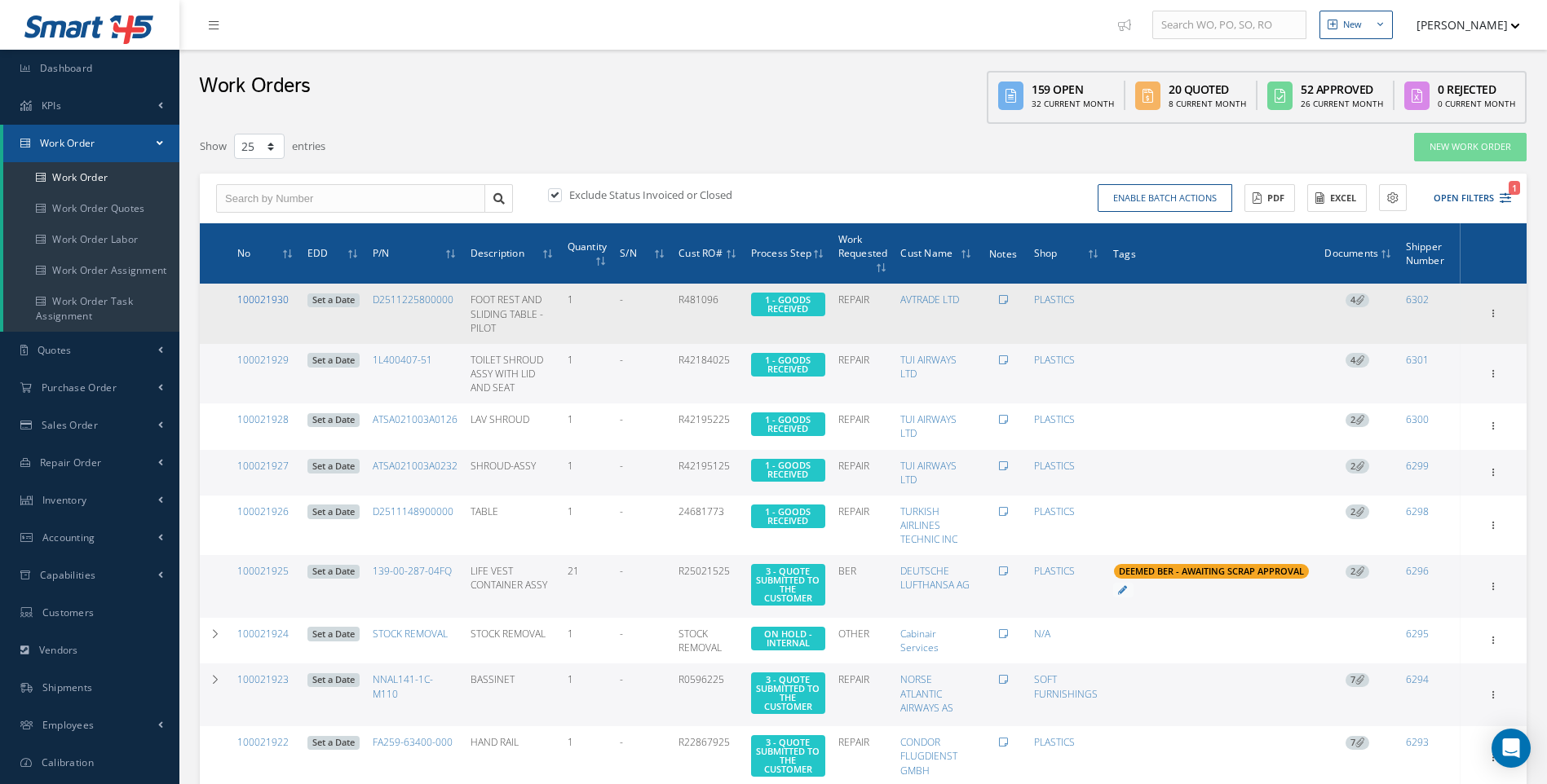
click at [259, 300] on link "100021930" at bounding box center [263, 299] width 52 height 14
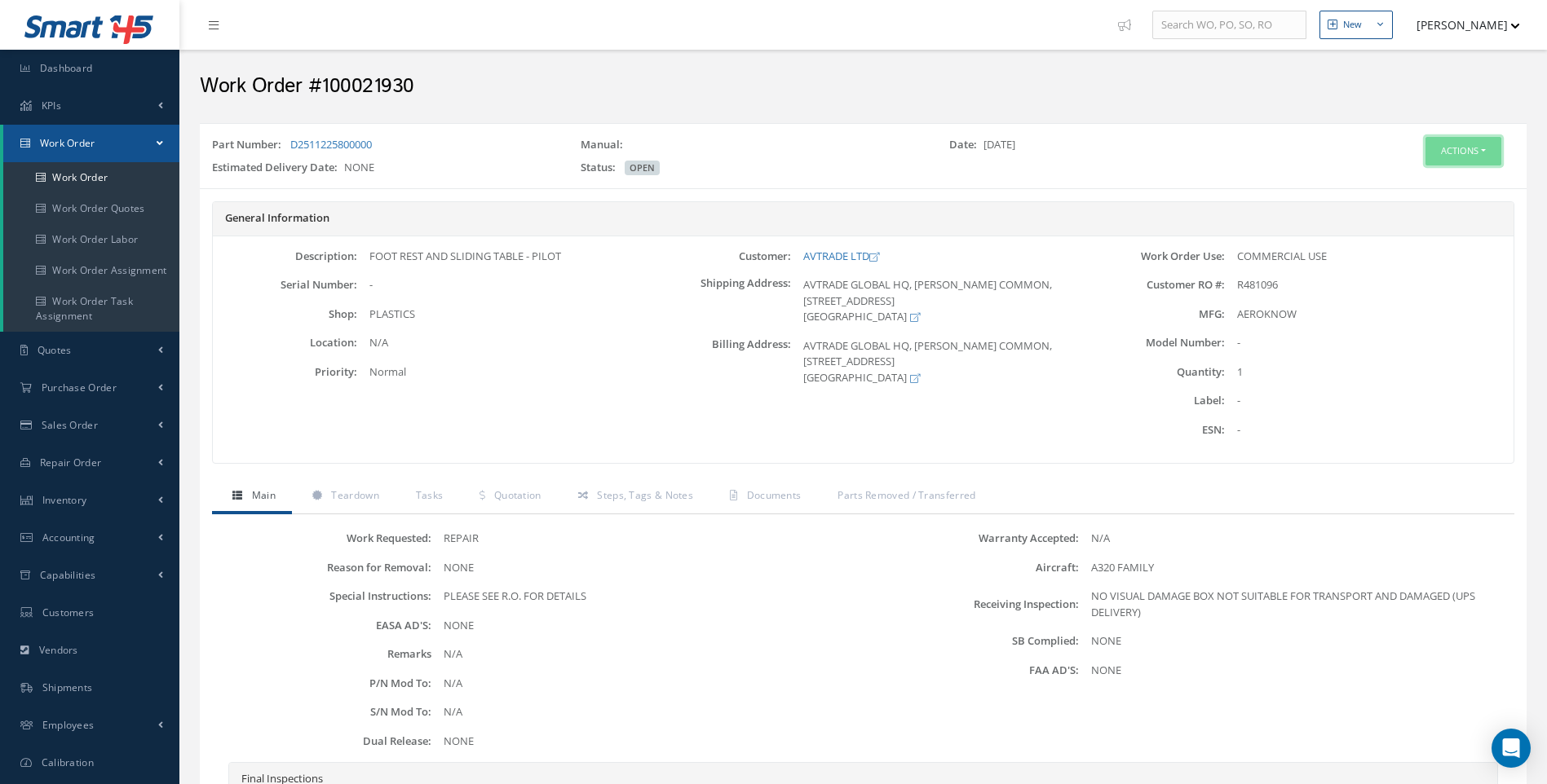
click at [1483, 152] on button "Actions" at bounding box center [1463, 151] width 75 height 29
click at [1414, 180] on link "Edit" at bounding box center [1438, 182] width 131 height 22
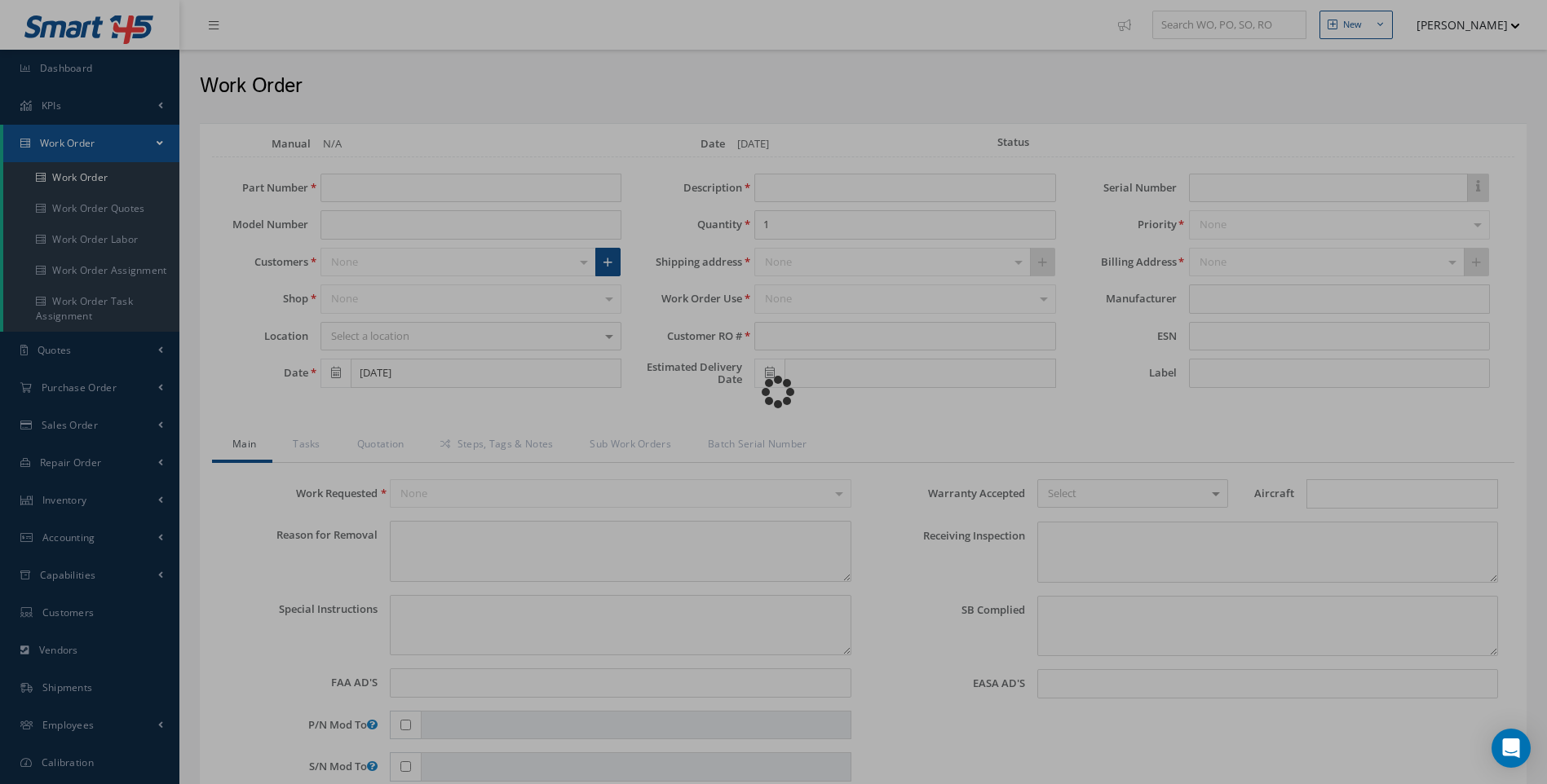
type input "D2511225800000"
type input "FOOT REST AND SLIDING TABLE - PILOT"
type input "R481096"
type textarea "NONE"
type textarea "PLEASE SEE R.O. FOR DETAILS"
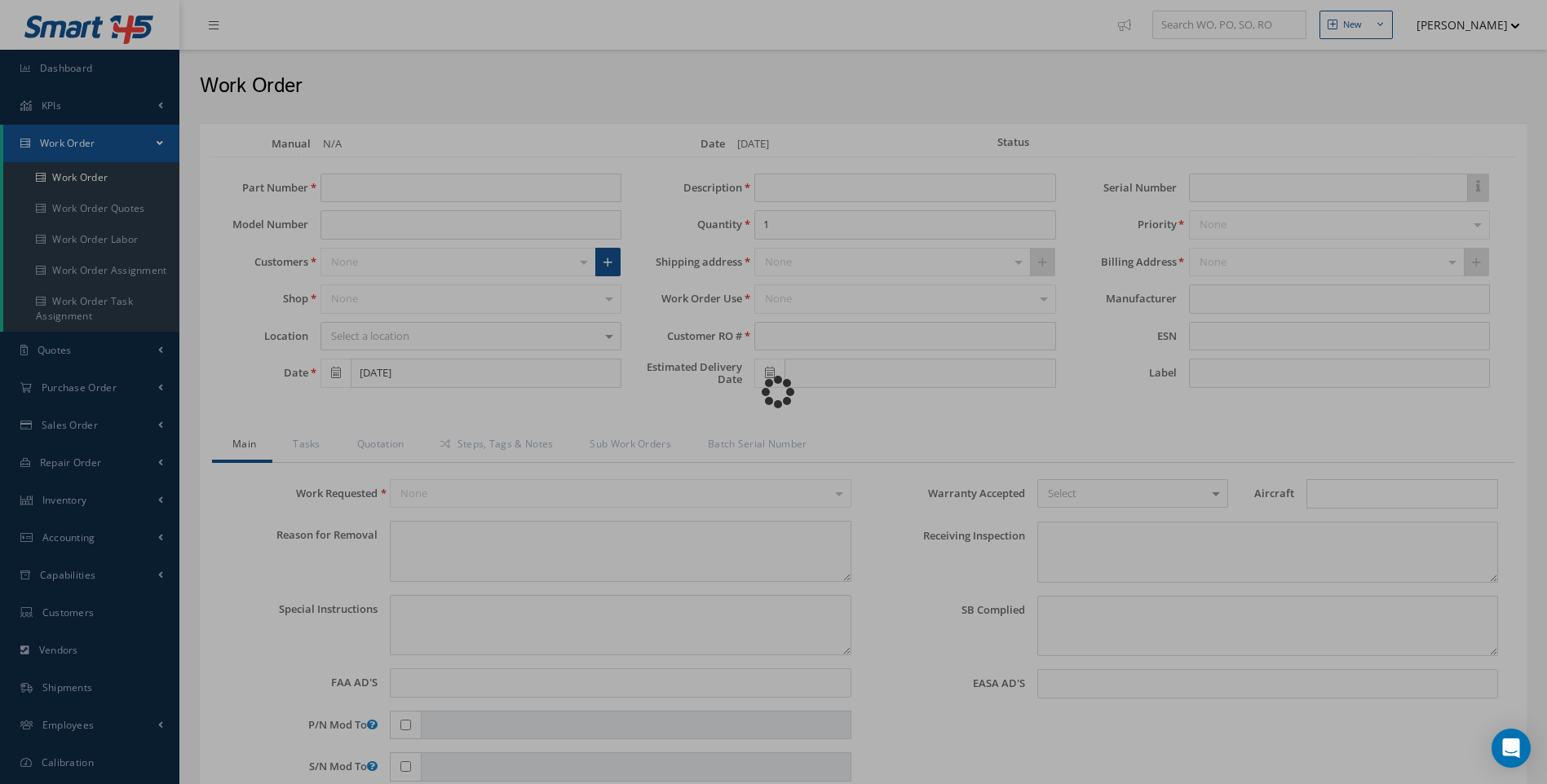
type input "NONE"
type textarea "NO VISUAL DAMAGE BOX NOT SUITABLE FOR TRANSPORT AND DAMAGED (UPS DELIVERY)"
type textarea "NONE"
type input "NONE"
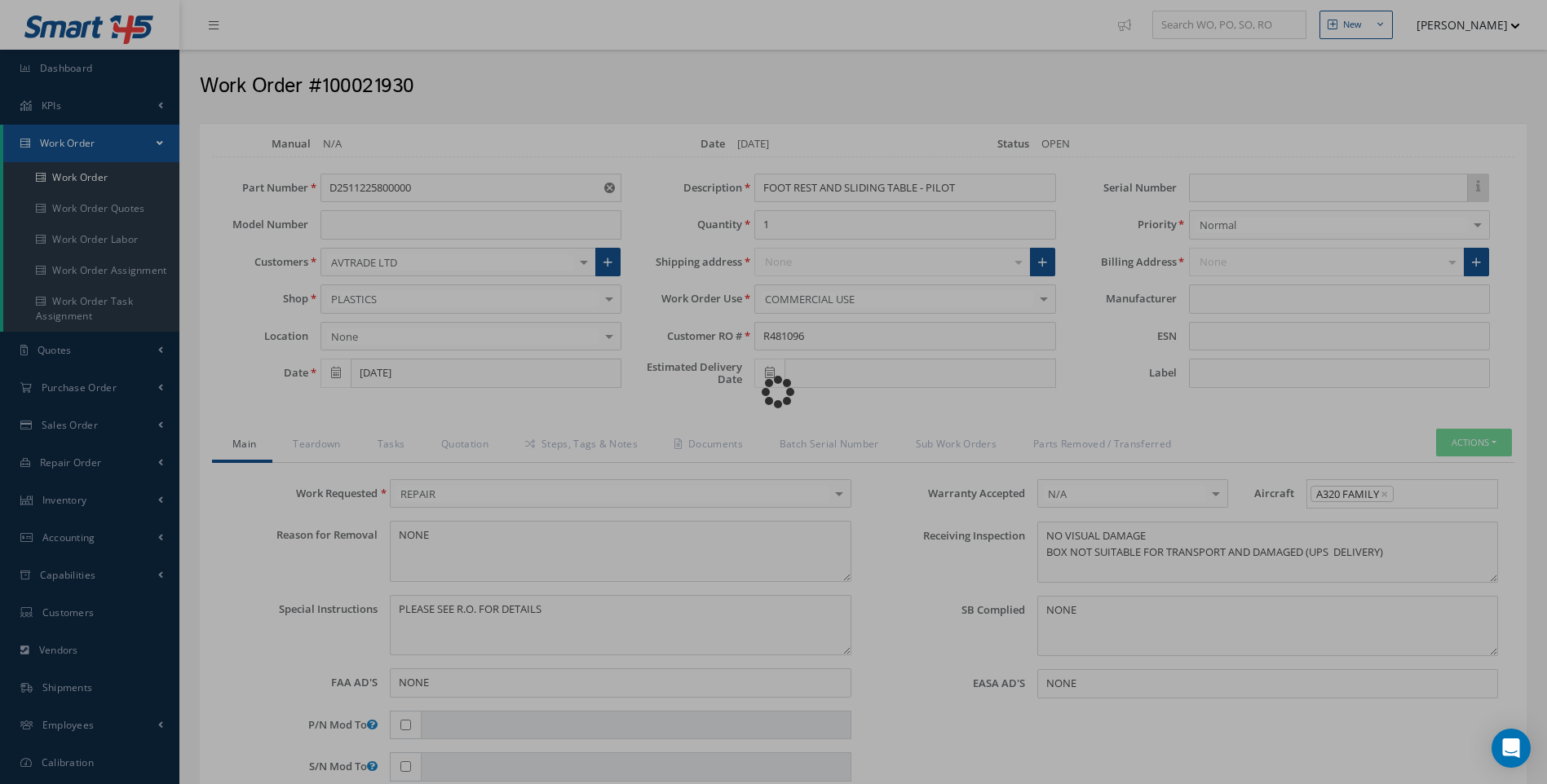
type input "AEROKNOW"
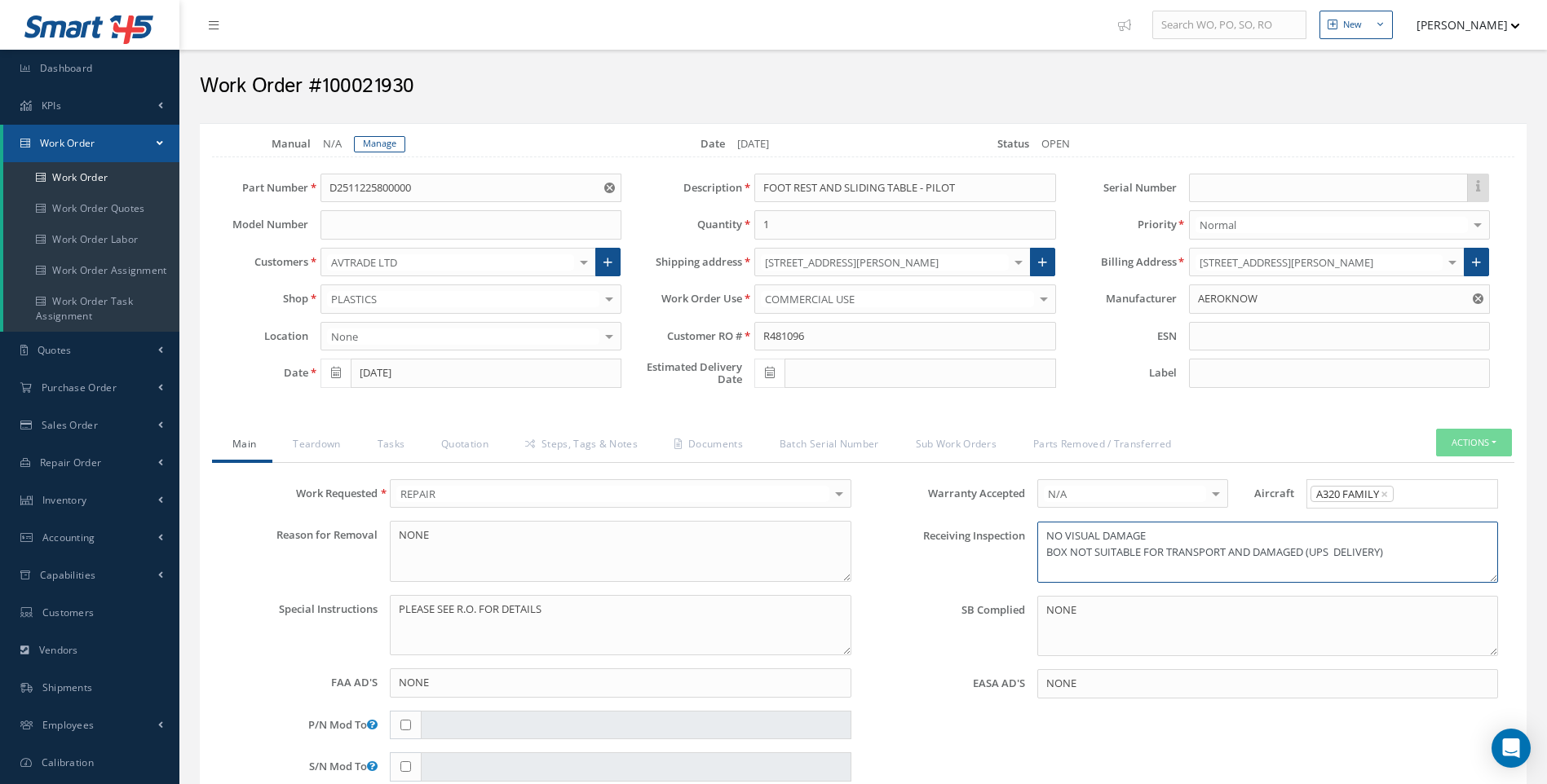
click at [1390, 551] on textarea "NO VISUAL DAMAGE BOX NOT SUITABLE FOR TRANSPORT AND DAMAGED (UPS DELIVERY)" at bounding box center [1267, 552] width 461 height 61
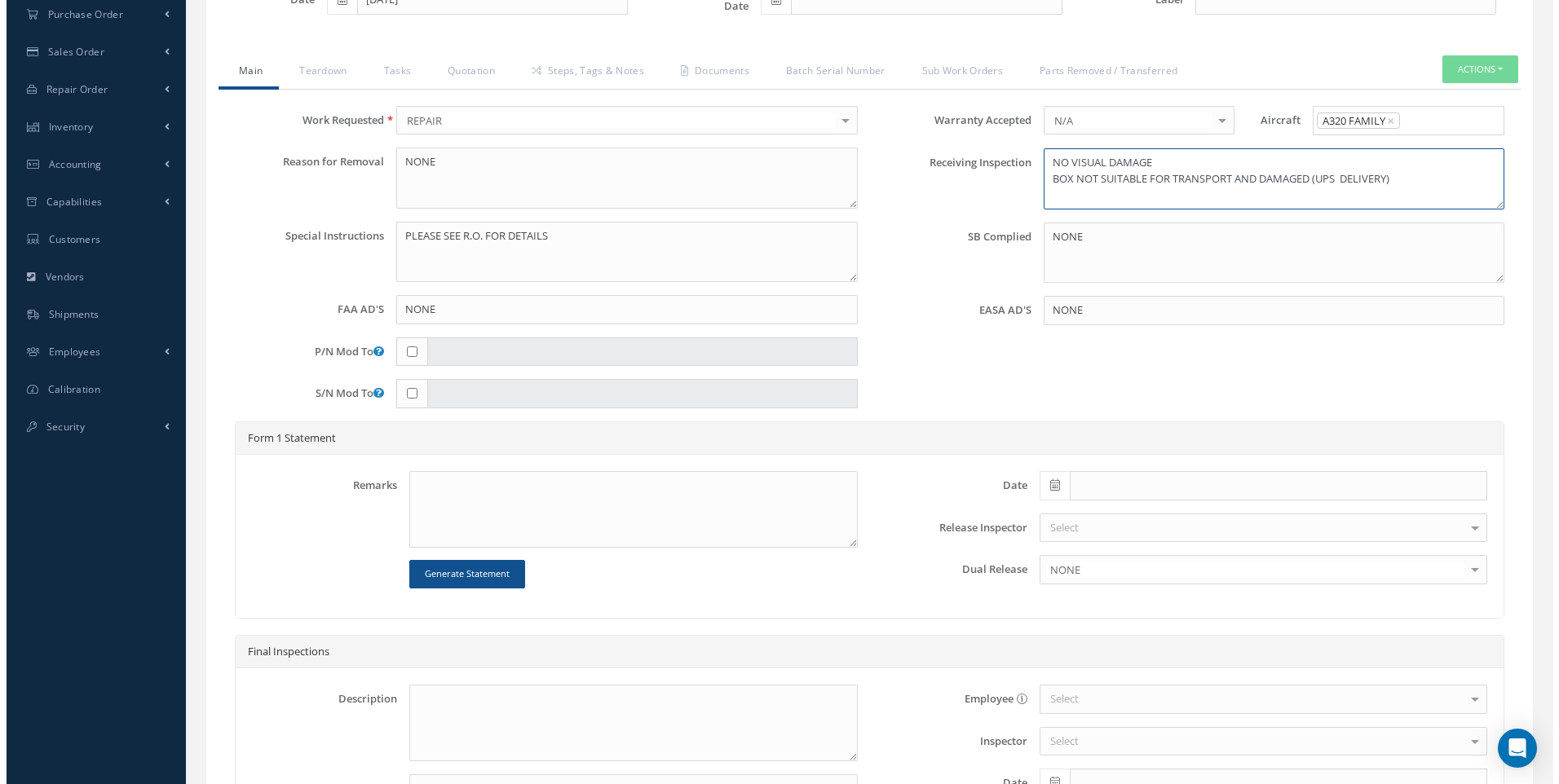
scroll to position [570, 0]
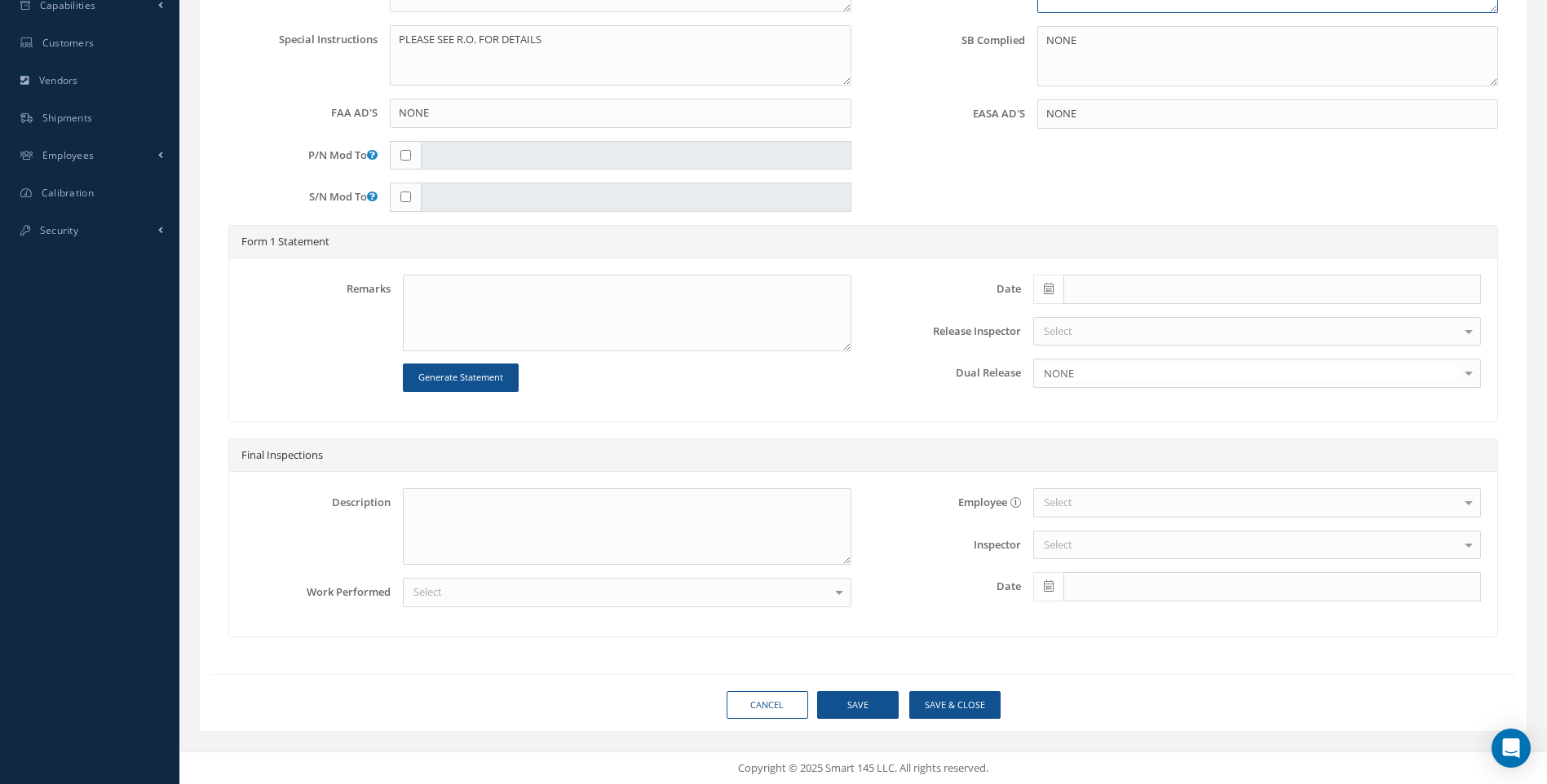
type textarea "NO VISUAL DAMAGE BOX NOT SUITABLE FOR TRANSPORT AND DAMAGED (UPS DELIVERY)"
click at [950, 700] on button "Save & Close" at bounding box center [954, 705] width 91 height 29
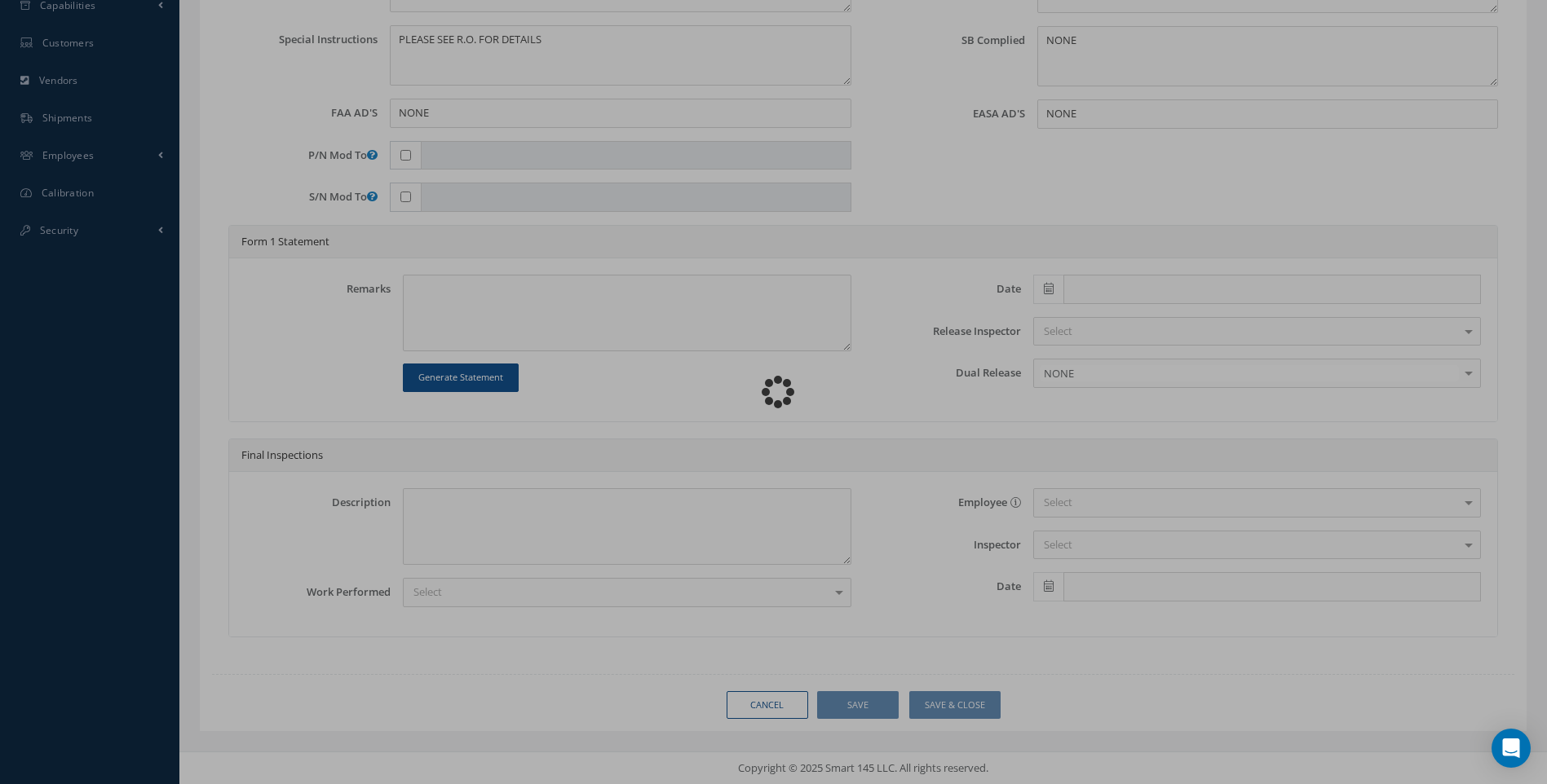
type textarea "NO VISUAL DAMAGE BOX NOT SUITABLE FOR TRANSPORT AND DAMAGED (UPS DELIVERY)"
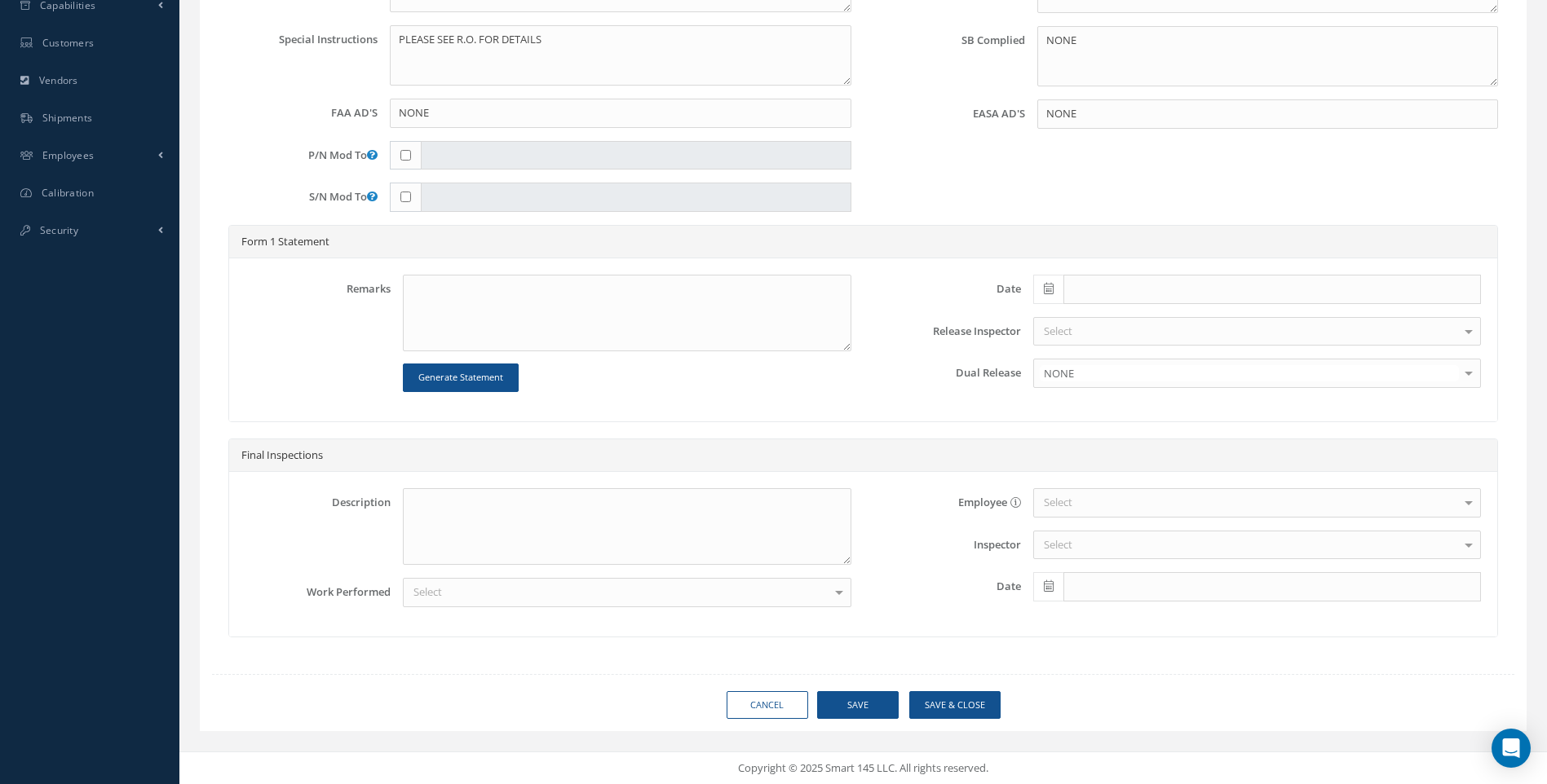
type input "AEROKNOW"
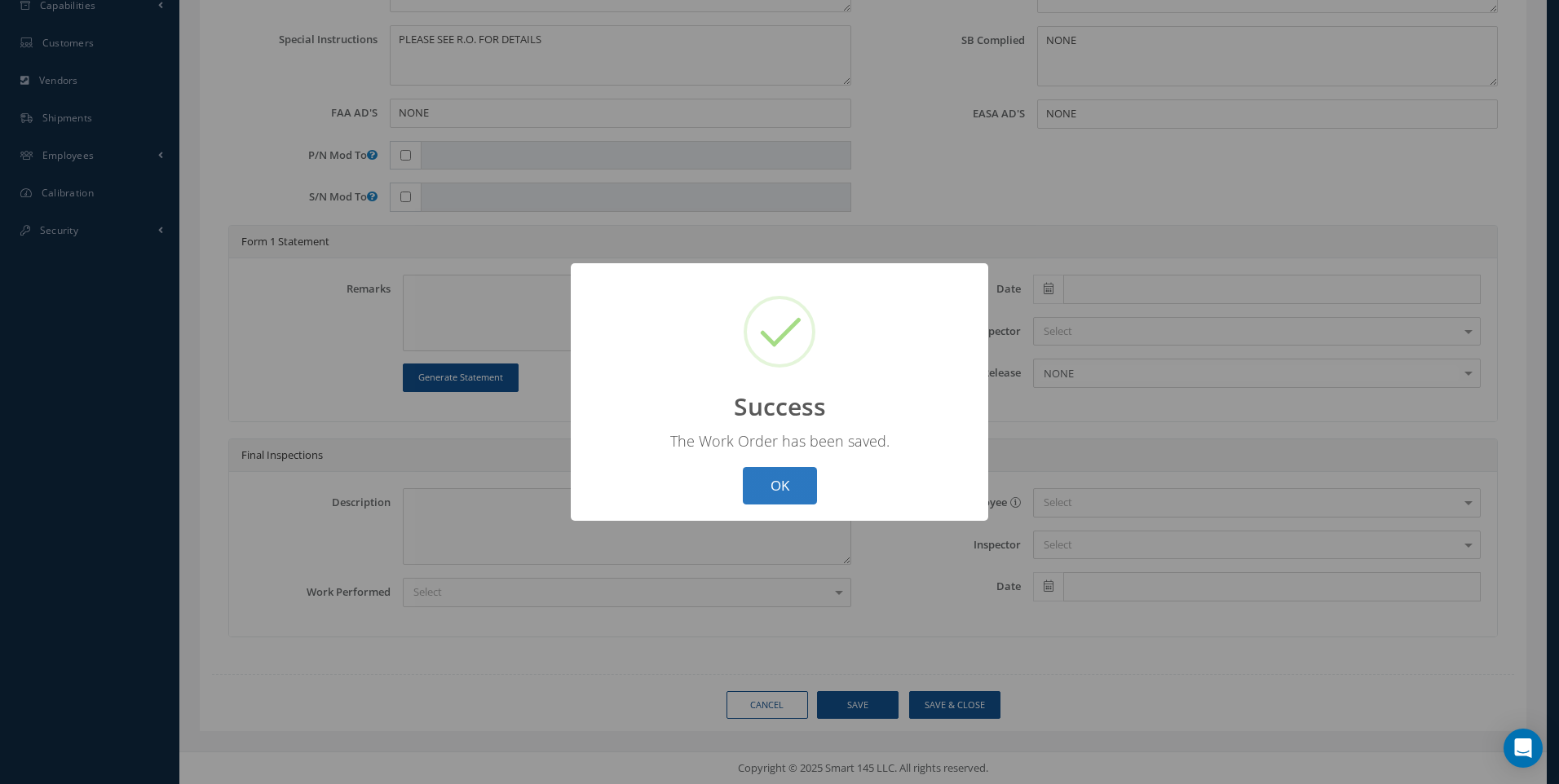
click at [786, 487] on button "OK" at bounding box center [780, 487] width 75 height 39
select select "25"
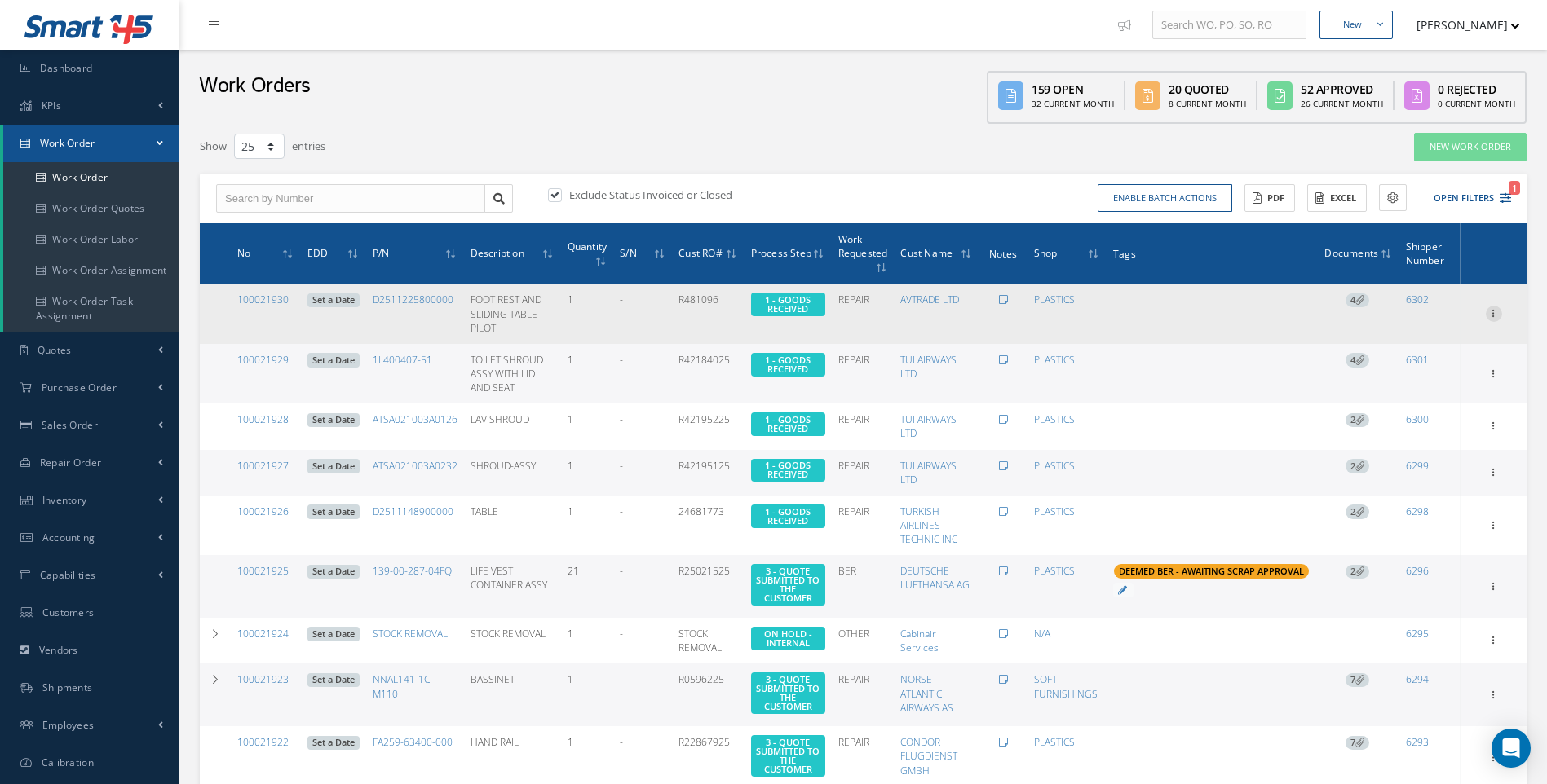
click at [1494, 311] on icon at bounding box center [1494, 312] width 17 height 13
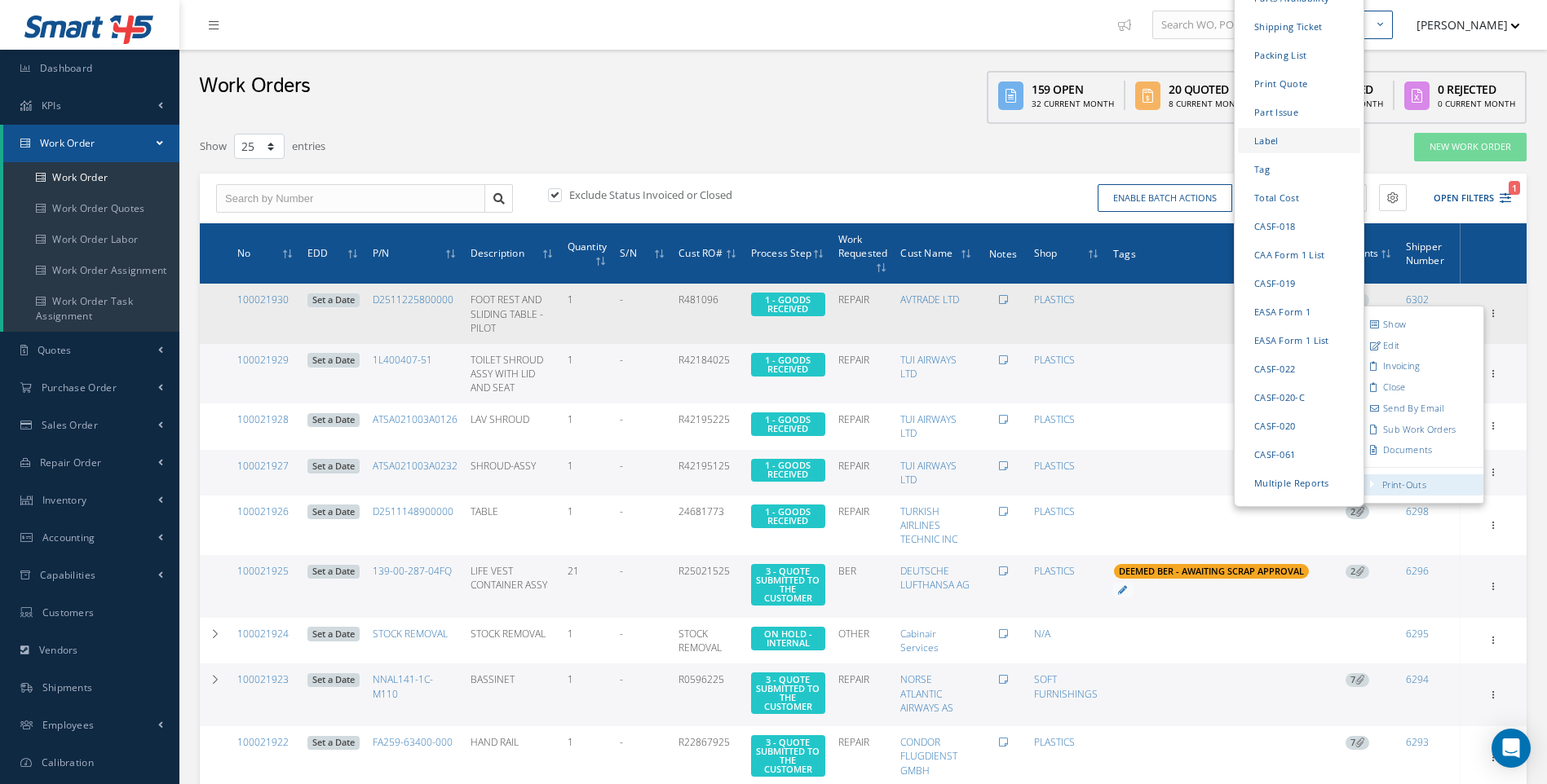
click at [1269, 128] on link "Label" at bounding box center [1299, 140] width 122 height 25
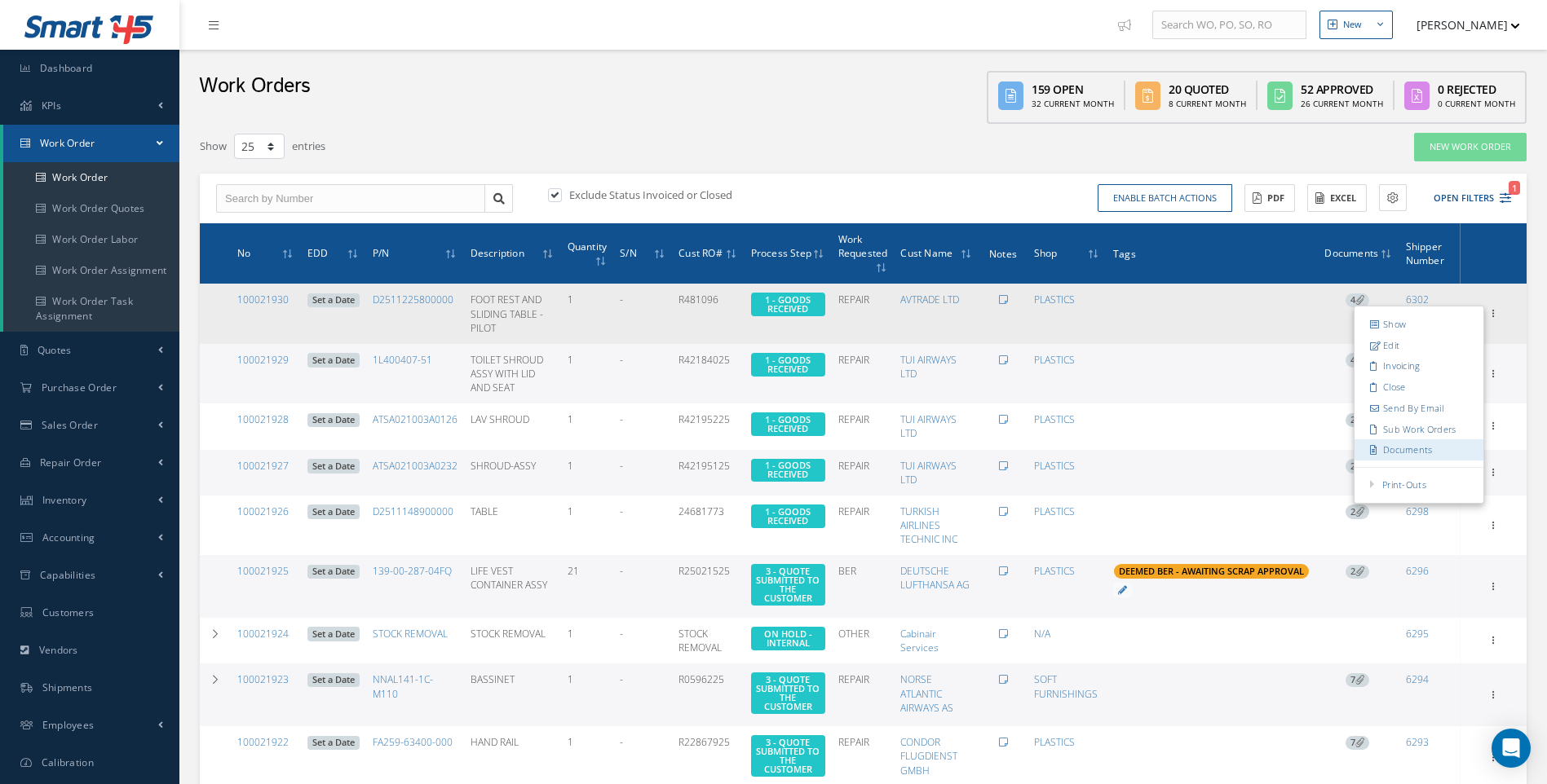
click at [1400, 444] on link "Documents" at bounding box center [1419, 450] width 129 height 21
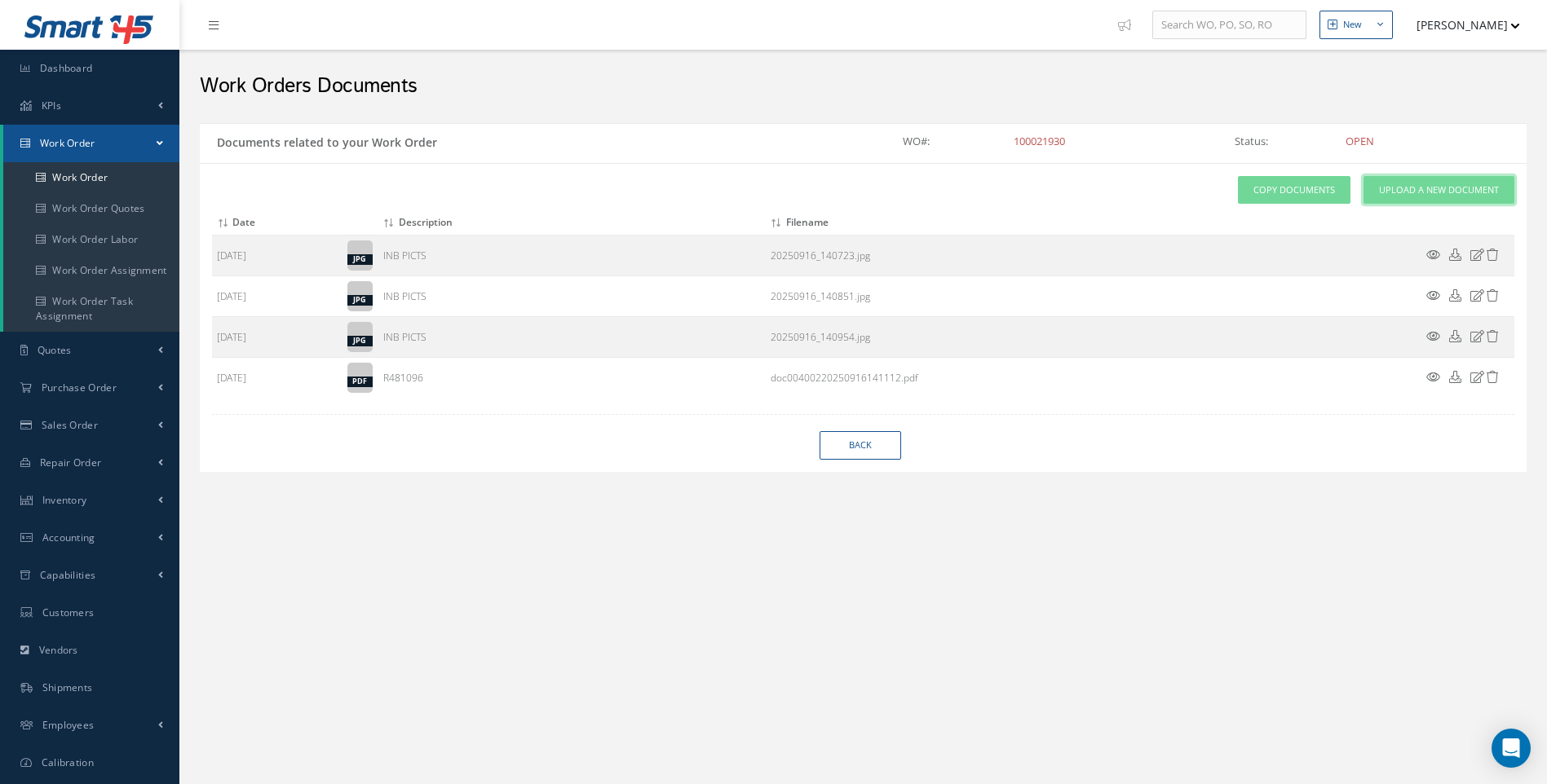
click at [1426, 183] on span "Upload a New Document" at bounding box center [1438, 190] width 120 height 14
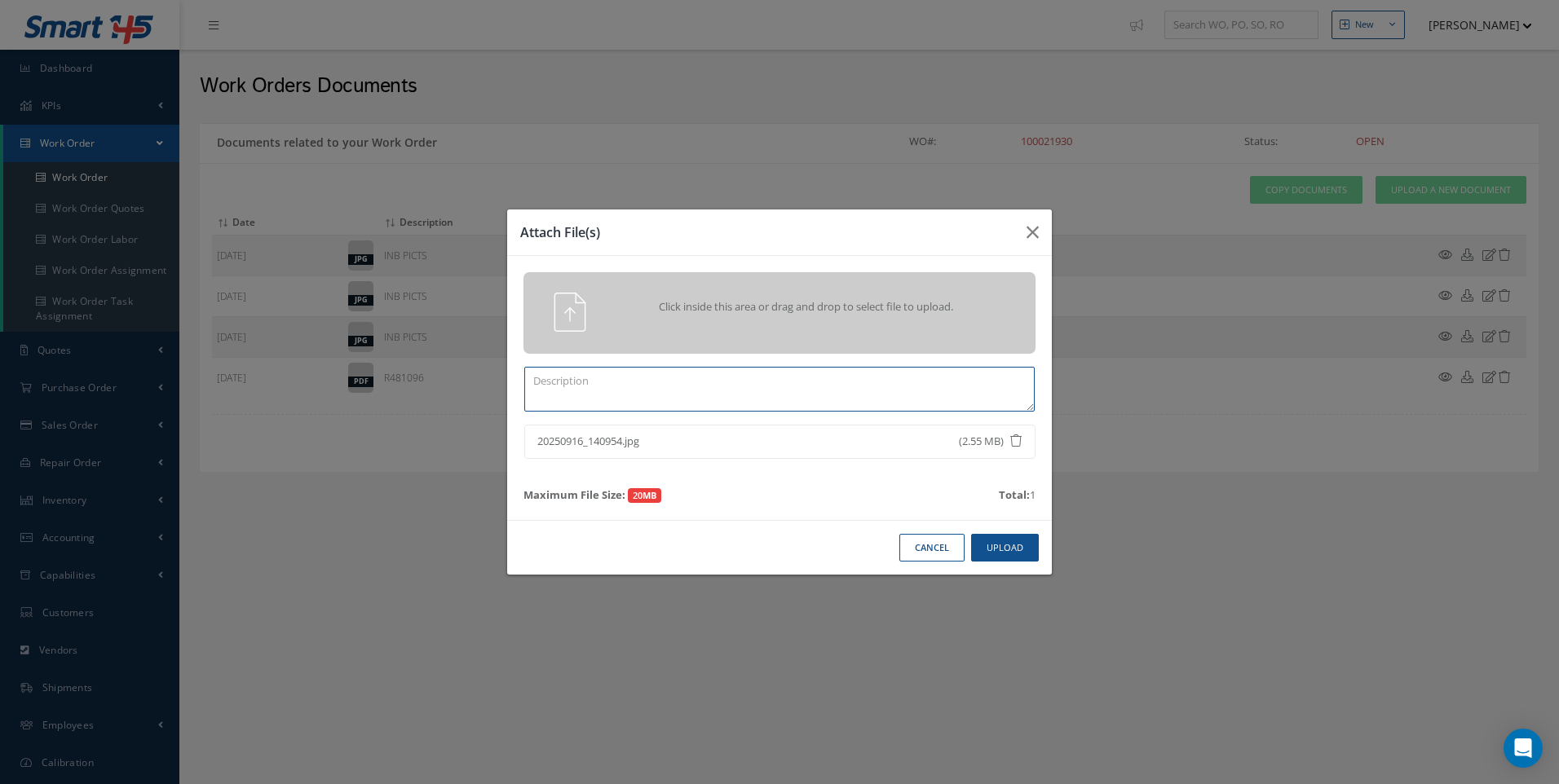
click at [620, 386] on textarea at bounding box center [780, 389] width 511 height 45
type textarea "INB PICT"
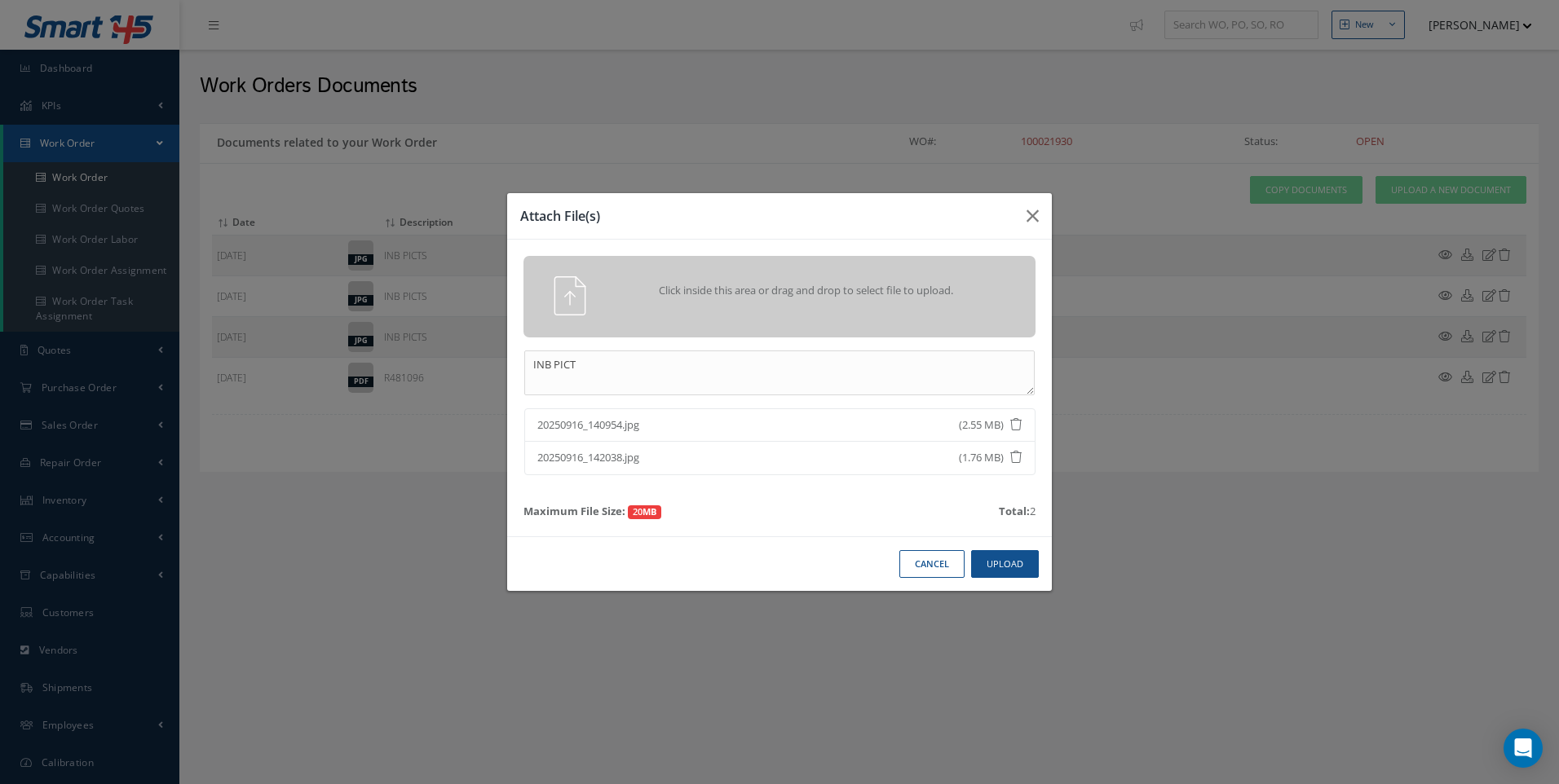
click at [1020, 455] on icon at bounding box center [1016, 456] width 12 height 12
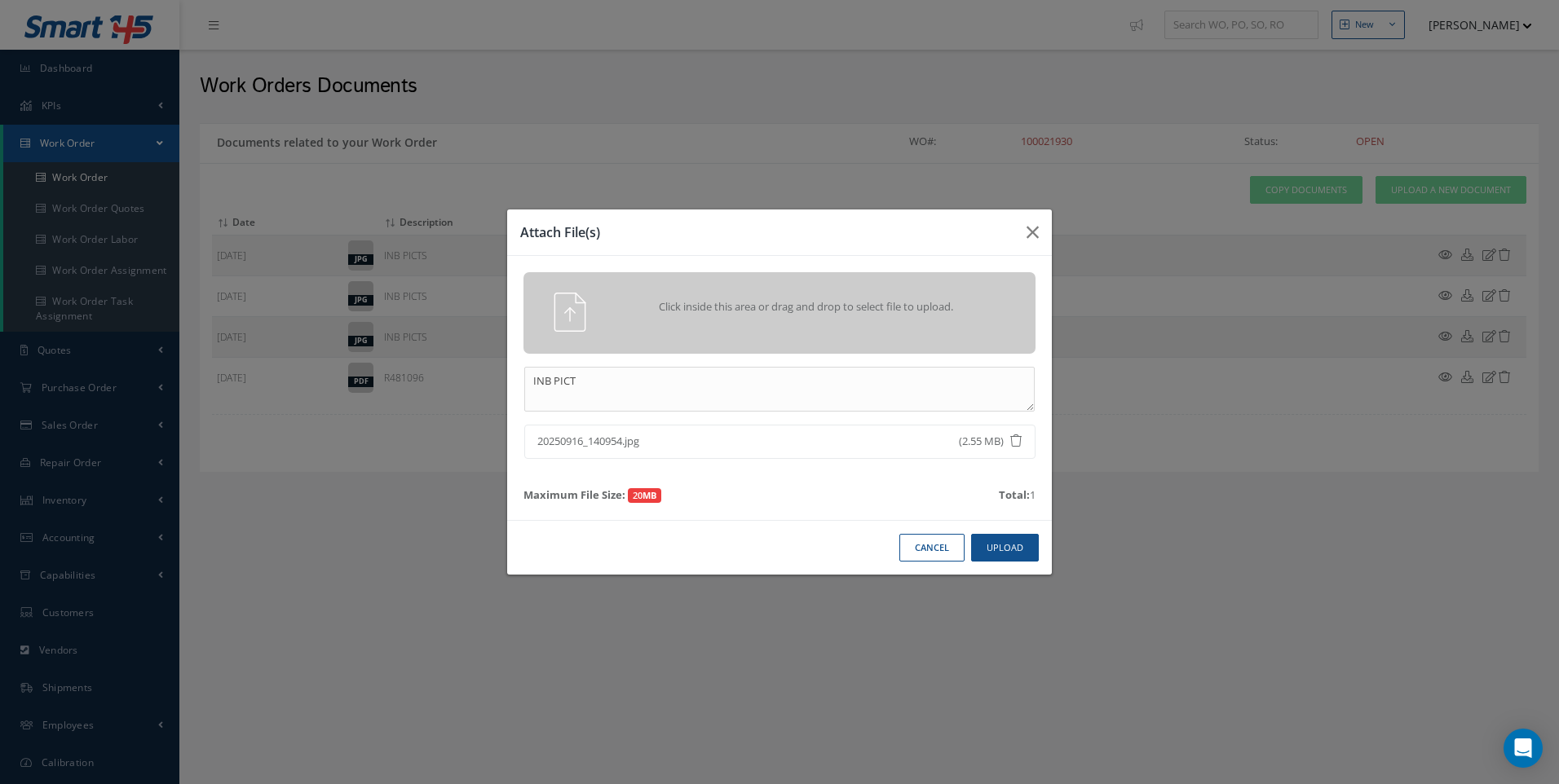
click at [1011, 437] on icon at bounding box center [1016, 440] width 12 height 12
click at [999, 536] on button "Upload" at bounding box center [1005, 548] width 68 height 29
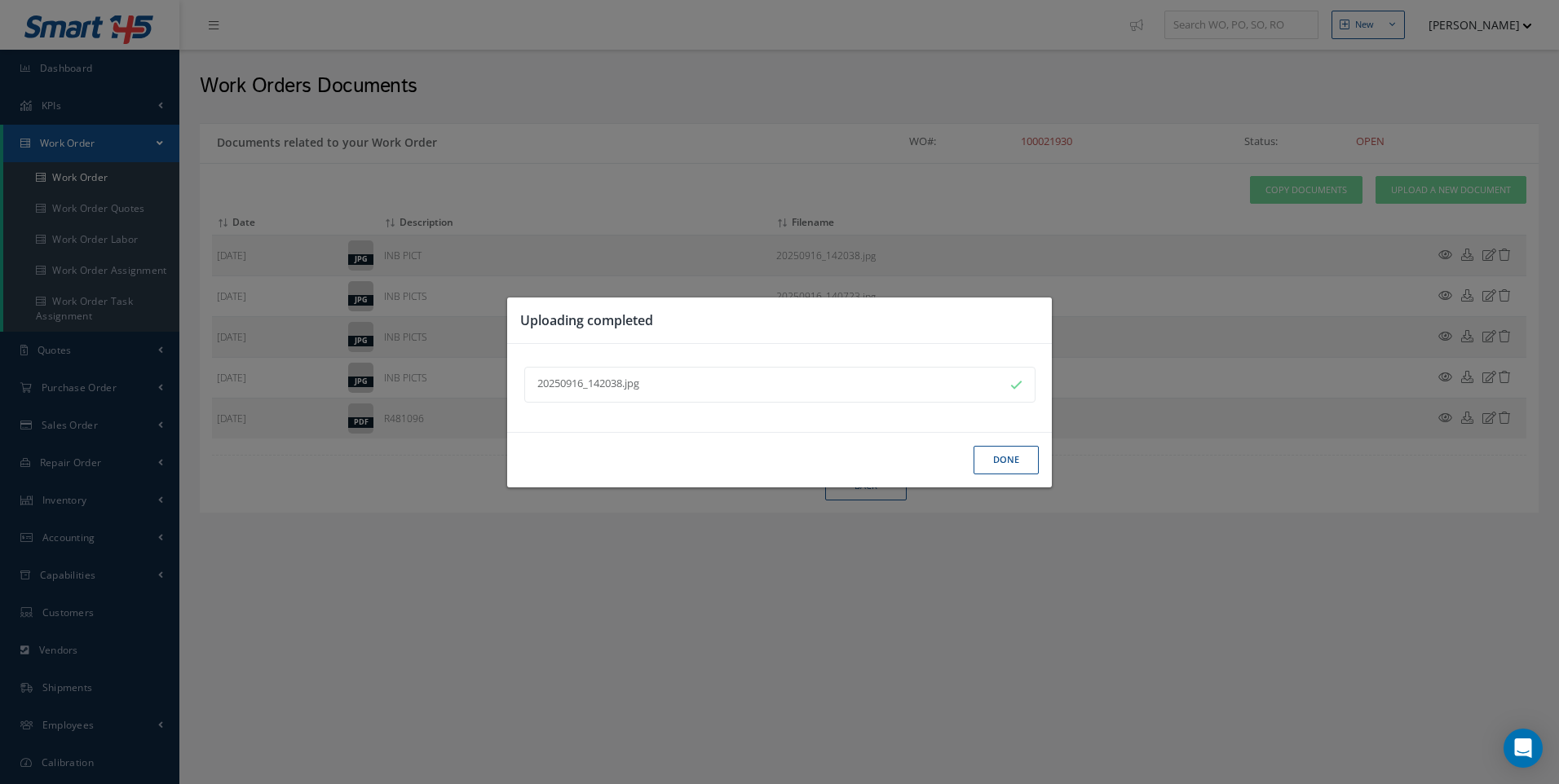
click at [987, 454] on button "Done" at bounding box center [1006, 460] width 65 height 29
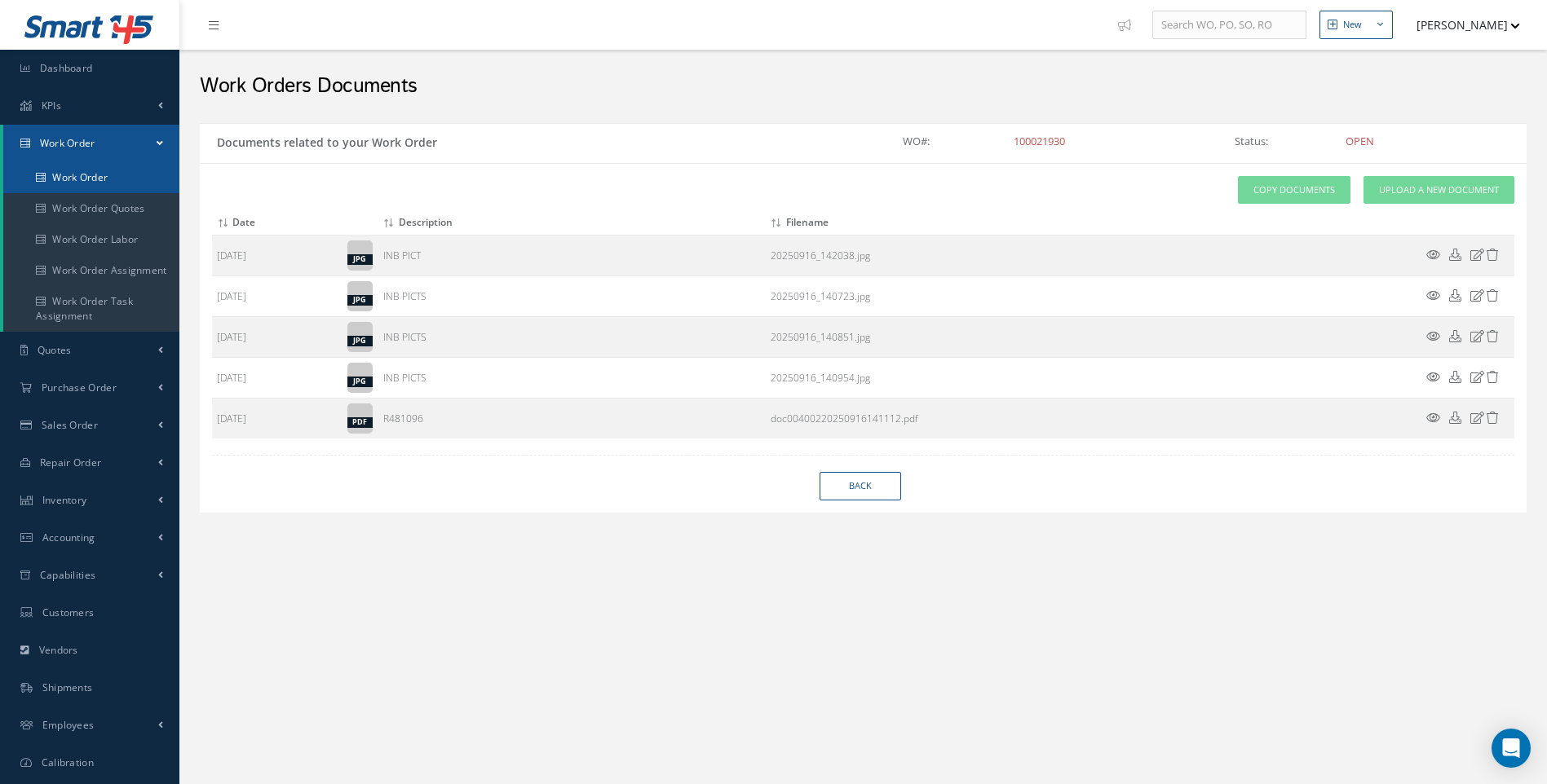
click at [89, 176] on link "Work Order" at bounding box center [91, 178] width 176 height 31
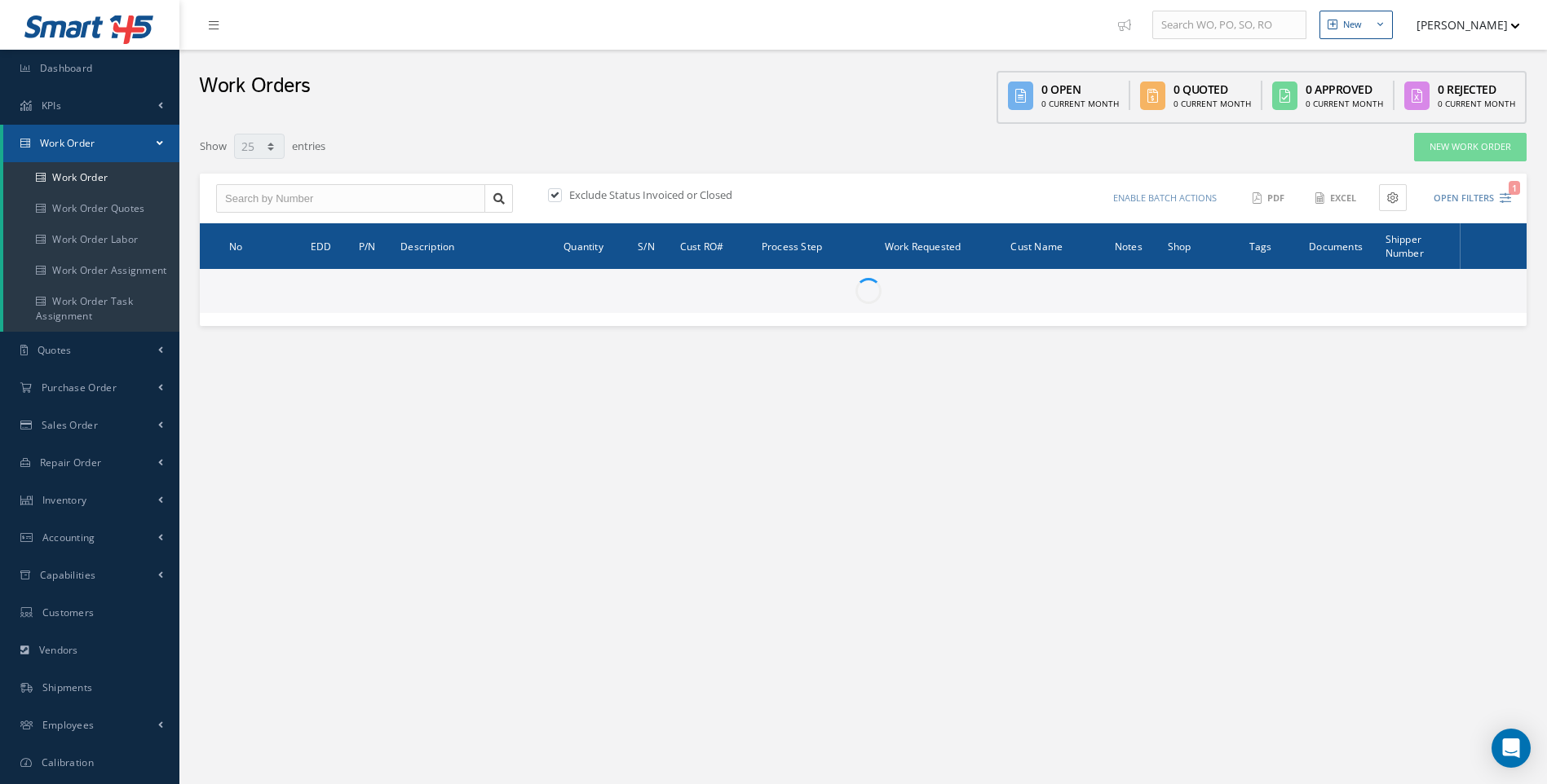
select select "25"
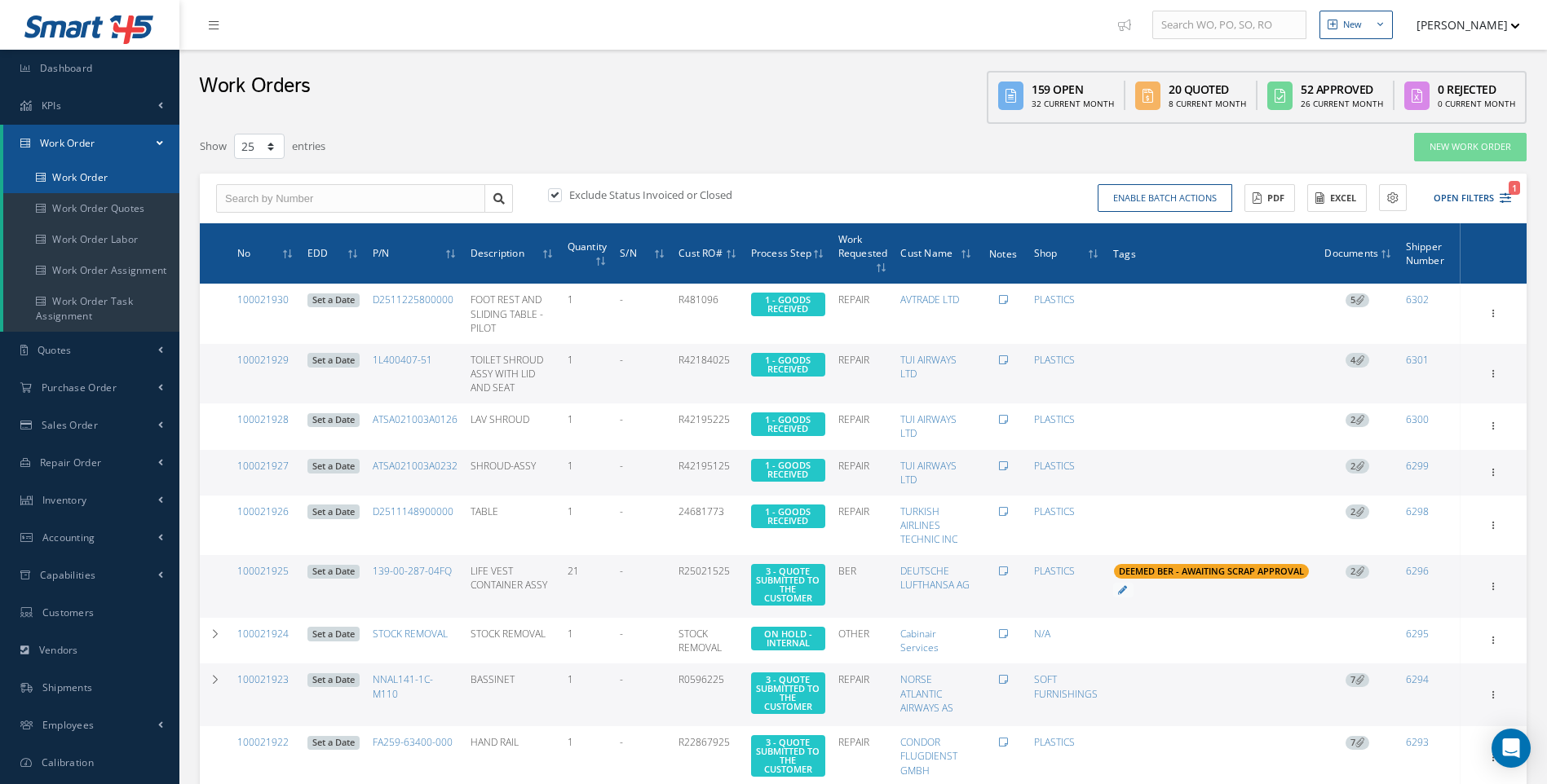
click at [88, 170] on link "Work Order" at bounding box center [91, 178] width 176 height 31
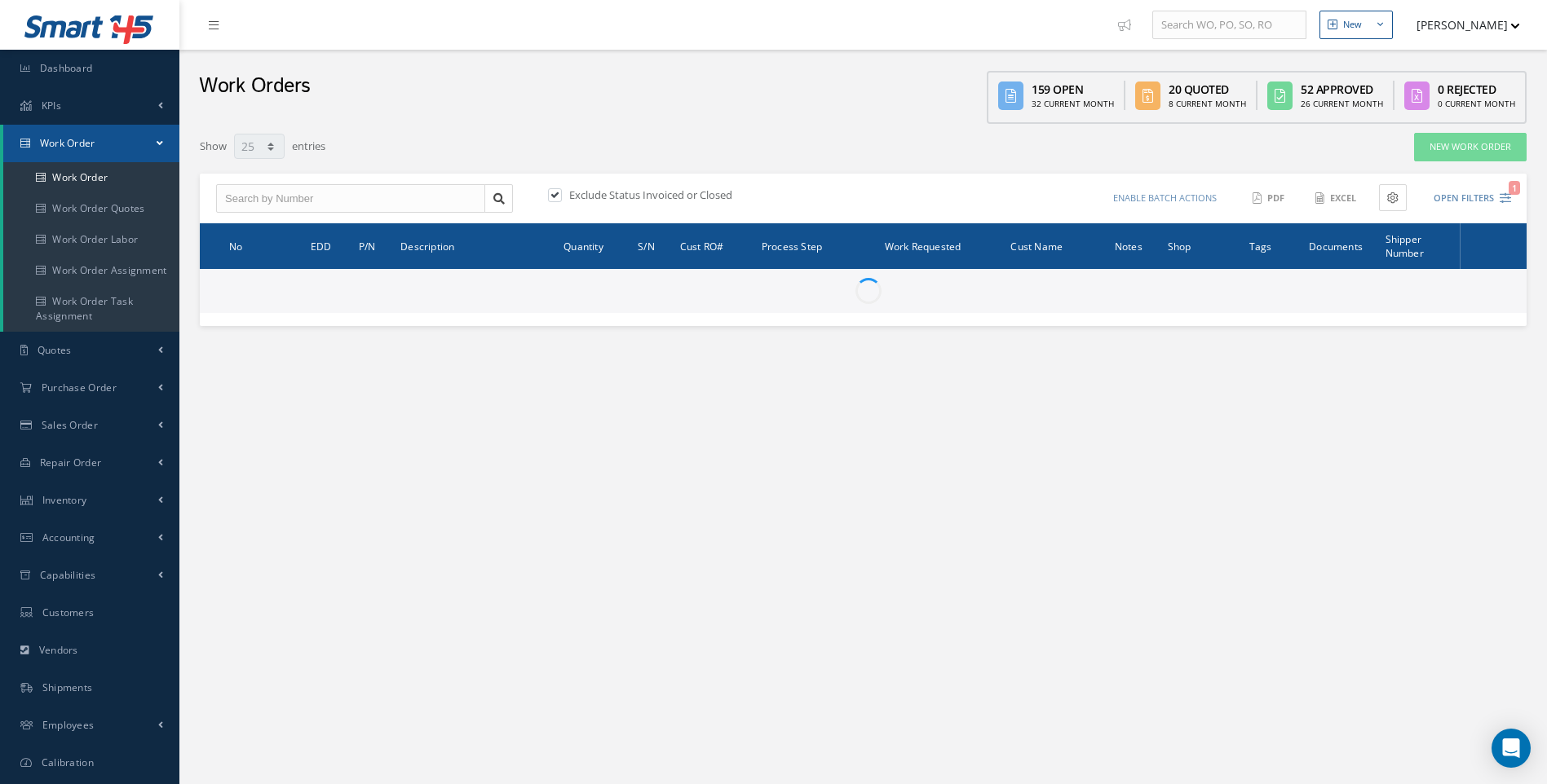
select select "25"
type input "All Work Request"
type input "All Work Performed"
type input "All Status"
type input "WO Part Status"
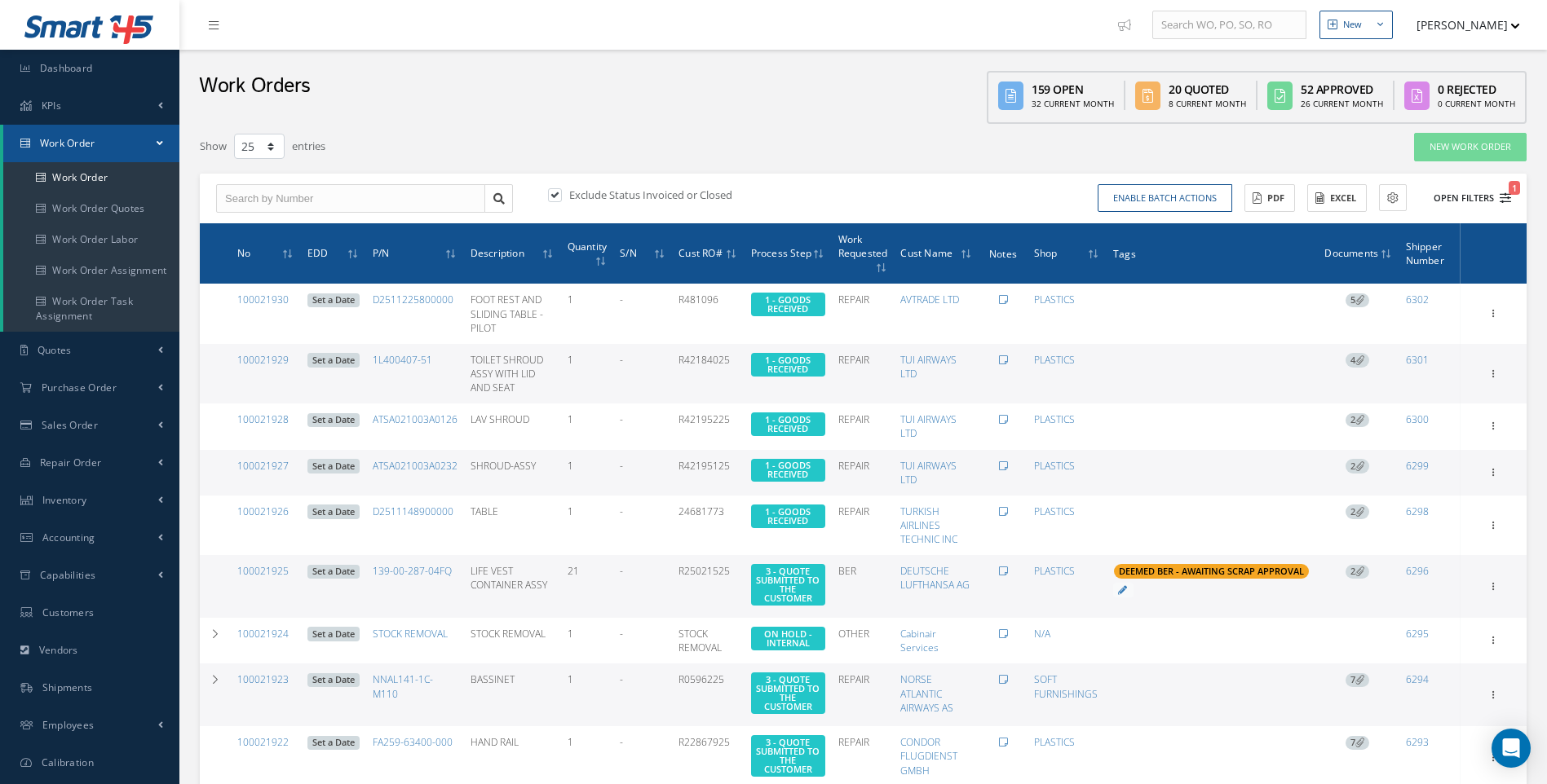
click at [1503, 194] on icon "1" at bounding box center [1505, 198] width 11 height 11
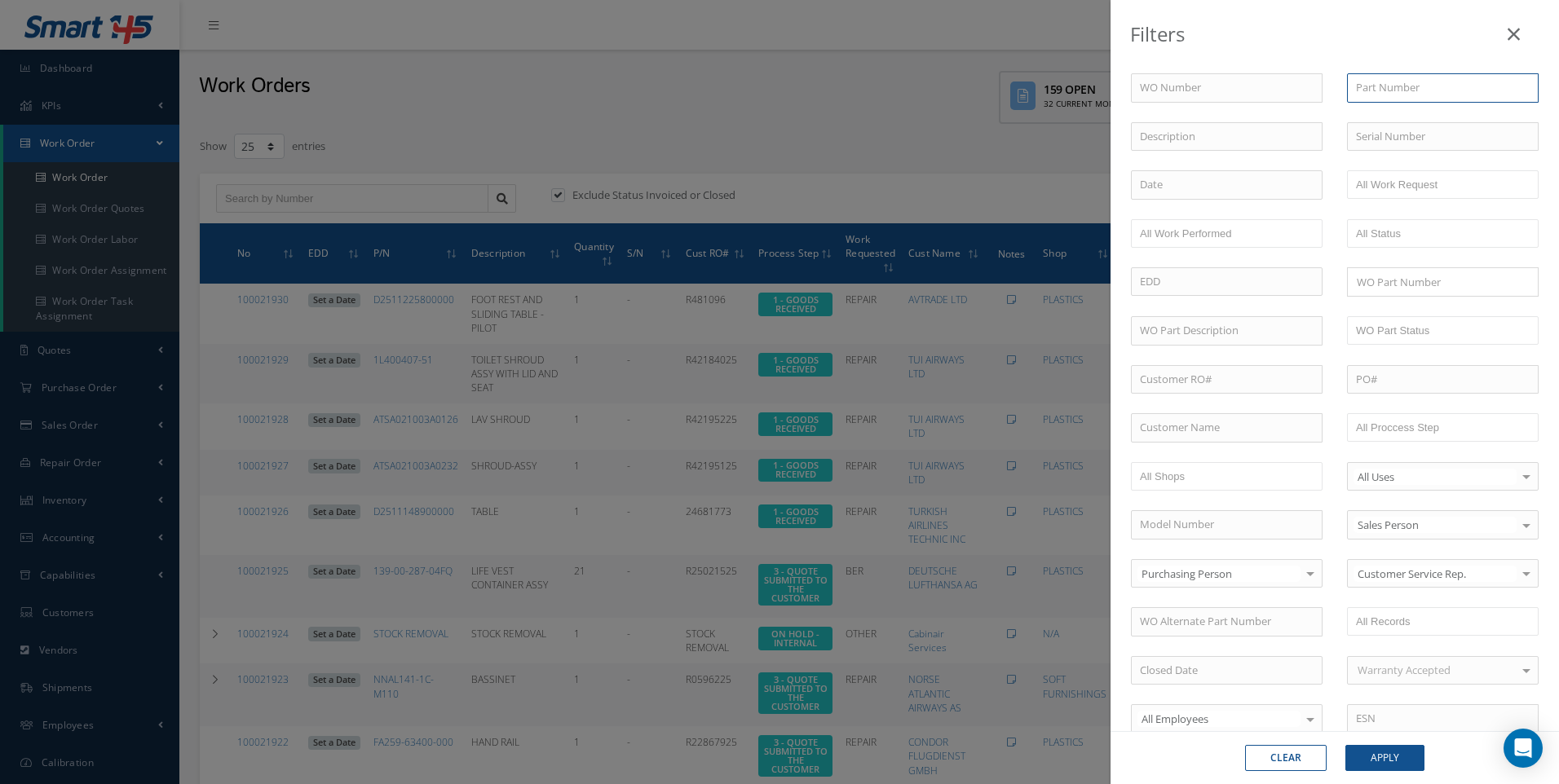
click at [1391, 93] on input "text" at bounding box center [1443, 88] width 191 height 29
type input "964-00-500-00"
click at [1376, 759] on button "Apply" at bounding box center [1385, 758] width 79 height 26
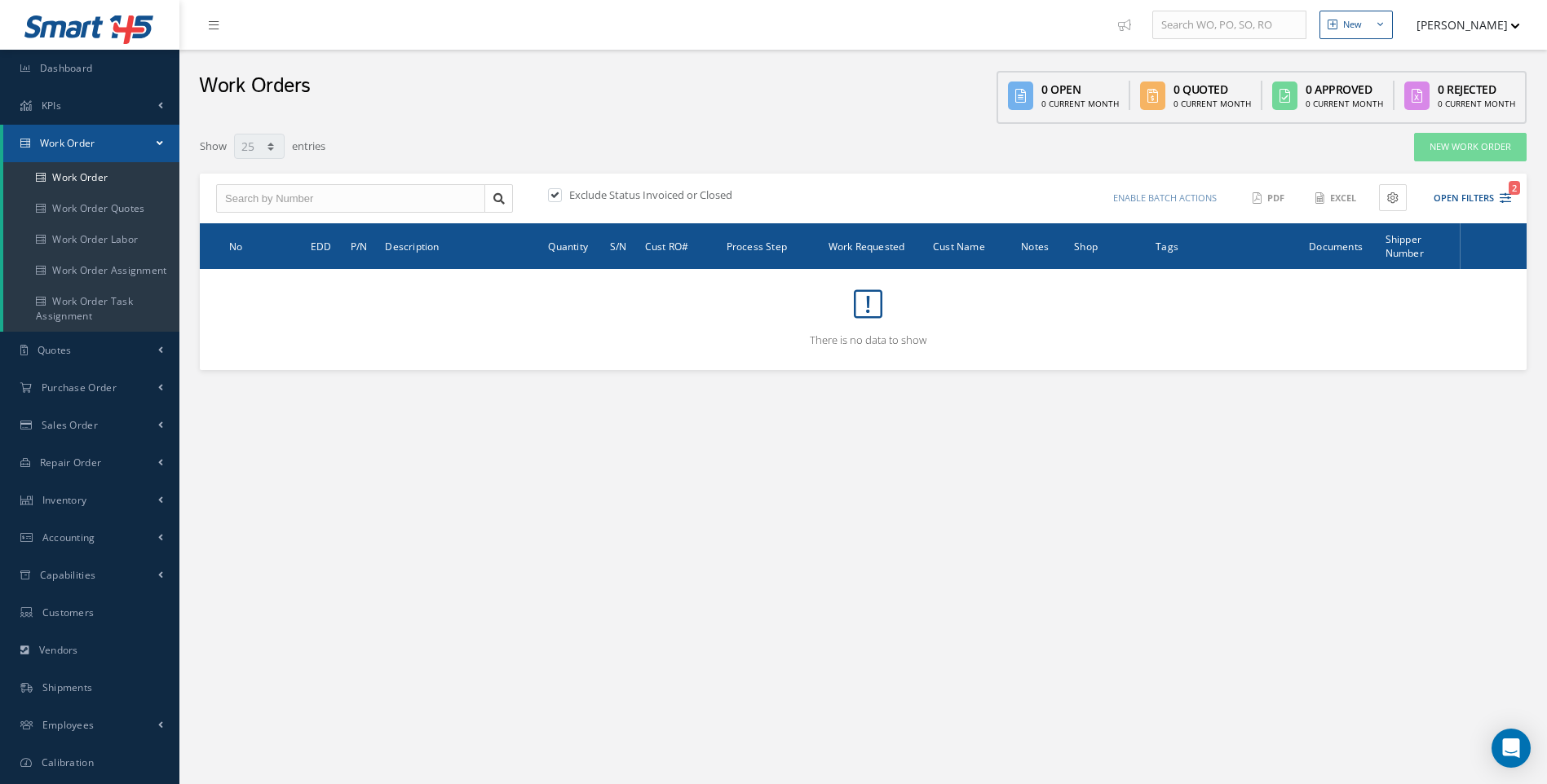
click at [561, 196] on label at bounding box center [563, 195] width 4 height 15
click at [551, 196] on input "checkbox" at bounding box center [553, 196] width 11 height 11
checkbox input "false"
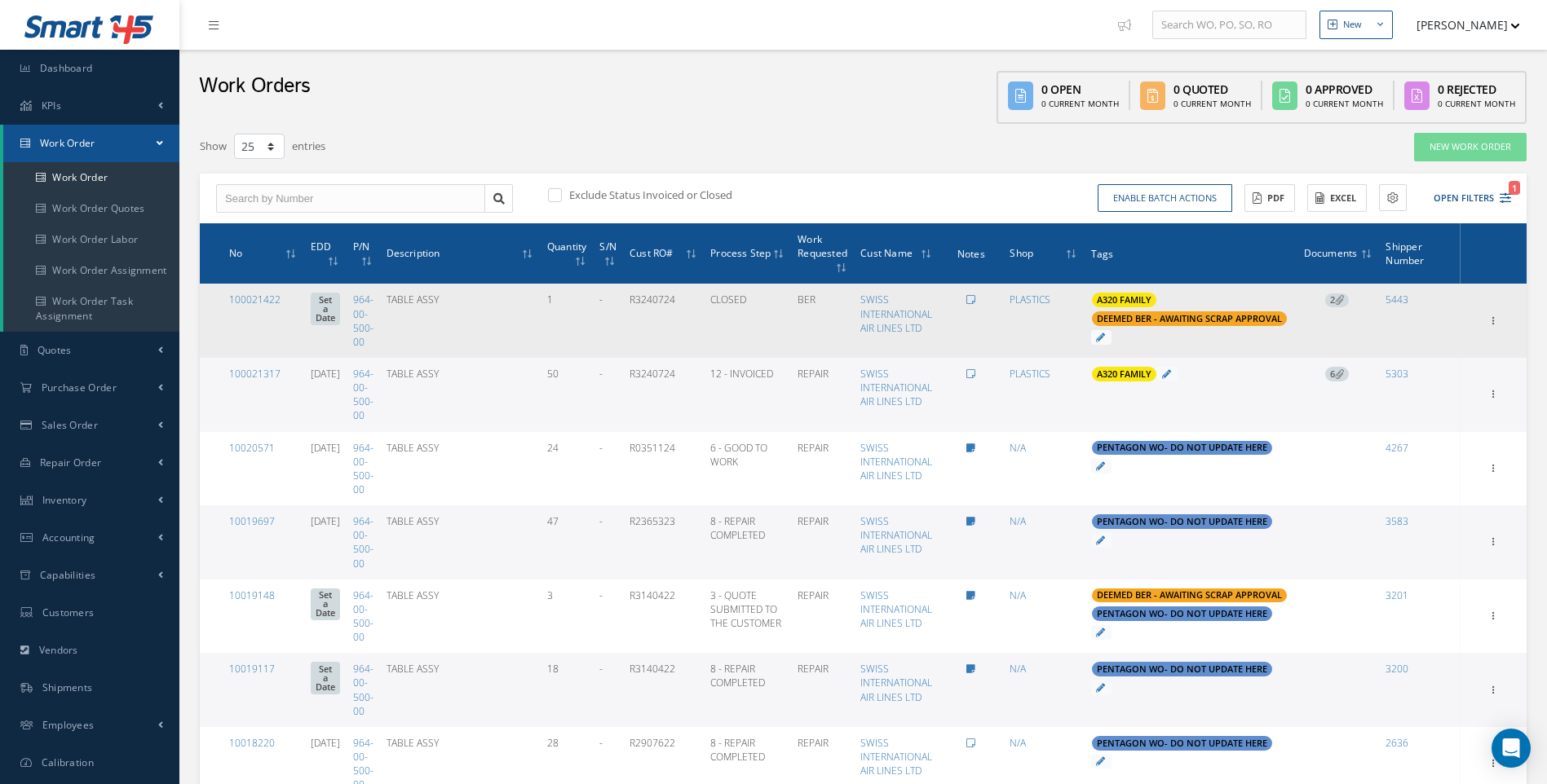
click at [1333, 302] on span "2" at bounding box center [1337, 301] width 24 height 15
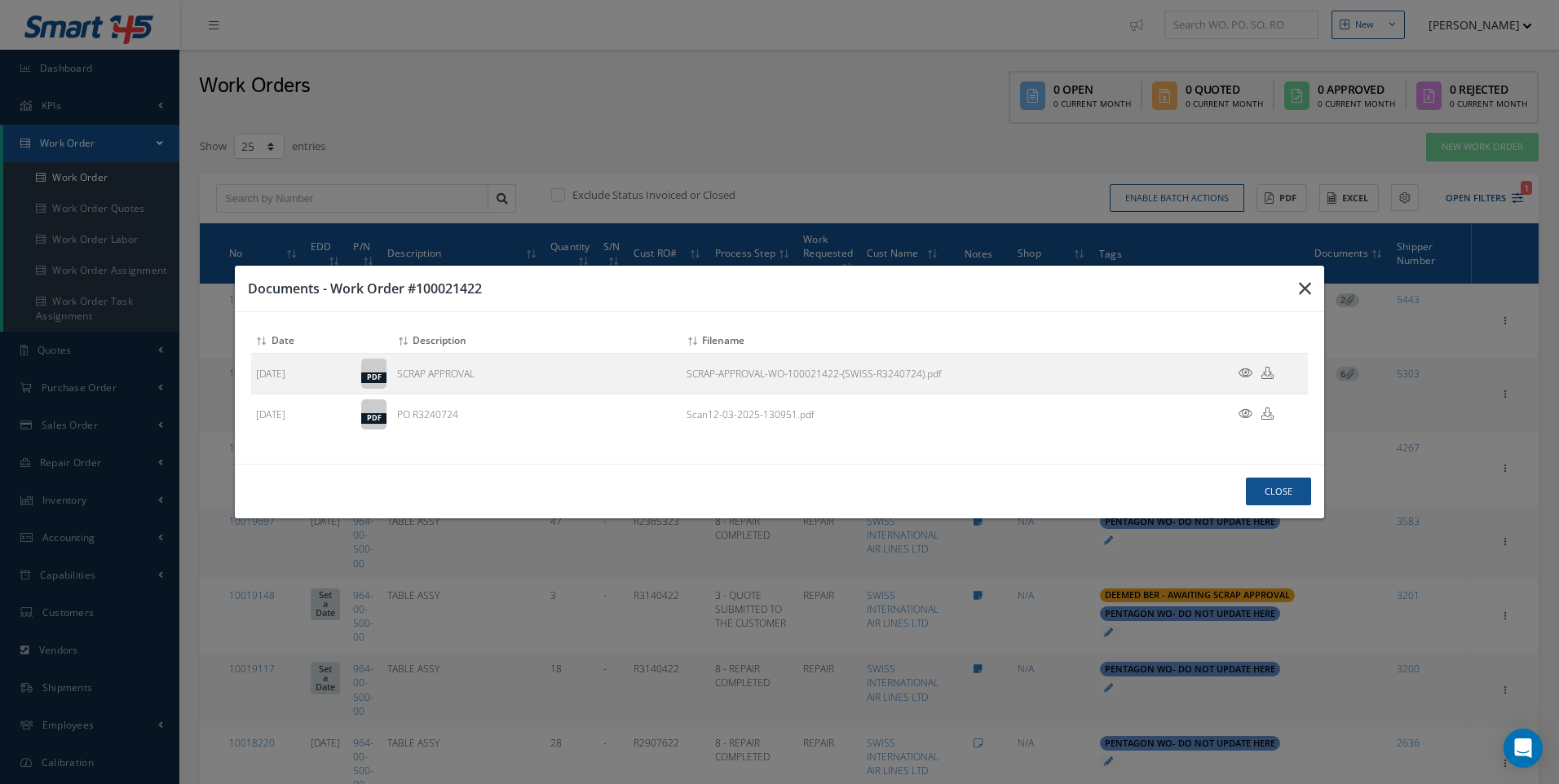
click at [1308, 288] on icon "button" at bounding box center [1304, 288] width 12 height 19
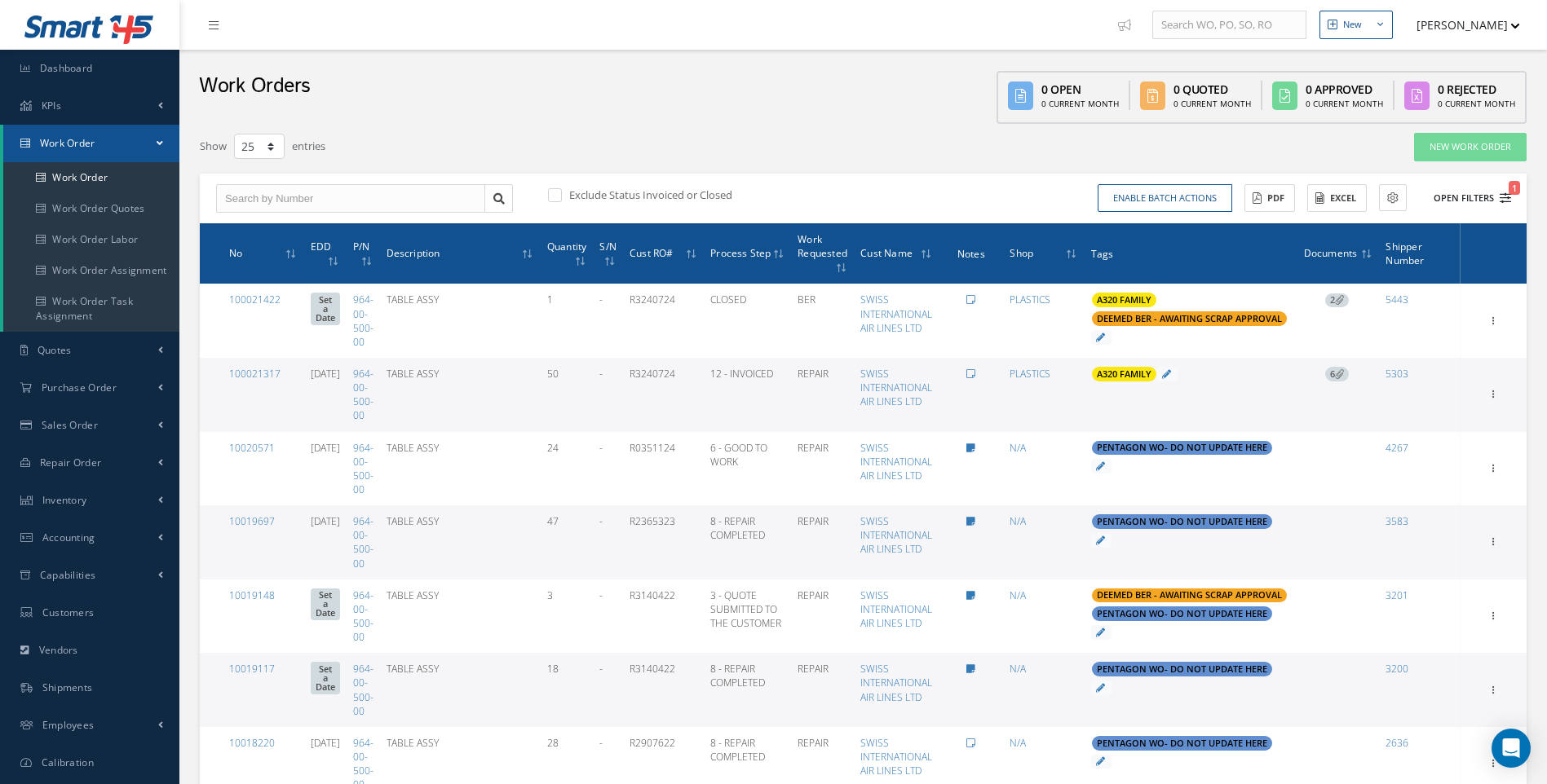
click at [1507, 197] on icon "1" at bounding box center [1505, 198] width 11 height 11
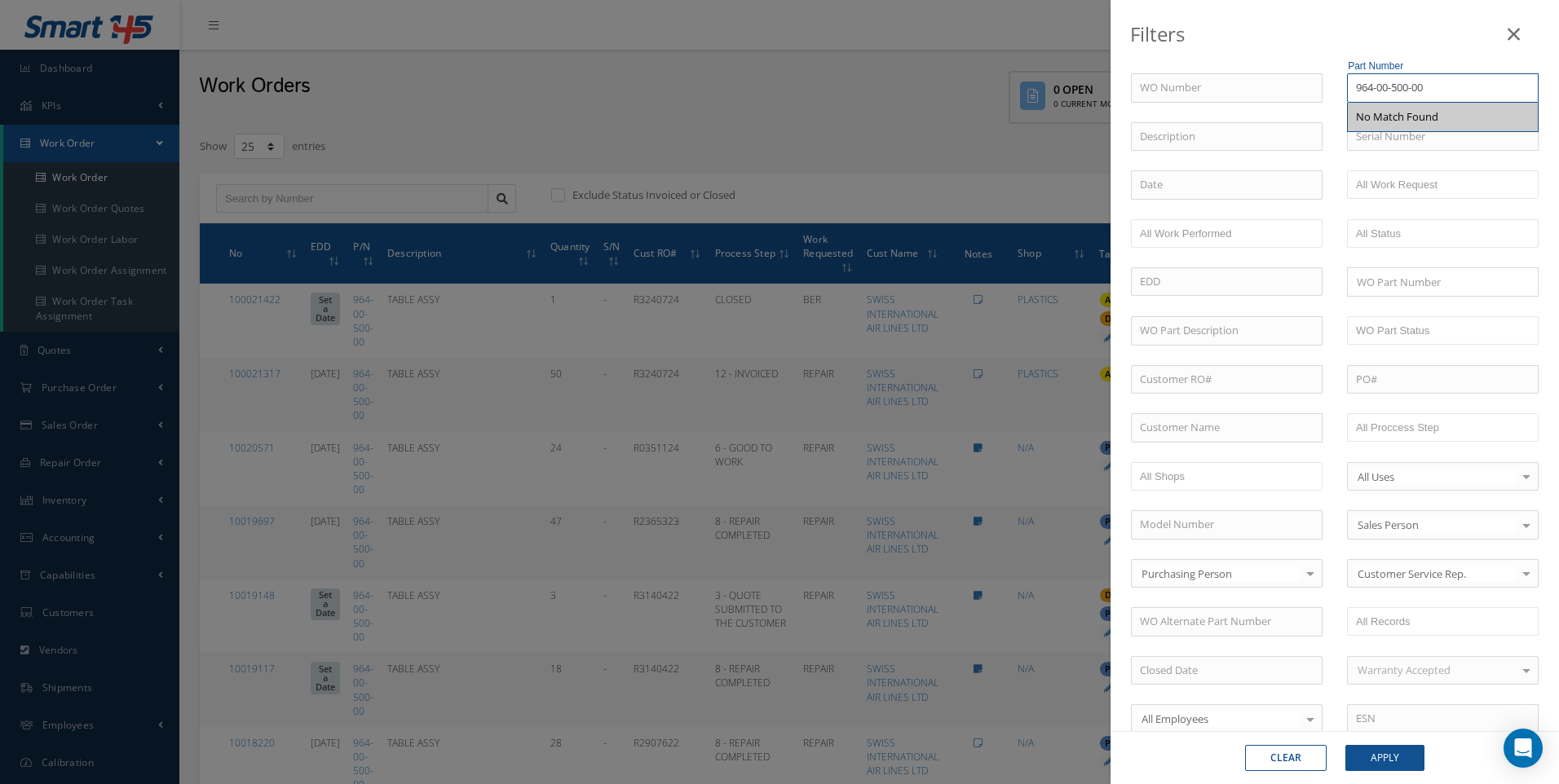
drag, startPoint x: 1438, startPoint y: 87, endPoint x: 1236, endPoint y: 82, distance: 202.1
click at [1265, 82] on div "WO Number Part Number 964-00-500-00 No Match Found Description Serial Number - …" at bounding box center [1334, 556] width 433 height 965
click at [1412, 110] on span "5008502200002P6" at bounding box center [1399, 117] width 87 height 15
click at [1398, 754] on button "Apply" at bounding box center [1385, 758] width 79 height 26
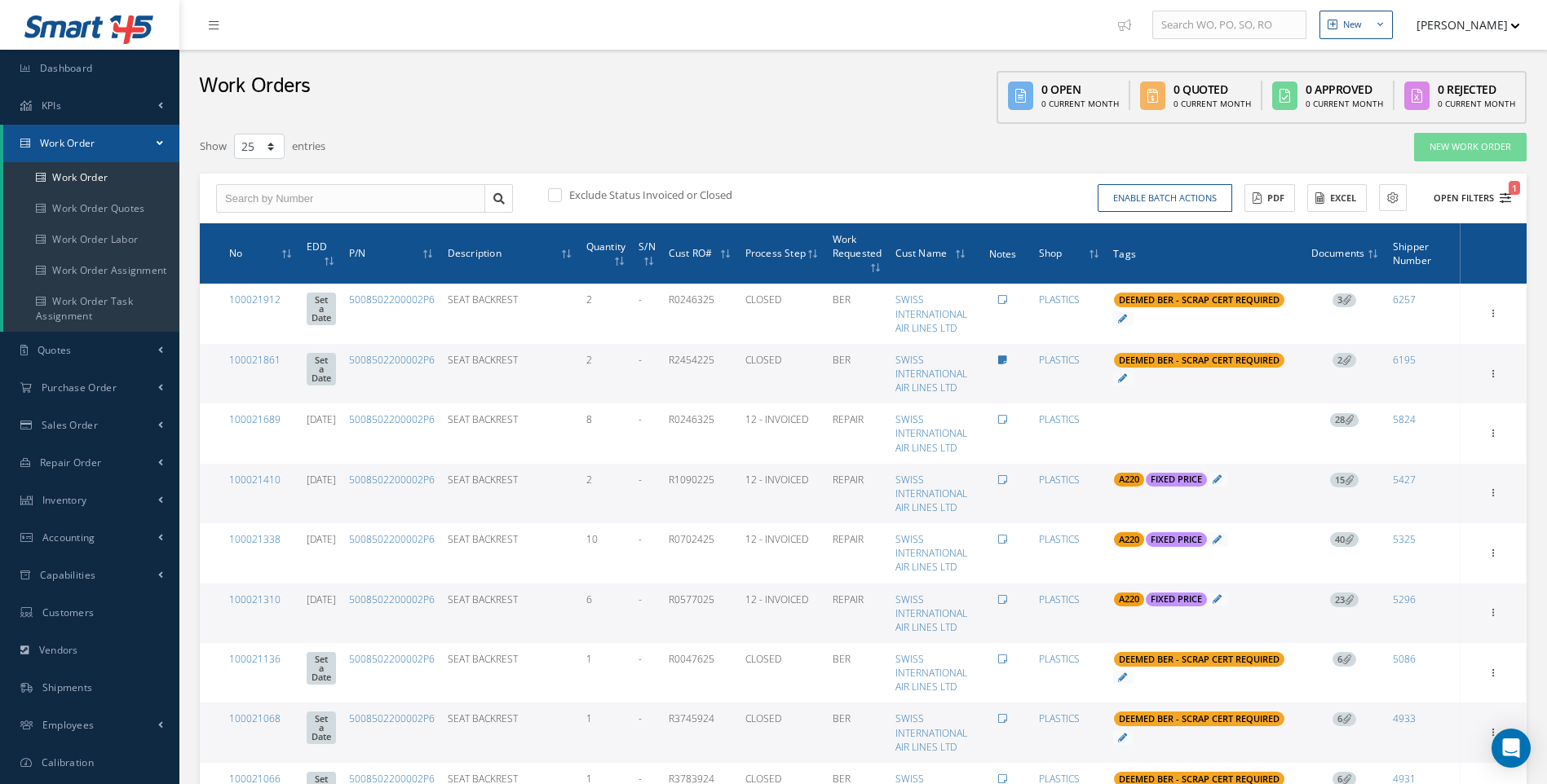
click at [1505, 201] on icon "1" at bounding box center [1505, 198] width 11 height 11
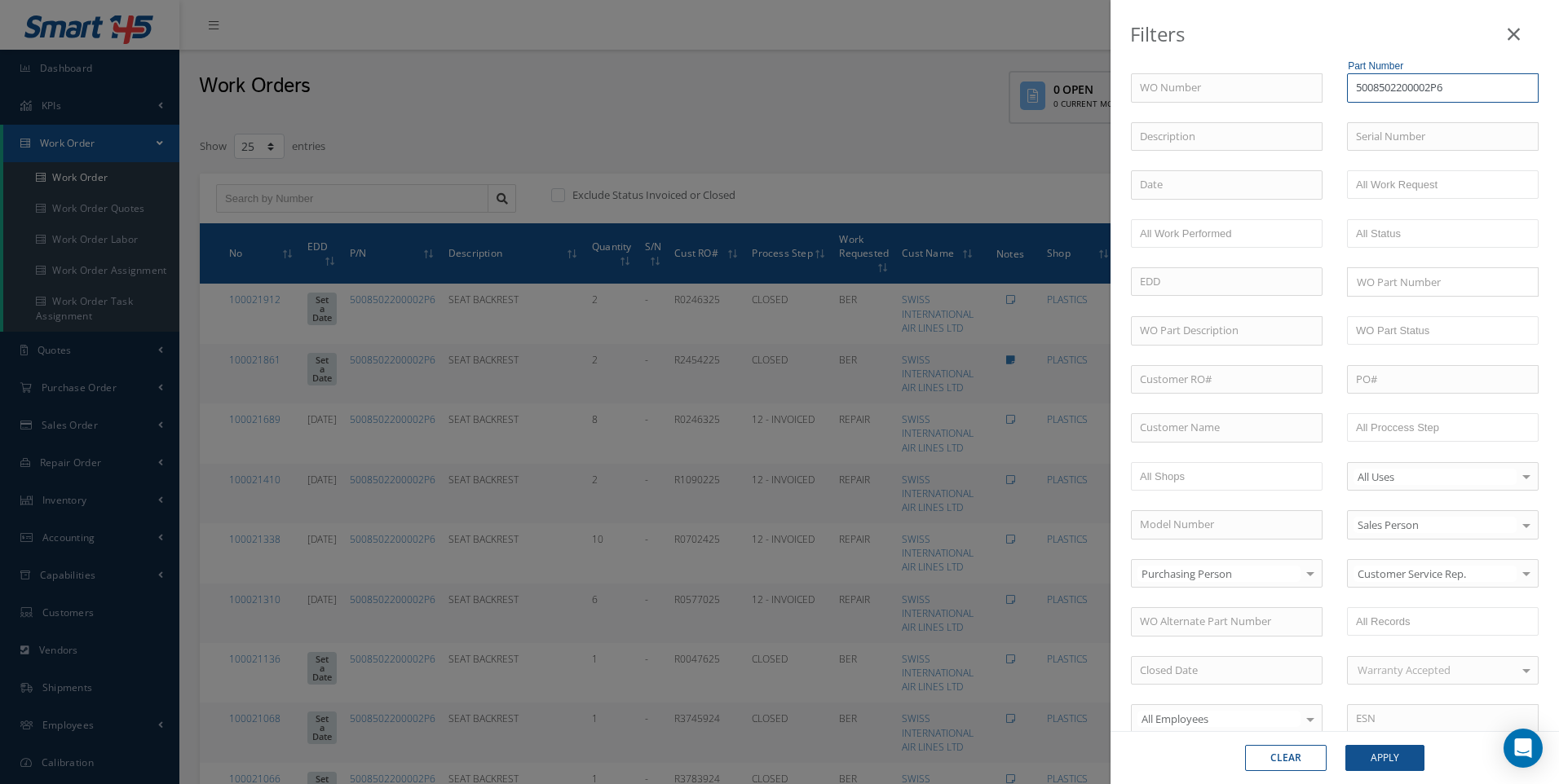
click at [1429, 87] on input "5008502200002P6" at bounding box center [1443, 88] width 191 height 29
type input "5008502200000P6"
drag, startPoint x: 1375, startPoint y: 758, endPoint x: 1309, endPoint y: 723, distance: 74.7
click at [1376, 758] on button "Apply" at bounding box center [1385, 758] width 79 height 26
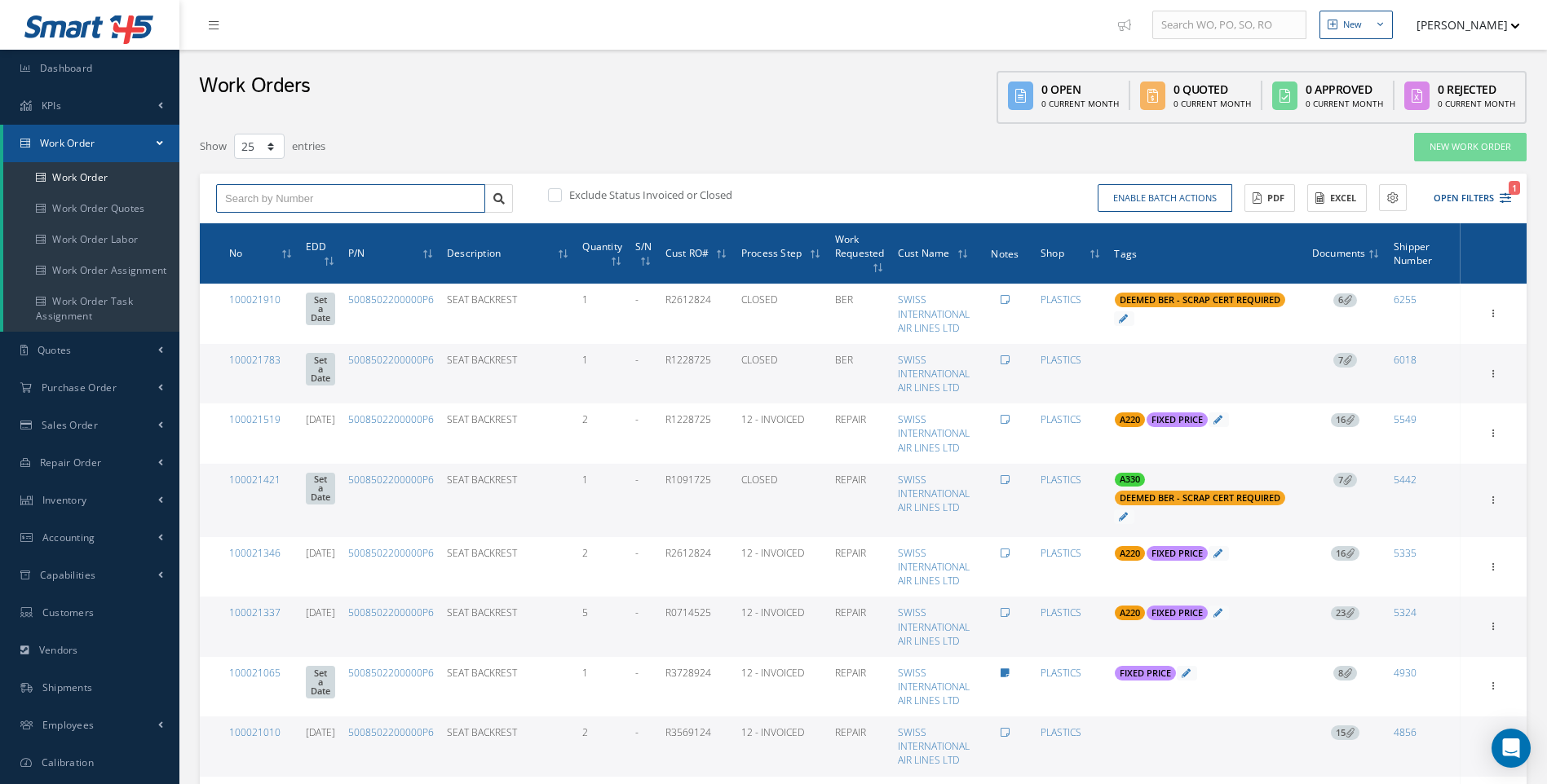
click at [283, 203] on input "text" at bounding box center [351, 199] width 269 height 29
click at [1503, 196] on icon "1" at bounding box center [1505, 198] width 11 height 11
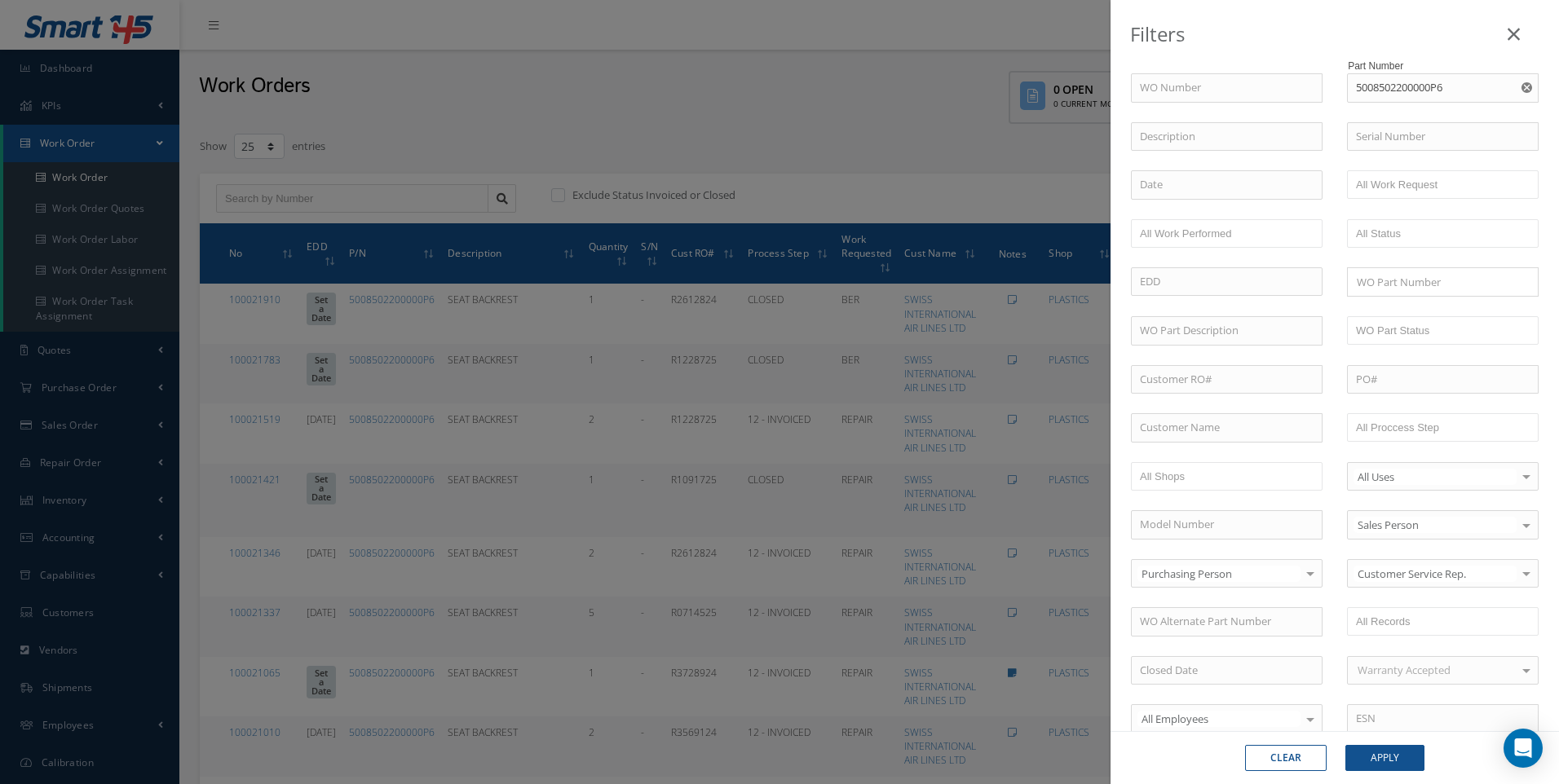
click at [1521, 86] on icon "Reset" at bounding box center [1527, 87] width 11 height 11
click at [1377, 96] on input "text" at bounding box center [1443, 88] width 191 height 29
type input "D754262-501"
click at [1397, 110] on span "D754262-501" at bounding box center [1386, 117] width 62 height 15
click at [1395, 761] on button "Apply" at bounding box center [1385, 758] width 79 height 26
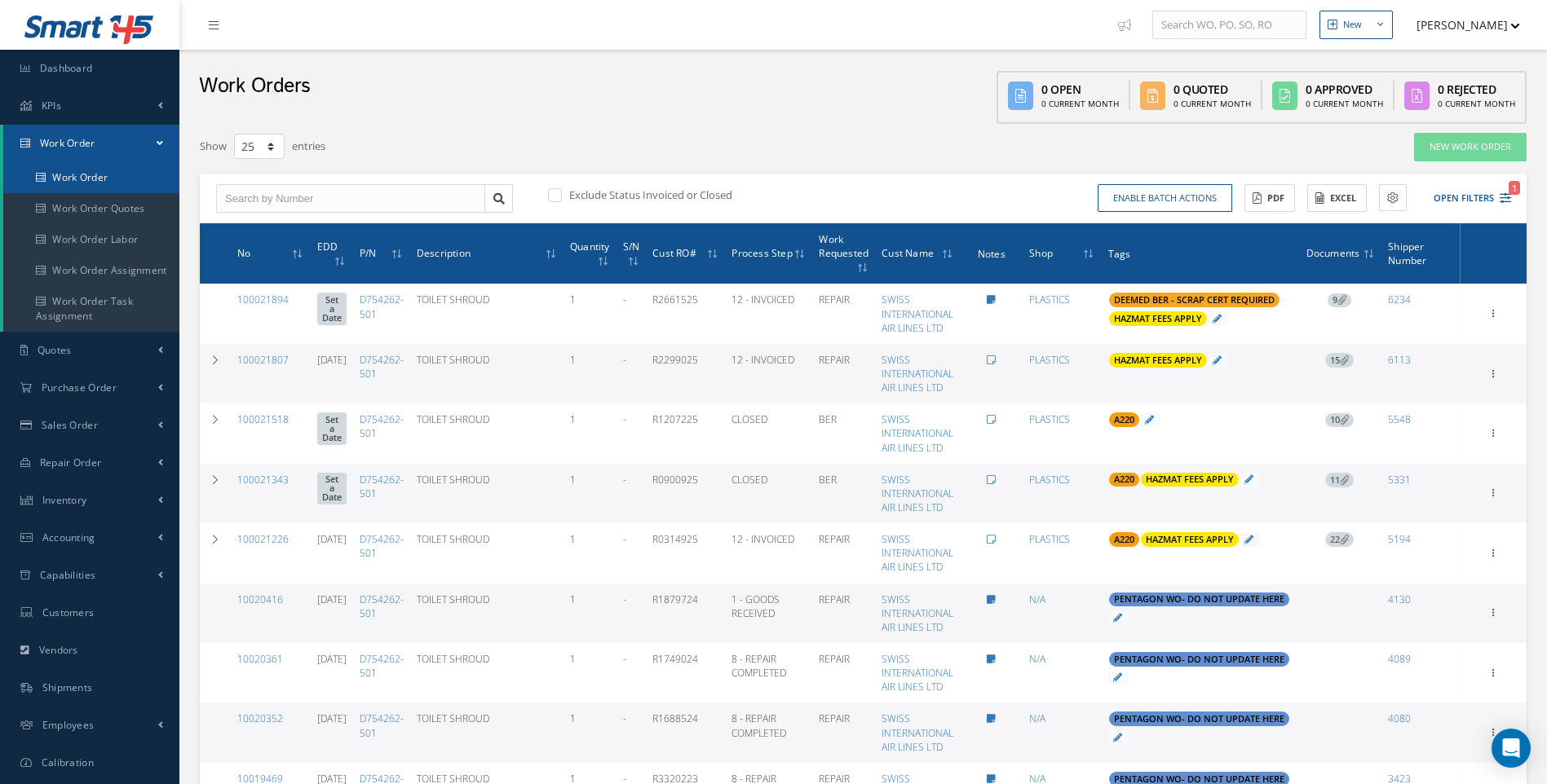
click at [109, 182] on link "Work Order" at bounding box center [91, 178] width 176 height 31
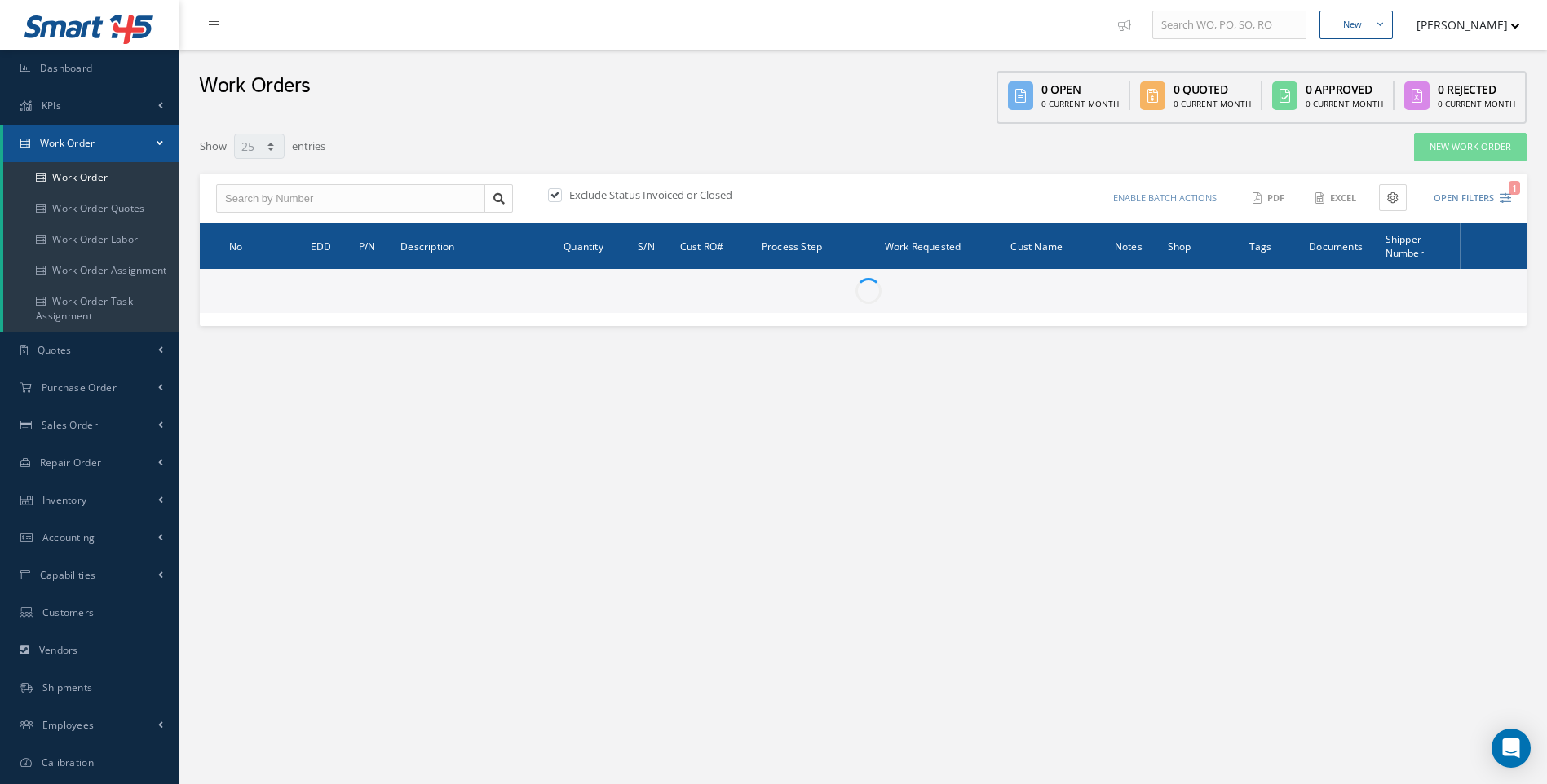
select select "25"
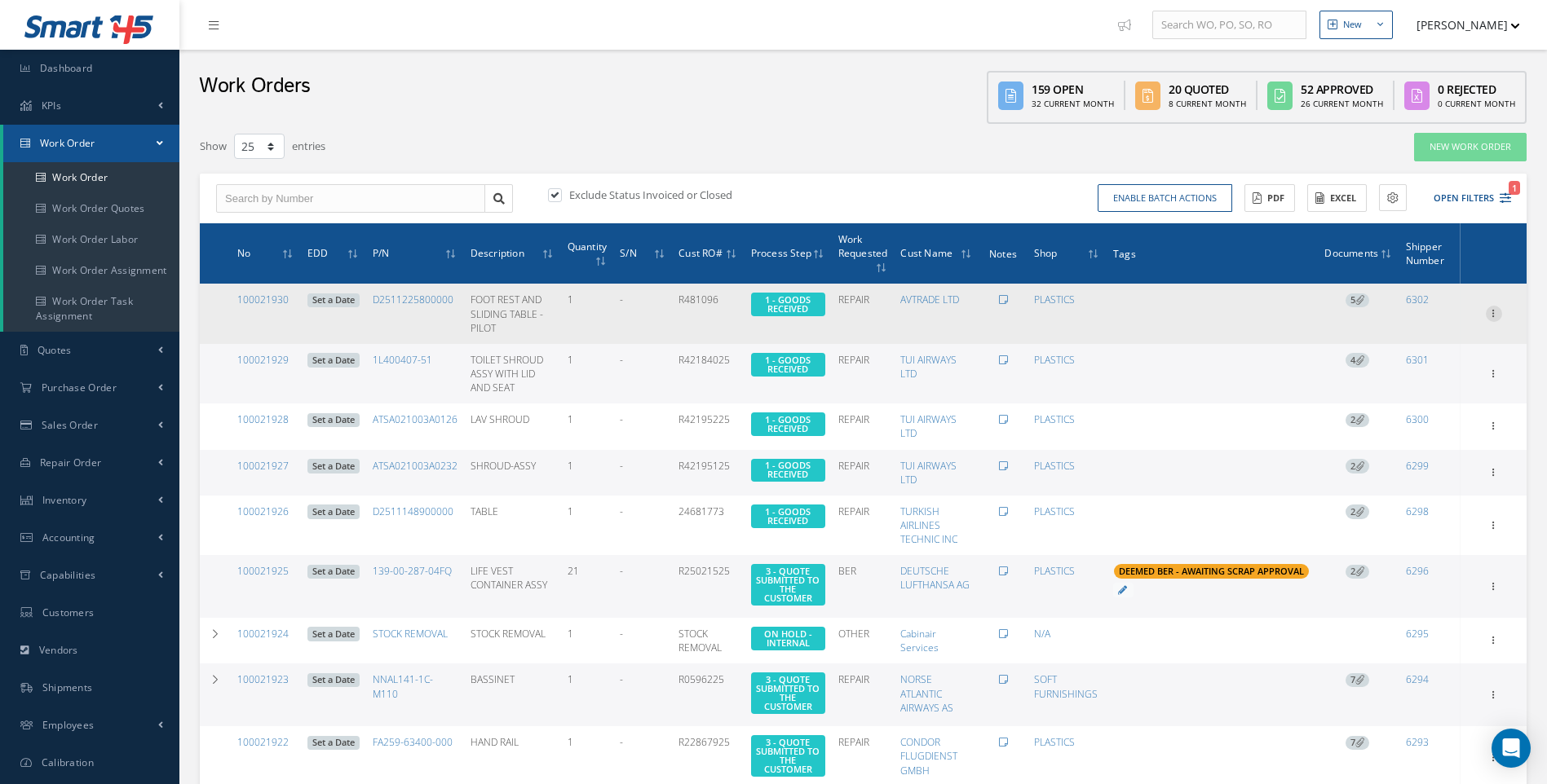
click at [1492, 308] on icon at bounding box center [1494, 312] width 17 height 13
click at [1392, 448] on link "Documents" at bounding box center [1419, 450] width 129 height 21
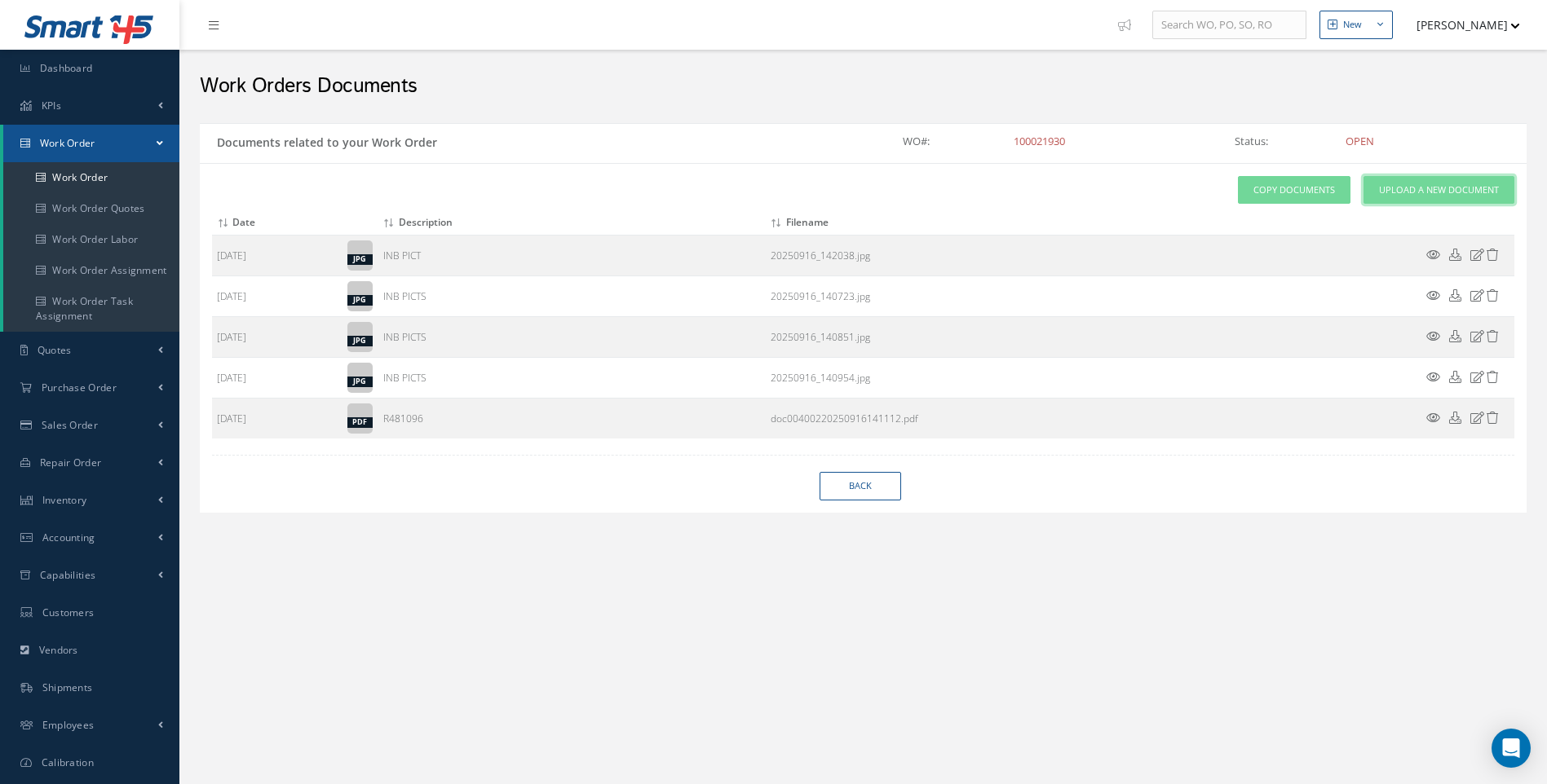
click at [1401, 197] on link "Upload a New Document" at bounding box center [1438, 190] width 151 height 29
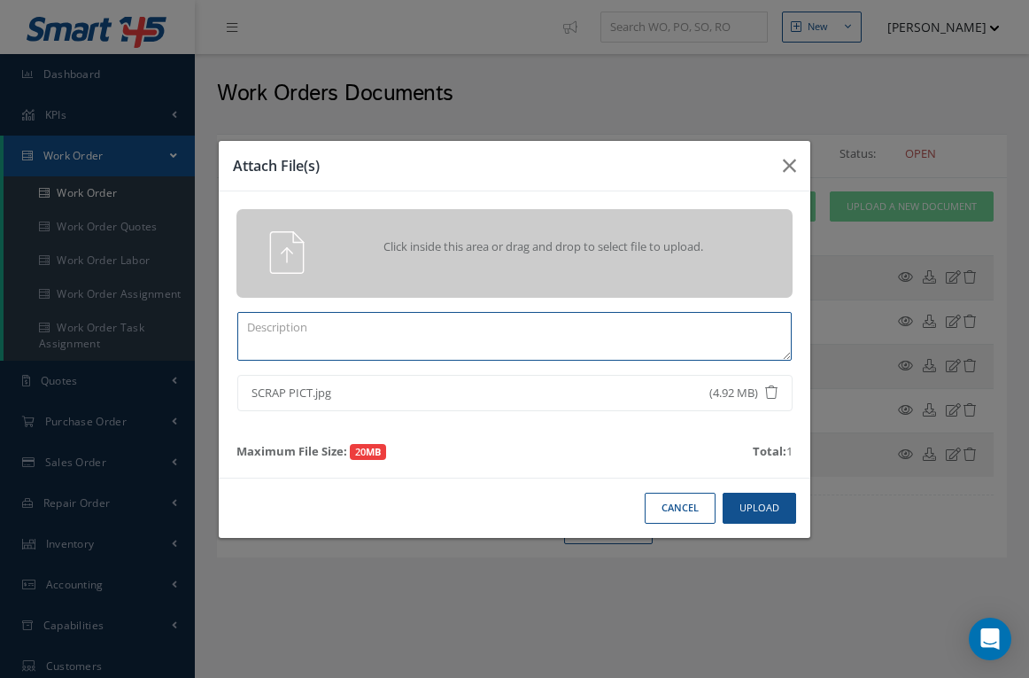
click at [339, 325] on textarea at bounding box center [514, 336] width 555 height 49
type textarea "SCRA"
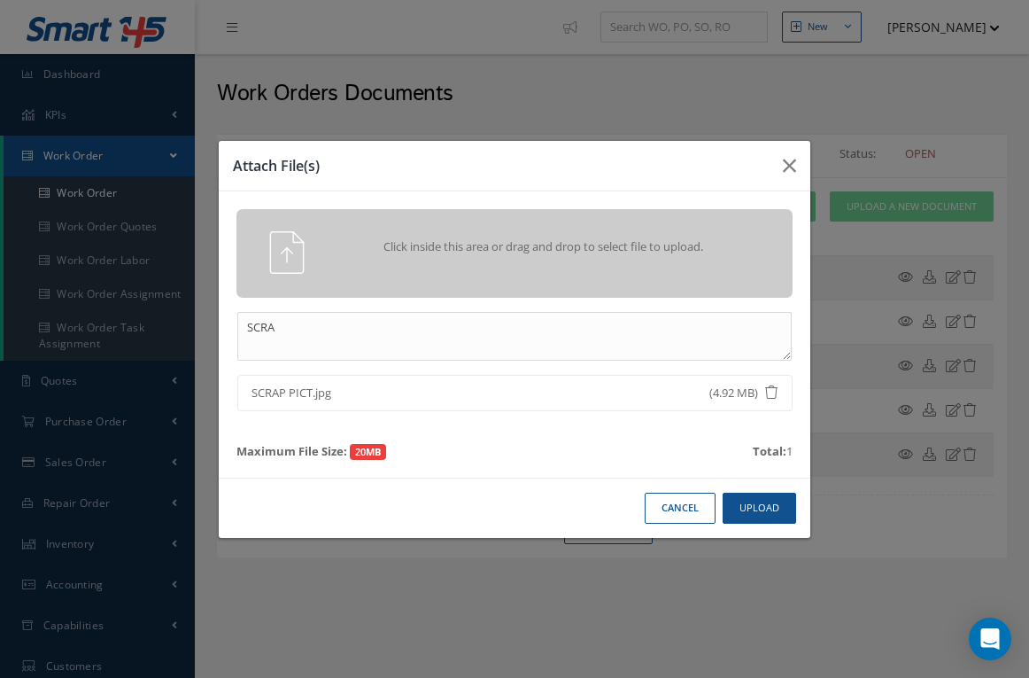
click at [667, 514] on button "Cancel" at bounding box center [680, 508] width 71 height 31
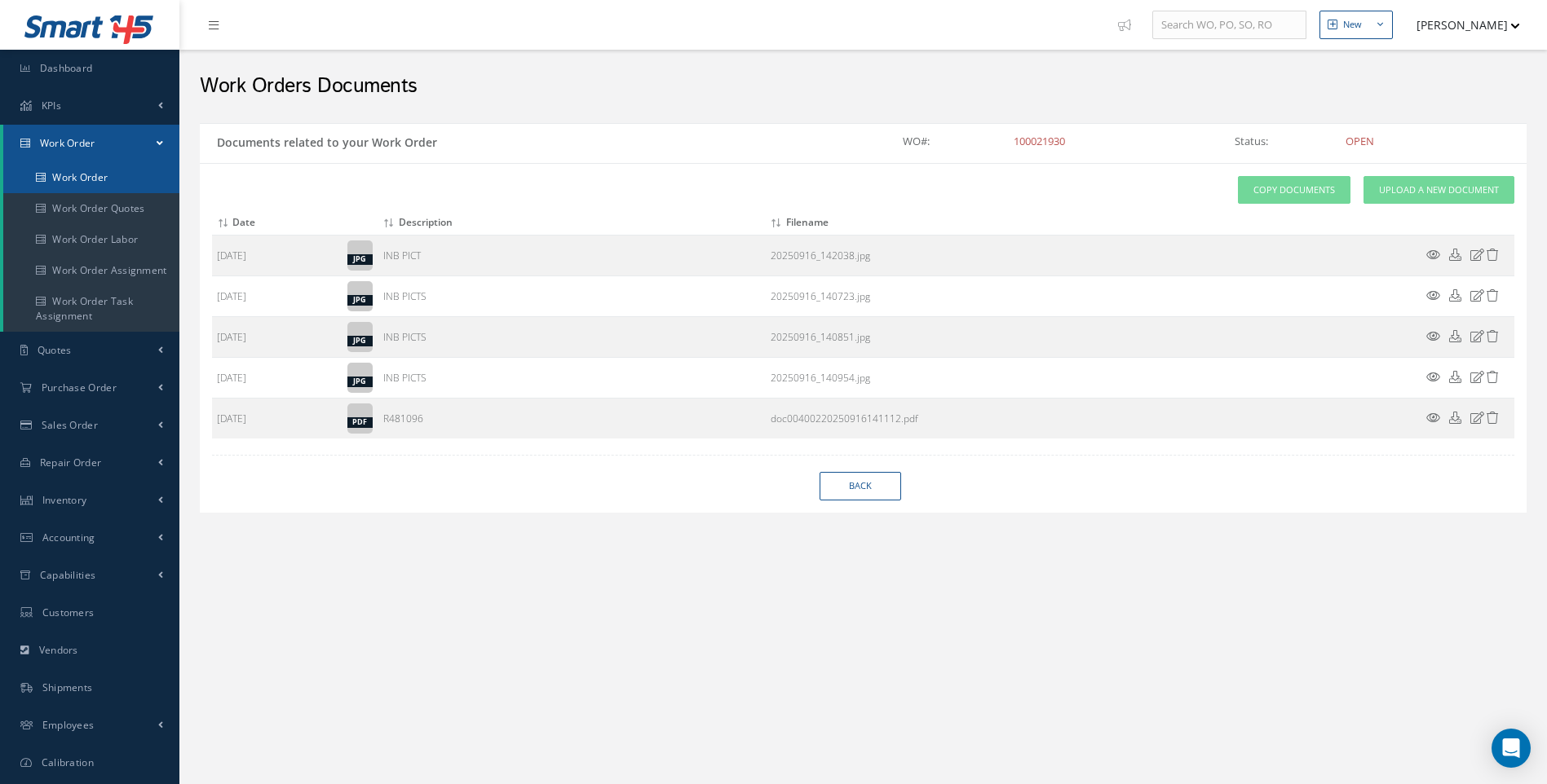
click at [71, 176] on link "Work Order" at bounding box center [91, 178] width 176 height 31
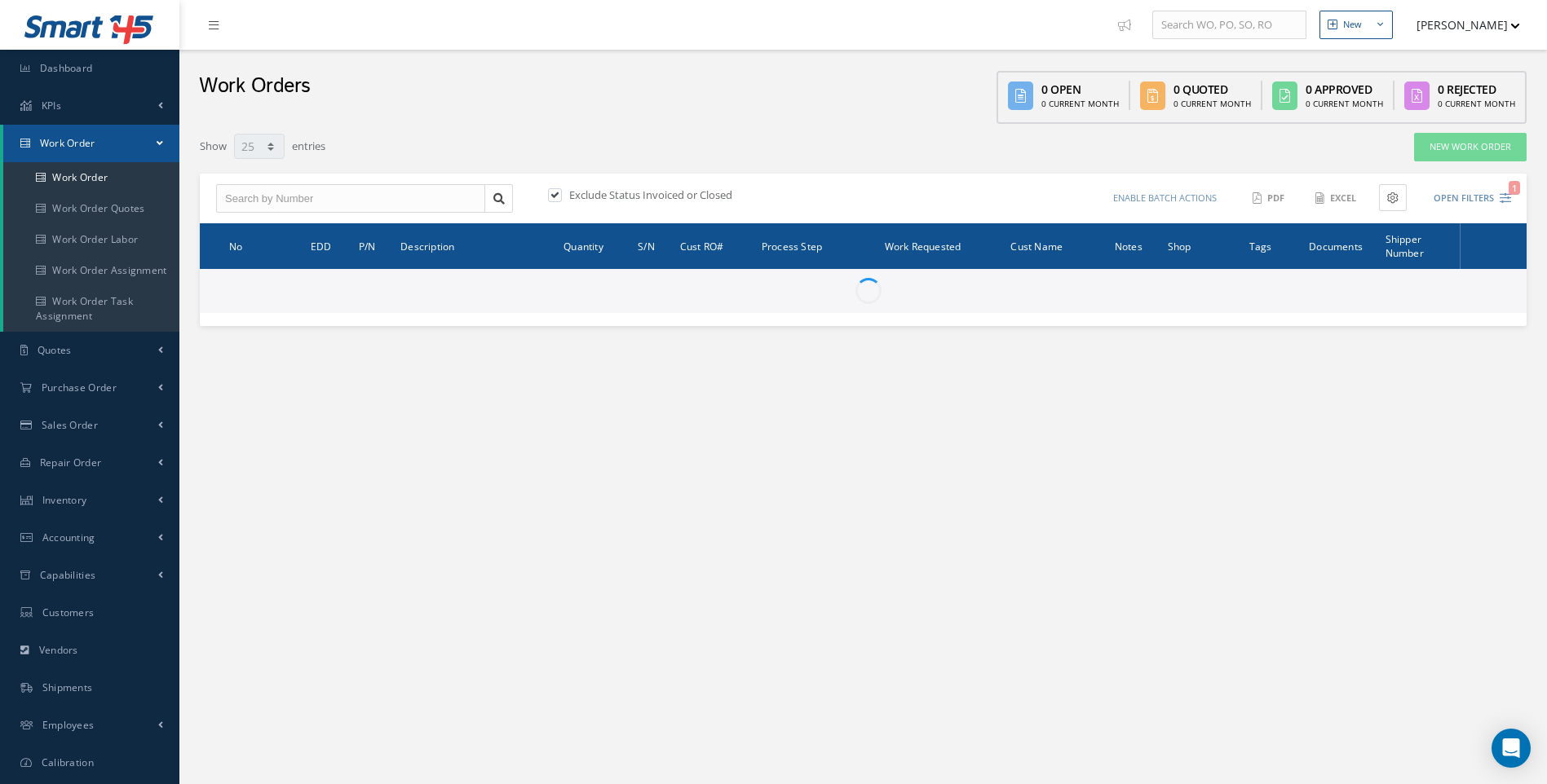
select select "25"
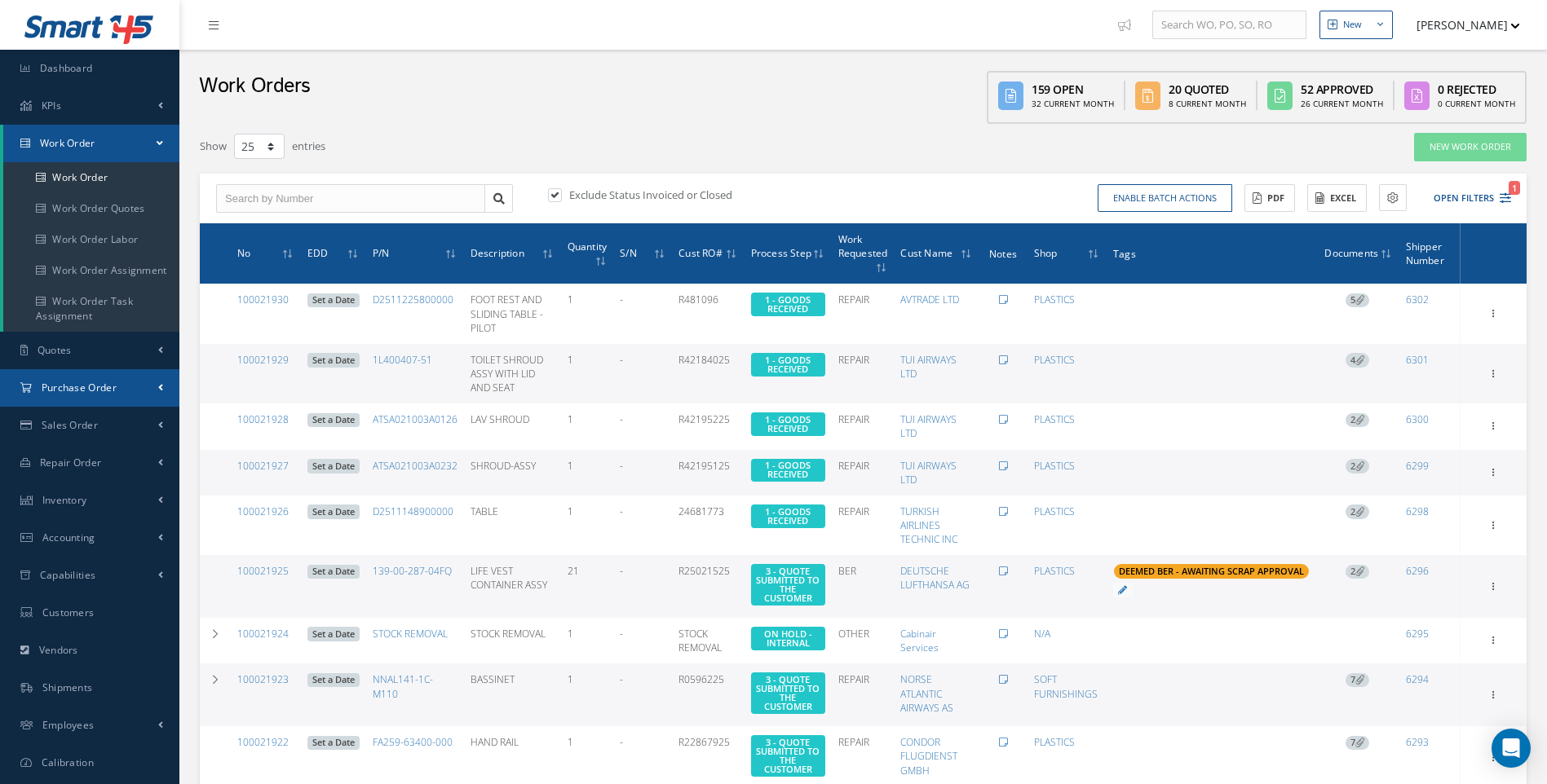
click at [105, 387] on span "Purchase Order" at bounding box center [79, 387] width 75 height 14
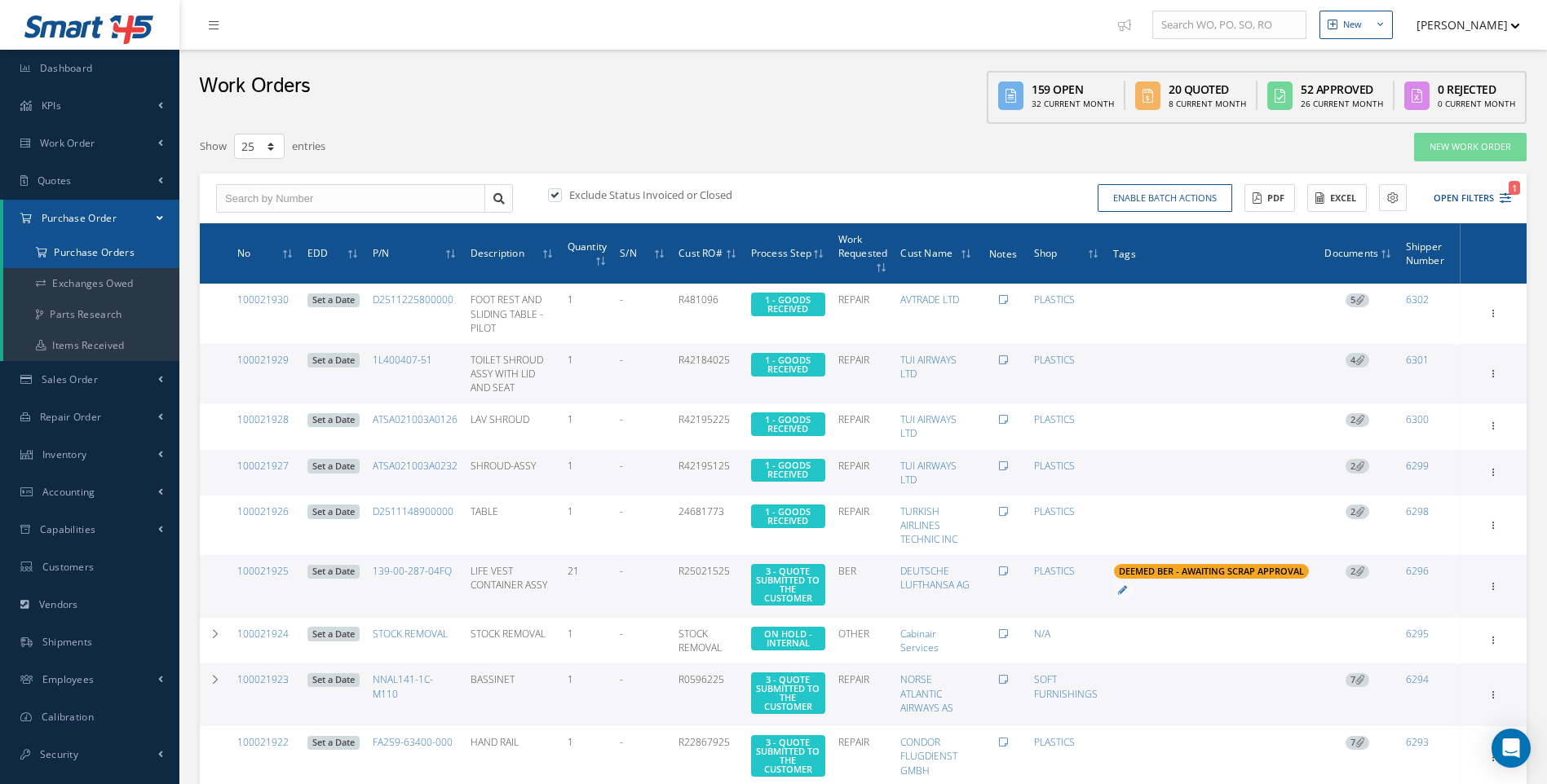
click at [101, 254] on a=1&status_id=2&status_id=3&status_id=5&collapsedFilters"] "Purchase Orders" at bounding box center [91, 253] width 176 height 31
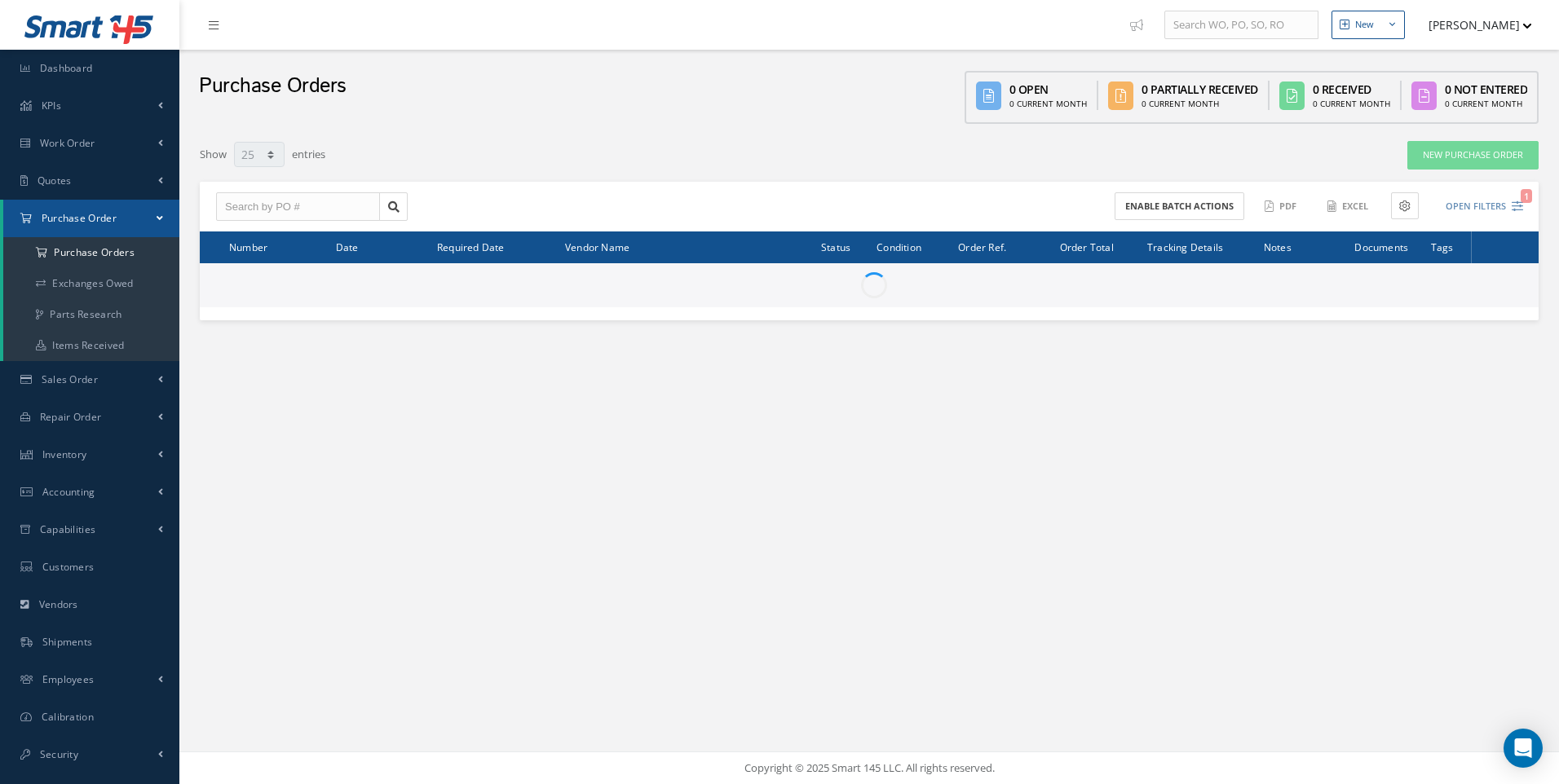
select select "25"
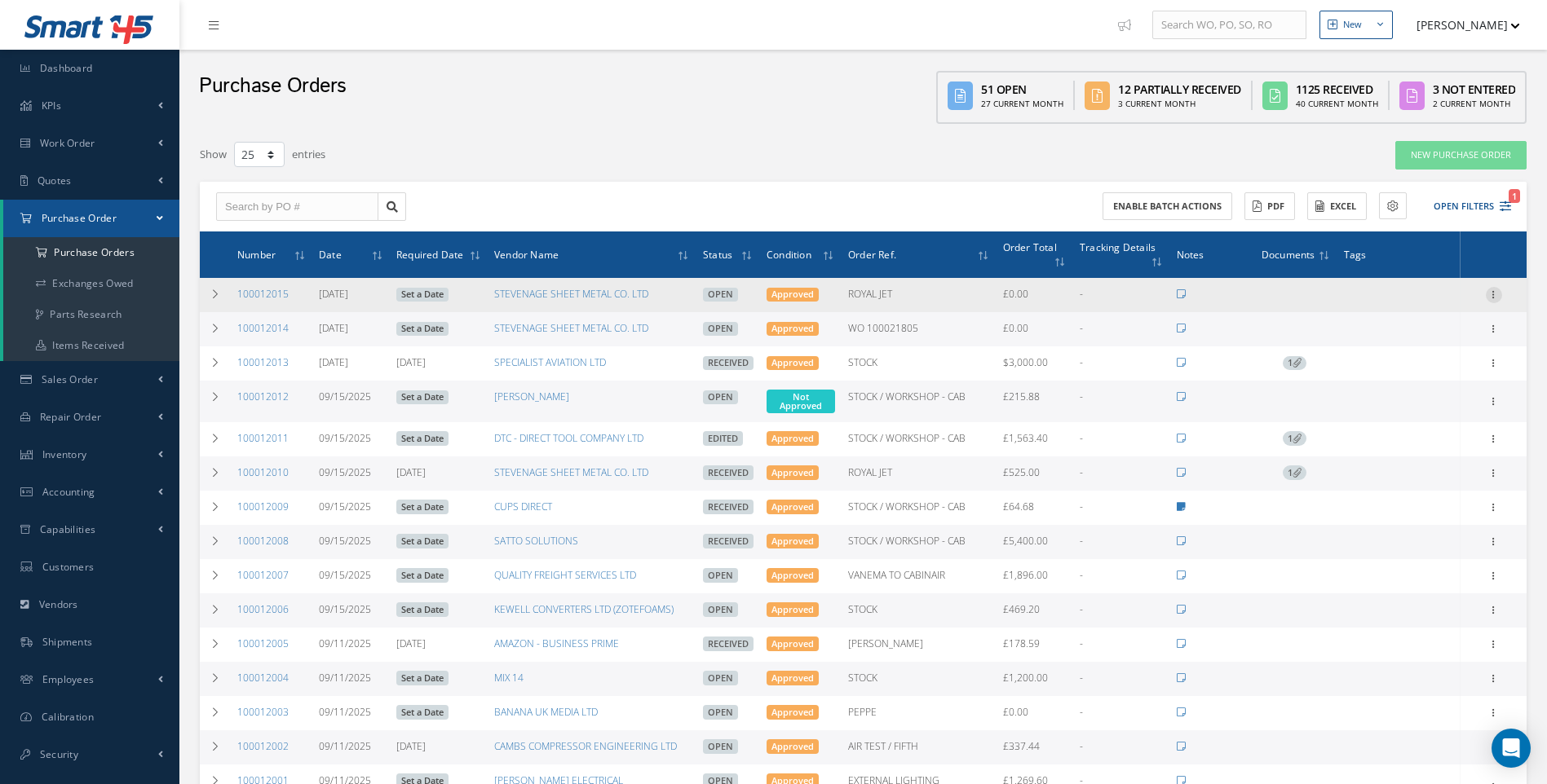
click at [1492, 294] on icon at bounding box center [1494, 294] width 17 height 13
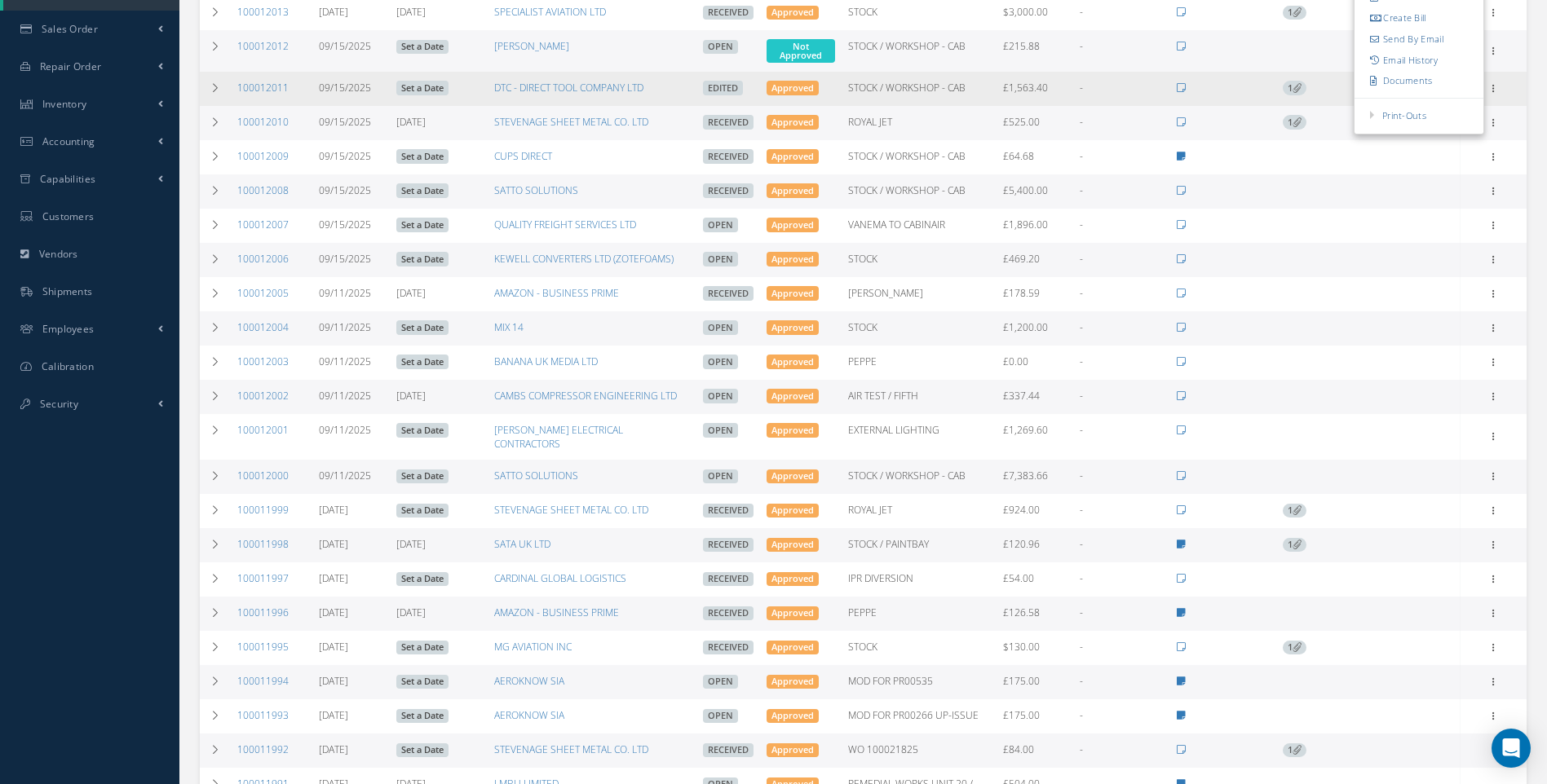
scroll to position [408, 0]
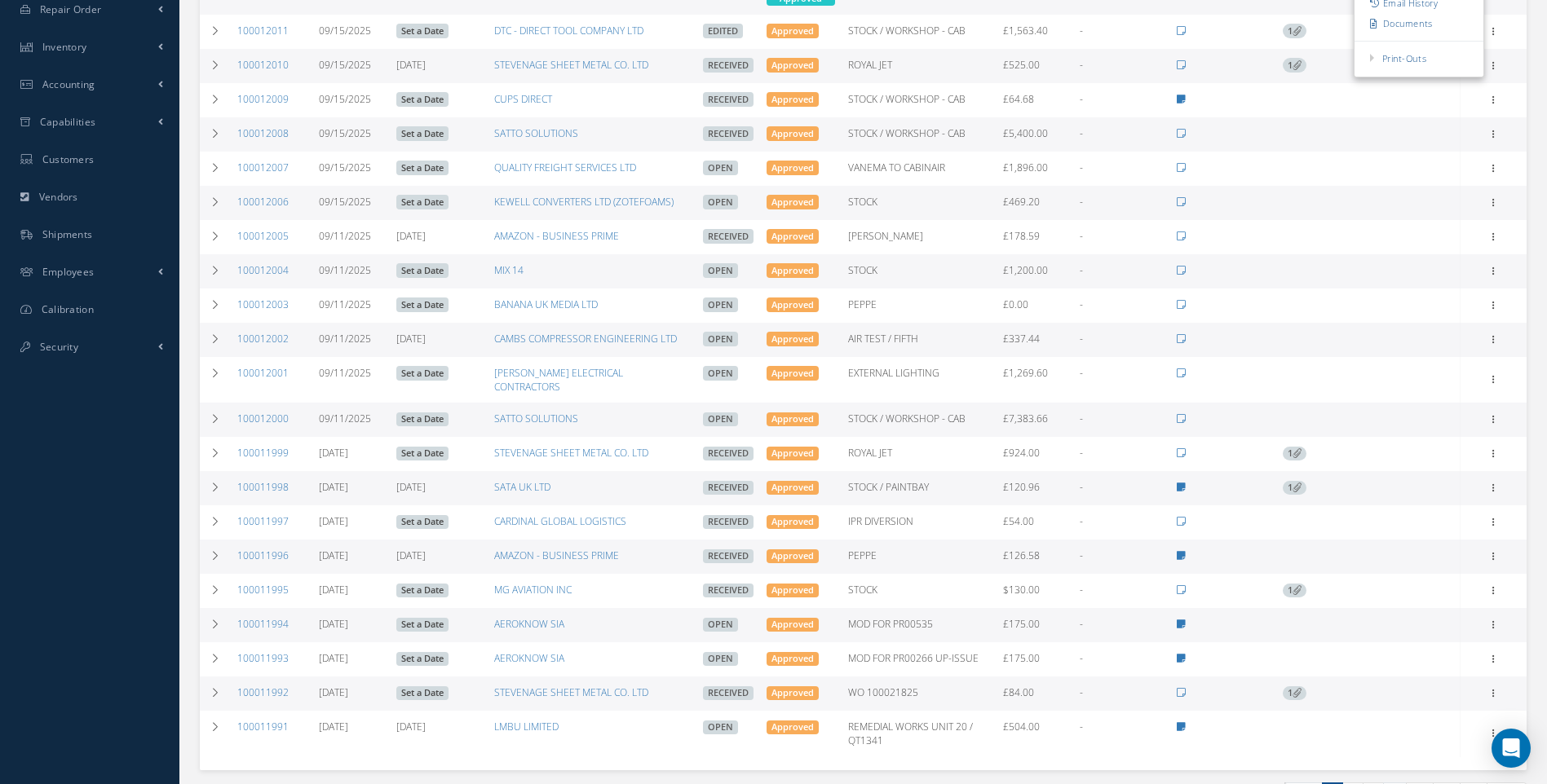
click at [1103, 134] on div "-" at bounding box center [1121, 133] width 84 height 14
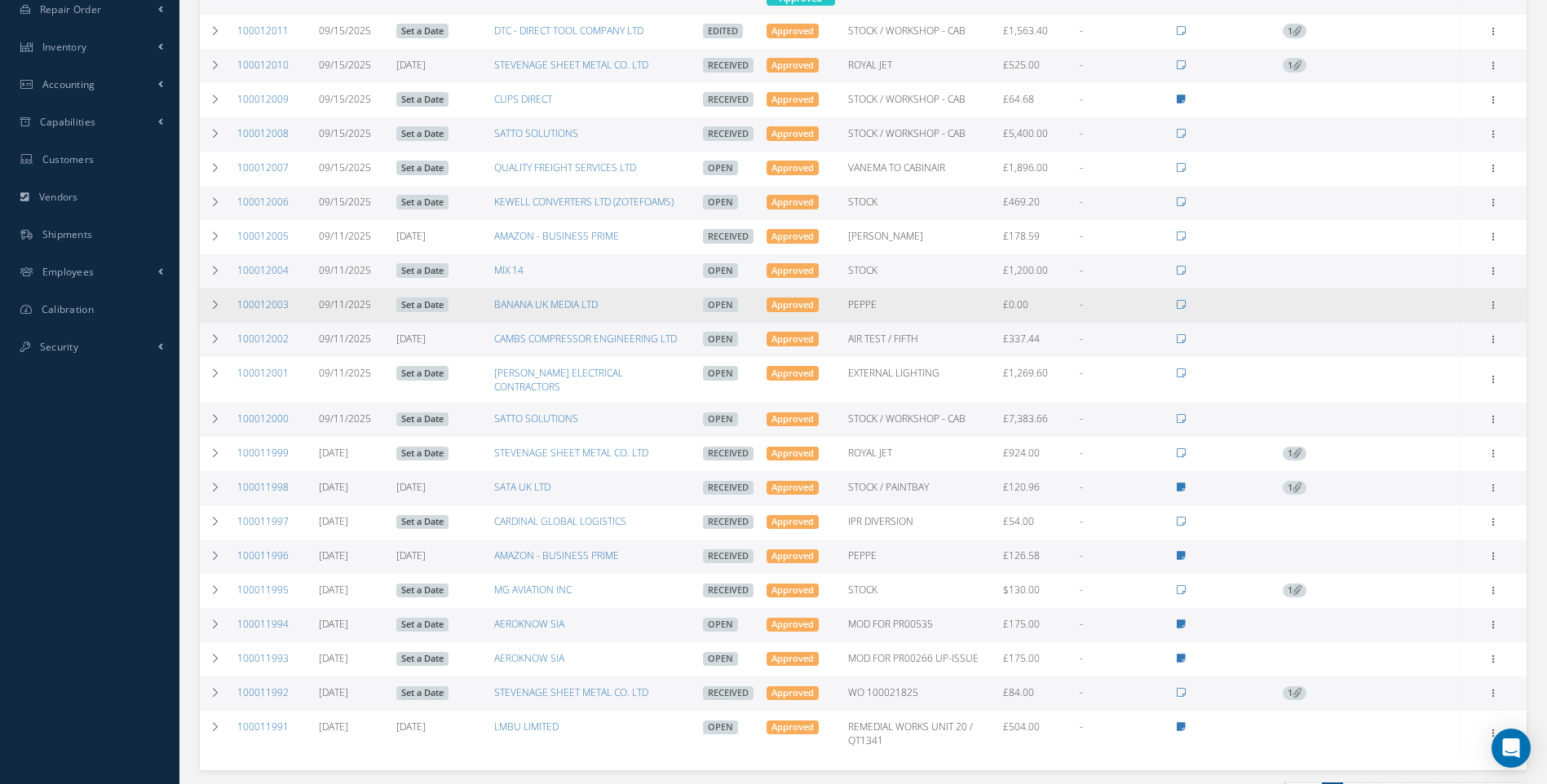
scroll to position [0, 0]
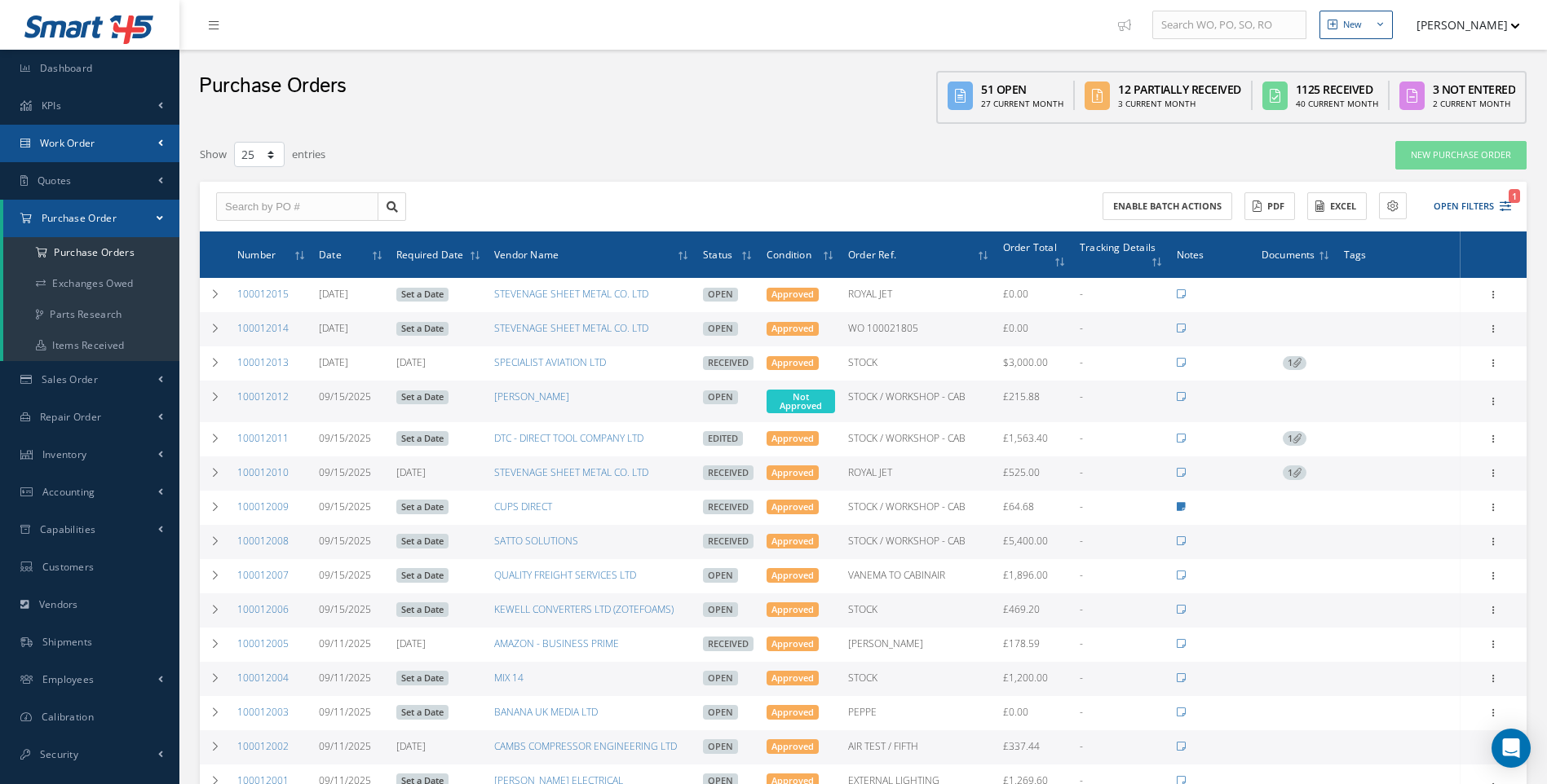
click at [73, 151] on link "Work Order" at bounding box center [89, 144] width 179 height 38
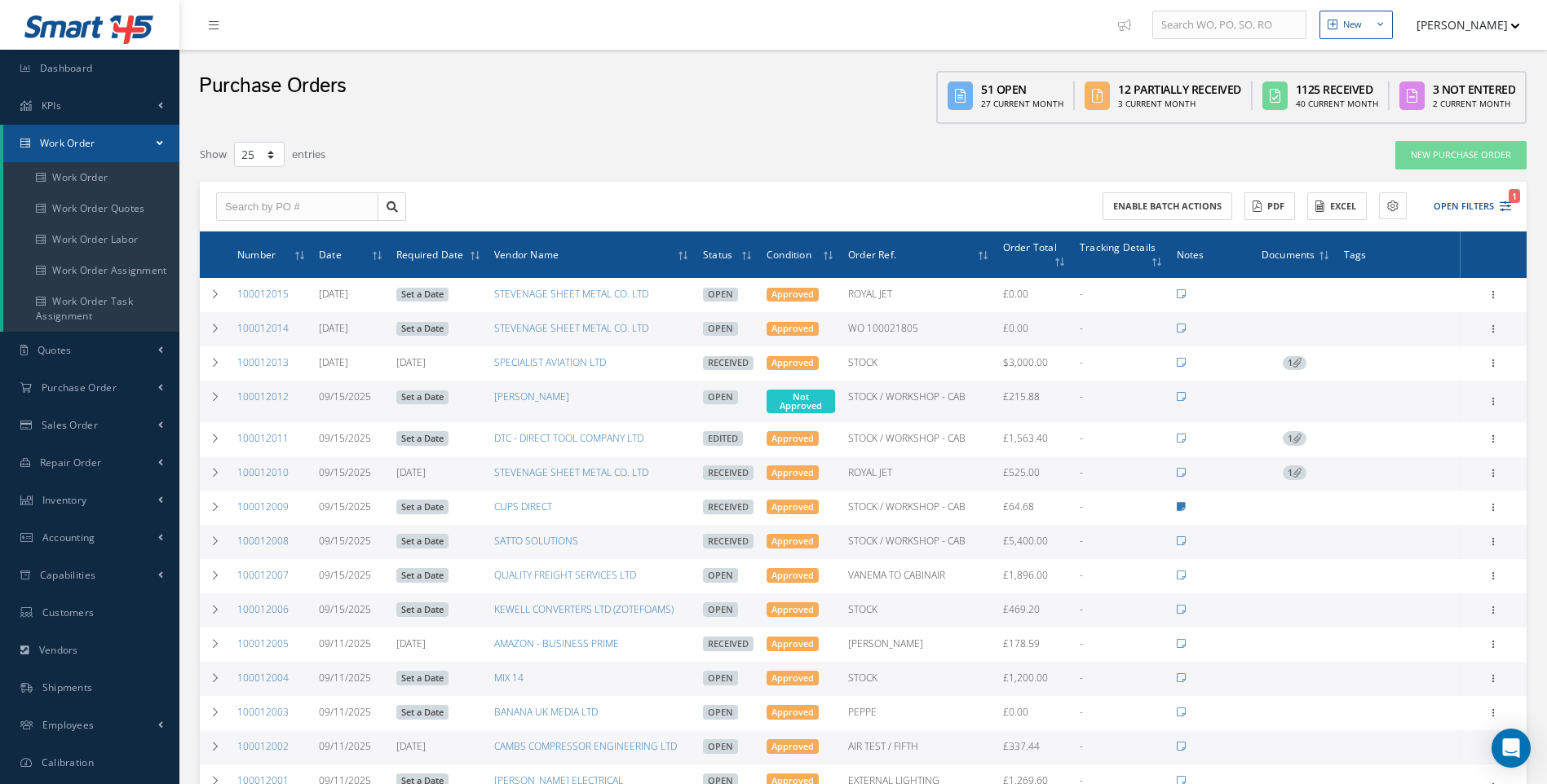
click at [103, 146] on link "Work Order" at bounding box center [91, 144] width 176 height 38
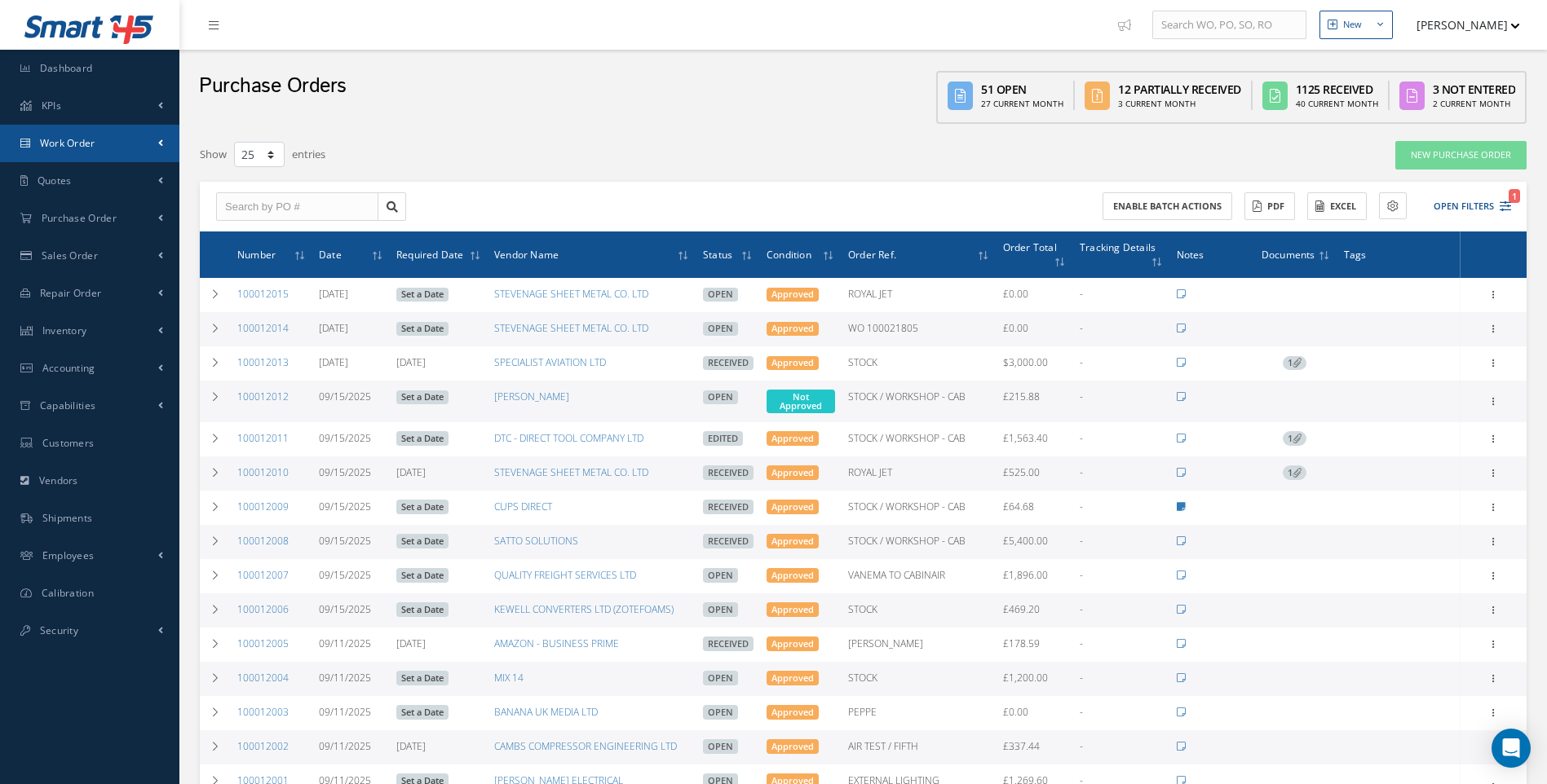
click at [91, 146] on span "Work Order" at bounding box center [67, 143] width 55 height 14
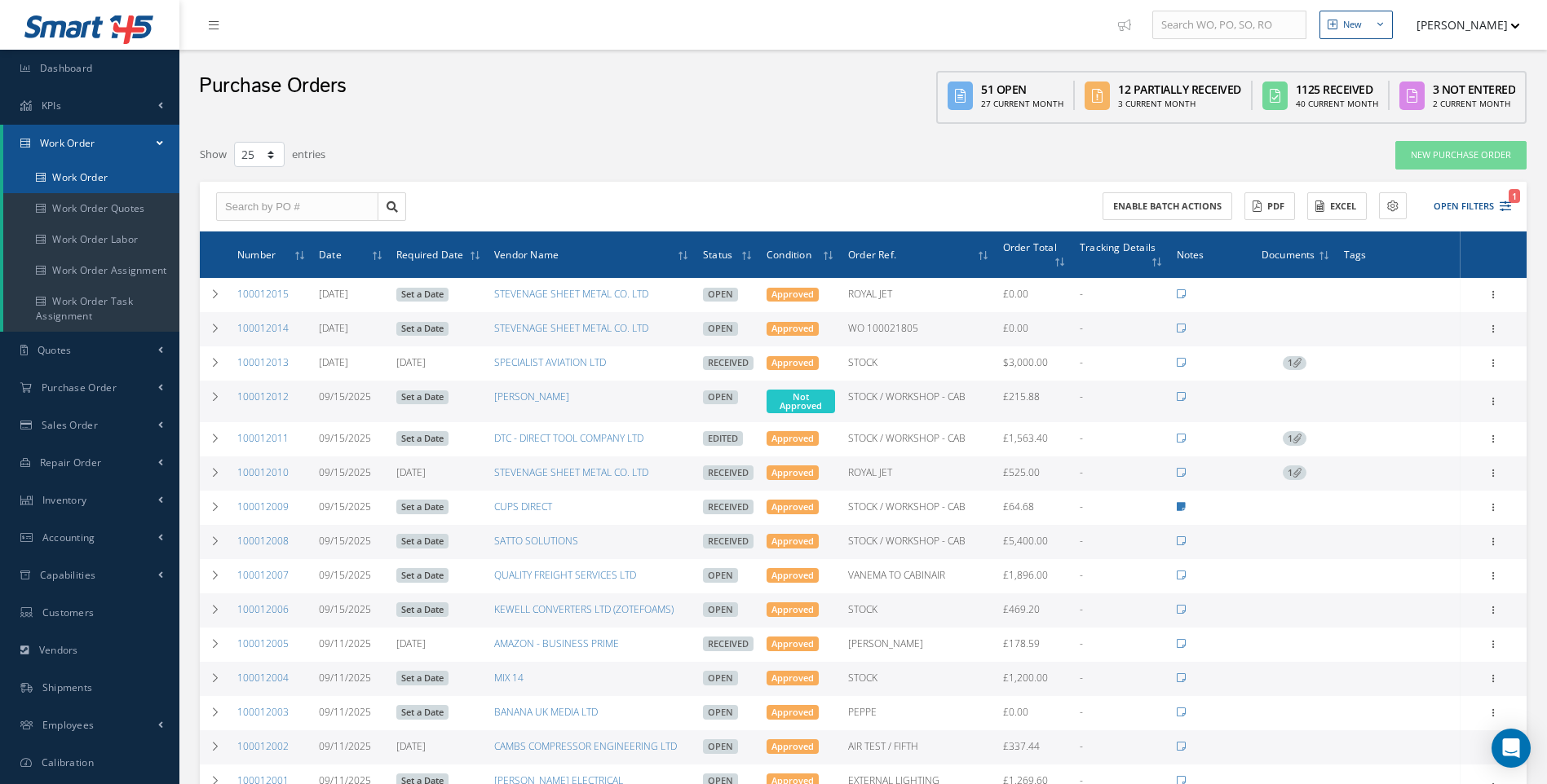
click at [82, 178] on link "Work Order" at bounding box center [91, 178] width 176 height 31
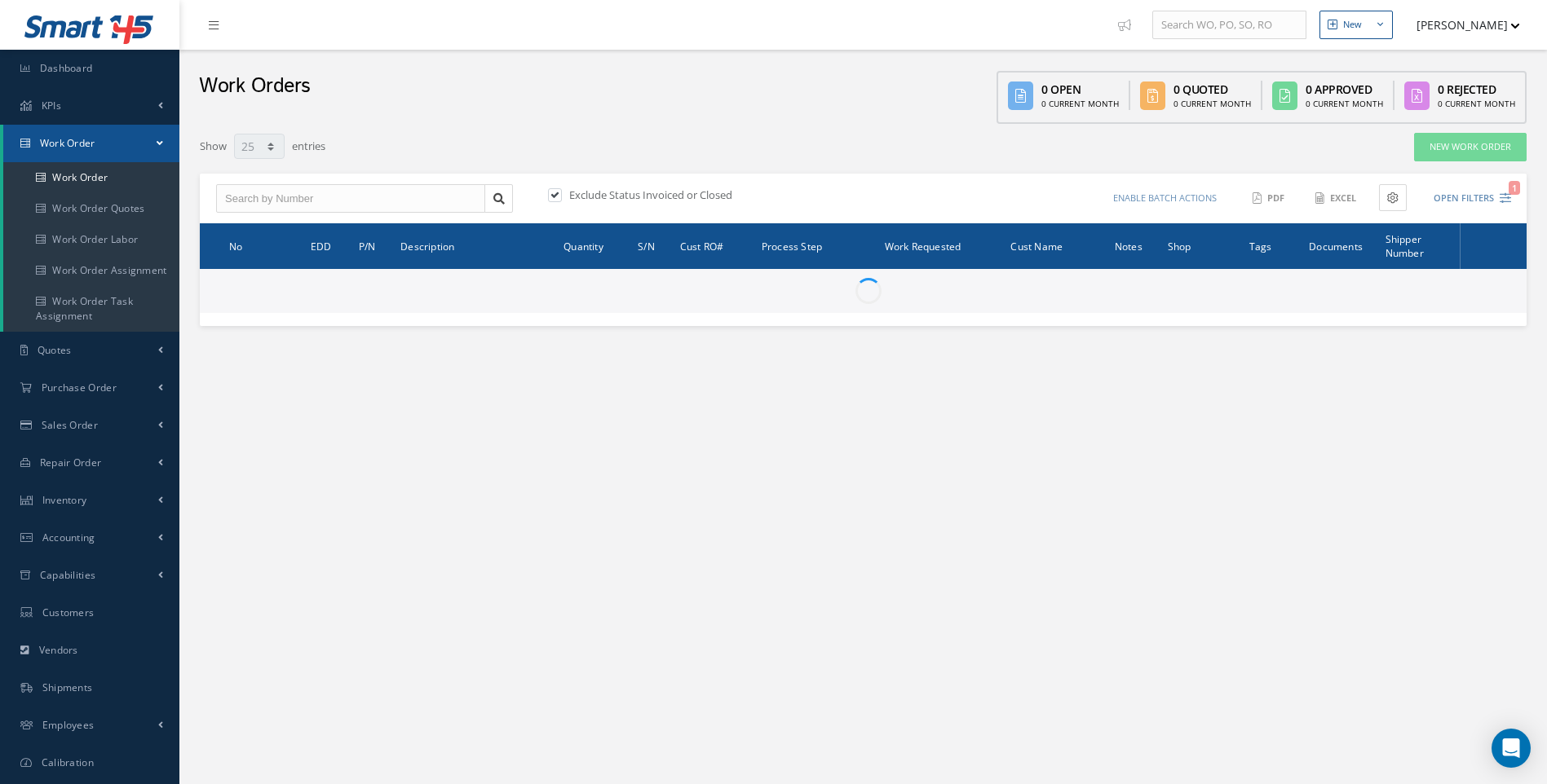
select select "25"
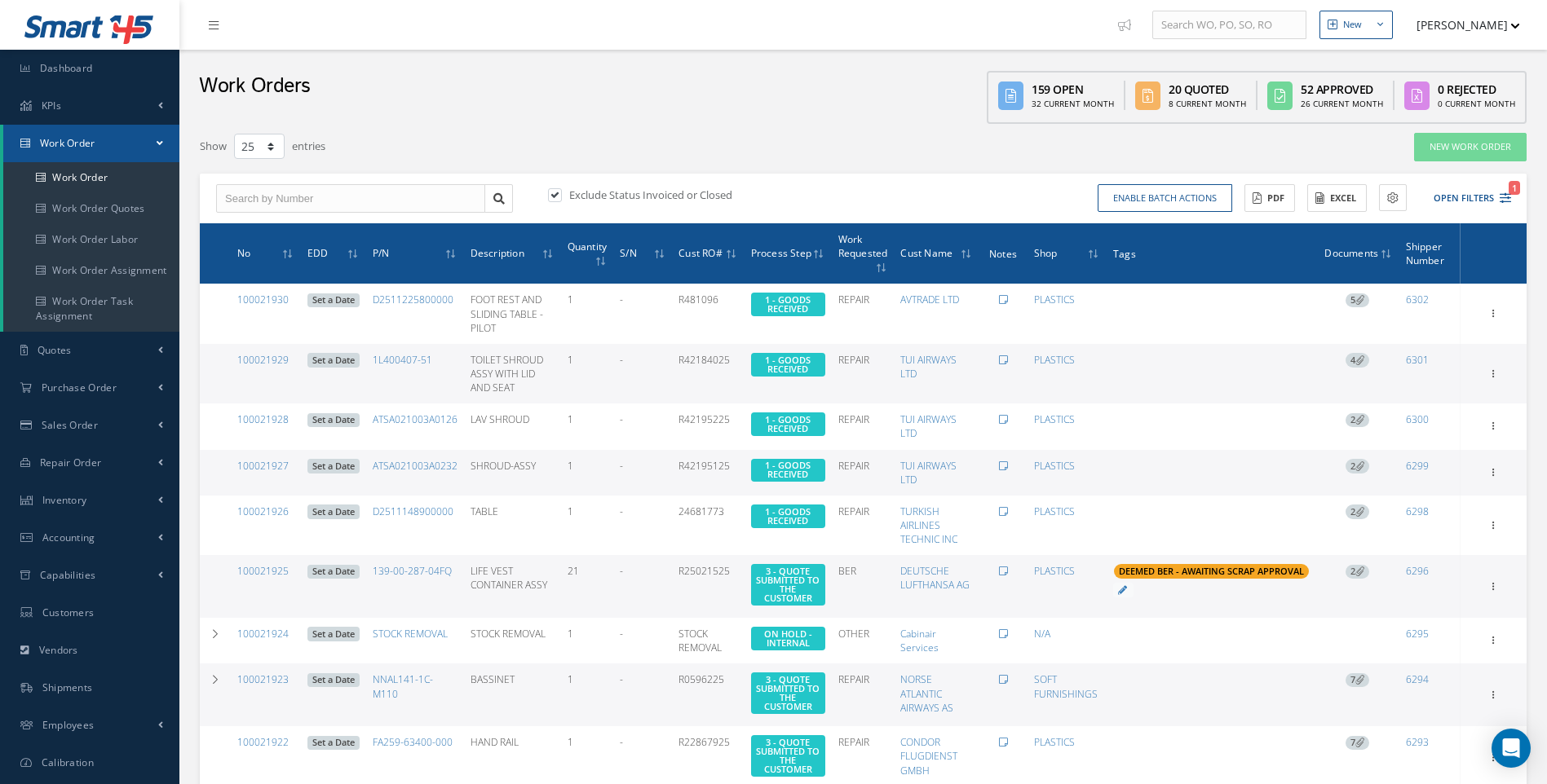
click at [823, 117] on div "Work Orders 159 Open 32 Current Month 20 Quoted 8 Current Month 52 Approved 26 …" at bounding box center [863, 86] width 1368 height 75
click at [75, 496] on span "Inventory" at bounding box center [64, 500] width 45 height 14
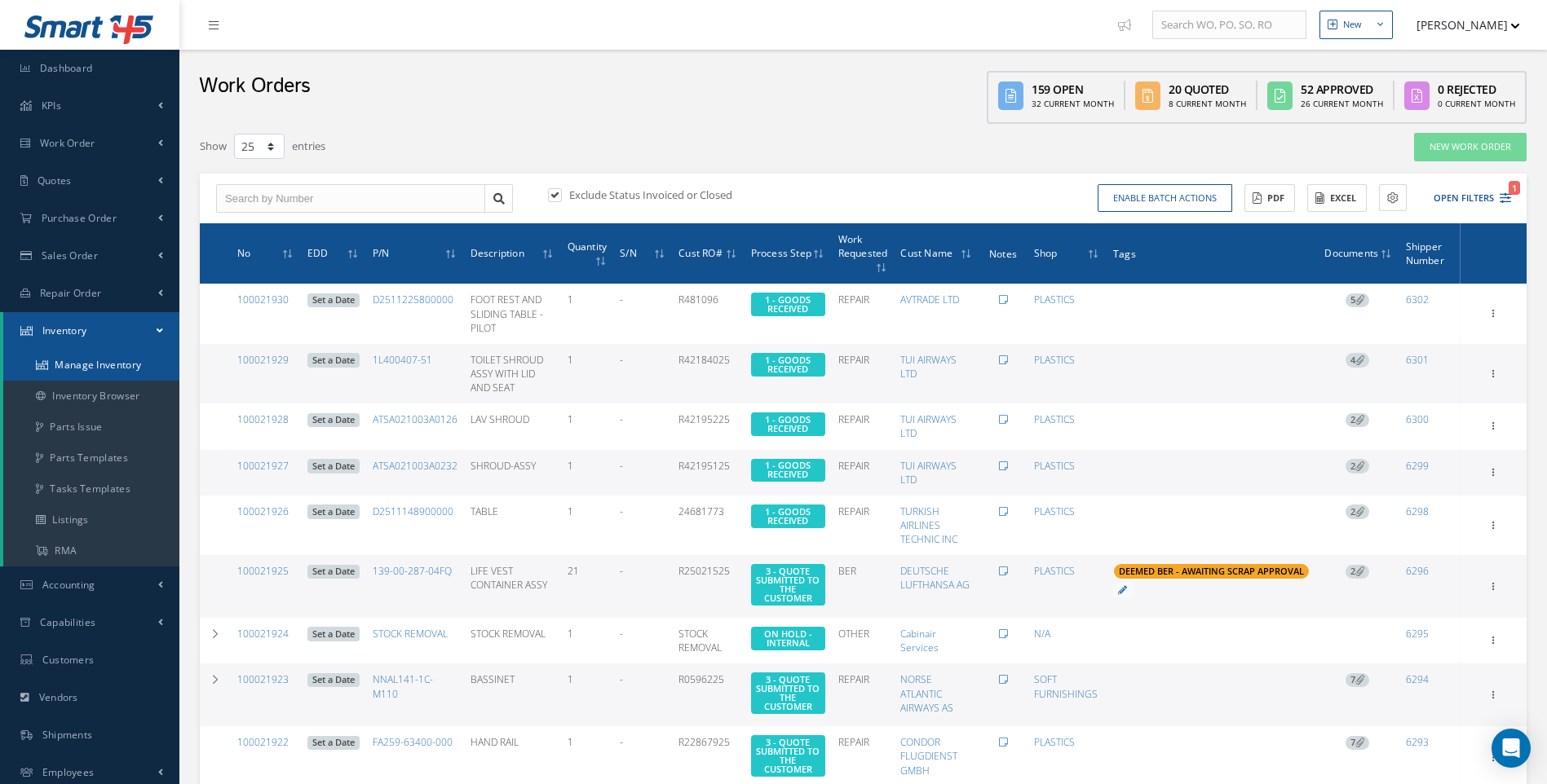
click at [97, 367] on link "Manage Inventory" at bounding box center [91, 365] width 176 height 31
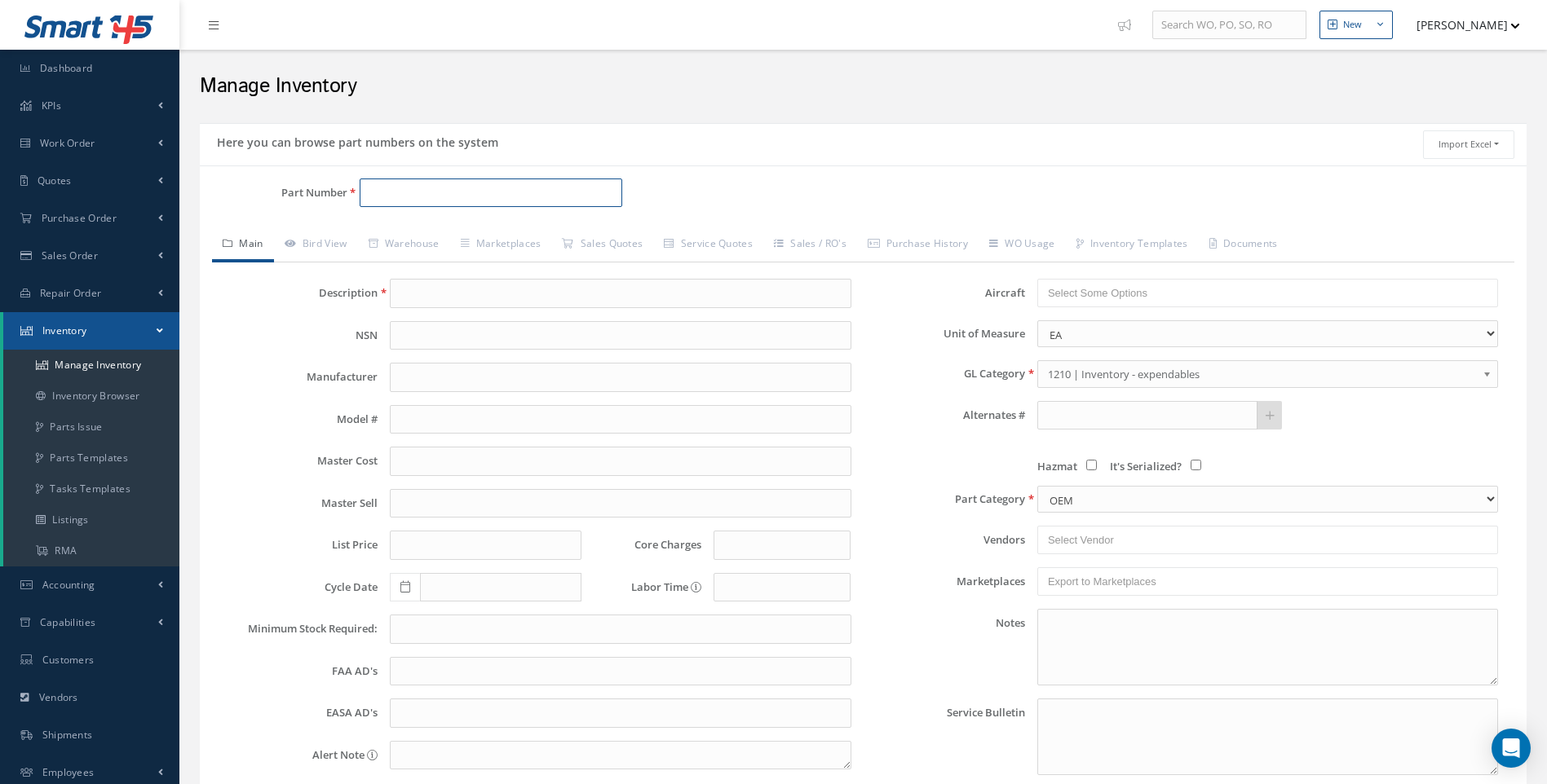
click at [375, 196] on input "Part Number" at bounding box center [491, 193] width 263 height 29
click at [516, 235] on span "DIAL TORQUE WRENCH 24-120 LB/IN" at bounding box center [633, 244] width 245 height 35
type input "DIAL TORQUE WRENCH"
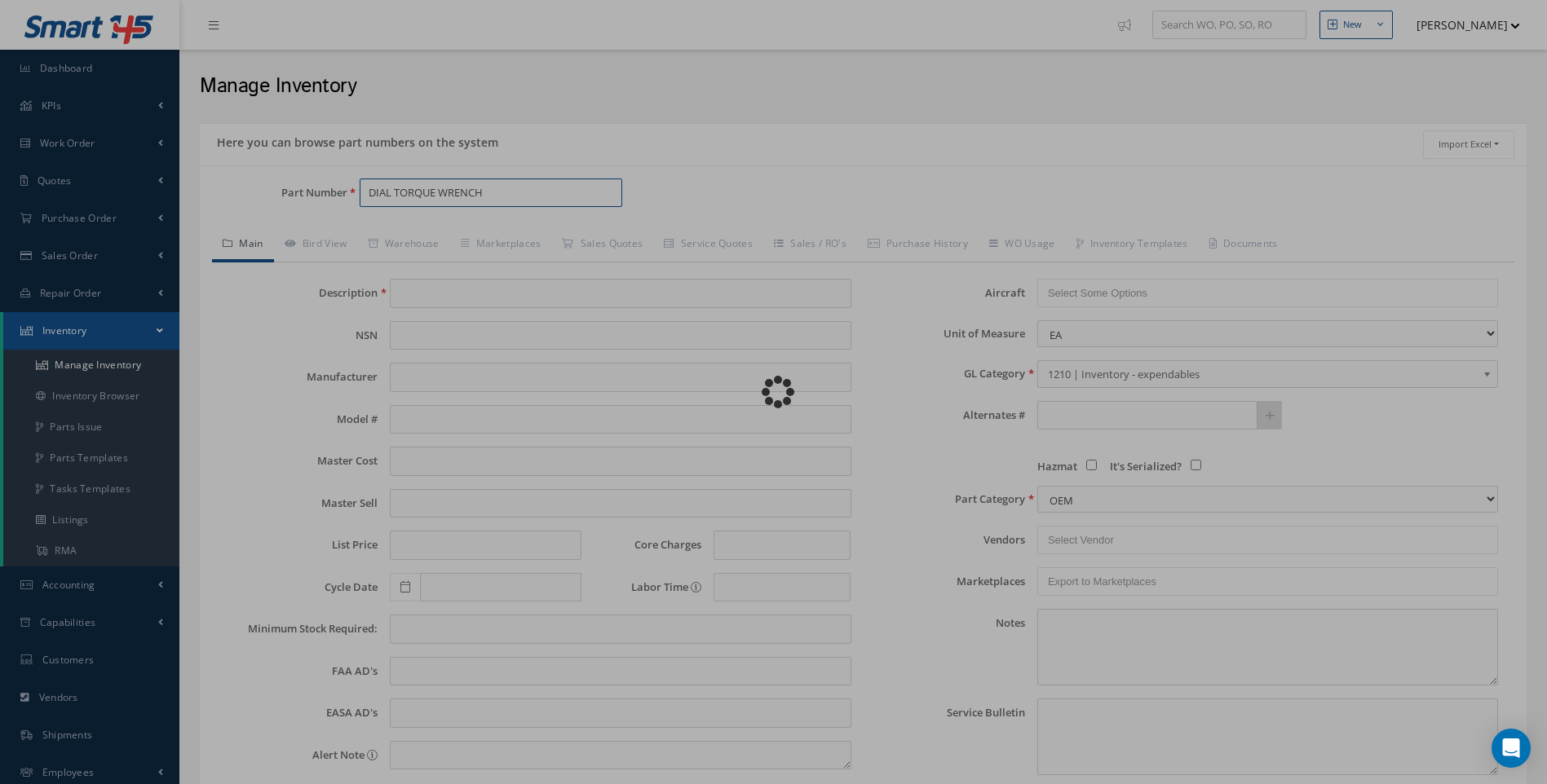
type input "DIAL TORQUE WRENCH 24-120 LB/IN"
type input "194.98"
type input "0.00"
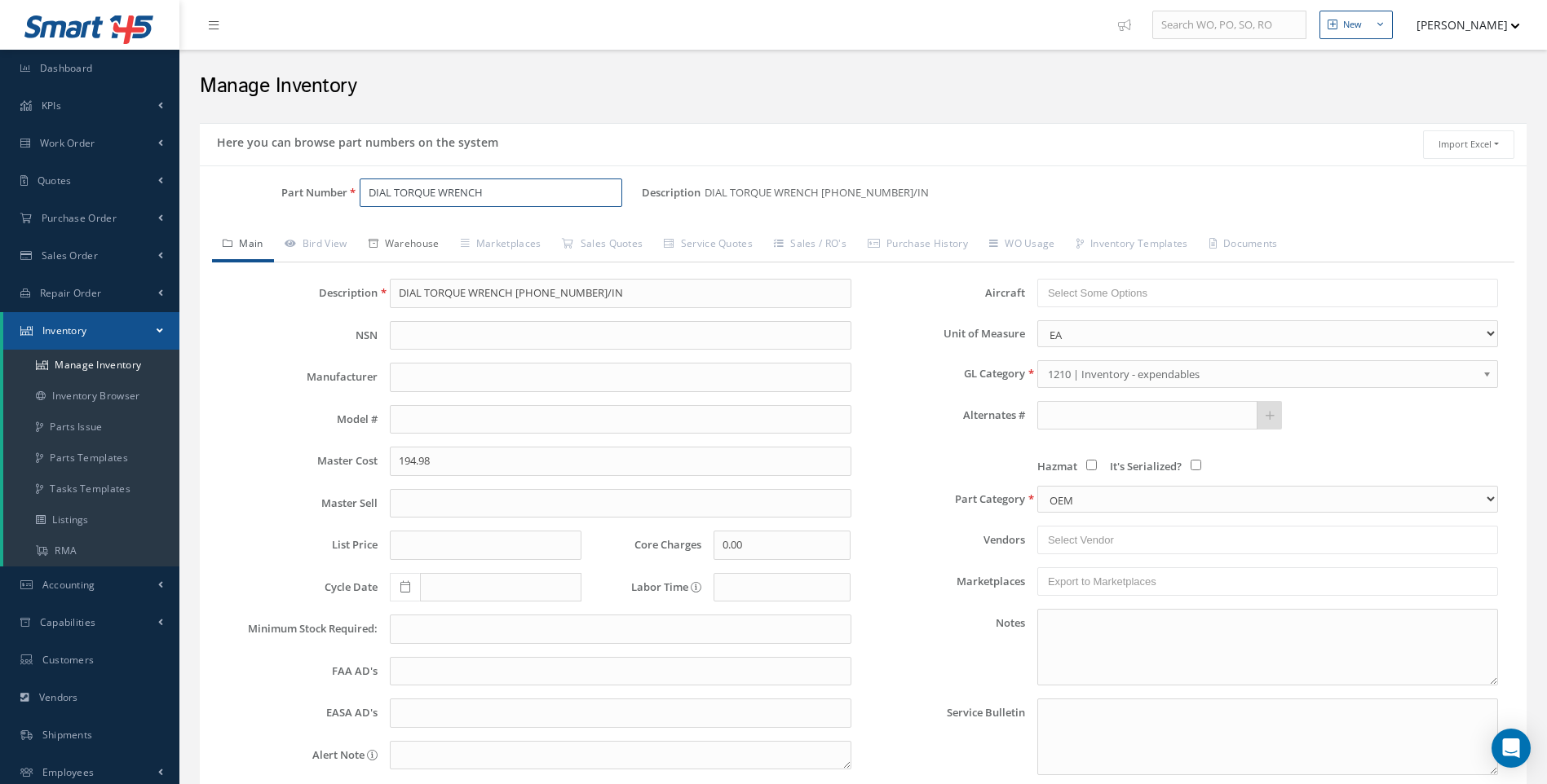
type input "DIAL TORQUE WRENCH"
click at [430, 248] on link "Warehouse" at bounding box center [404, 245] width 92 height 34
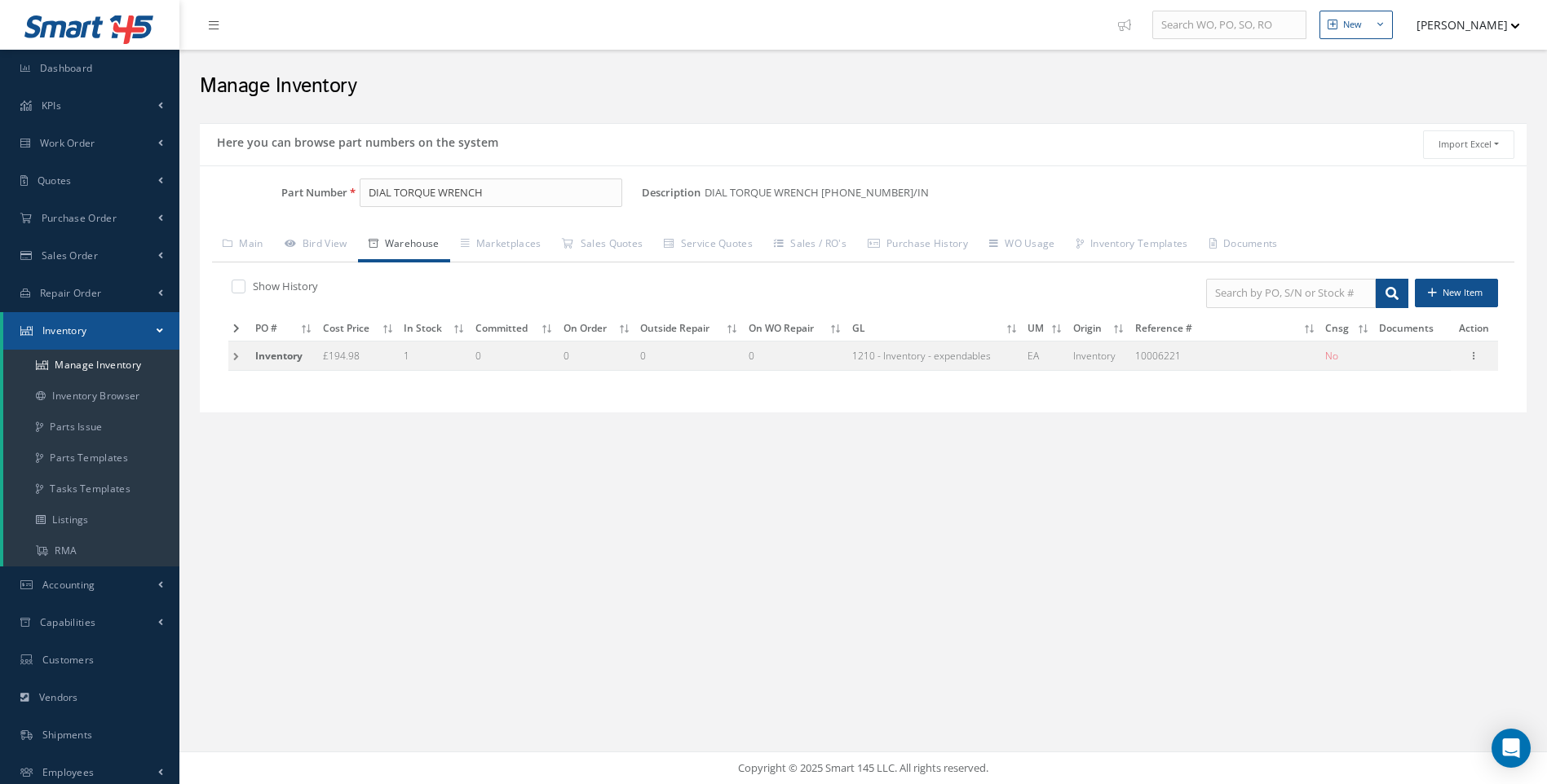
click at [235, 355] on td at bounding box center [239, 355] width 22 height 30
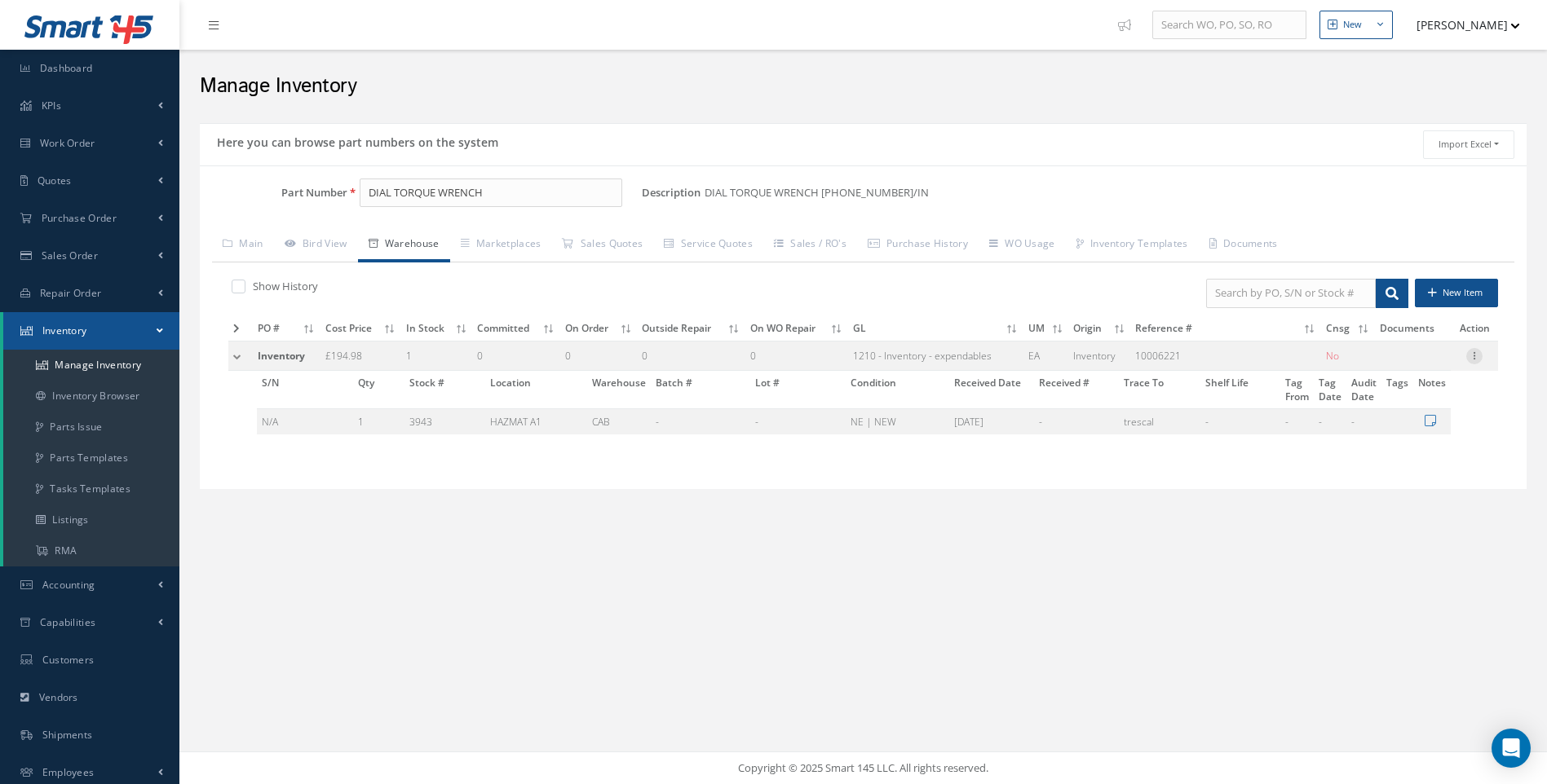
click at [1474, 357] on icon at bounding box center [1474, 354] width 17 height 13
click at [1372, 363] on link "Edit" at bounding box center [1399, 366] width 129 height 21
type input "194.98"
type input "09/05/2019"
type input "10006221"
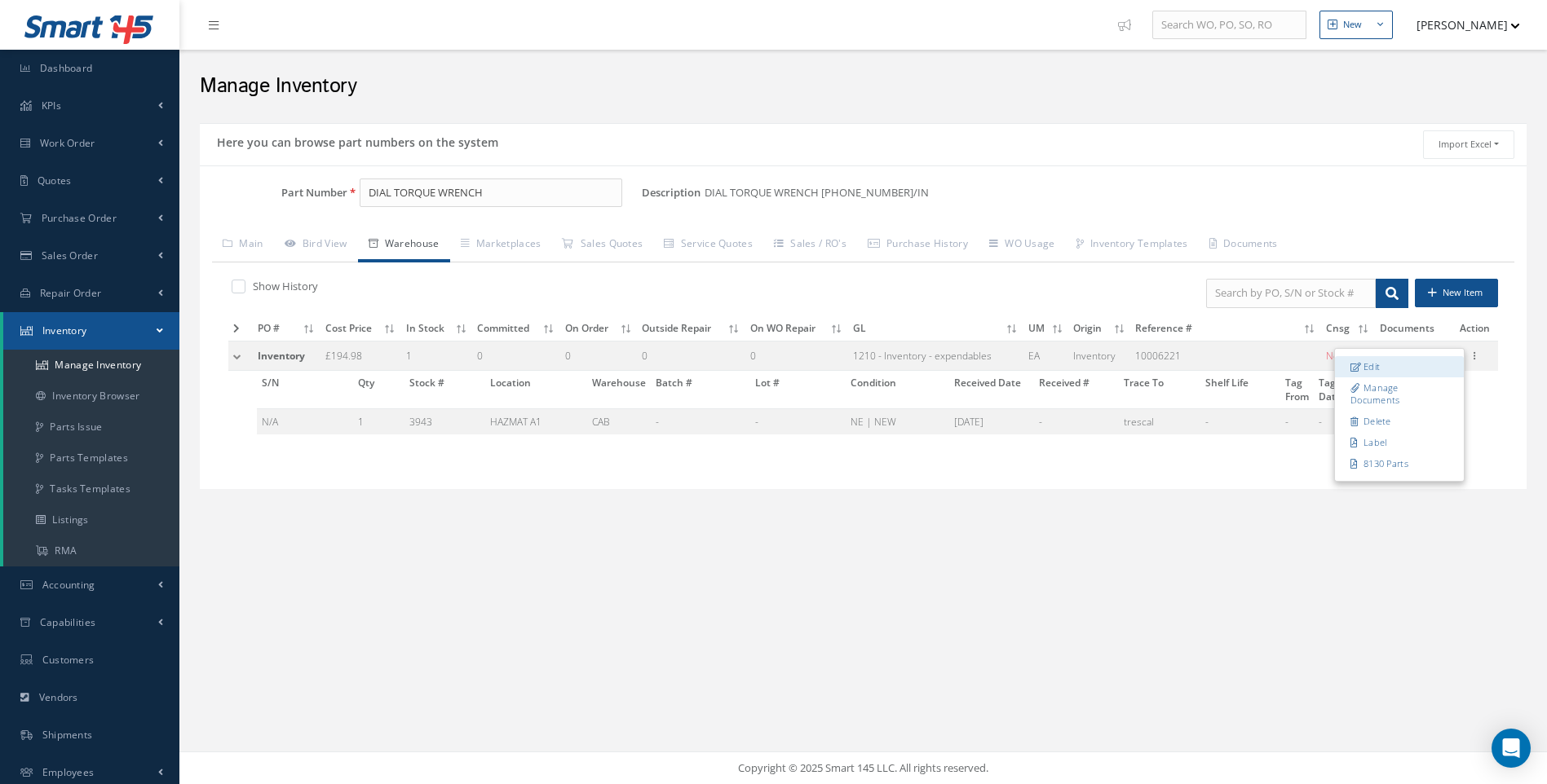
checkbox input "false"
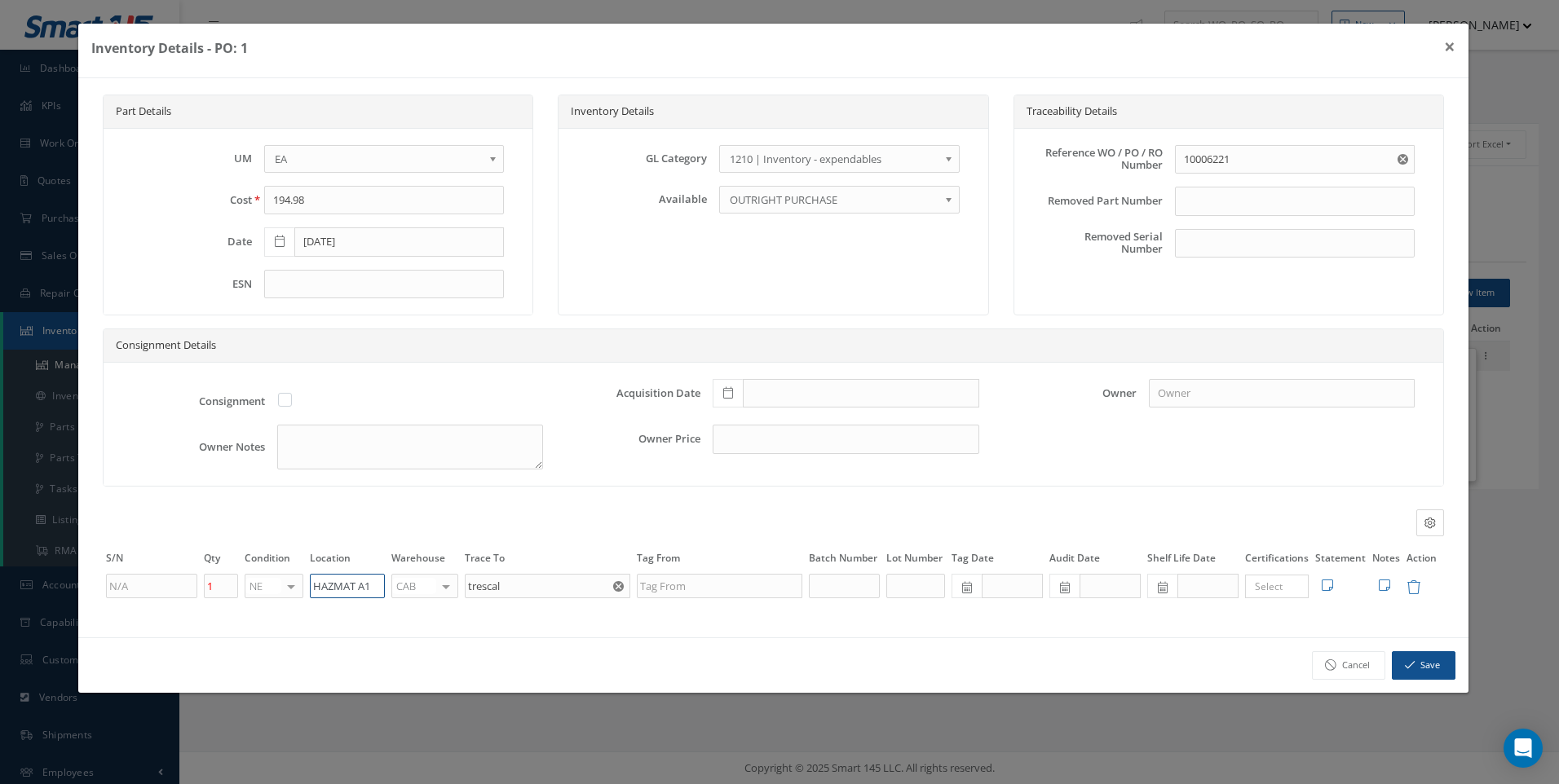
drag, startPoint x: 375, startPoint y: 587, endPoint x: 309, endPoint y: 590, distance: 66.1
click at [310, 590] on input "HAZMAT A1" at bounding box center [348, 586] width 75 height 25
type input "T"
type input "S"
click at [342, 584] on input "text" at bounding box center [348, 586] width 75 height 25
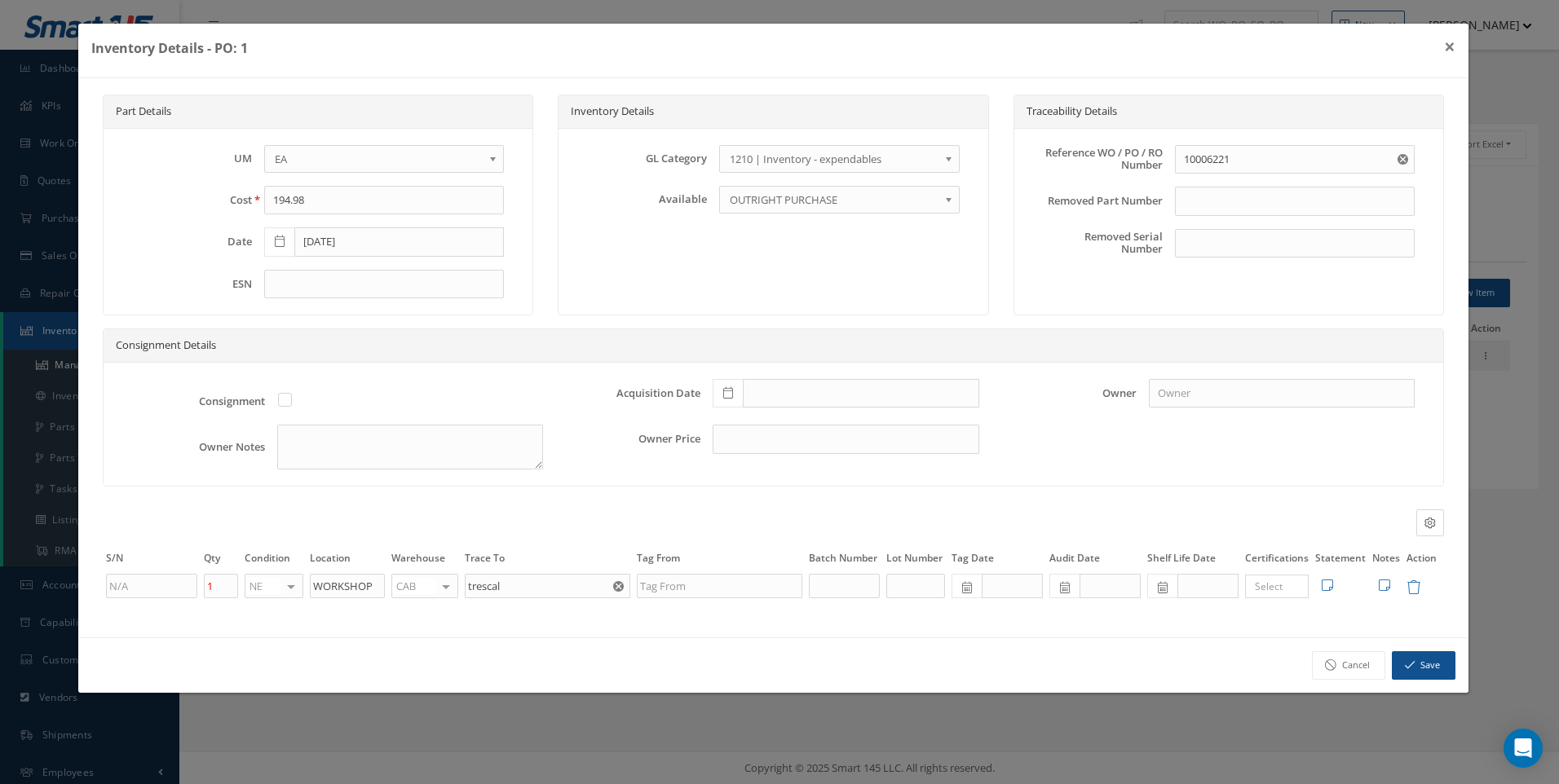
click at [382, 624] on div "Part Details UM - BAG BX CA RL EA FT HR IN KG LM LY ME LB RM SF SH SM SY TU YD …" at bounding box center [773, 358] width 1390 height 559
click at [375, 589] on input "WORKSHOP" at bounding box center [348, 586] width 75 height 25
type input "W"
type input "WORKSHOP"
click at [1387, 587] on icon at bounding box center [1384, 585] width 11 height 13
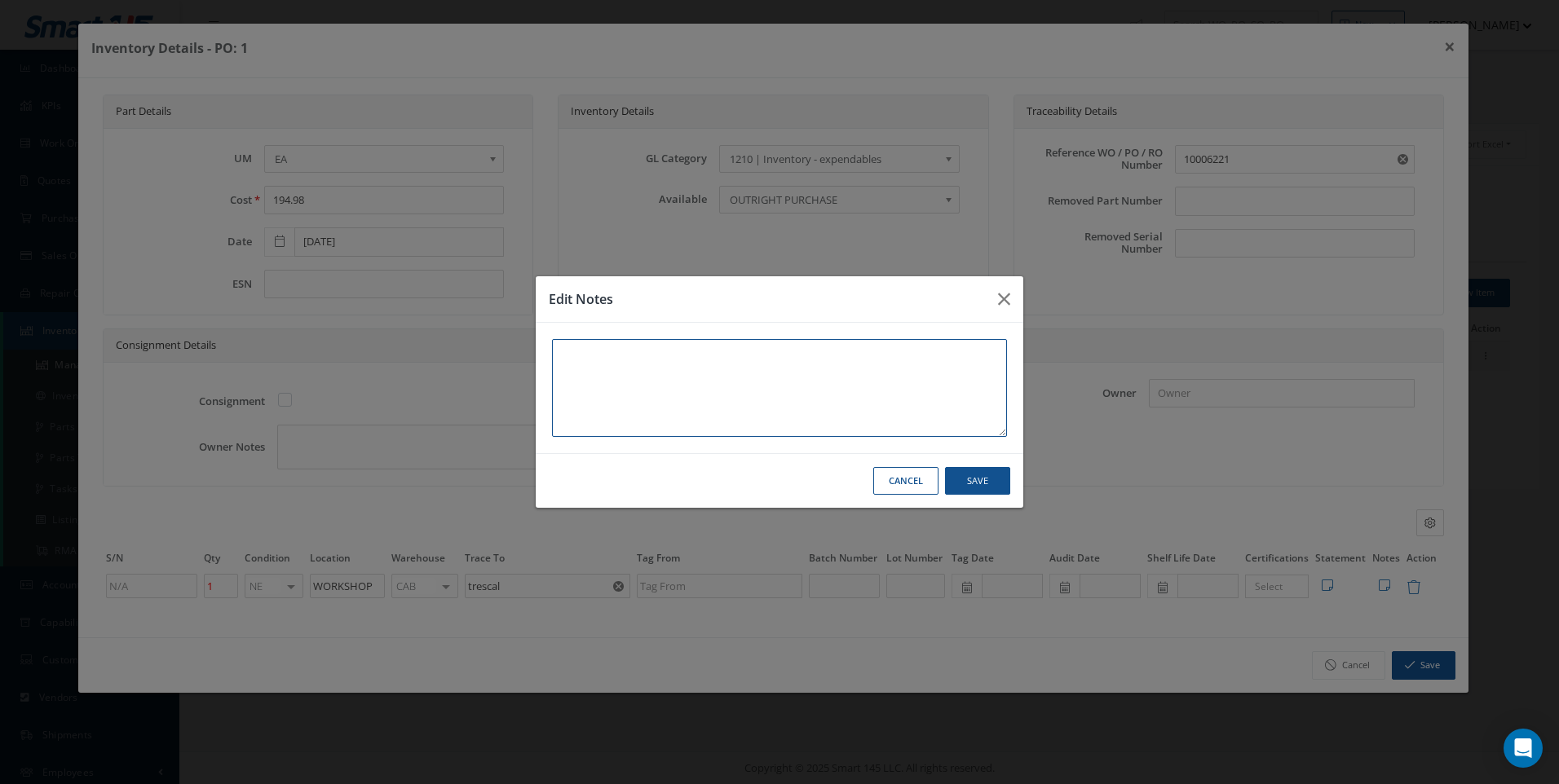
click at [578, 356] on textarea at bounding box center [780, 388] width 455 height 98
type textarea "I"
type textarea "IT"
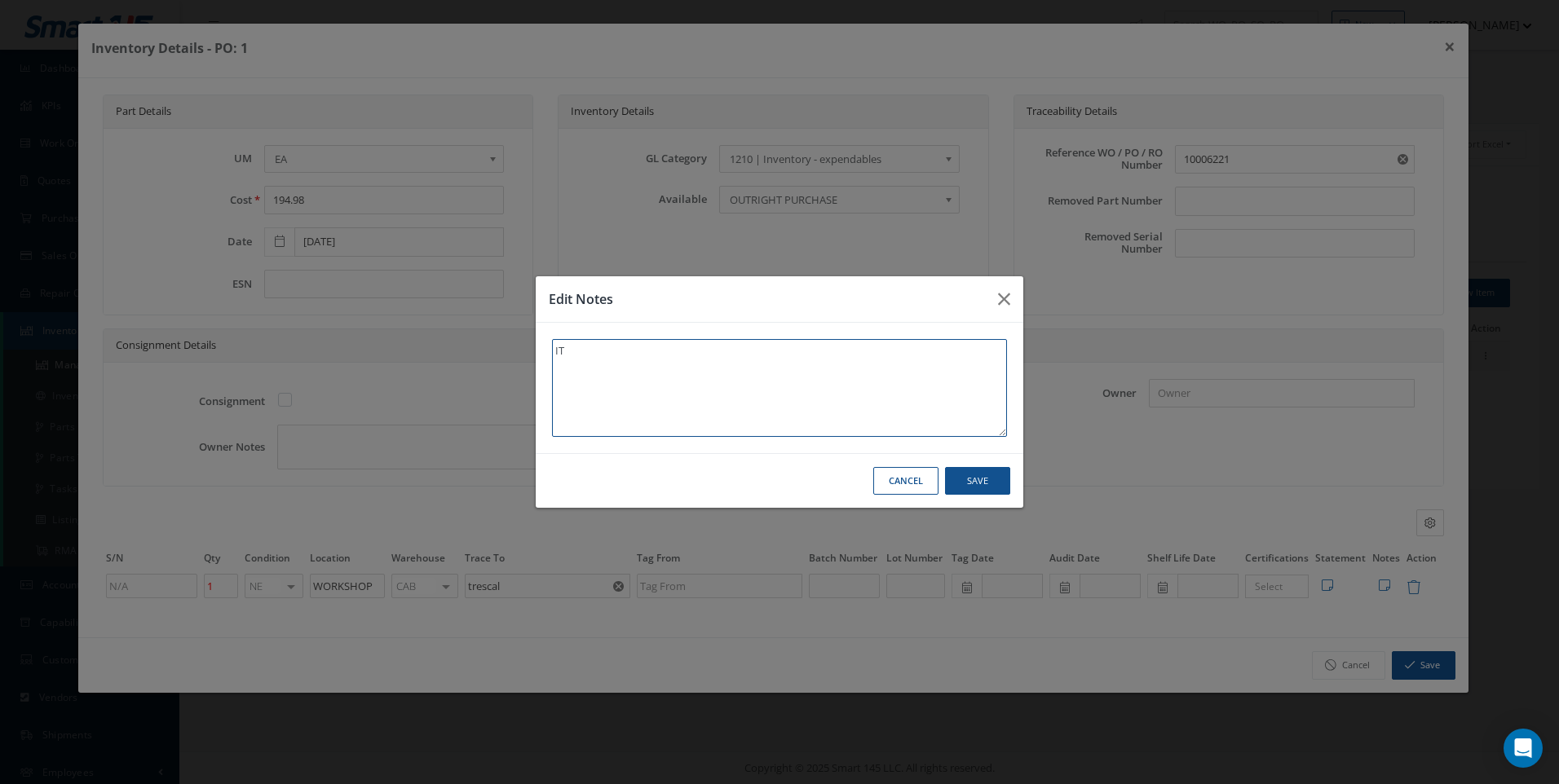
type textarea "ITE"
type textarea "ITEM"
type textarea "ITEM W"
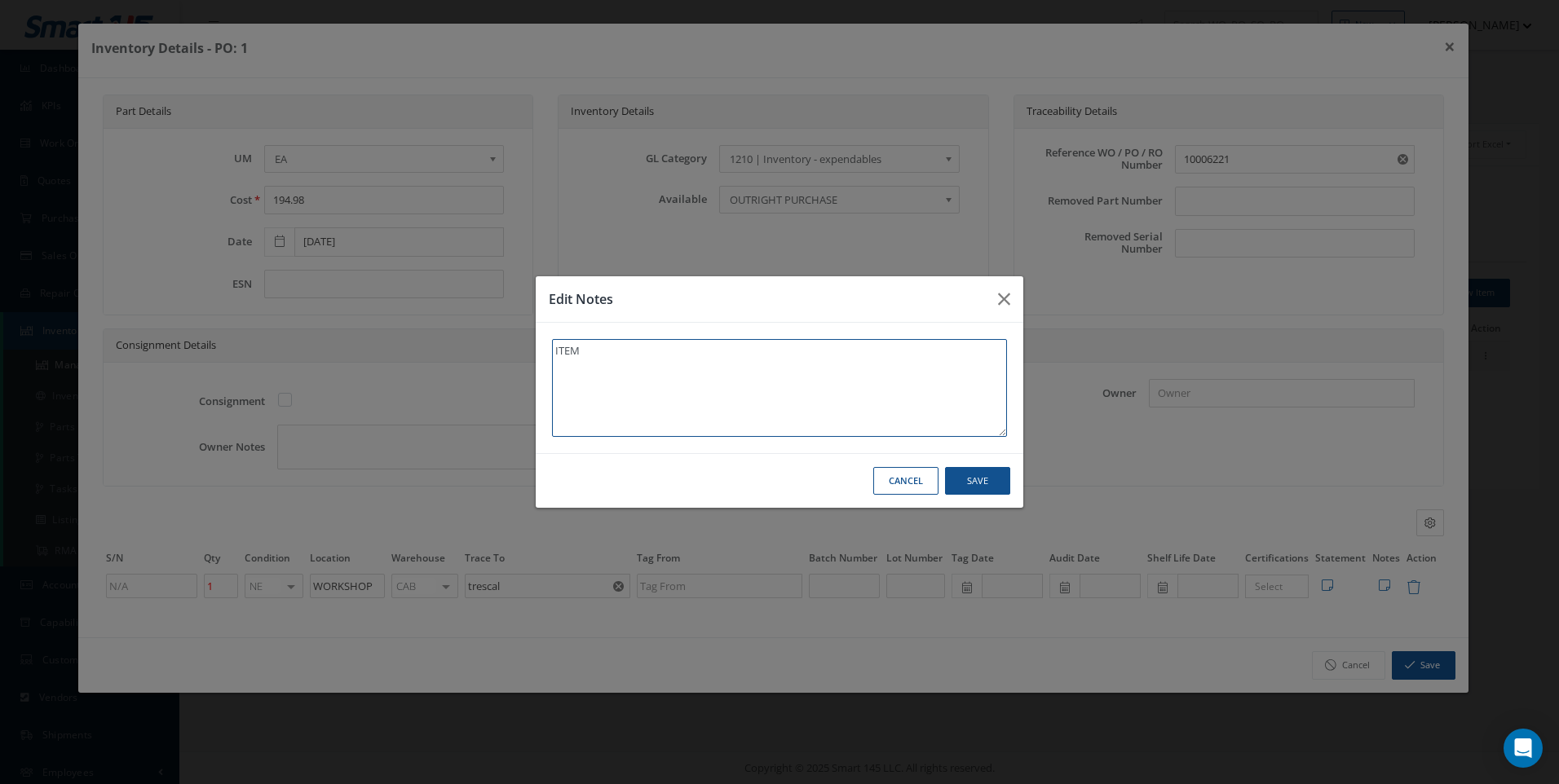
type textarea "ITEM W"
type textarea "ITEM WI"
type textarea "ITEM WIT"
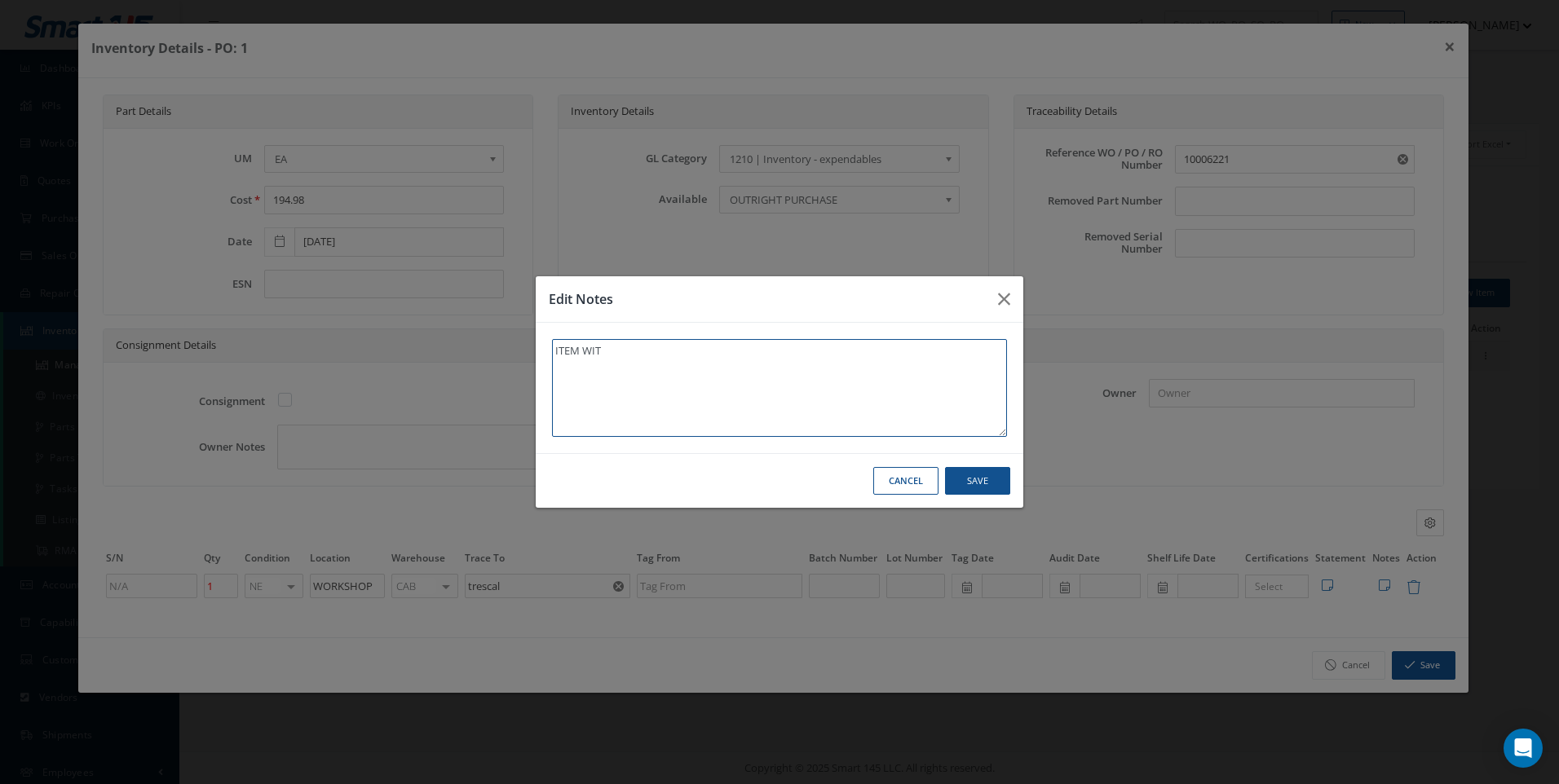
type textarea "ITEM WITH"
type textarea "ITEM WITH l"
type textarea "ITEM WITH lO"
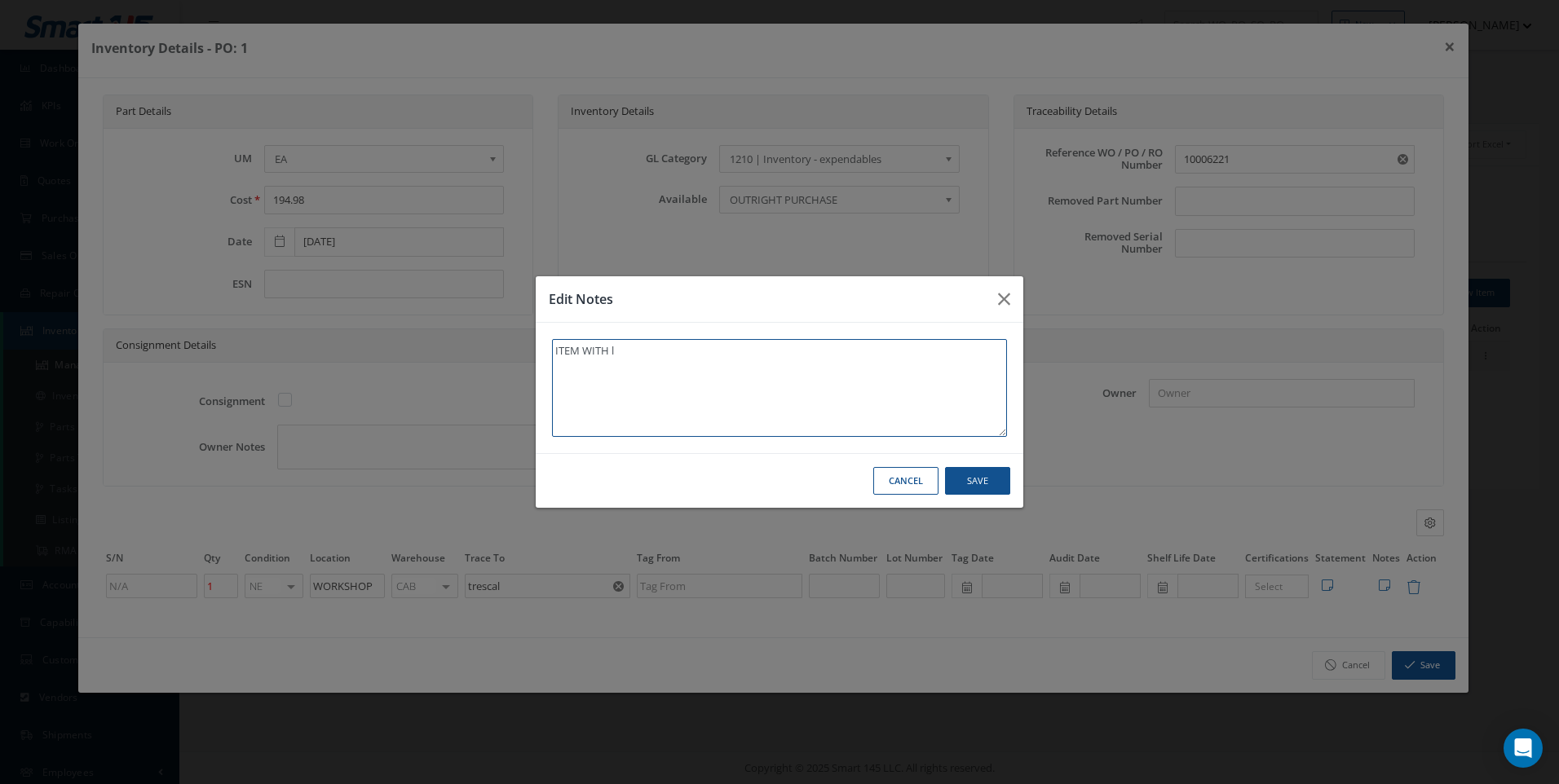
type textarea "ITEM WITH lO"
type textarea "ITEM WITH lOG"
type textarea "ITEM WITH lOGI"
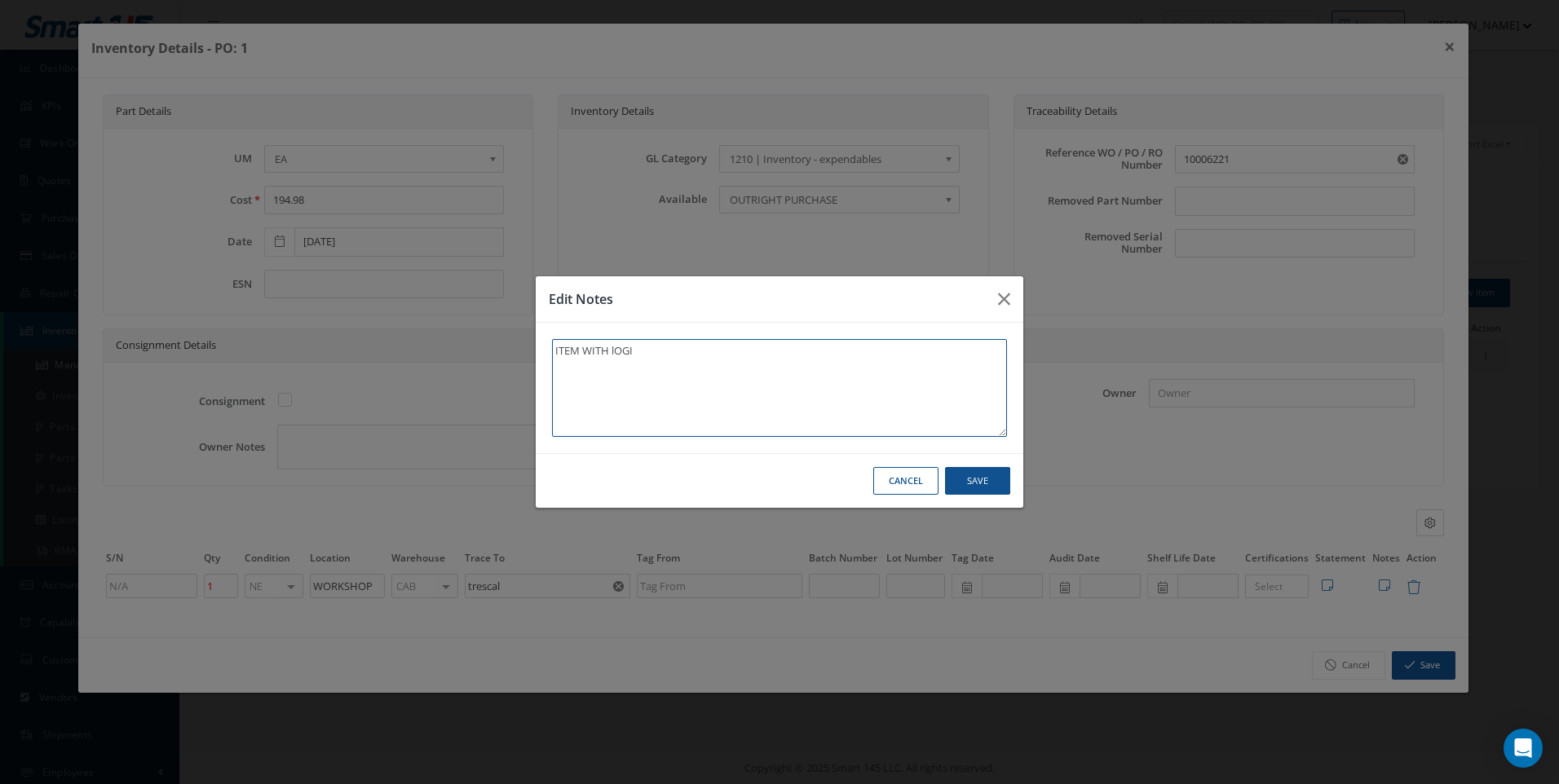
type textarea "ITEM WITH lOGIS"
type textarea "ITEM WITH lOGIST"
type textarea "ITEM WITH lOGISTI"
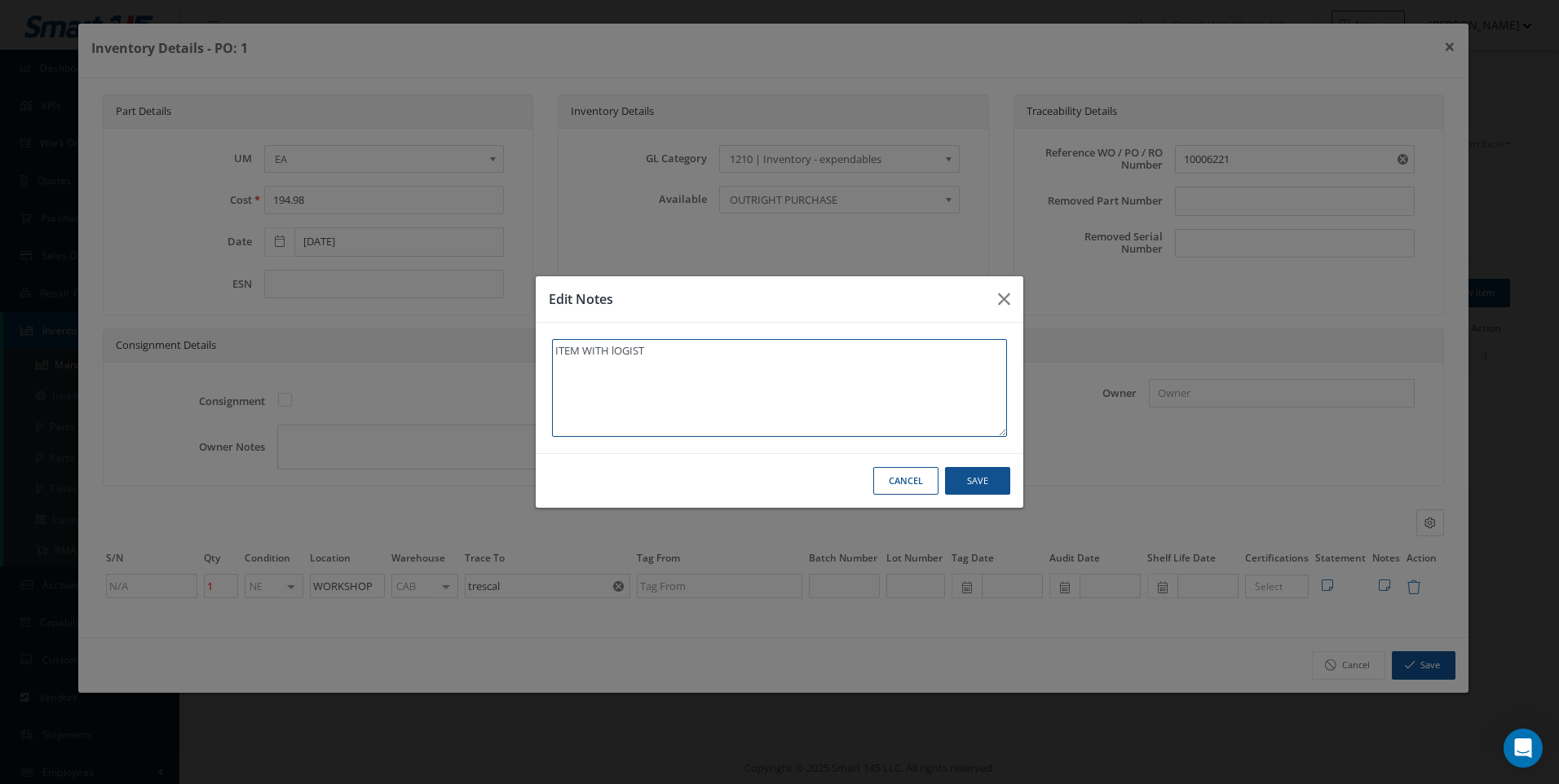
type textarea "ITEM WITH lOGISTI"
type textarea "ITEM WITH lOGISTIC"
type textarea "ITEM WITH lOGISTICS"
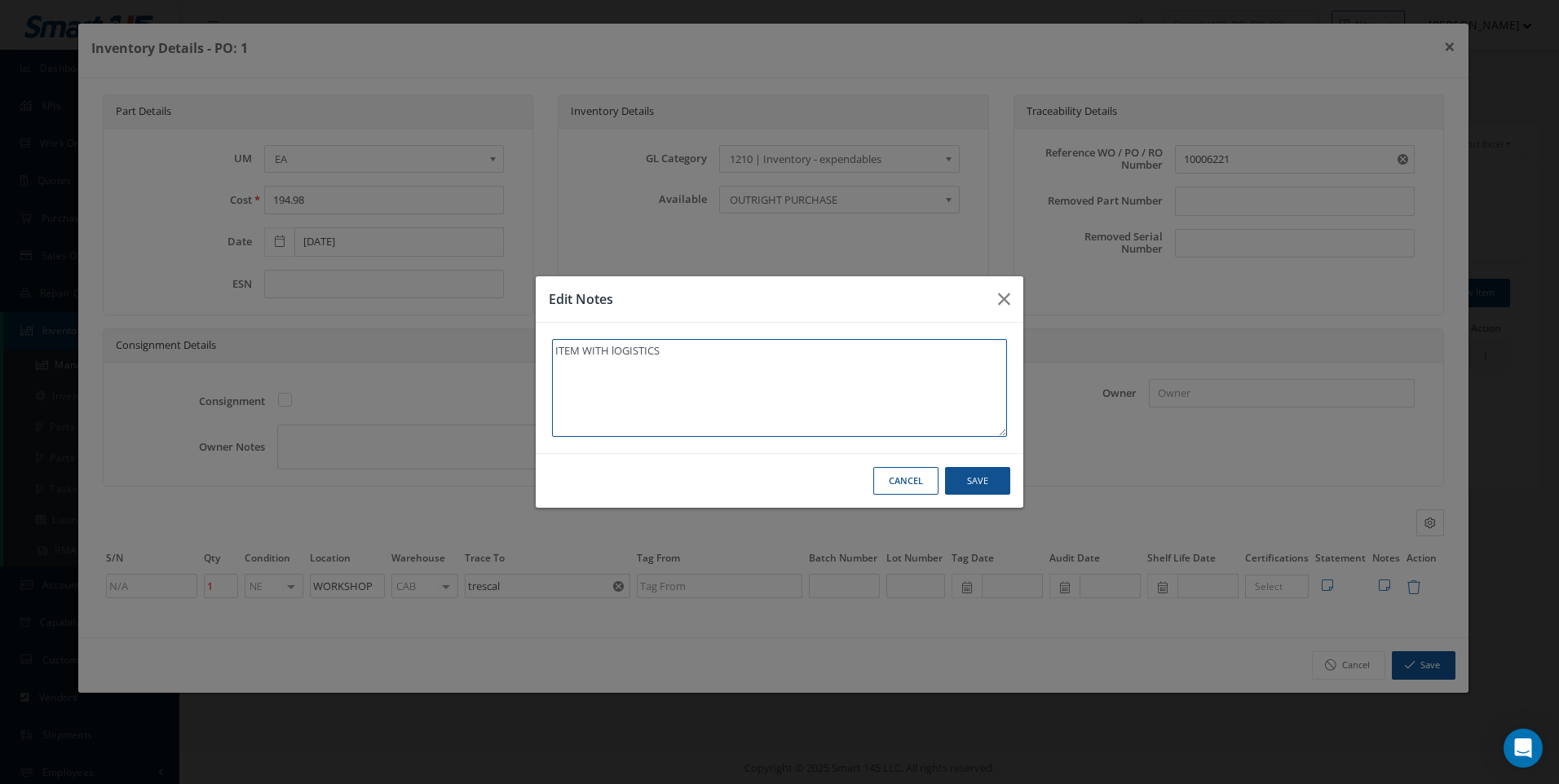
type textarea "ITEM WITH lOGISTIC"
type textarea "ITEM WITH lOGISTI"
type textarea "ITEM WITH lOGIST"
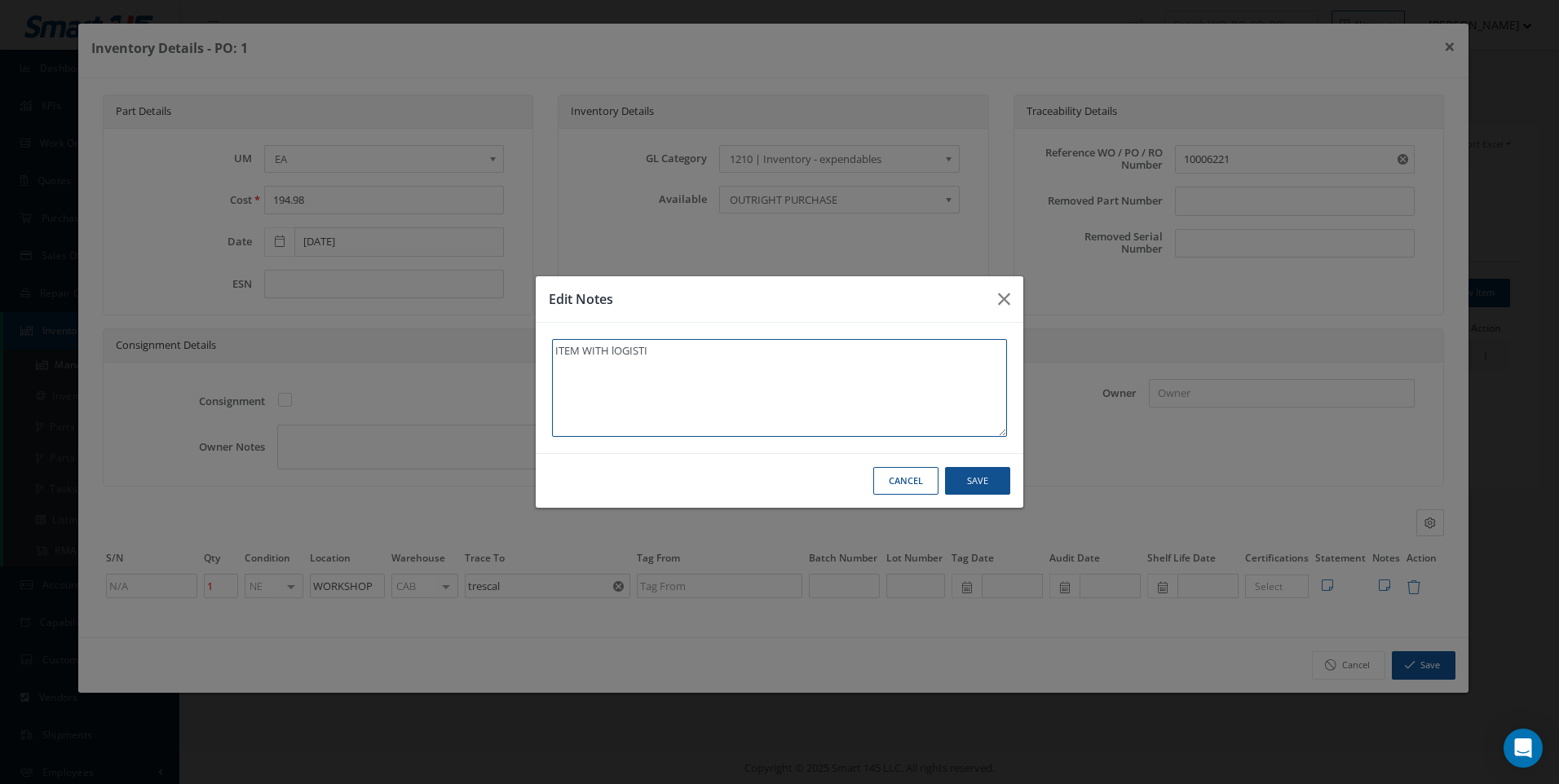
type textarea "ITEM WITH lOGIST"
type textarea "ITEM WITH lOGIS"
type textarea "ITEM WITH lOGI"
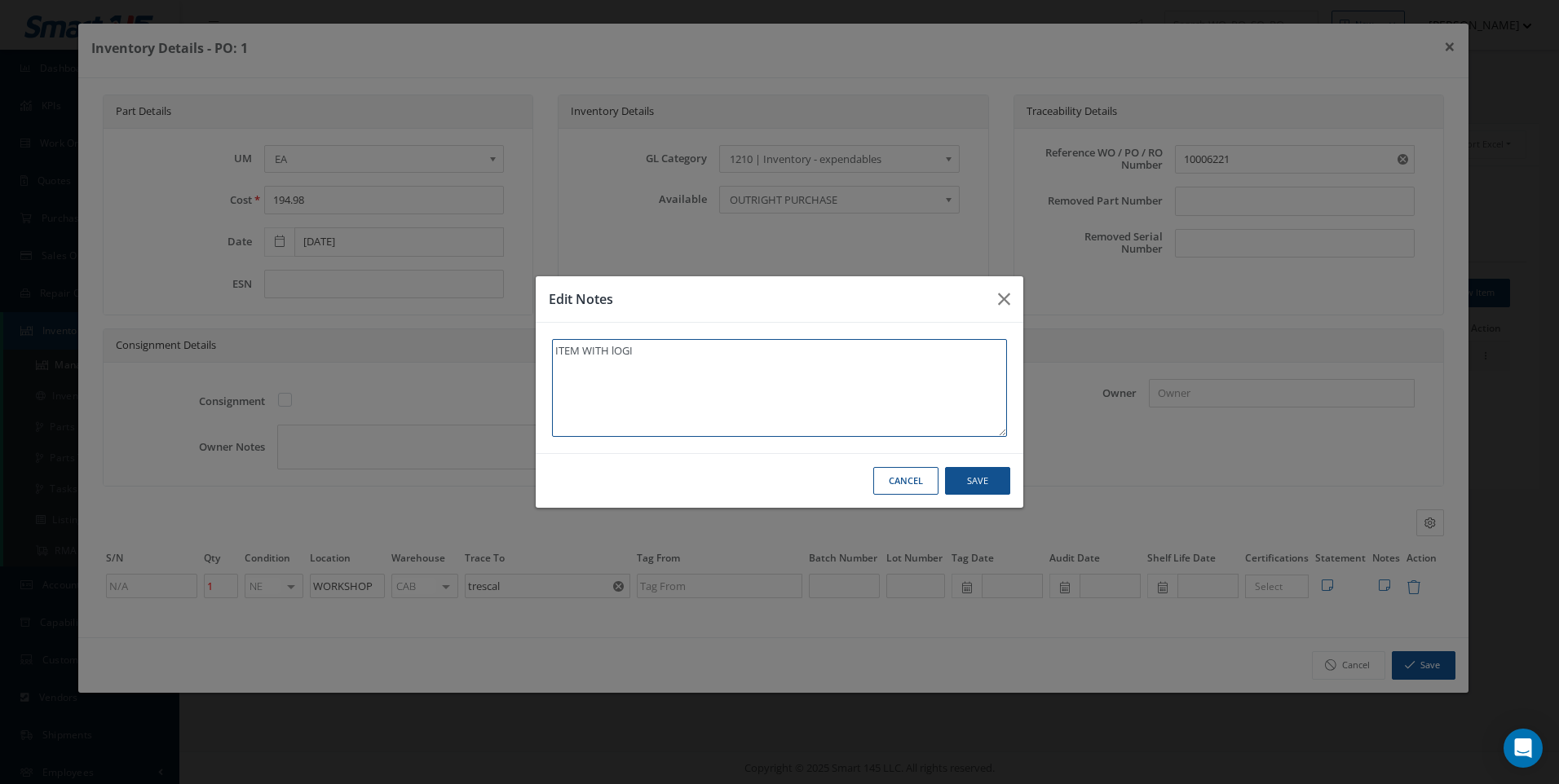
type textarea "ITEM WITH lOG"
type textarea "ITEM WITH lO"
type textarea "ITEM WITH l"
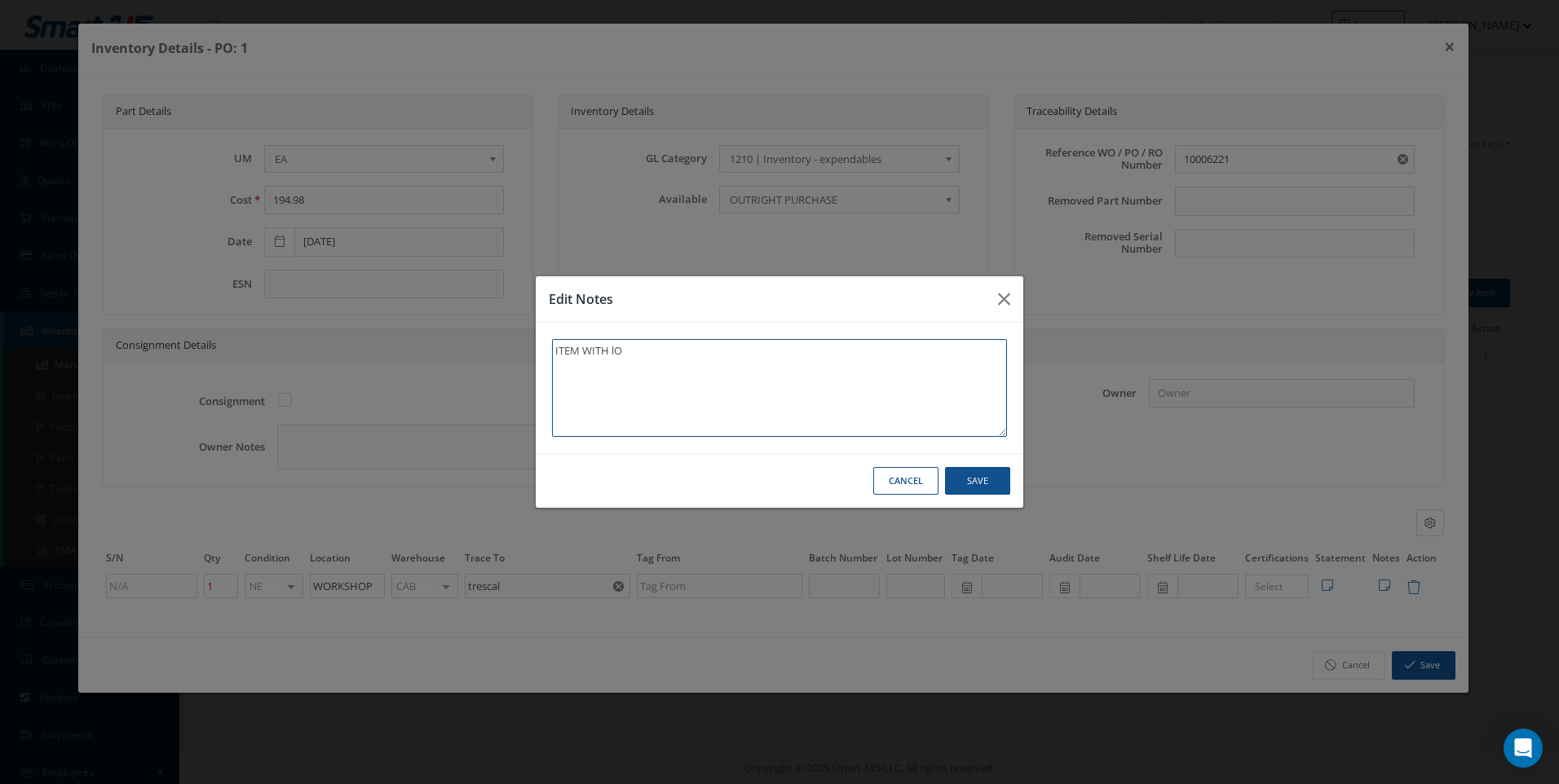
type textarea "ITEM WITH l"
type textarea "ITEM WITH"
type textarea "ITEM WITH L"
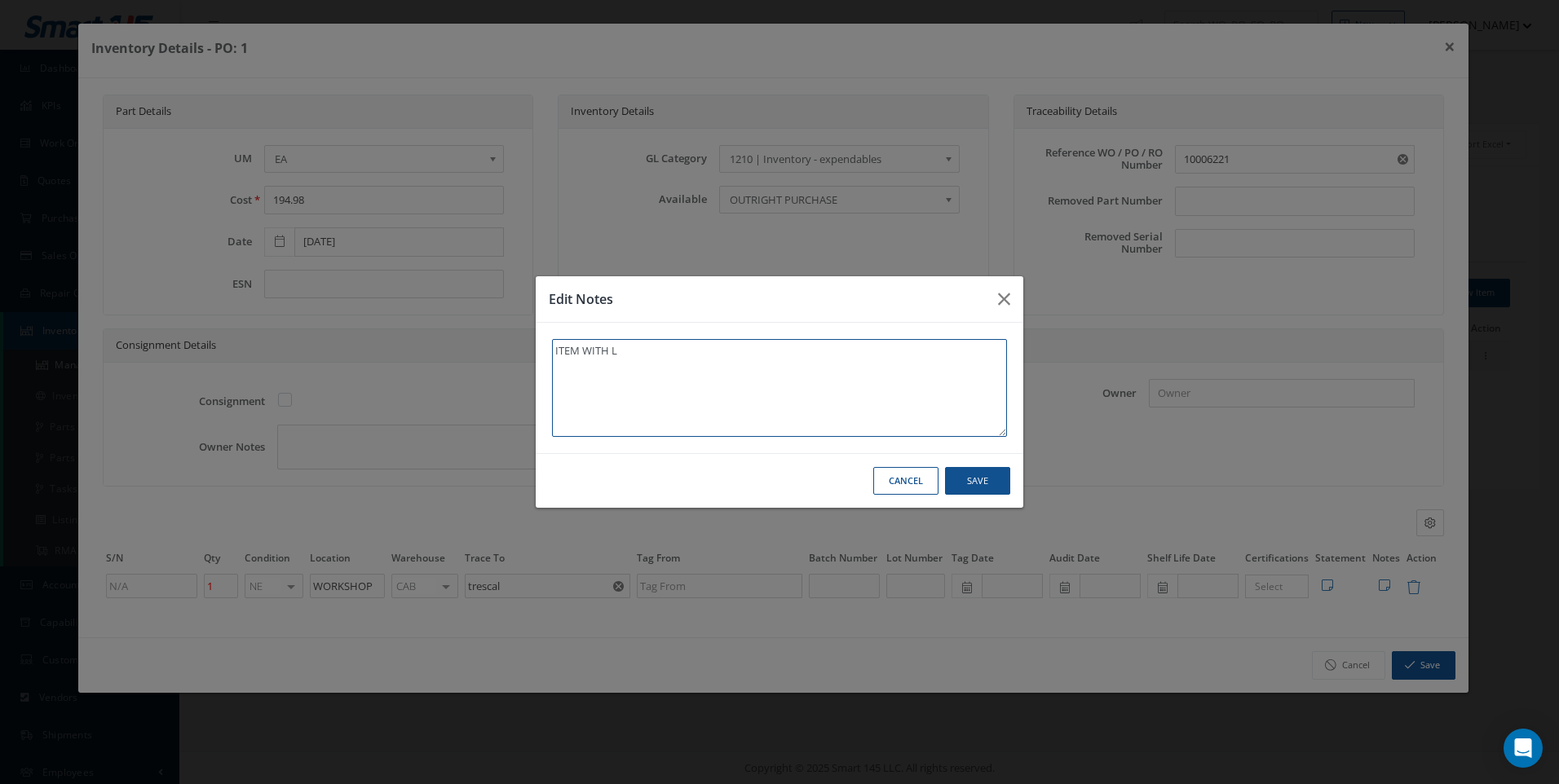
type textarea "ITEM WITH LO"
type textarea "ITEM WITH LOG"
type textarea "ITEM WITH LOGI"
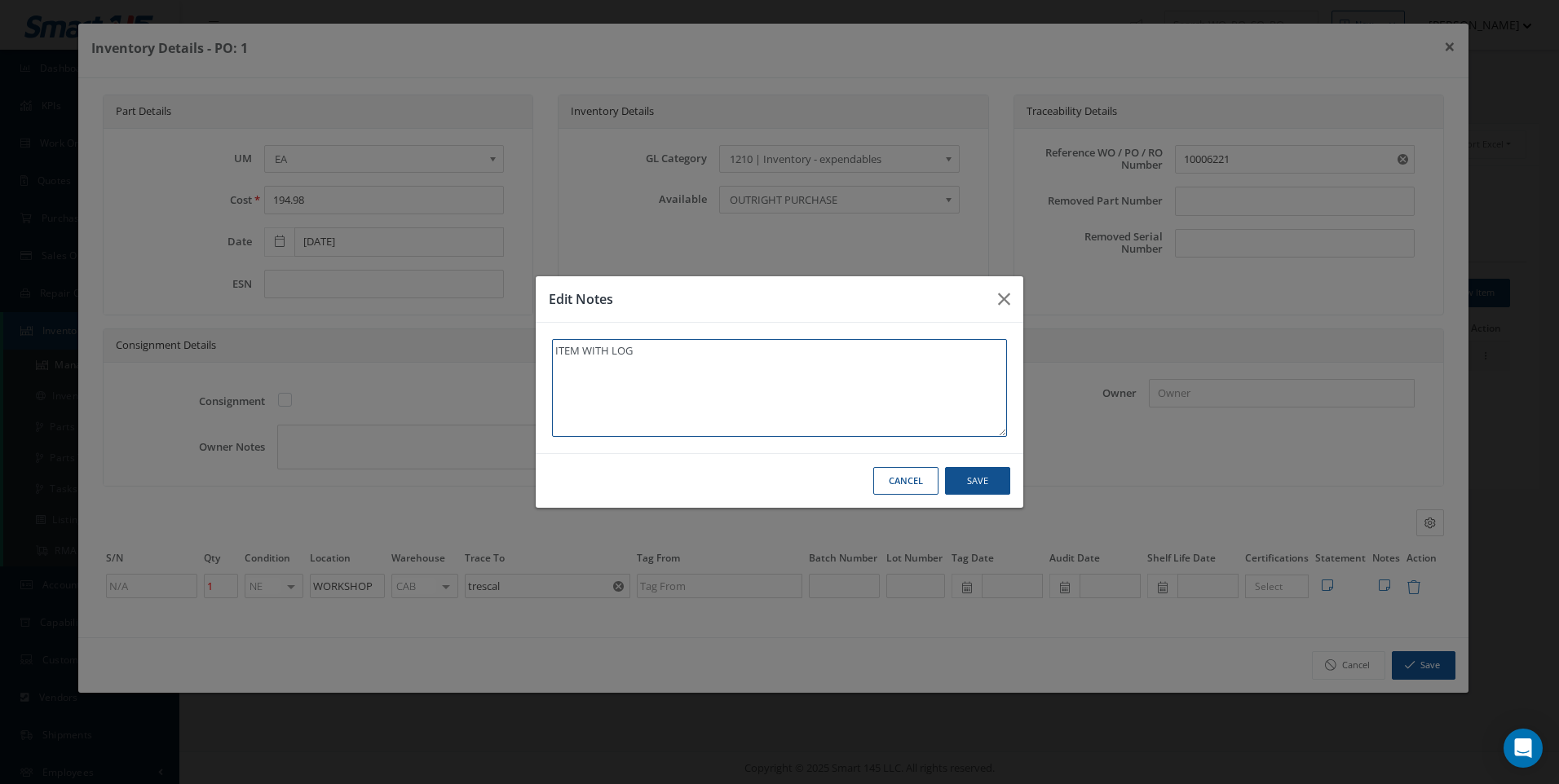
type textarea "ITEM WITH LOGI"
type textarea "ITEM WITH LOGIS"
type textarea "ITEM WITH LOGIST"
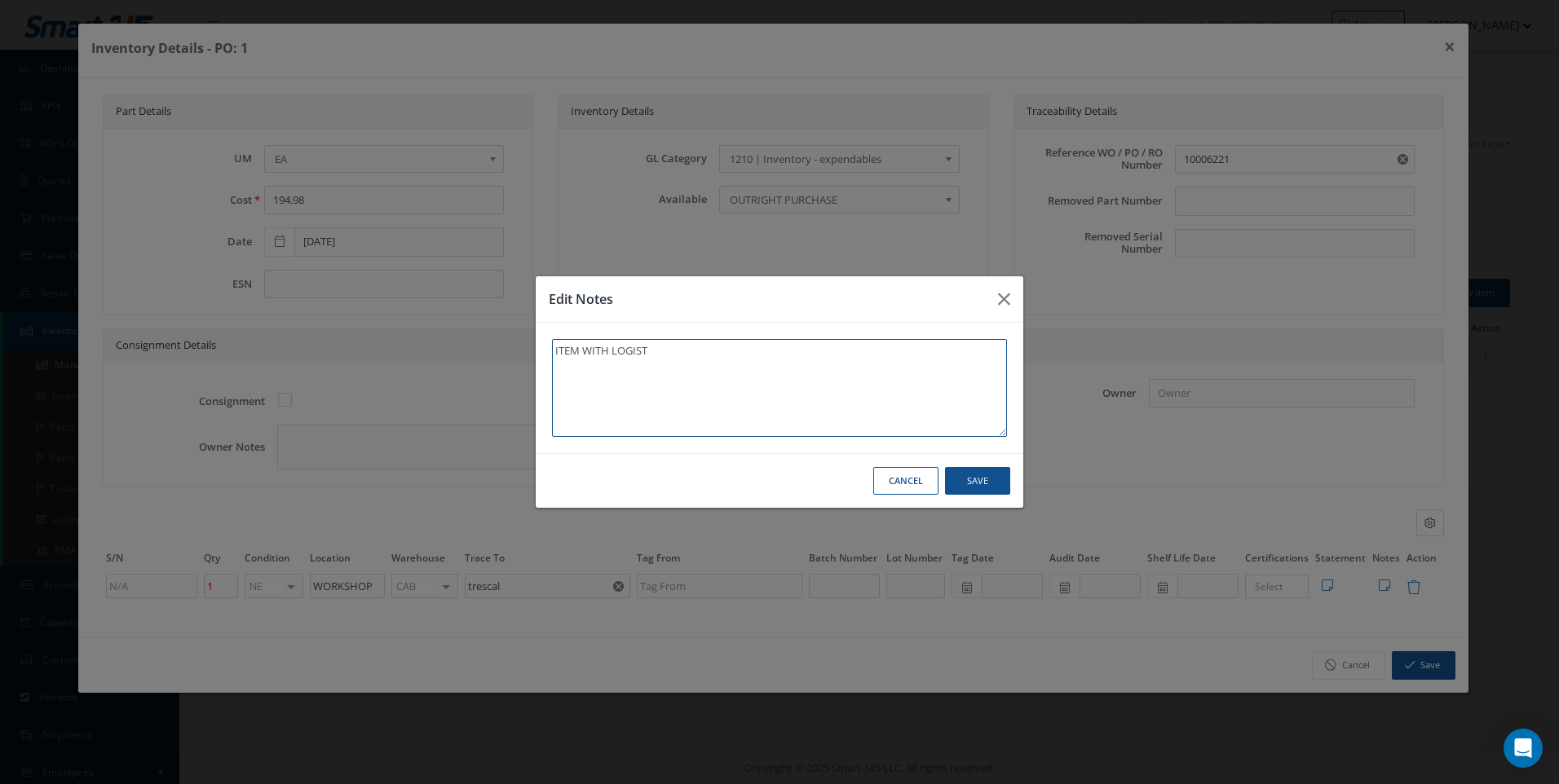
type textarea "ITEM WITH LOGISTI"
type textarea "ITEM WITH LOGISTIC"
type textarea "ITEM WITH LOGISTICS"
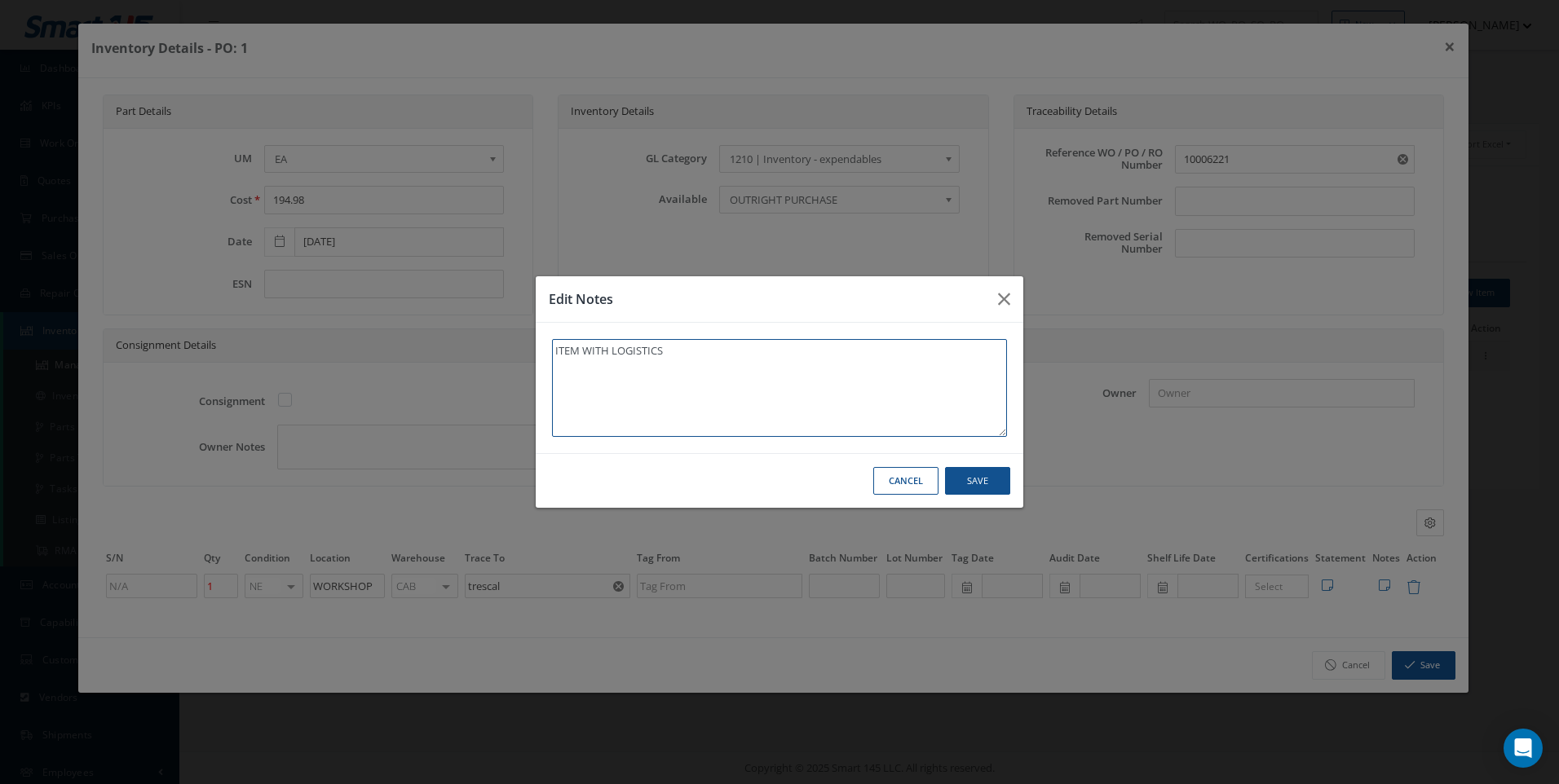
type textarea "ITEM WITH LOGISTICS"
type textarea "ITEM WITH LOGISTICS M"
type textarea "ITEM WITH LOGISTICS MA"
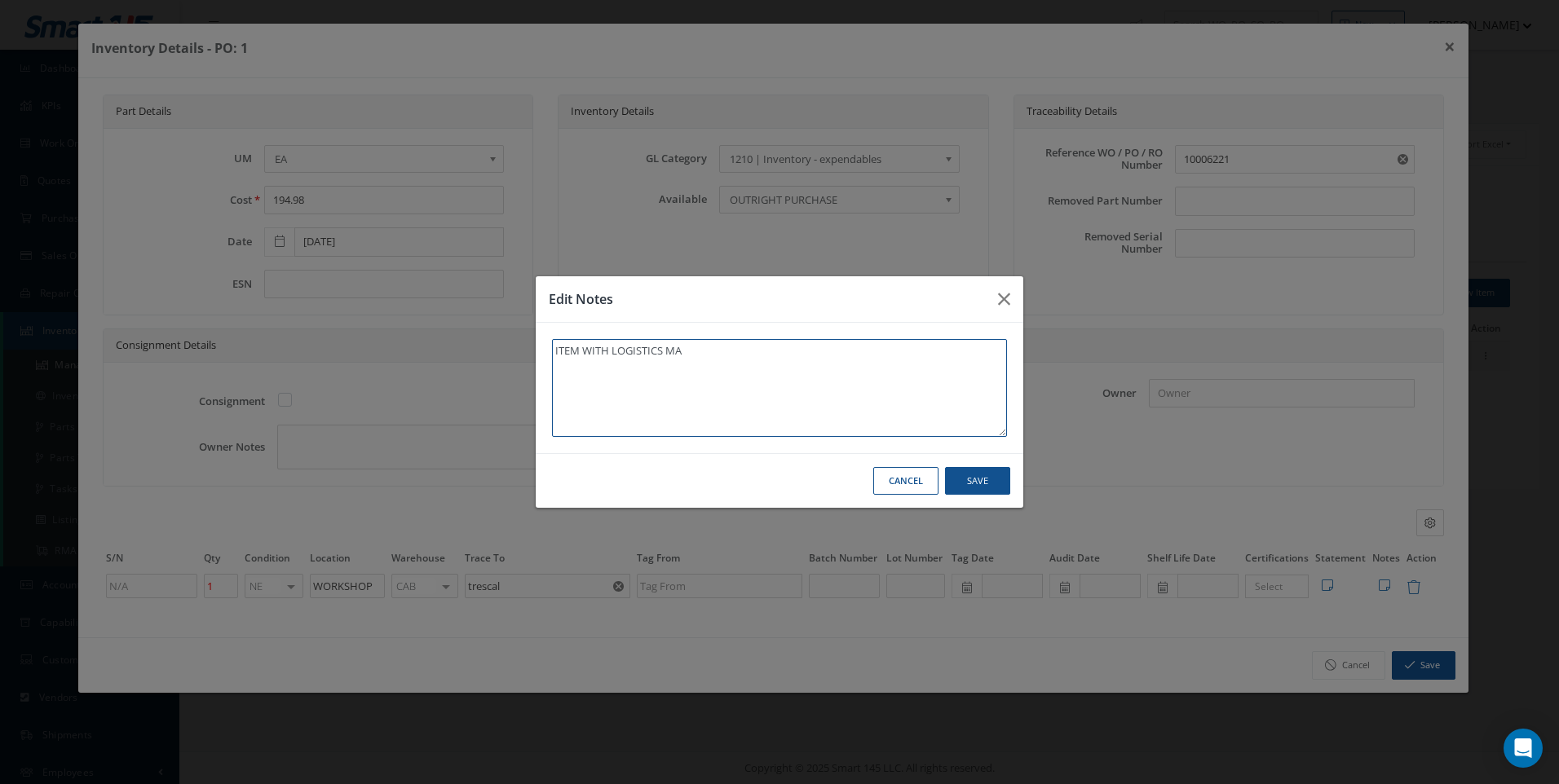
type textarea "ITEM WITH LOGISTICS MAN"
type textarea "ITEM WITH LOGISTICS MANA"
type textarea "ITEM WITH LOGISTICS MANAG"
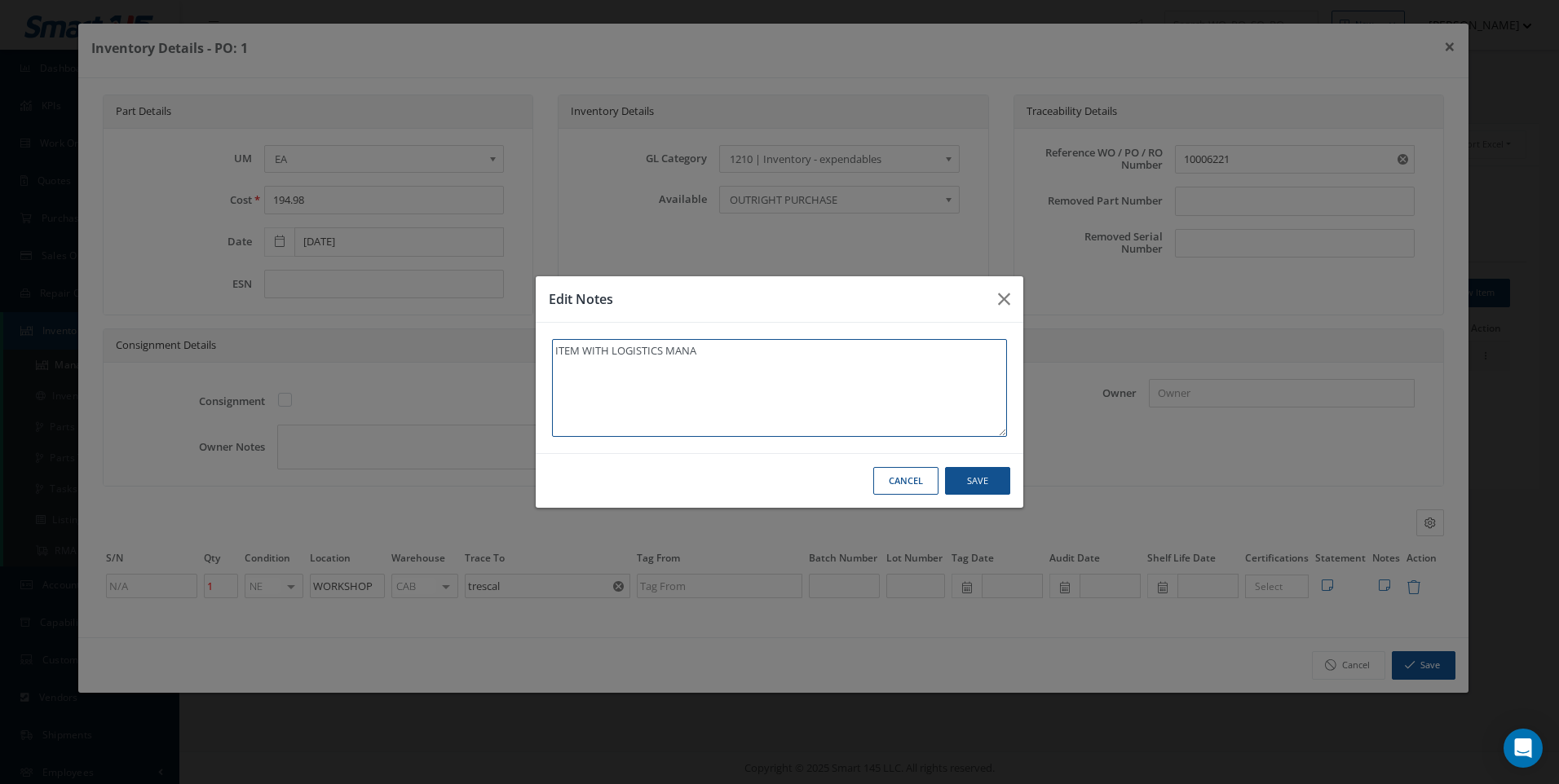
type textarea "ITEM WITH LOGISTICS MANAG"
type textarea "ITEM WITH LOGISTICS MANAGE"
type textarea "ITEM WITH LOGISTICS MANAGER"
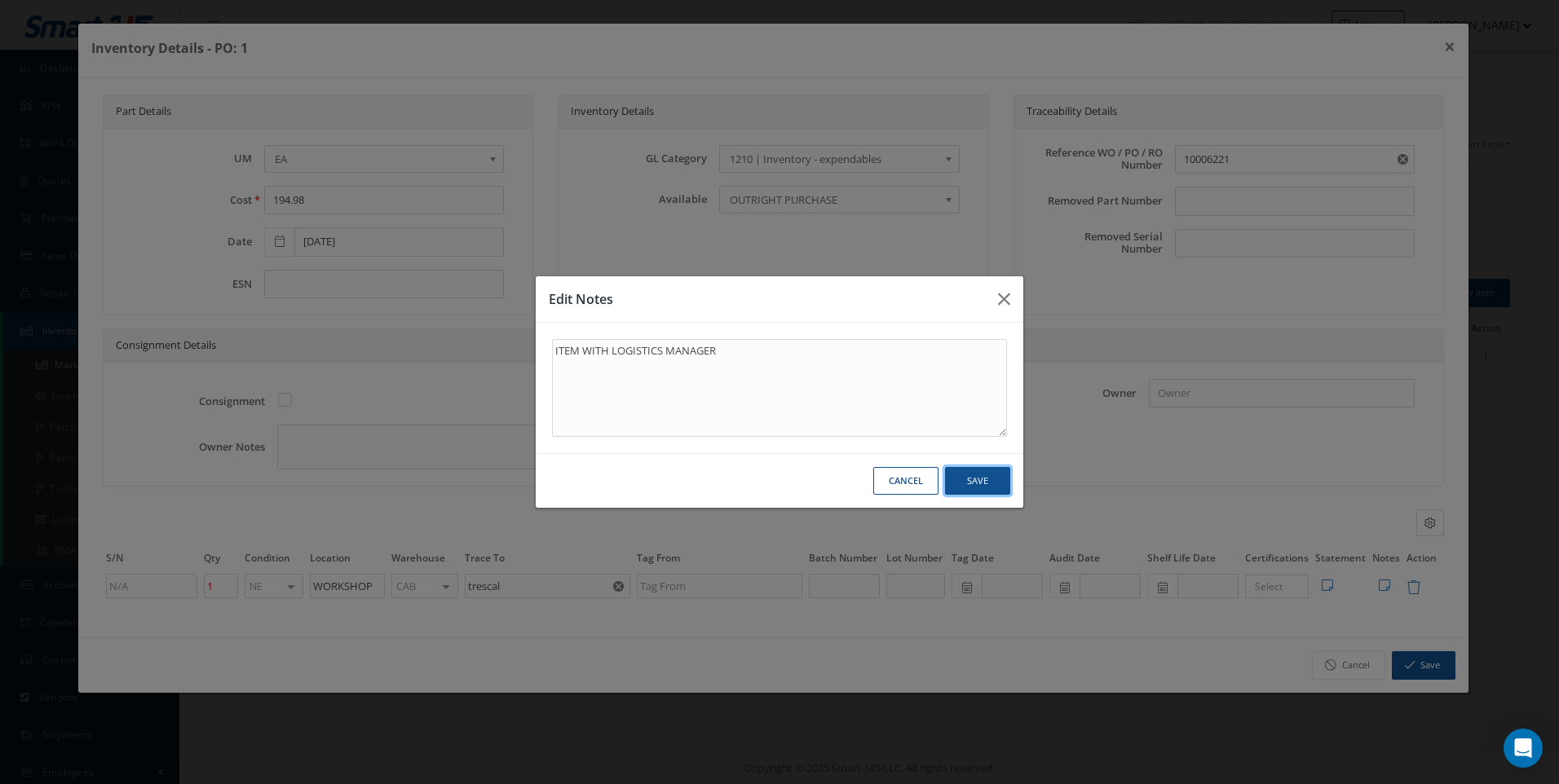
click at [968, 478] on button "Save" at bounding box center [977, 481] width 65 height 29
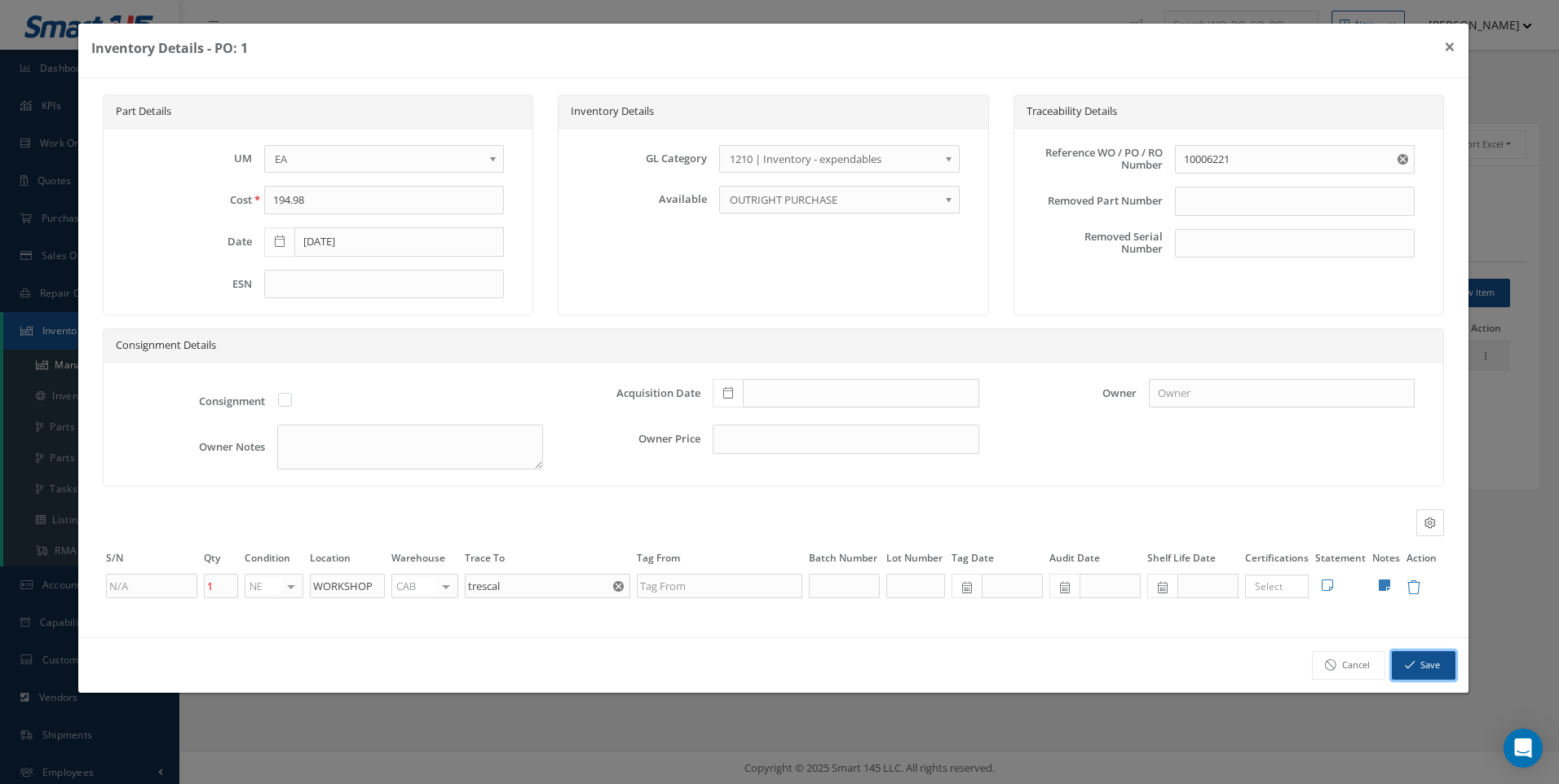
click at [1418, 668] on button "Save" at bounding box center [1423, 665] width 64 height 29
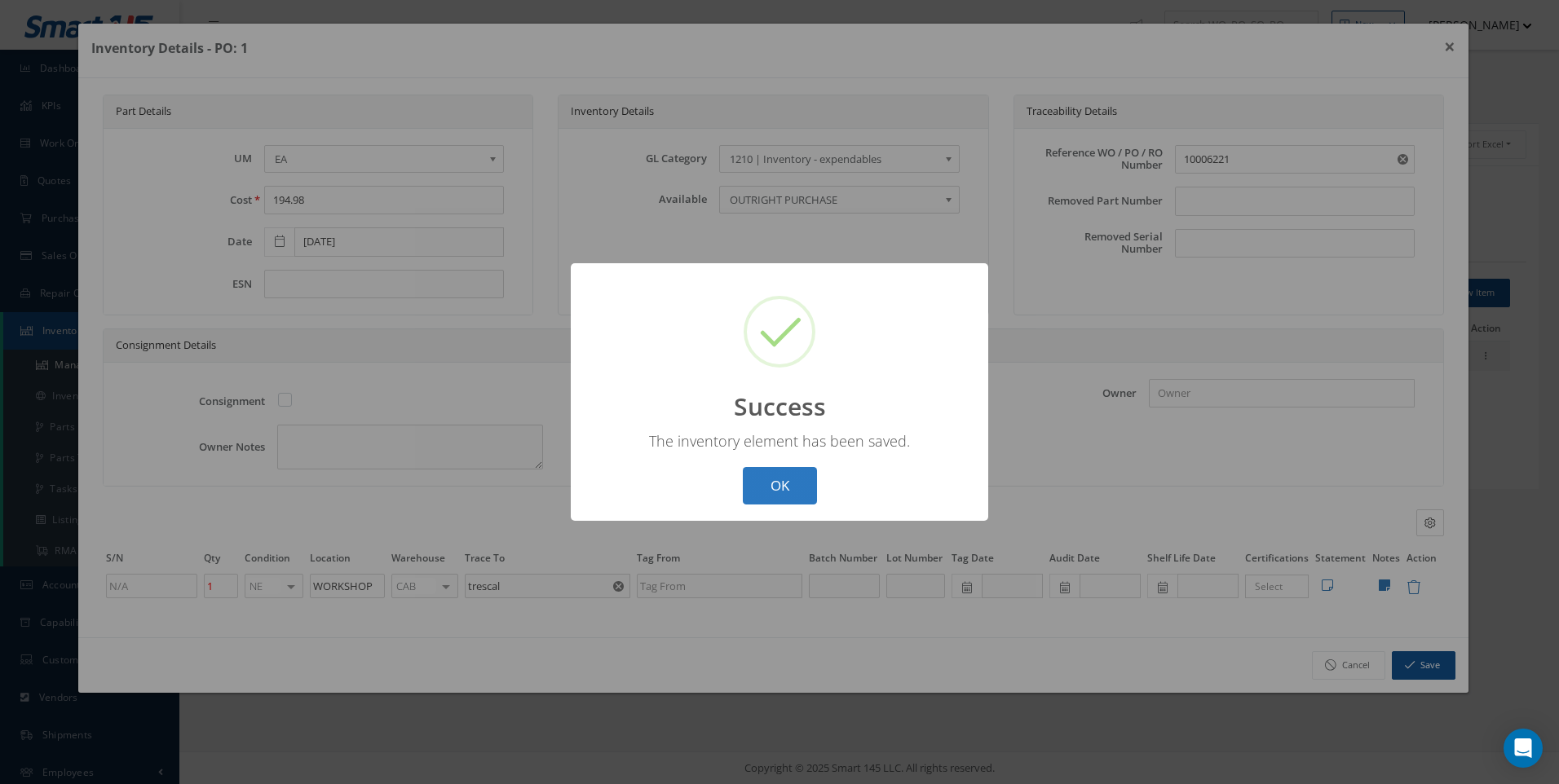
click at [768, 478] on button "OK" at bounding box center [780, 487] width 75 height 39
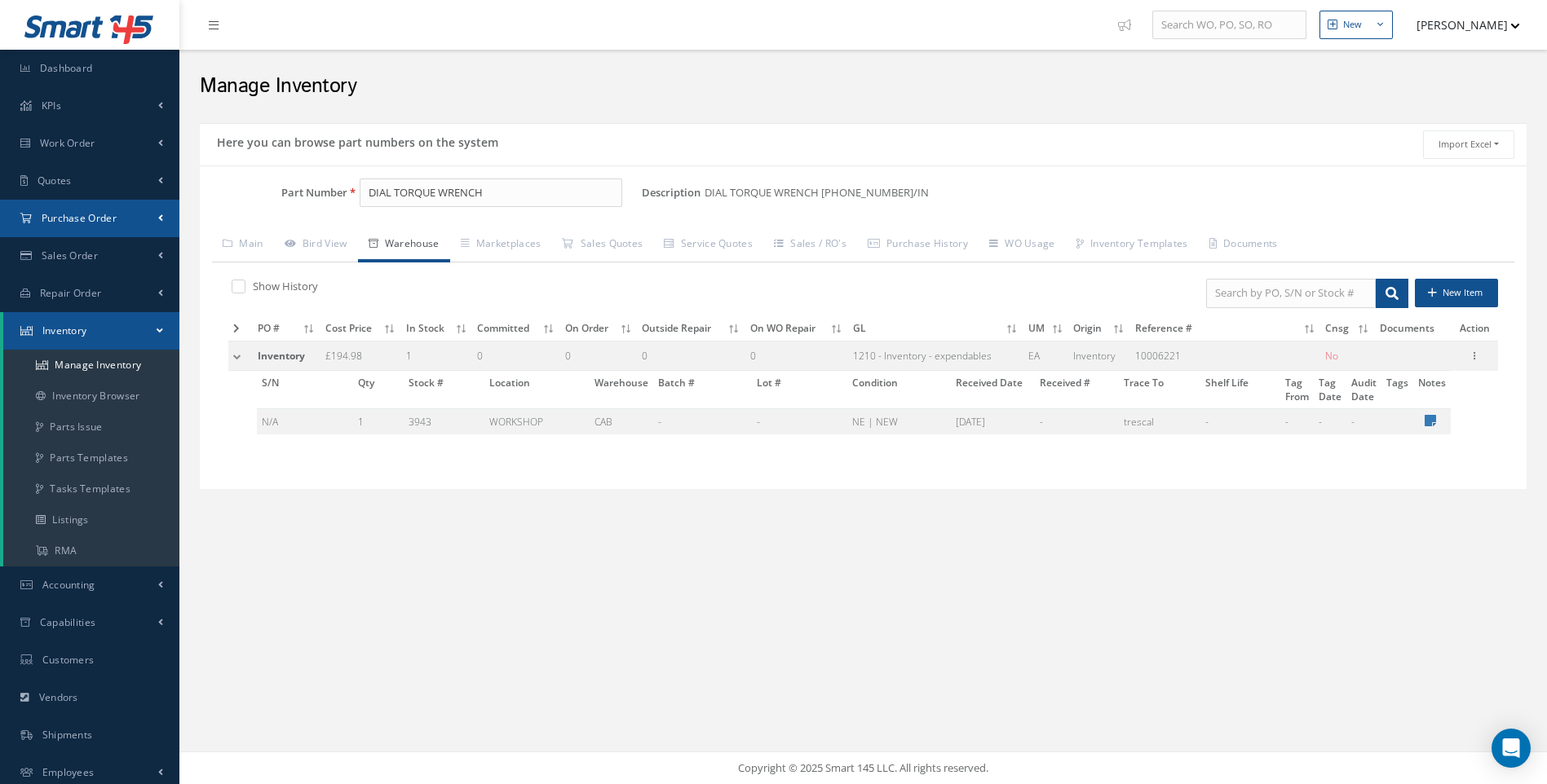
click at [92, 222] on span "Purchase Order" at bounding box center [79, 217] width 75 height 14
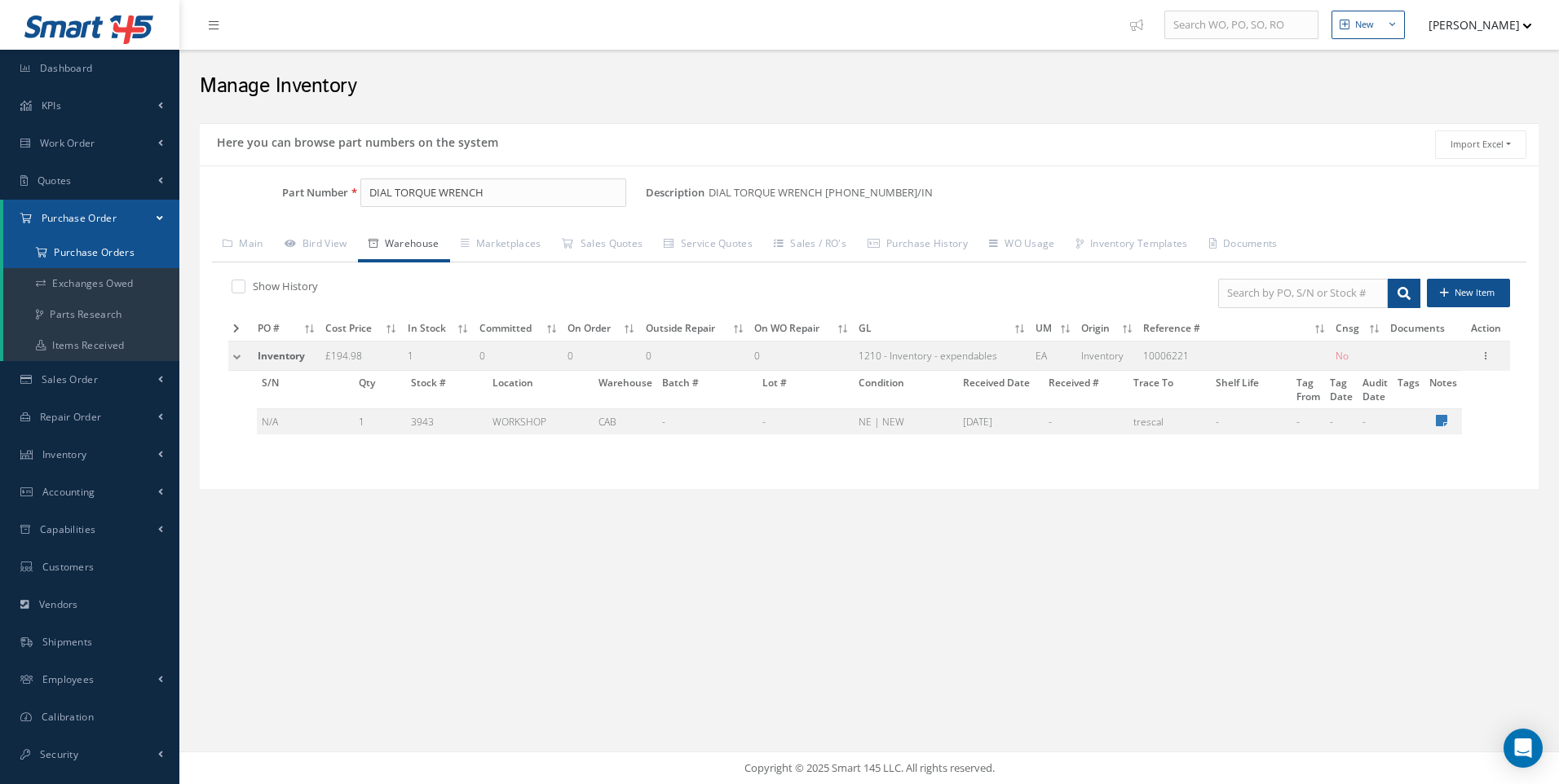
click at [97, 250] on a=1&status_id=2&status_id=3&status_id=5&collapsedFilters"] "Purchase Orders" at bounding box center [91, 253] width 176 height 31
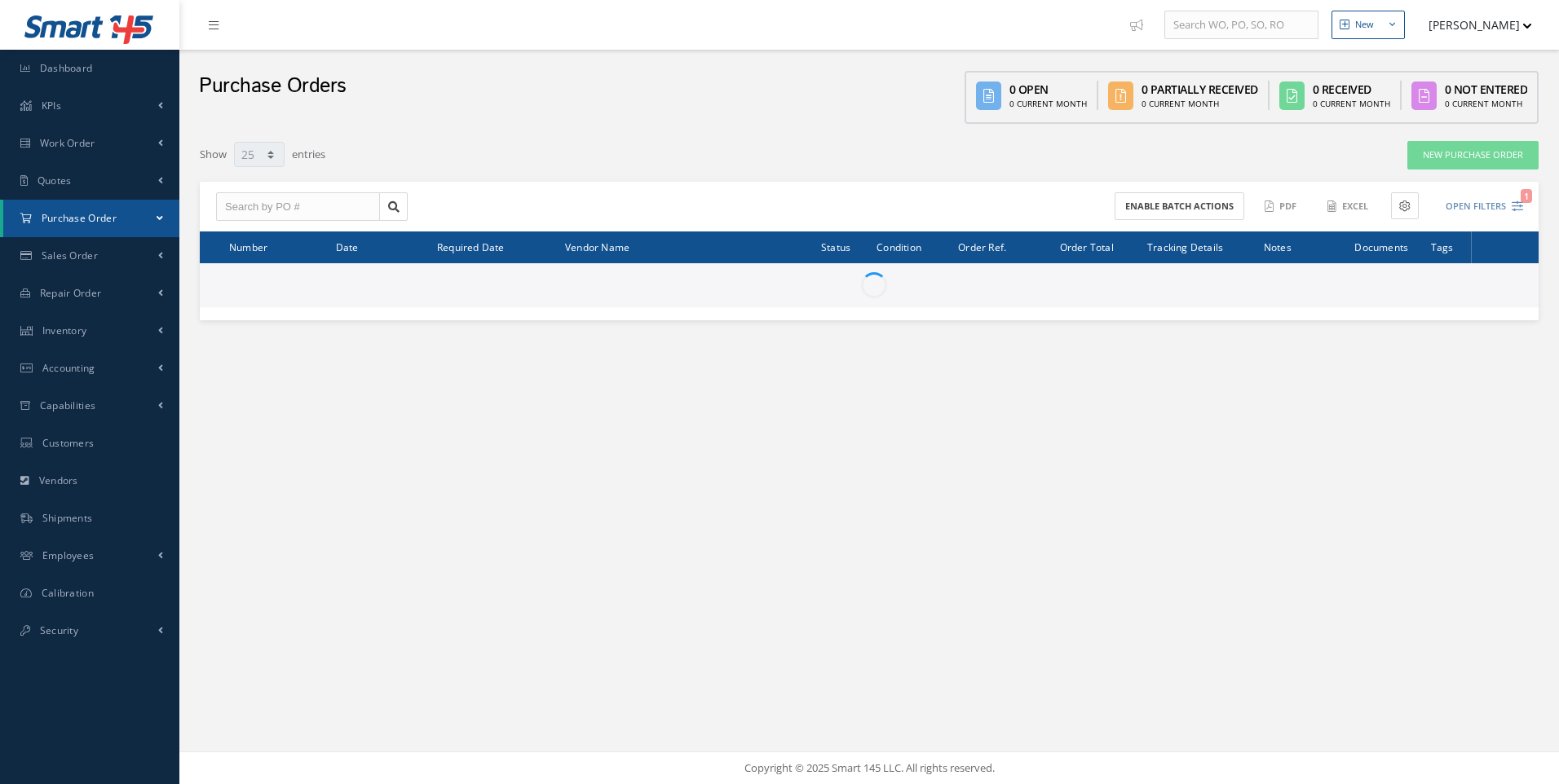
select select "25"
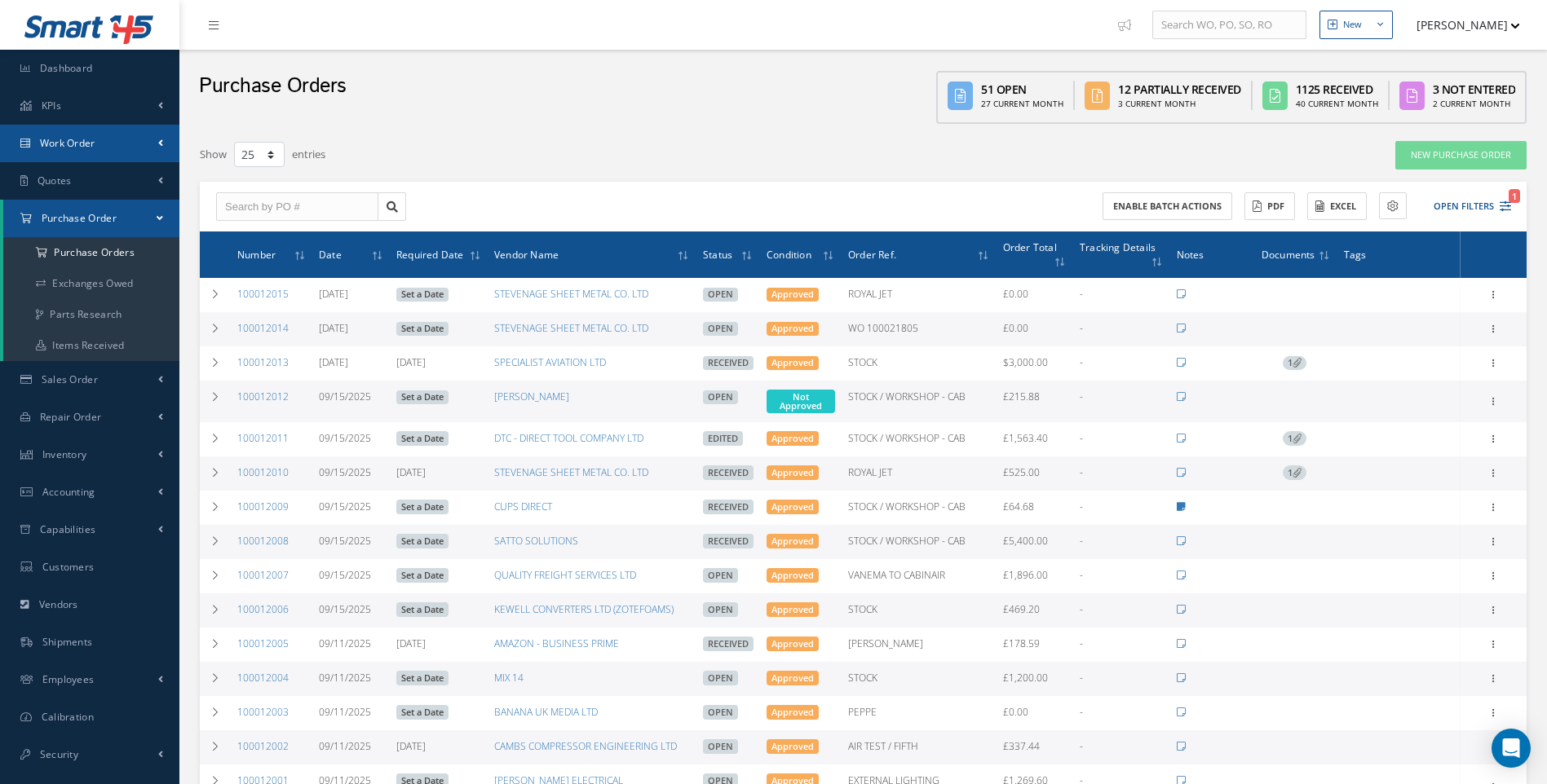
click at [83, 144] on span "Work Order" at bounding box center [67, 143] width 55 height 14
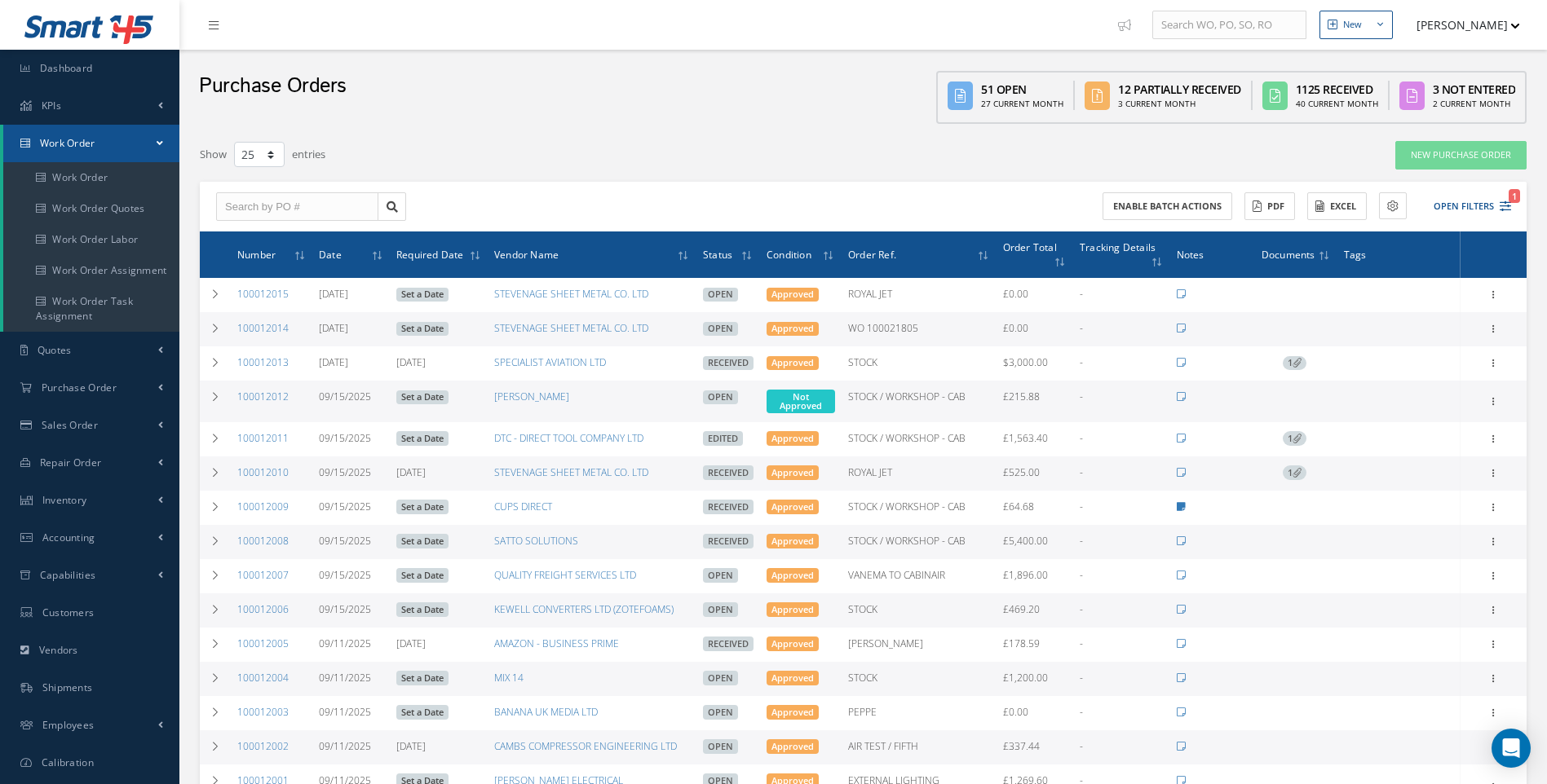
drag, startPoint x: 406, startPoint y: 64, endPoint x: 395, endPoint y: 63, distance: 11.0
click at [406, 64] on div "Purchase Orders 51 Open 27 Current Month 12 Partially Received 3 Current Month …" at bounding box center [863, 90] width 1368 height 82
click at [68, 176] on link "Work Order" at bounding box center [91, 178] width 176 height 31
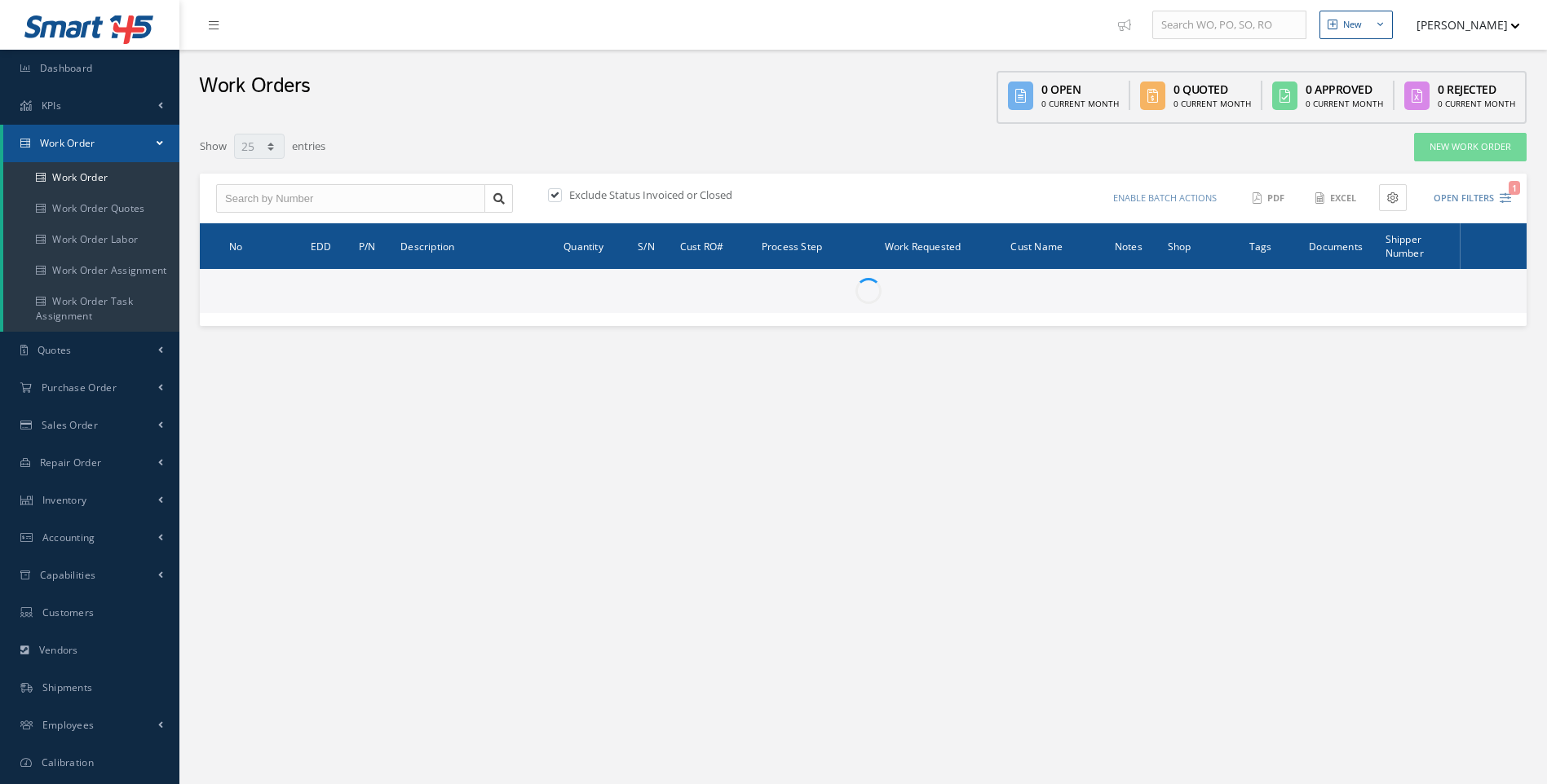
select select "25"
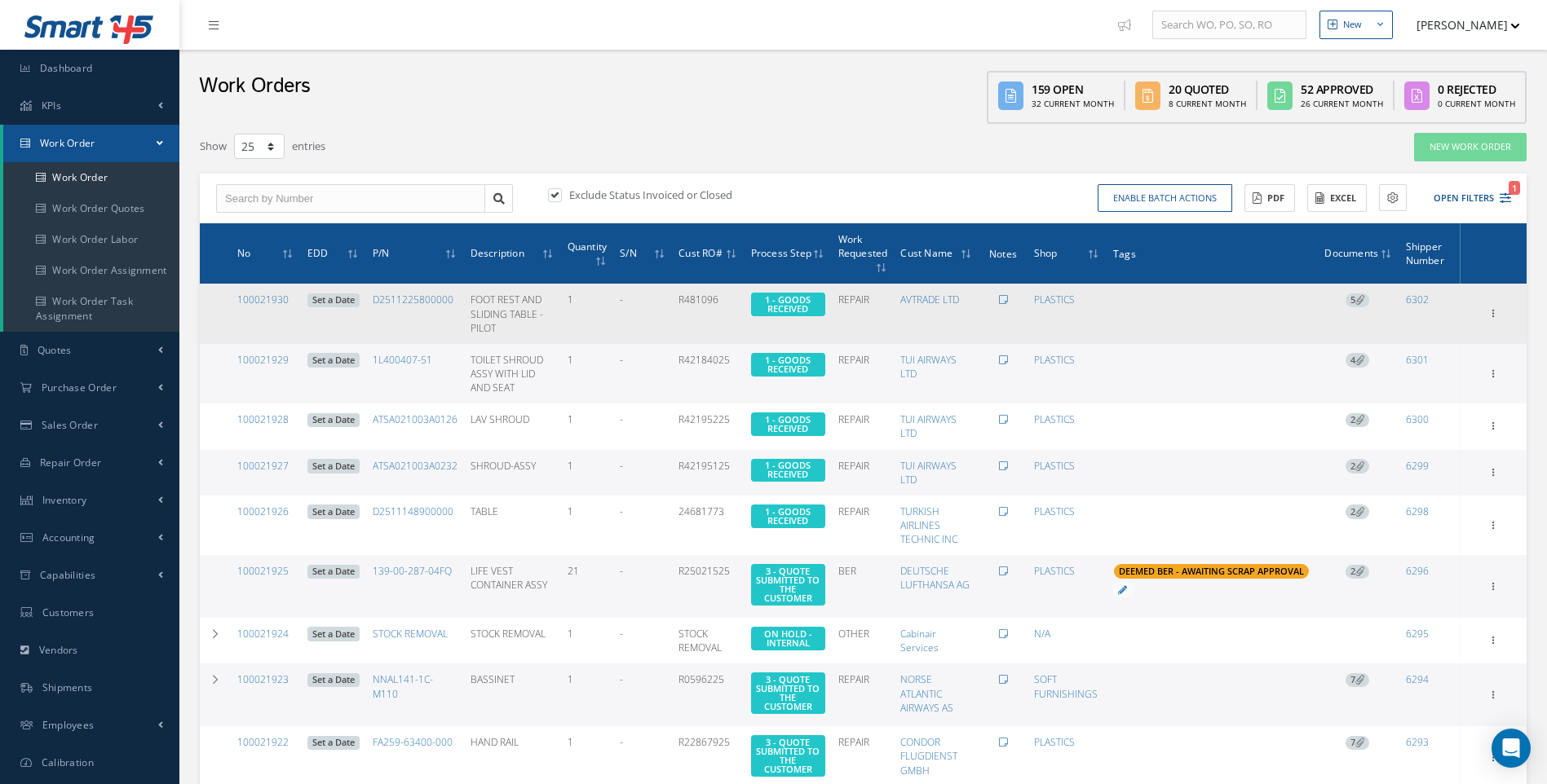
click at [1357, 306] on span "5" at bounding box center [1357, 301] width 24 height 15
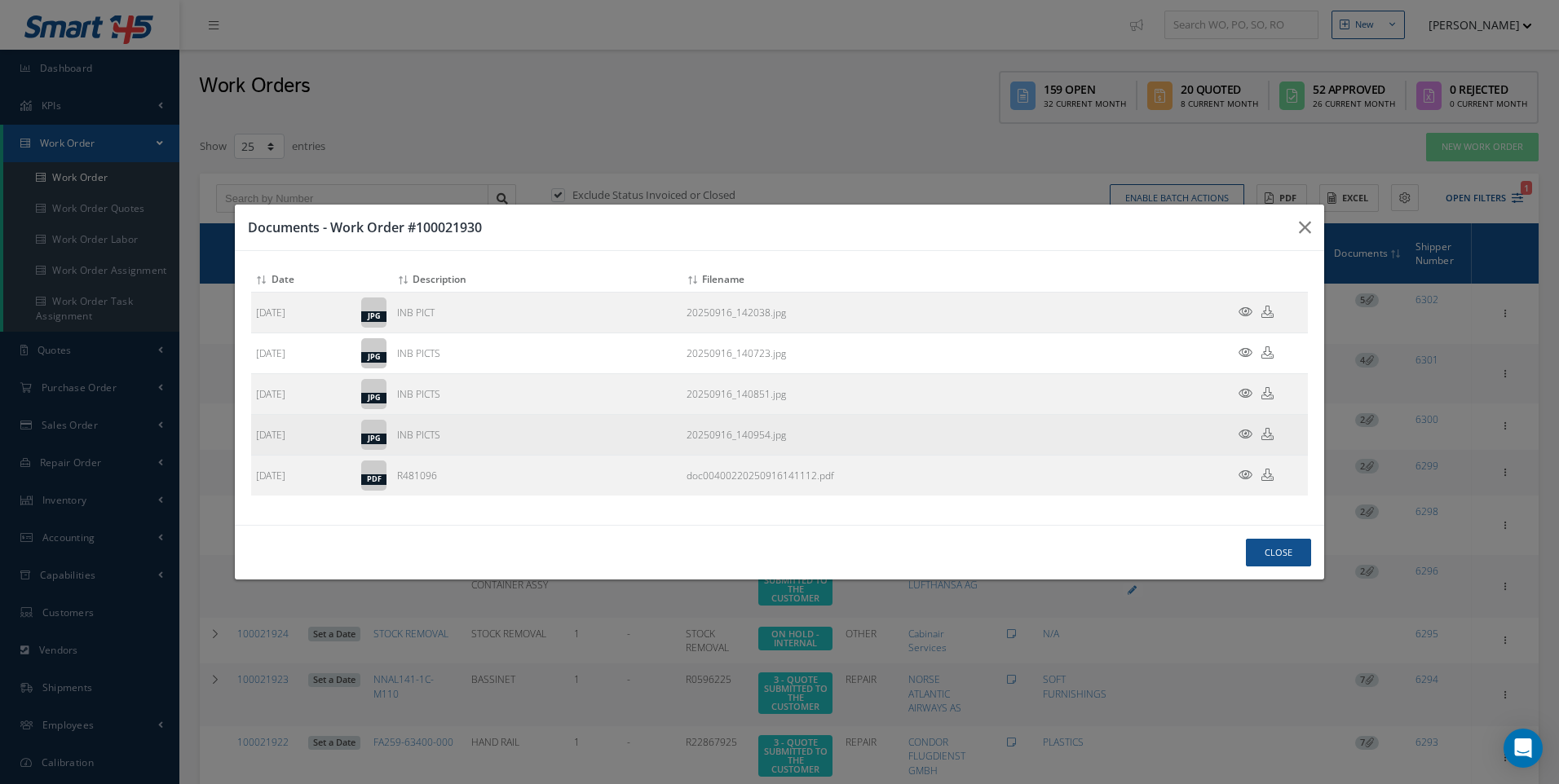
click at [1246, 435] on icon at bounding box center [1245, 433] width 14 height 12
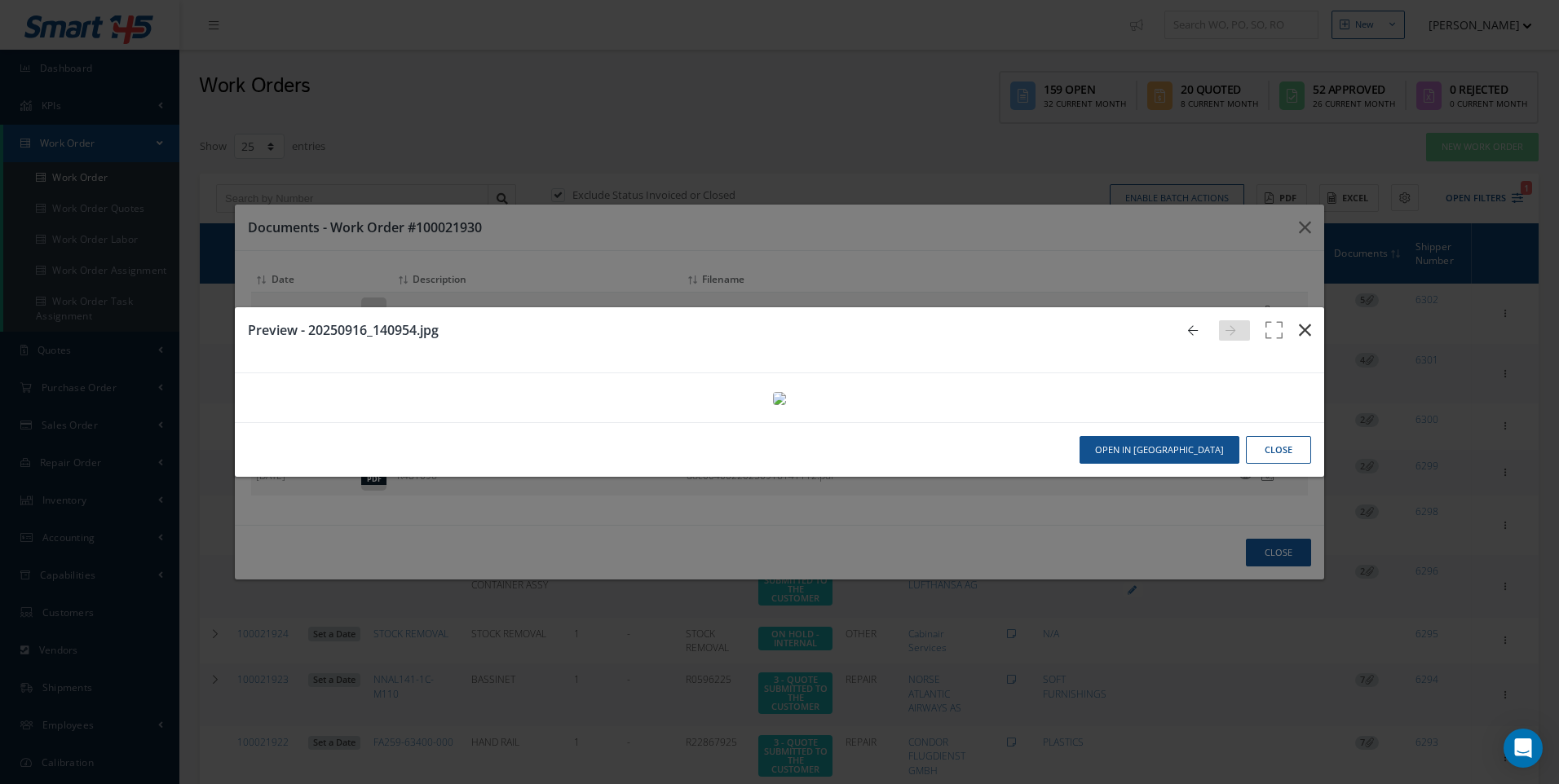
click at [1299, 320] on icon "button" at bounding box center [1304, 329] width 12 height 19
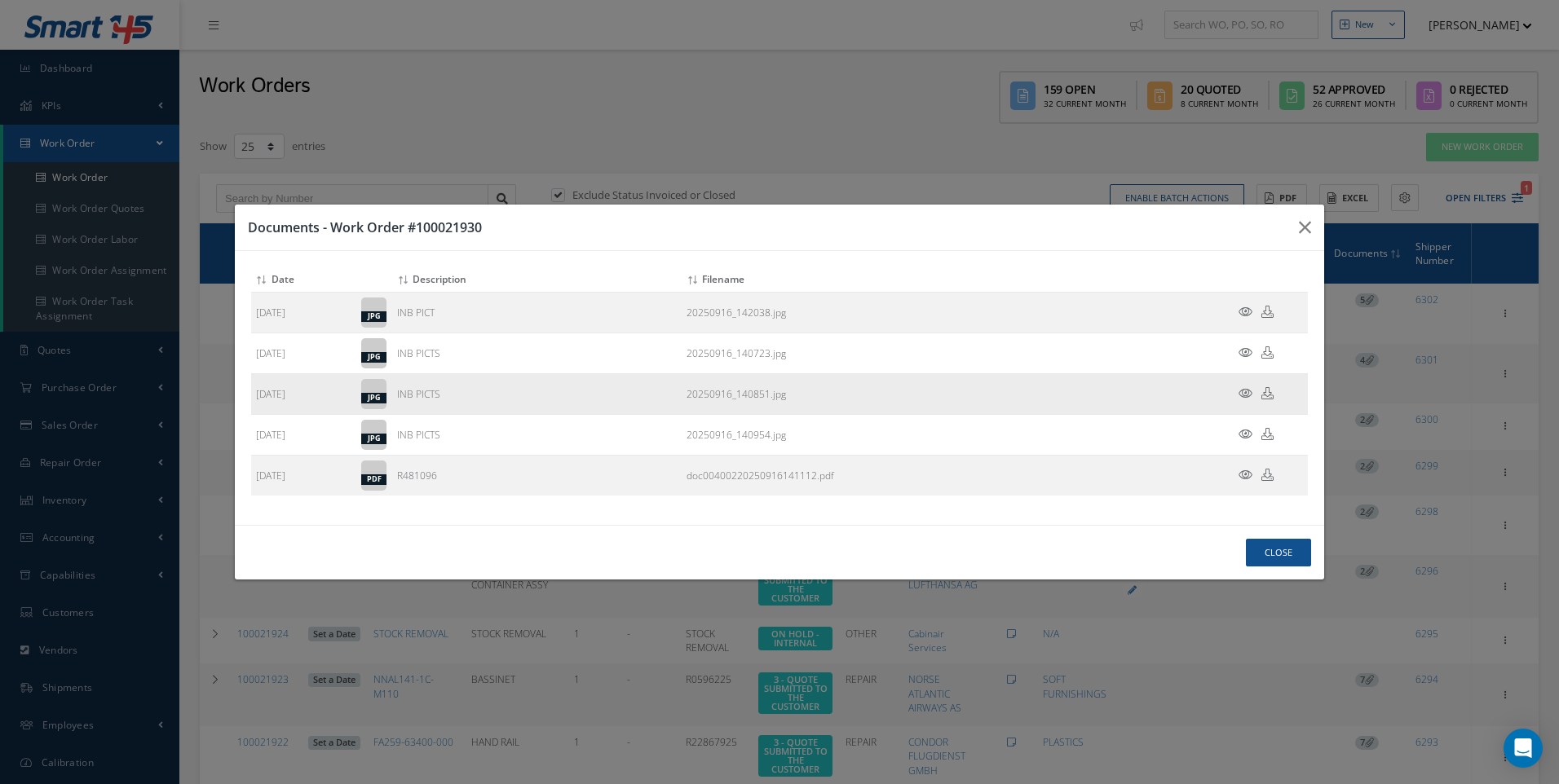
click at [1244, 397] on icon at bounding box center [1245, 393] width 14 height 12
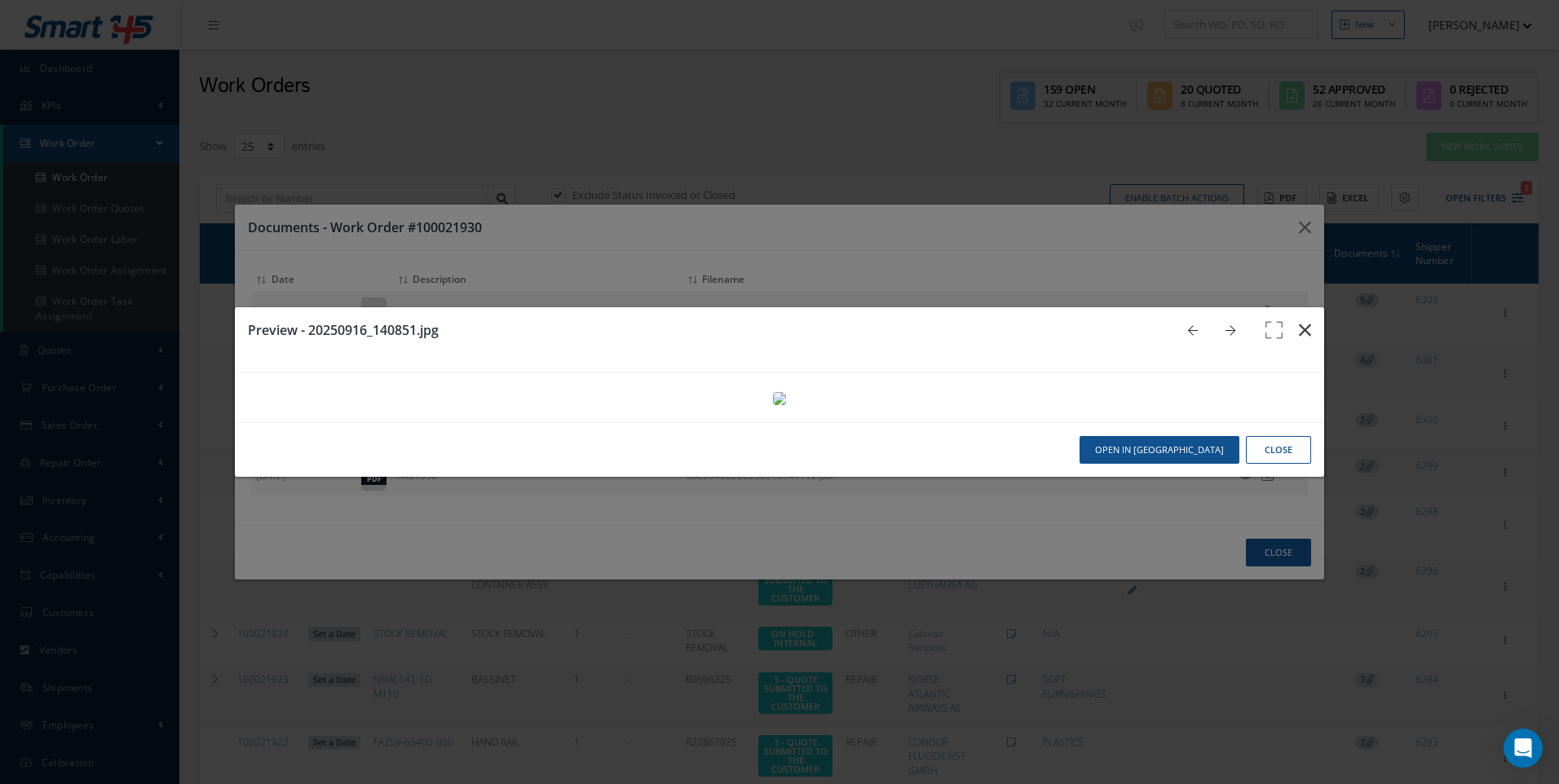
click at [1286, 307] on button "button" at bounding box center [1305, 330] width 39 height 46
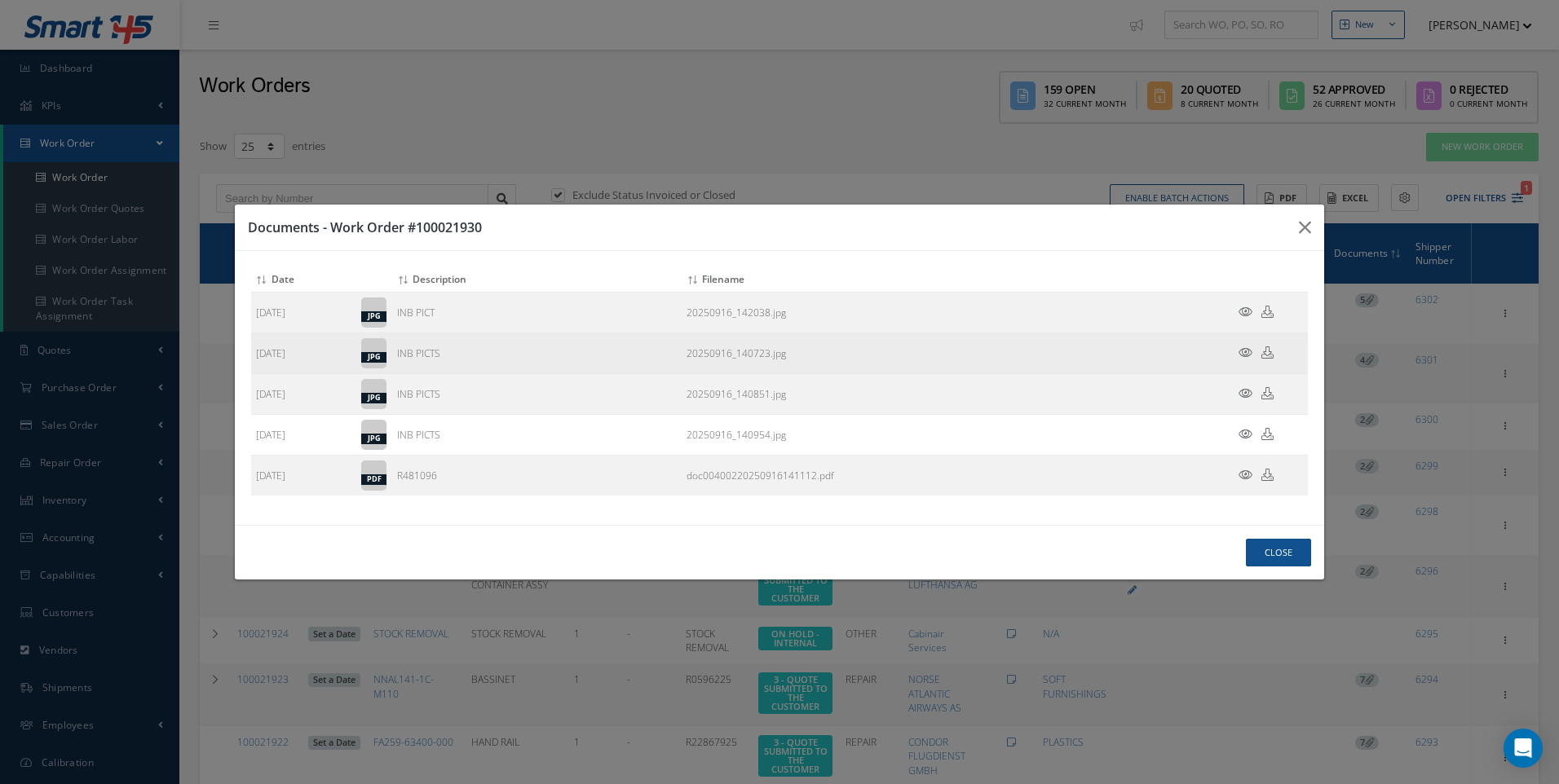
click at [1240, 355] on icon at bounding box center [1245, 352] width 14 height 12
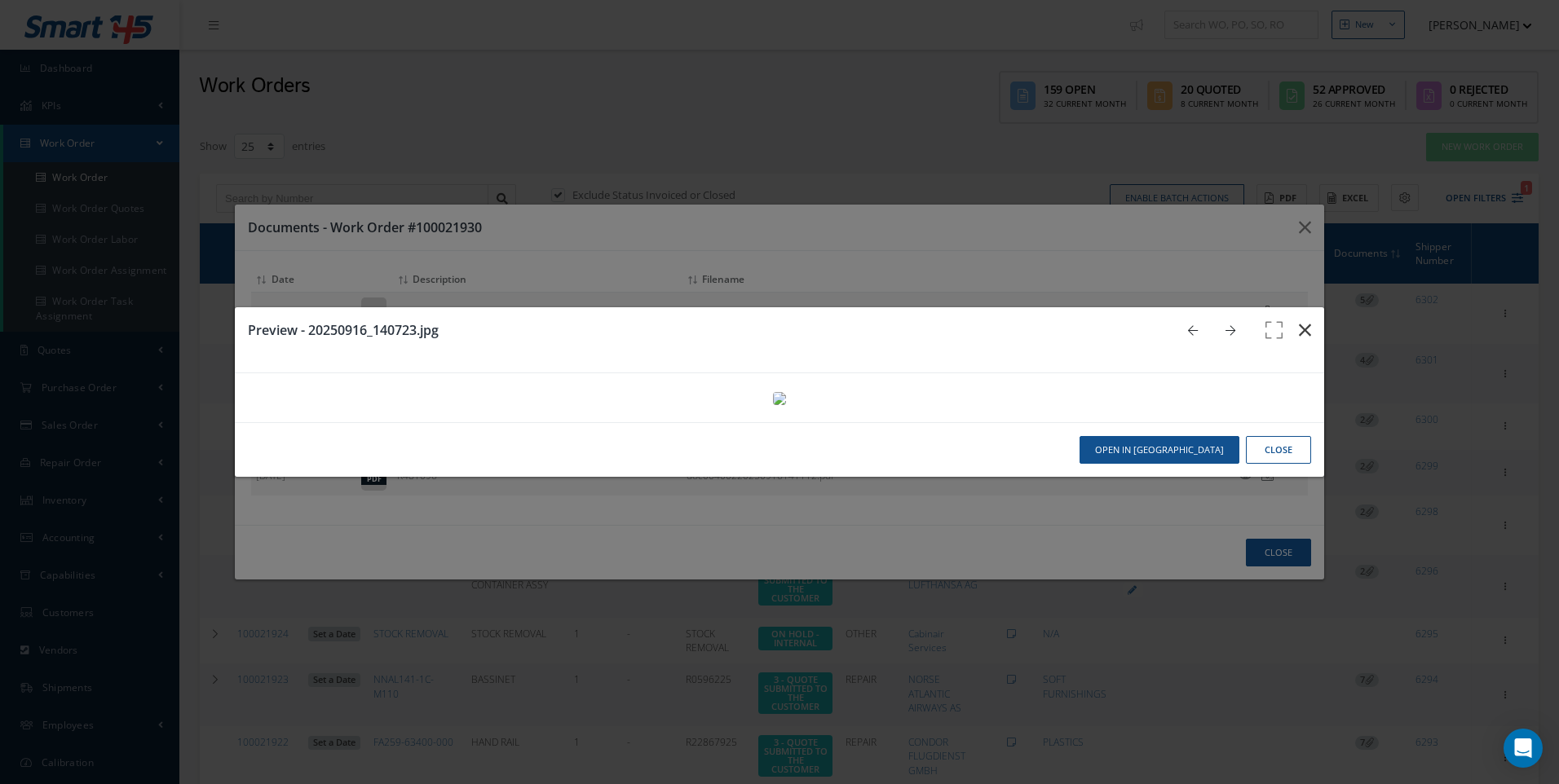
click at [1299, 320] on icon "button" at bounding box center [1304, 329] width 12 height 19
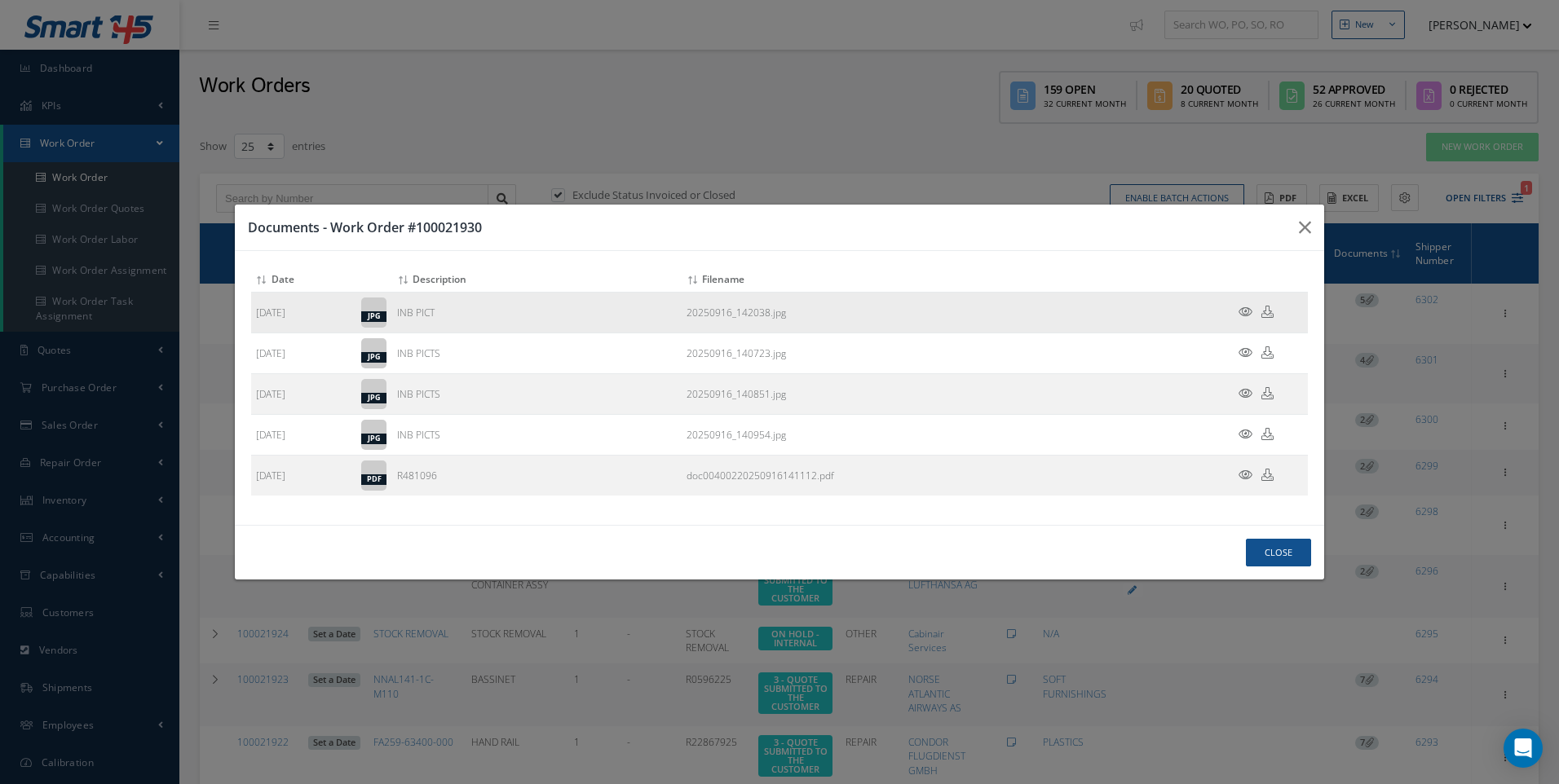
click at [1245, 310] on icon at bounding box center [1245, 311] width 14 height 12
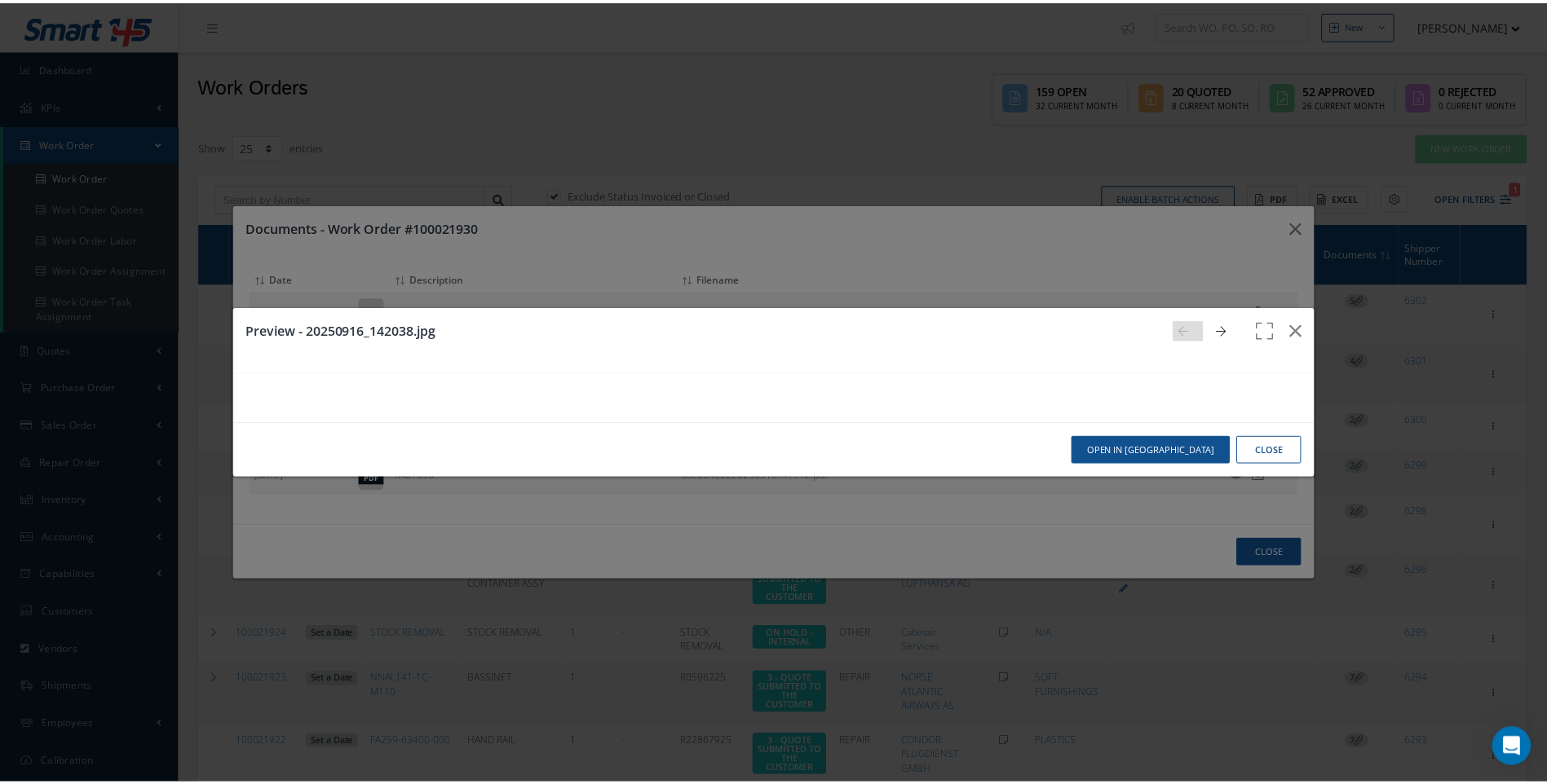
scroll to position [1281, 0]
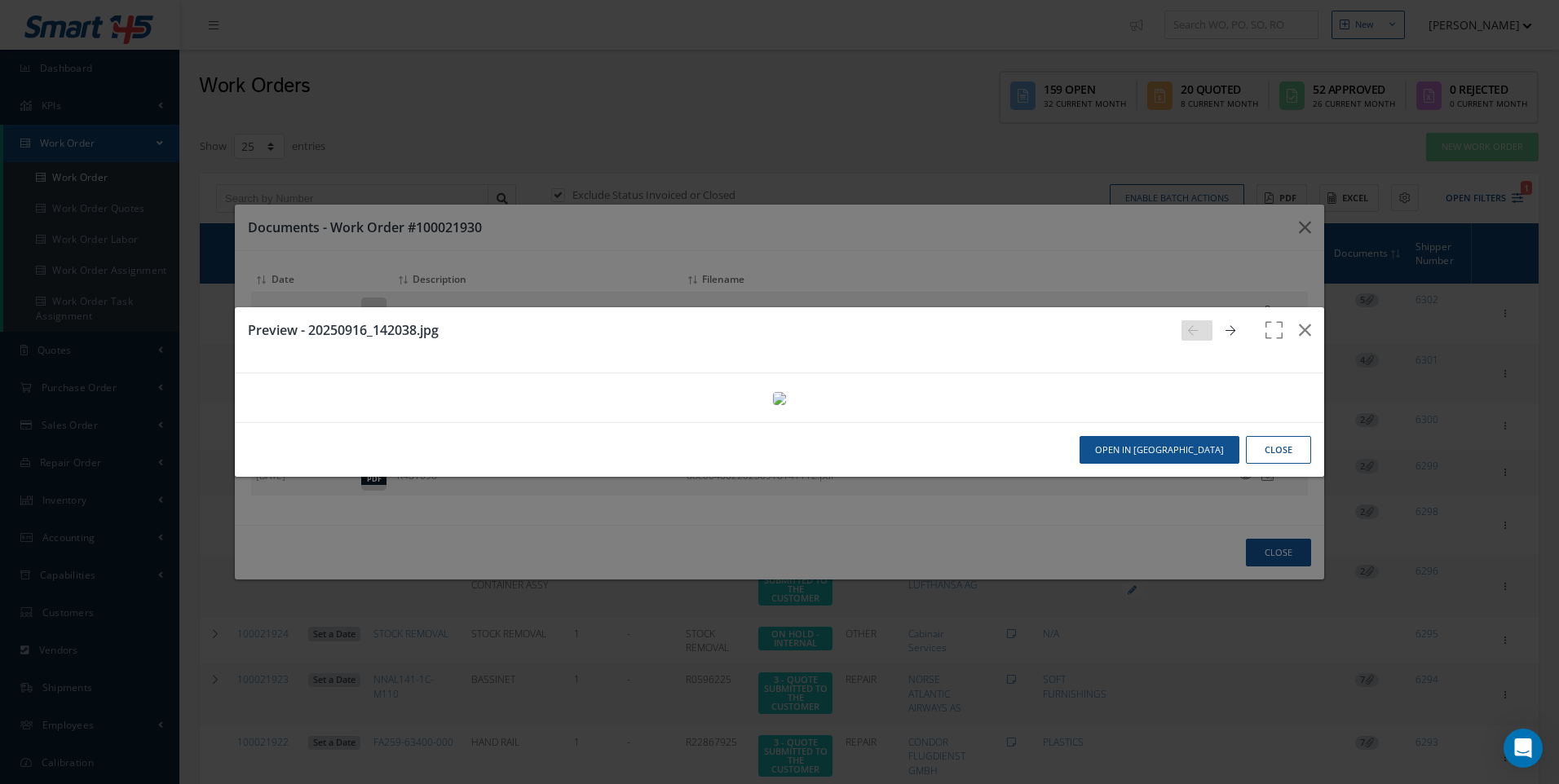
click at [1271, 465] on button "Close" at bounding box center [1278, 450] width 65 height 29
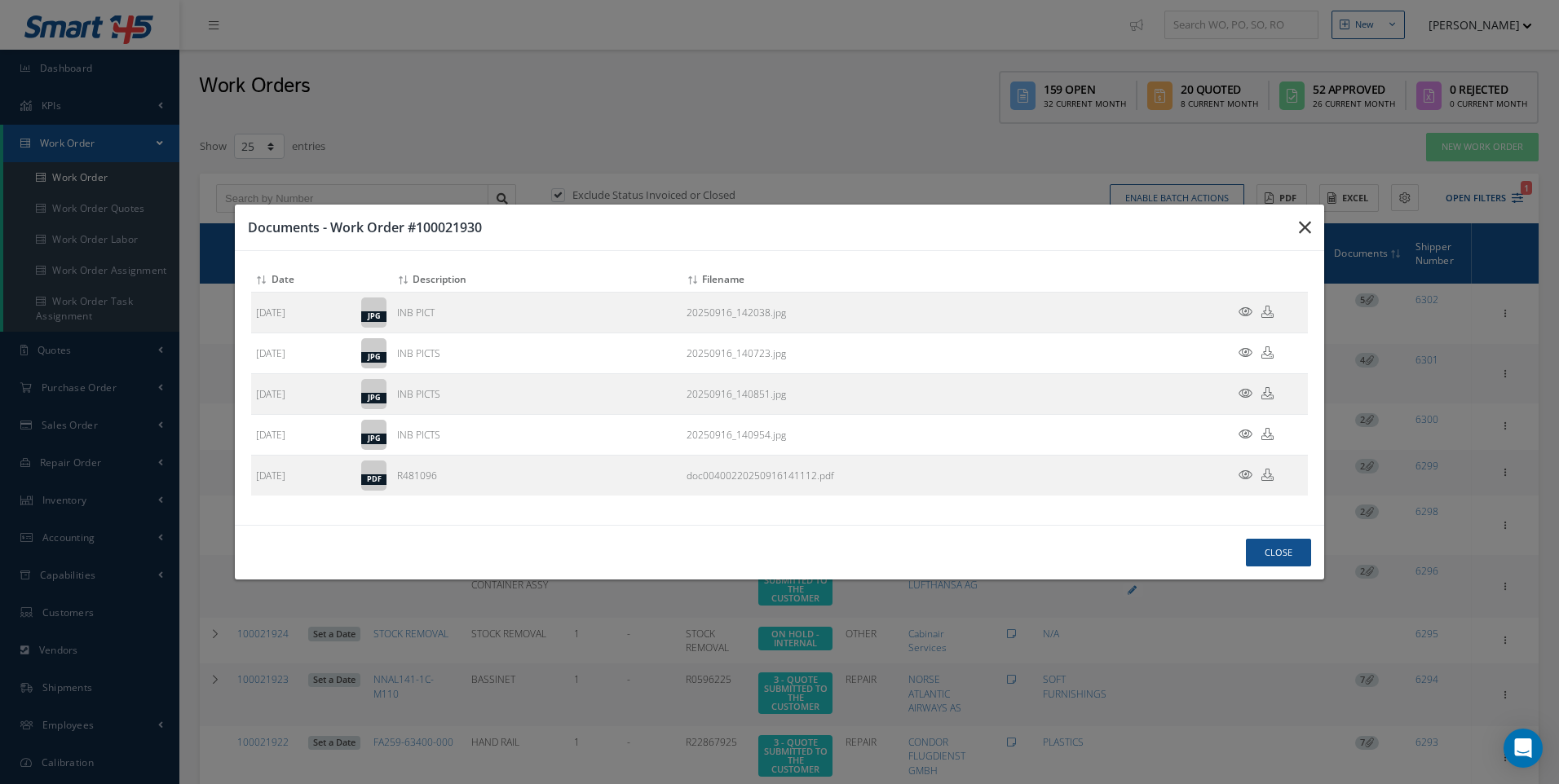
click at [1299, 222] on icon "button" at bounding box center [1304, 227] width 12 height 19
